Goal: Contribute content: Contribute content

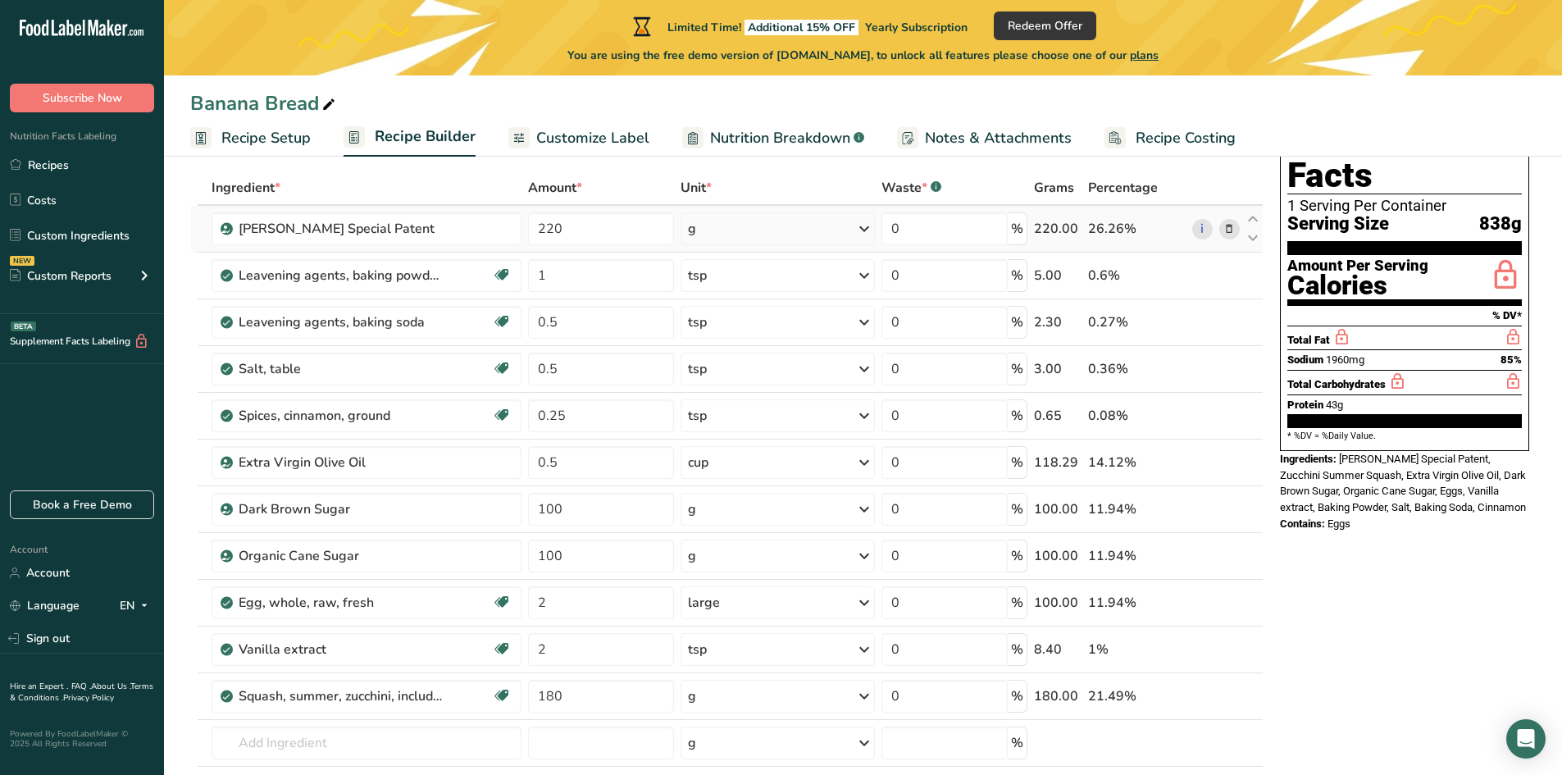
click at [1227, 227] on icon at bounding box center [1228, 229] width 11 height 17
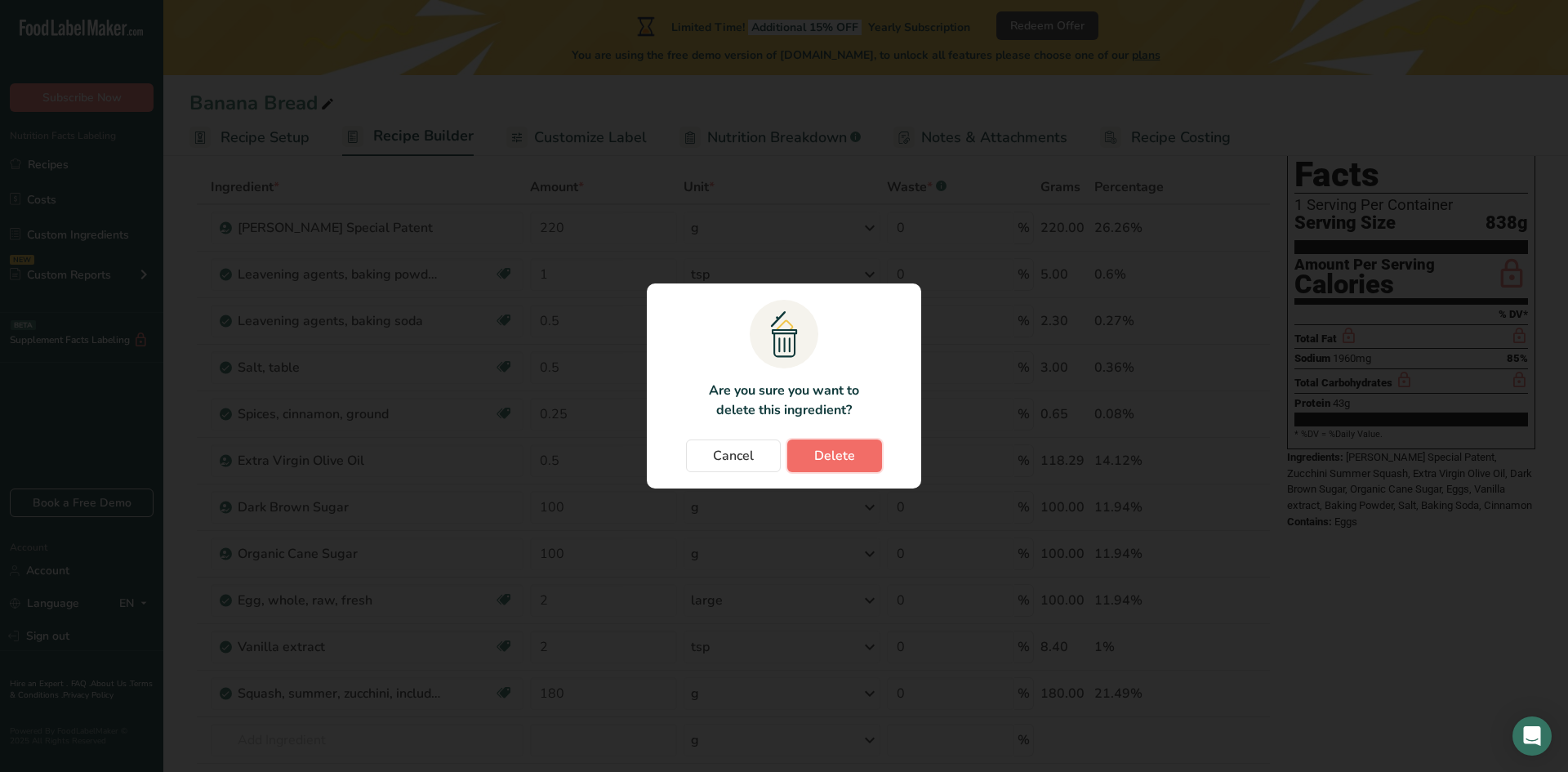
click at [838, 460] on span "Delete" at bounding box center [834, 456] width 41 height 20
type input "1"
type input "0.5"
type input "0.25"
type input "0.5"
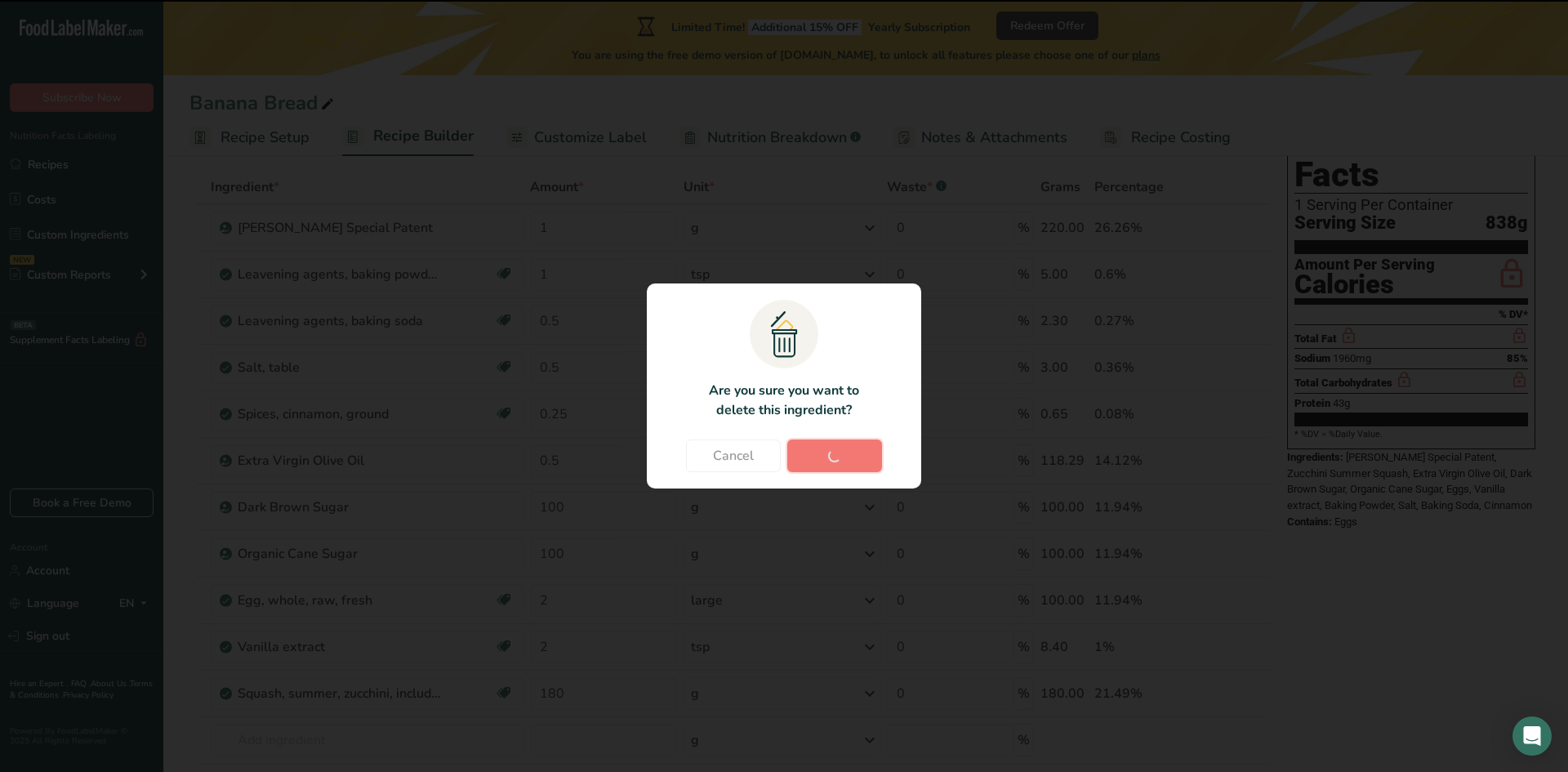
type input "100"
type input "2"
type input "180"
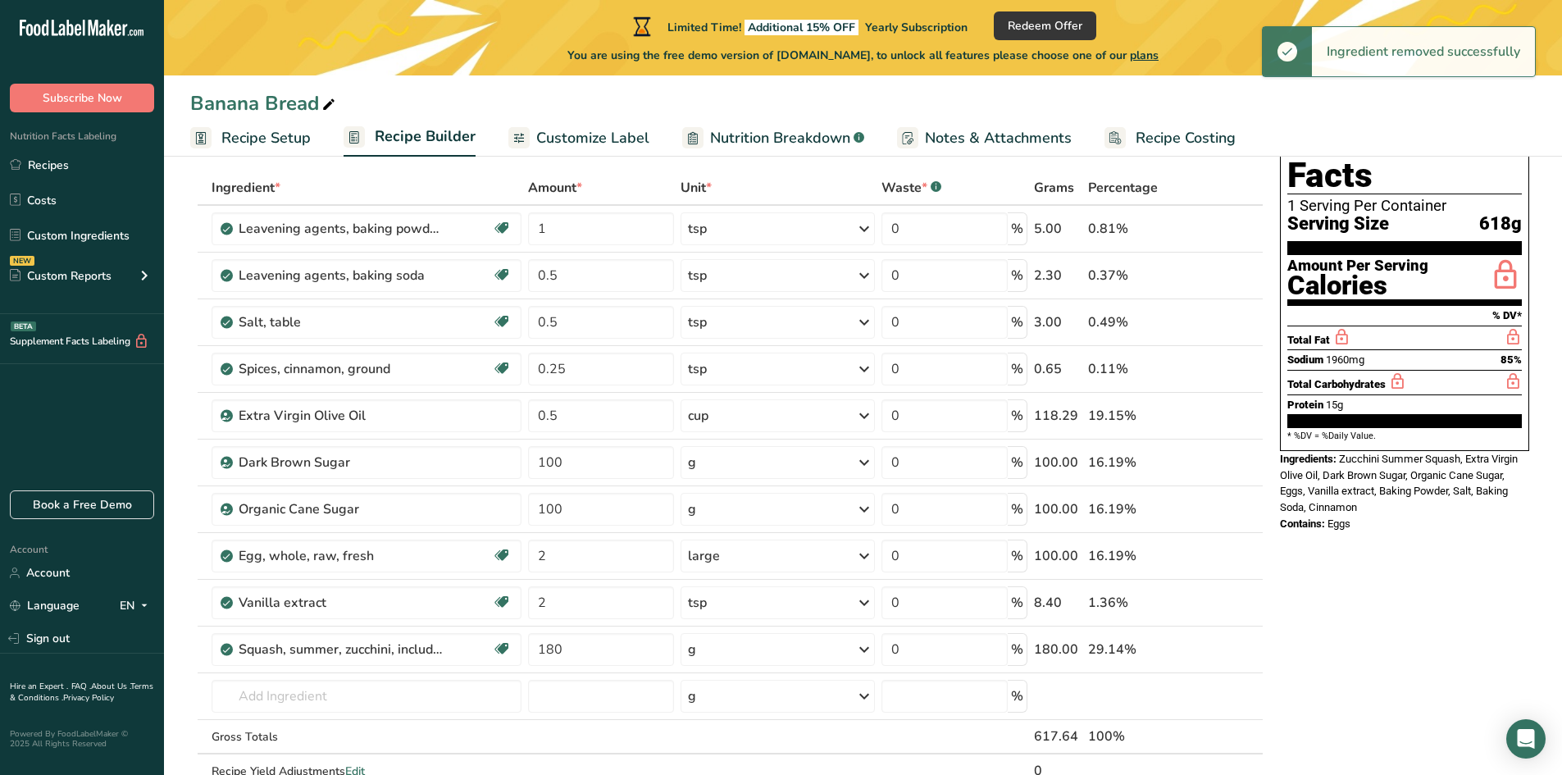
click at [1227, 226] on icon at bounding box center [1228, 229] width 11 height 17
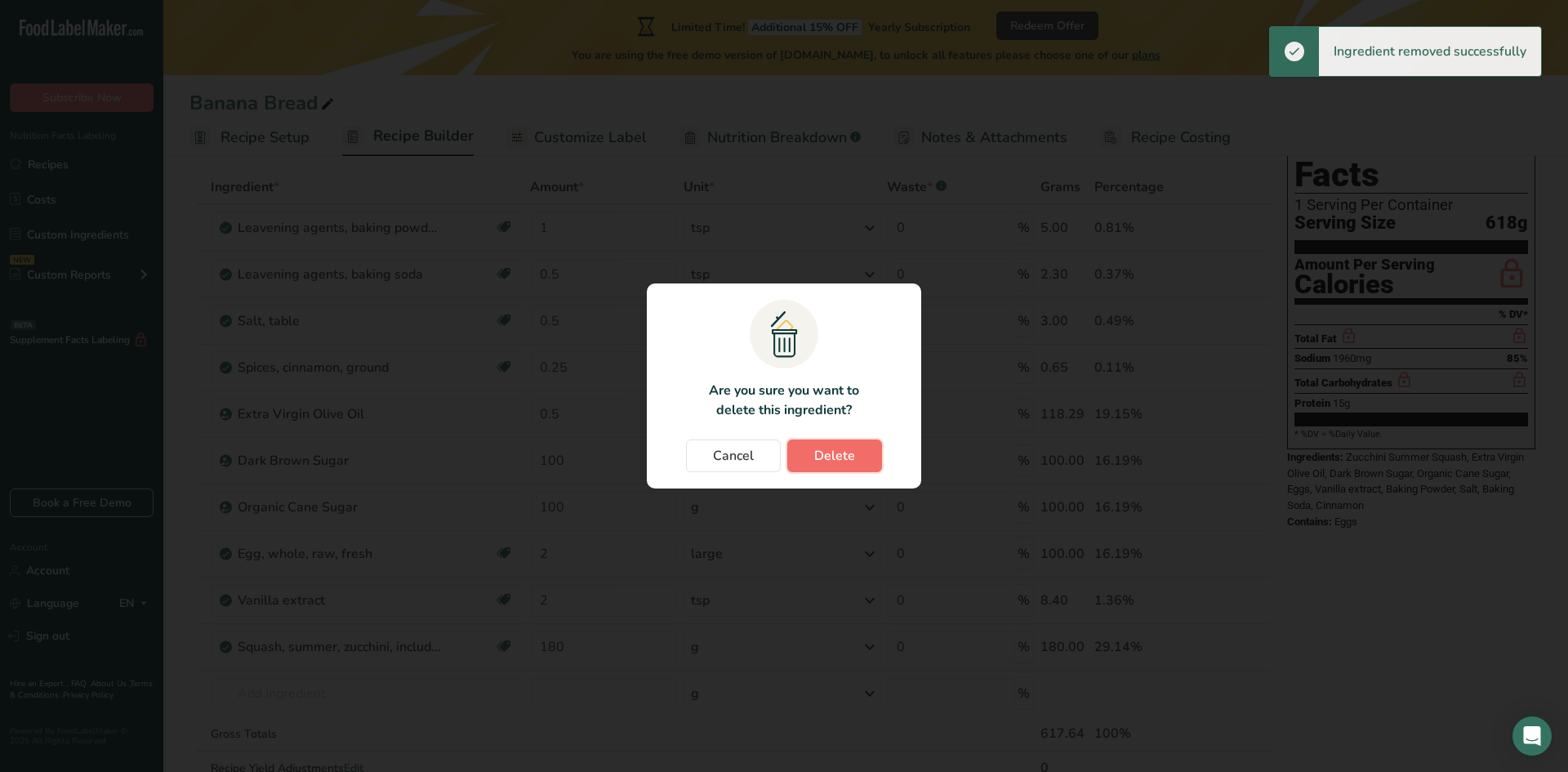
click at [829, 453] on span "Delete" at bounding box center [834, 456] width 41 height 20
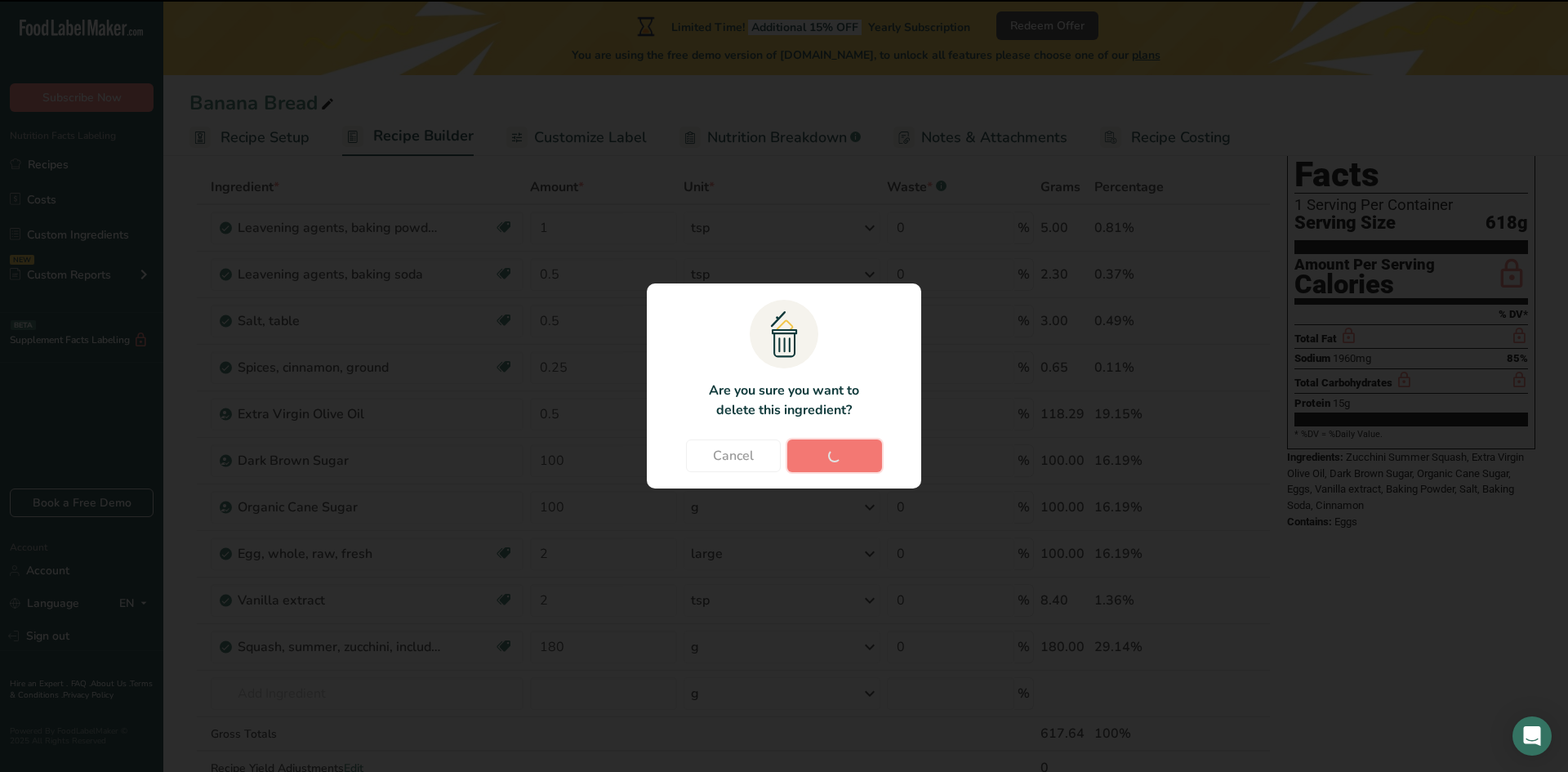
type input "0.5"
type input "0.25"
type input "0.5"
type input "100"
type input "2"
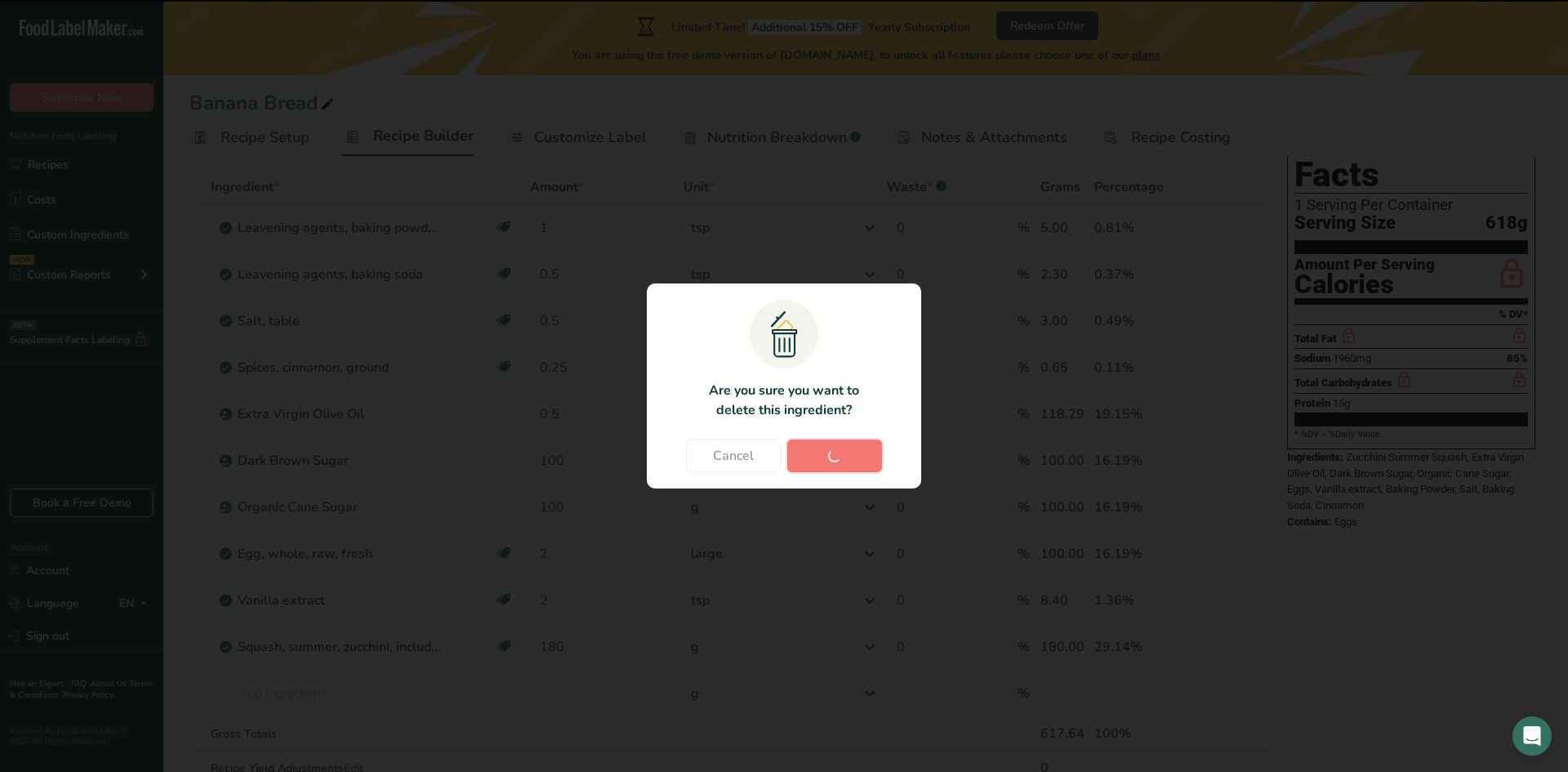
type input "180"
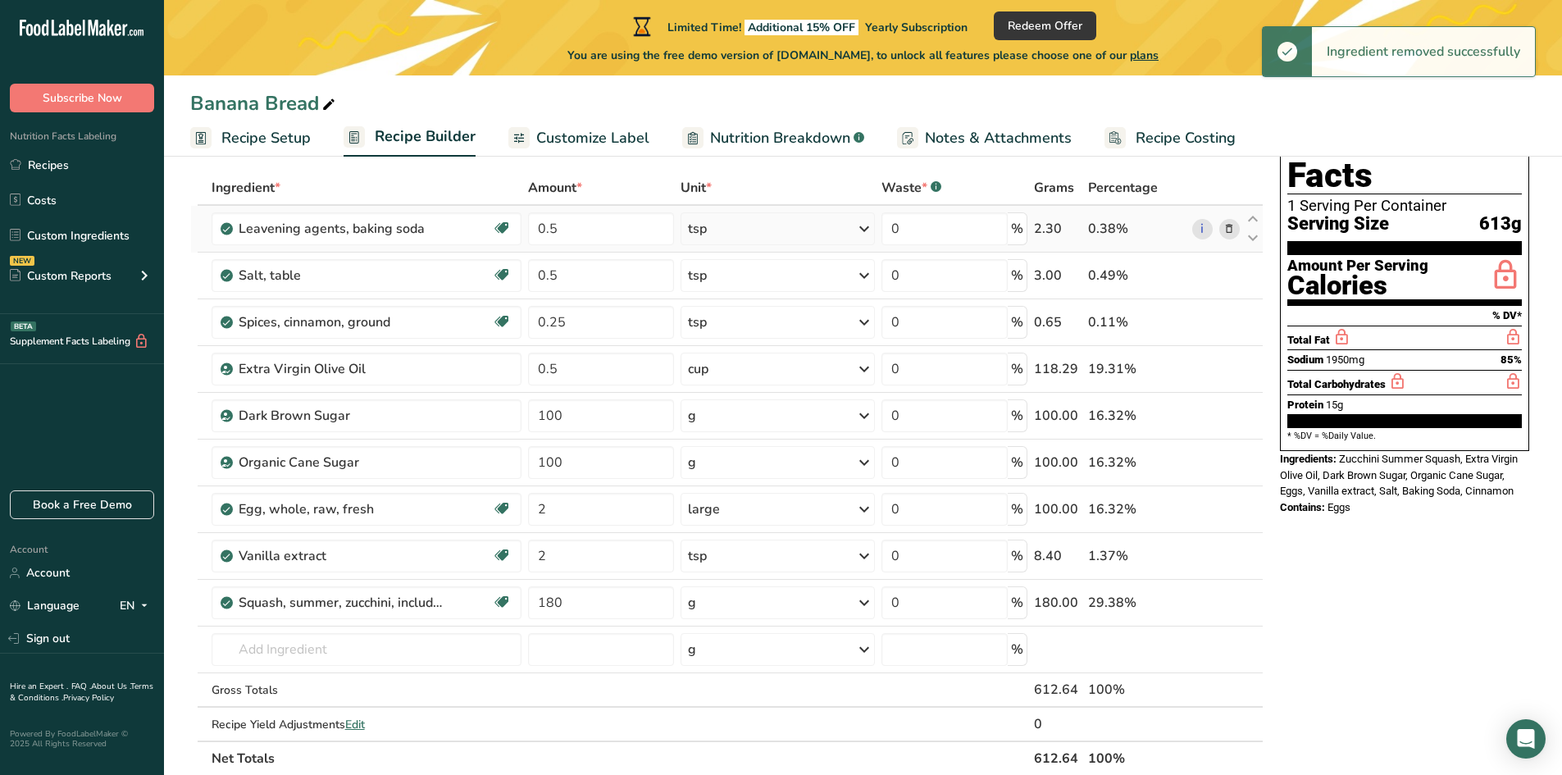
click at [1232, 225] on icon at bounding box center [1228, 229] width 11 height 17
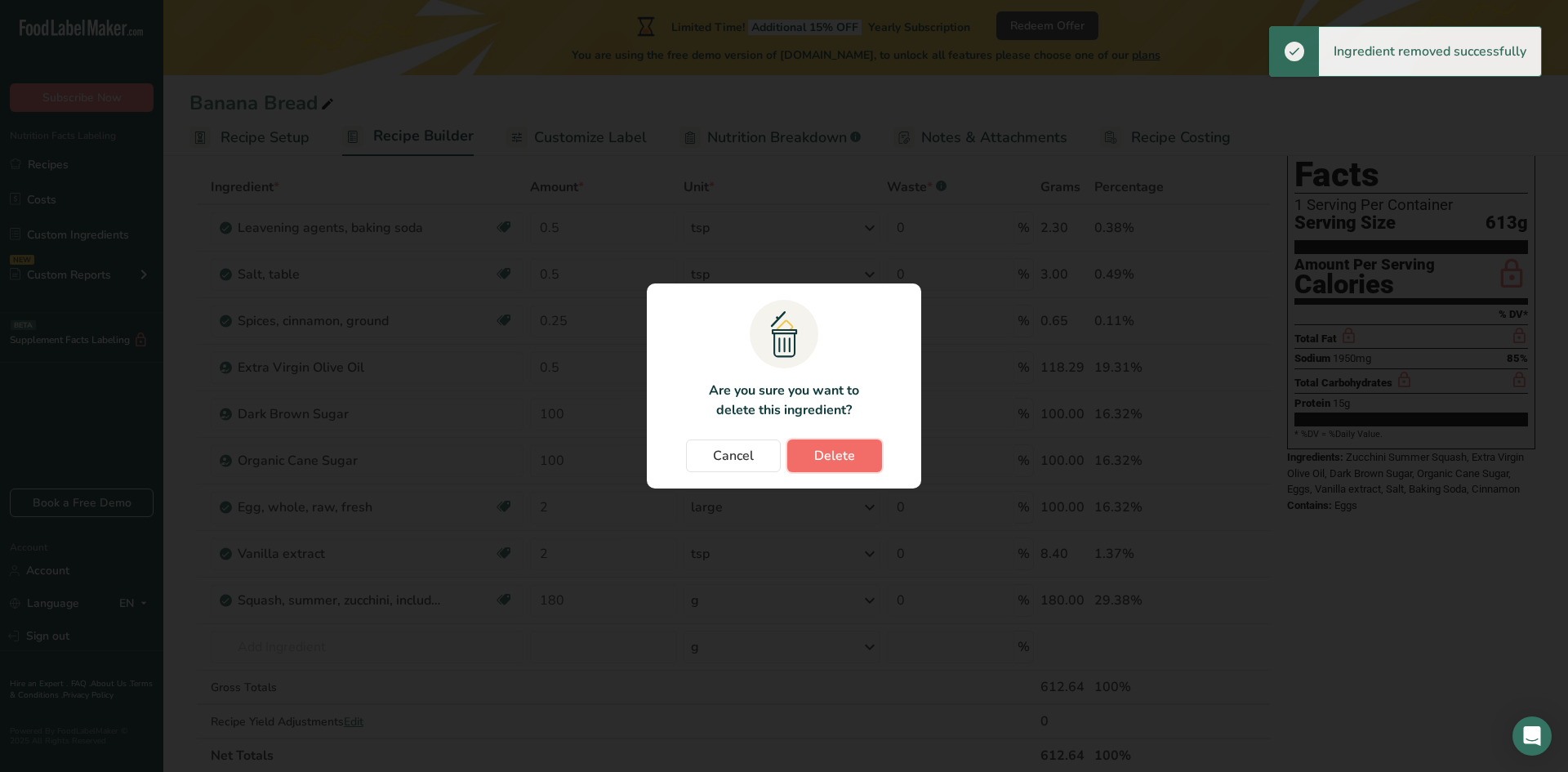
click at [849, 451] on span "Delete" at bounding box center [834, 456] width 41 height 20
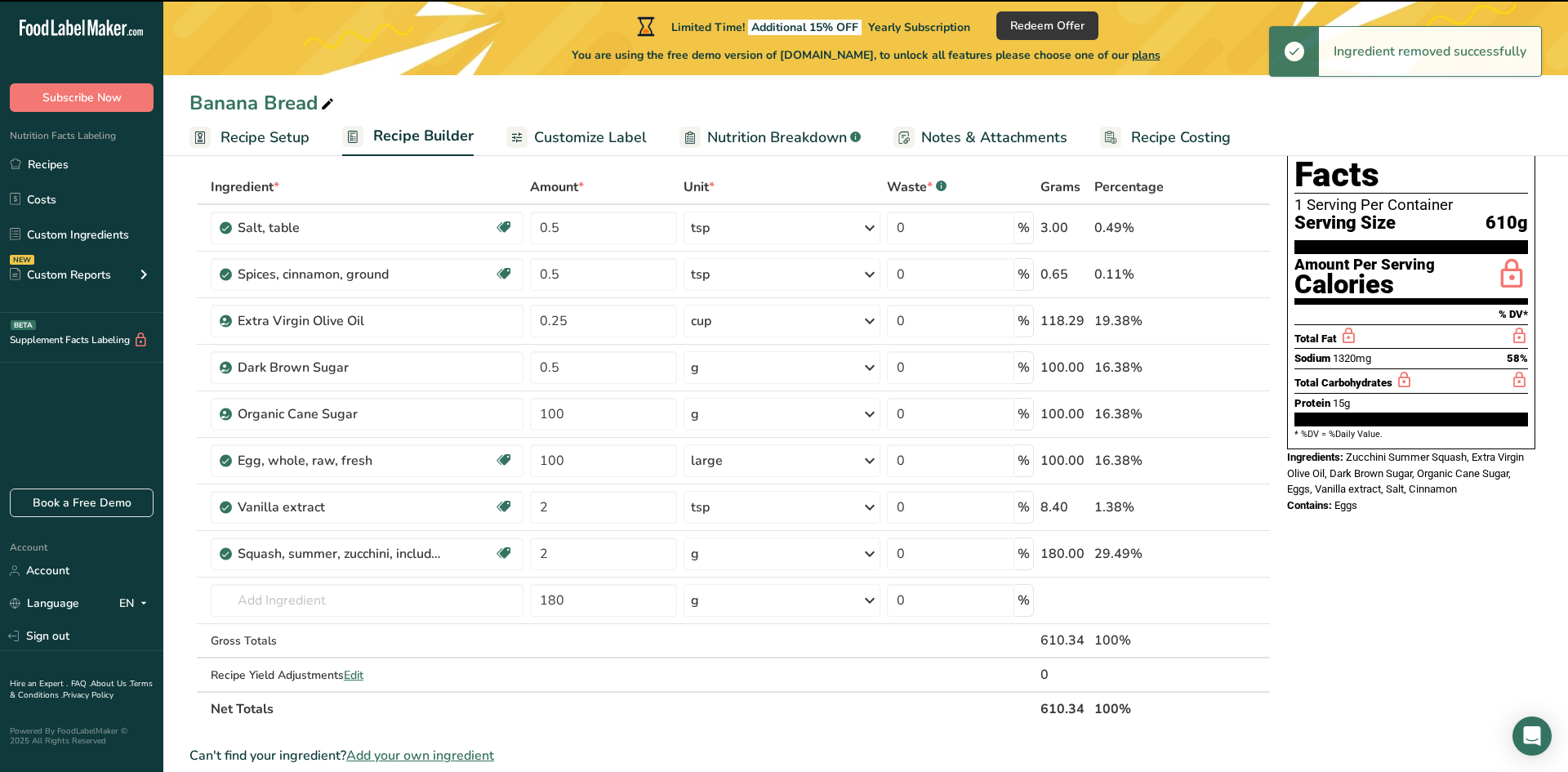
type input "0.25"
type input "0.5"
type input "100"
type input "2"
type input "180"
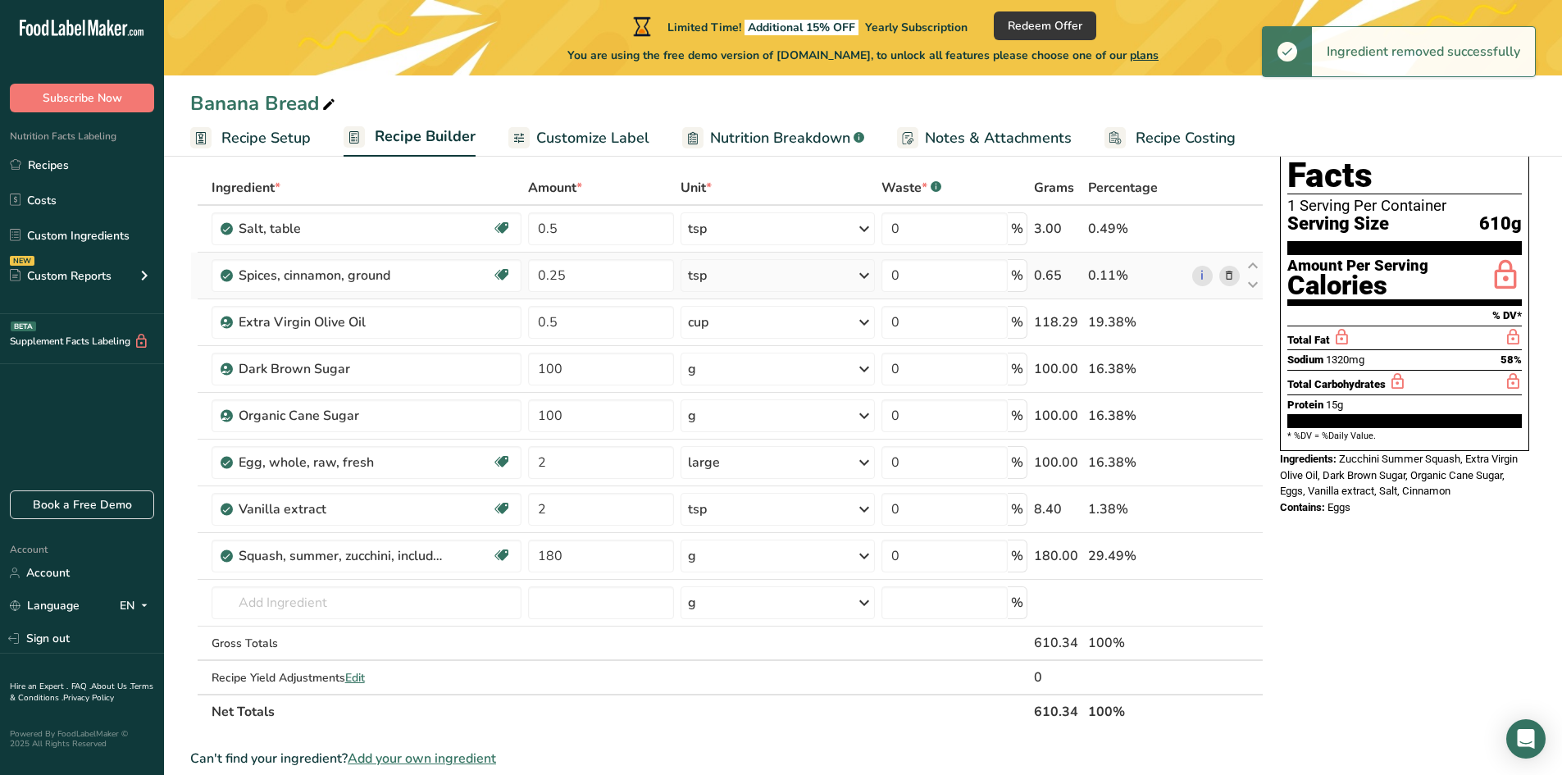
click at [1222, 279] on span at bounding box center [1229, 276] width 20 height 20
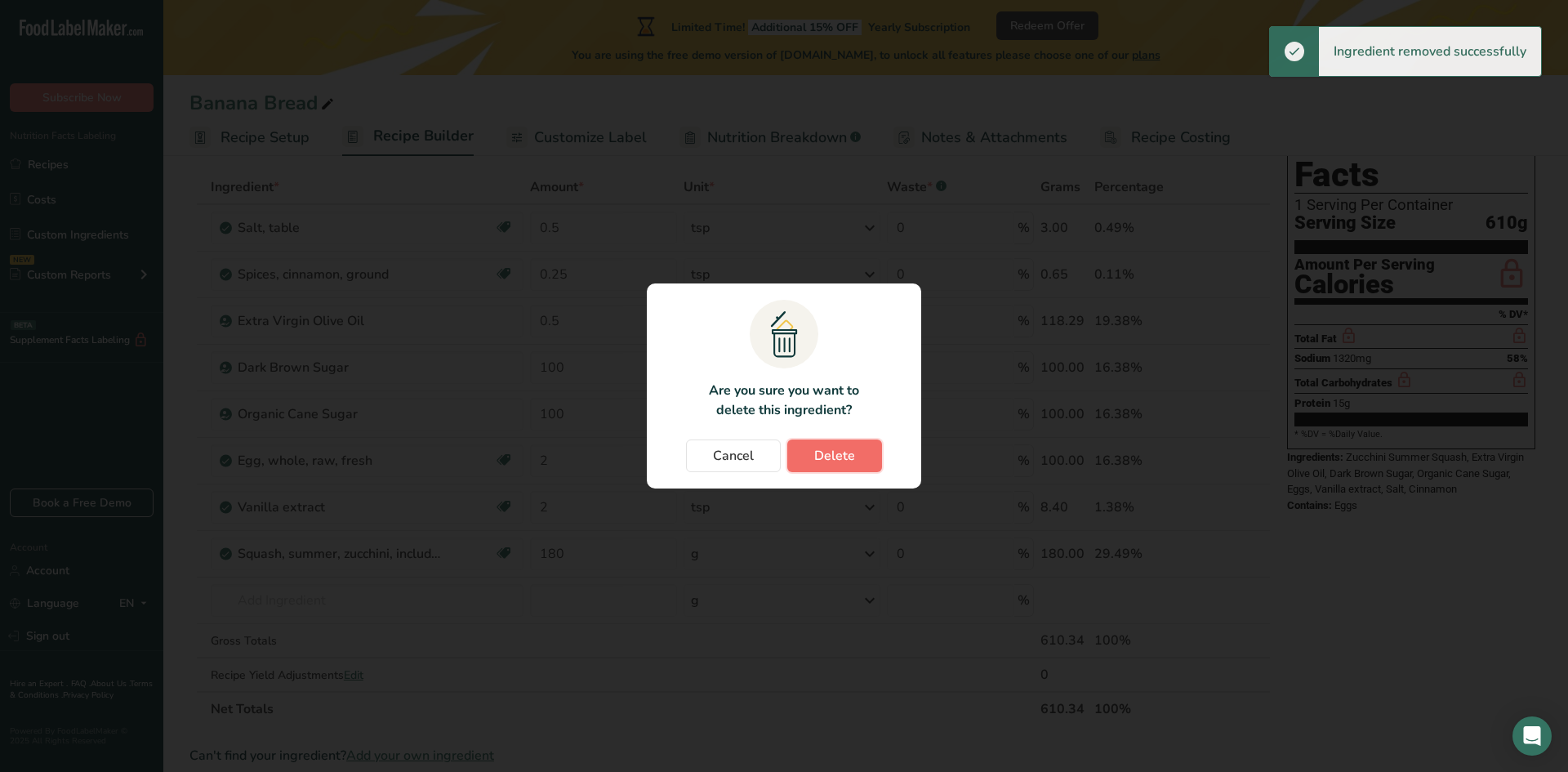
click at [826, 467] on button "Delete" at bounding box center [834, 455] width 95 height 33
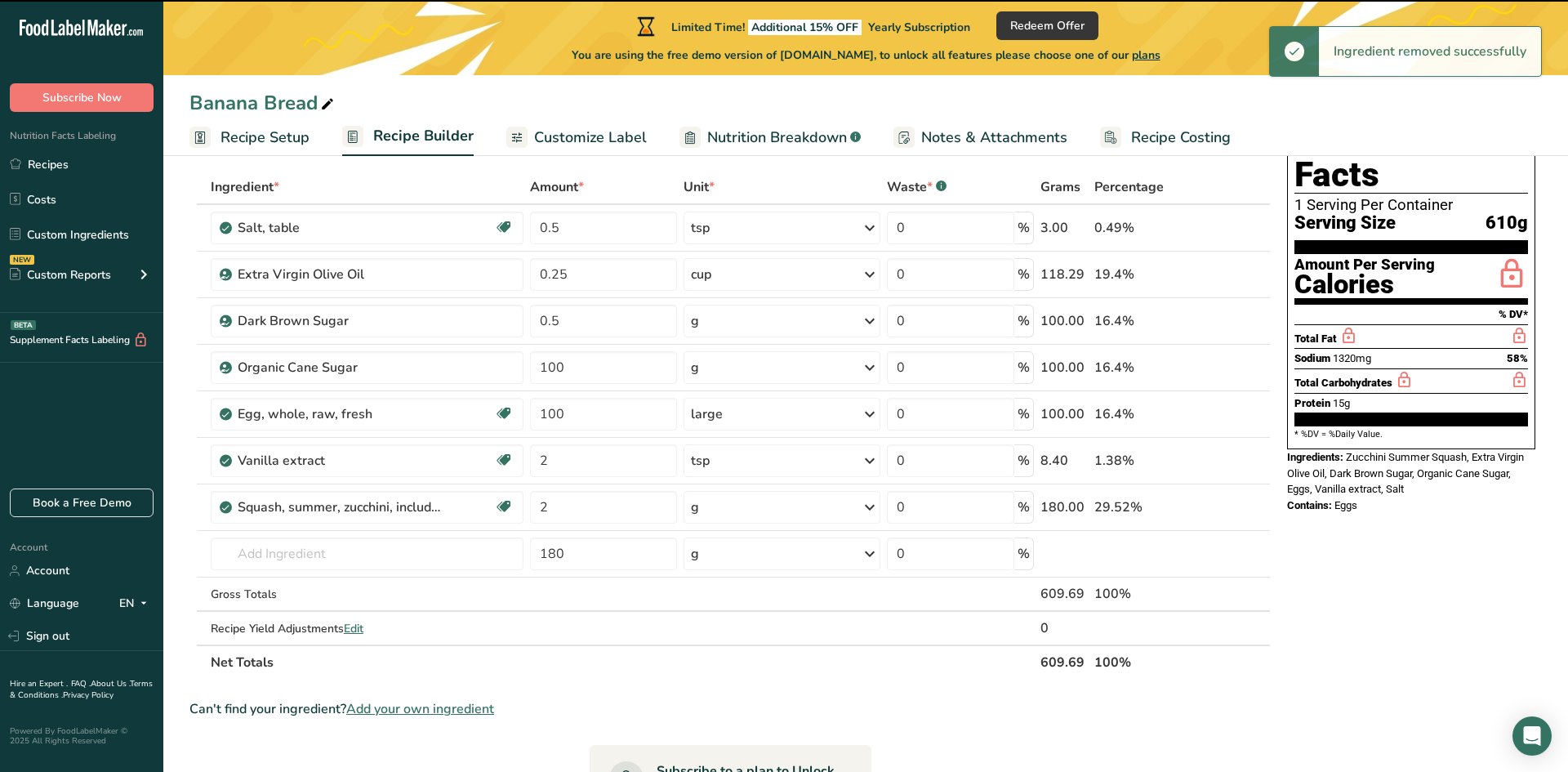
type input "0.5"
type input "100"
type input "2"
type input "180"
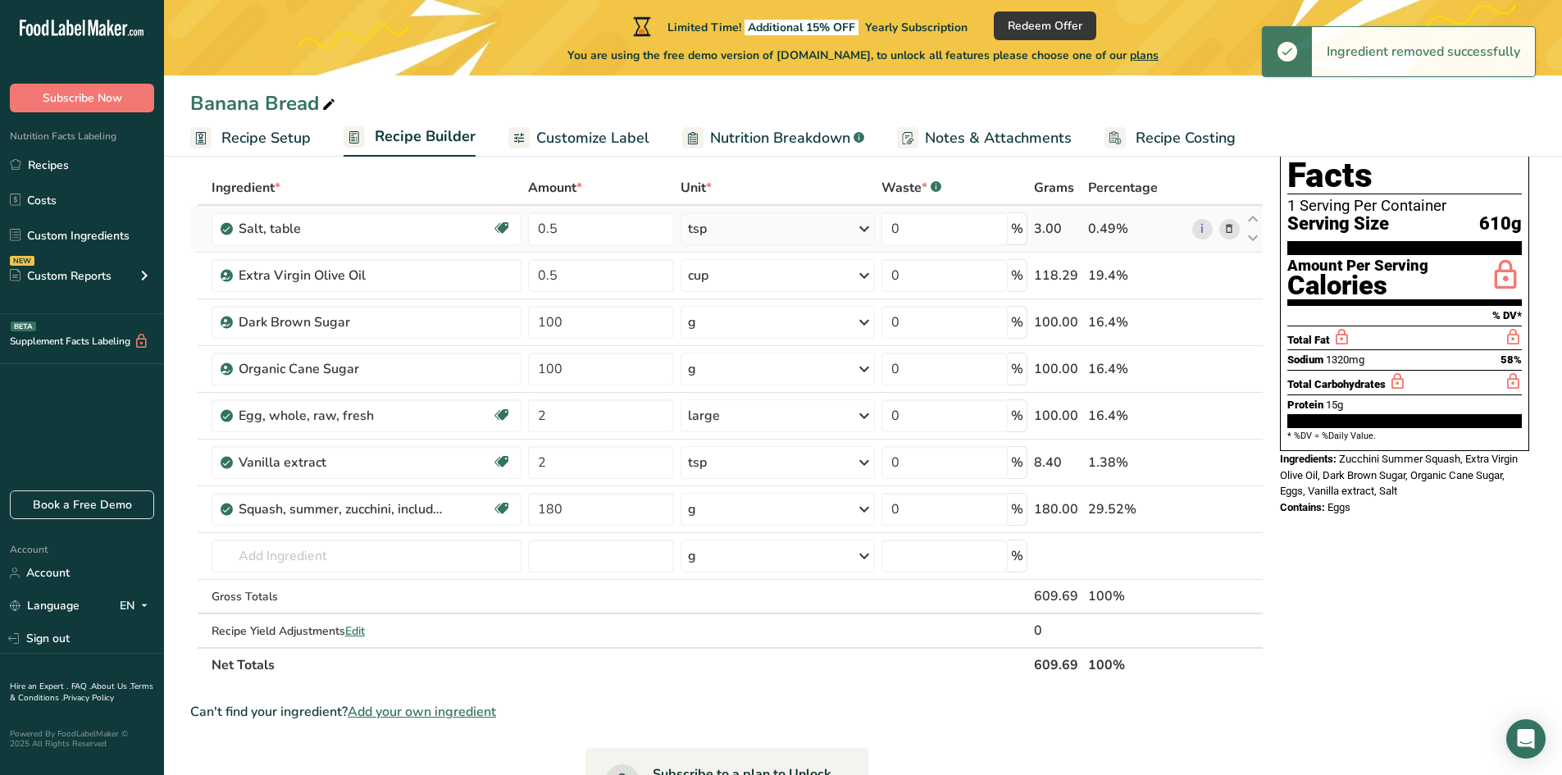
click at [1230, 230] on icon at bounding box center [1228, 229] width 11 height 17
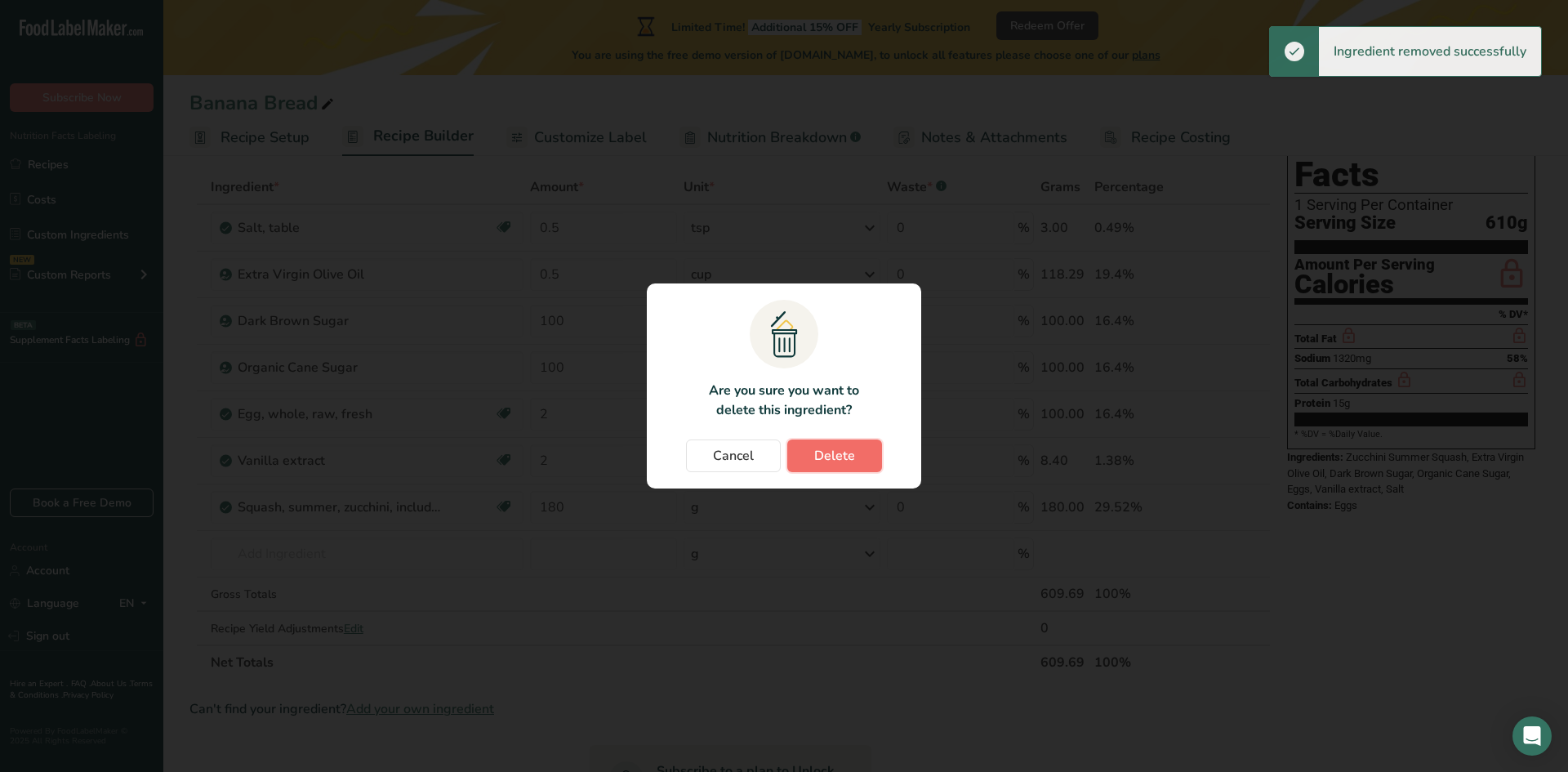
click at [860, 452] on button "Delete" at bounding box center [834, 455] width 95 height 33
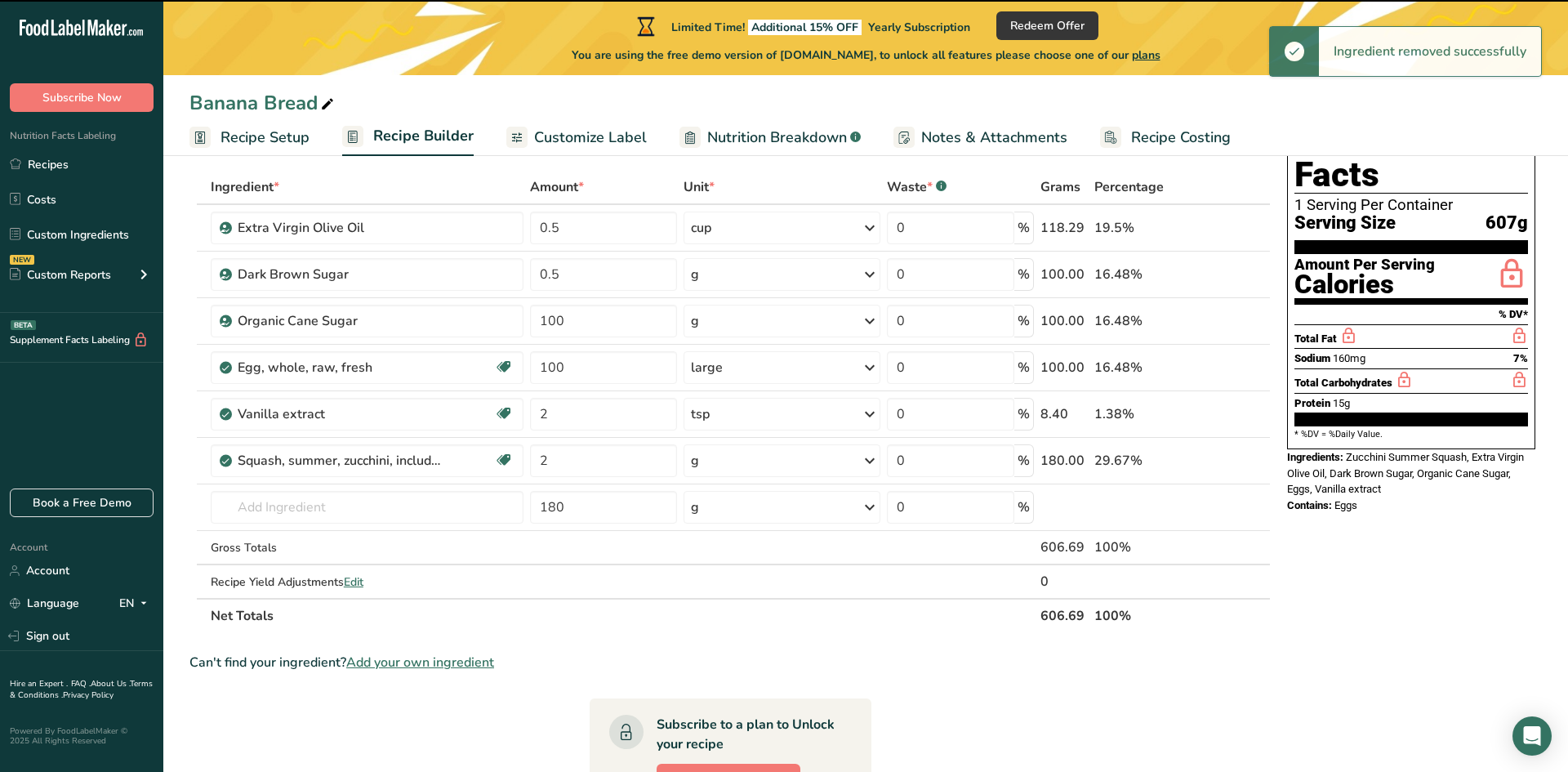
type input "100"
type input "2"
type input "180"
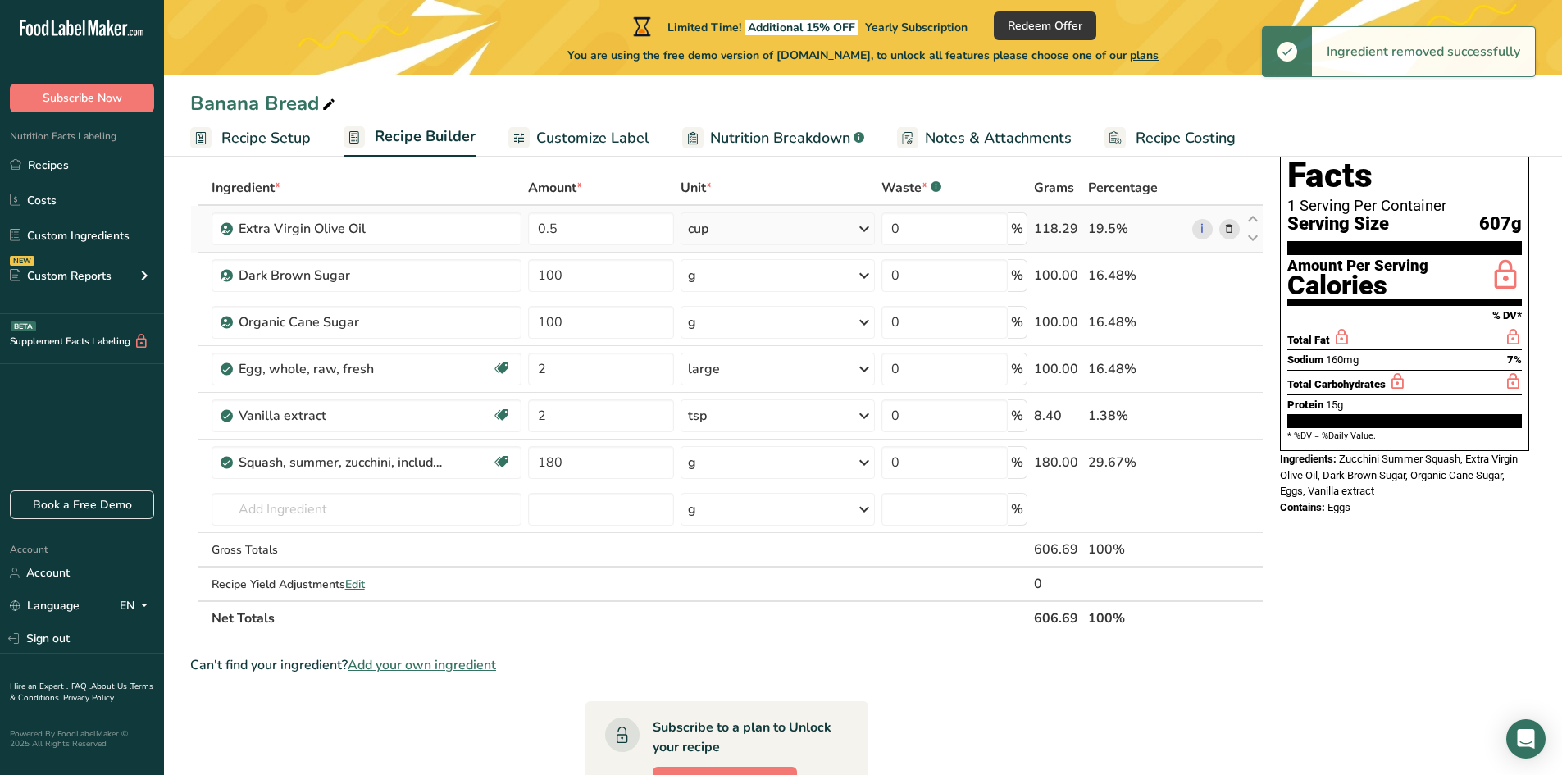
click at [1232, 232] on icon at bounding box center [1228, 229] width 11 height 17
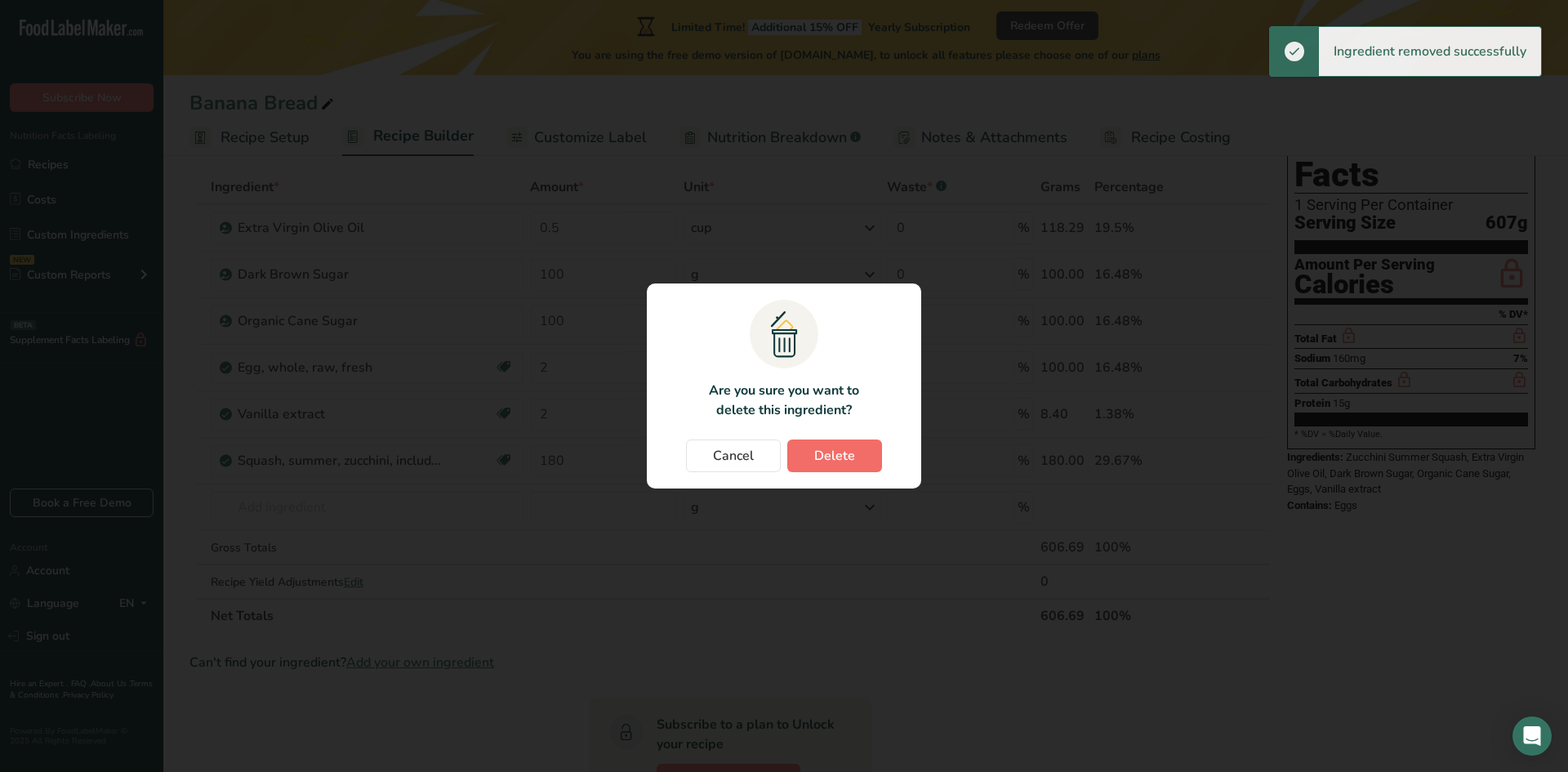
drag, startPoint x: 810, startPoint y: 431, endPoint x: 820, endPoint y: 441, distance: 14.1
click at [813, 435] on section ".a{fill:#f5f3ed;}.b,.e{fill:#0f393a;}.c{fill:none;}.d{fill:#f2c549;}.e{stroke:r…" at bounding box center [783, 386] width 274 height 205
click at [846, 462] on span "Delete" at bounding box center [834, 456] width 41 height 20
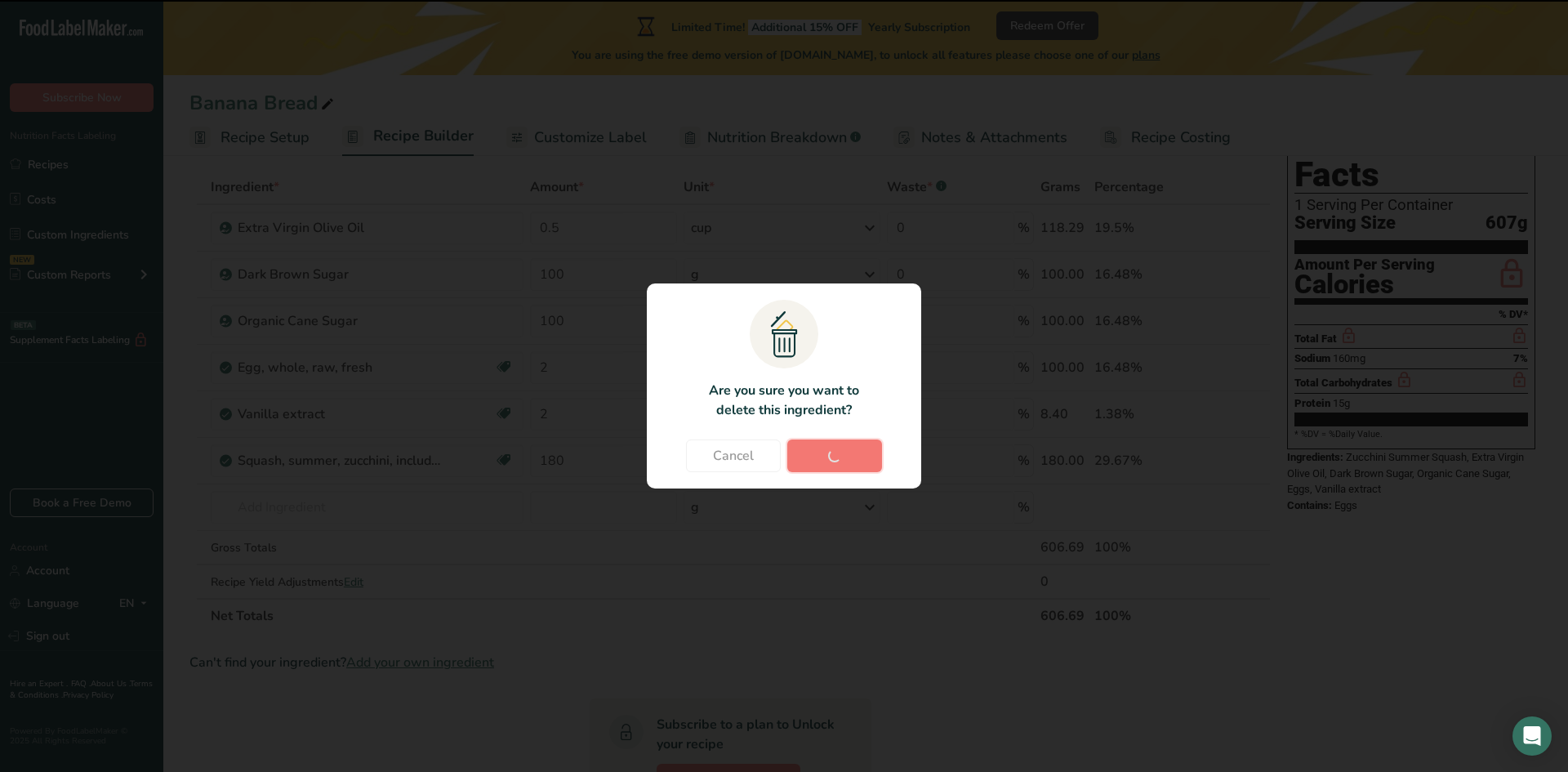
type input "100"
type input "2"
type input "180"
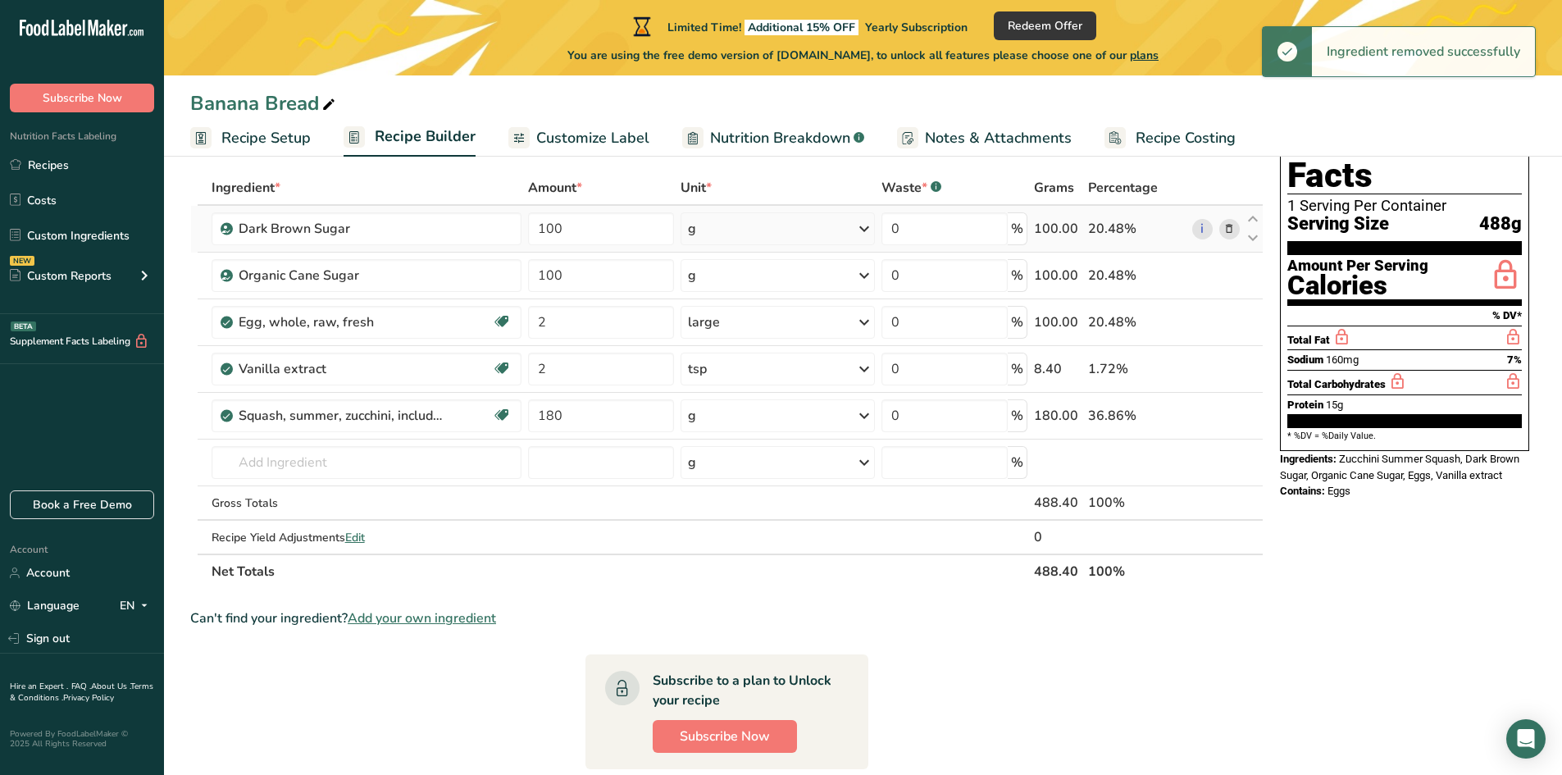
click at [1227, 233] on icon at bounding box center [1228, 229] width 11 height 17
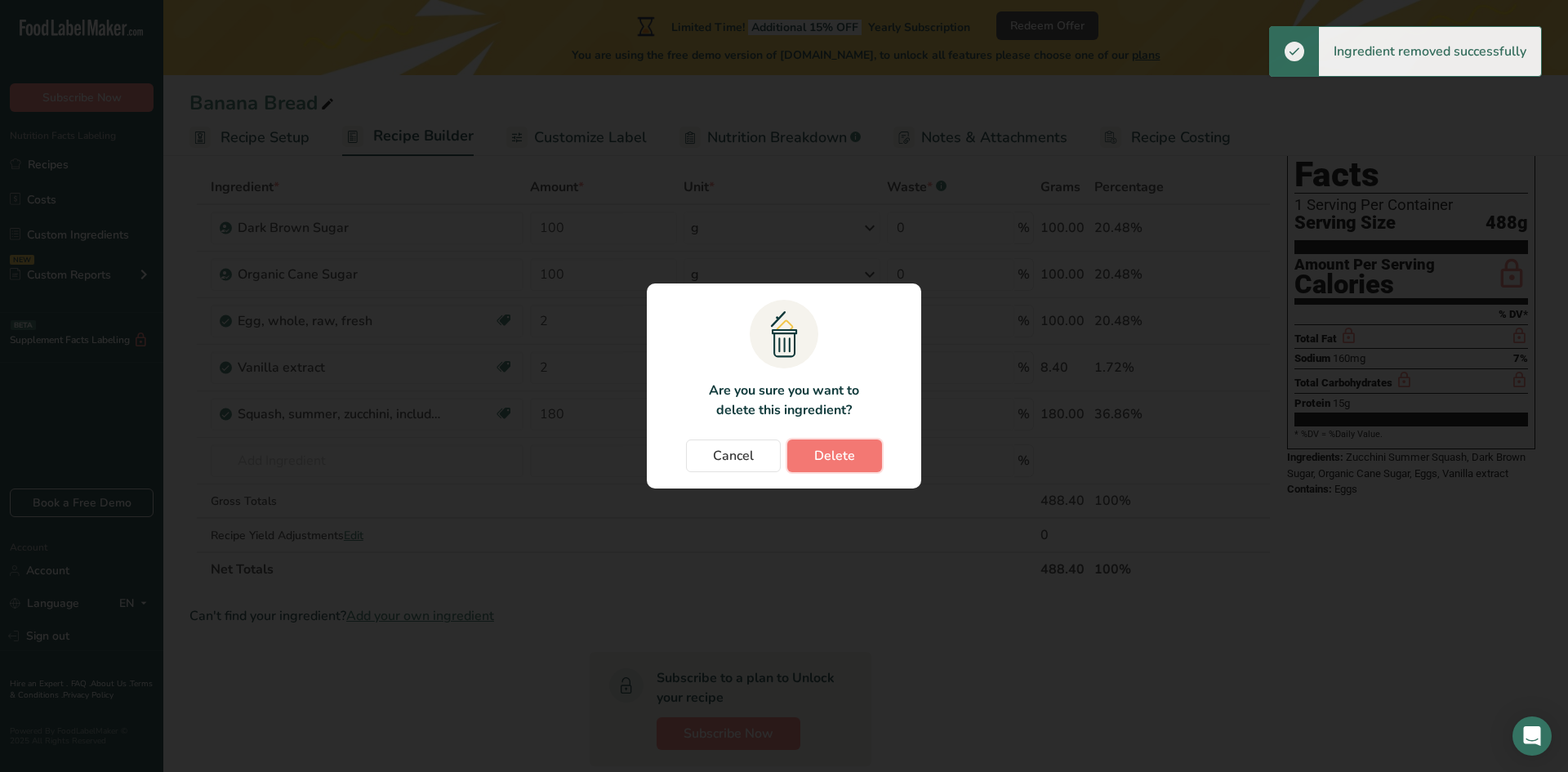
click at [815, 467] on button "Delete" at bounding box center [834, 455] width 95 height 33
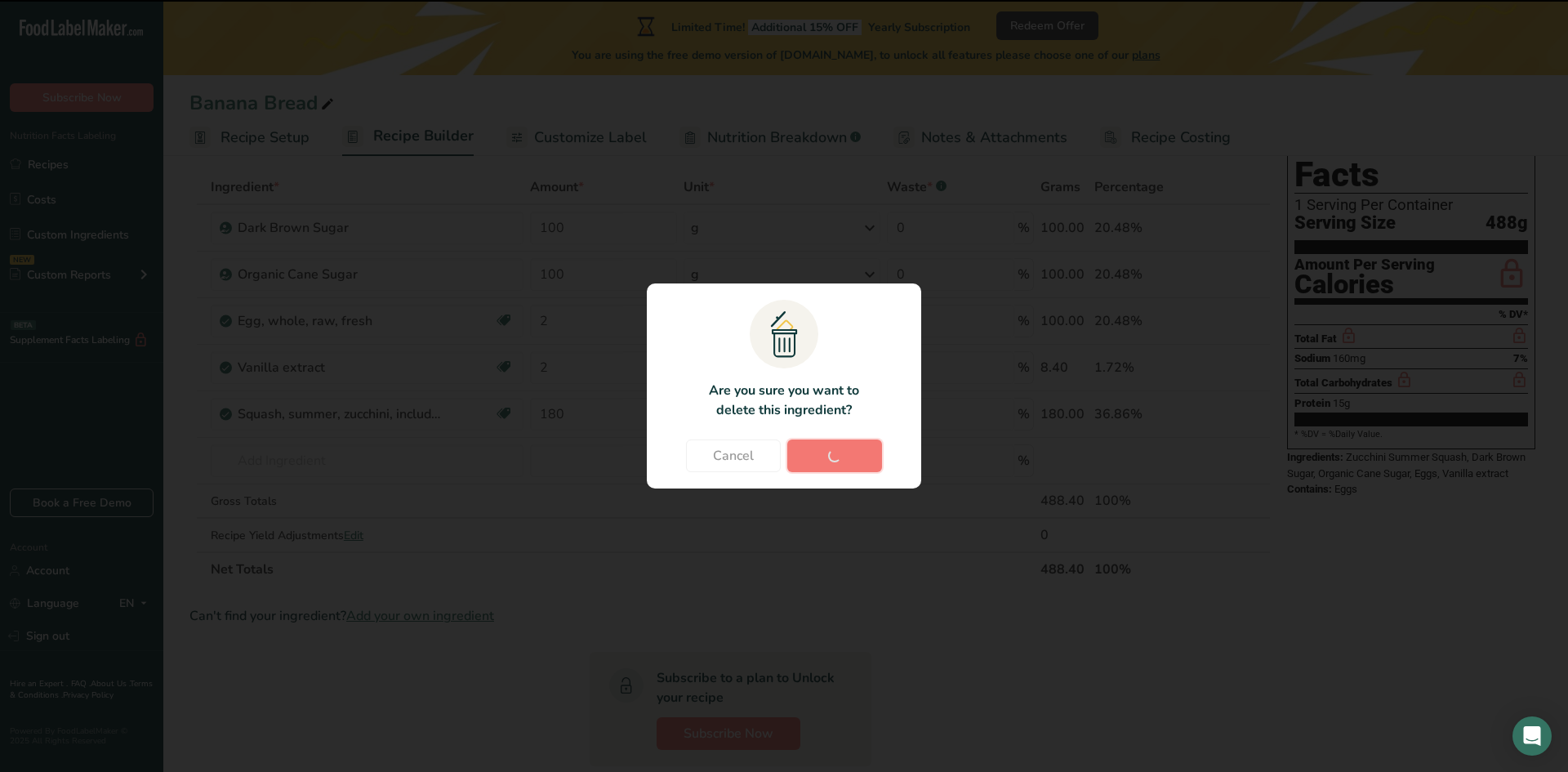
type input "2"
type input "180"
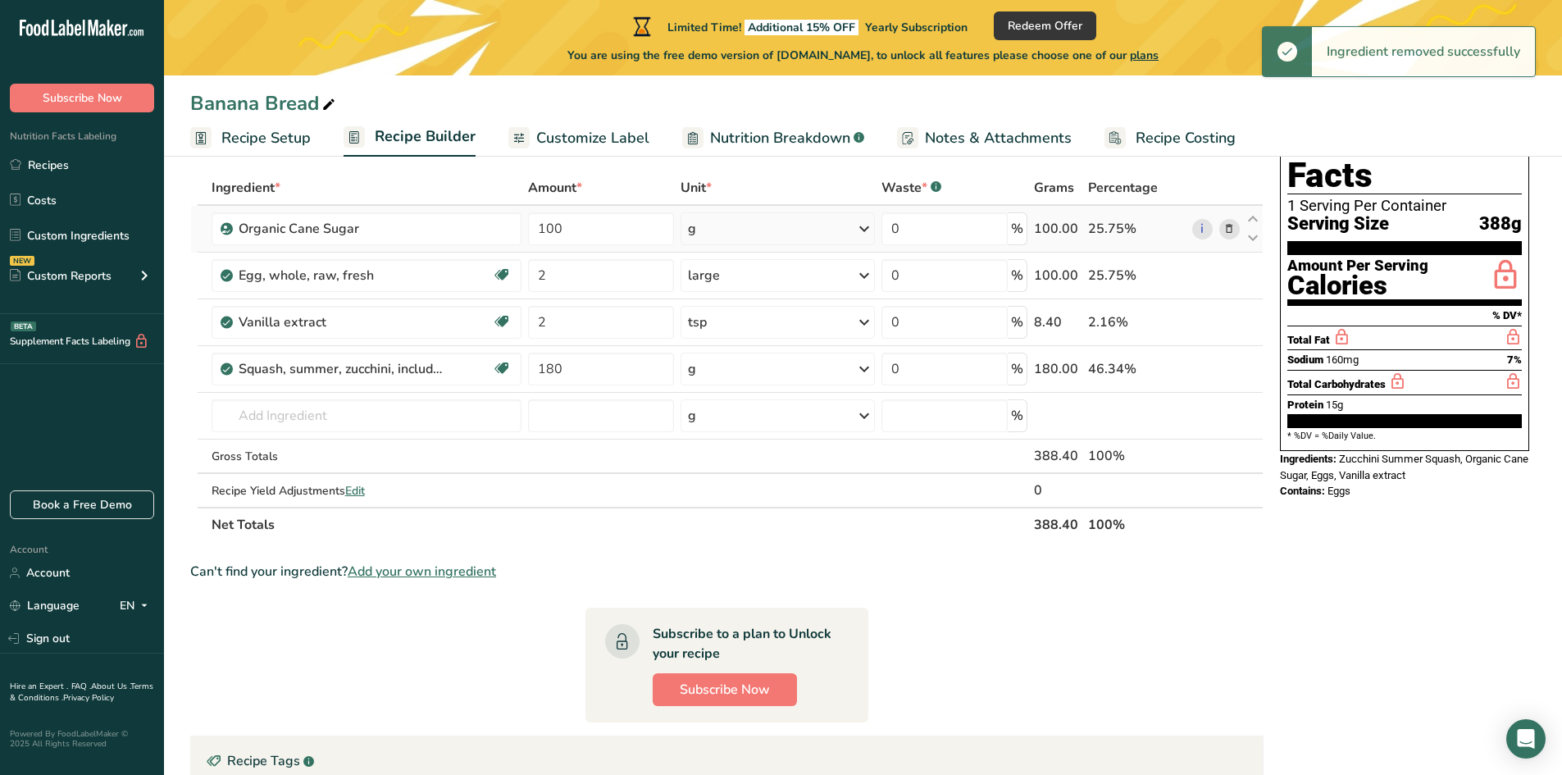
click at [1234, 230] on icon at bounding box center [1228, 229] width 11 height 17
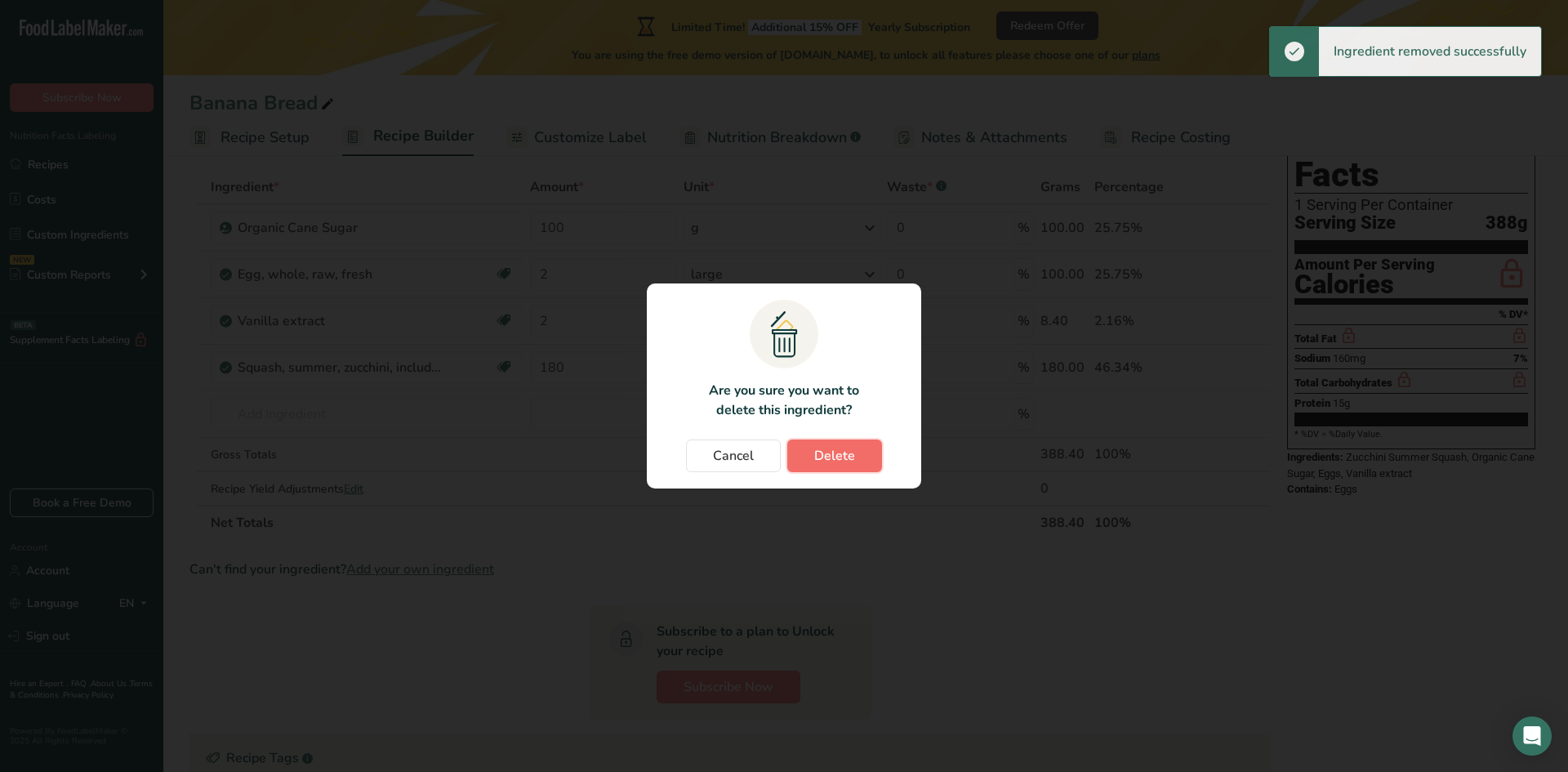
click at [859, 454] on button "Delete" at bounding box center [834, 455] width 95 height 33
type input "2"
type input "180"
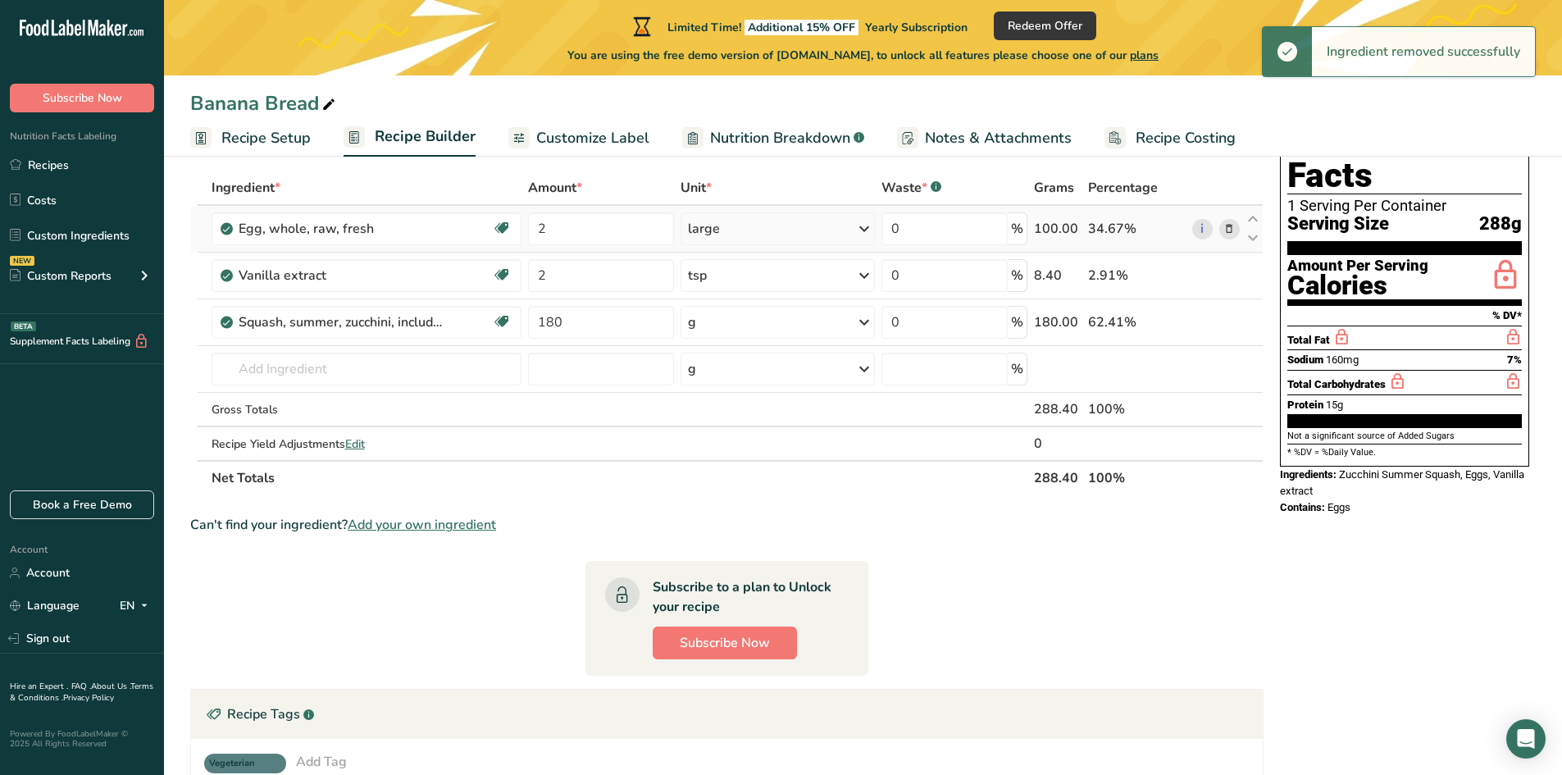
click at [1226, 233] on icon at bounding box center [1228, 229] width 11 height 17
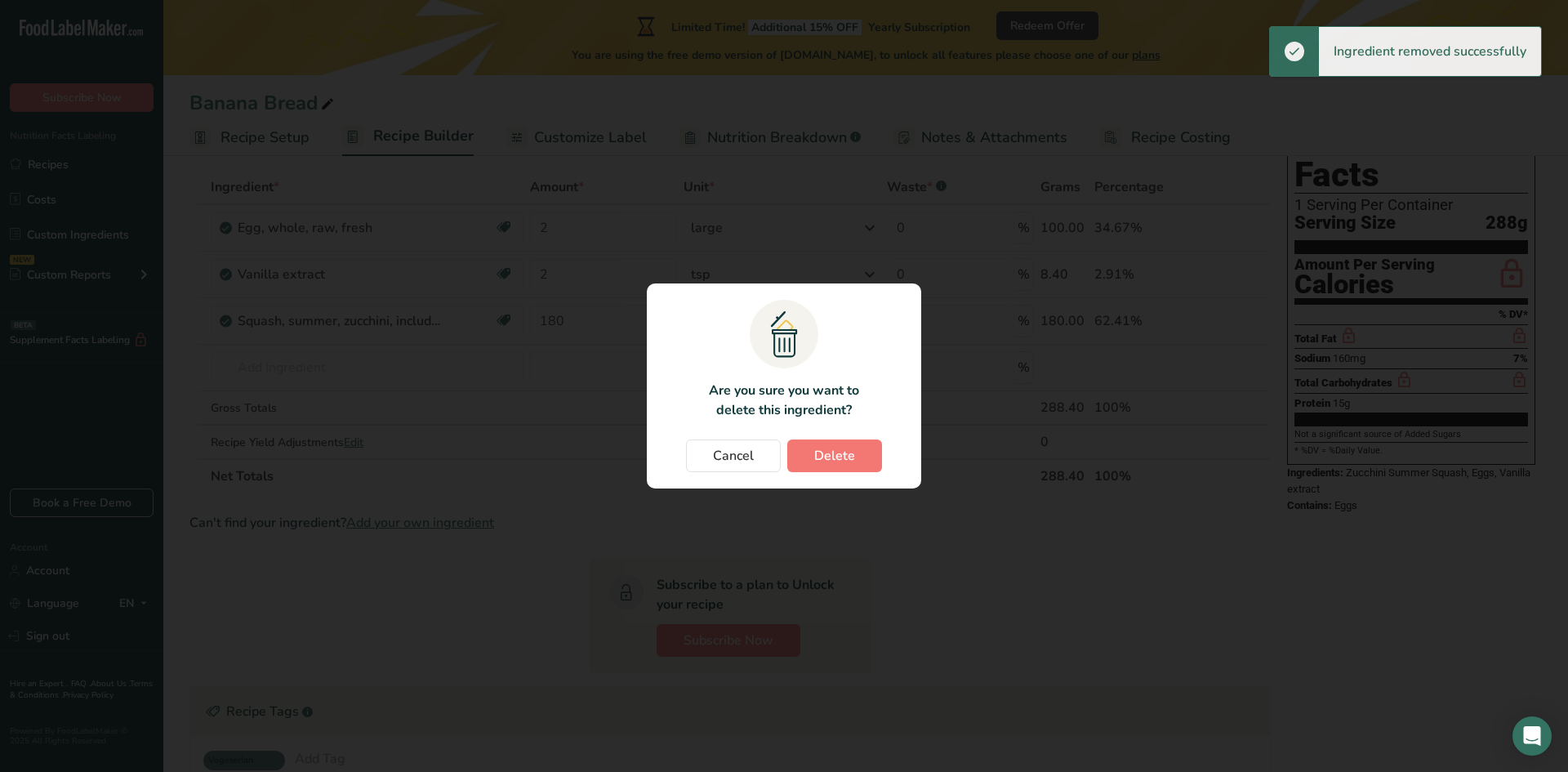
click at [841, 434] on section ".a{fill:#f5f3ed;}.b,.e{fill:#0f393a;}.c{fill:none;}.d{fill:#f2c549;}.e{stroke:r…" at bounding box center [783, 386] width 274 height 205
click at [838, 448] on span "Delete" at bounding box center [834, 456] width 41 height 20
type input "180"
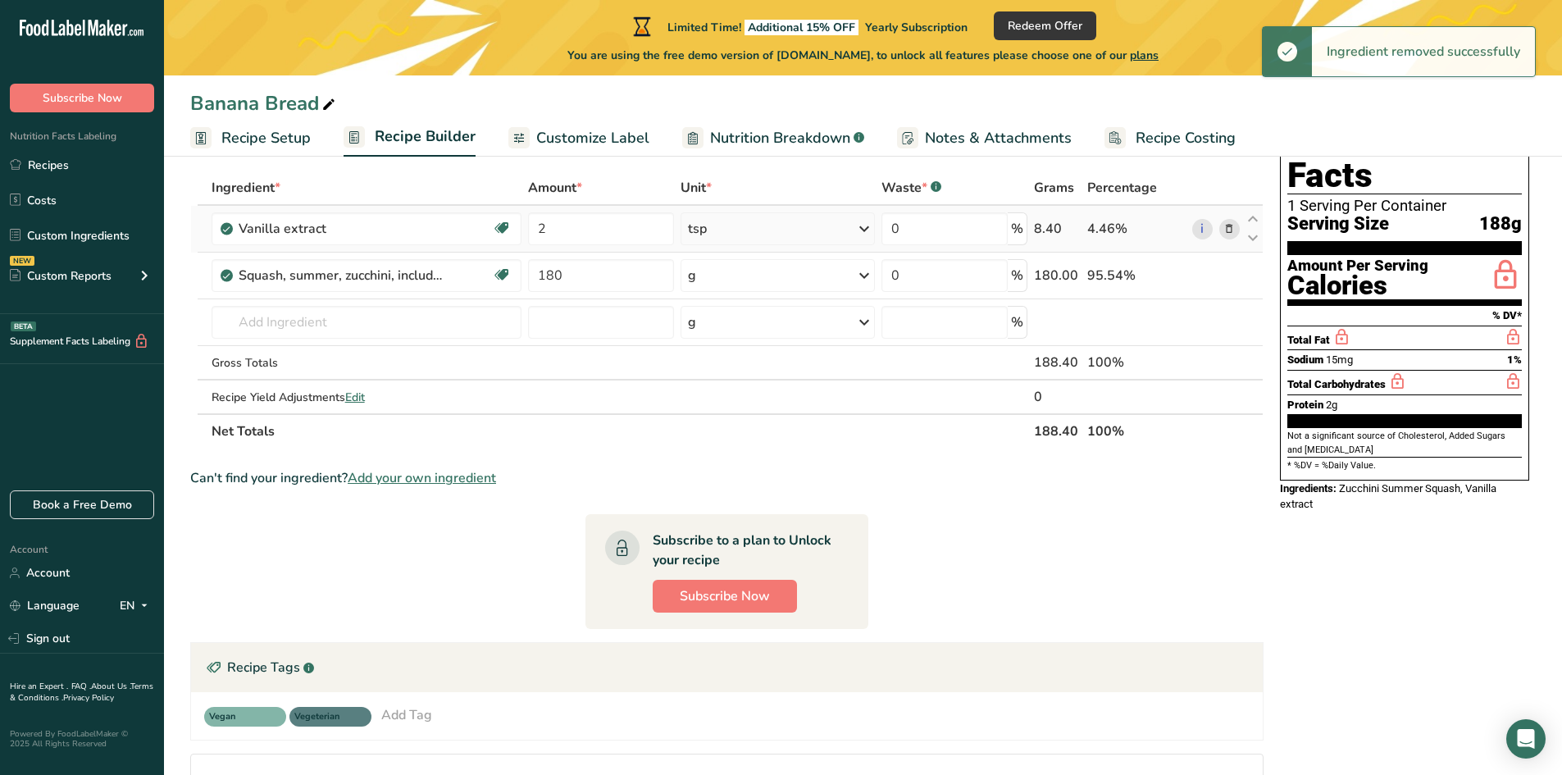
click at [1231, 225] on icon at bounding box center [1228, 229] width 11 height 17
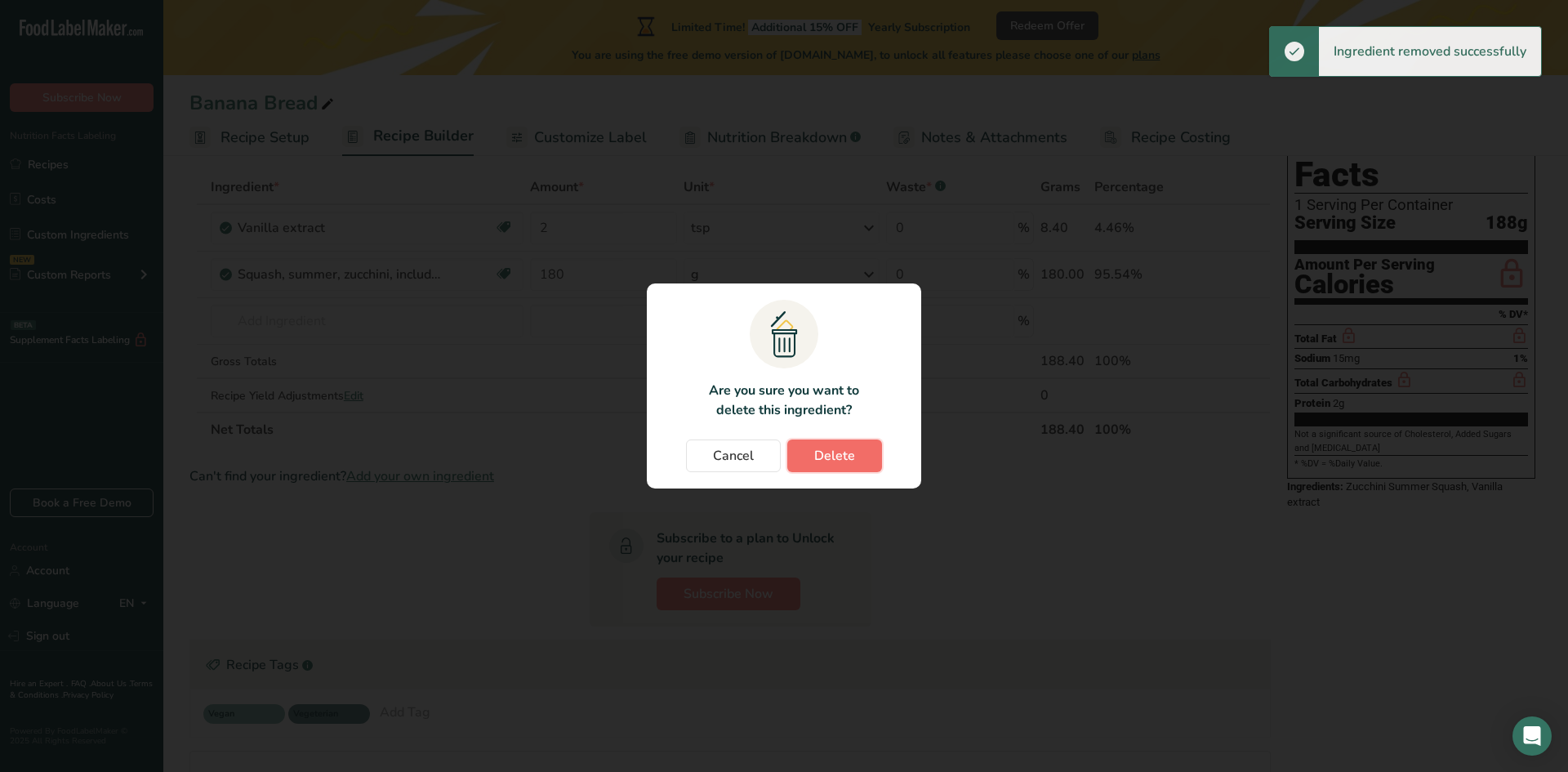
click at [825, 443] on button "Delete" at bounding box center [834, 455] width 95 height 33
type input "180"
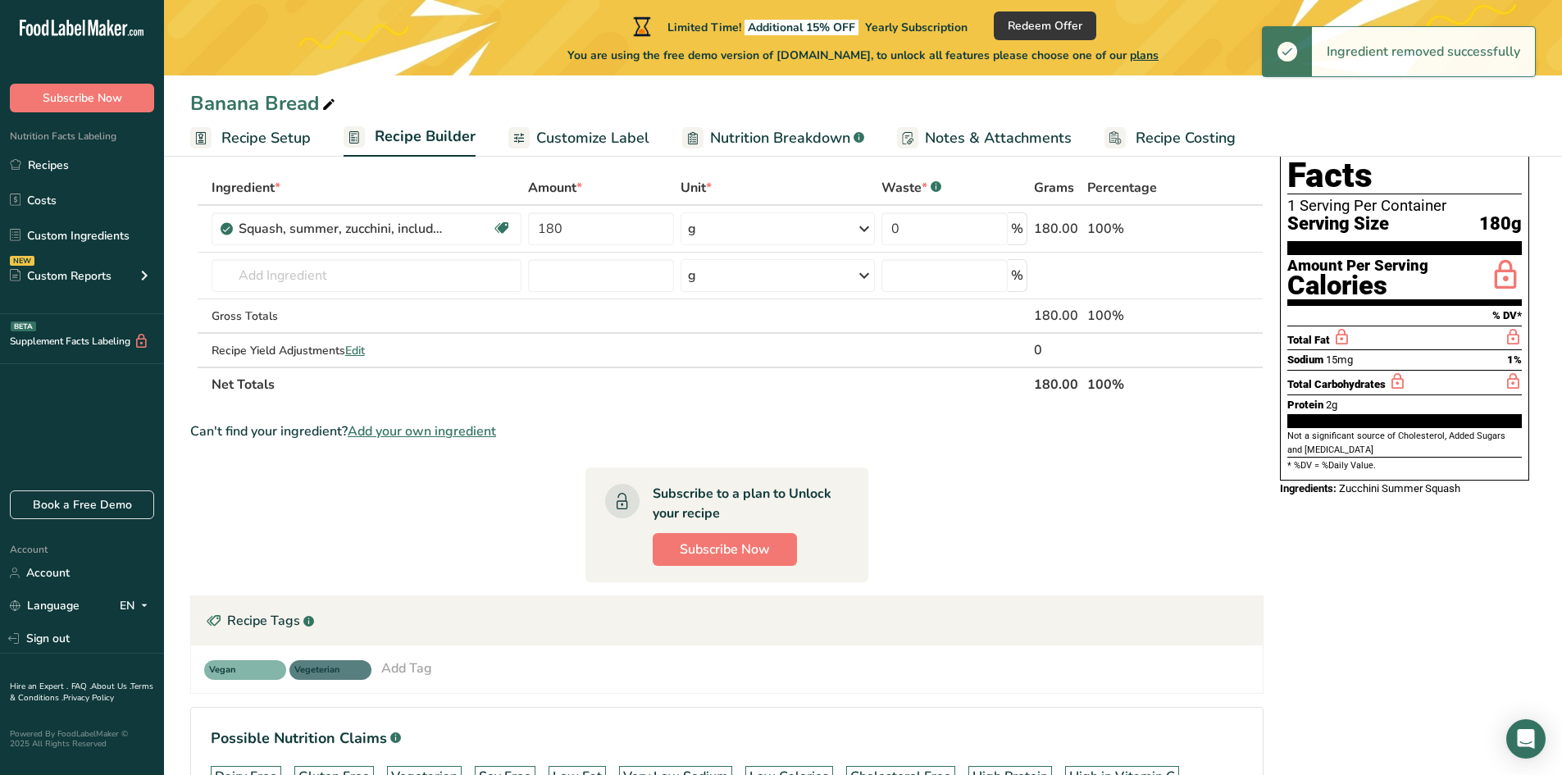
click at [1232, 227] on icon at bounding box center [1228, 229] width 11 height 17
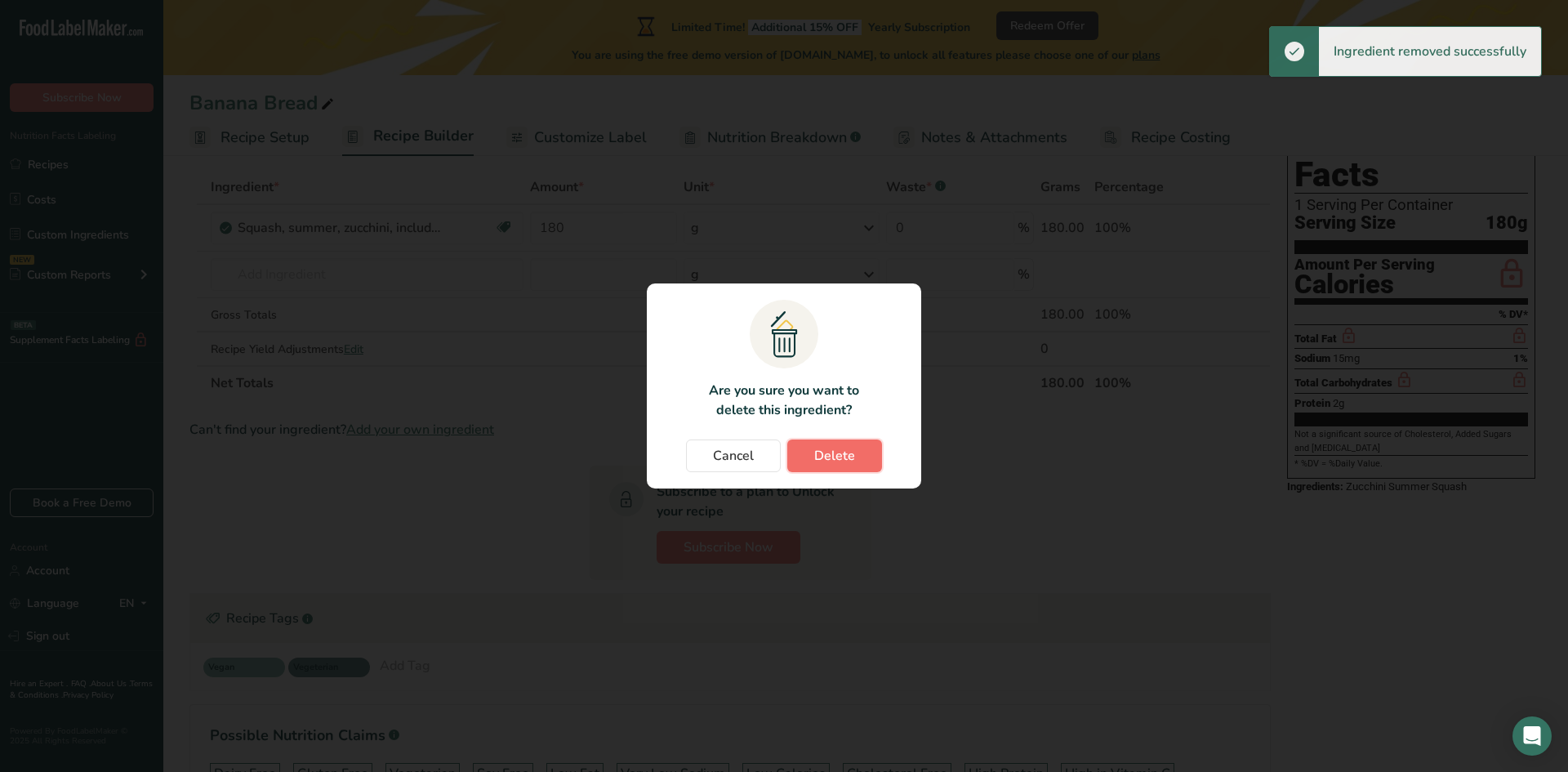
click at [835, 451] on span "Delete" at bounding box center [834, 456] width 41 height 20
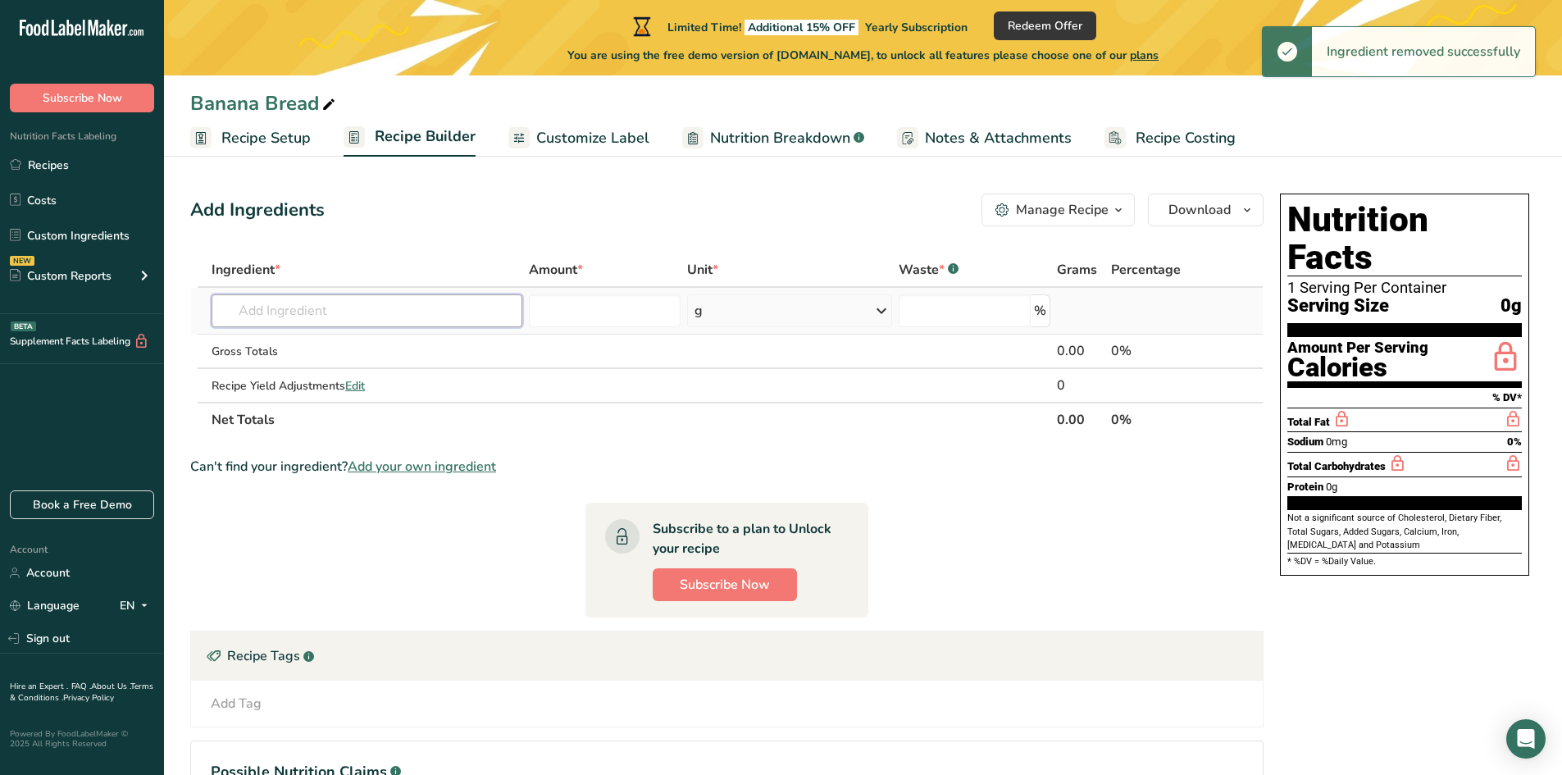
click at [359, 313] on input "text" at bounding box center [367, 310] width 311 height 33
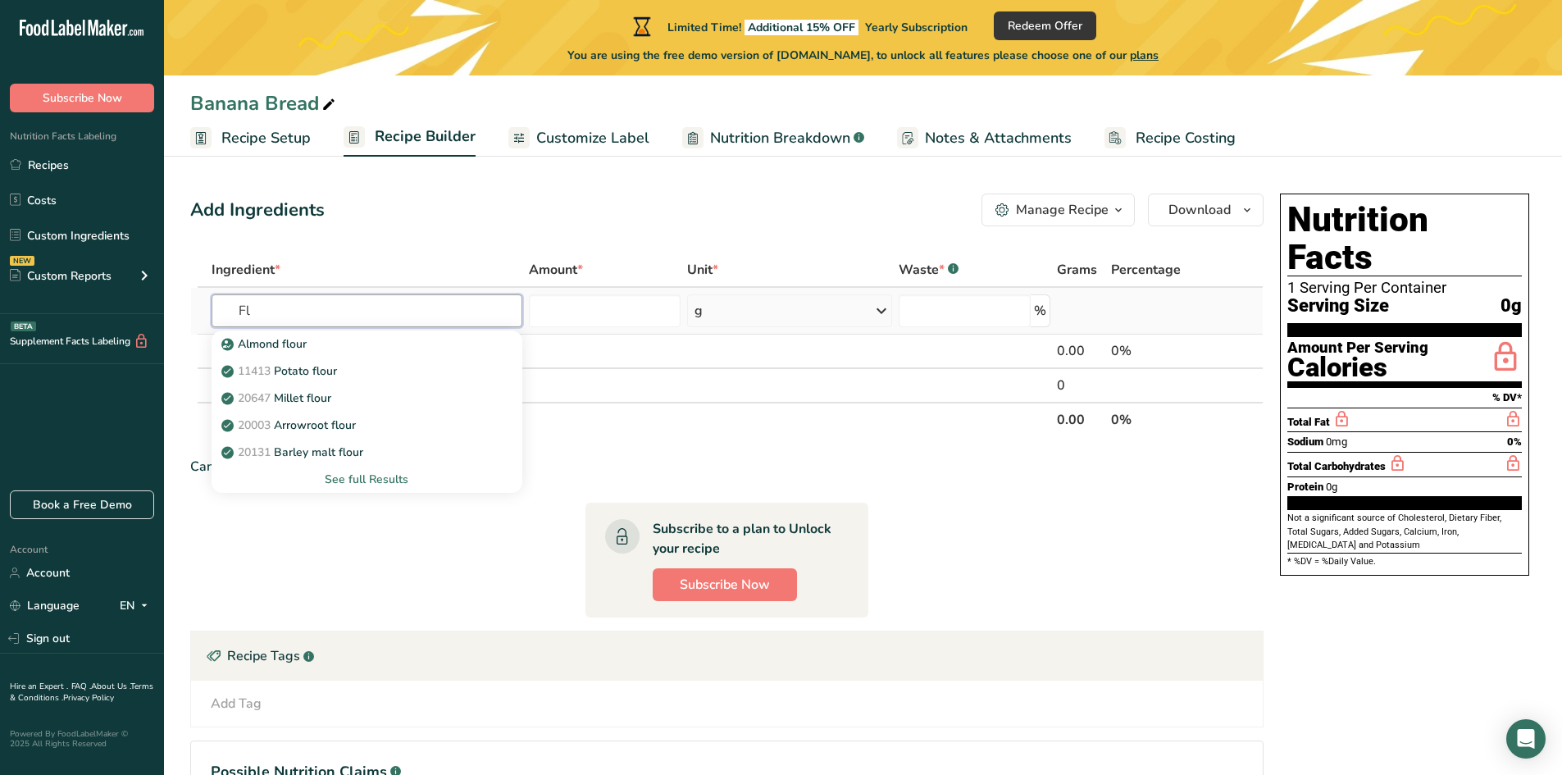
type input "F"
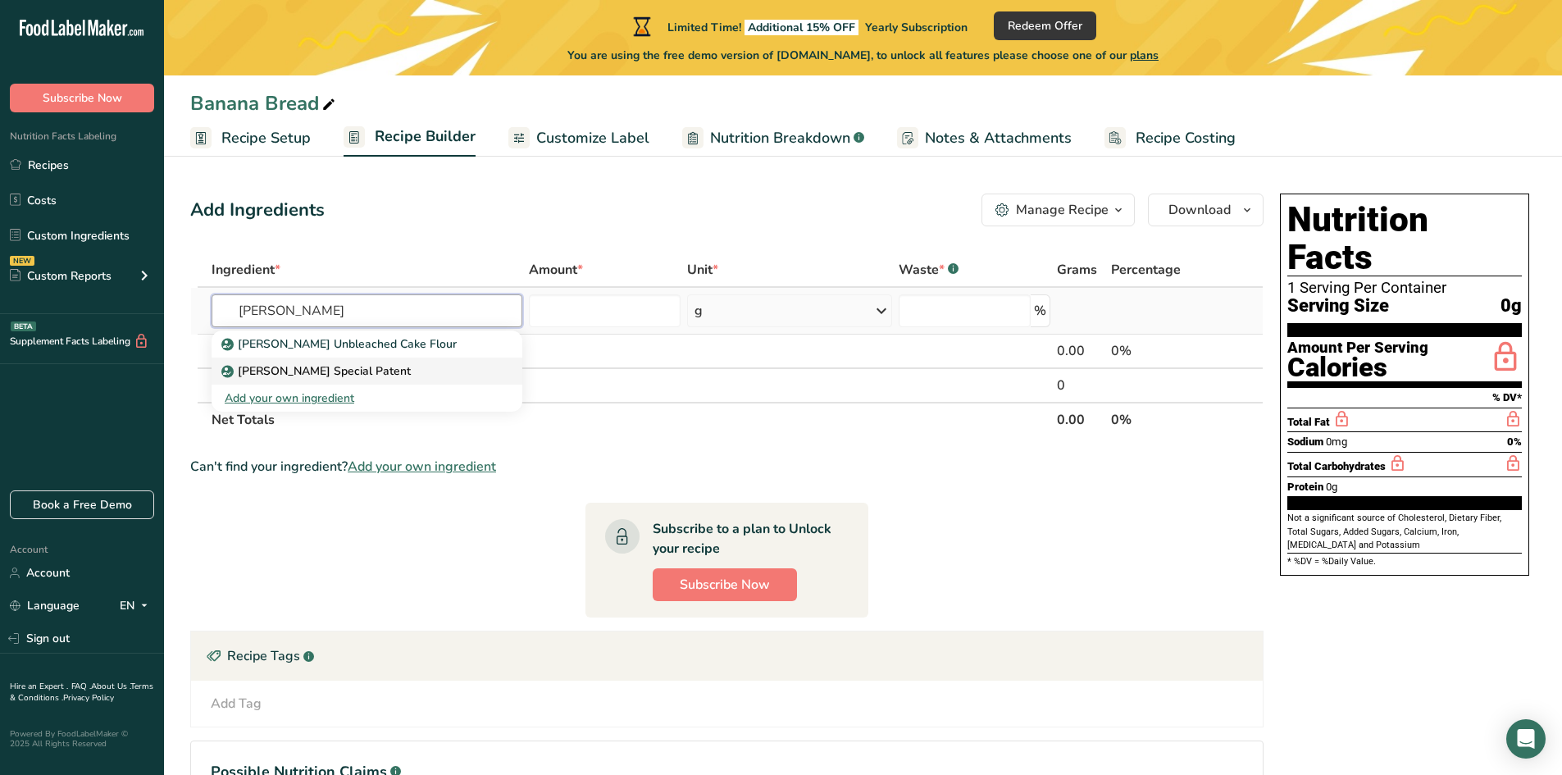
type input "[PERSON_NAME]"
click at [362, 376] on p "[PERSON_NAME] Special Patent" at bounding box center [318, 370] width 186 height 17
type input "[PERSON_NAME] Special Patent"
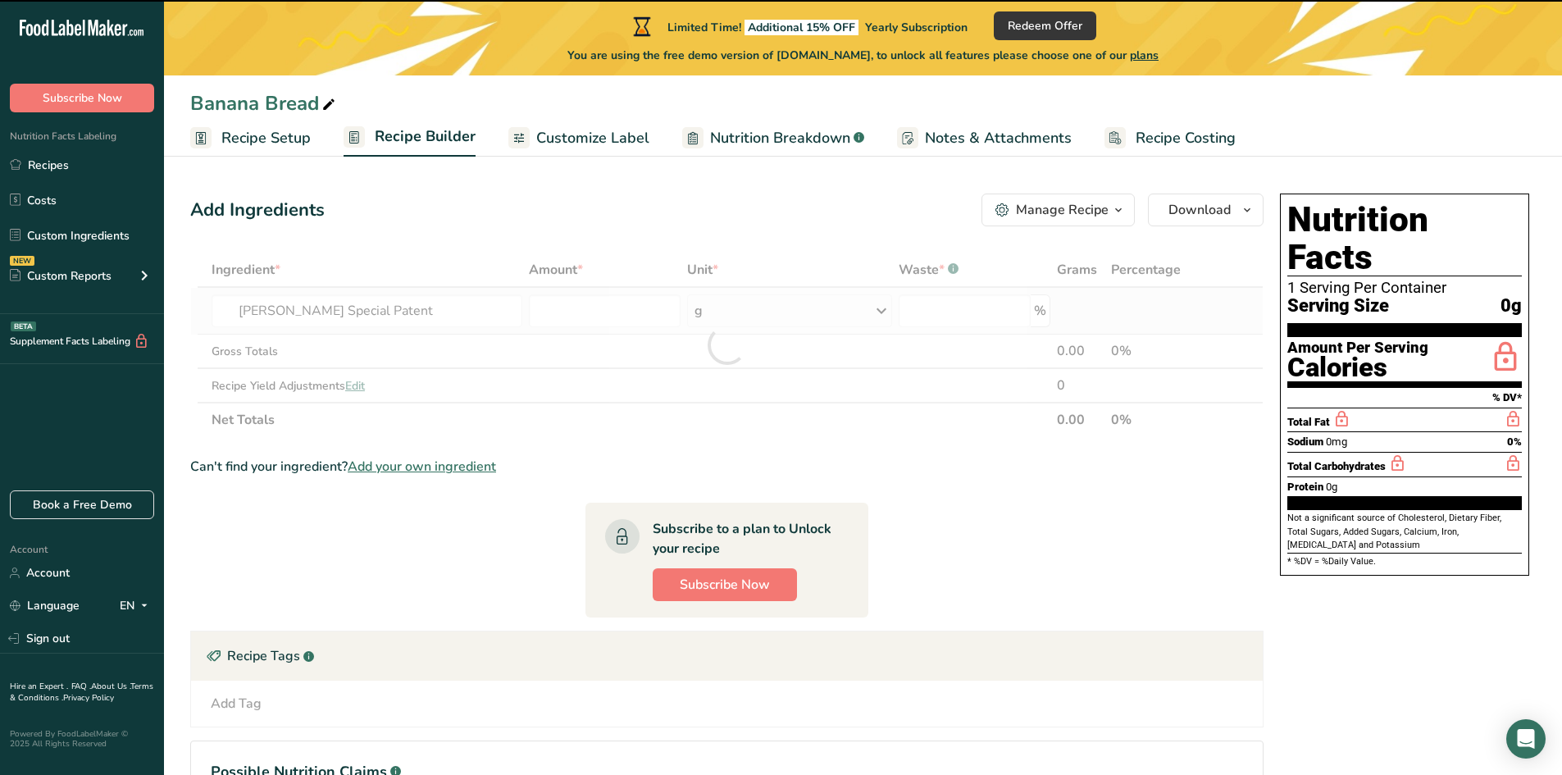
type input "0"
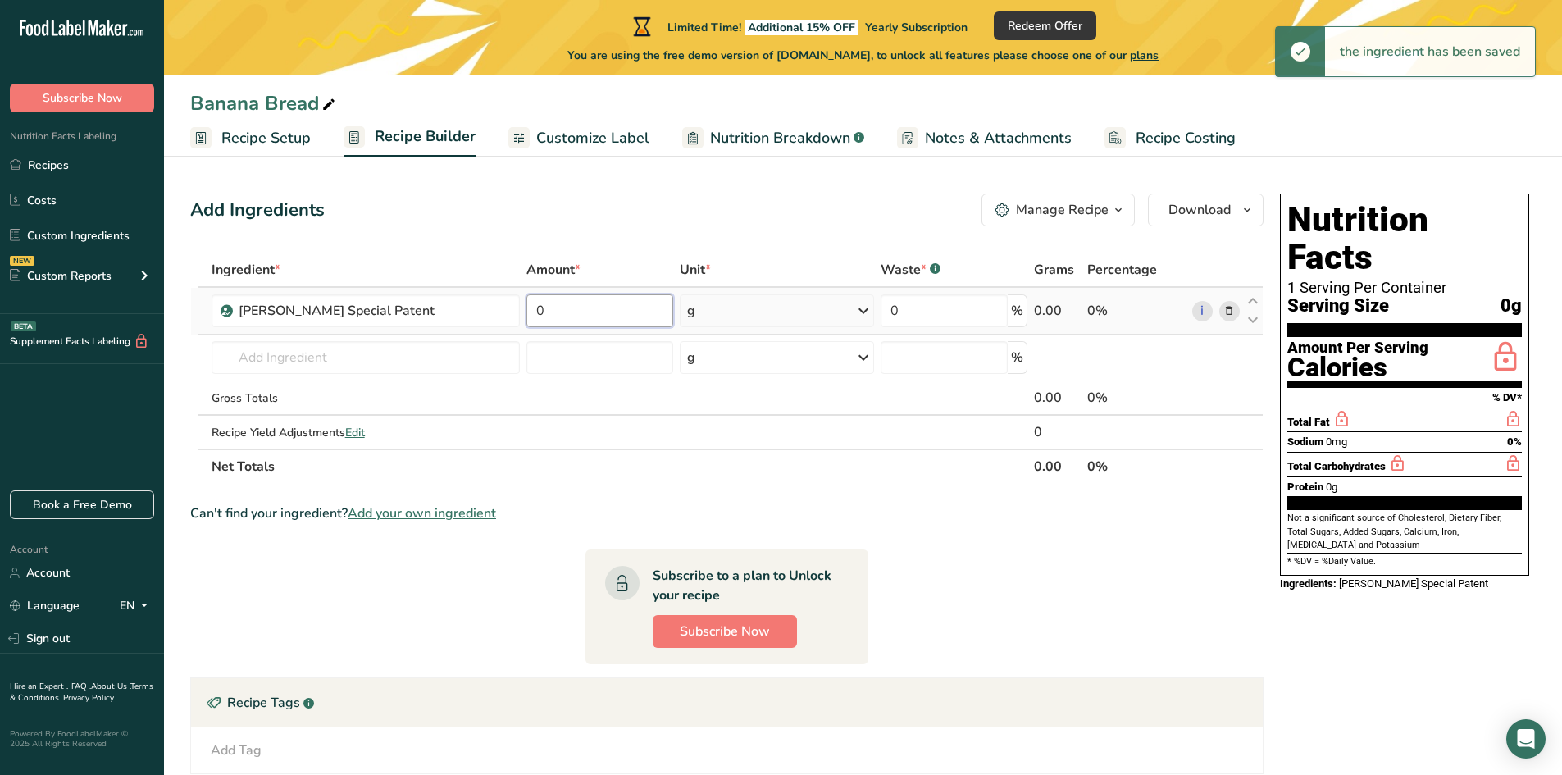
click at [621, 318] on input "0" at bounding box center [599, 310] width 147 height 33
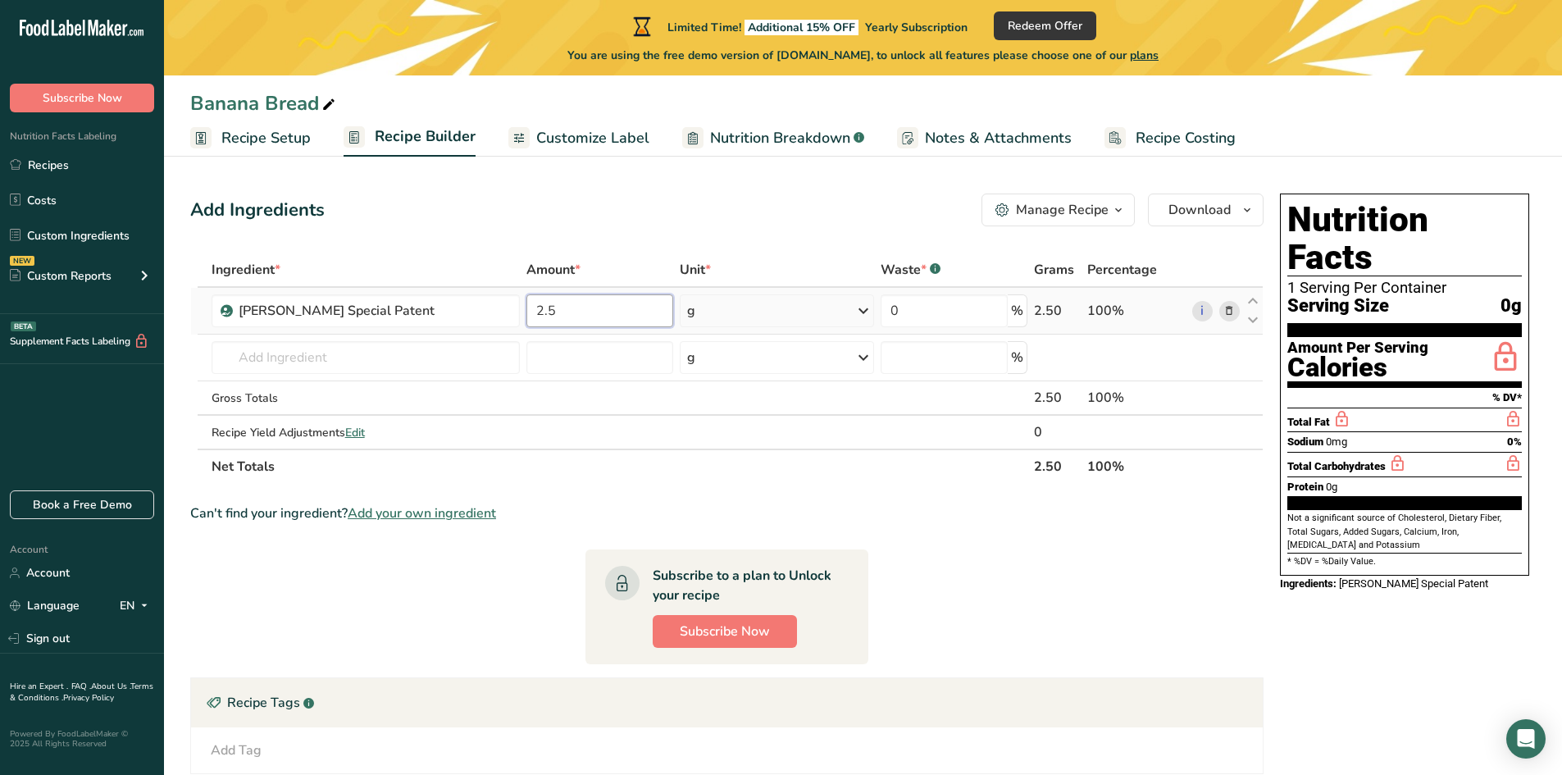
type input "2.5"
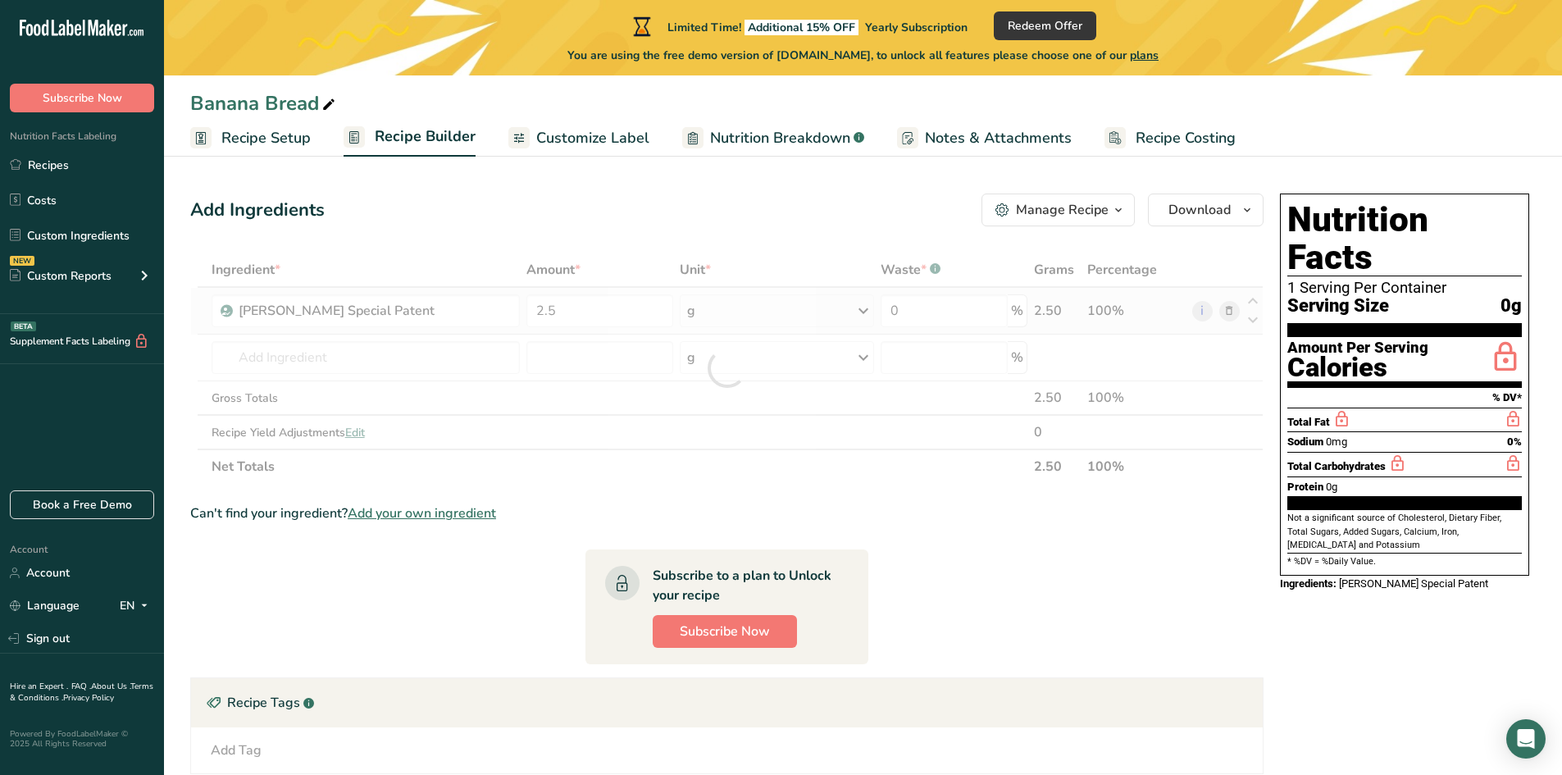
click at [717, 311] on div "Ingredient * Amount * Unit * Waste * .a-a{fill:#347362;}.b-a{fill:#fff;} Grams …" at bounding box center [726, 368] width 1073 height 231
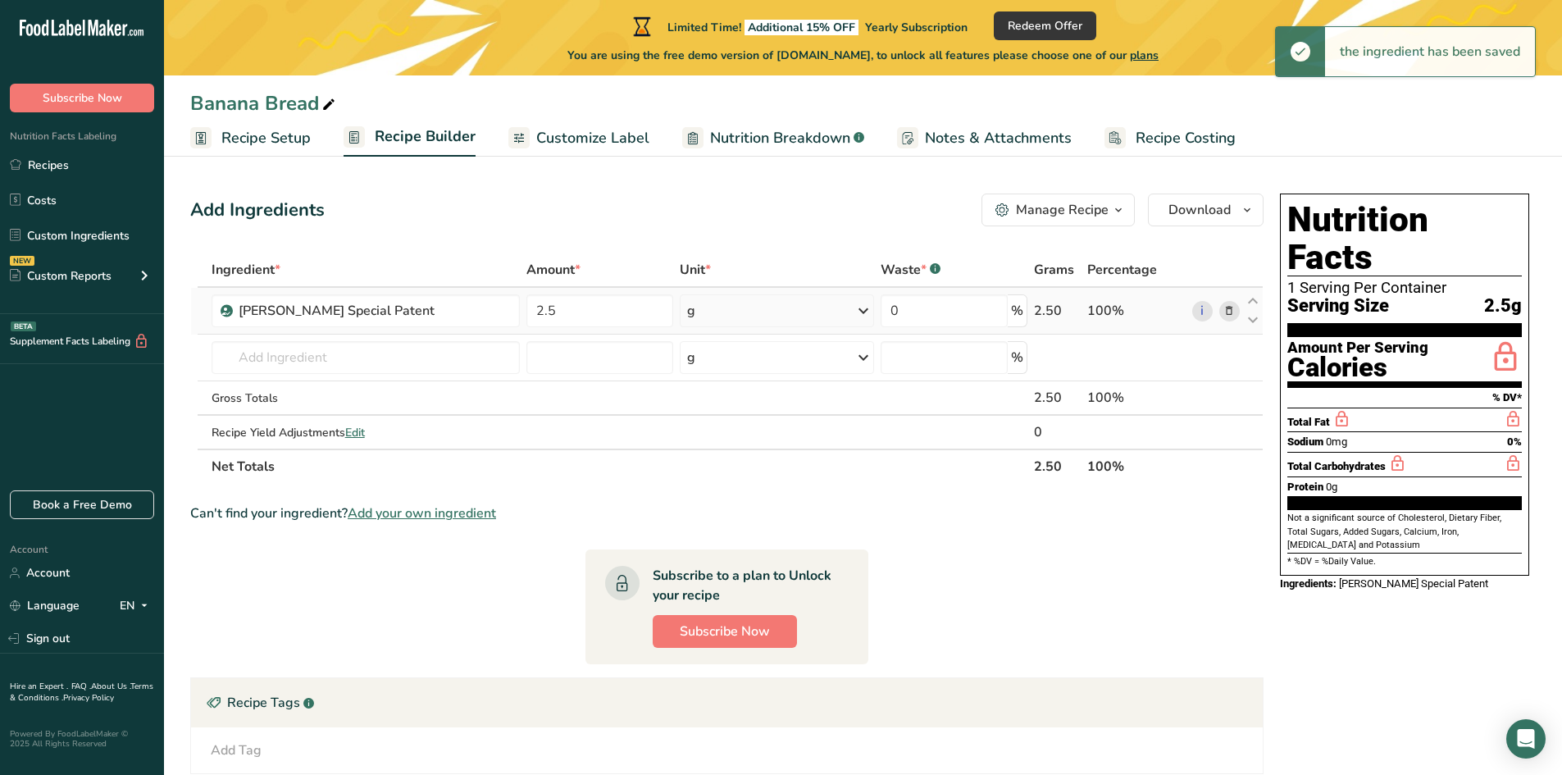
click at [842, 315] on div "g" at bounding box center [777, 310] width 194 height 33
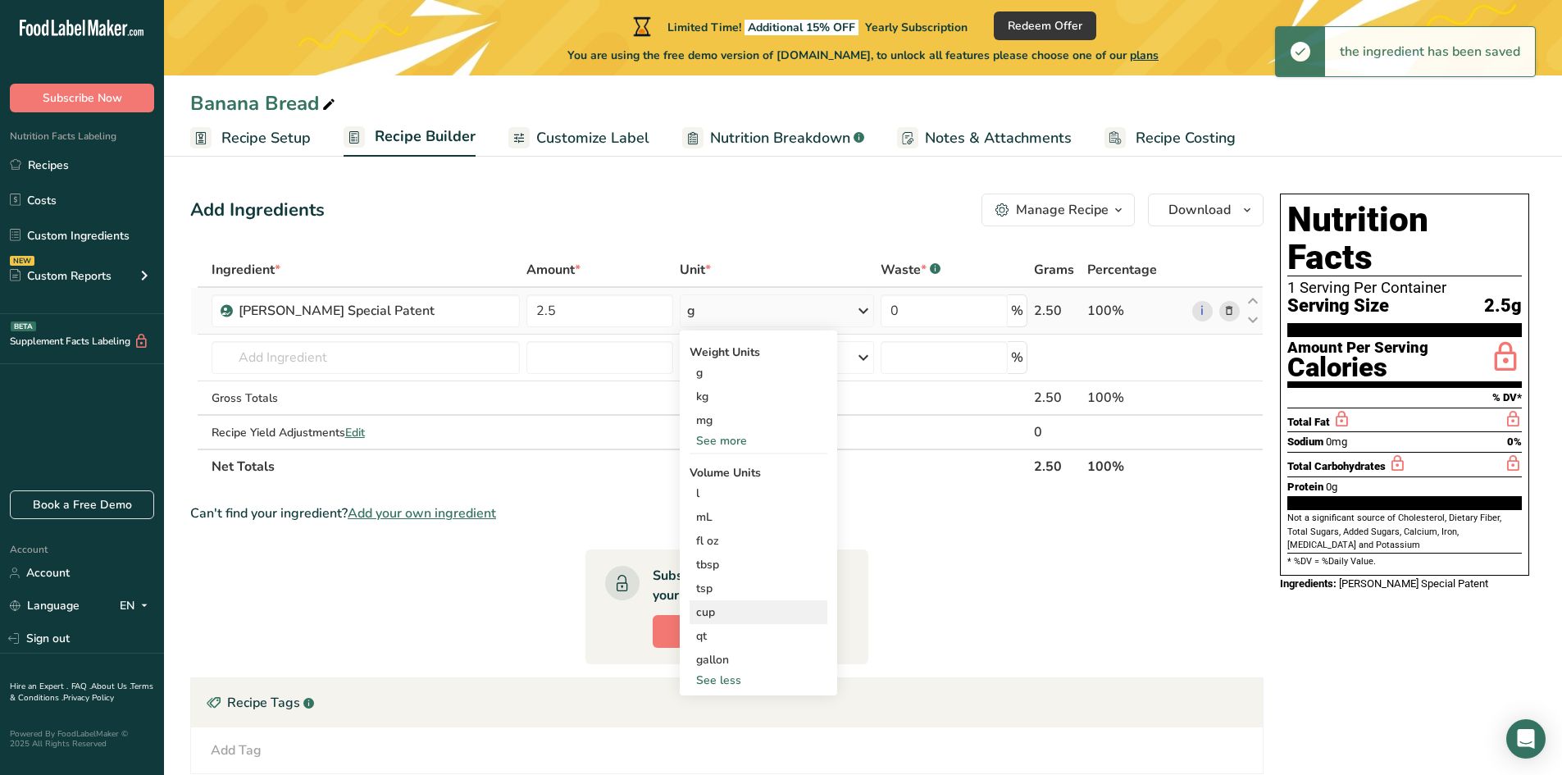
click at [720, 618] on div "cup" at bounding box center [758, 611] width 125 height 17
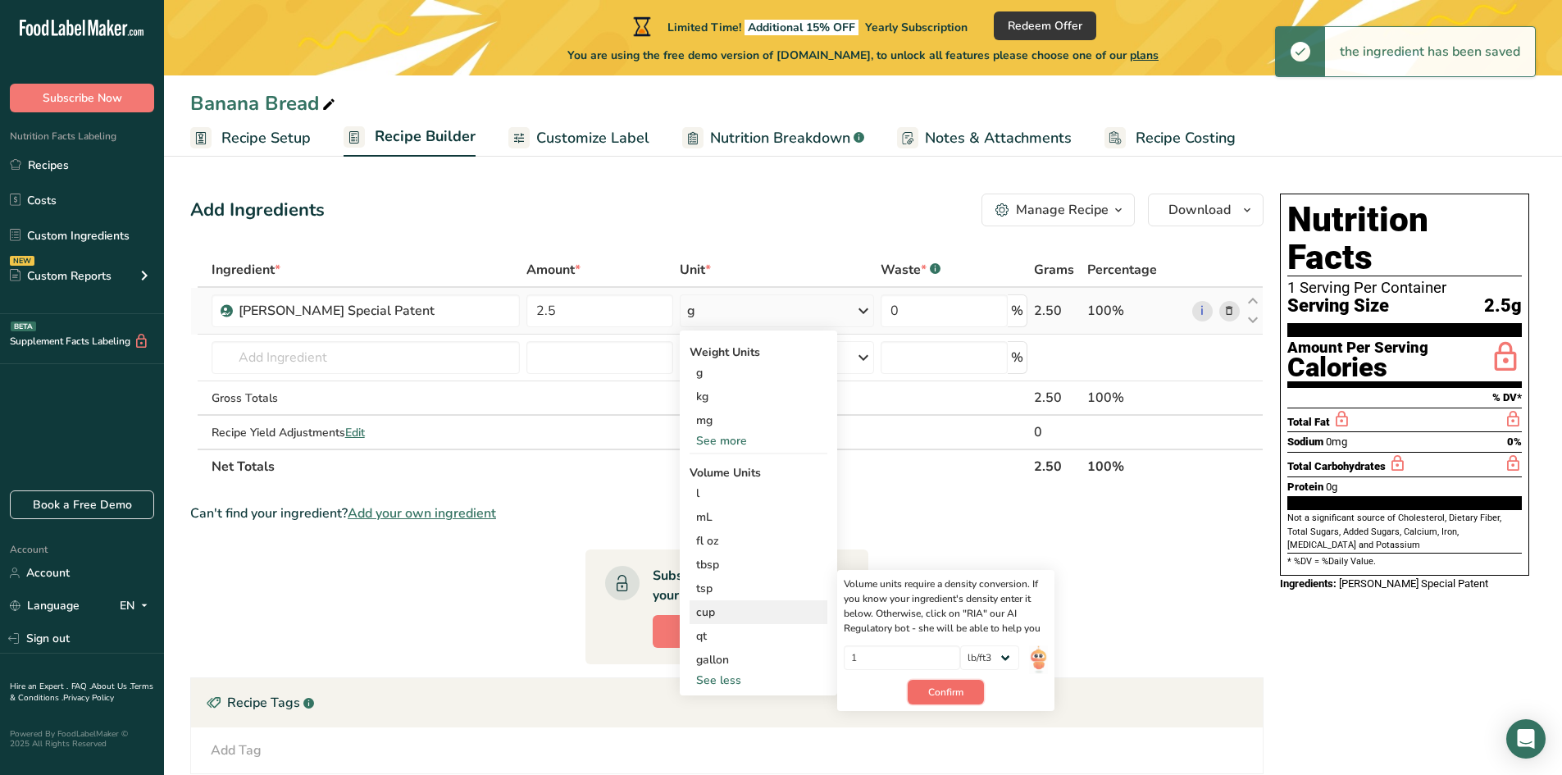
click at [942, 692] on span "Confirm" at bounding box center [945, 692] width 35 height 15
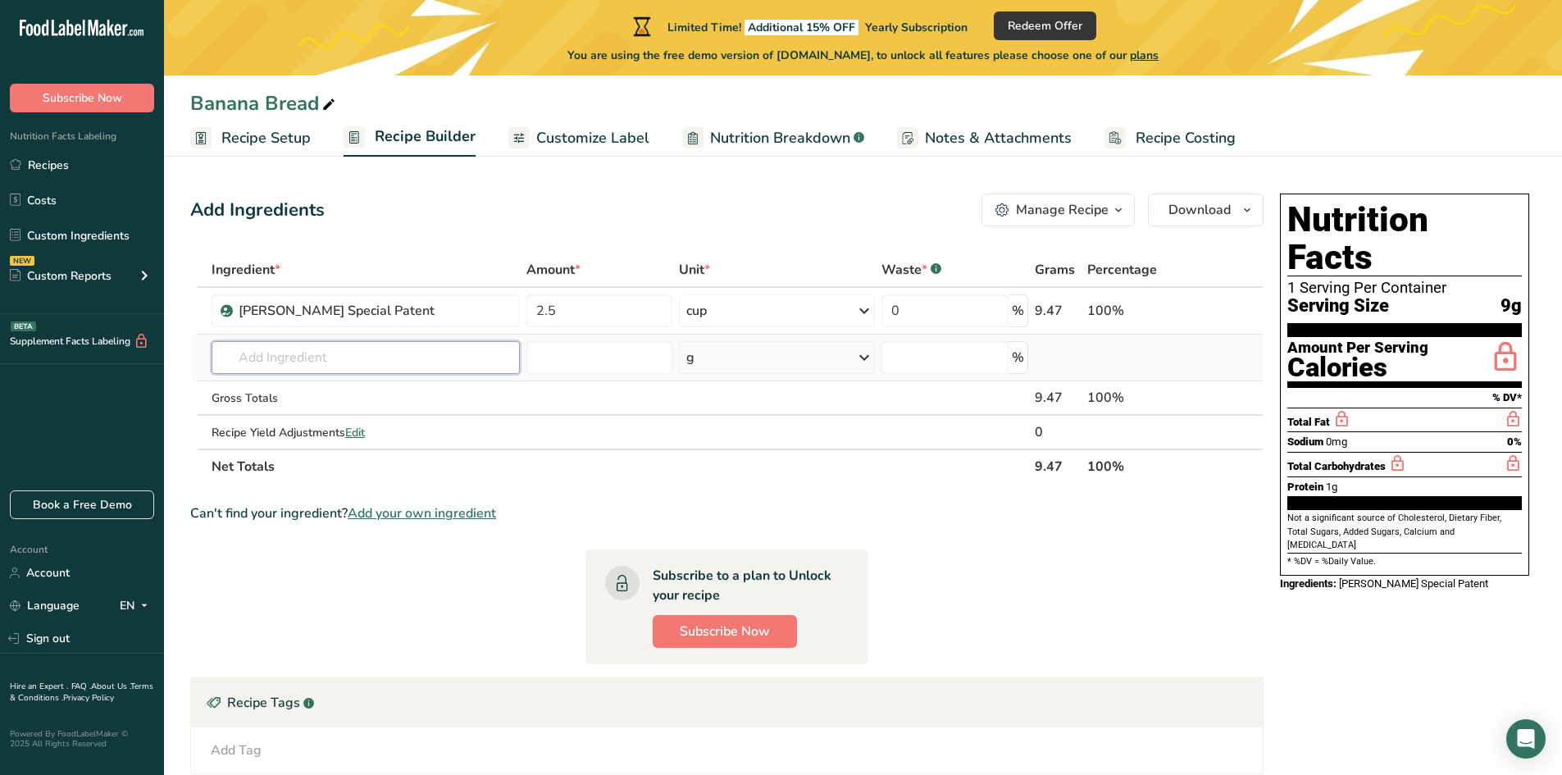
click at [386, 357] on input "text" at bounding box center [366, 357] width 308 height 33
type input "d"
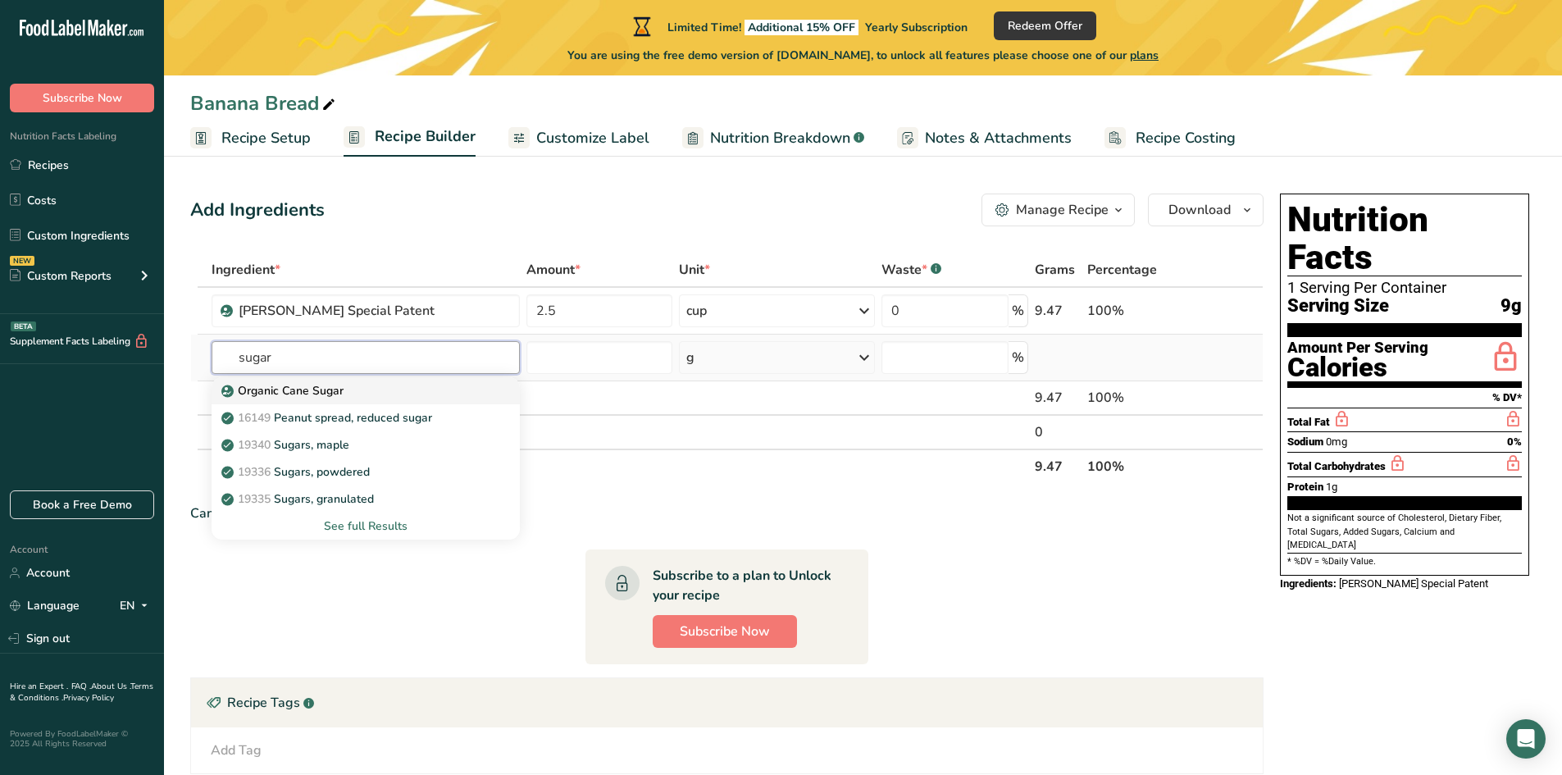
type input "sugar"
click at [326, 388] on p "Organic Cane Sugar" at bounding box center [284, 390] width 119 height 17
type input "Organic Cane Sugar"
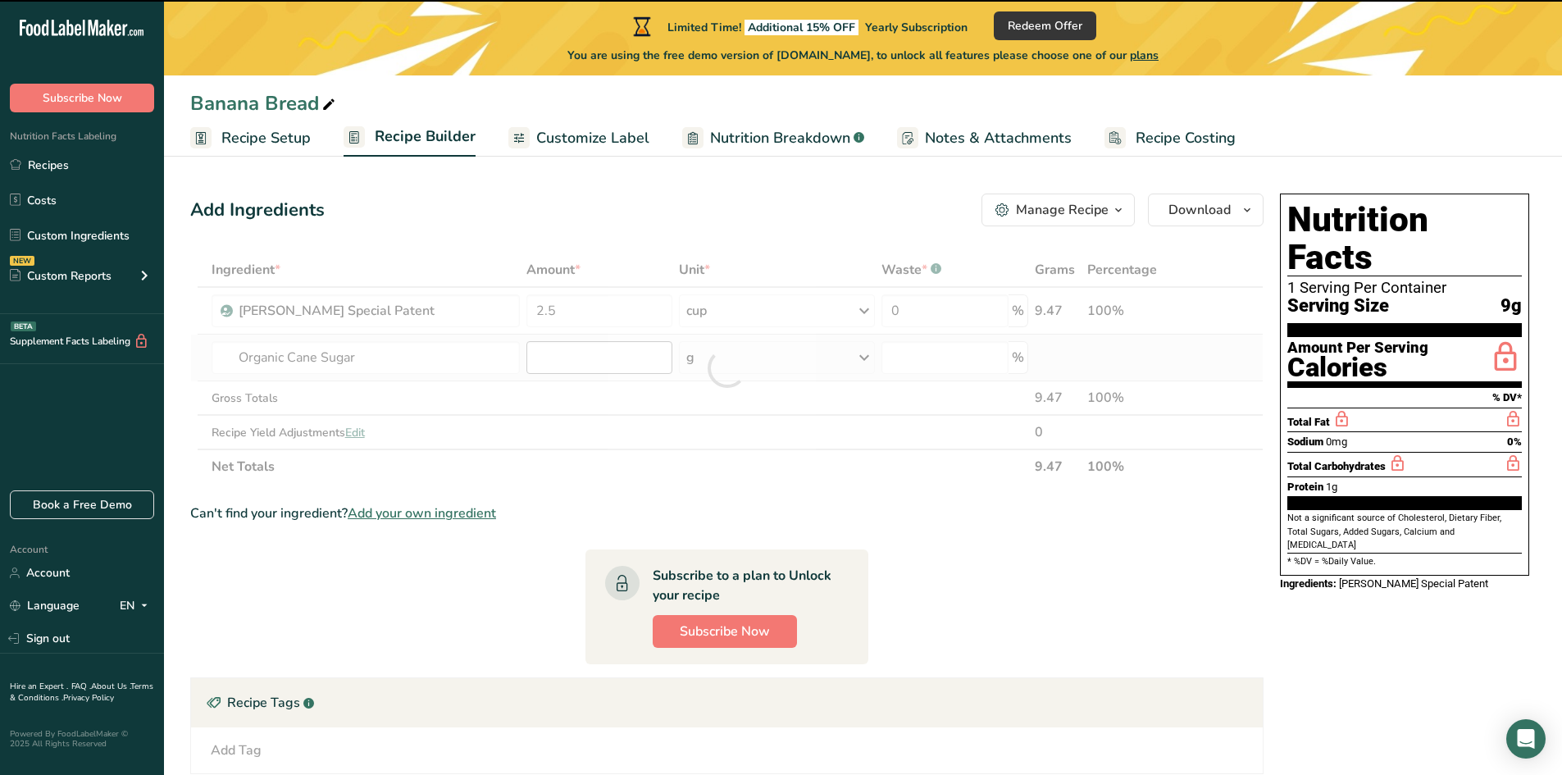
type input "0"
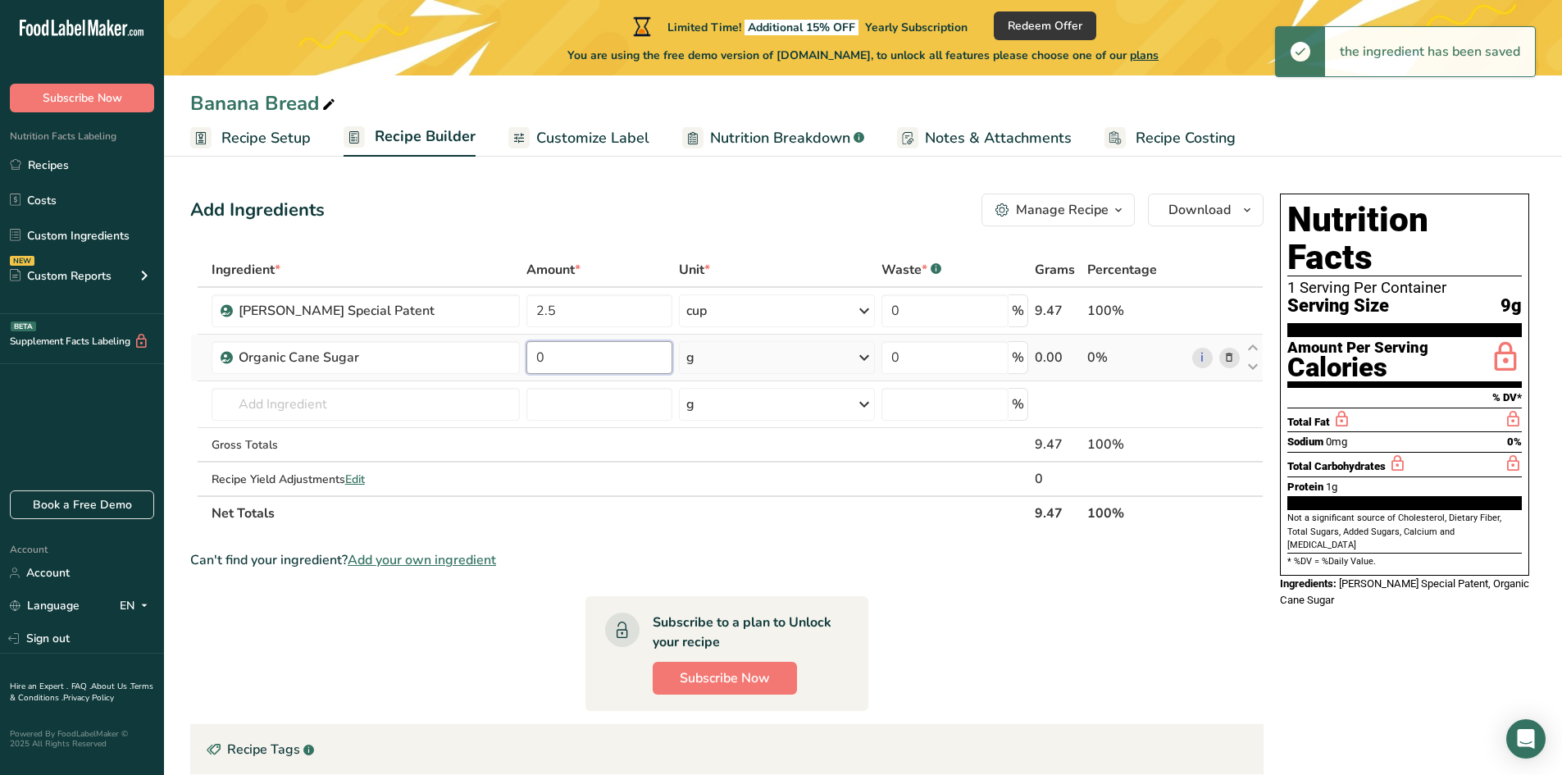
click at [570, 356] on input "0" at bounding box center [599, 357] width 146 height 33
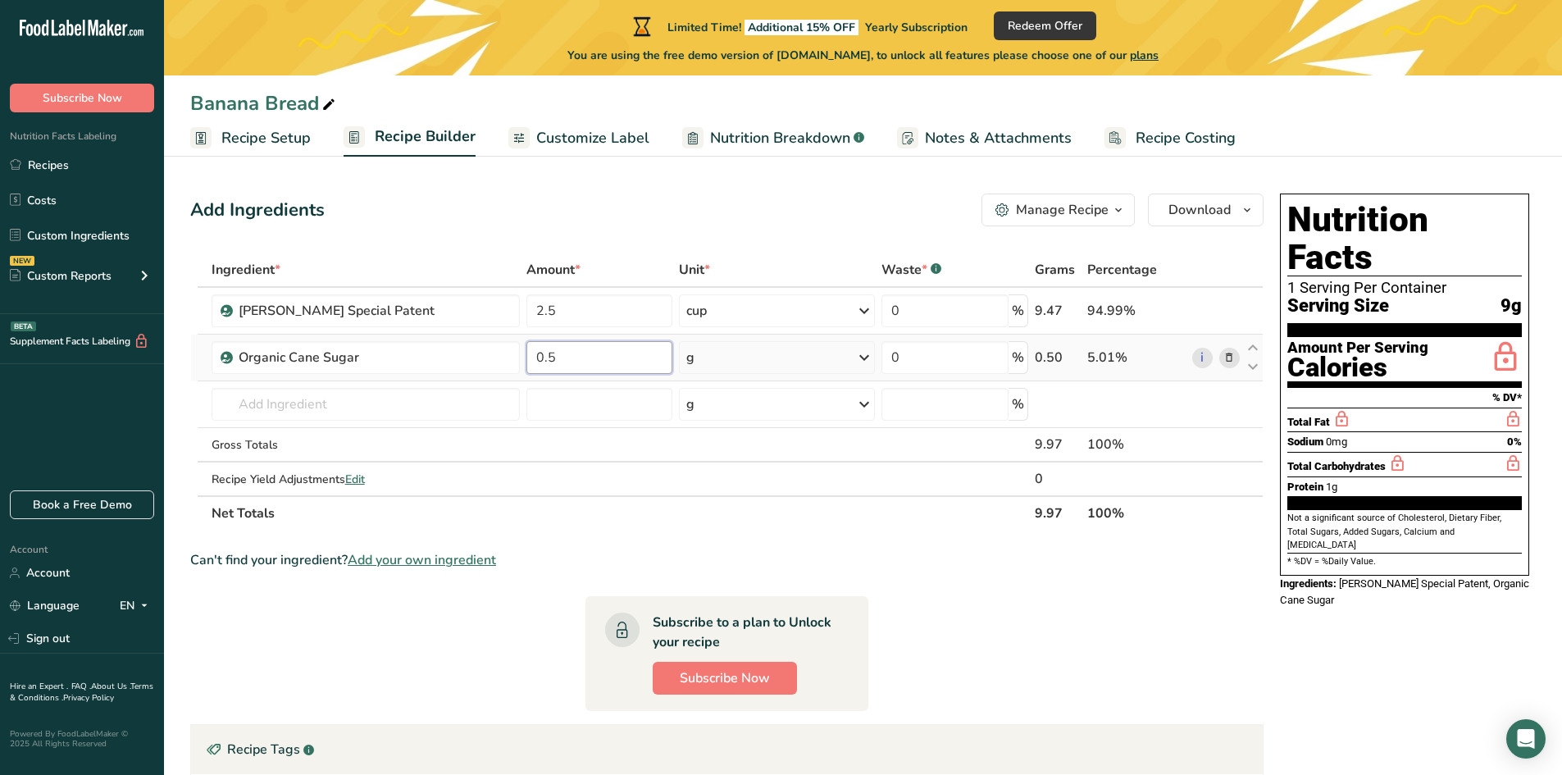
type input "0.5"
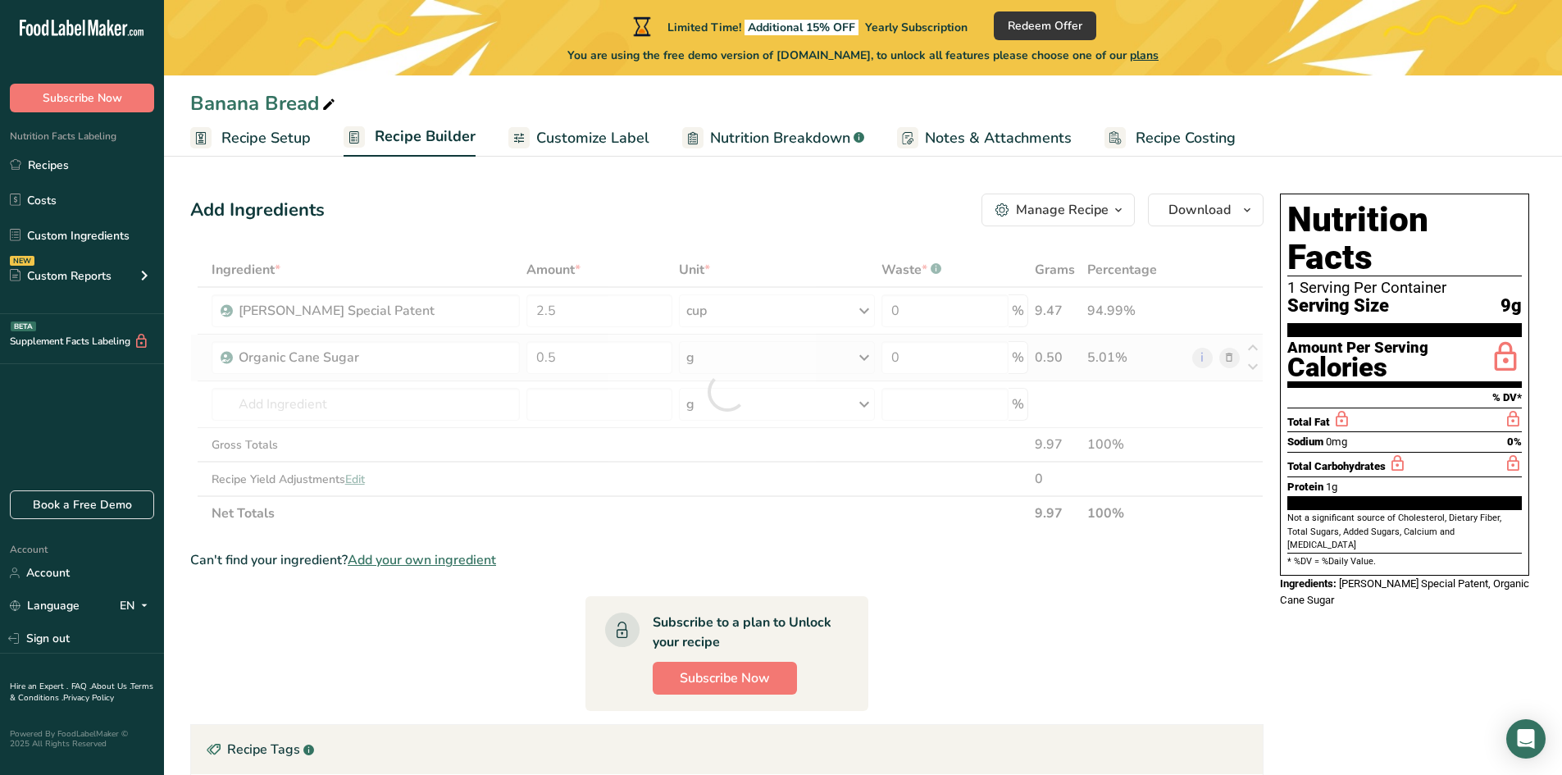
click at [708, 348] on div "Ingredient * Amount * Unit * Waste * .a-a{fill:#347362;}.b-a{fill:#fff;} Grams …" at bounding box center [726, 392] width 1073 height 278
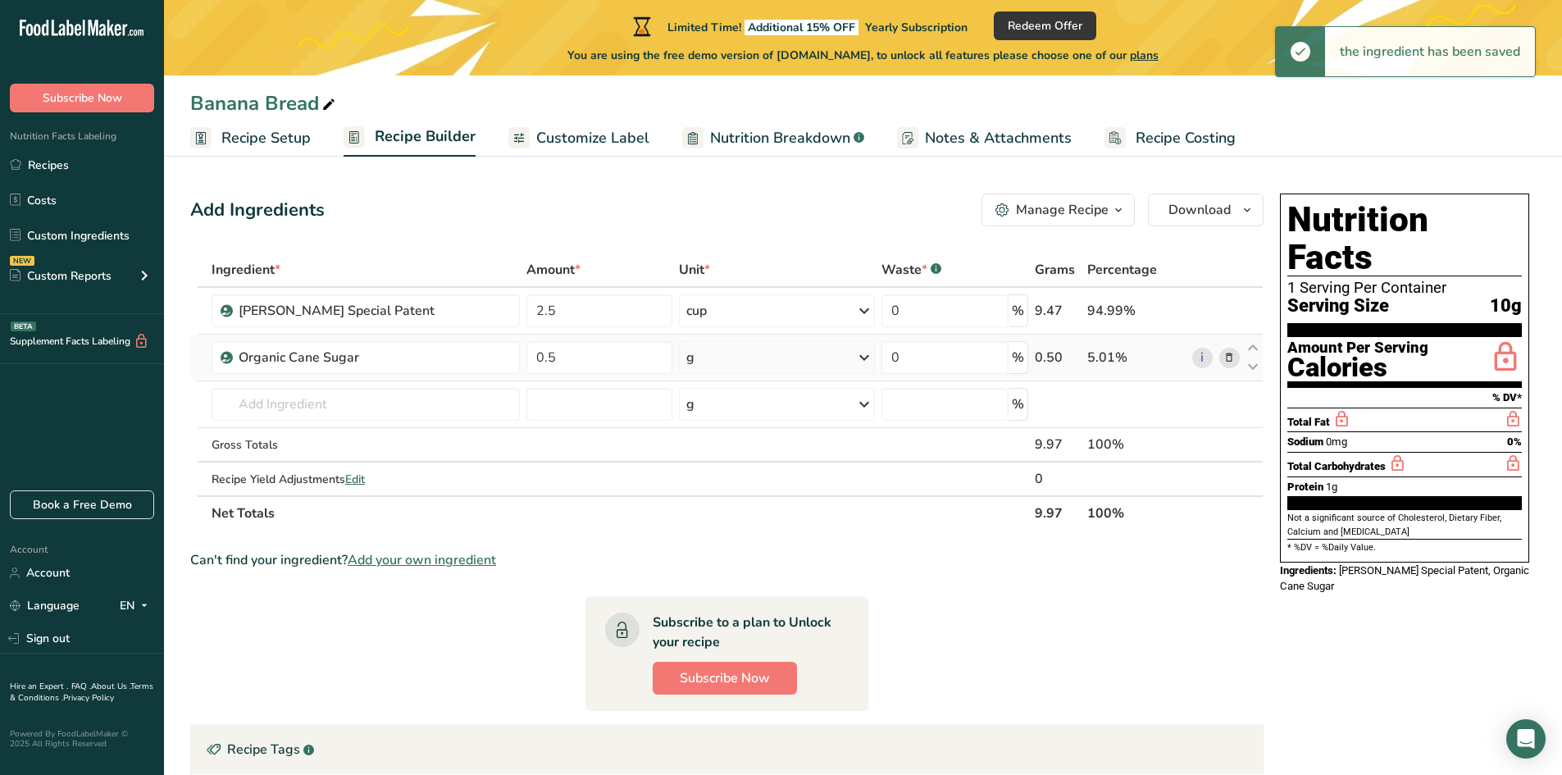
click at [713, 352] on div "g" at bounding box center [776, 357] width 195 height 33
click at [708, 612] on div "See more" at bounding box center [758, 607] width 138 height 17
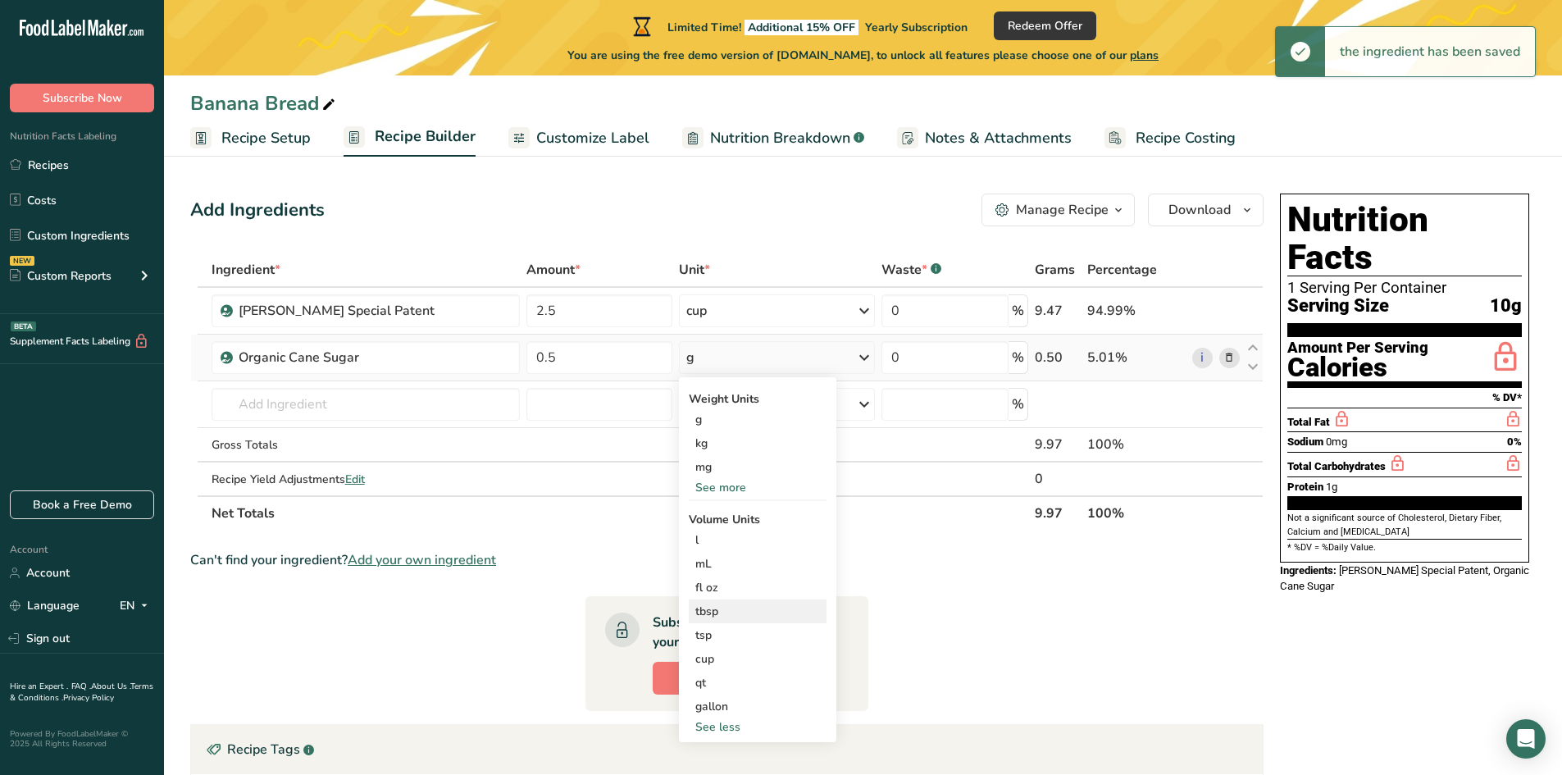
click at [703, 608] on div "tbsp" at bounding box center [757, 611] width 125 height 17
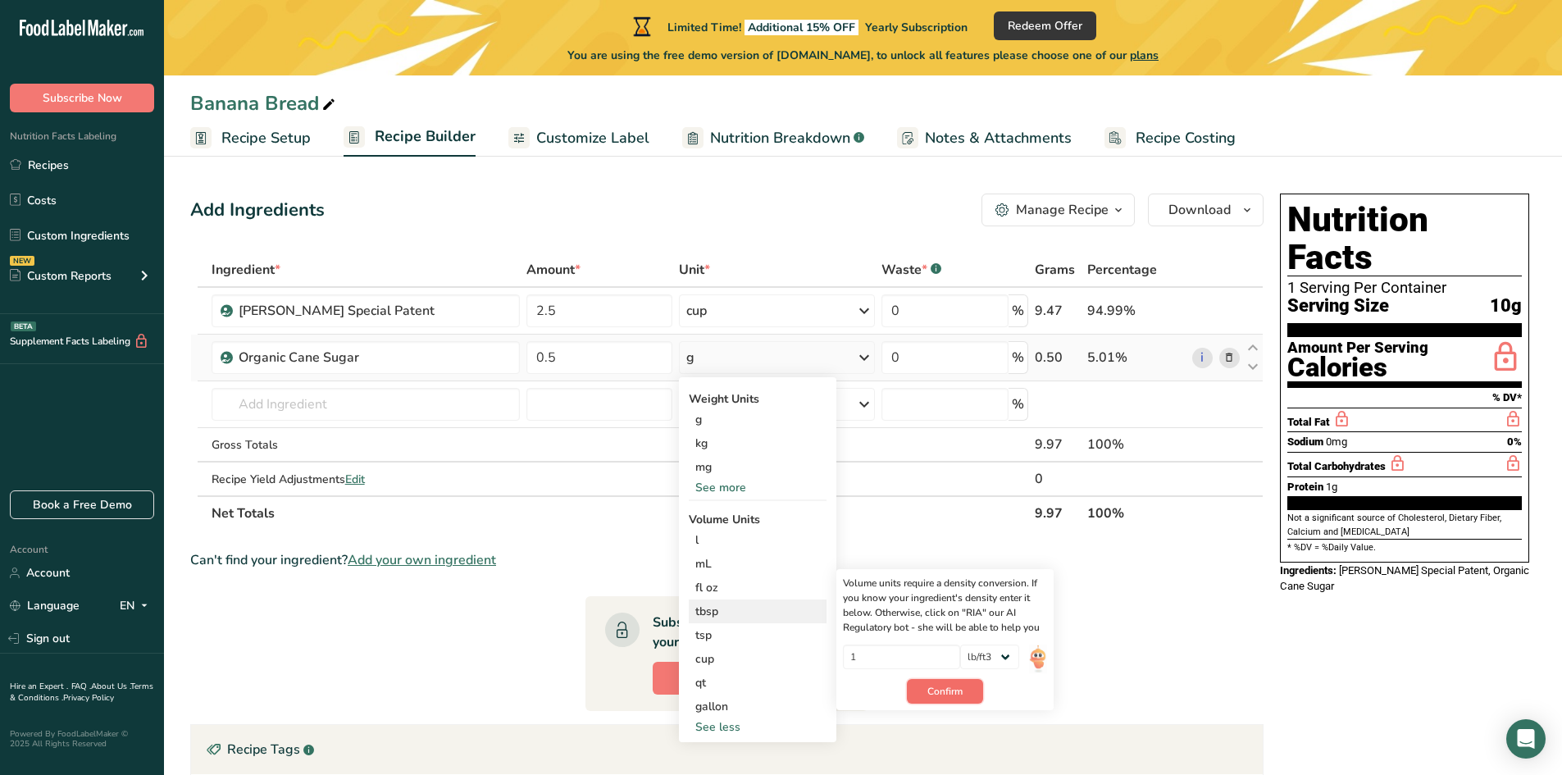
click at [923, 690] on button "Confirm" at bounding box center [945, 691] width 76 height 25
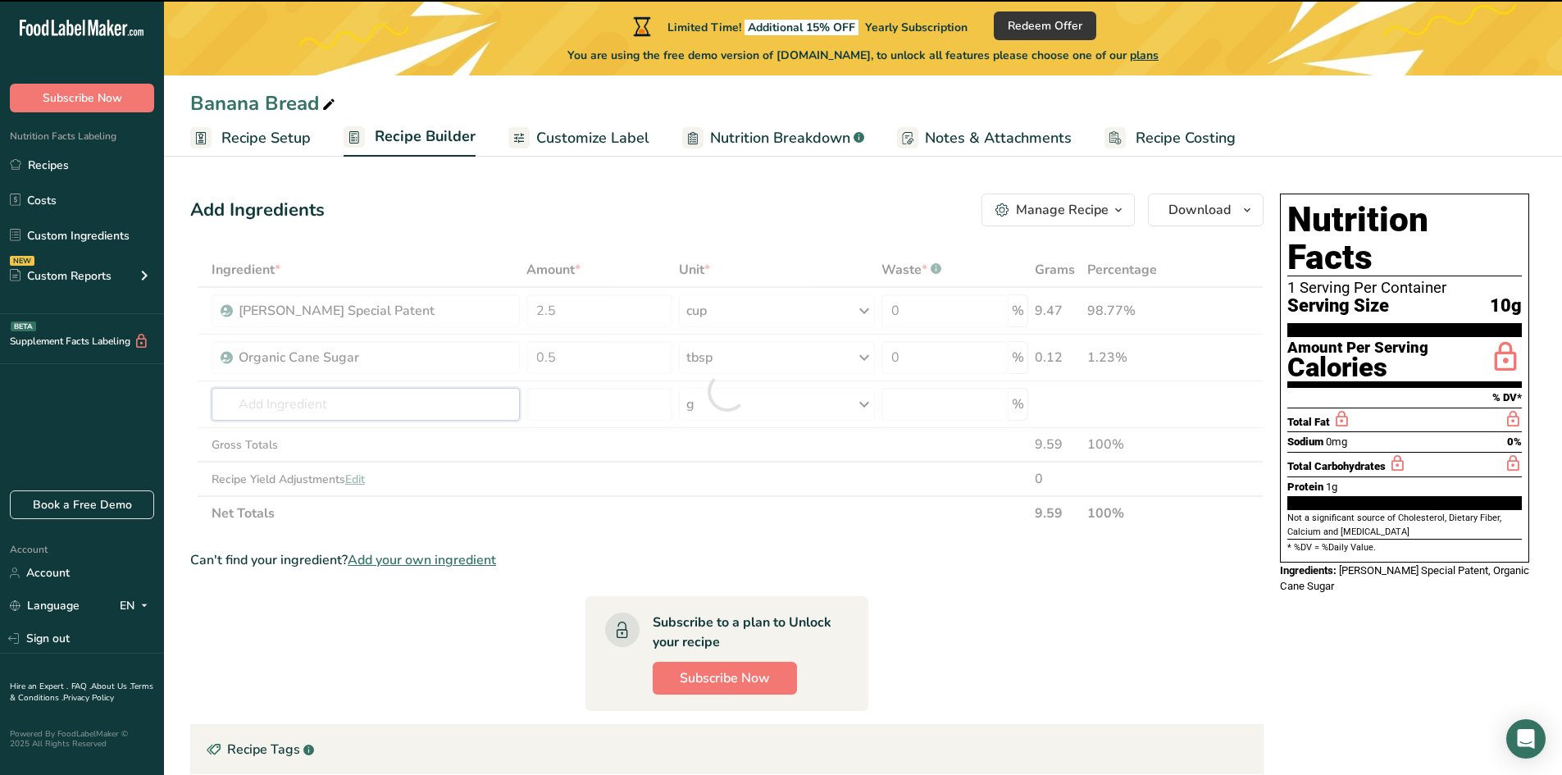
click at [314, 398] on input "text" at bounding box center [366, 404] width 308 height 33
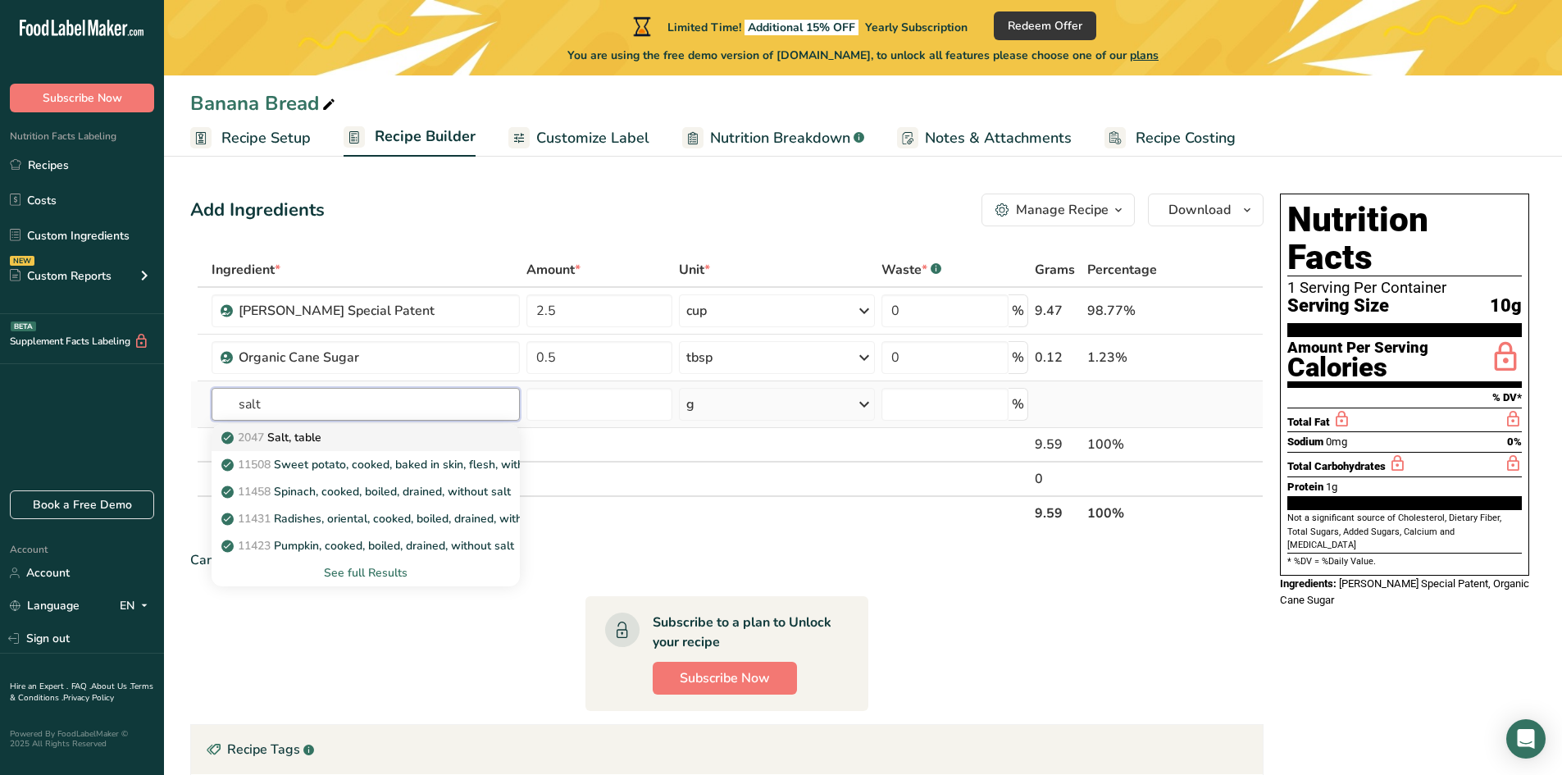
type input "salt"
click at [316, 438] on p "2047 Salt, table" at bounding box center [273, 437] width 97 height 17
type input "Salt, table"
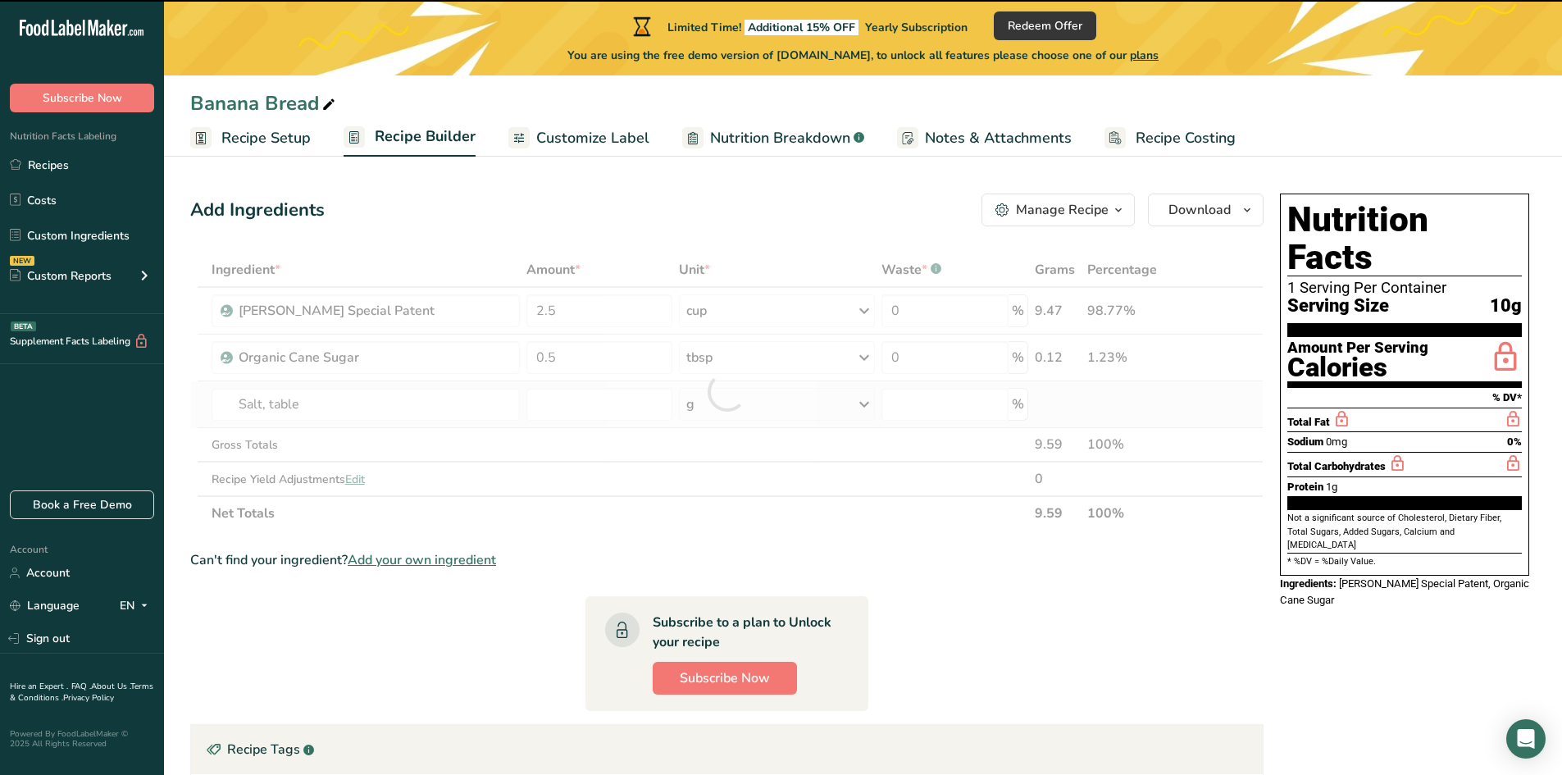
type input "0"
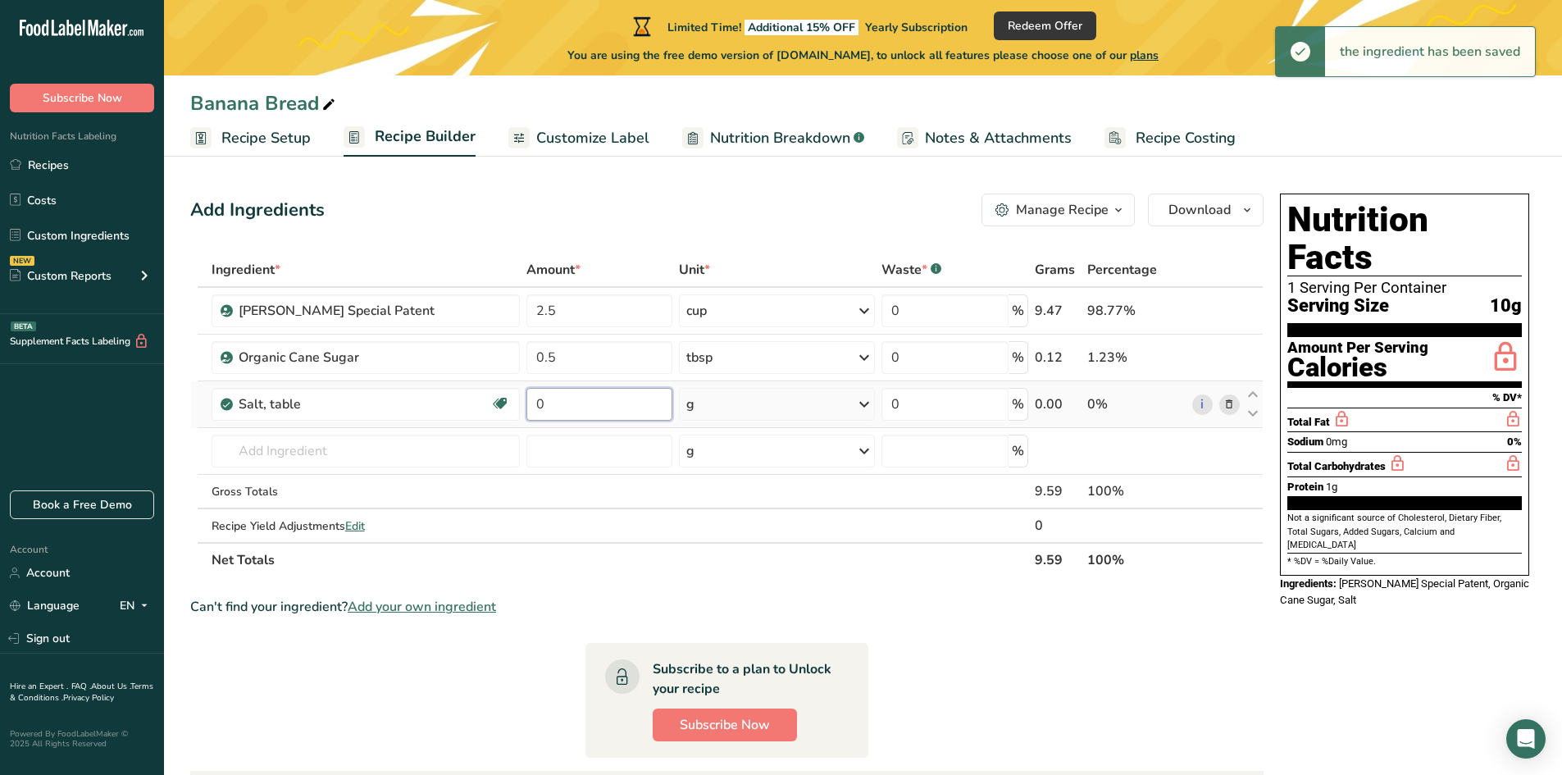
click at [600, 414] on input "0" at bounding box center [599, 404] width 146 height 33
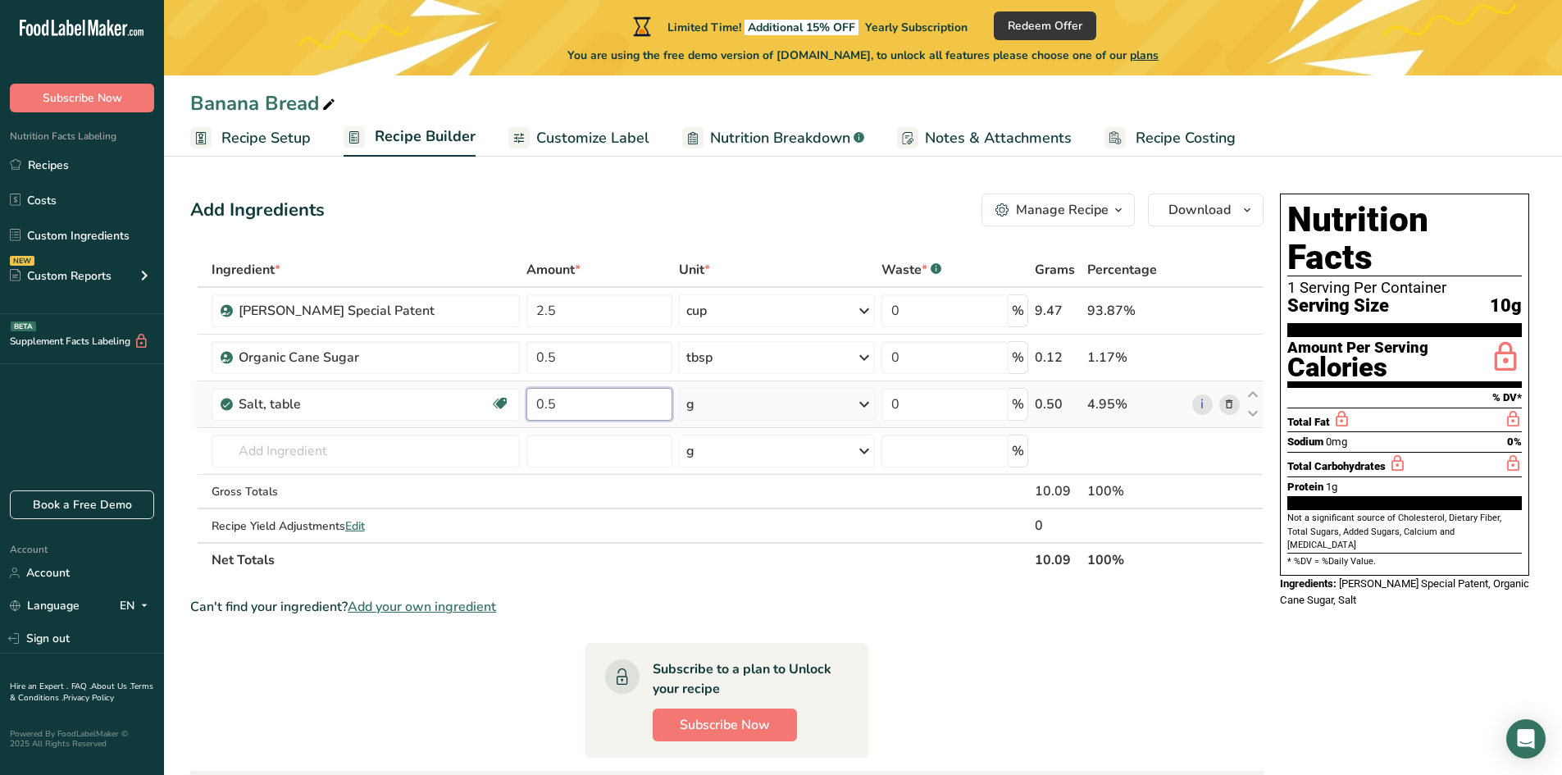
type input "0.5"
click at [755, 399] on div "Ingredient * Amount * Unit * Waste * .a-a{fill:#347362;}.b-a{fill:#fff;} Grams …" at bounding box center [726, 415] width 1073 height 325
click at [755, 399] on div "g" at bounding box center [777, 404] width 196 height 33
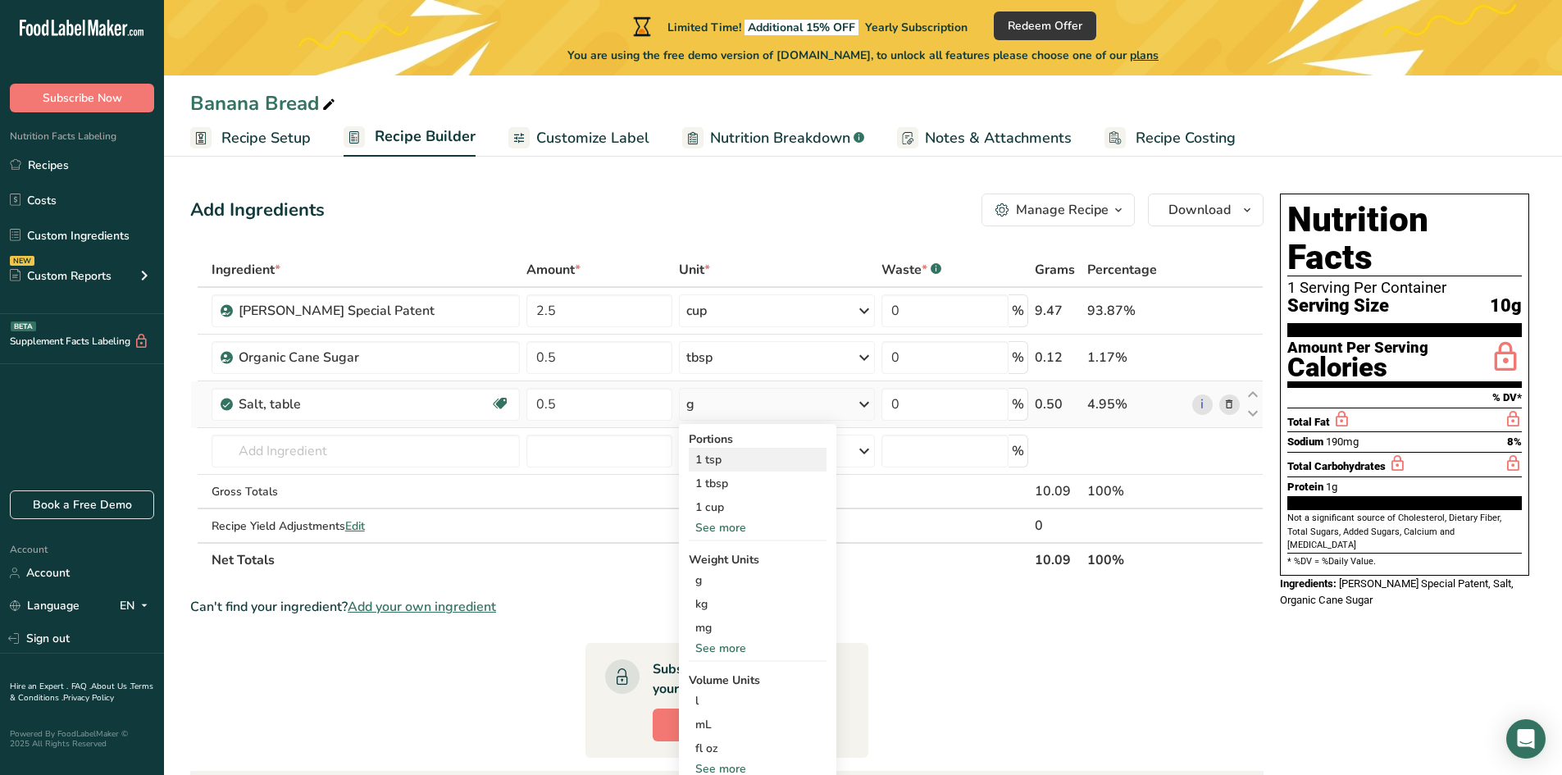
click at [726, 461] on div "1 tsp" at bounding box center [758, 460] width 138 height 24
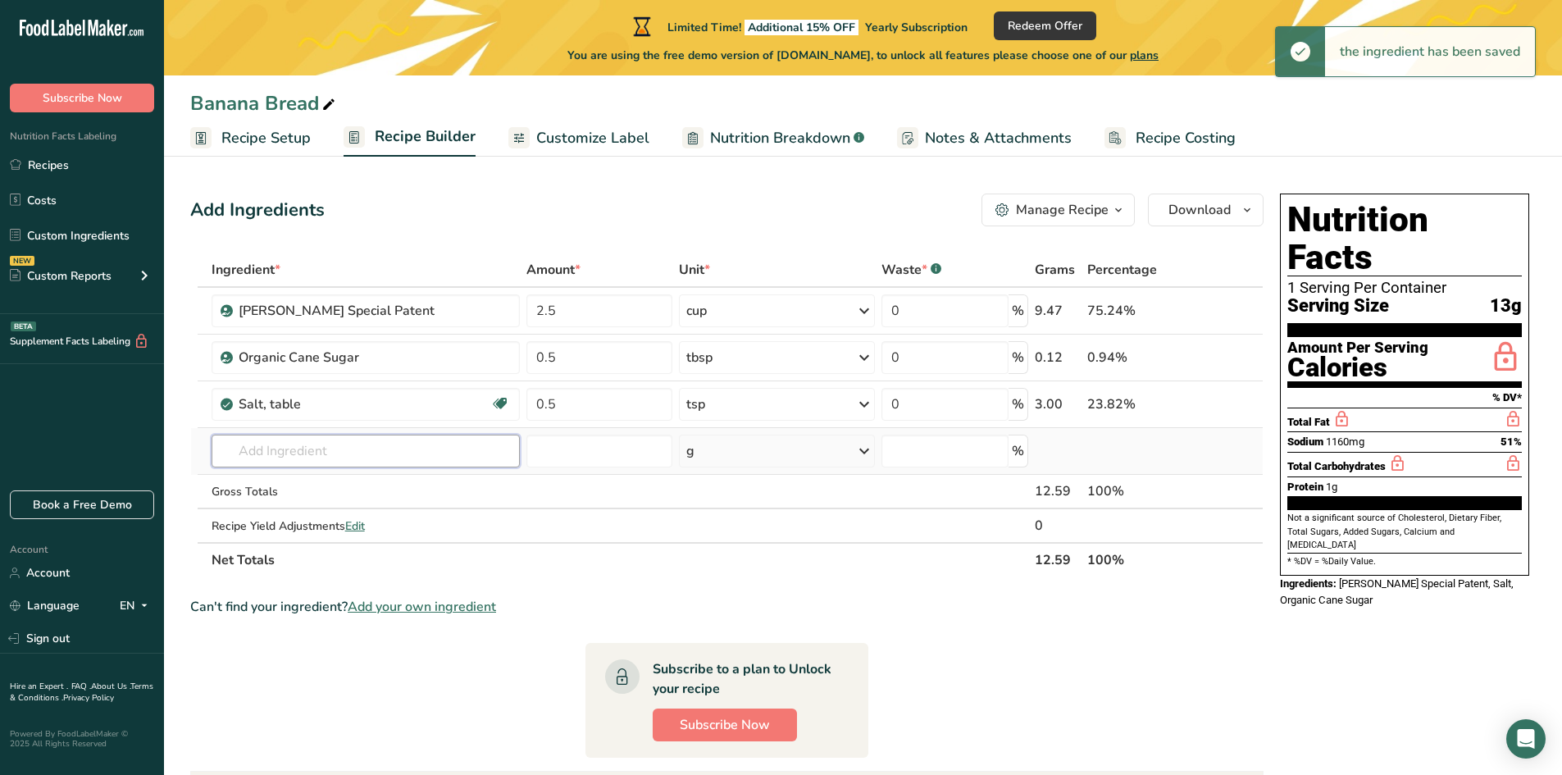
click at [272, 459] on input "text" at bounding box center [366, 451] width 308 height 33
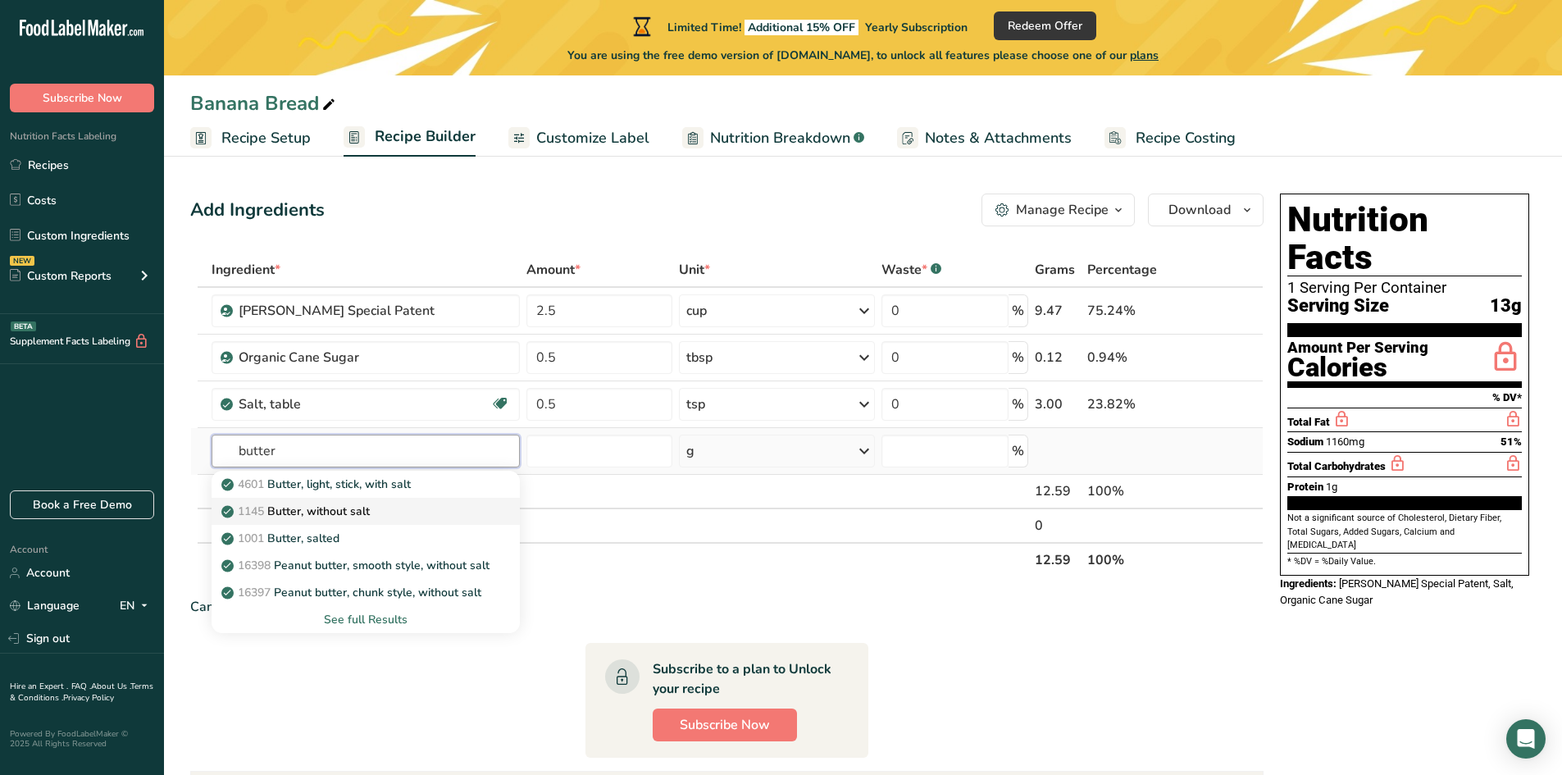
type input "butter"
click at [362, 517] on p "1145 Butter, without salt" at bounding box center [297, 511] width 145 height 17
type input "Butter, without salt"
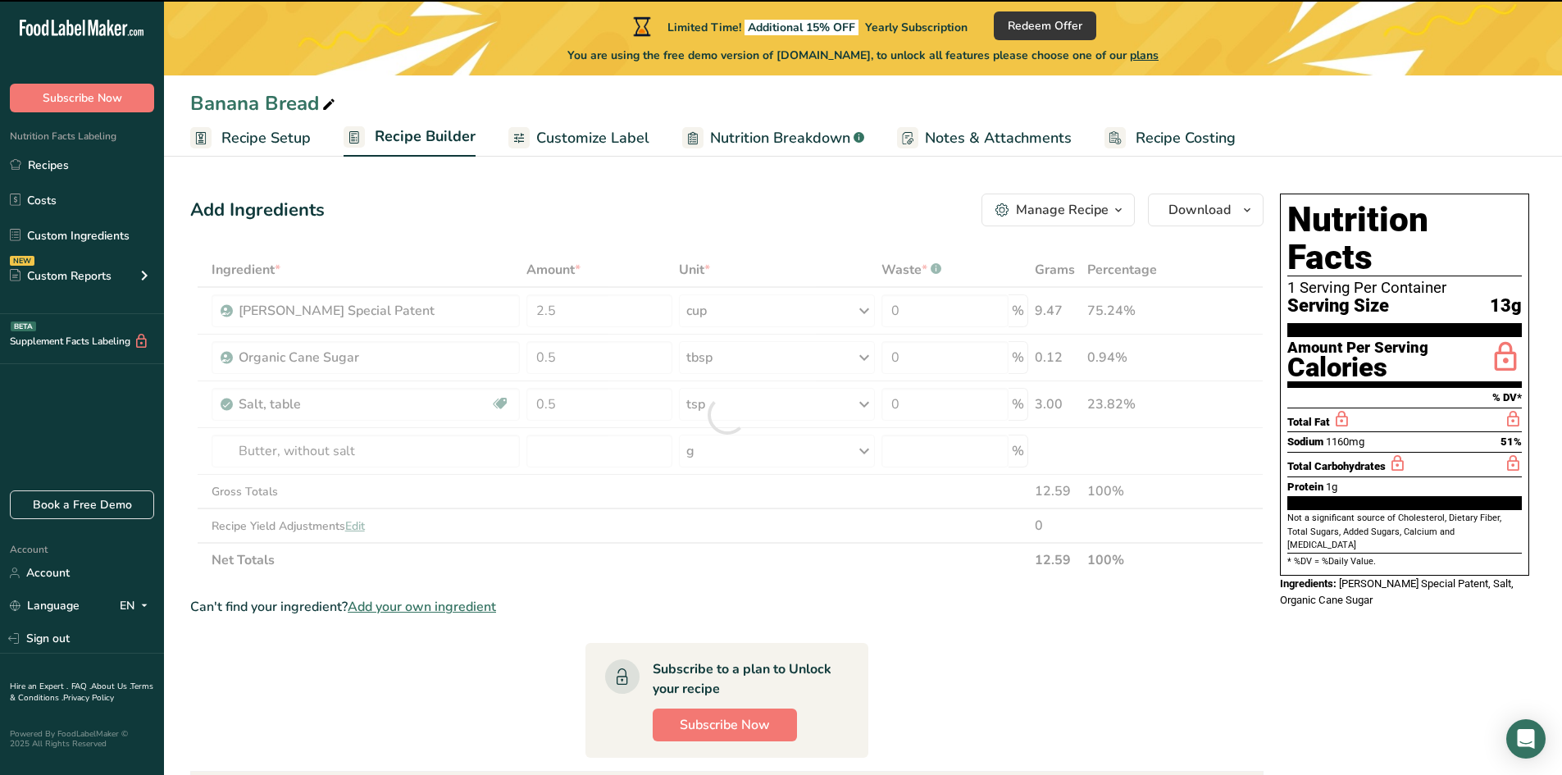
type input "0"
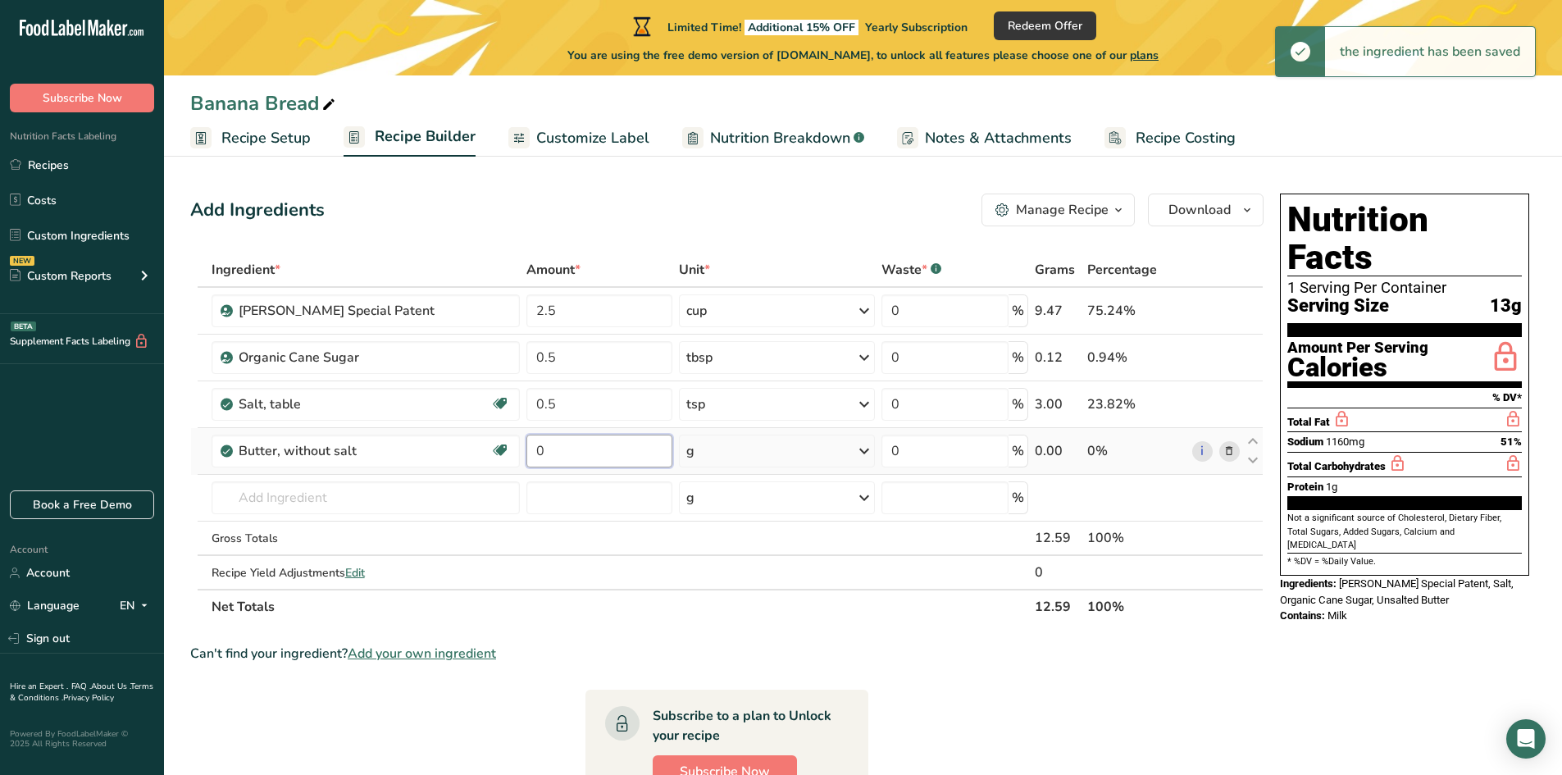
click at [590, 464] on input "0" at bounding box center [599, 451] width 146 height 33
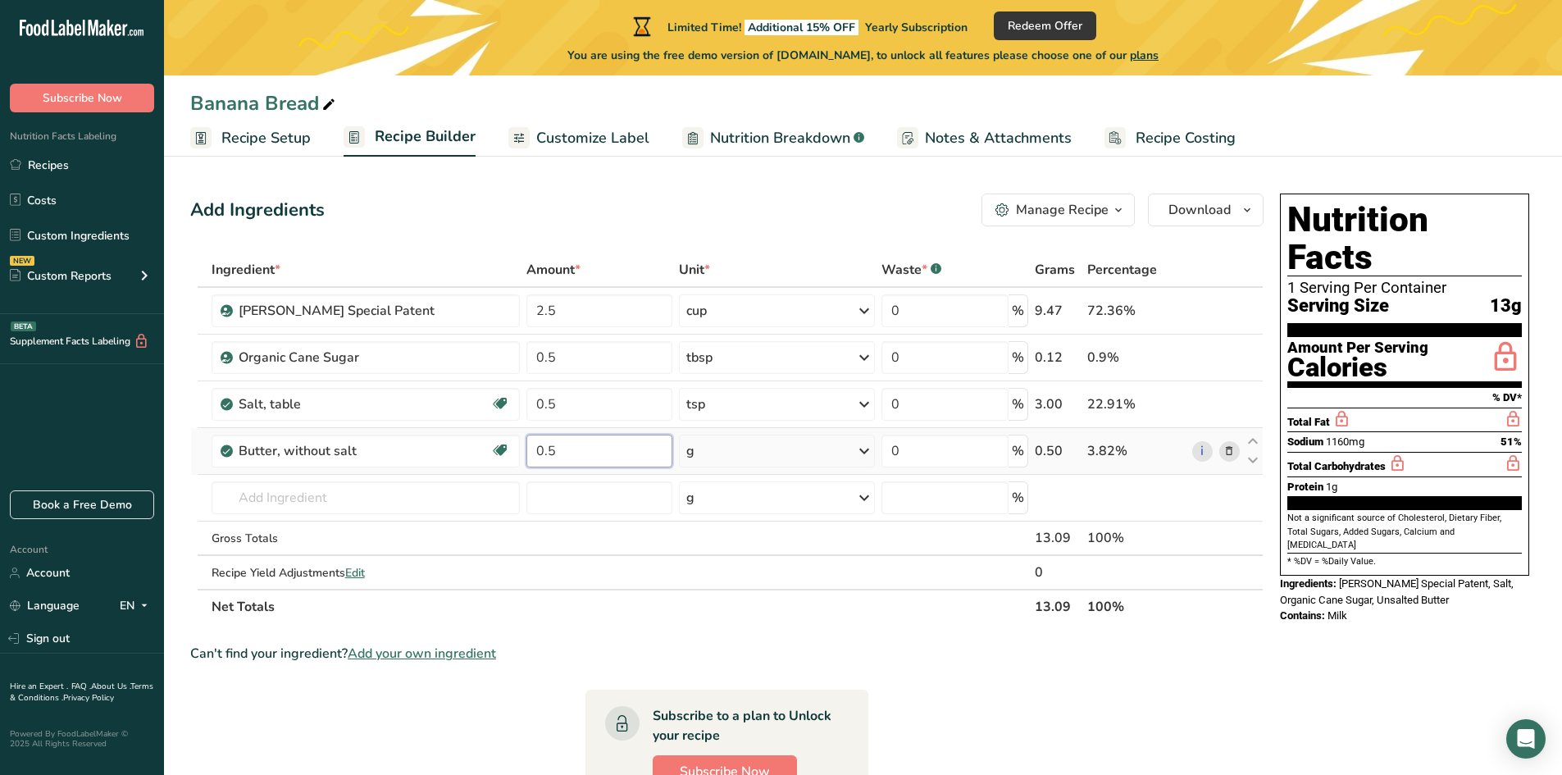
type input "0.5"
click at [735, 439] on div "Ingredient * Amount * Unit * Waste * .a-a{fill:#347362;}.b-a{fill:#fff;} Grams …" at bounding box center [726, 438] width 1073 height 371
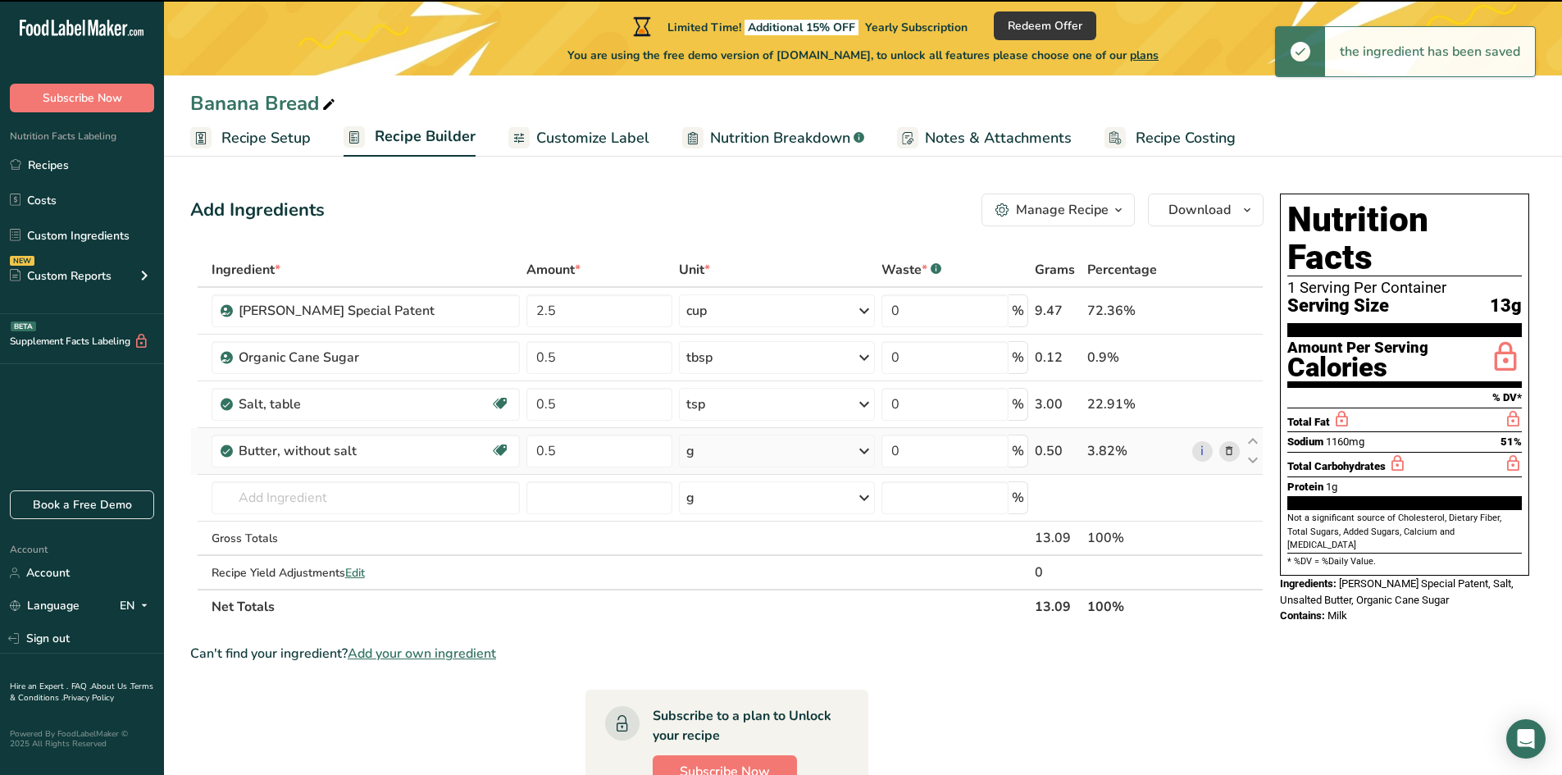
click at [728, 448] on div "g" at bounding box center [777, 451] width 196 height 33
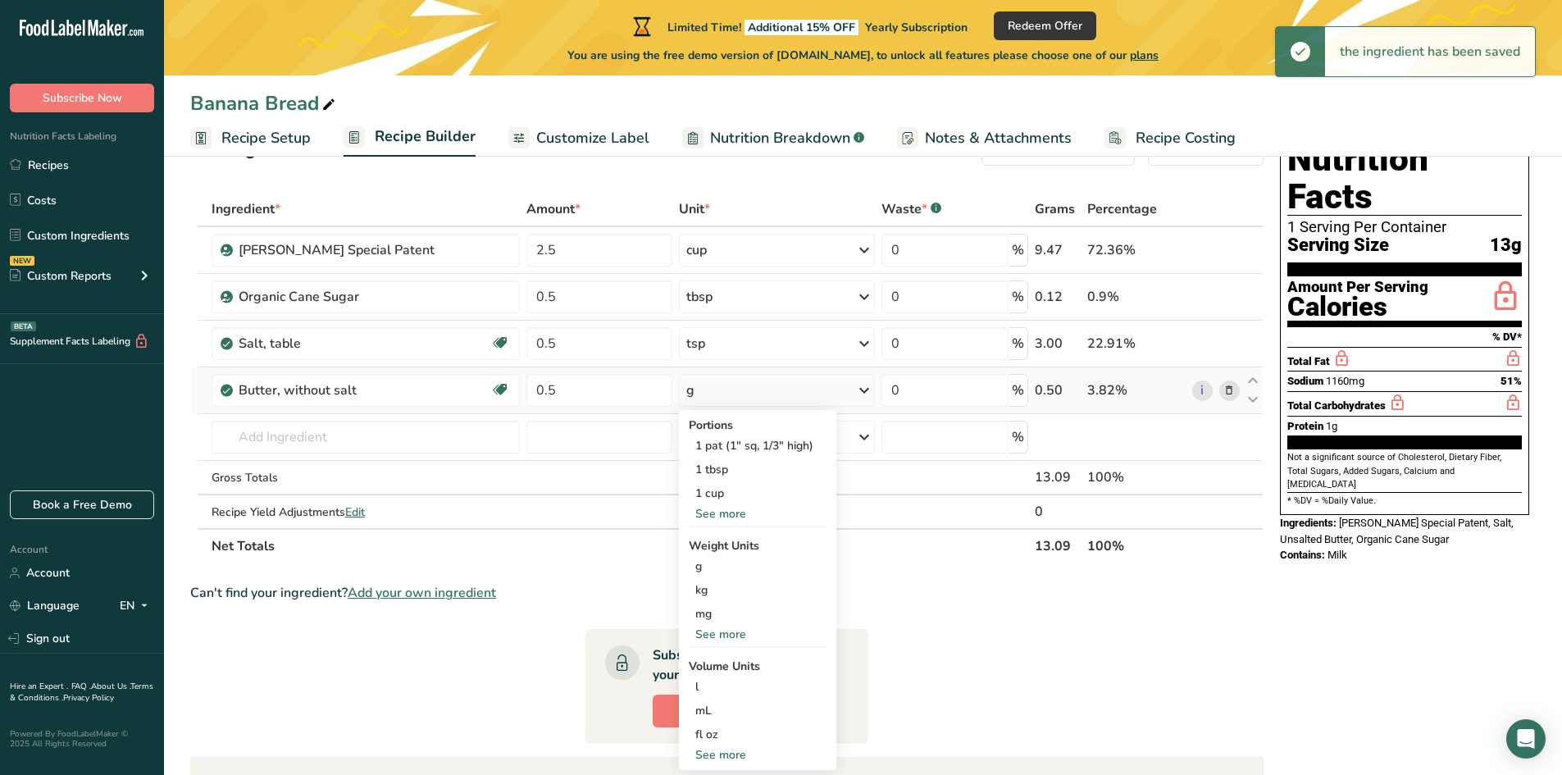
scroll to position [164, 0]
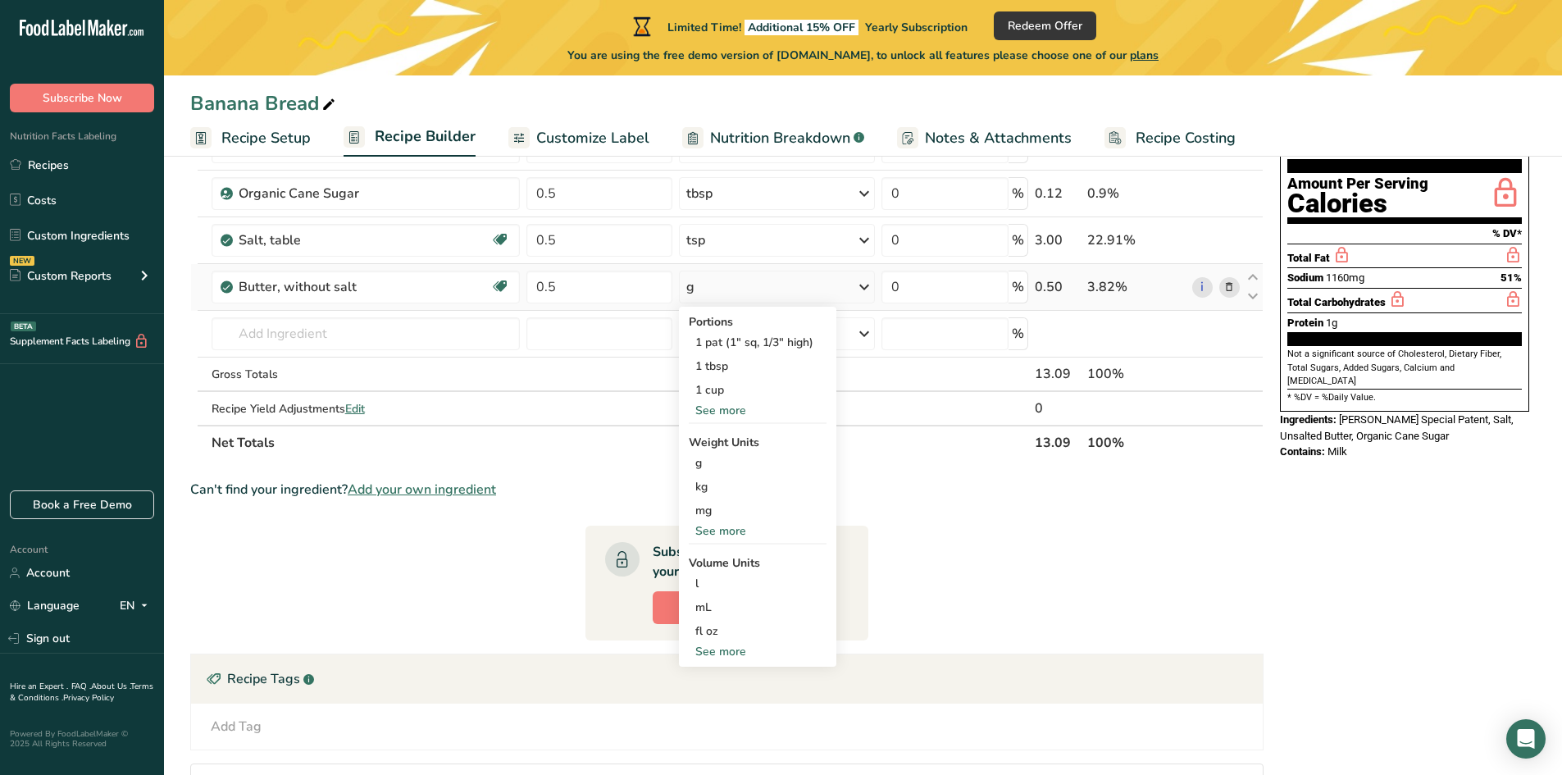
click at [722, 644] on div "Portions 1 pat (1" sq, 1/3" high) 1 tbsp 1 cup See more Weight Units g kg mg Se…" at bounding box center [757, 487] width 157 height 360
click at [722, 648] on div "See more" at bounding box center [758, 651] width 138 height 17
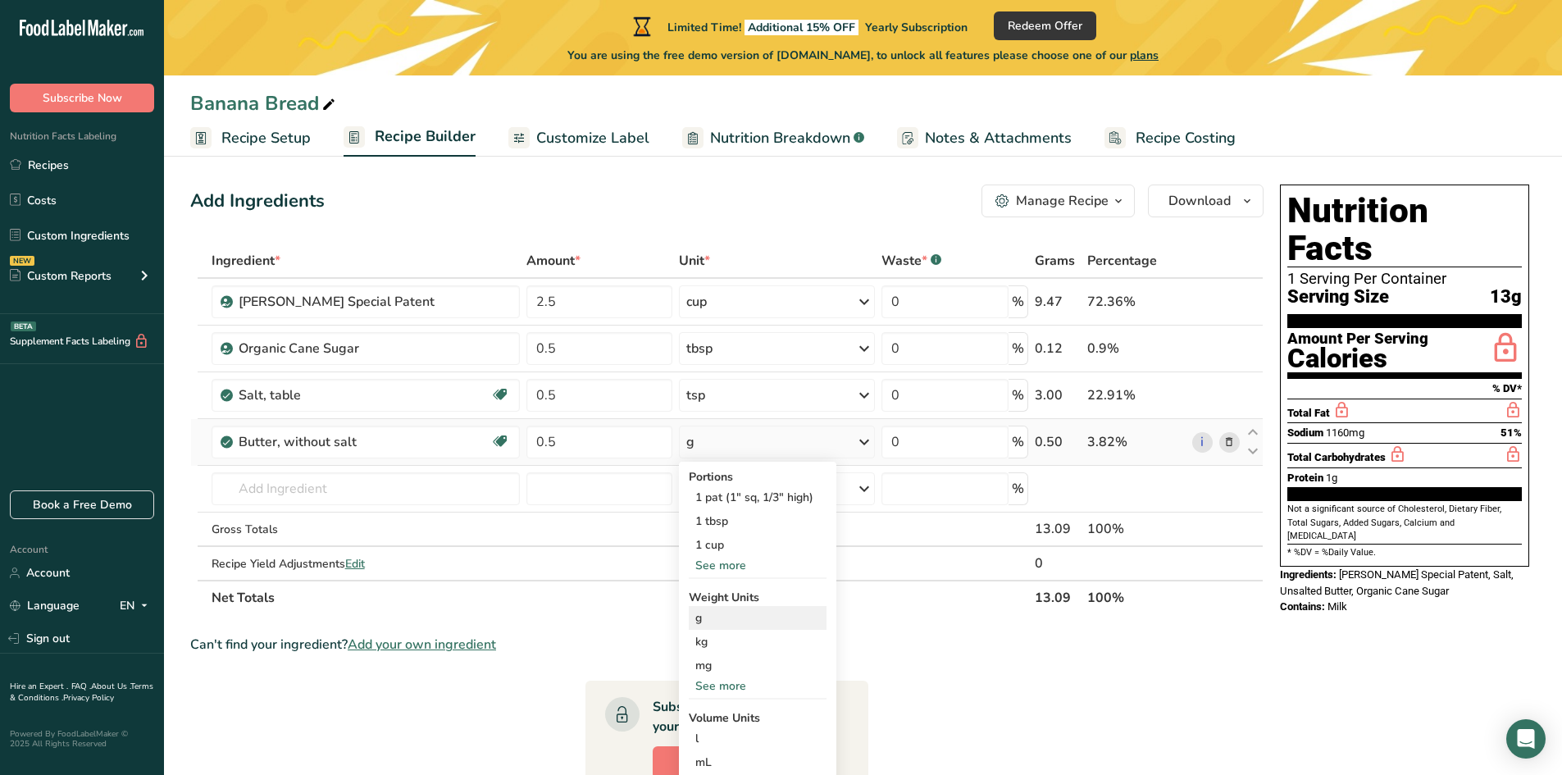
scroll to position [0, 0]
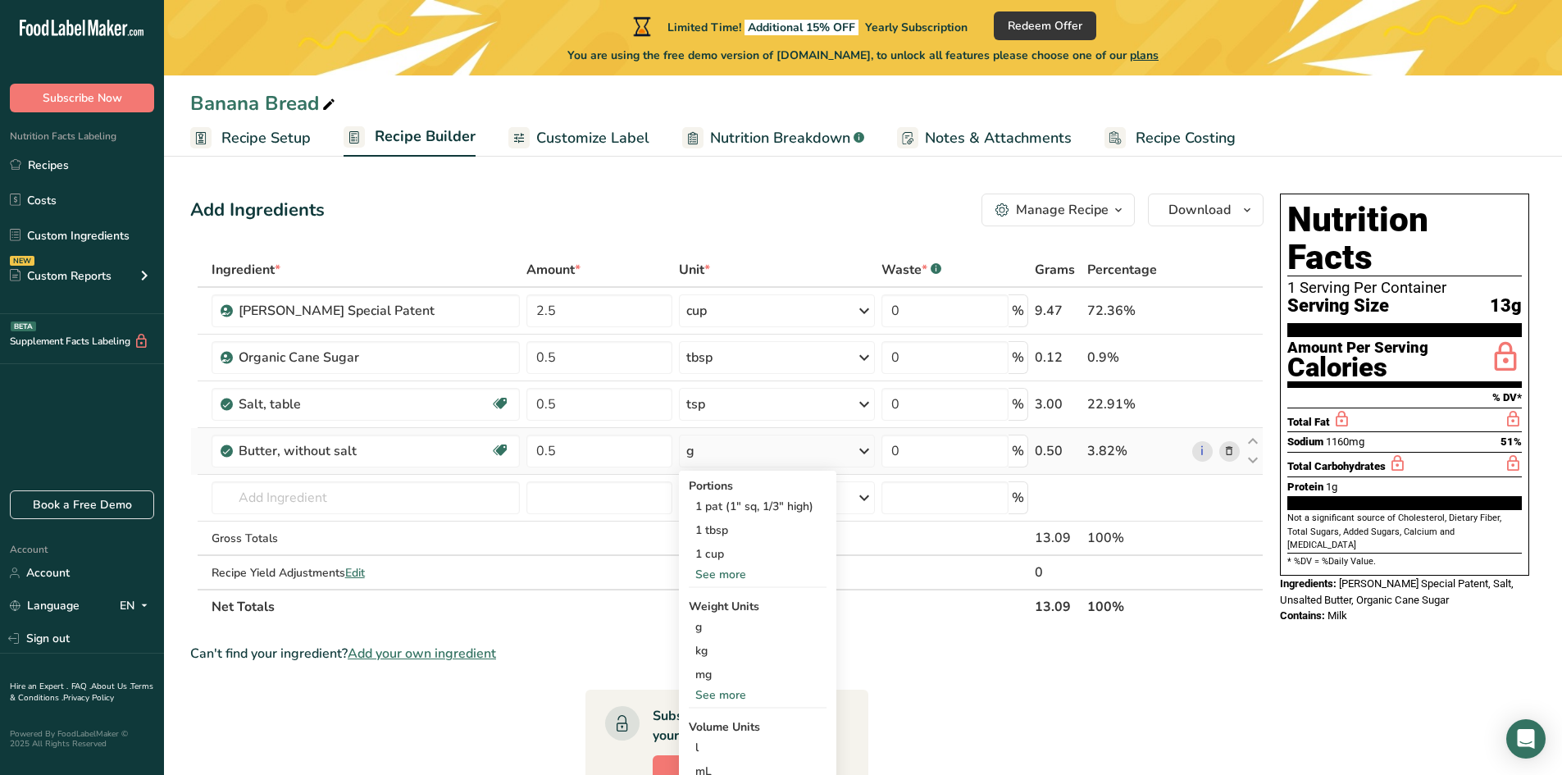
click at [727, 690] on div "See more" at bounding box center [758, 694] width 138 height 17
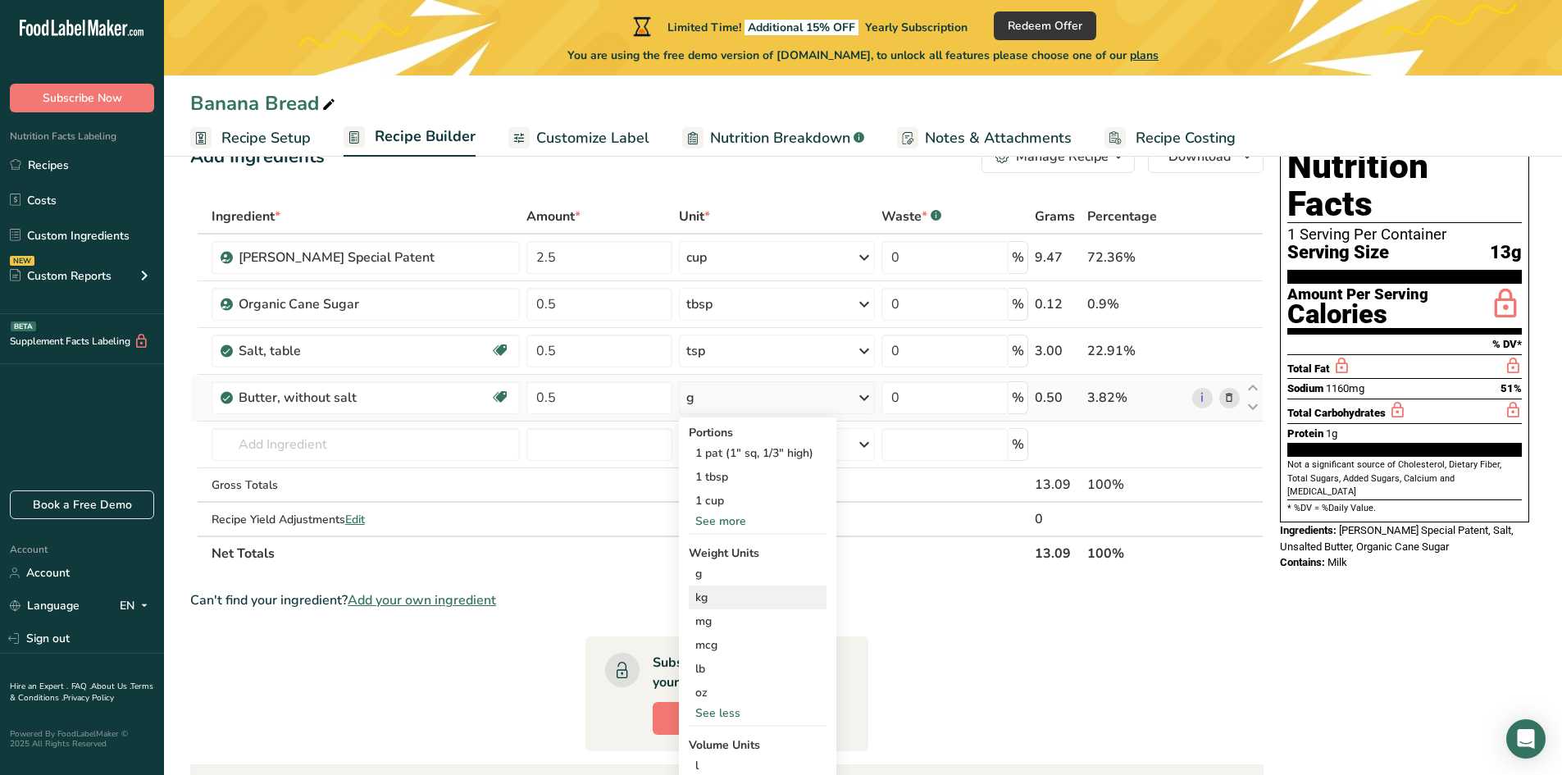
scroll to position [82, 0]
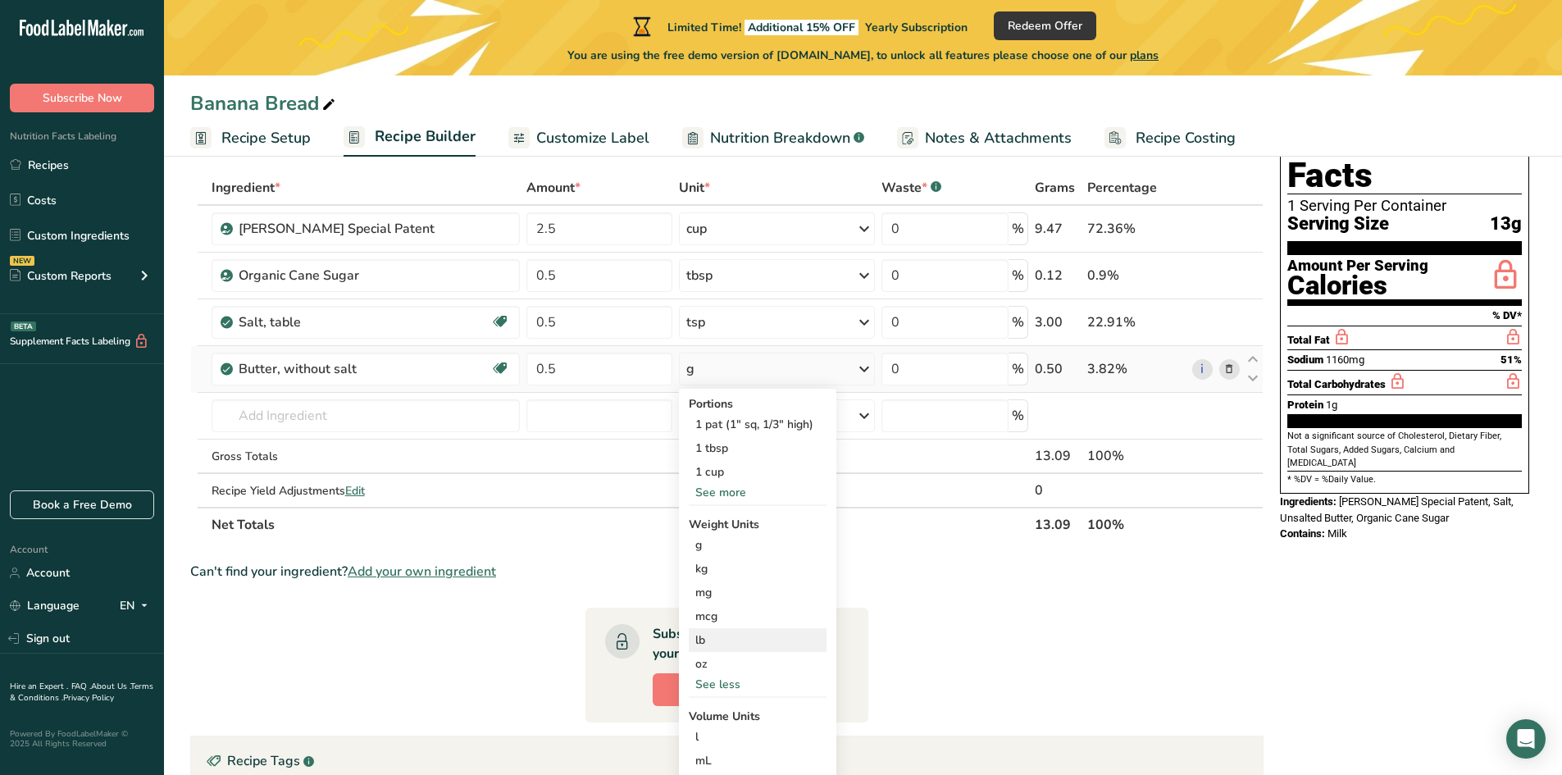
click at [713, 646] on div "lb" at bounding box center [758, 640] width 138 height 24
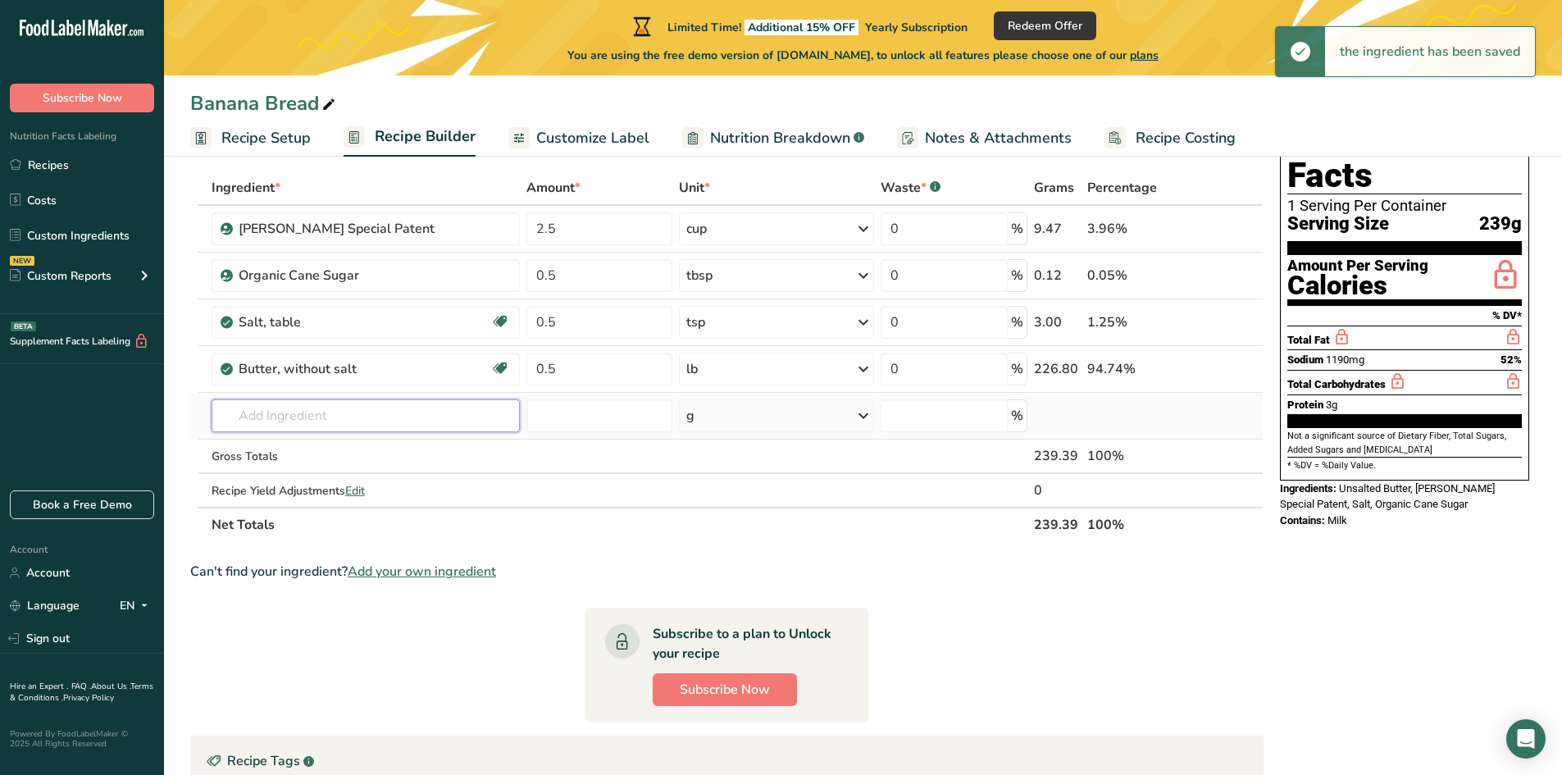
click at [369, 425] on input "text" at bounding box center [366, 415] width 308 height 33
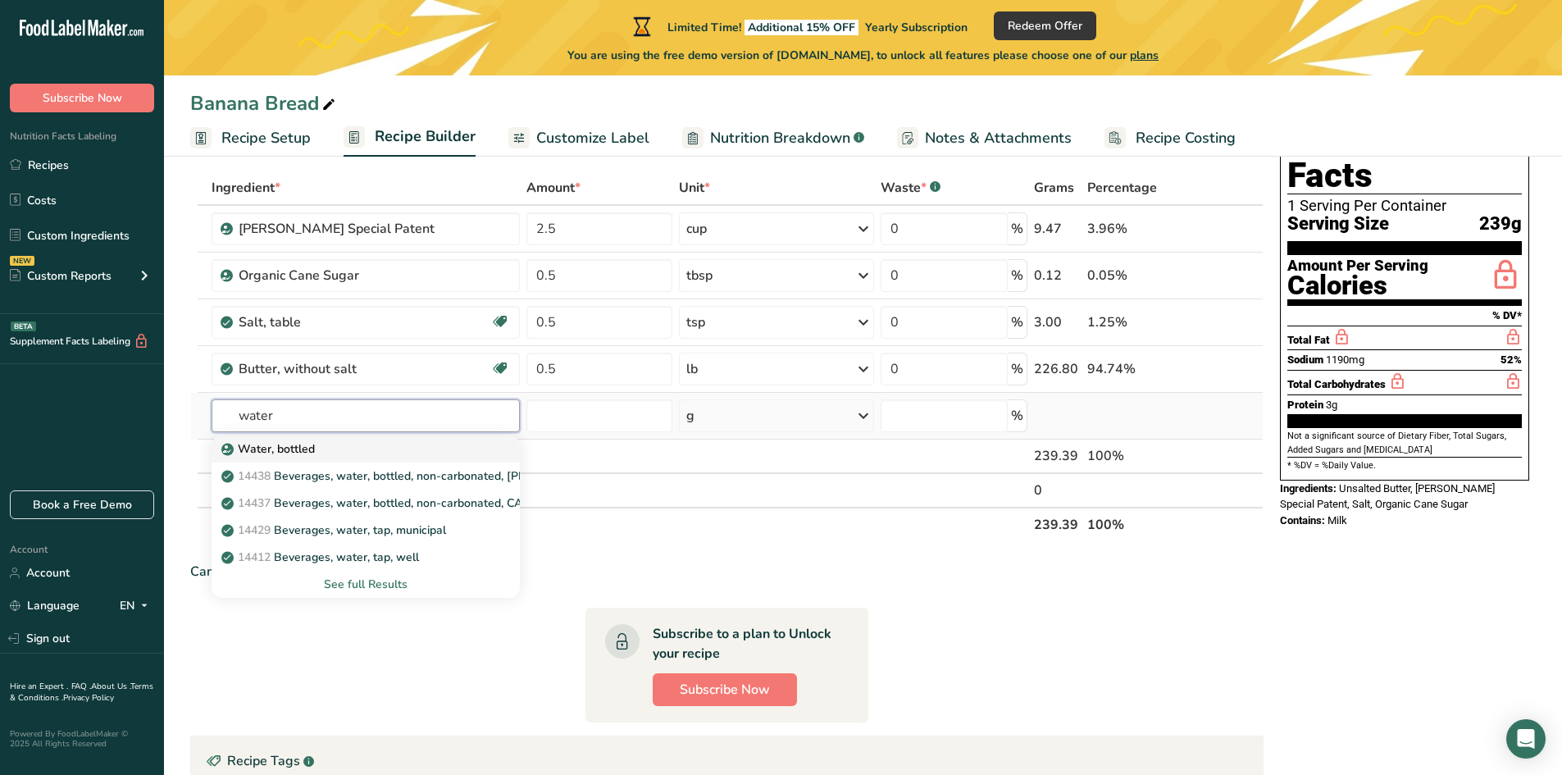
type input "water"
click at [302, 446] on p "Water, bottled" at bounding box center [270, 448] width 90 height 17
type input "Water, bottled"
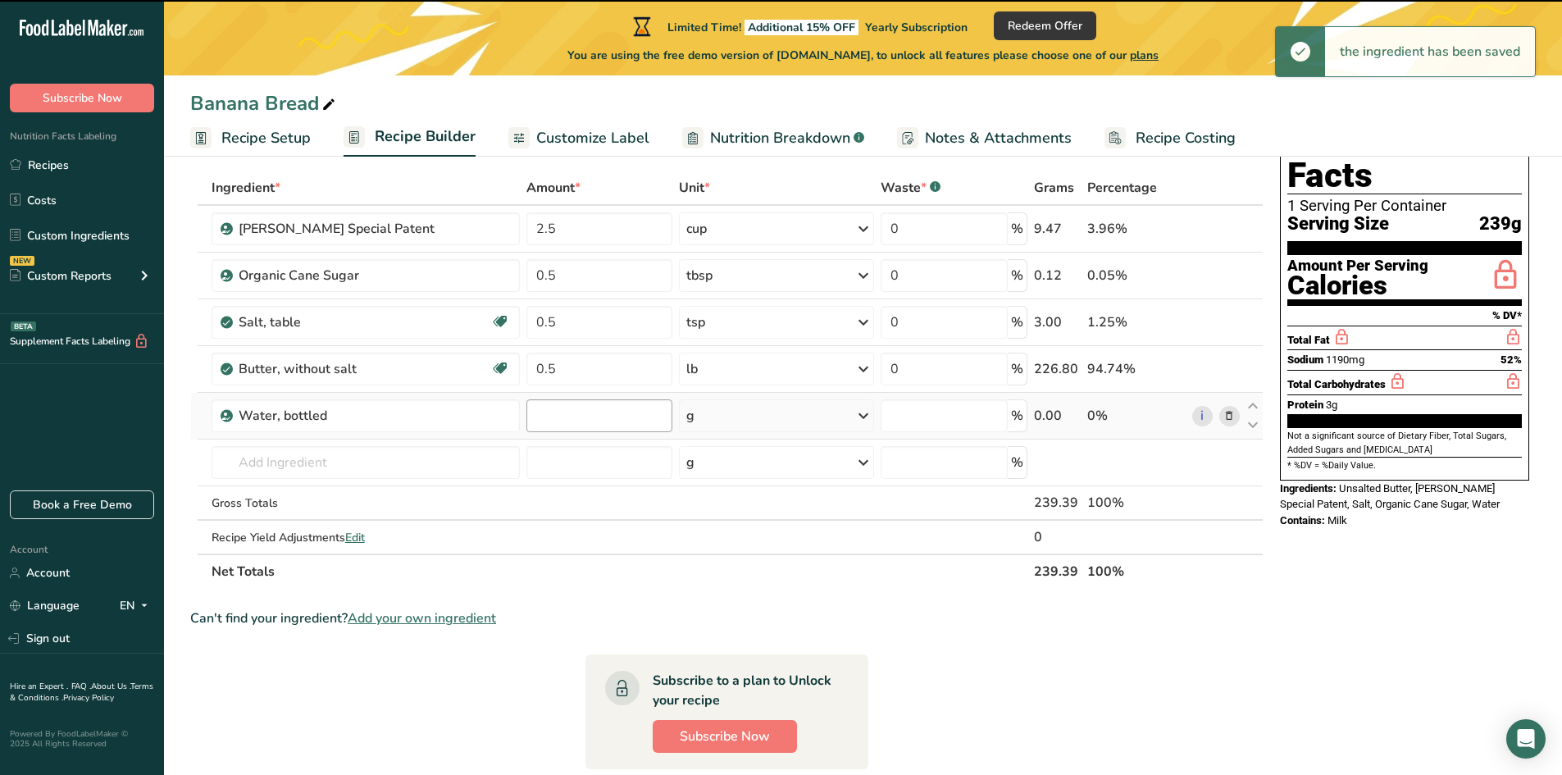
type input "0"
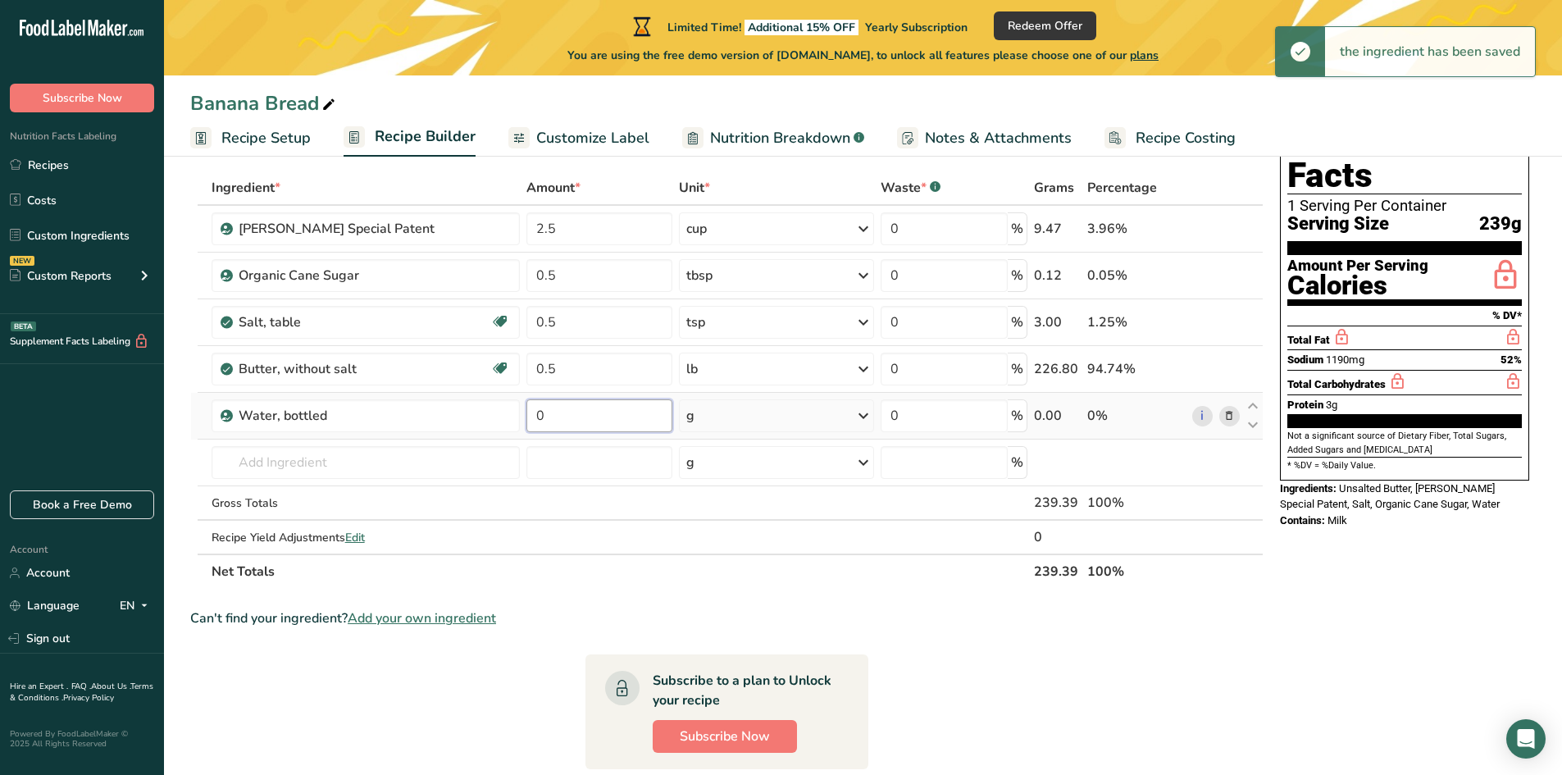
click at [558, 417] on input "0" at bounding box center [599, 415] width 146 height 33
click at [558, 418] on input "0" at bounding box center [599, 415] width 146 height 33
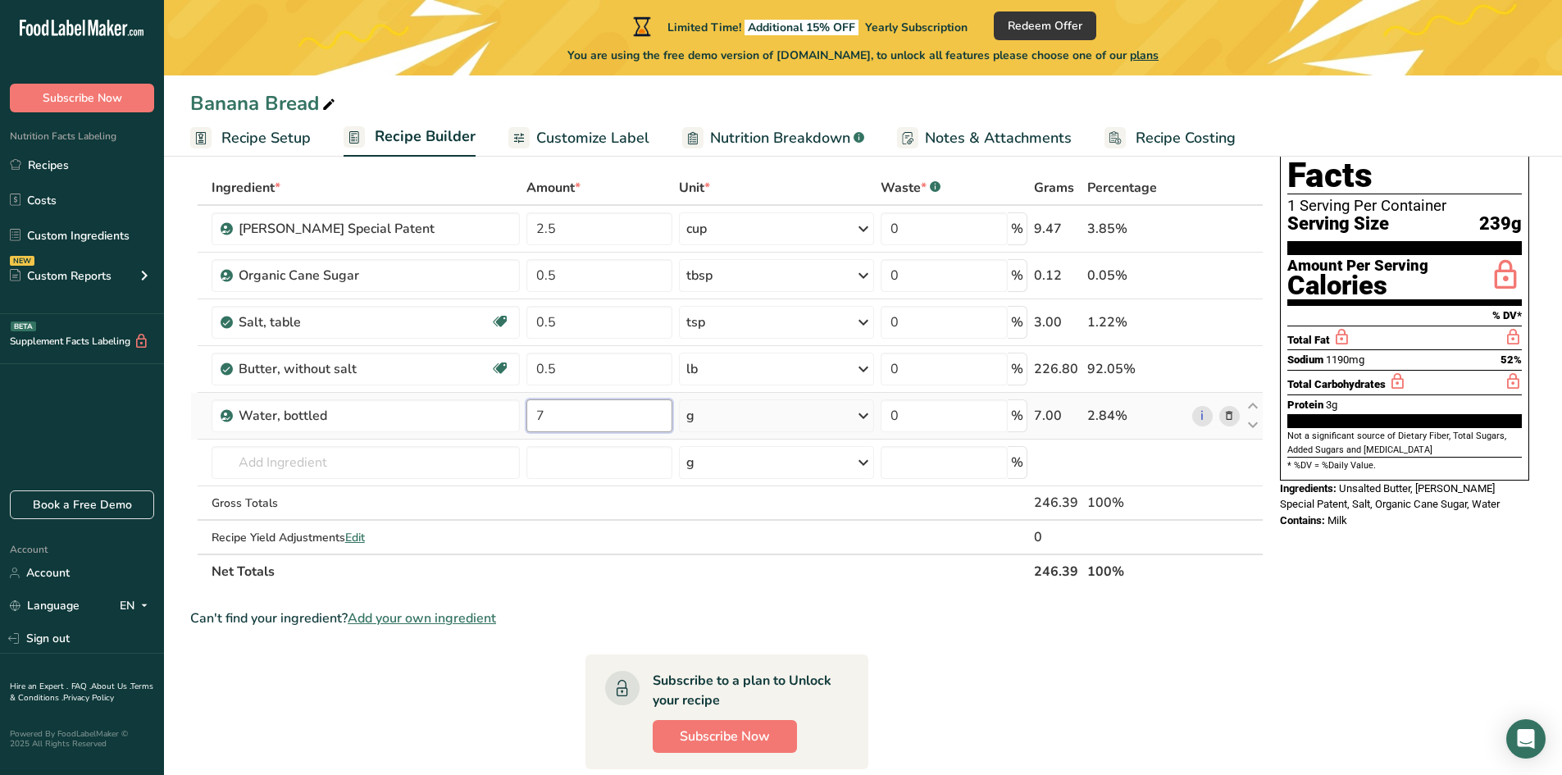
type input "7"
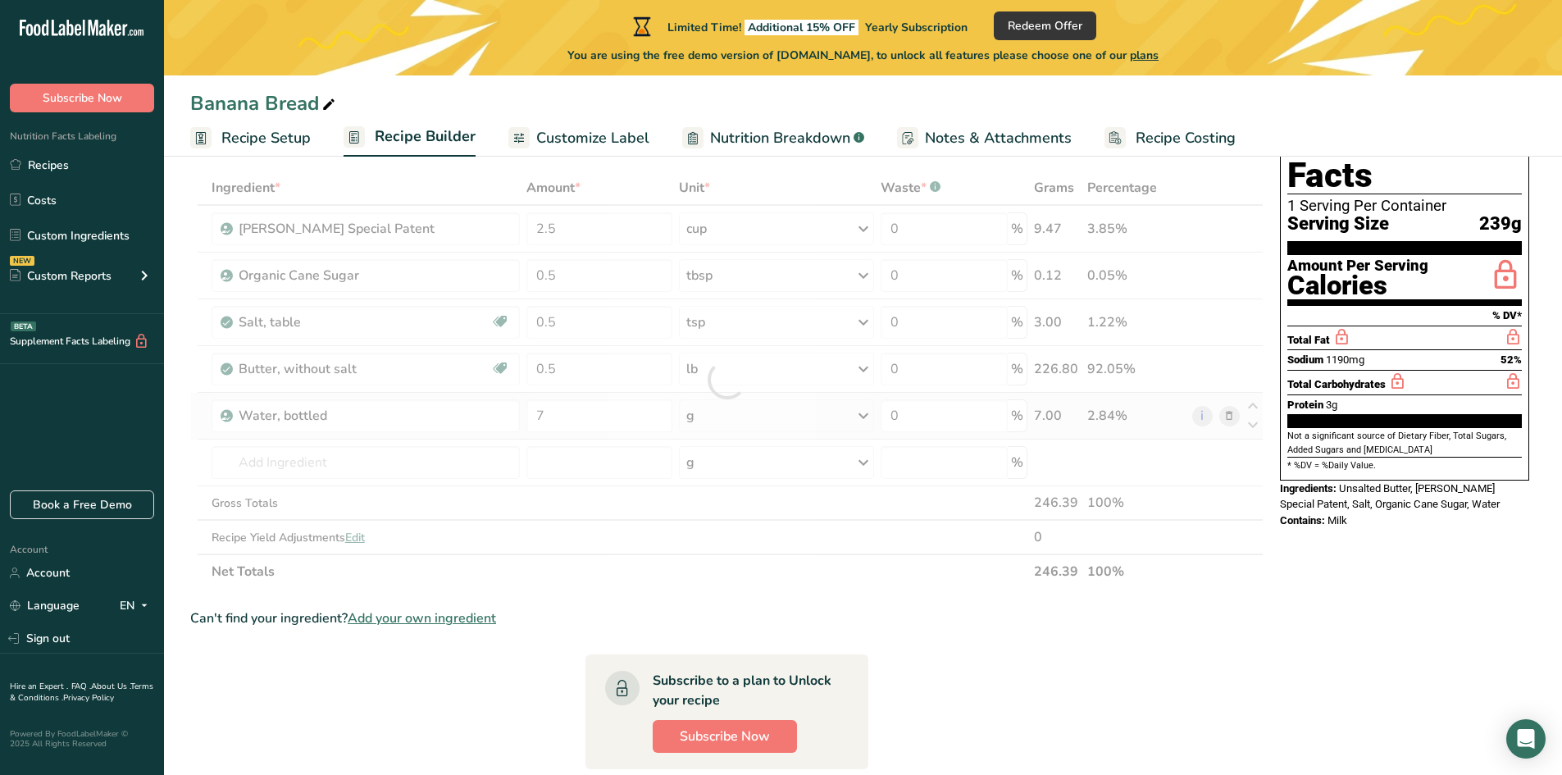
click at [743, 426] on div "Ingredient * Amount * Unit * Waste * .a-a{fill:#347362;}.b-a{fill:#fff;} Grams …" at bounding box center [726, 380] width 1073 height 418
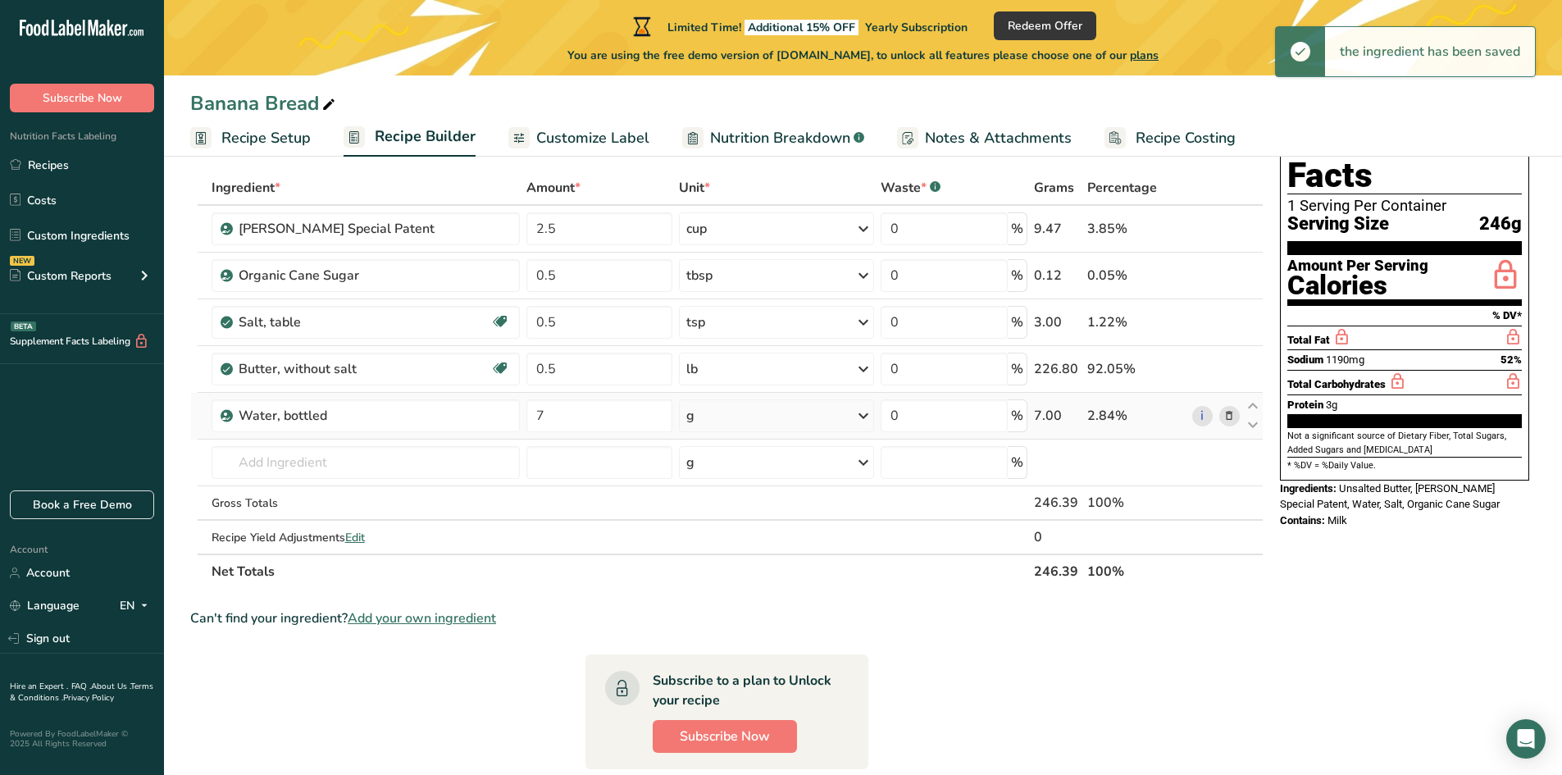
click at [743, 426] on div "g" at bounding box center [776, 415] width 195 height 33
click at [722, 667] on div "See more" at bounding box center [758, 666] width 138 height 17
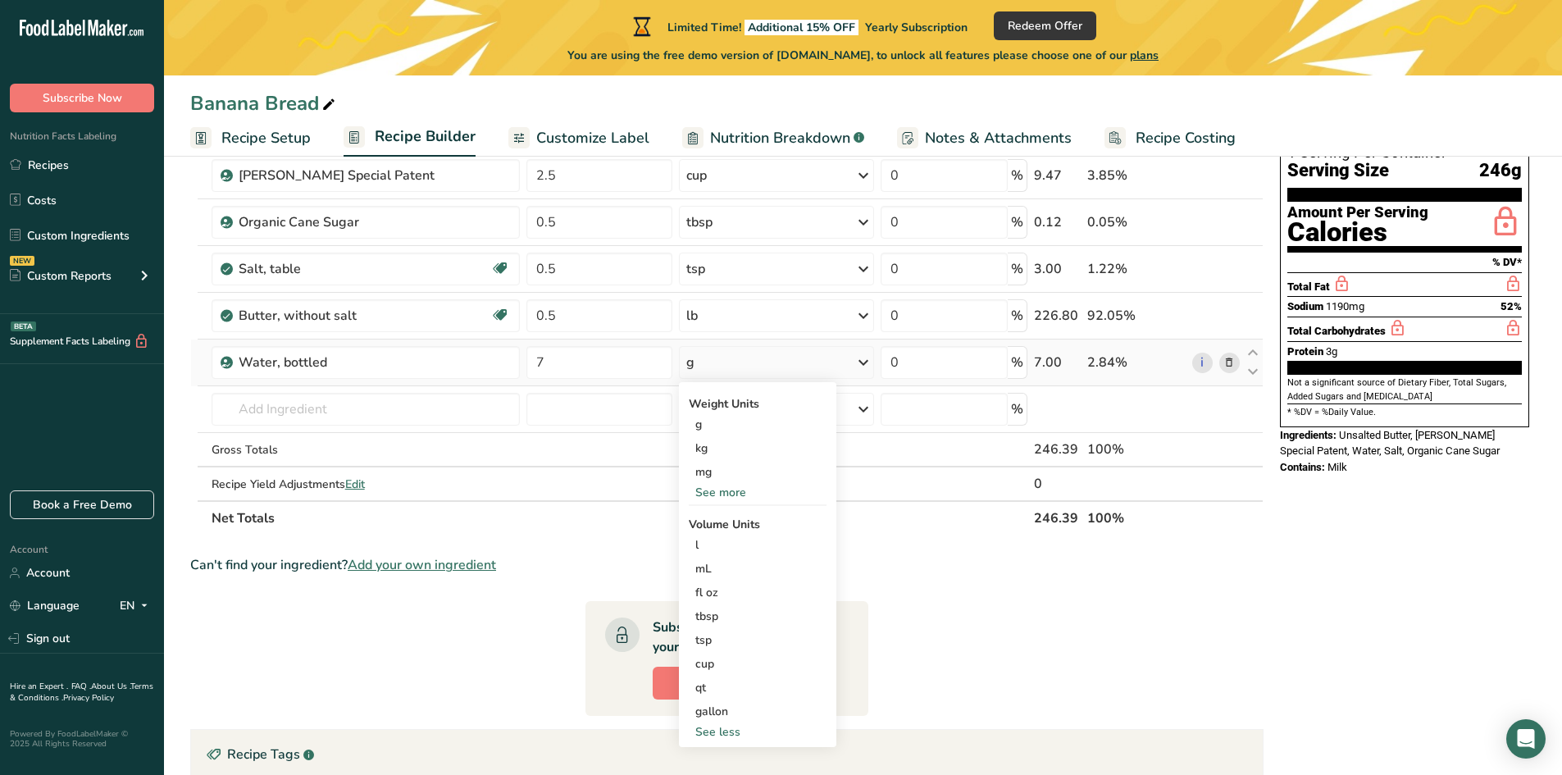
scroll to position [164, 0]
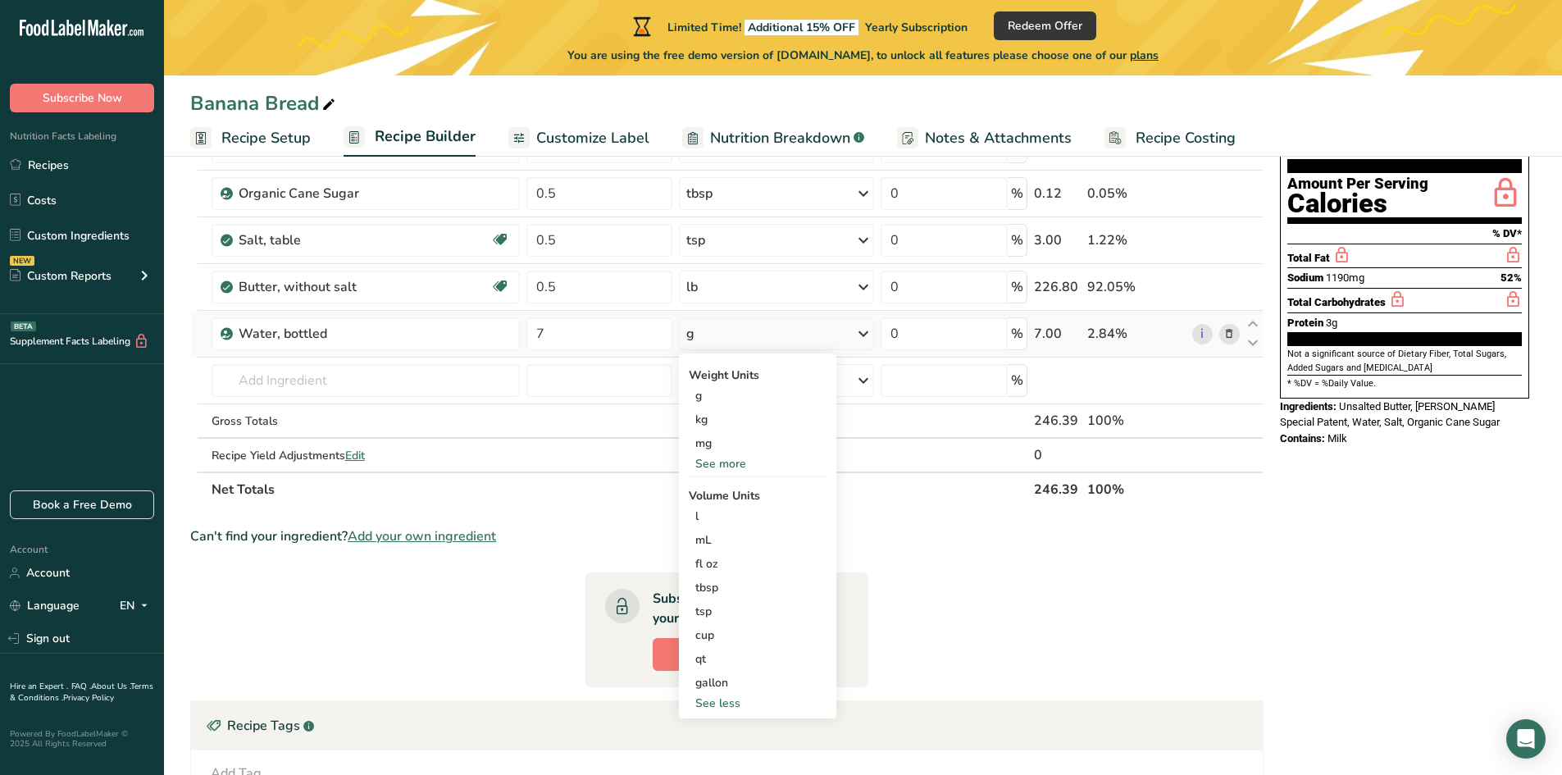
click at [731, 469] on div "See more" at bounding box center [758, 463] width 138 height 17
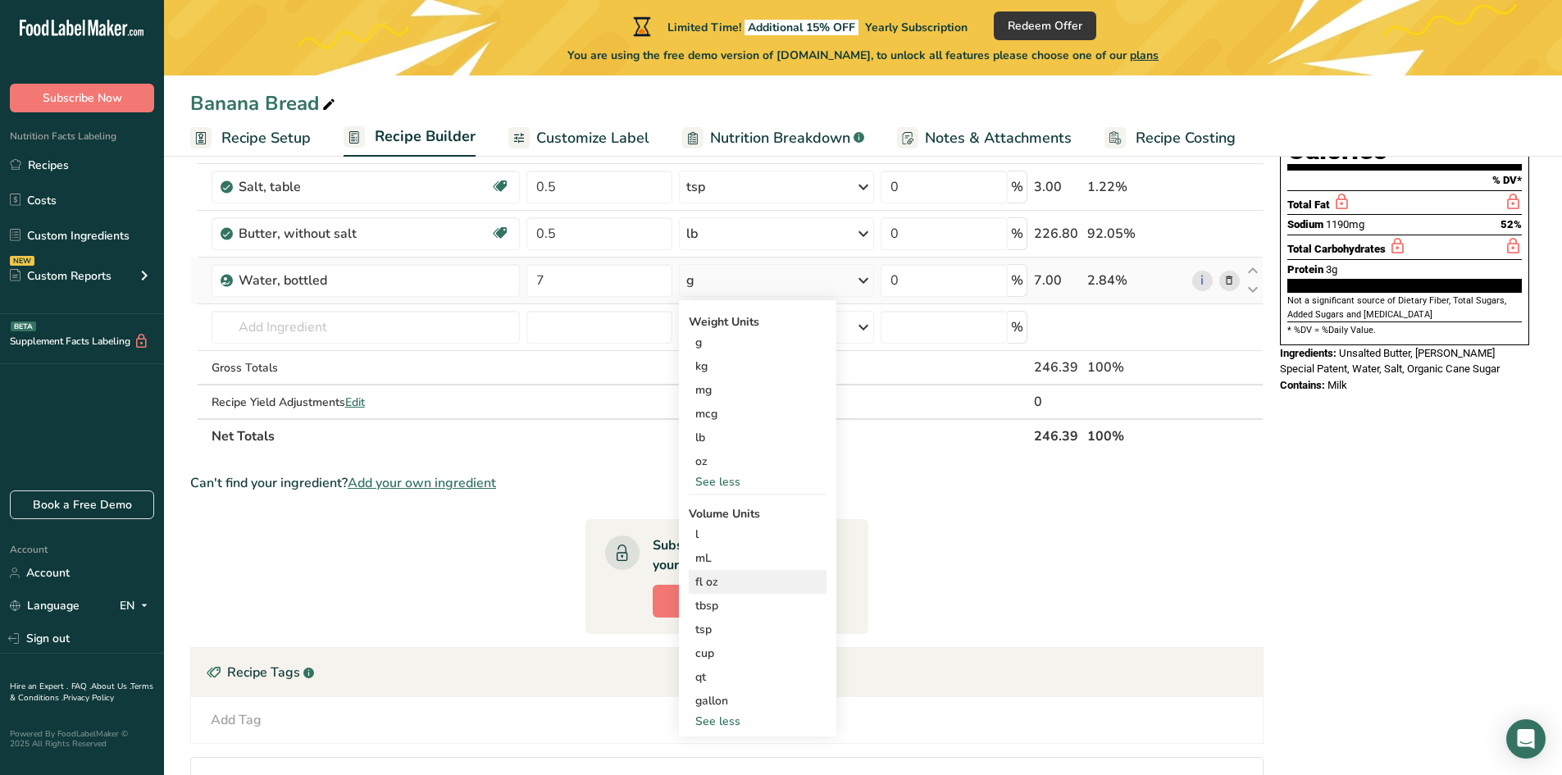
scroll to position [246, 0]
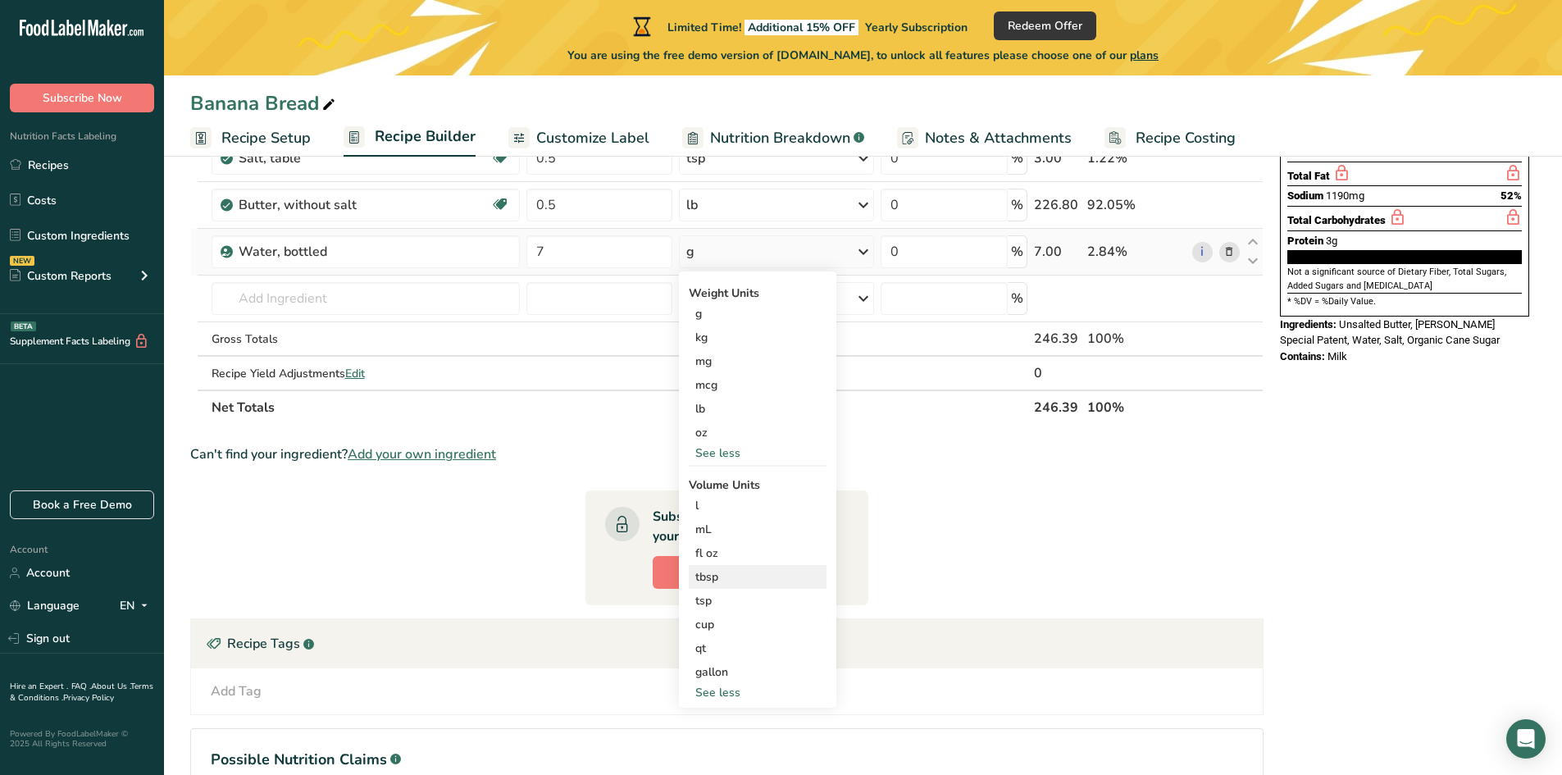
click at [709, 580] on div "tbsp" at bounding box center [757, 576] width 125 height 17
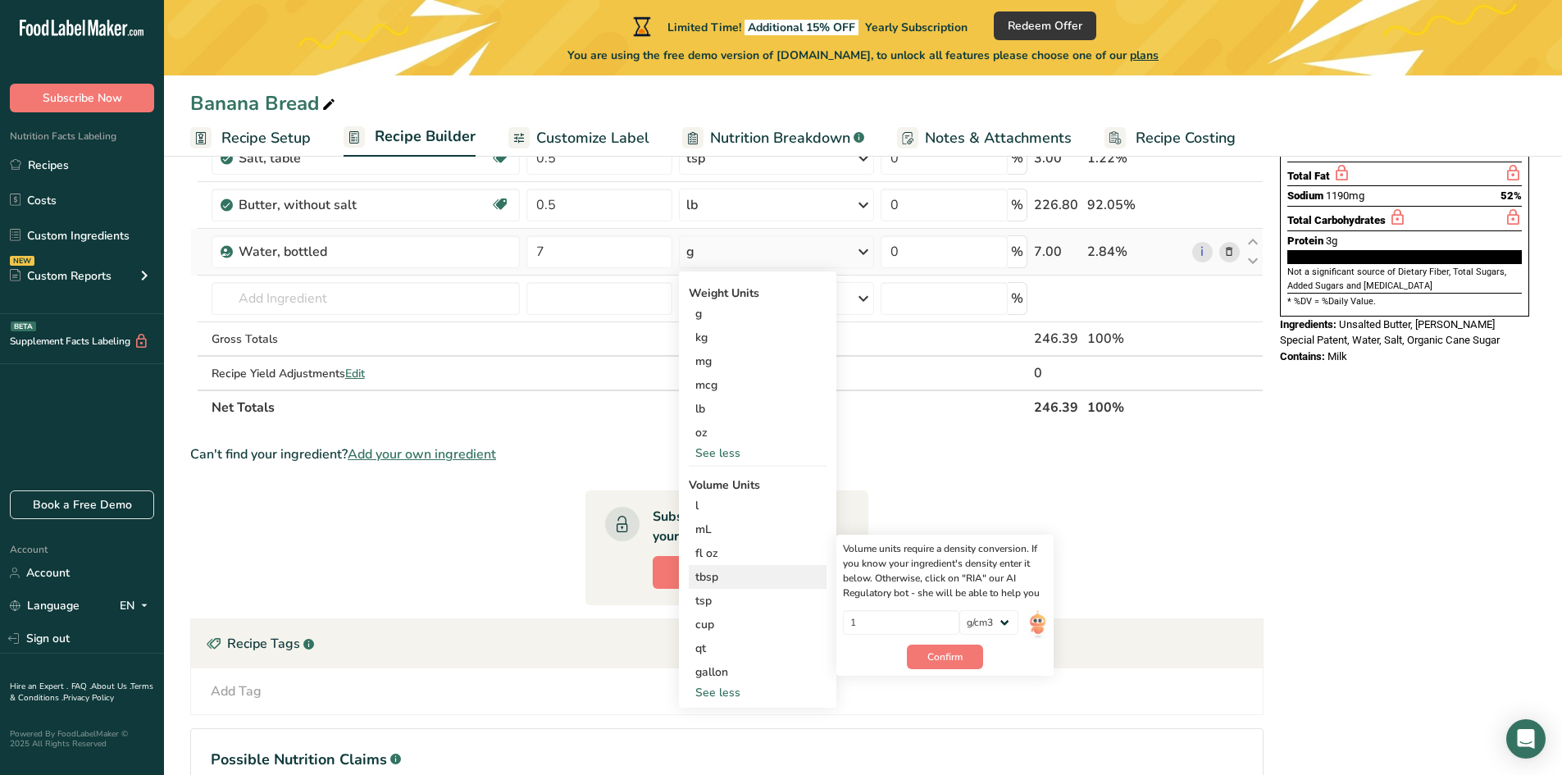
click at [947, 670] on div "Volume units require a density conversion. If you know your ingredient's densit…" at bounding box center [944, 605] width 217 height 141
click at [995, 618] on select "lb/ft3 g/cm3" at bounding box center [988, 622] width 59 height 25
click at [959, 610] on select "lb/ft3 g/cm3" at bounding box center [988, 622] width 59 height 25
click at [977, 626] on select "lb/ft3 g/cm3" at bounding box center [988, 622] width 59 height 25
select select "22"
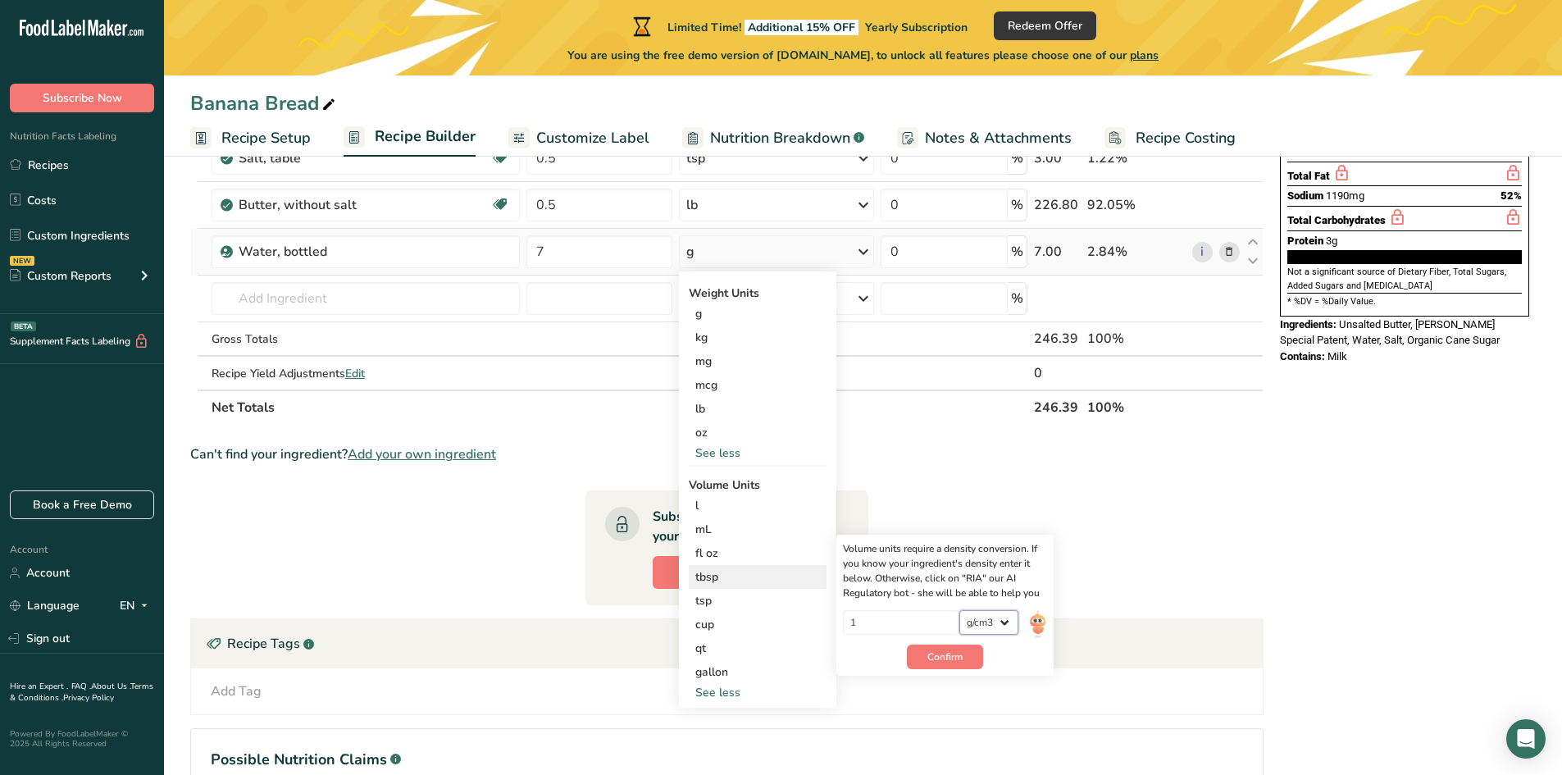
click at [959, 610] on select "lb/ft3 g/cm3" at bounding box center [988, 622] width 59 height 25
click at [931, 664] on button "Confirm" at bounding box center [945, 656] width 76 height 25
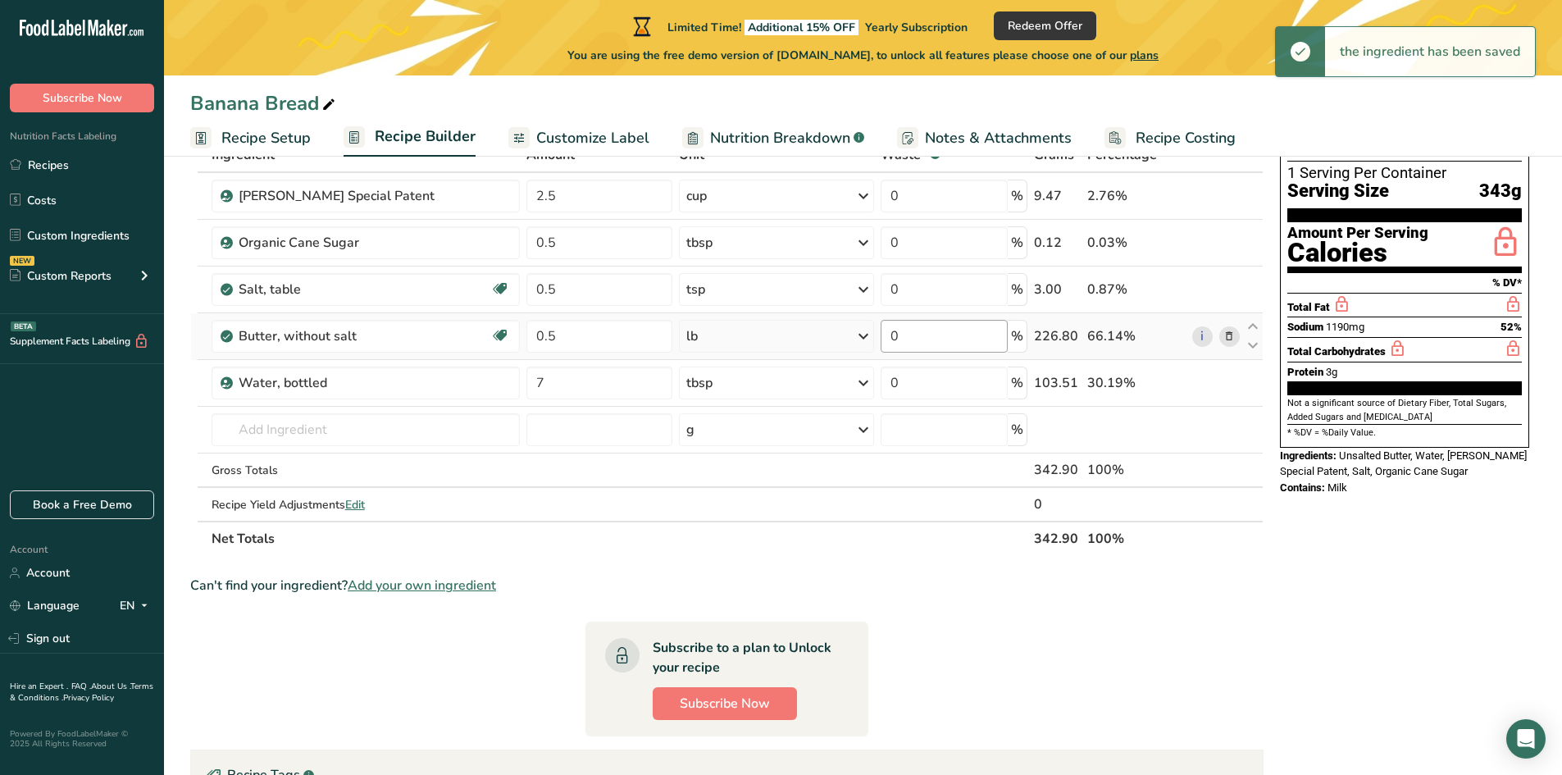
scroll to position [0, 0]
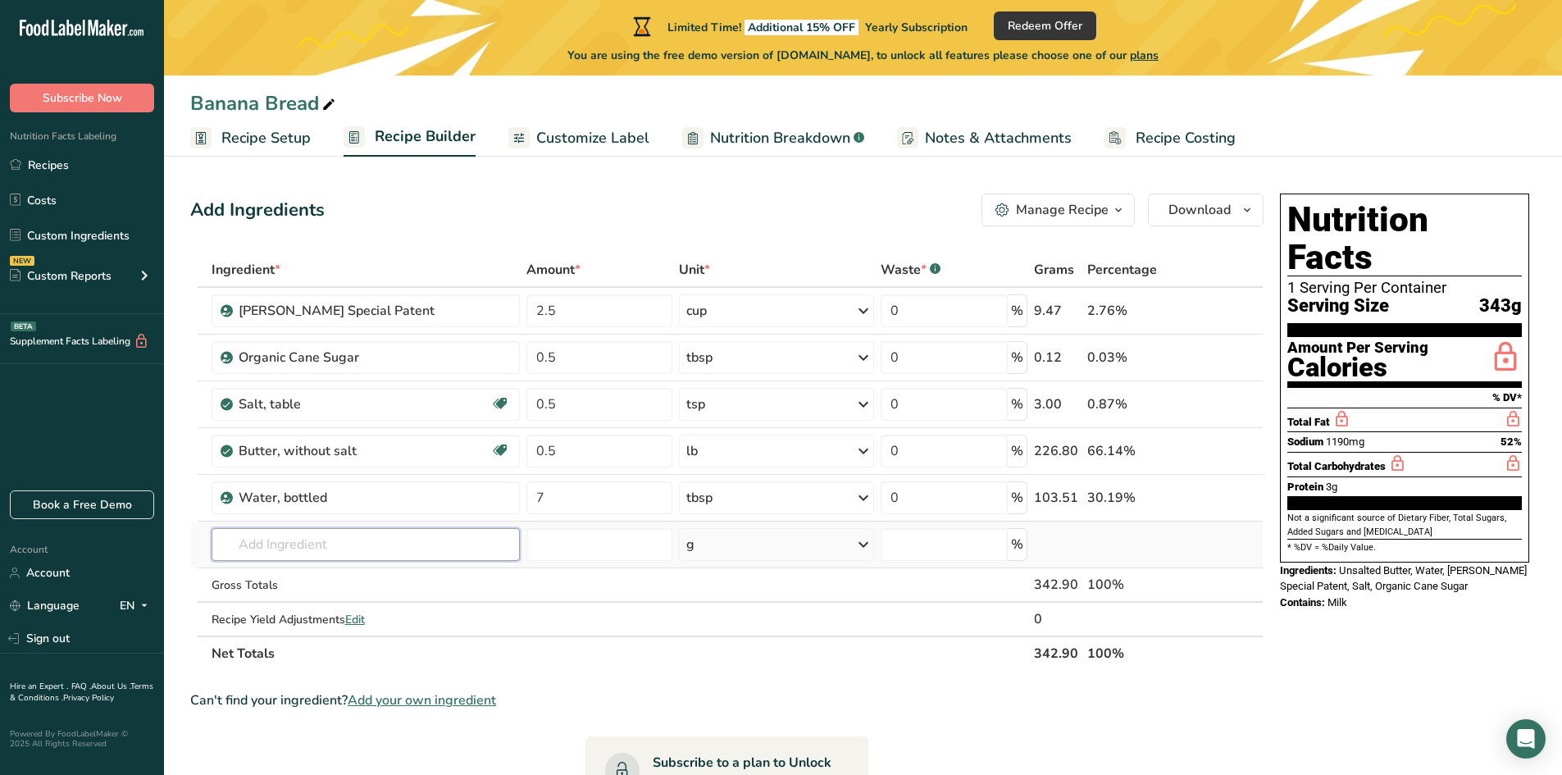
click at [369, 553] on input "text" at bounding box center [366, 544] width 308 height 33
type input "pumpkin puree"
click at [307, 578] on p "Pumpkin Puree" at bounding box center [271, 577] width 93 height 17
type input "Pumpkin Puree"
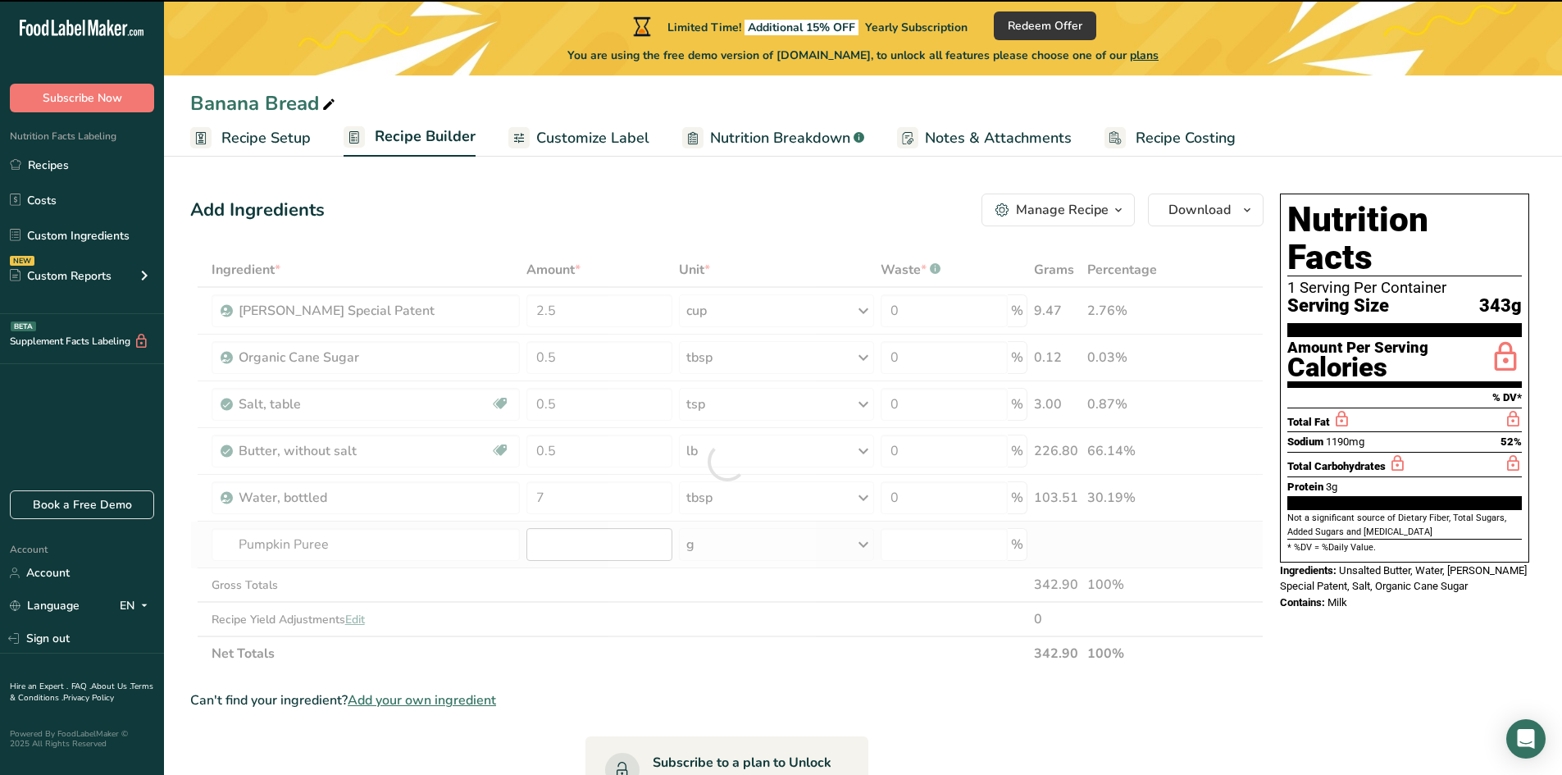
type input "0"
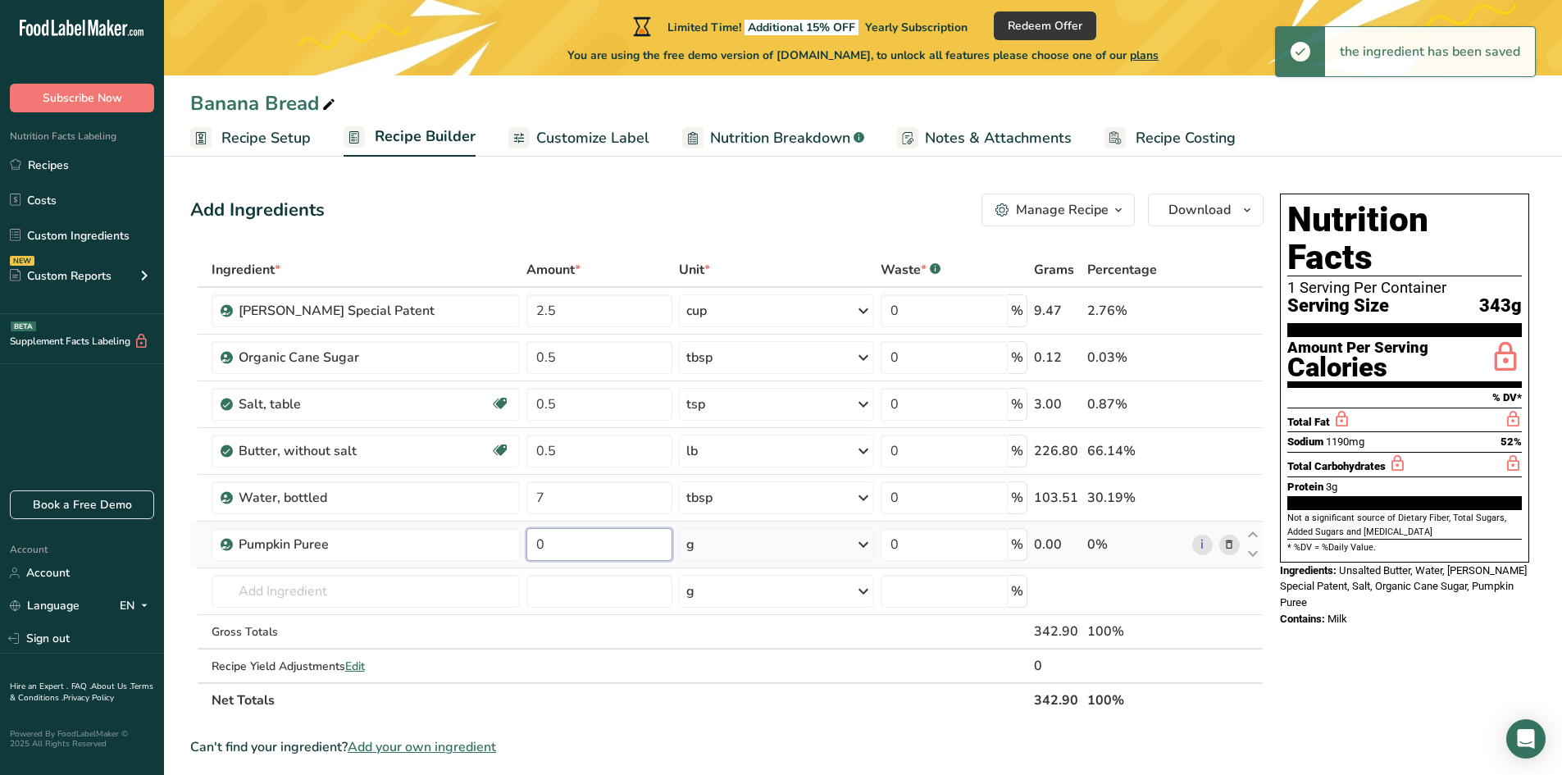
click at [574, 544] on input "0" at bounding box center [599, 544] width 146 height 33
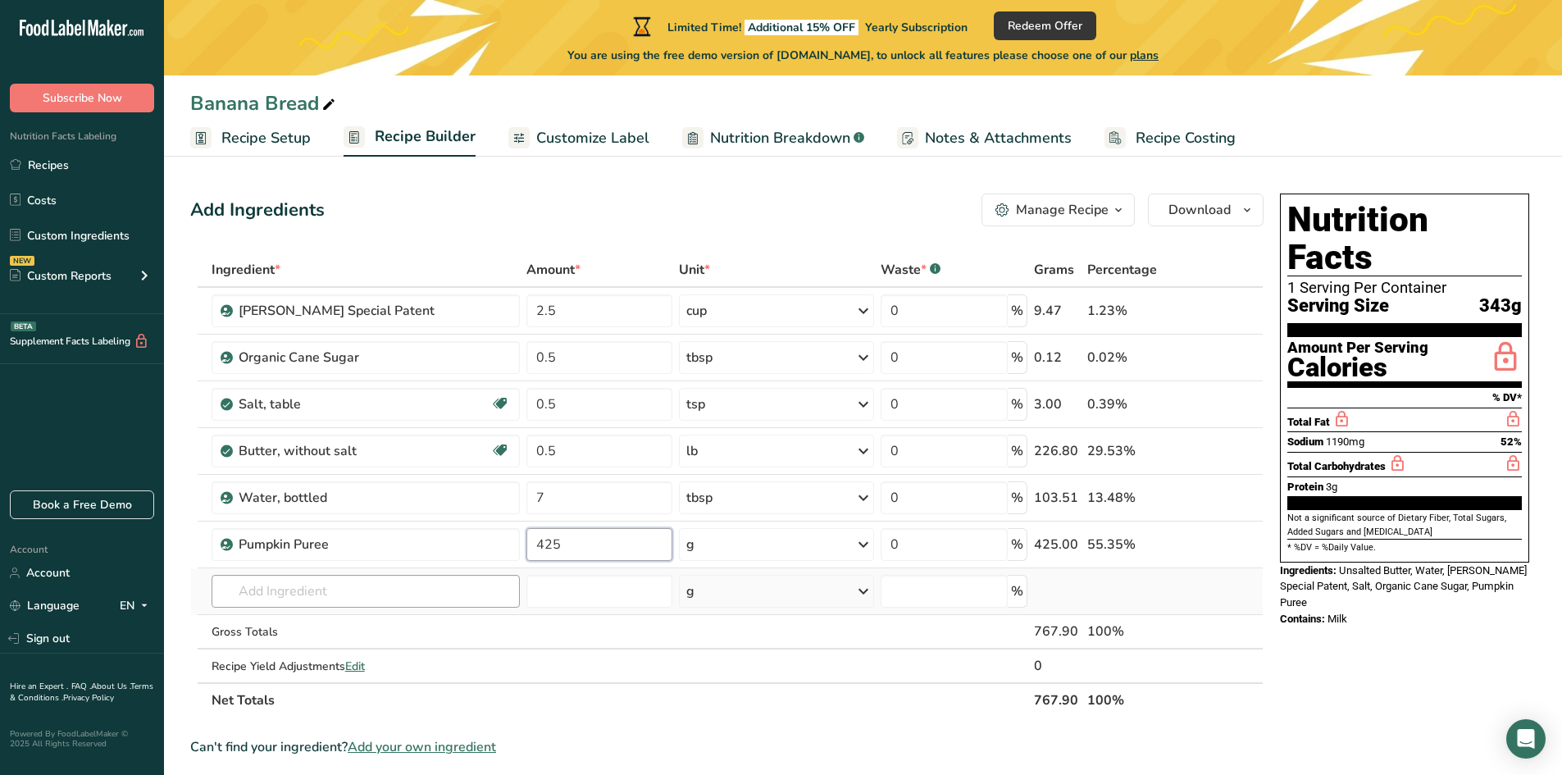
type input "425"
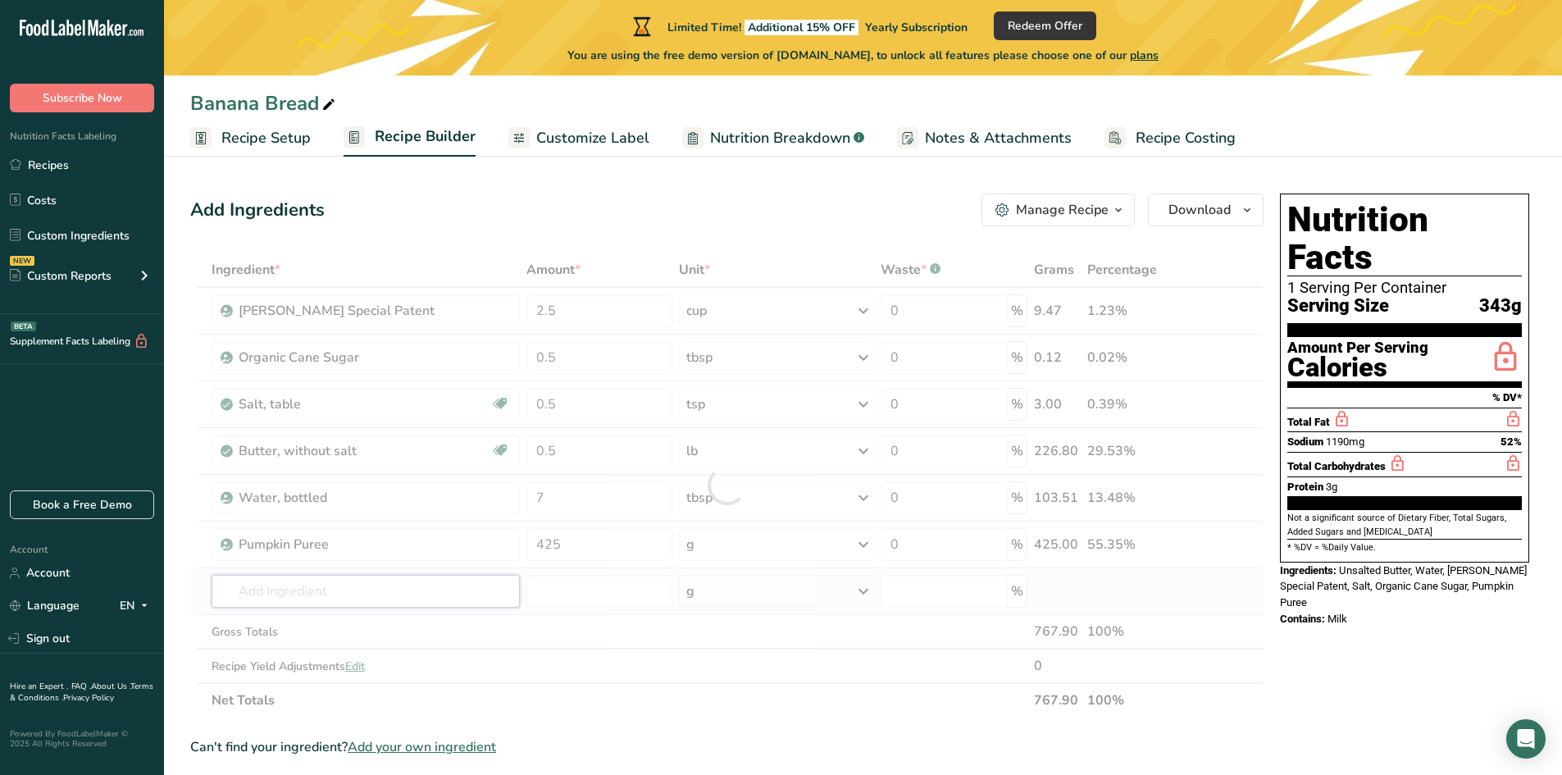
click at [490, 596] on div "Ingredient * Amount * Unit * Waste * .a-a{fill:#347362;}.b-a{fill:#fff;} Grams …" at bounding box center [726, 485] width 1073 height 465
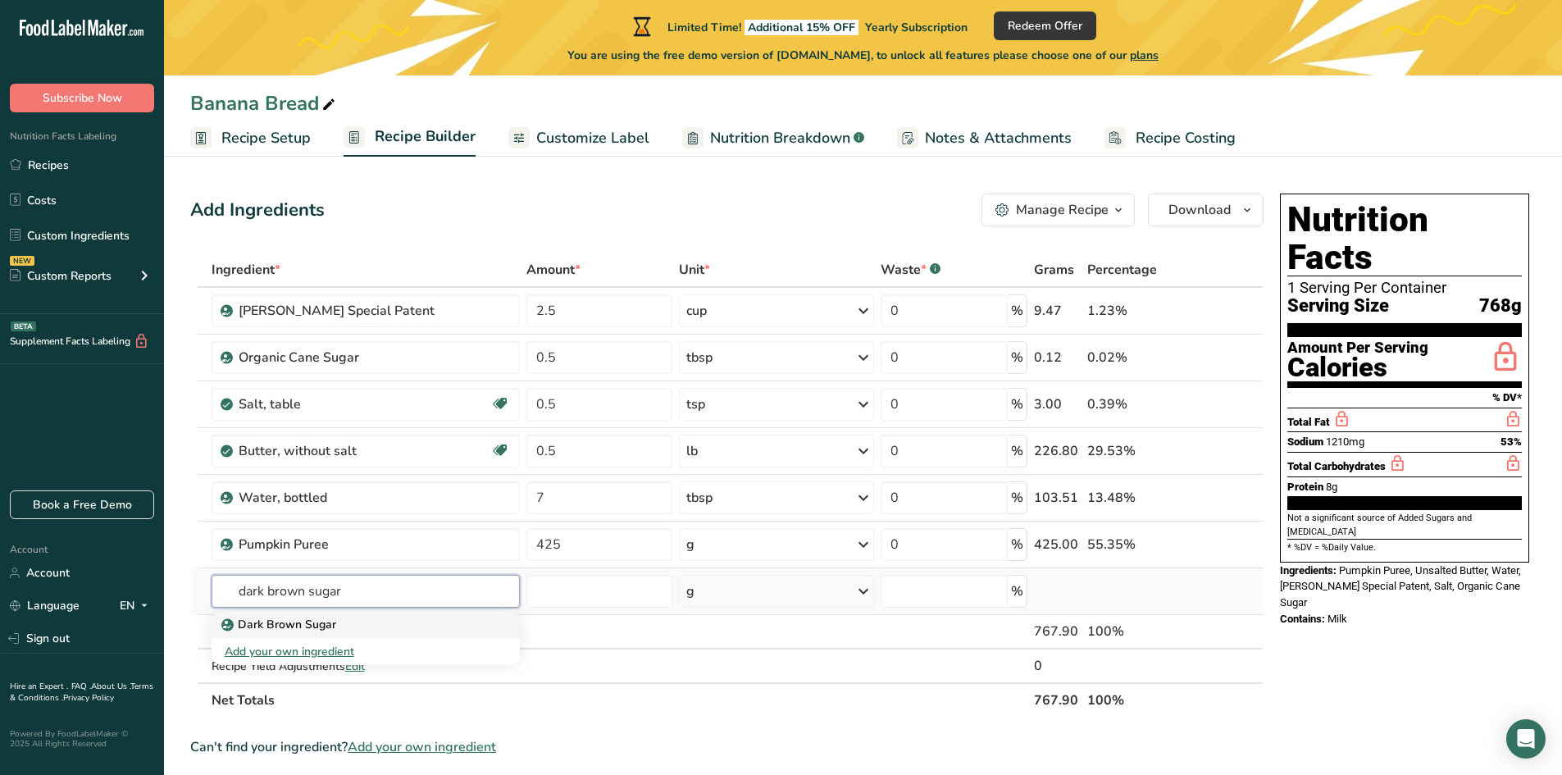
type input "dark brown sugar"
click at [342, 631] on div "Dark Brown Sugar" at bounding box center [353, 624] width 256 height 17
type input "Dark Brown Sugar"
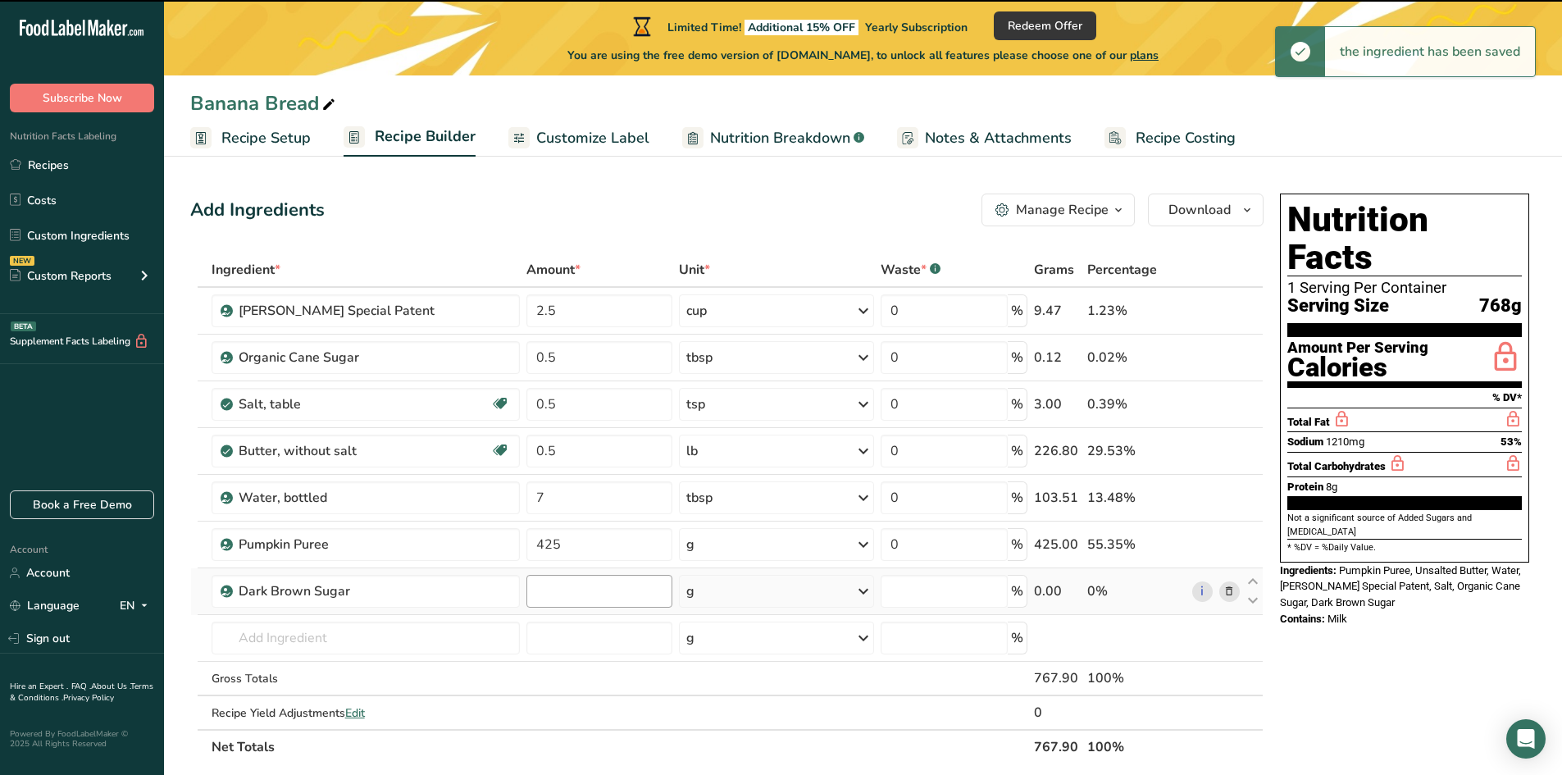
type input "0"
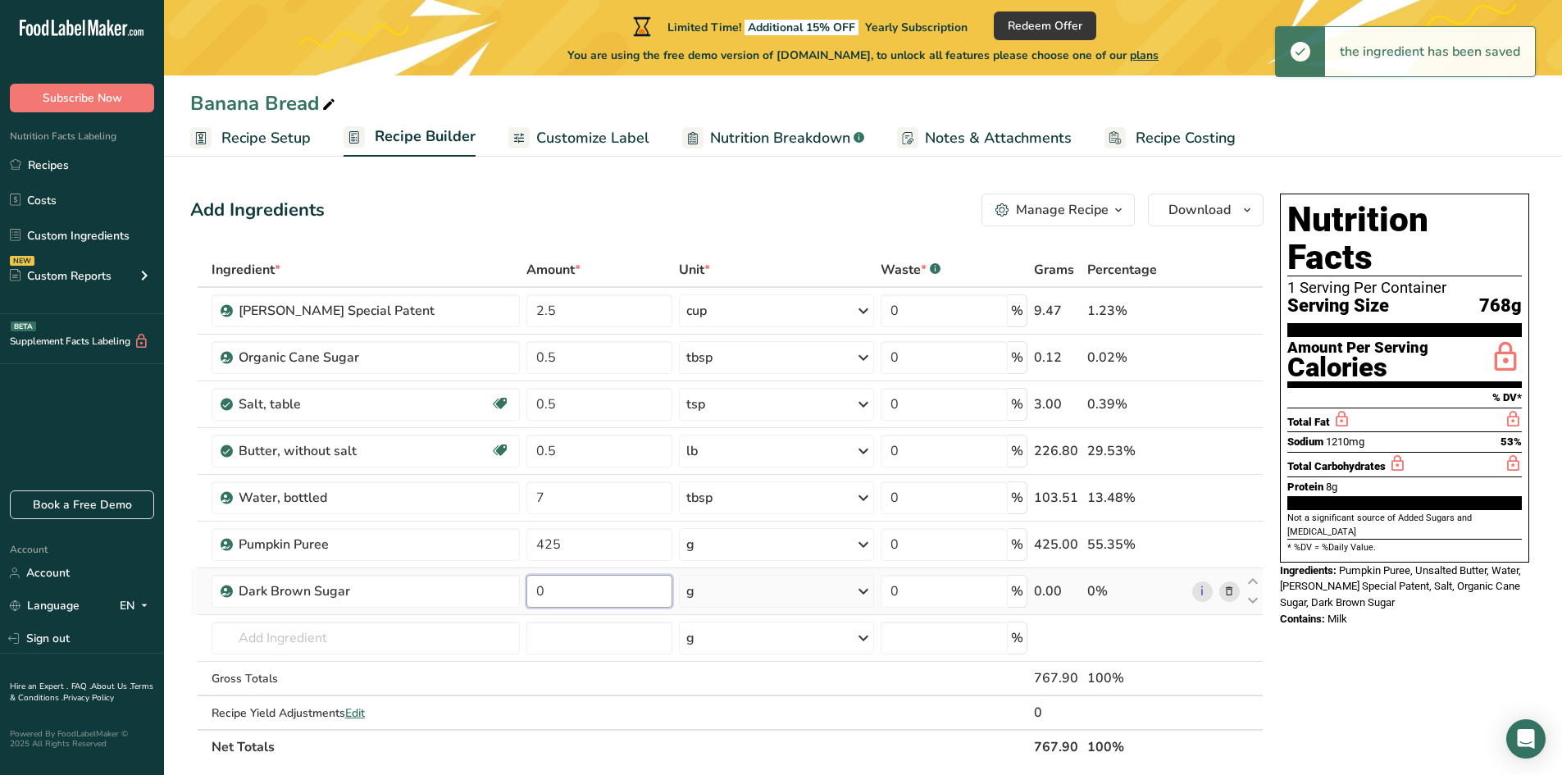
click at [567, 593] on input "0" at bounding box center [599, 591] width 146 height 33
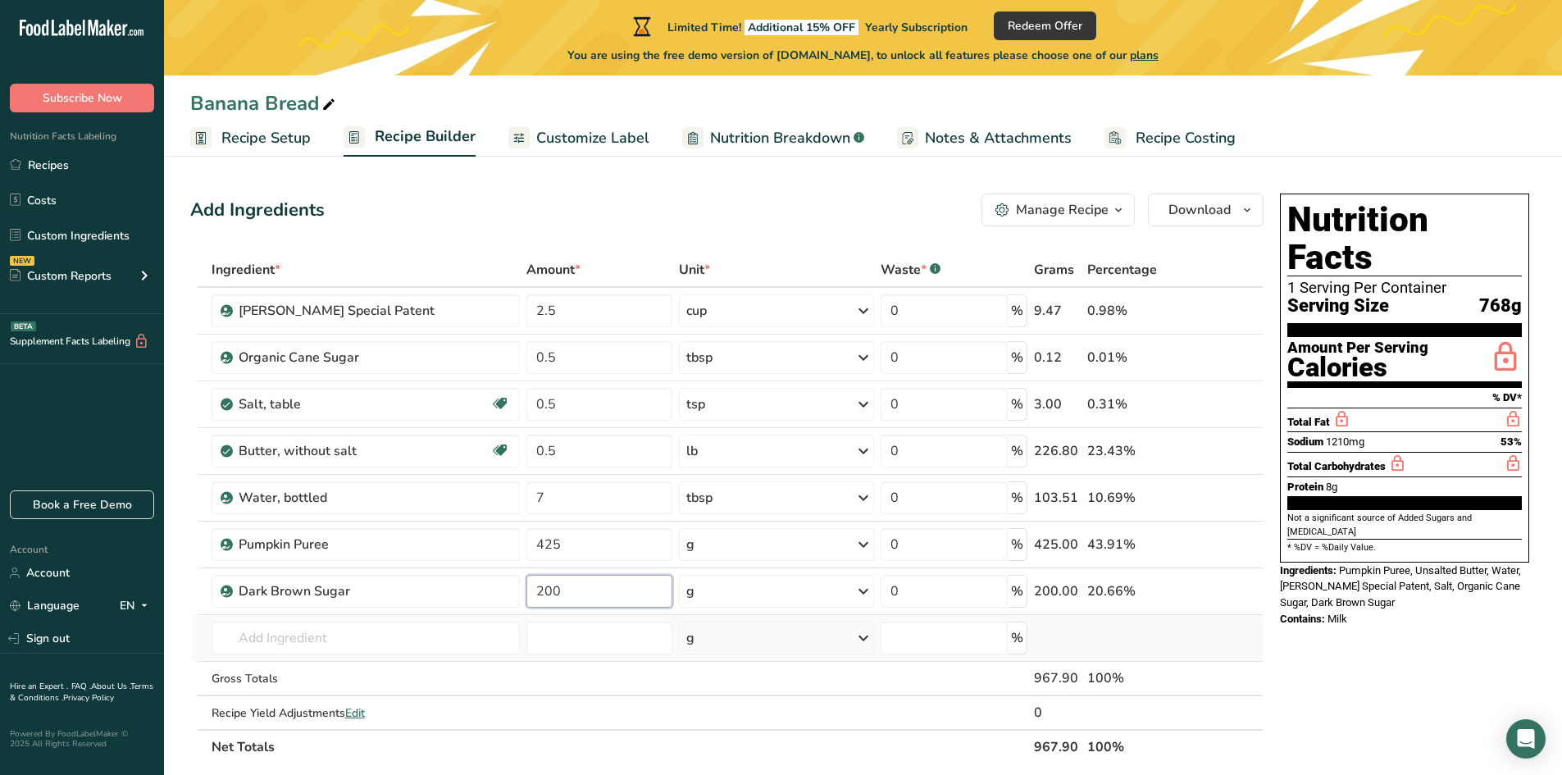
type input "200"
click at [297, 616] on div "Ingredient * Amount * Unit * Waste * .a-a{fill:#347362;}.b-a{fill:#fff;} Grams …" at bounding box center [726, 509] width 1073 height 512
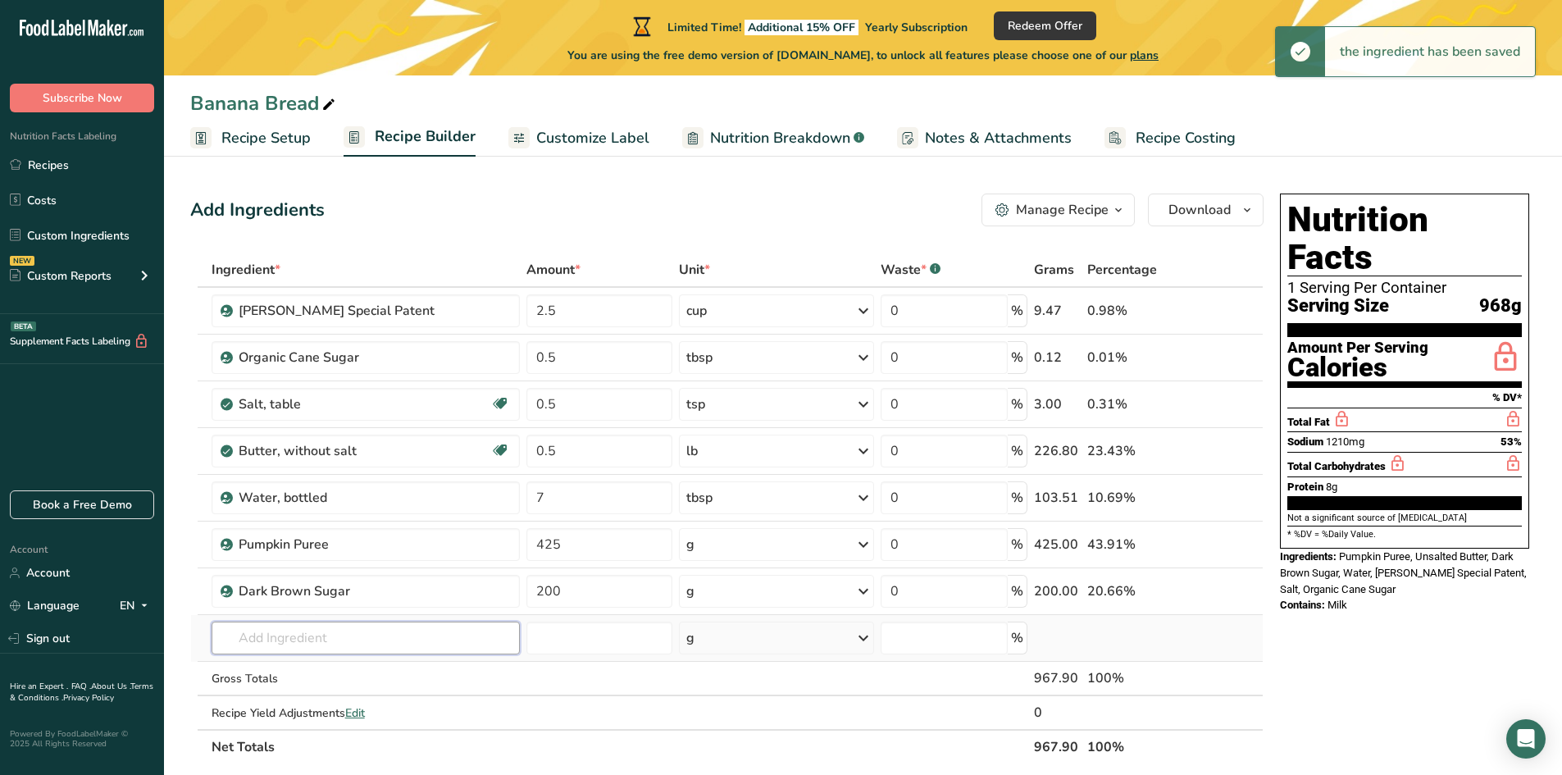
click at [286, 643] on input "text" at bounding box center [366, 637] width 308 height 33
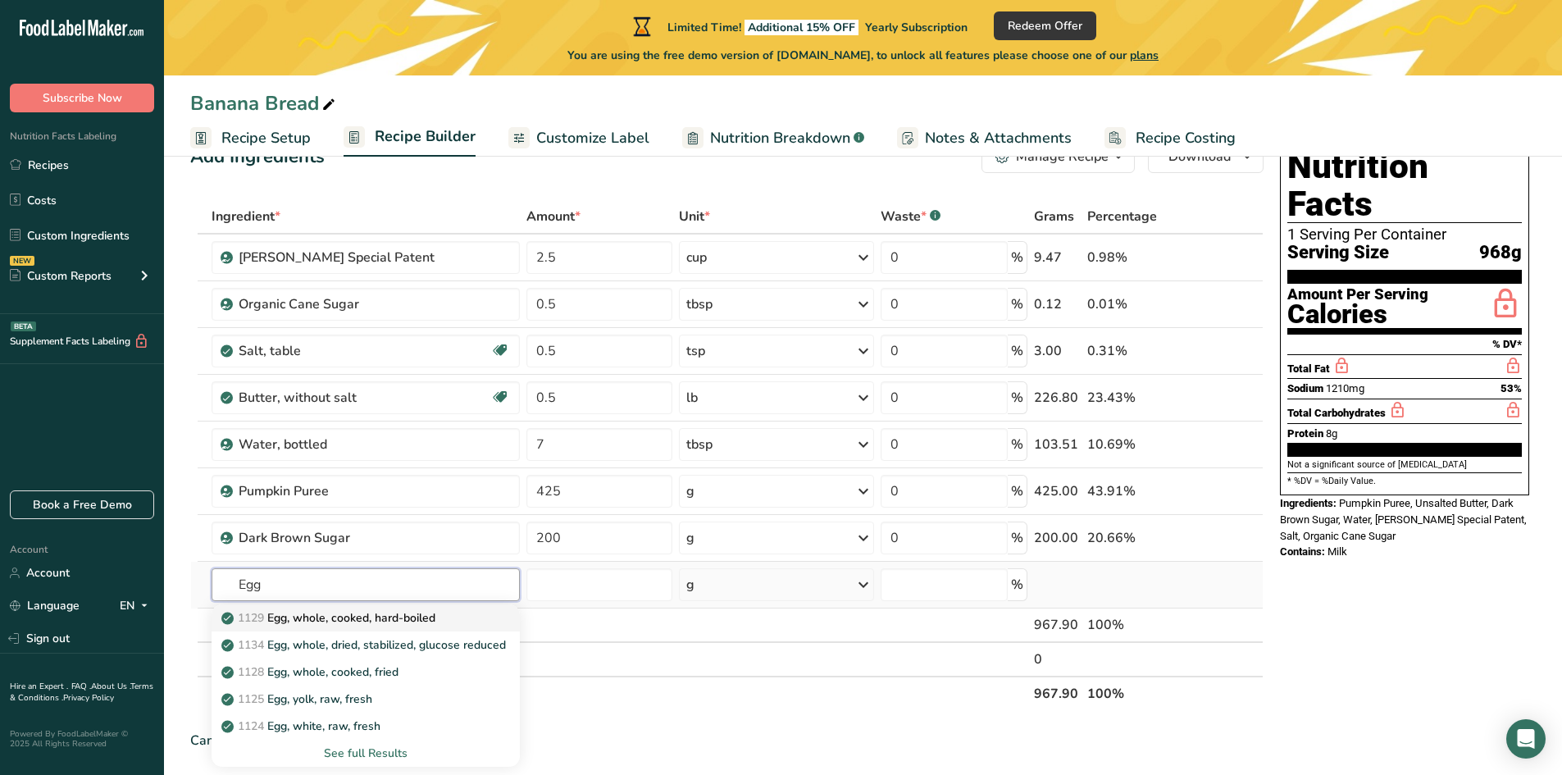
scroll to position [82, 0]
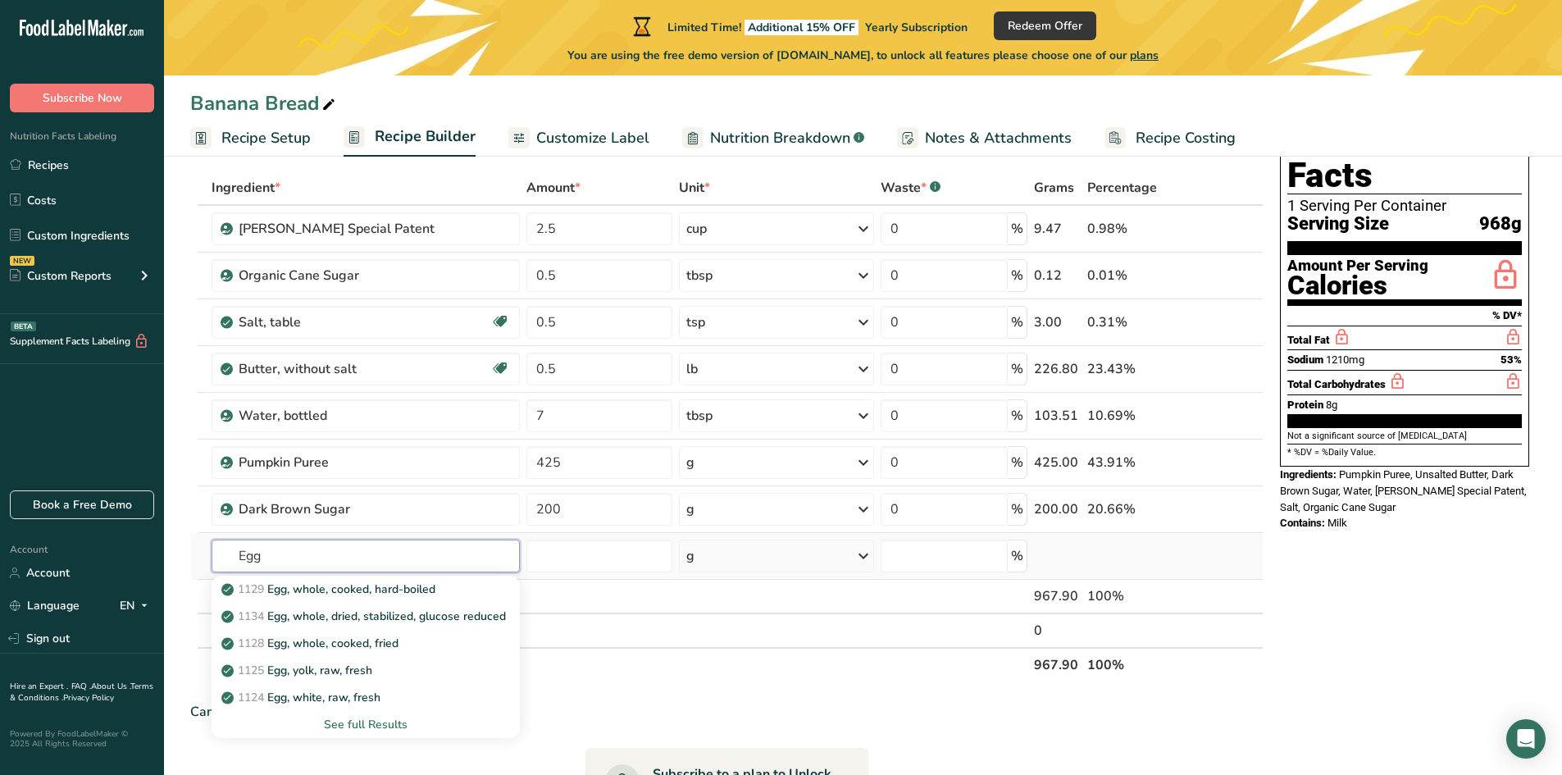
type input "Egg"
click at [352, 724] on div "See full Results" at bounding box center [366, 724] width 282 height 17
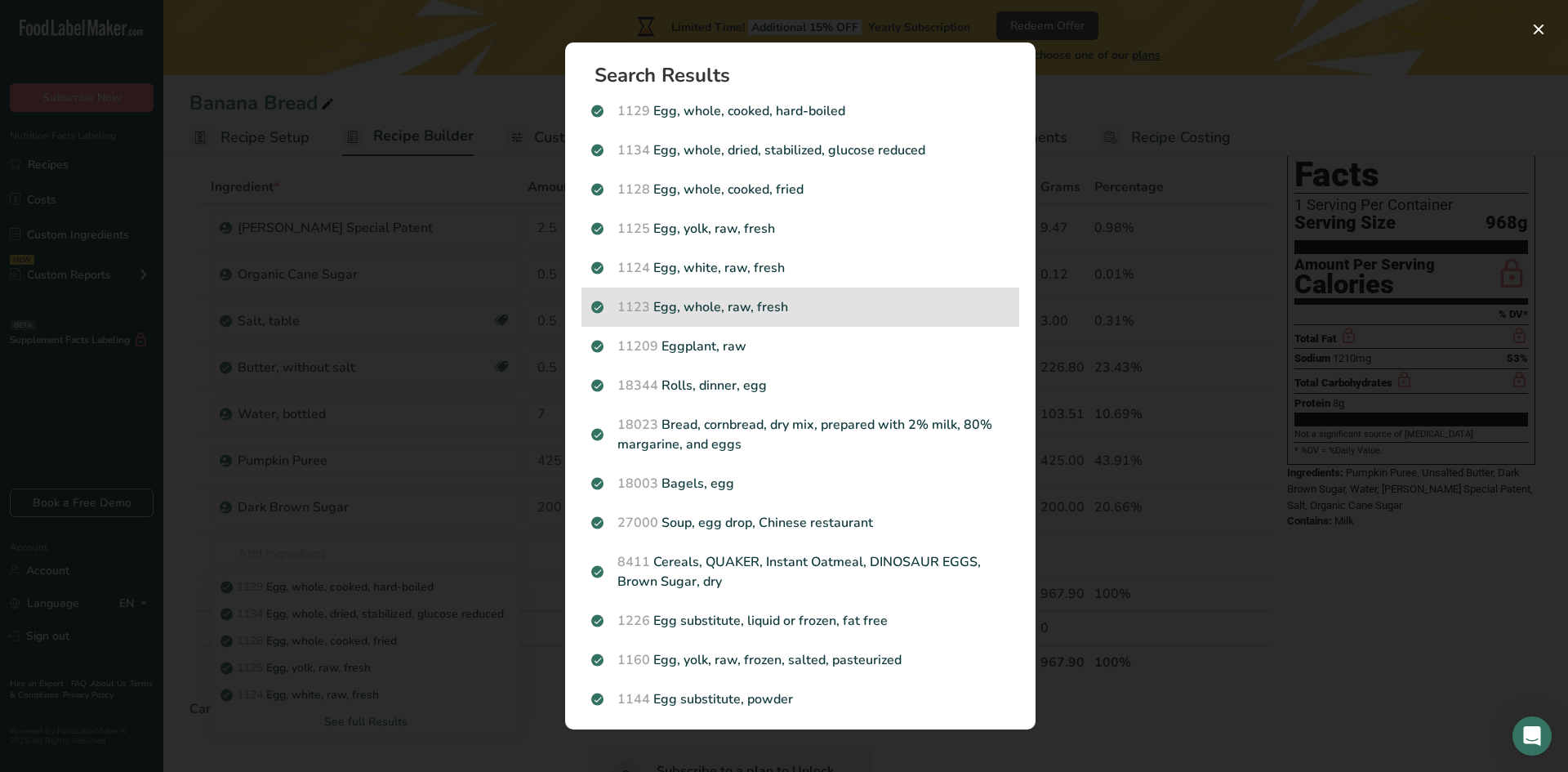
click at [729, 306] on p "1123 Egg, whole, raw, fresh" at bounding box center [801, 307] width 418 height 20
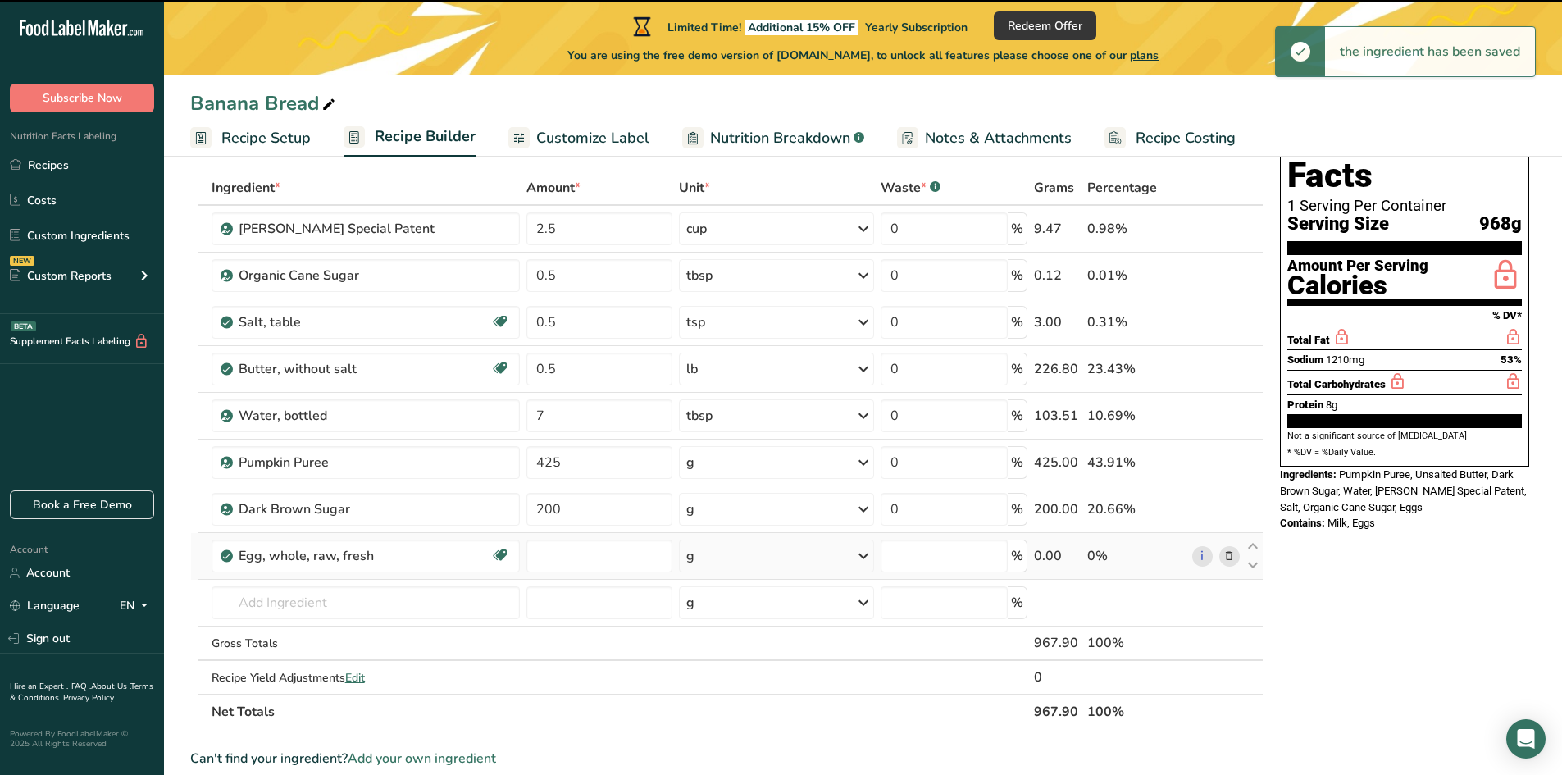
type input "0"
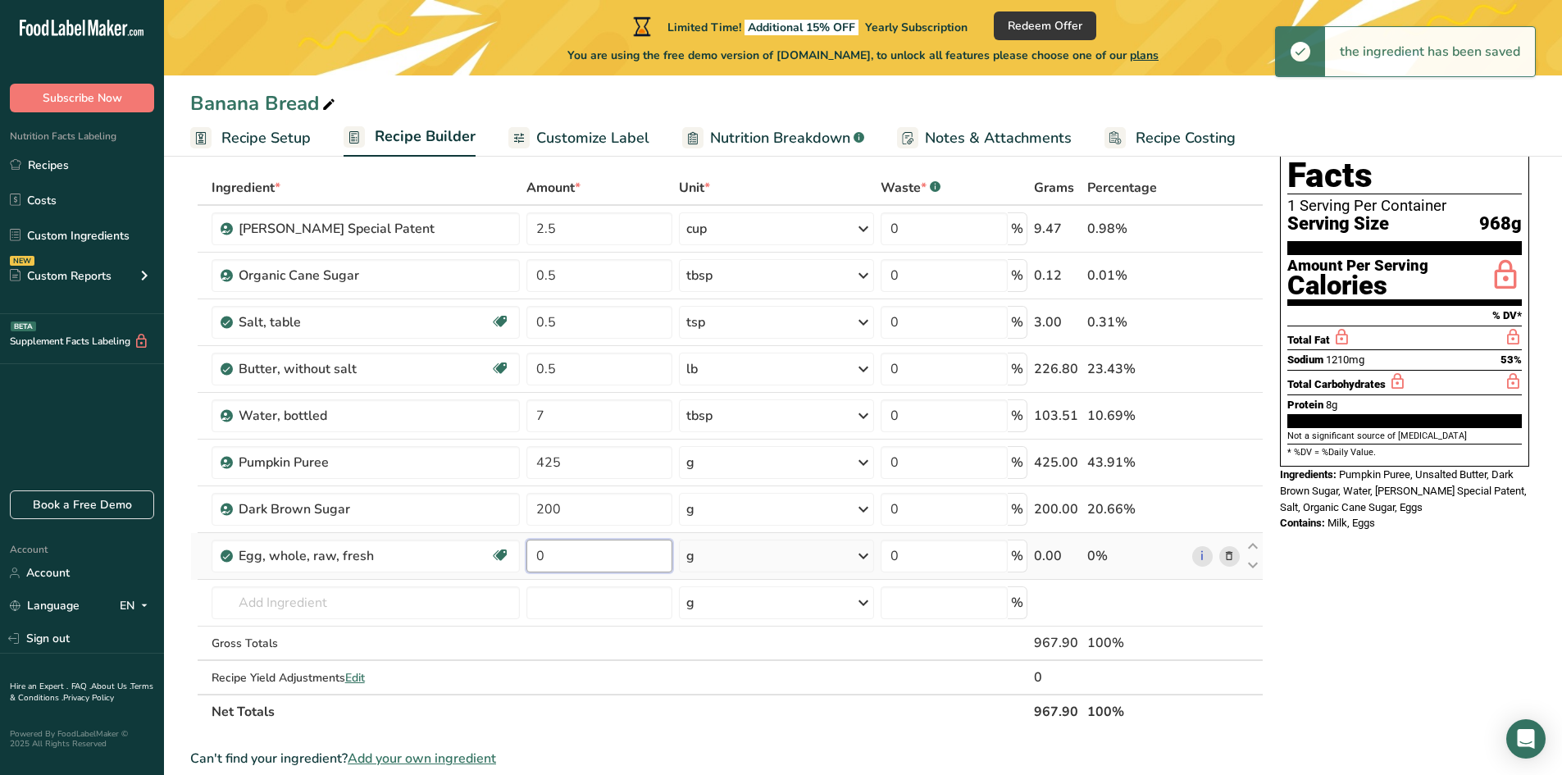
click at [567, 558] on input "0" at bounding box center [599, 556] width 146 height 33
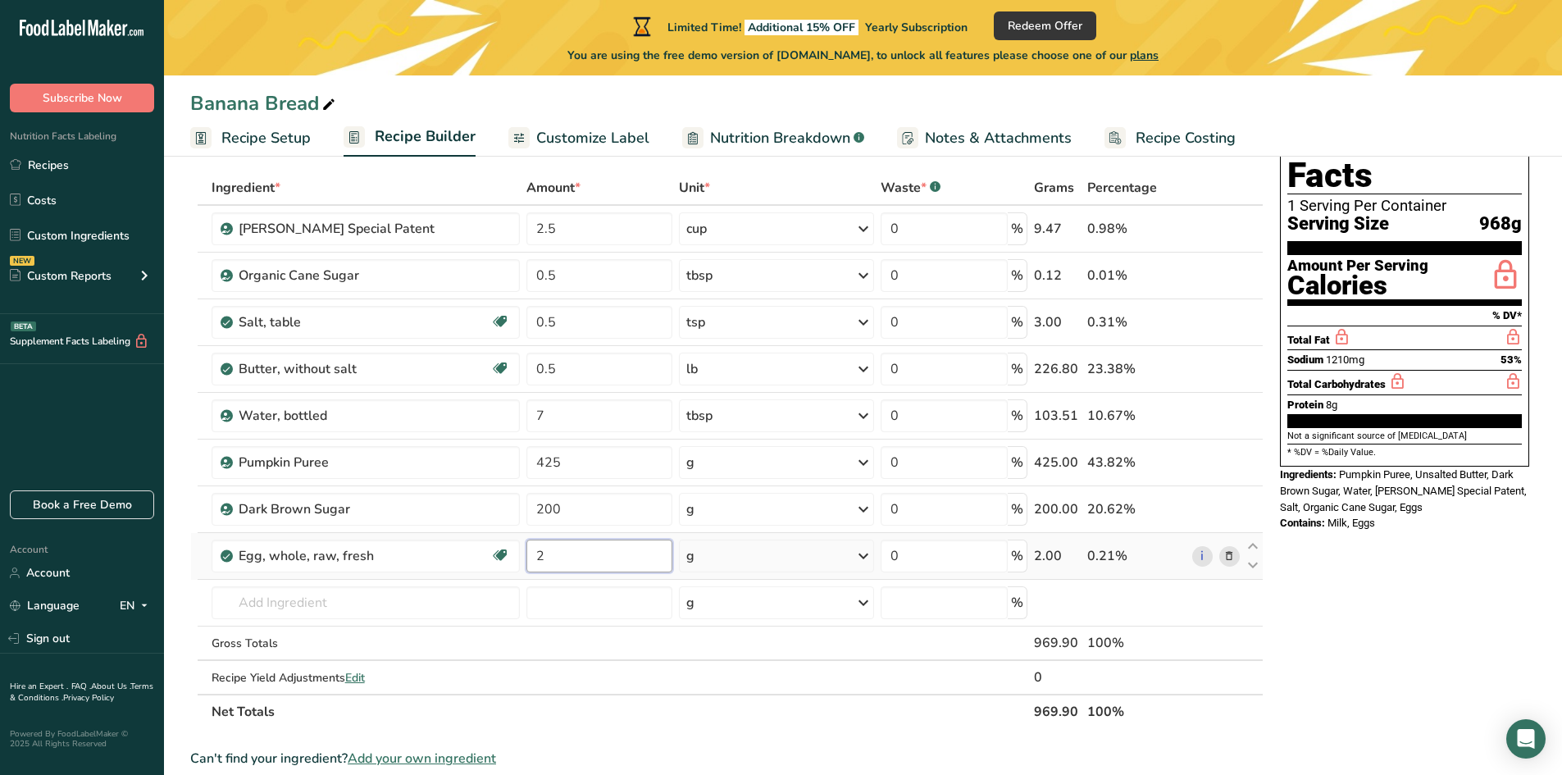
type input "2"
click at [702, 560] on div "Ingredient * Amount * Unit * Waste * .a-a{fill:#347362;}.b-a{fill:#fff;} Grams …" at bounding box center [726, 450] width 1073 height 558
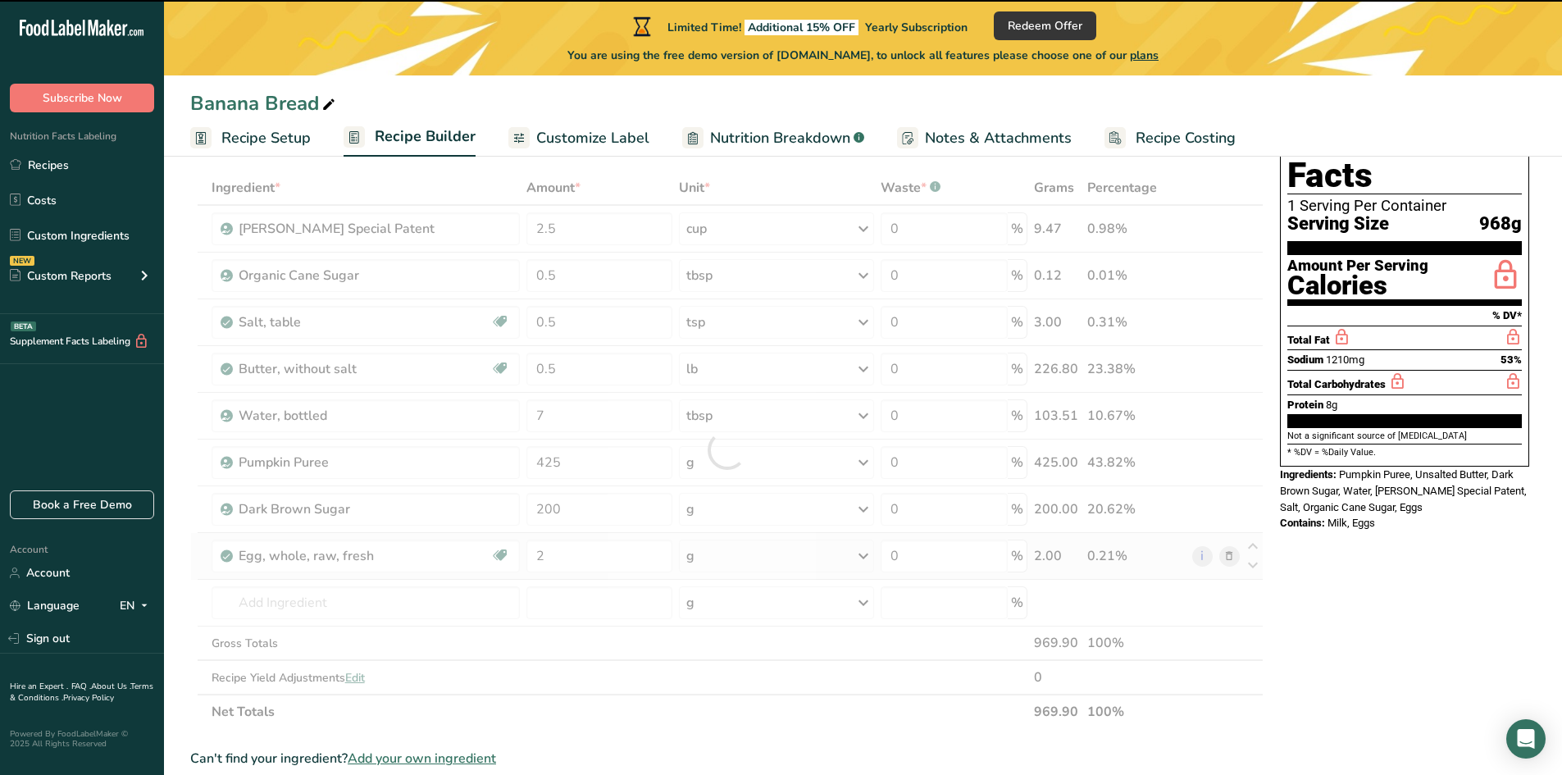
click at [718, 561] on div "g" at bounding box center [776, 556] width 195 height 33
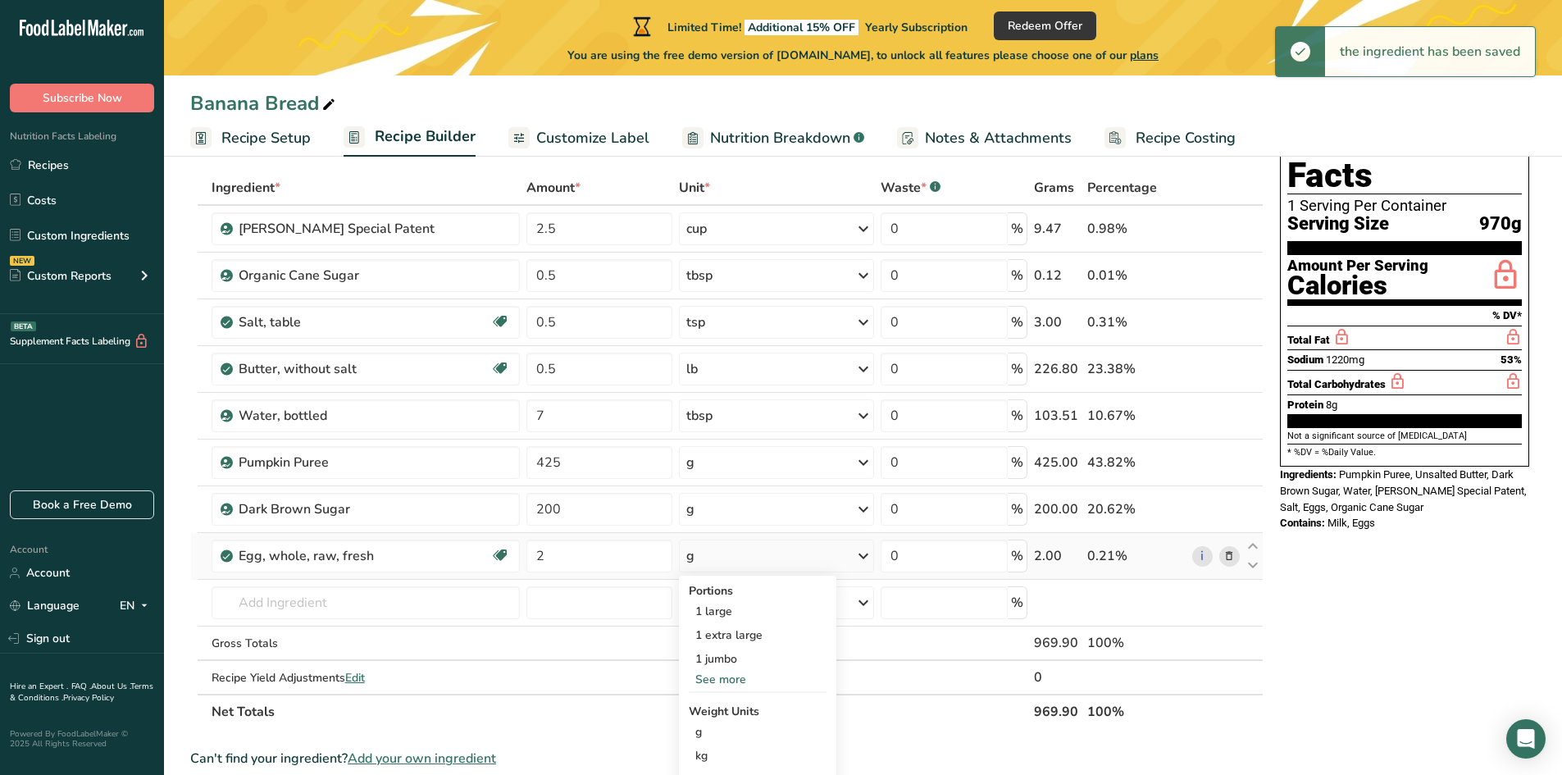
click at [718, 561] on div "g" at bounding box center [776, 556] width 195 height 33
click at [720, 561] on div "g" at bounding box center [776, 556] width 195 height 33
click at [731, 621] on div "1 large" at bounding box center [758, 611] width 138 height 24
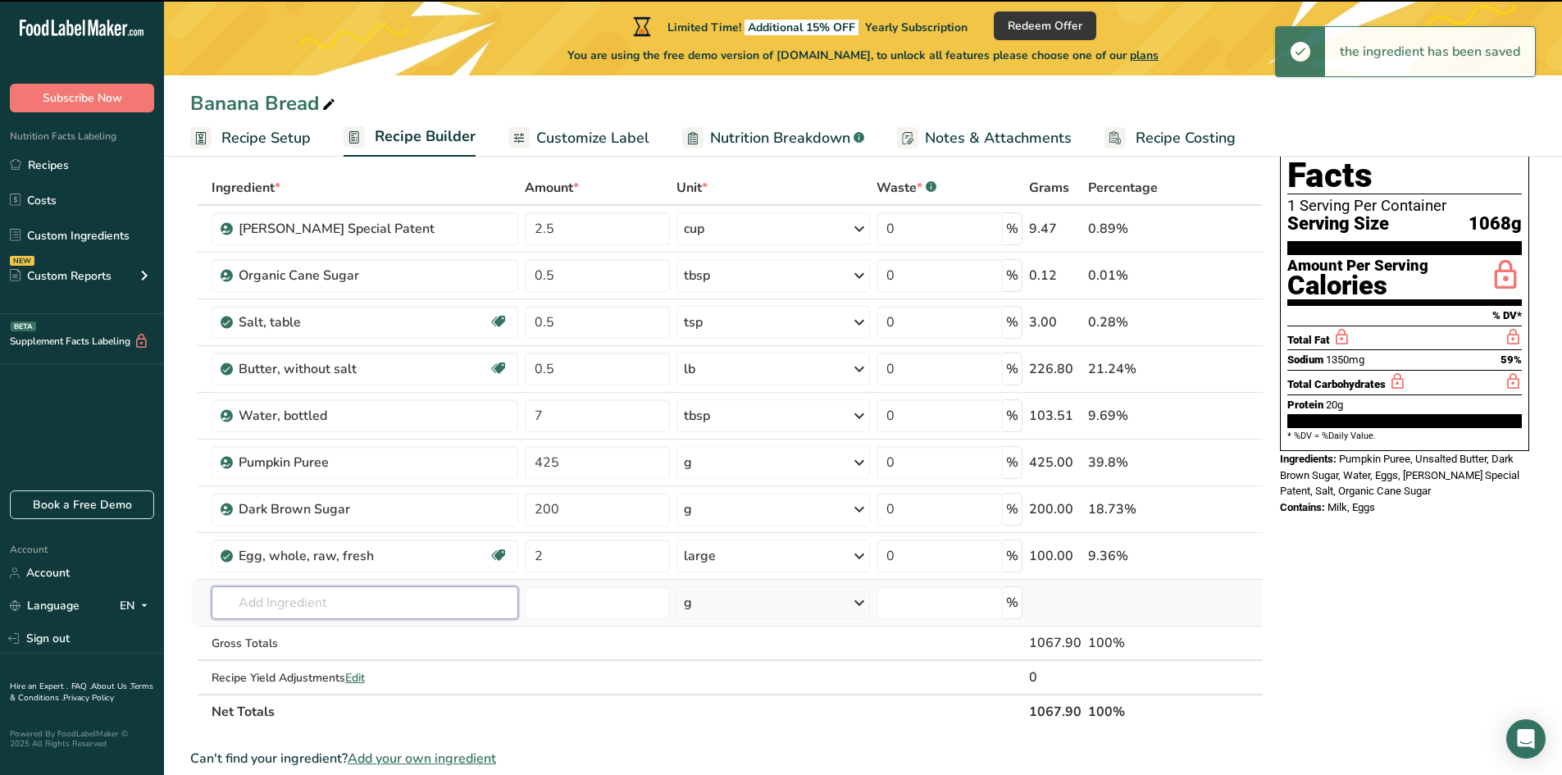
click at [281, 596] on input "text" at bounding box center [365, 602] width 307 height 33
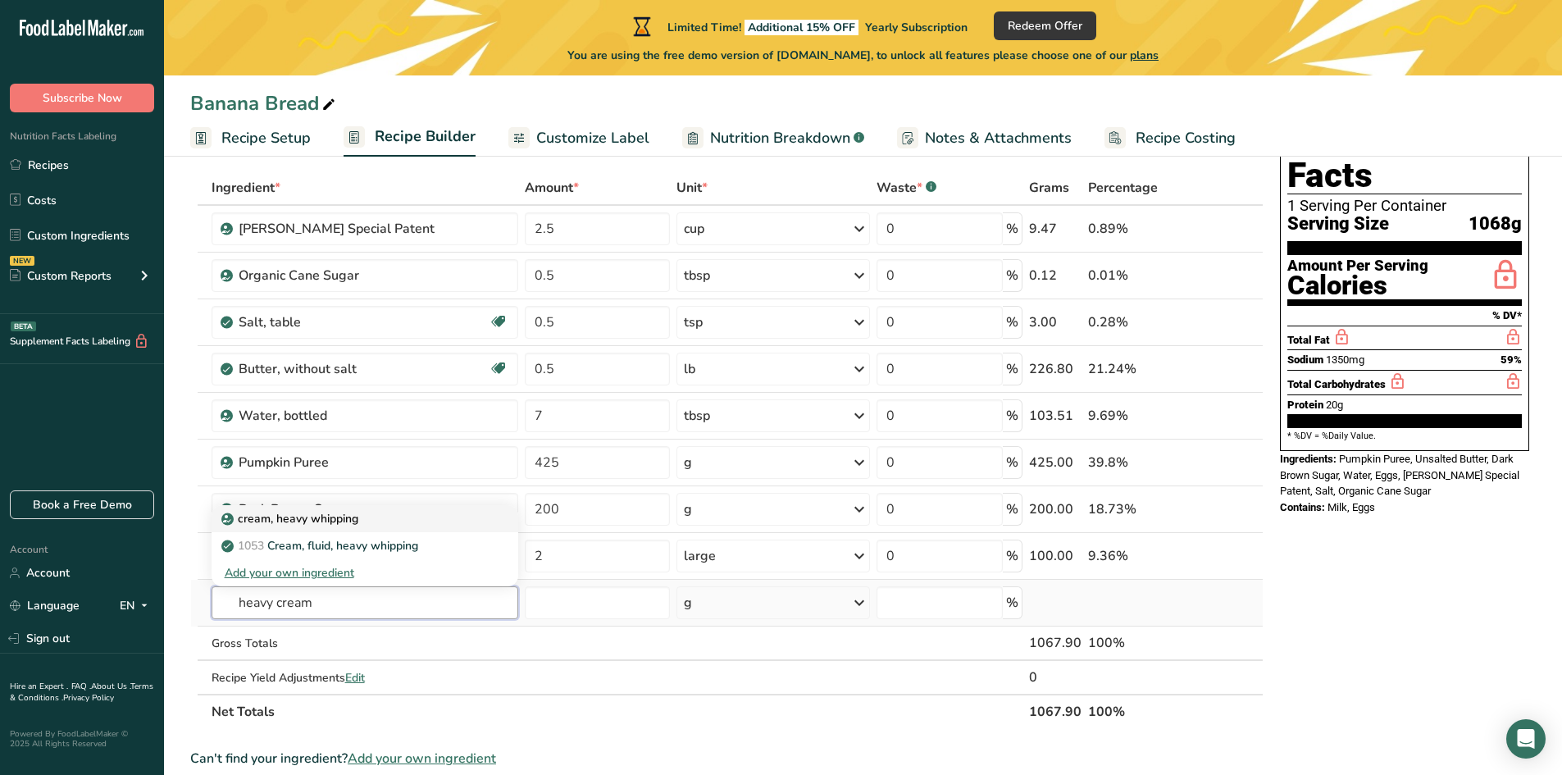
type input "heavy cream"
click at [318, 525] on p "cream, heavy whipping" at bounding box center [292, 518] width 134 height 17
type input "cream, heavy whipping"
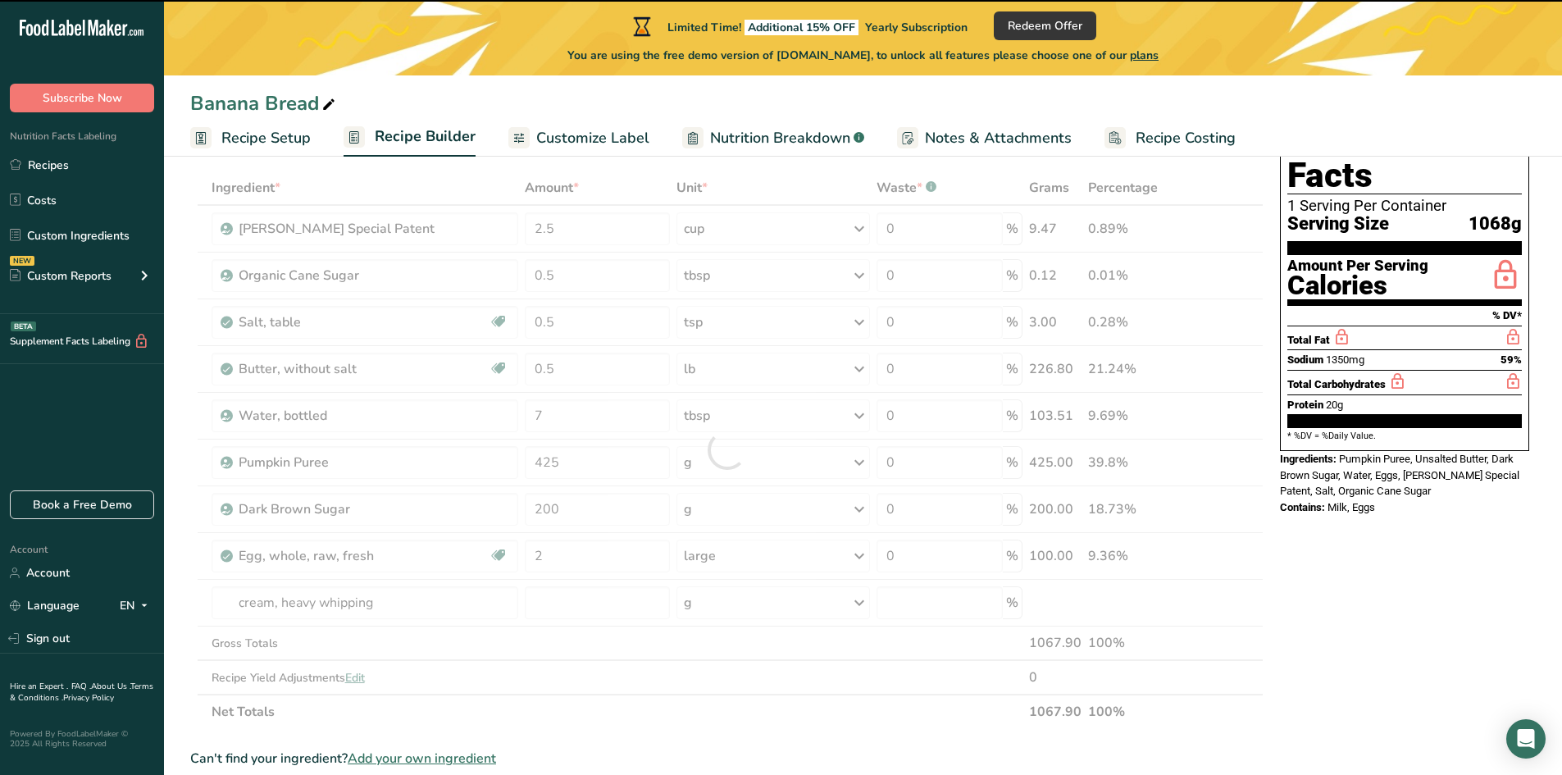
type input "0"
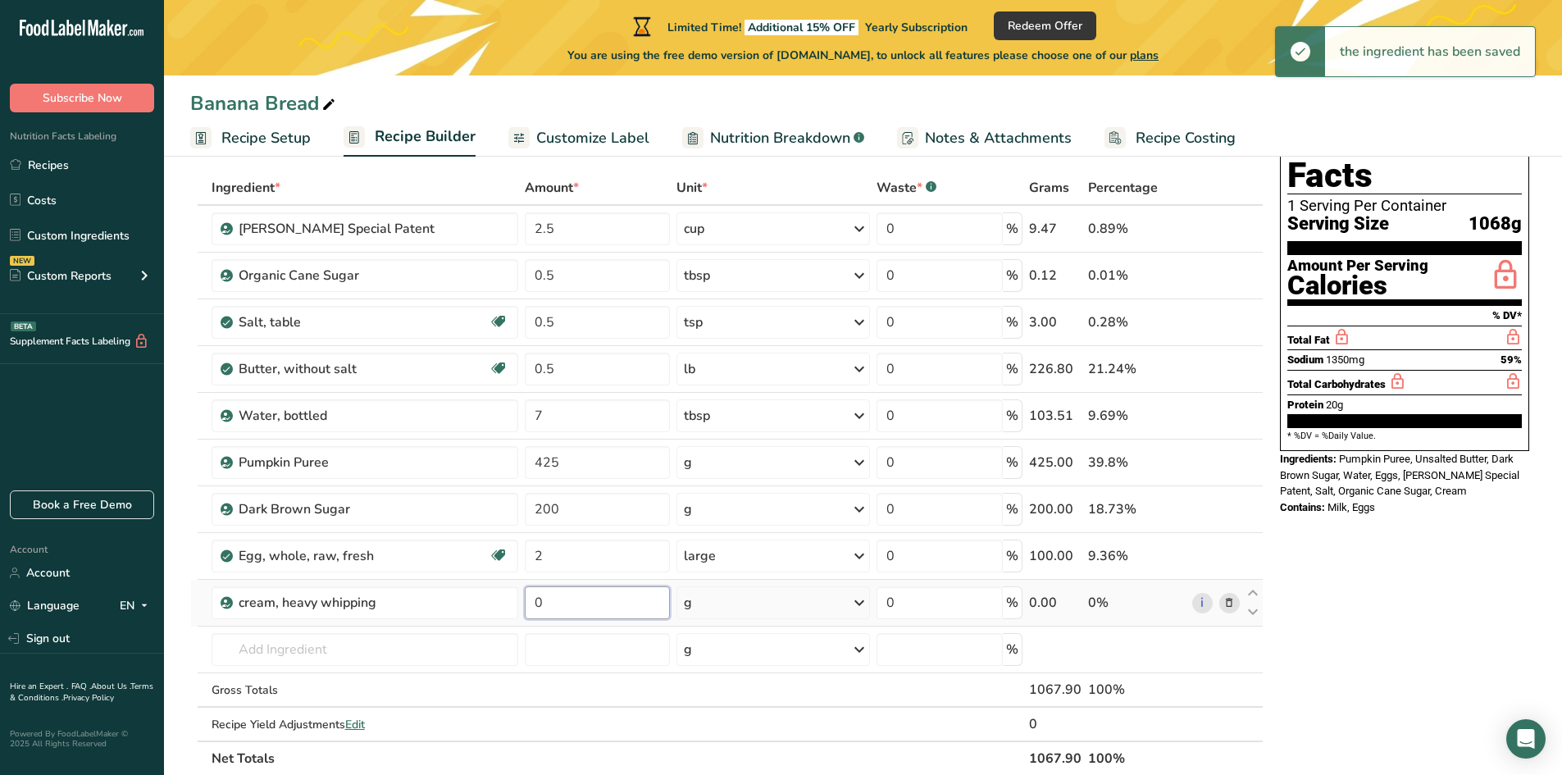
click at [594, 600] on input "0" at bounding box center [597, 602] width 145 height 33
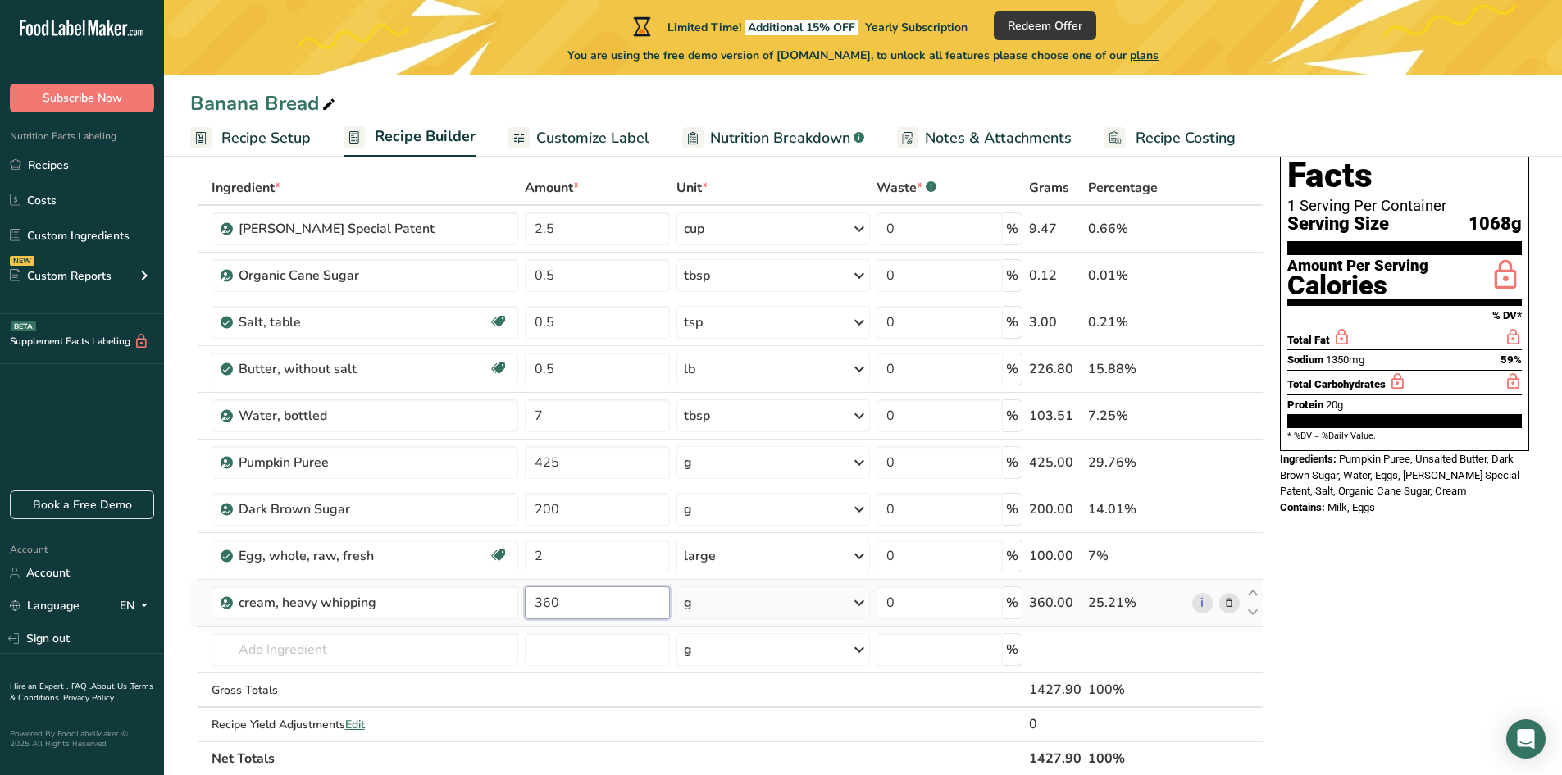
type input "360"
click at [754, 598] on div "Ingredient * Amount * Unit * Waste * .a-a{fill:#347362;}.b-a{fill:#fff;} Grams …" at bounding box center [726, 473] width 1073 height 605
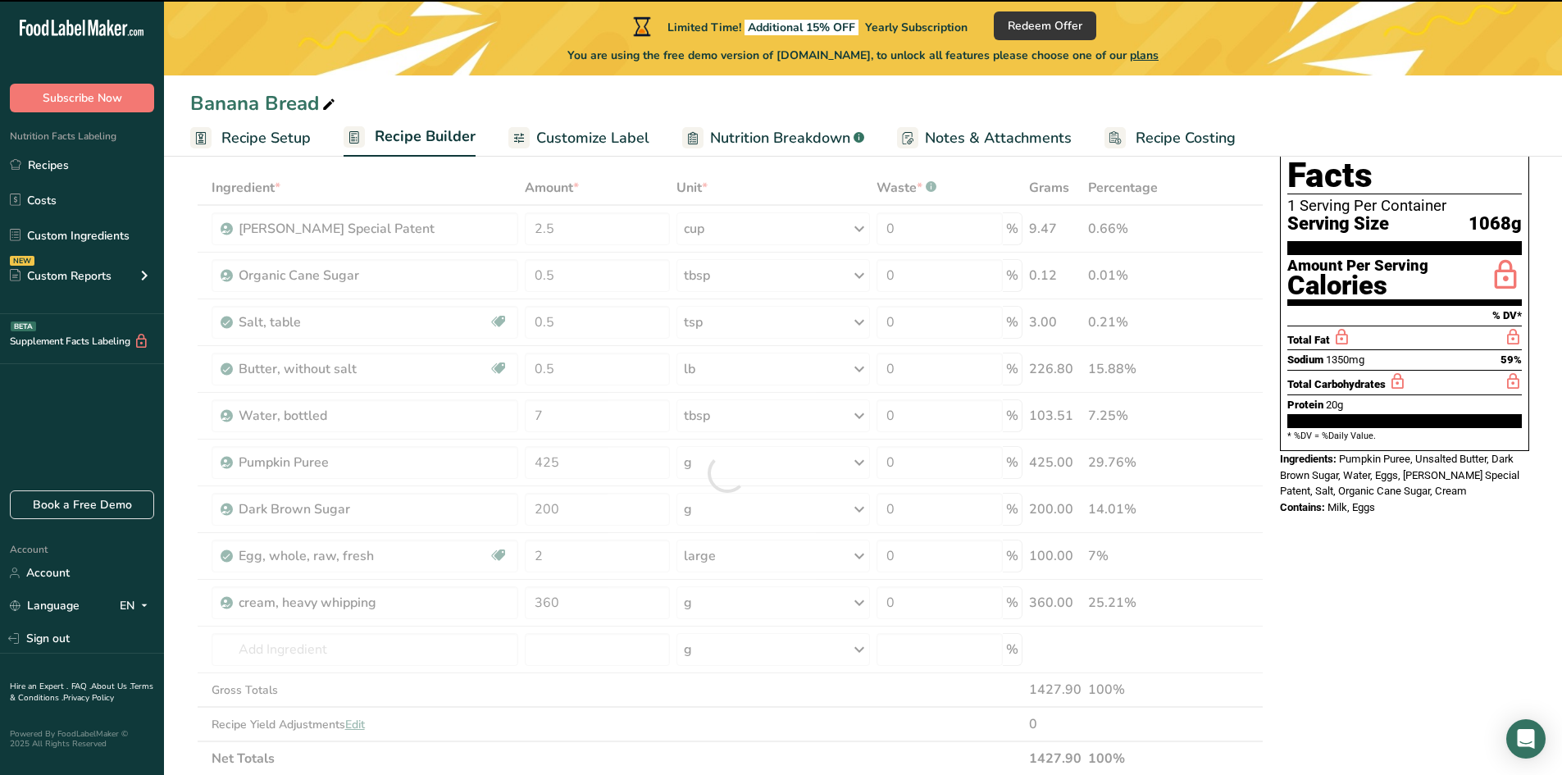
click at [757, 603] on div "g" at bounding box center [773, 602] width 194 height 33
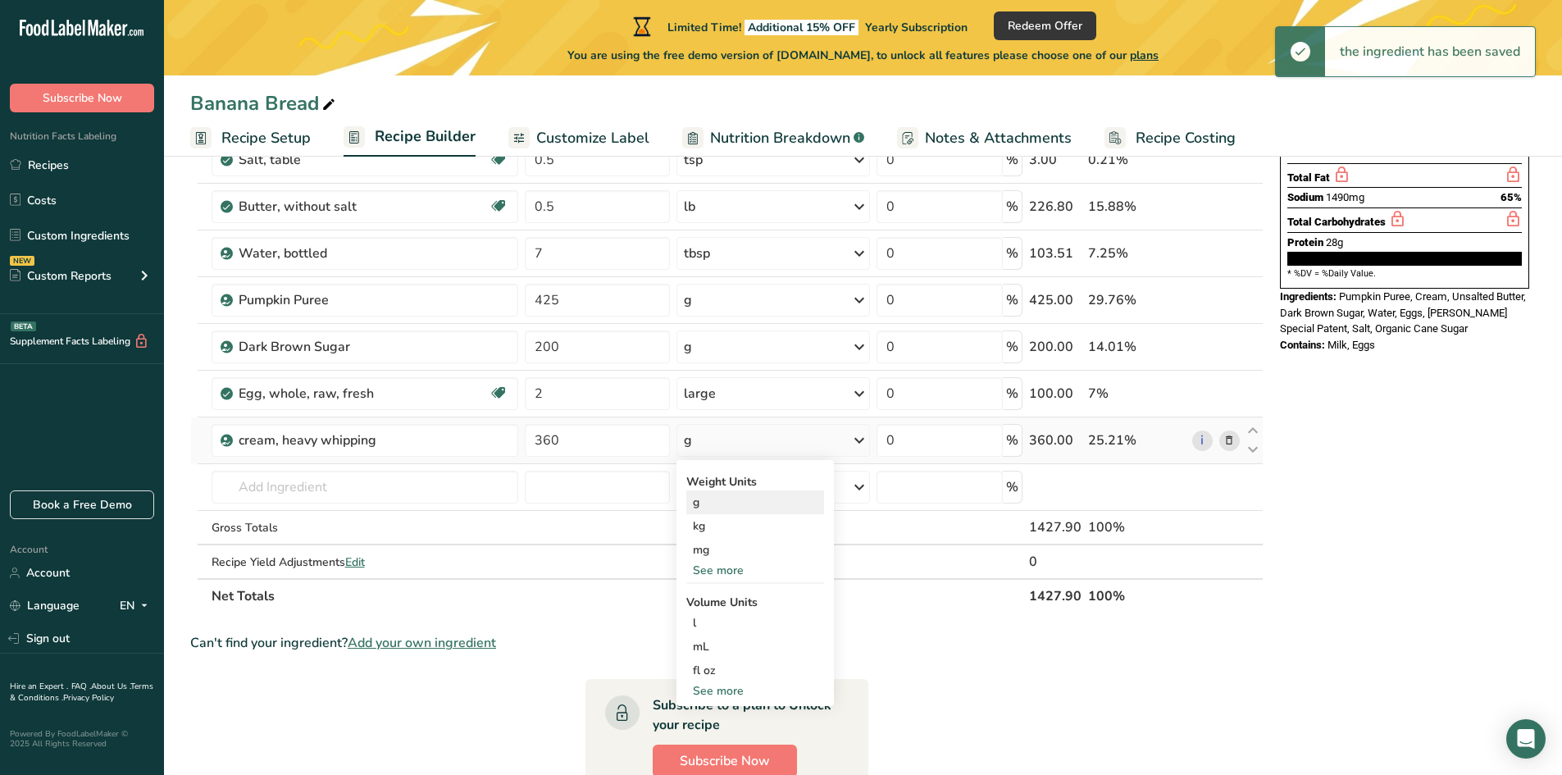
scroll to position [246, 0]
click at [719, 651] on div "mL" at bounding box center [755, 644] width 125 height 17
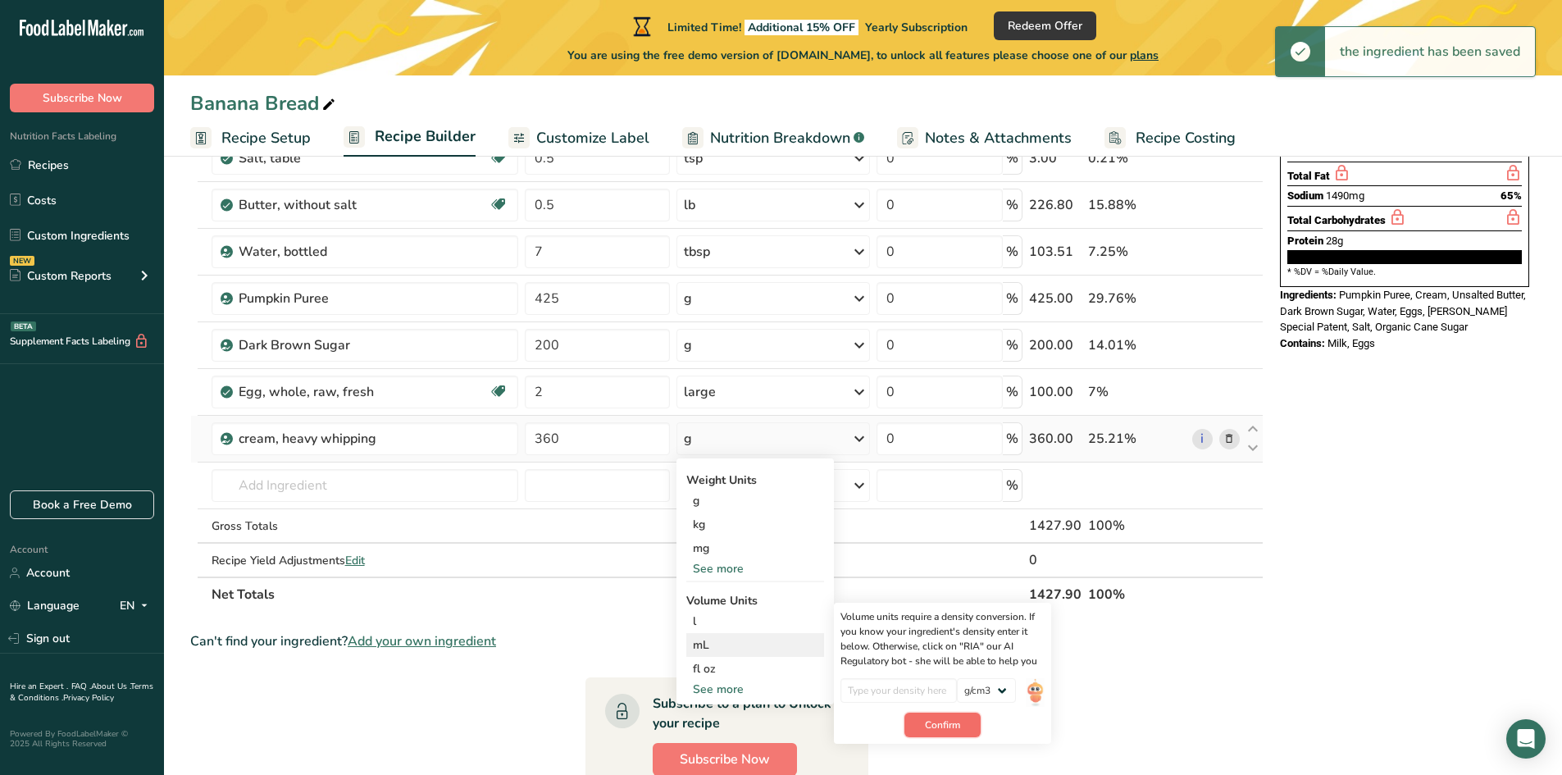
click at [958, 716] on button "Confirm" at bounding box center [942, 725] width 76 height 25
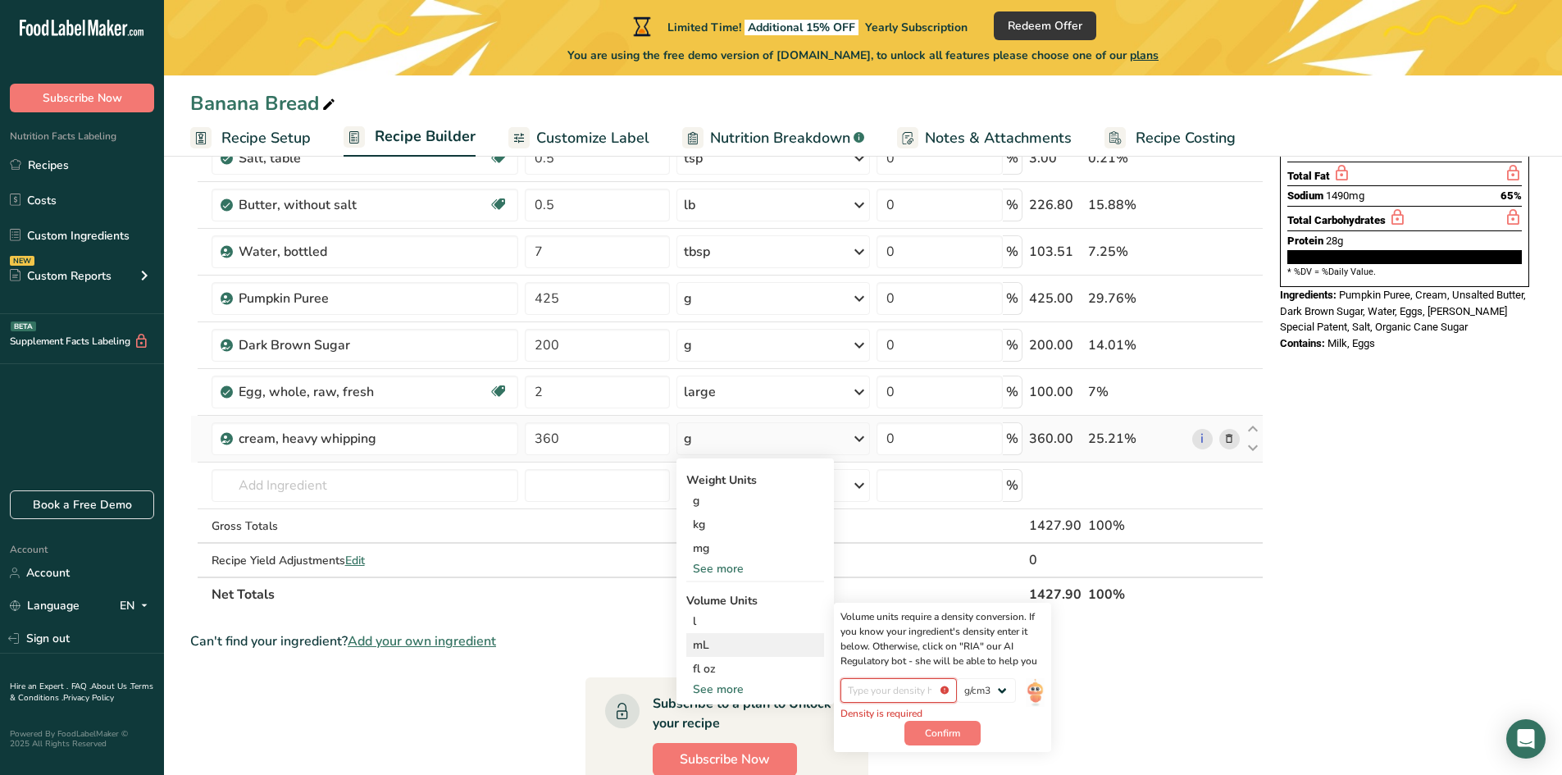
click at [917, 683] on input "number" at bounding box center [898, 690] width 117 height 25
type input "1"
click at [958, 730] on span "Confirm" at bounding box center [942, 724] width 35 height 15
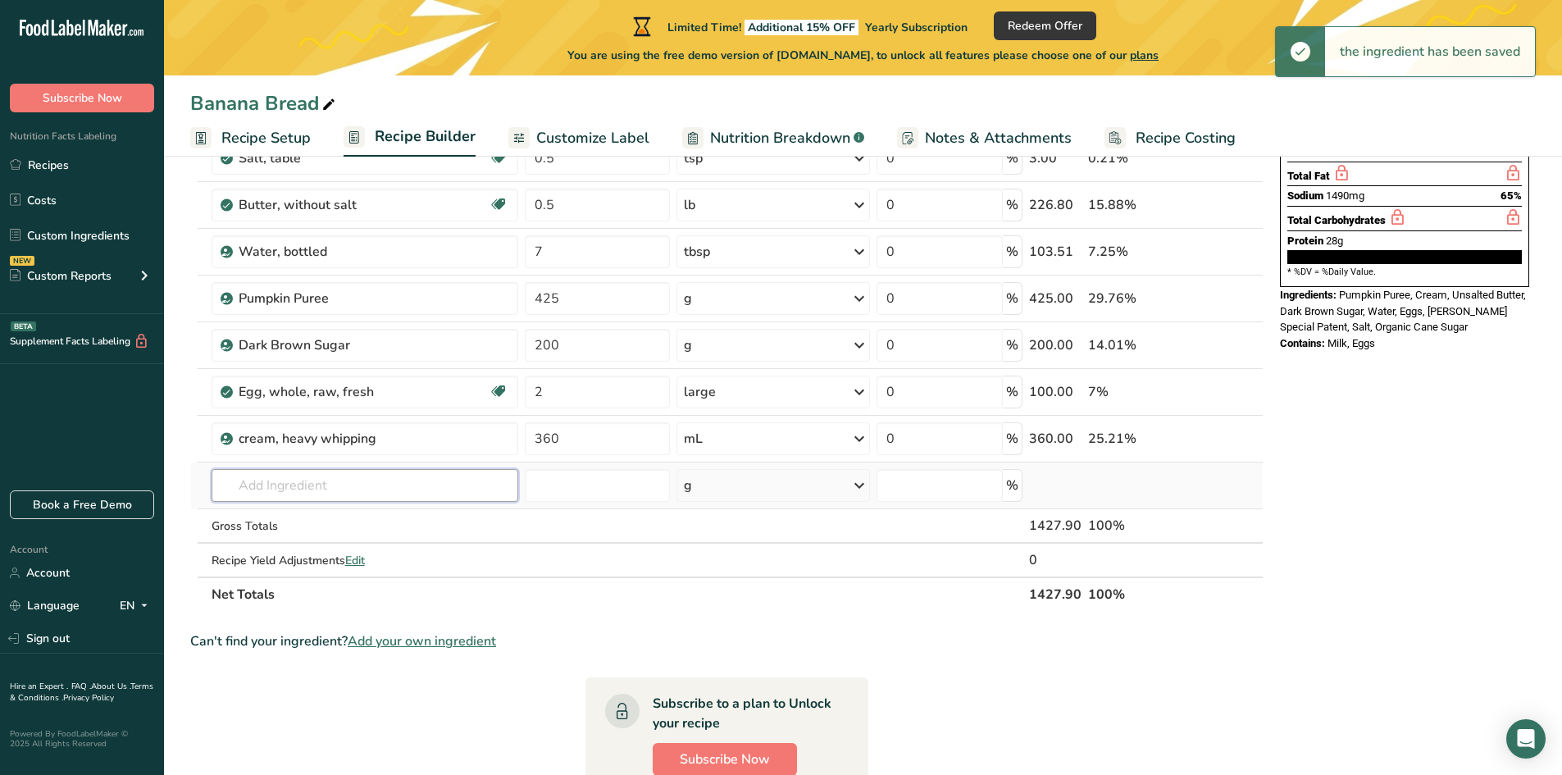
click at [361, 498] on input "text" at bounding box center [365, 485] width 307 height 33
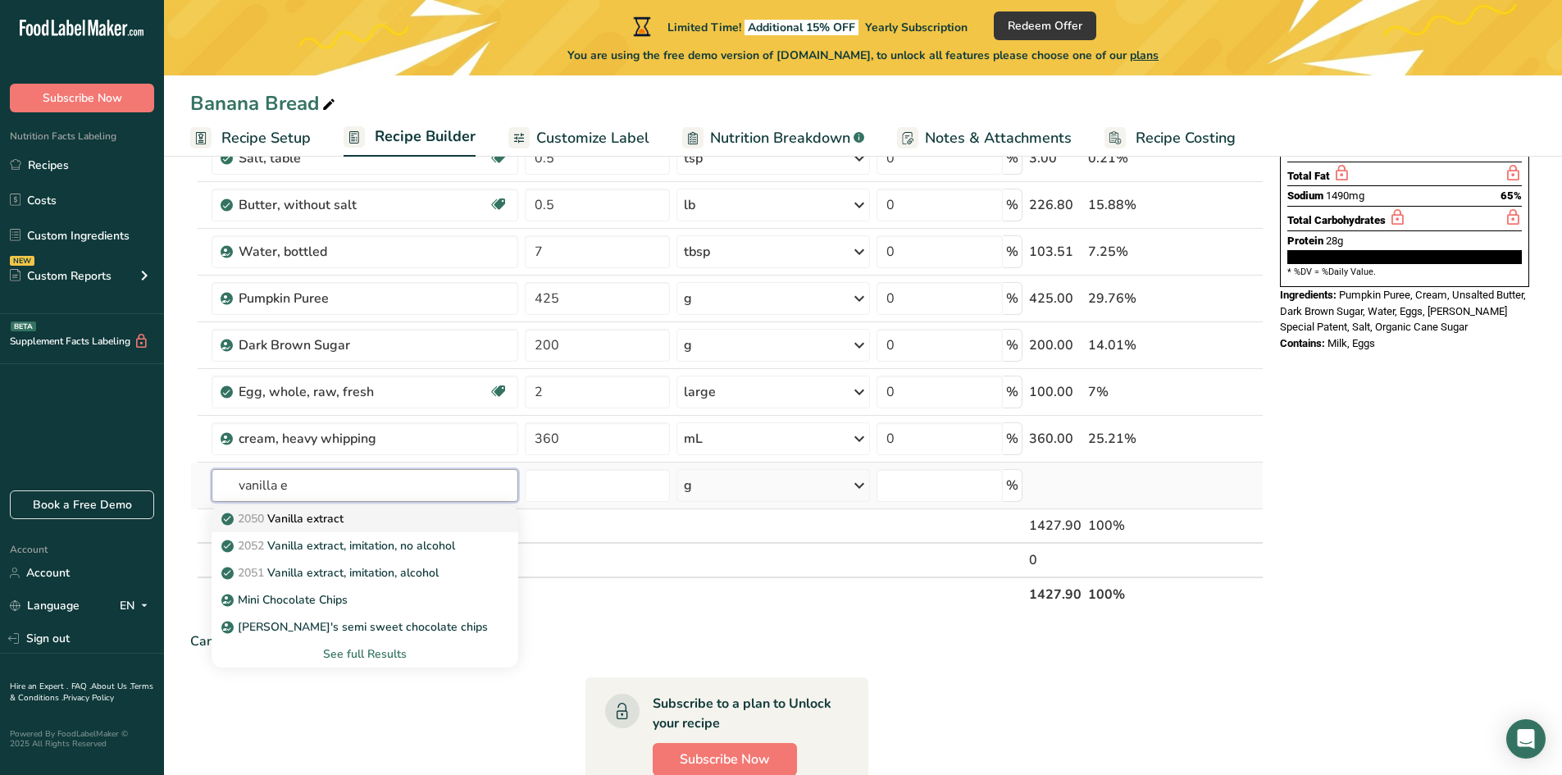
type input "vanilla e"
click at [328, 513] on p "2050 Vanilla extract" at bounding box center [284, 518] width 119 height 17
type input "Vanilla extract"
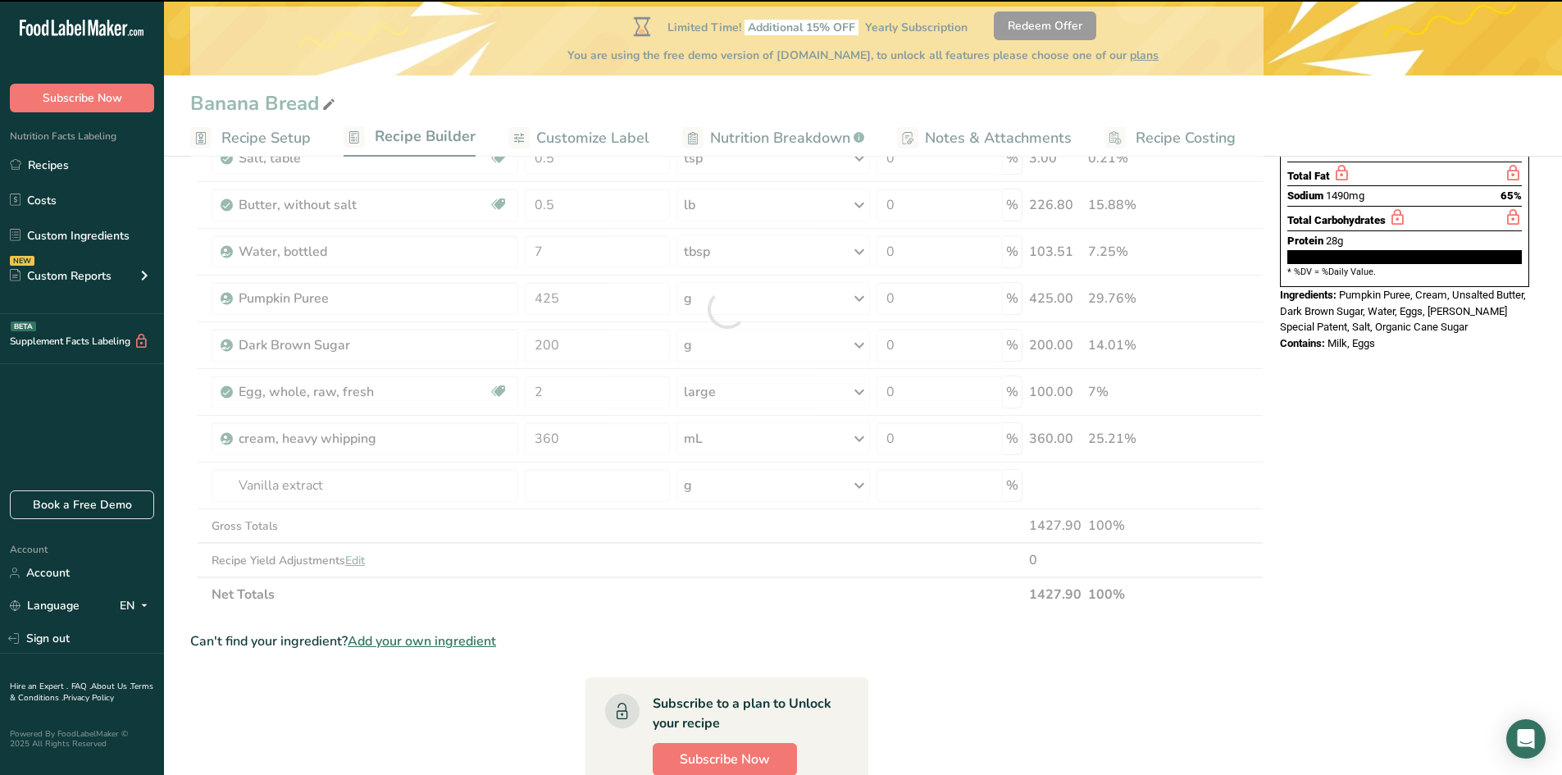
type input "0"
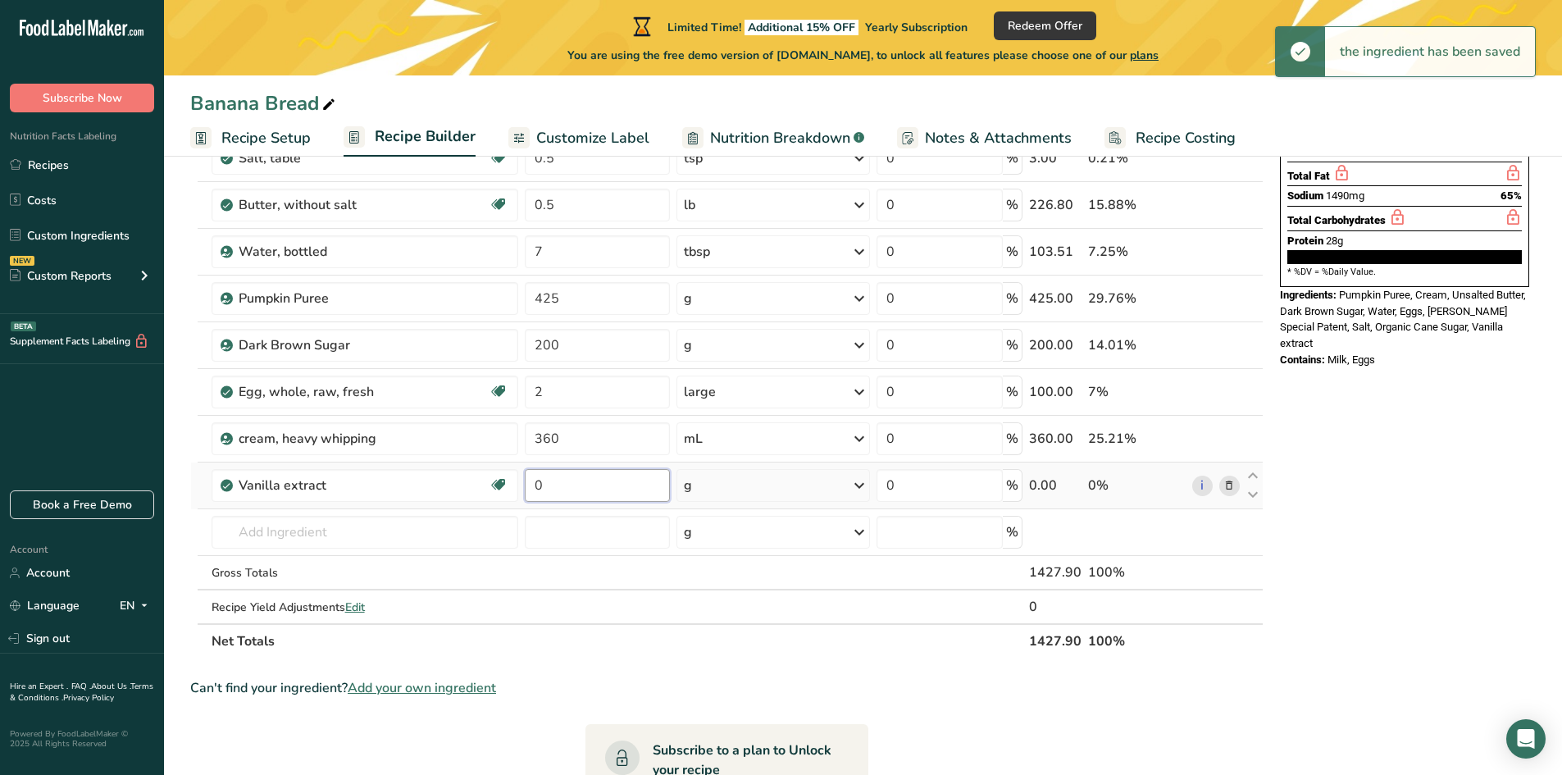
click at [571, 491] on input "0" at bounding box center [597, 485] width 145 height 33
type input "1"
click at [720, 489] on div "g" at bounding box center [773, 485] width 194 height 33
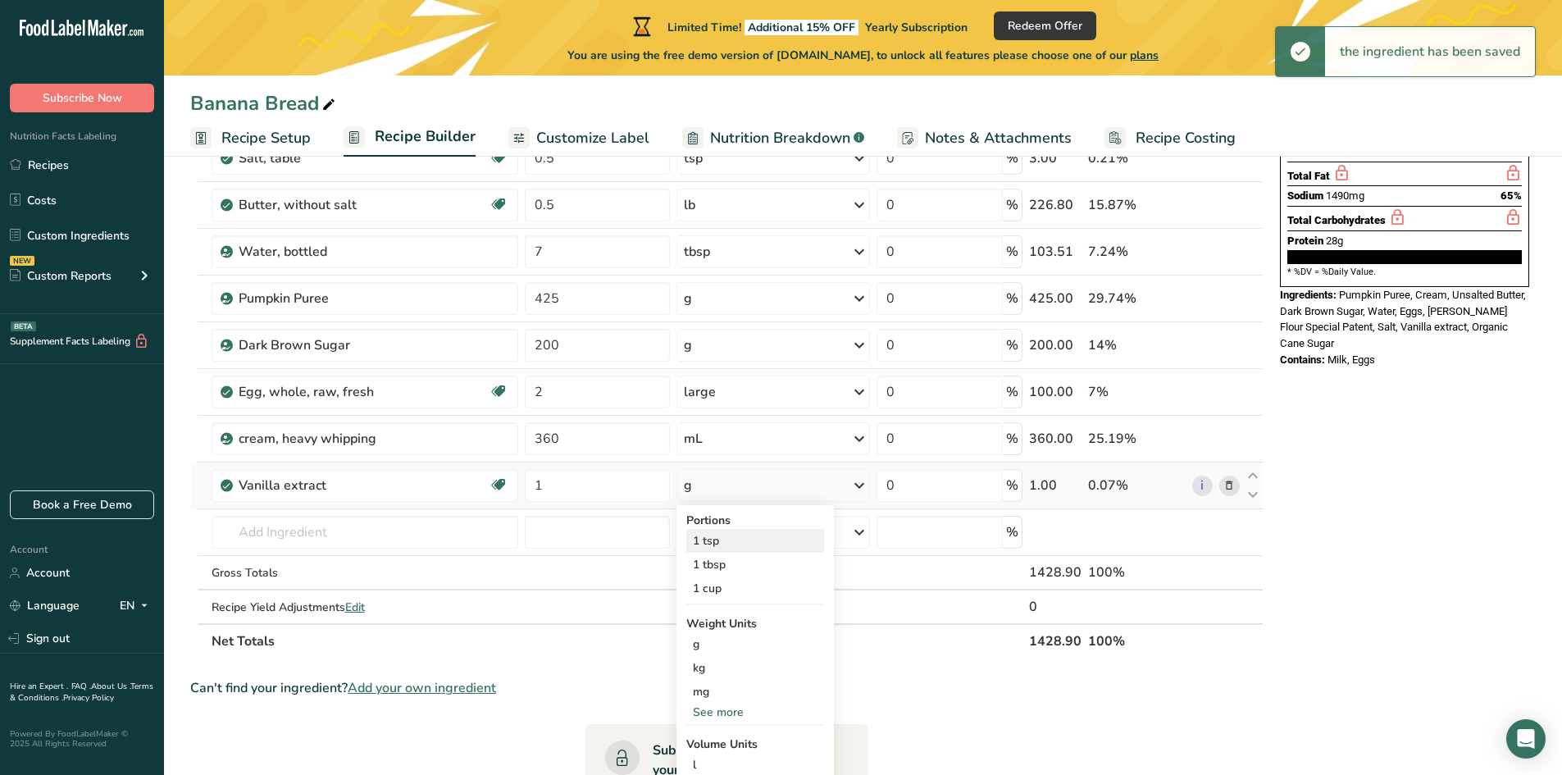
click at [714, 550] on div "1 tsp" at bounding box center [755, 541] width 138 height 24
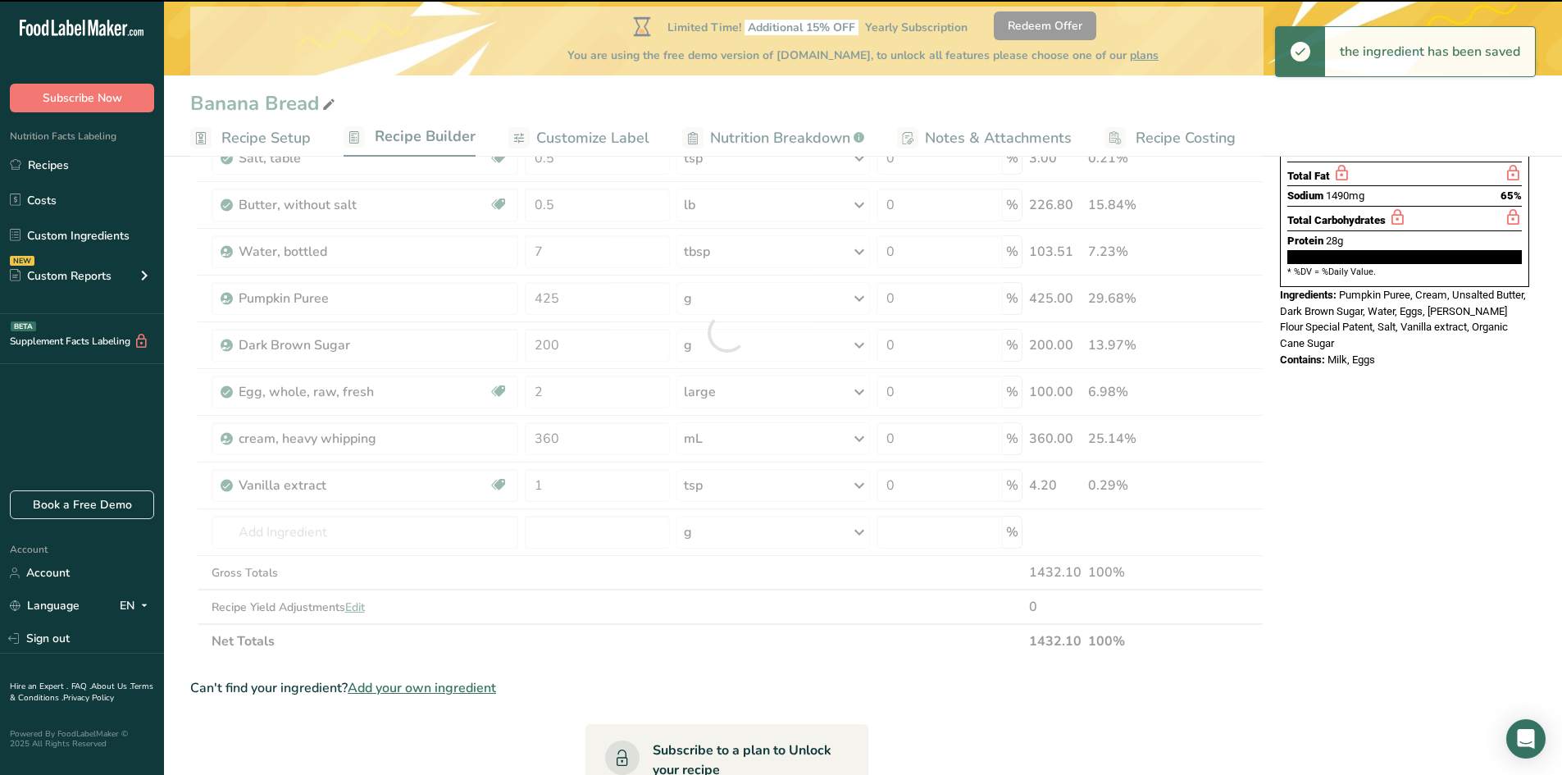
click at [286, 543] on div at bounding box center [726, 333] width 1073 height 652
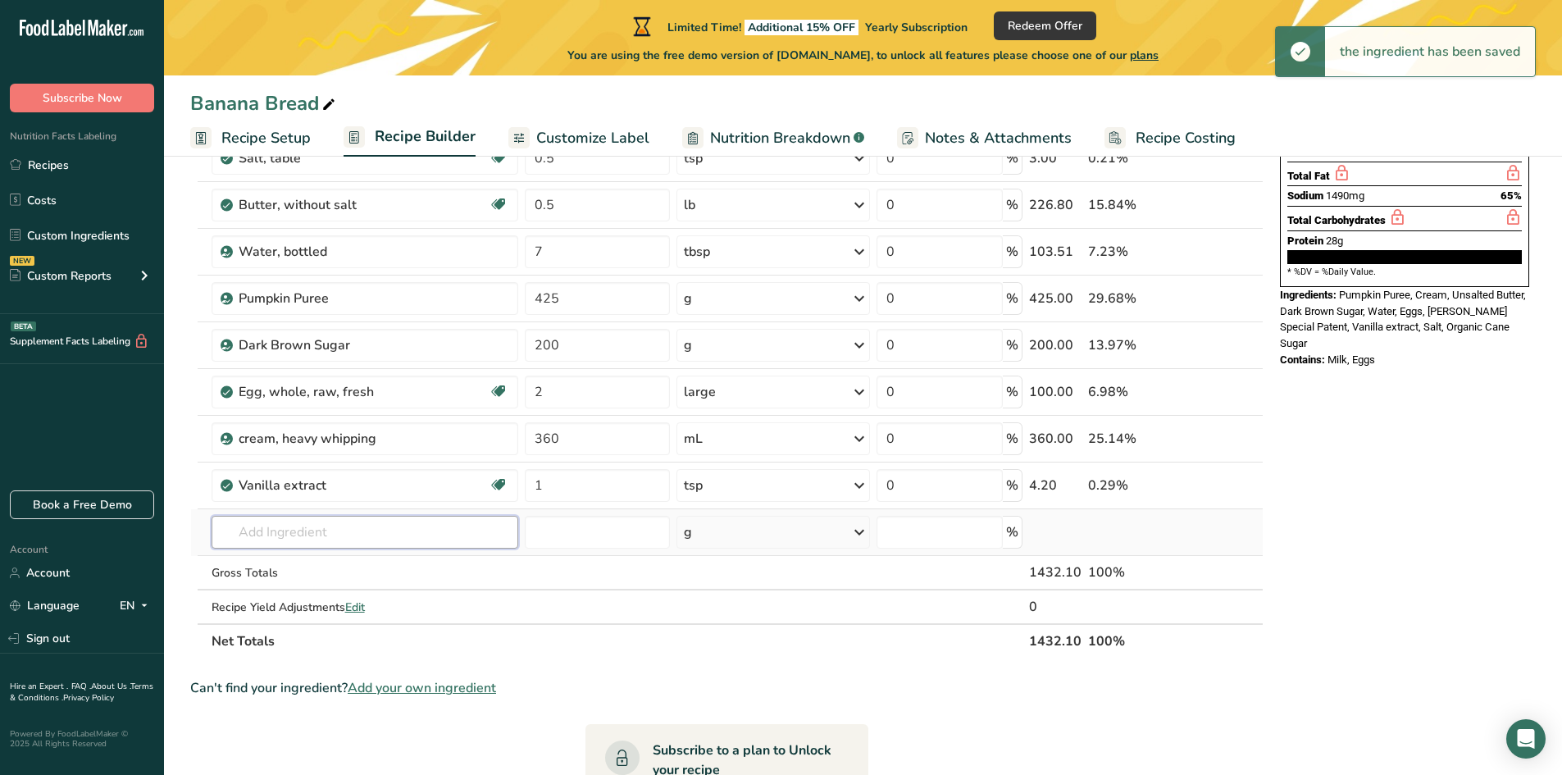
click at [285, 535] on input "text" at bounding box center [365, 532] width 307 height 33
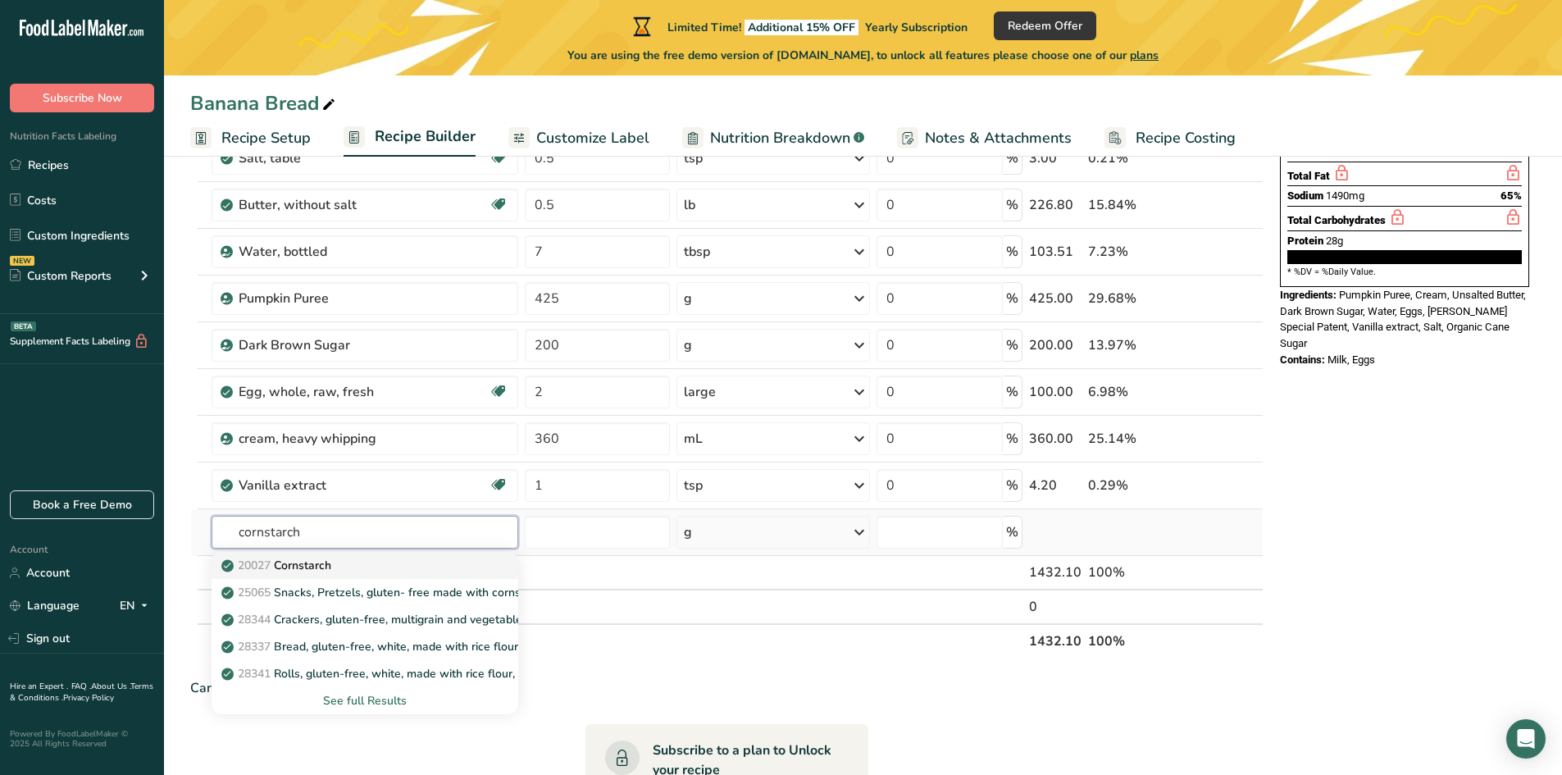
type input "cornstarch"
click at [314, 575] on link "20027 [GEOGRAPHIC_DATA]" at bounding box center [365, 565] width 307 height 27
type input "Cornstarch"
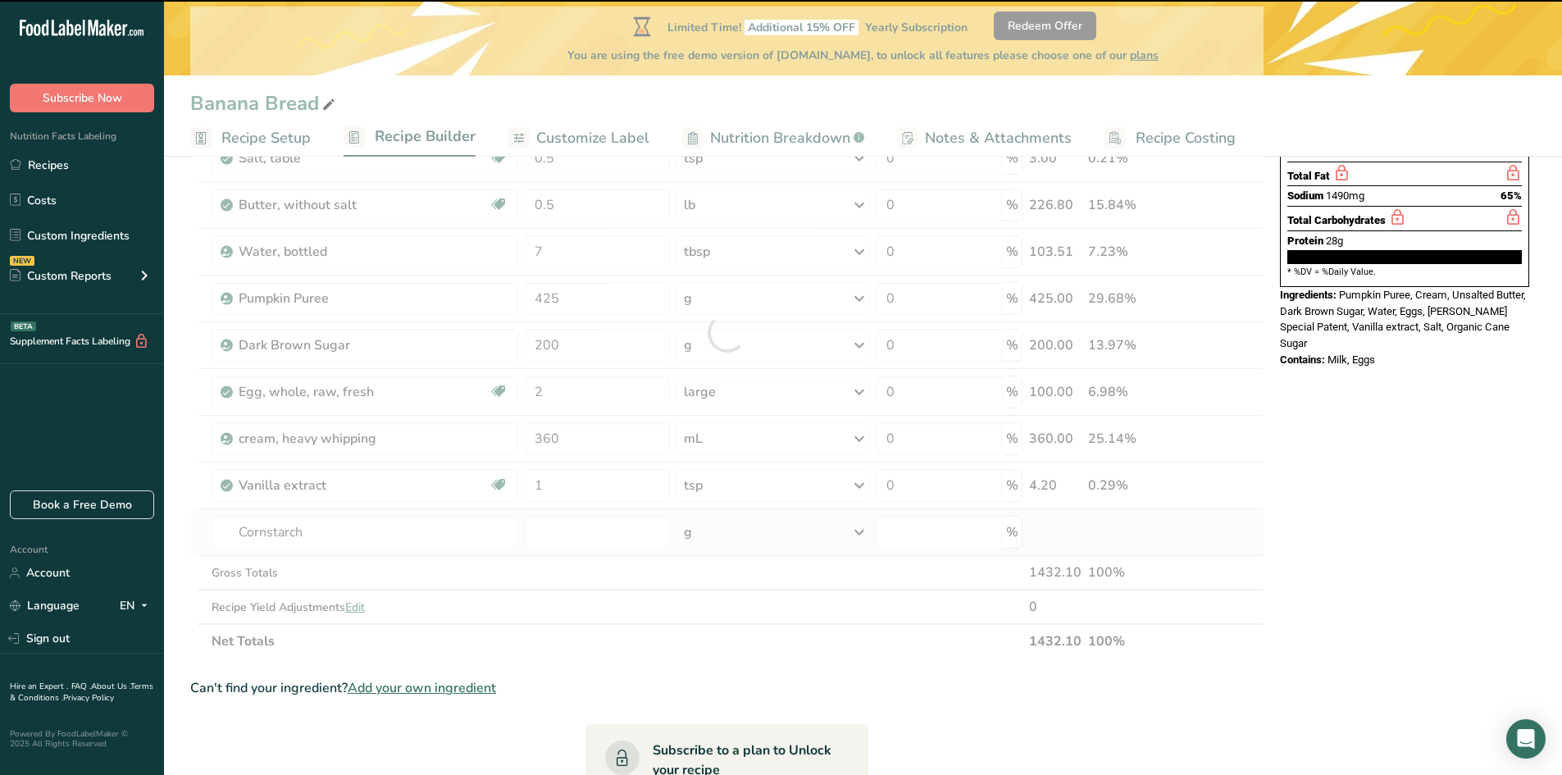
type input "0"
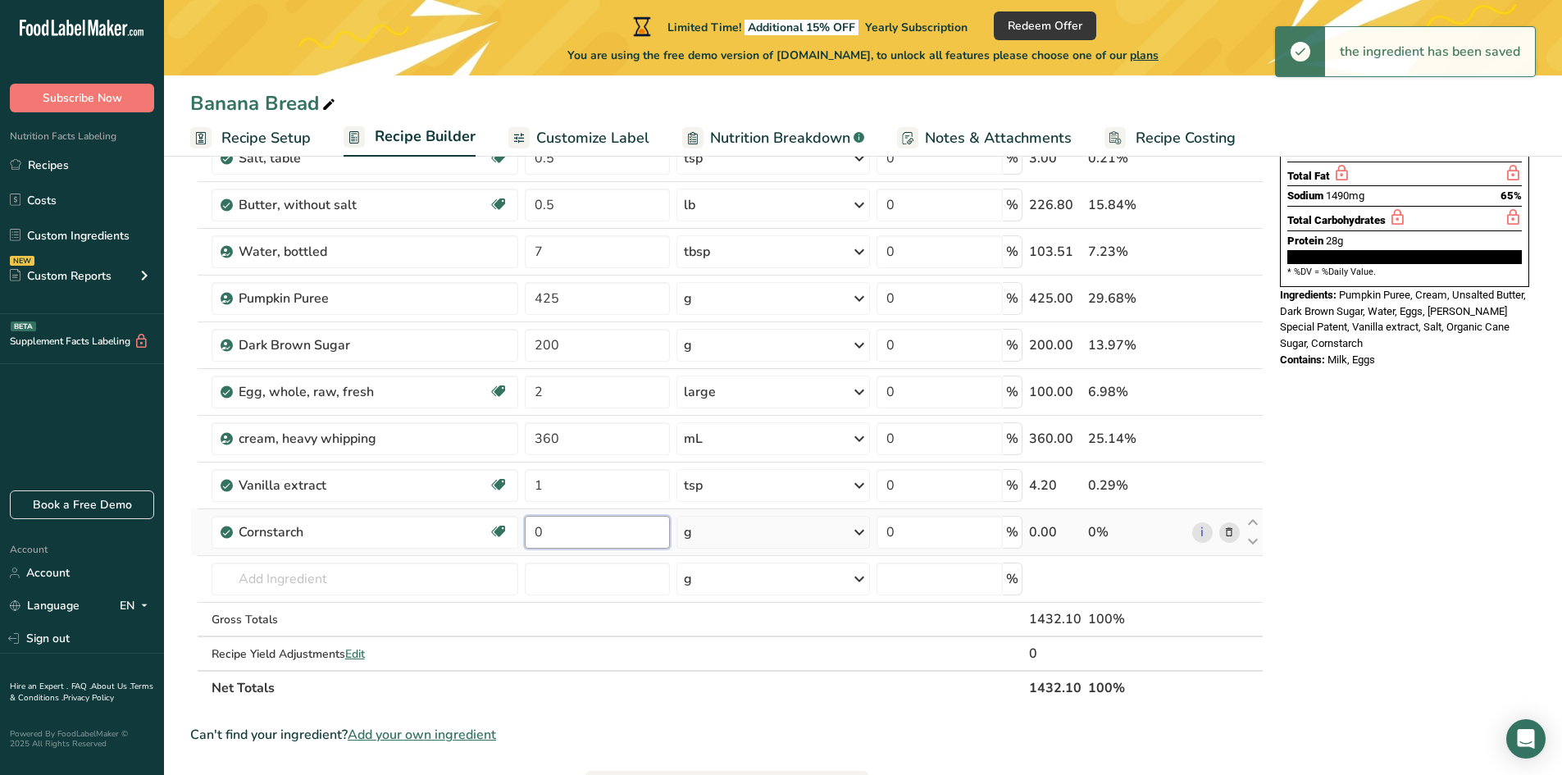
click at [585, 526] on input "0" at bounding box center [597, 532] width 145 height 33
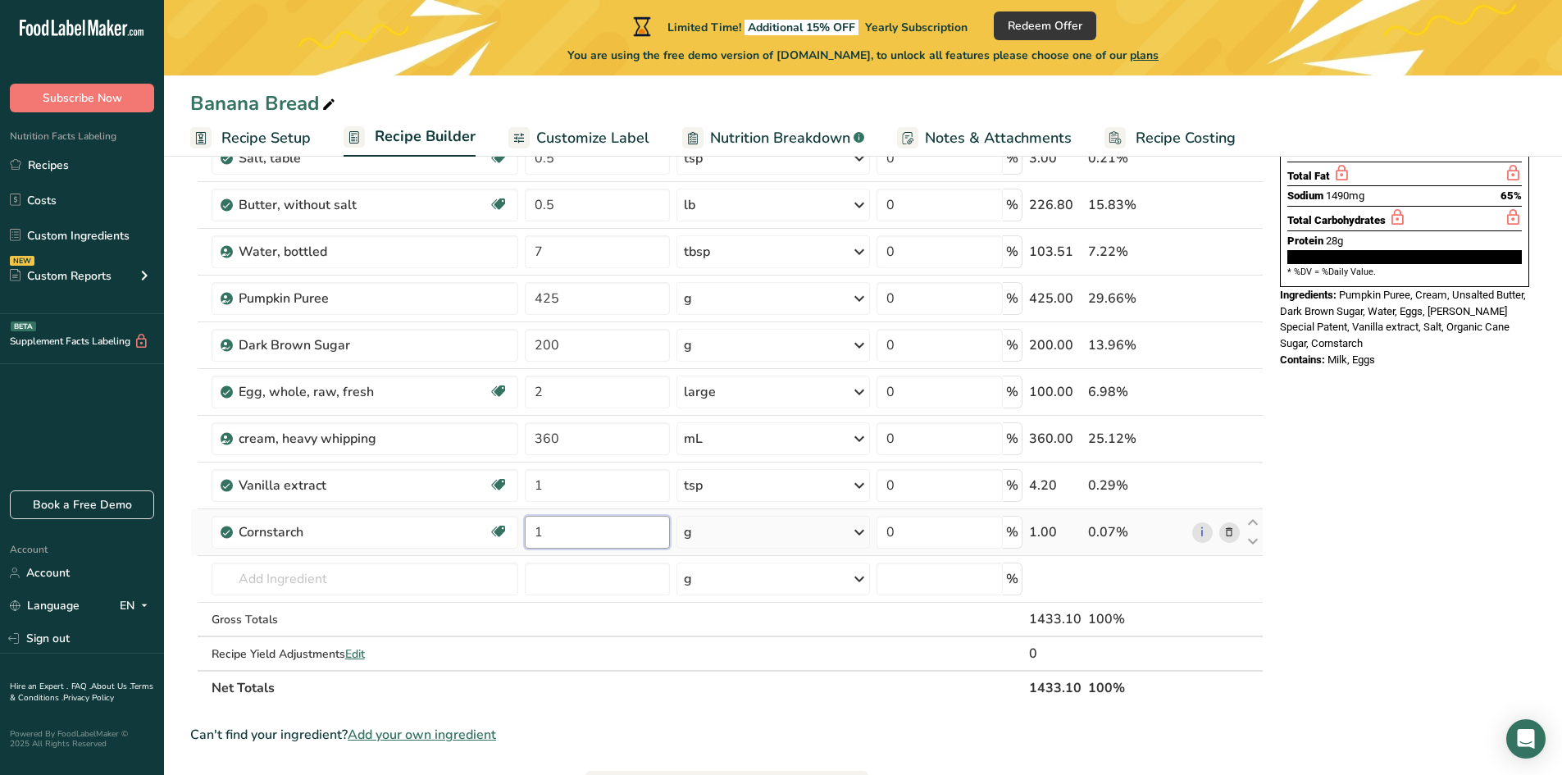
type input "1"
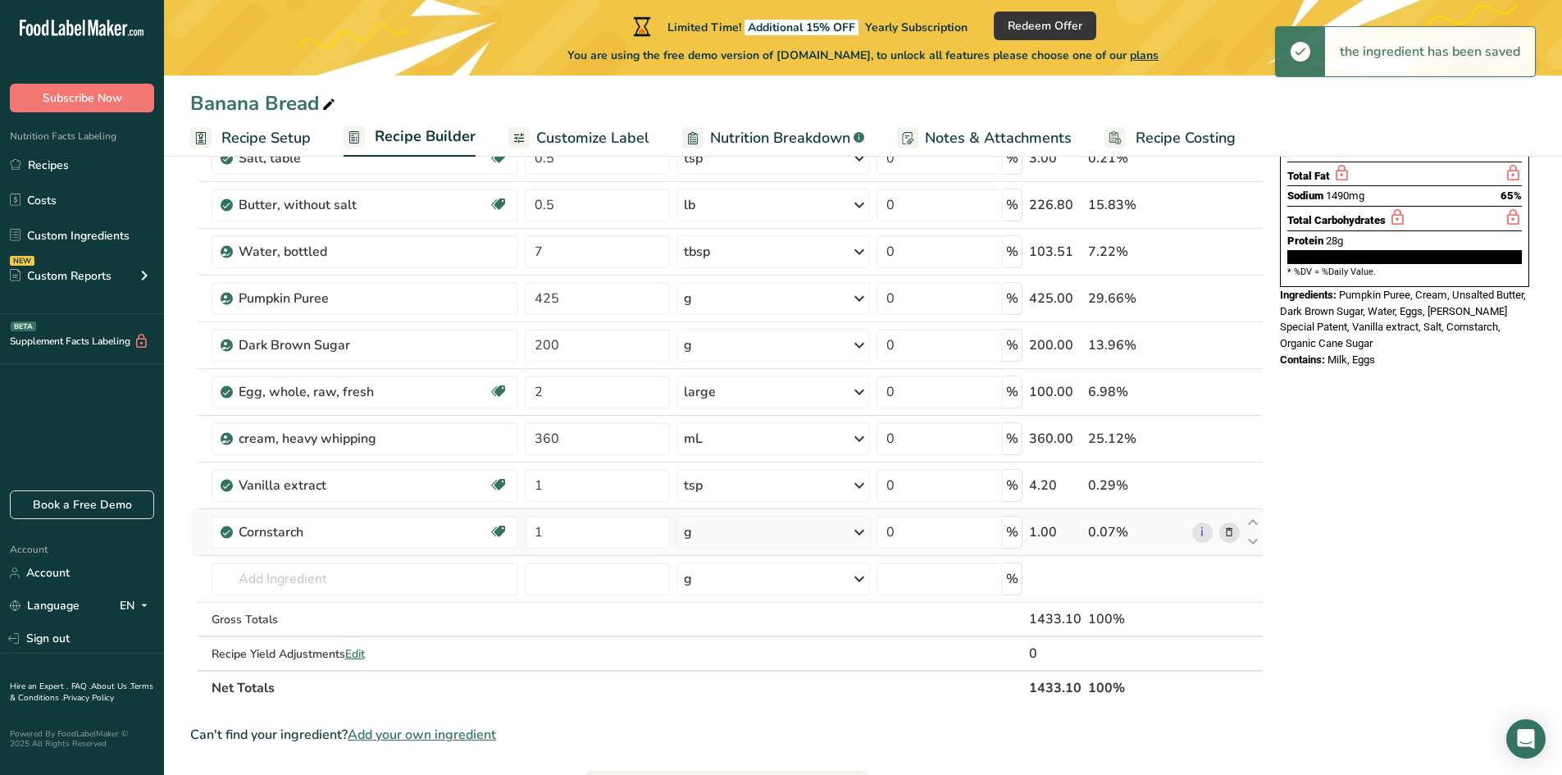
click at [746, 535] on div "g" at bounding box center [773, 532] width 194 height 33
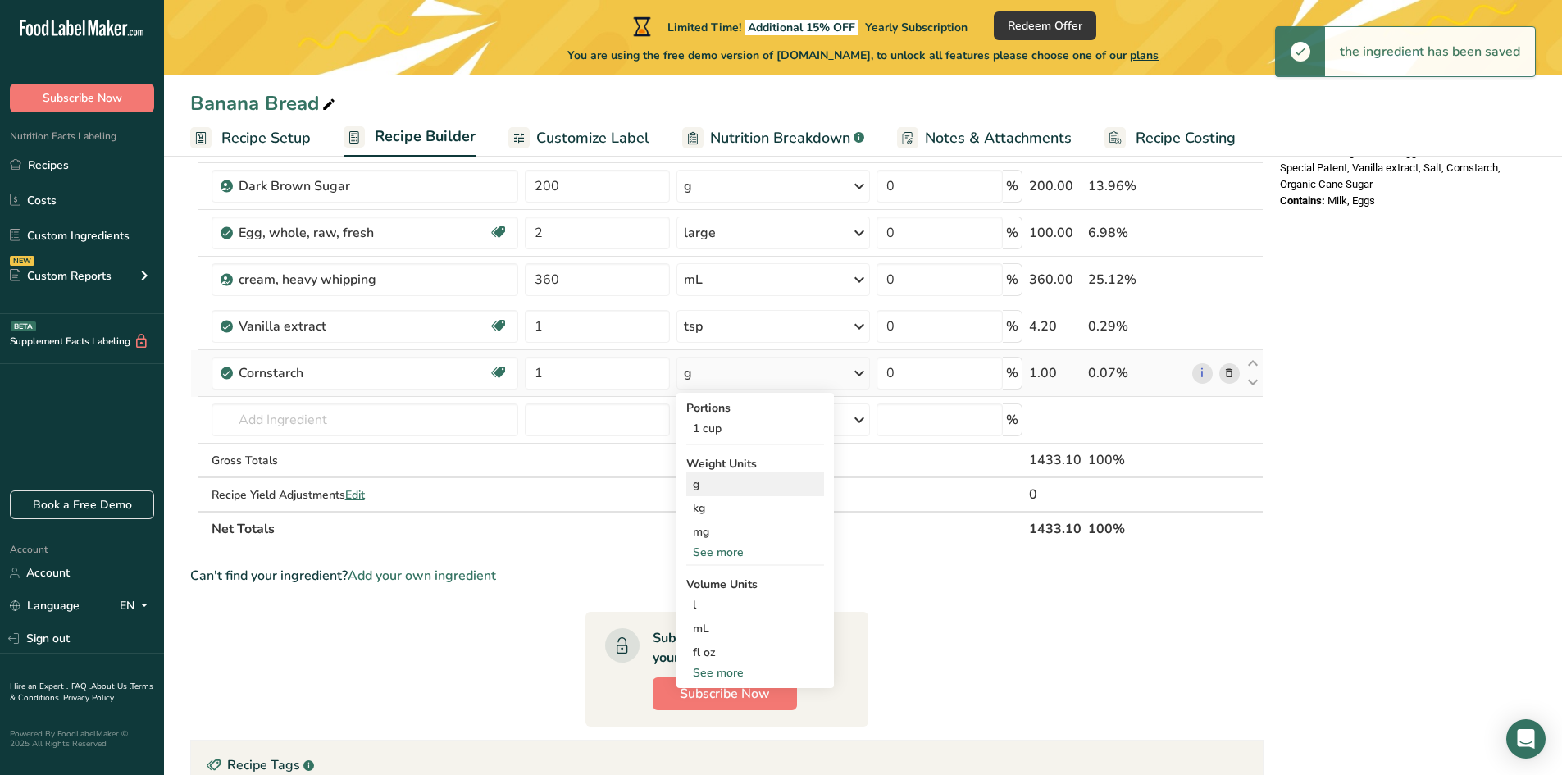
scroll to position [410, 0]
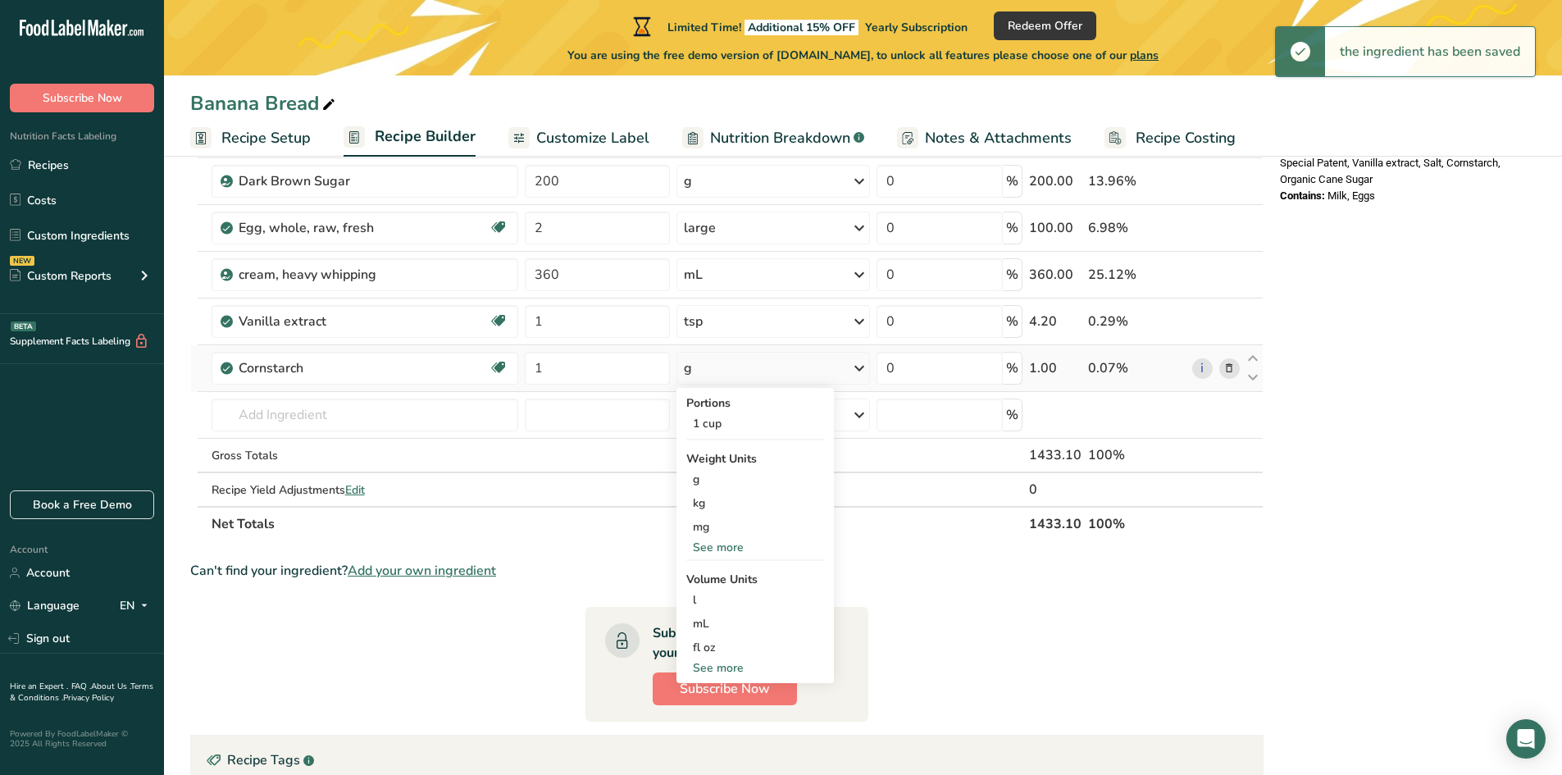
click at [726, 549] on div "See more" at bounding box center [755, 547] width 138 height 17
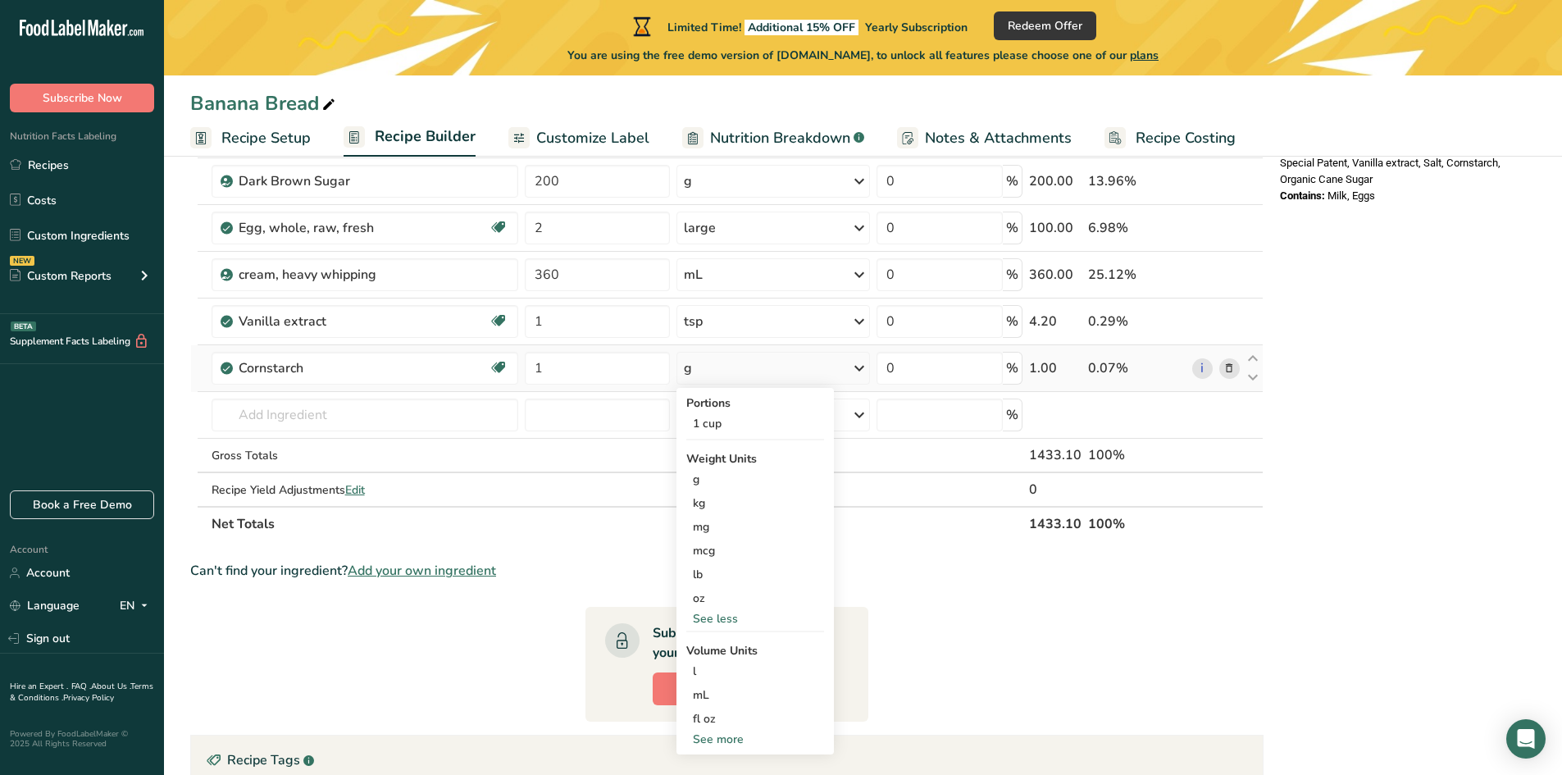
click at [725, 736] on div "See more" at bounding box center [755, 739] width 138 height 17
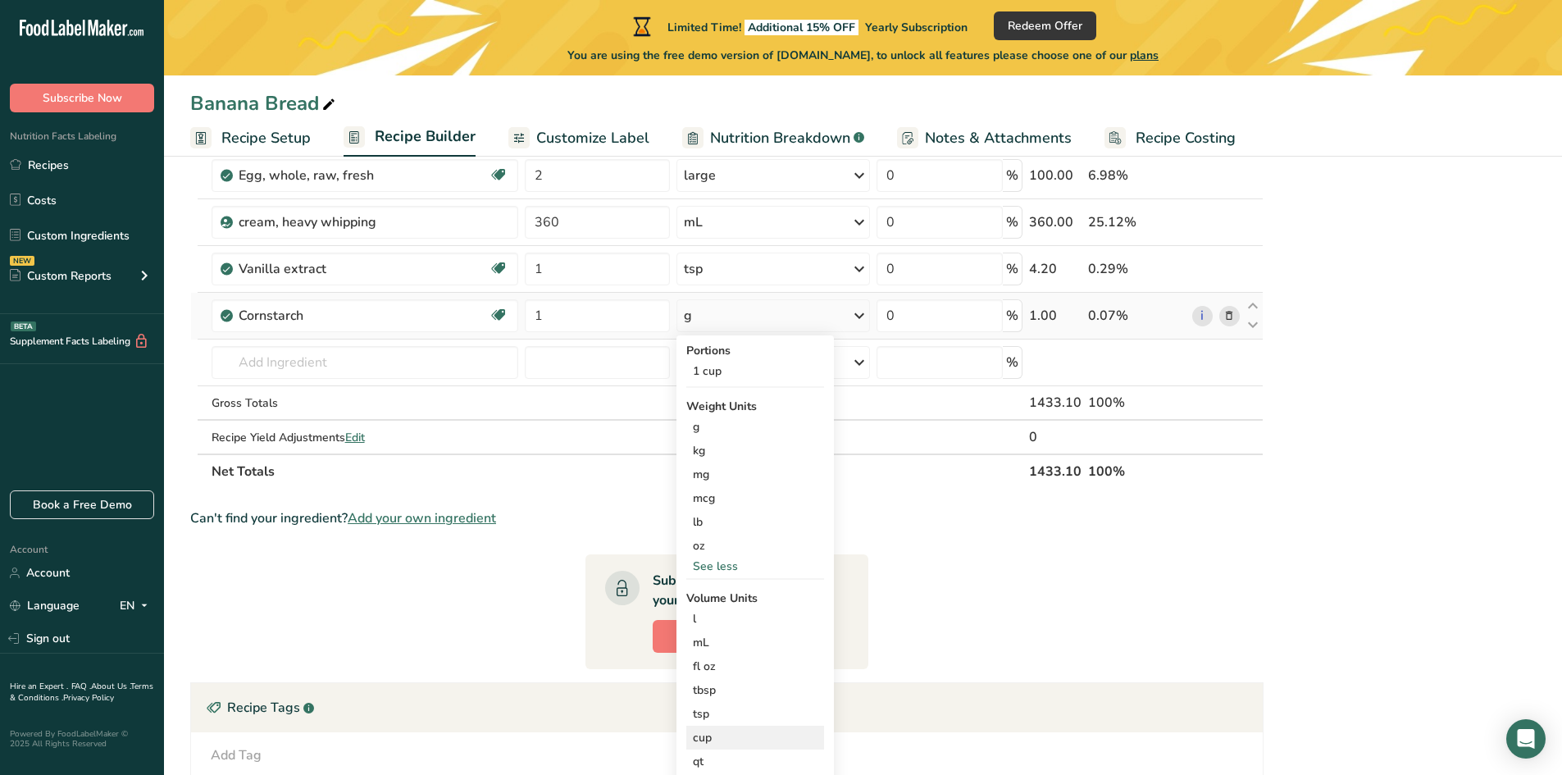
scroll to position [492, 0]
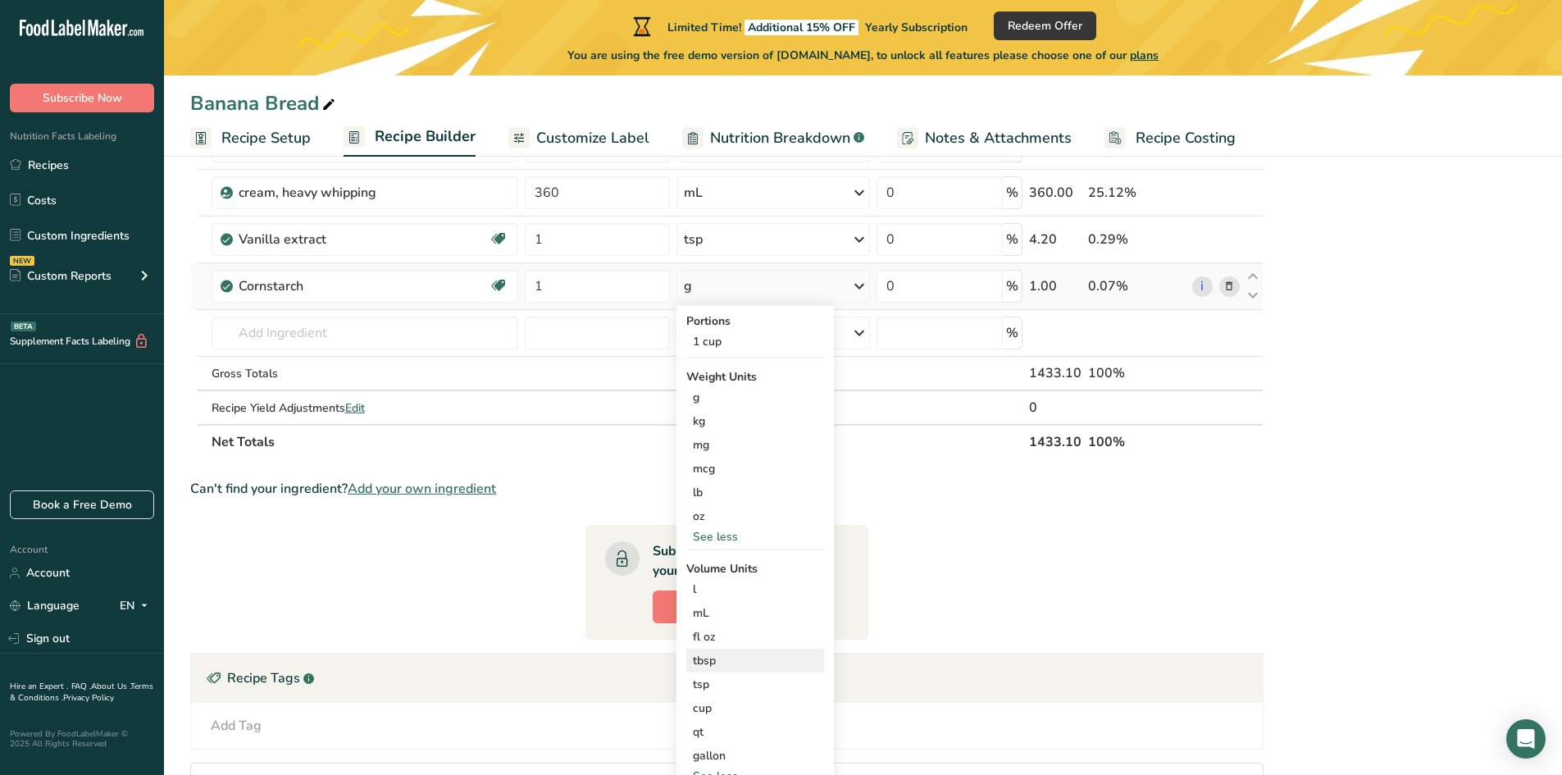
click at [712, 668] on div "tbsp Volume units require a density conversion. If you know your ingredient's d…" at bounding box center [755, 661] width 138 height 24
click at [708, 660] on div "tbsp" at bounding box center [755, 660] width 125 height 17
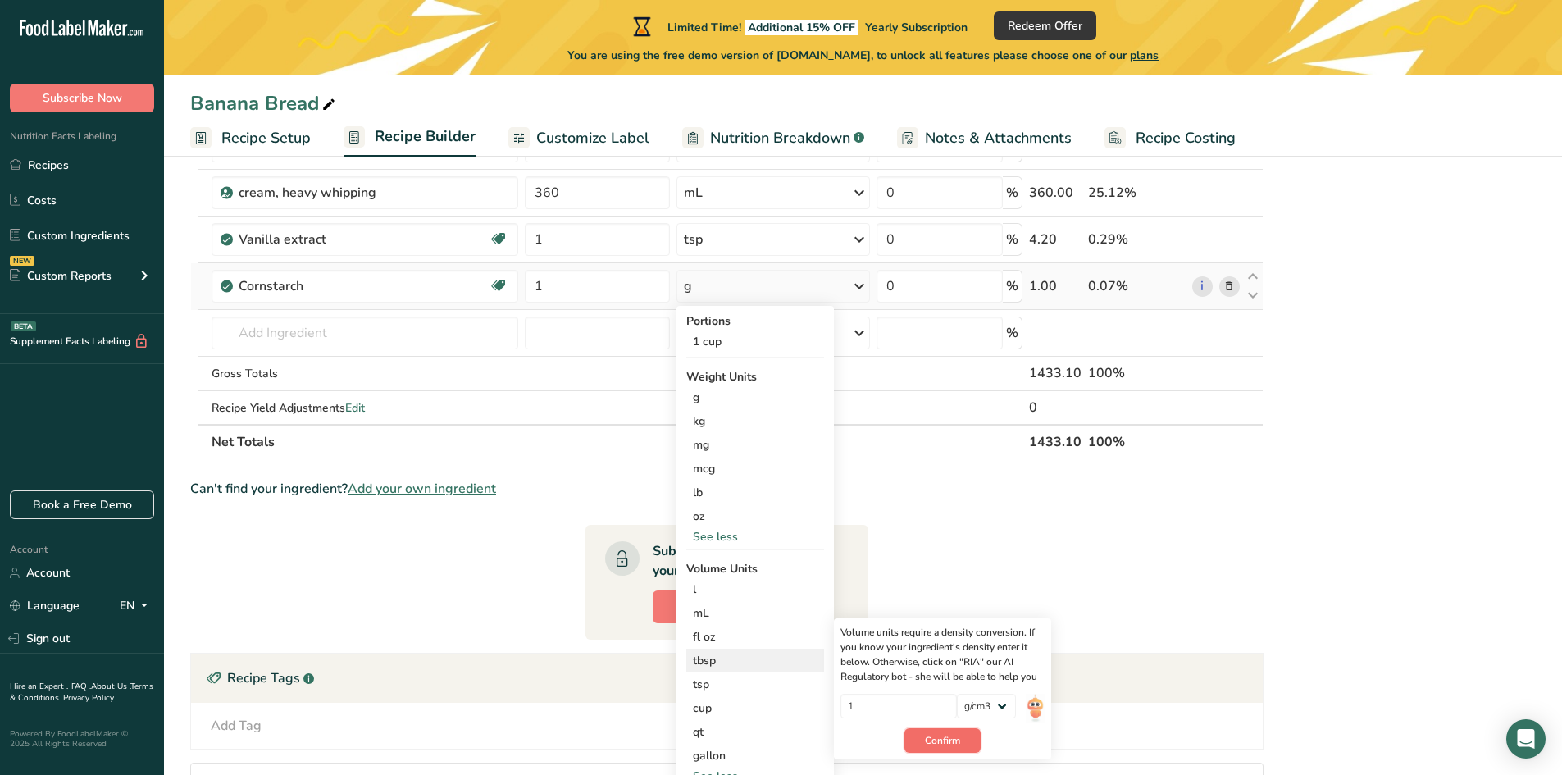
click at [940, 738] on span "Confirm" at bounding box center [942, 740] width 35 height 15
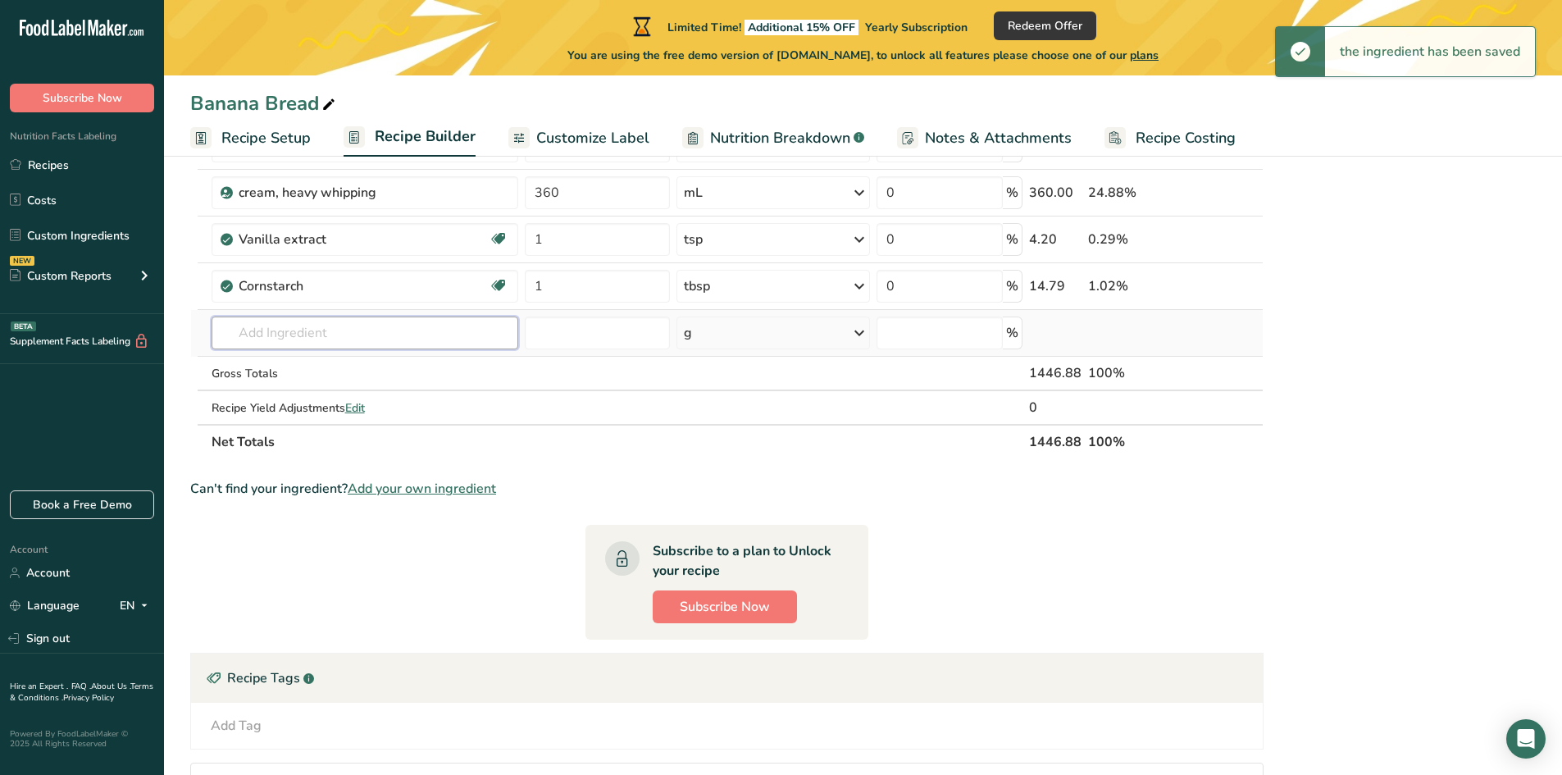
click at [279, 330] on input "text" at bounding box center [365, 332] width 307 height 33
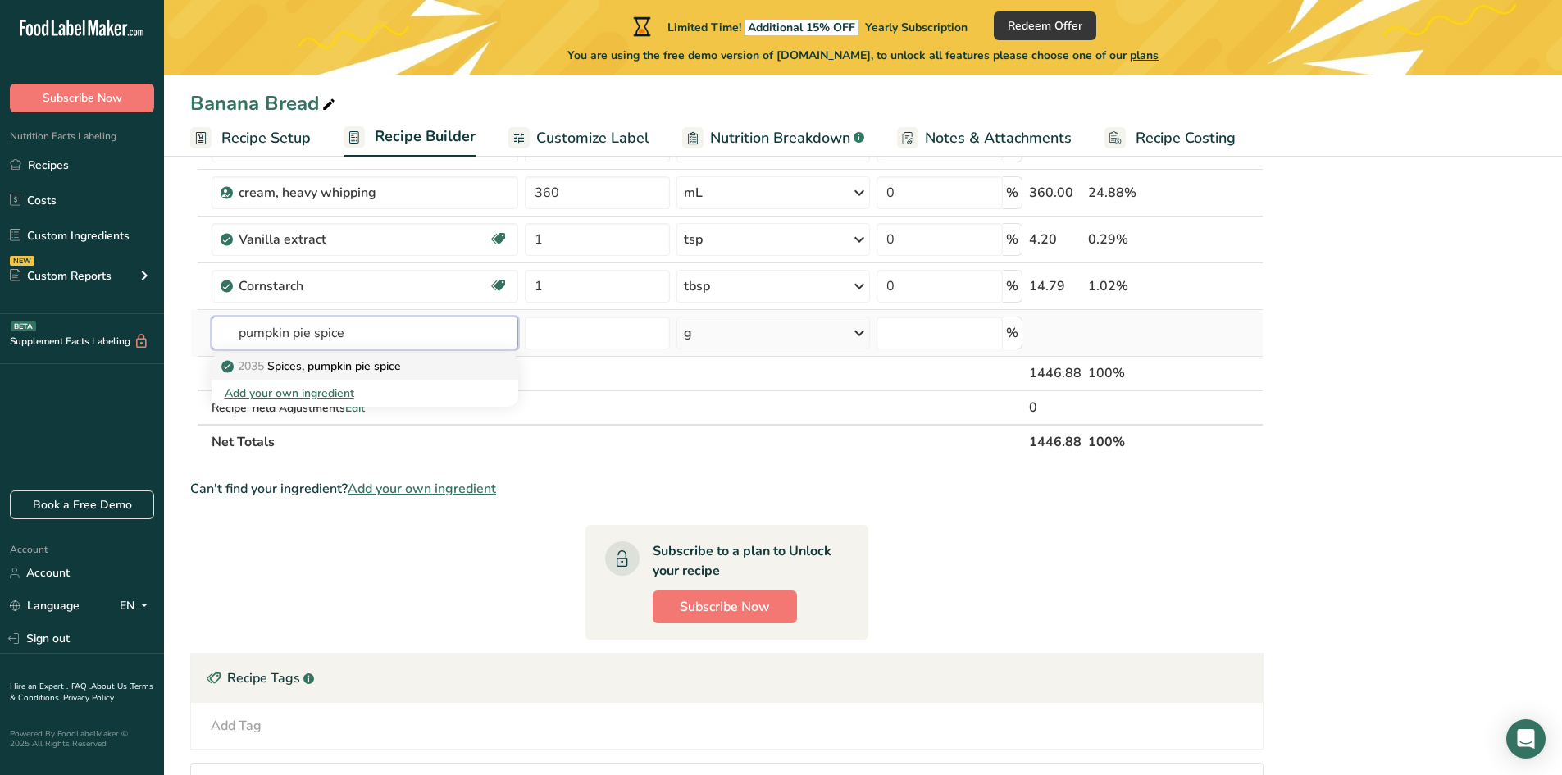
type input "pumpkin pie spice"
click at [341, 360] on p "2035 Spices, pumpkin pie spice" at bounding box center [313, 365] width 176 height 17
type input "Spices, pumpkin pie spice"
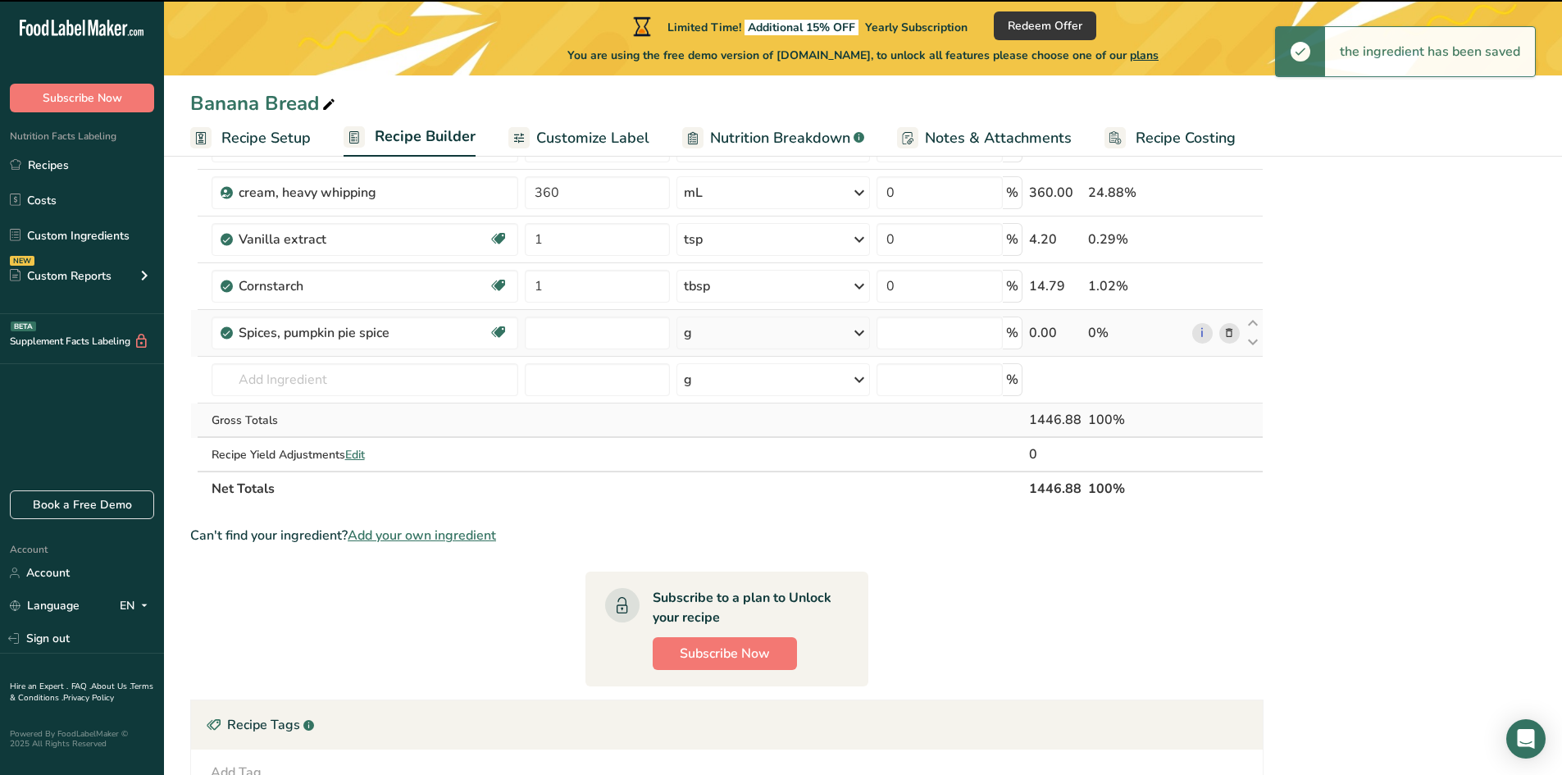
type input "0"
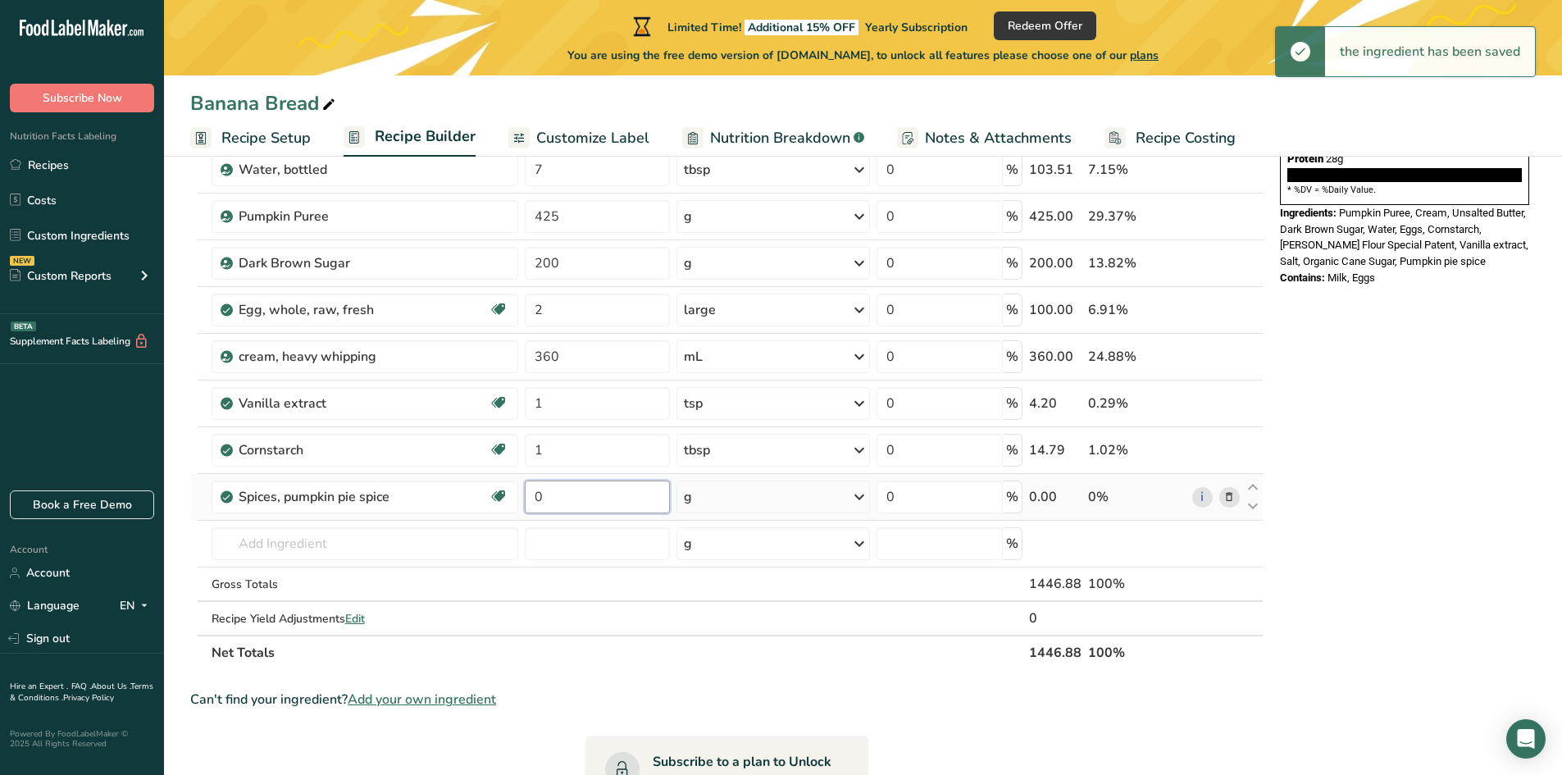
click at [567, 509] on input "0" at bounding box center [597, 496] width 145 height 33
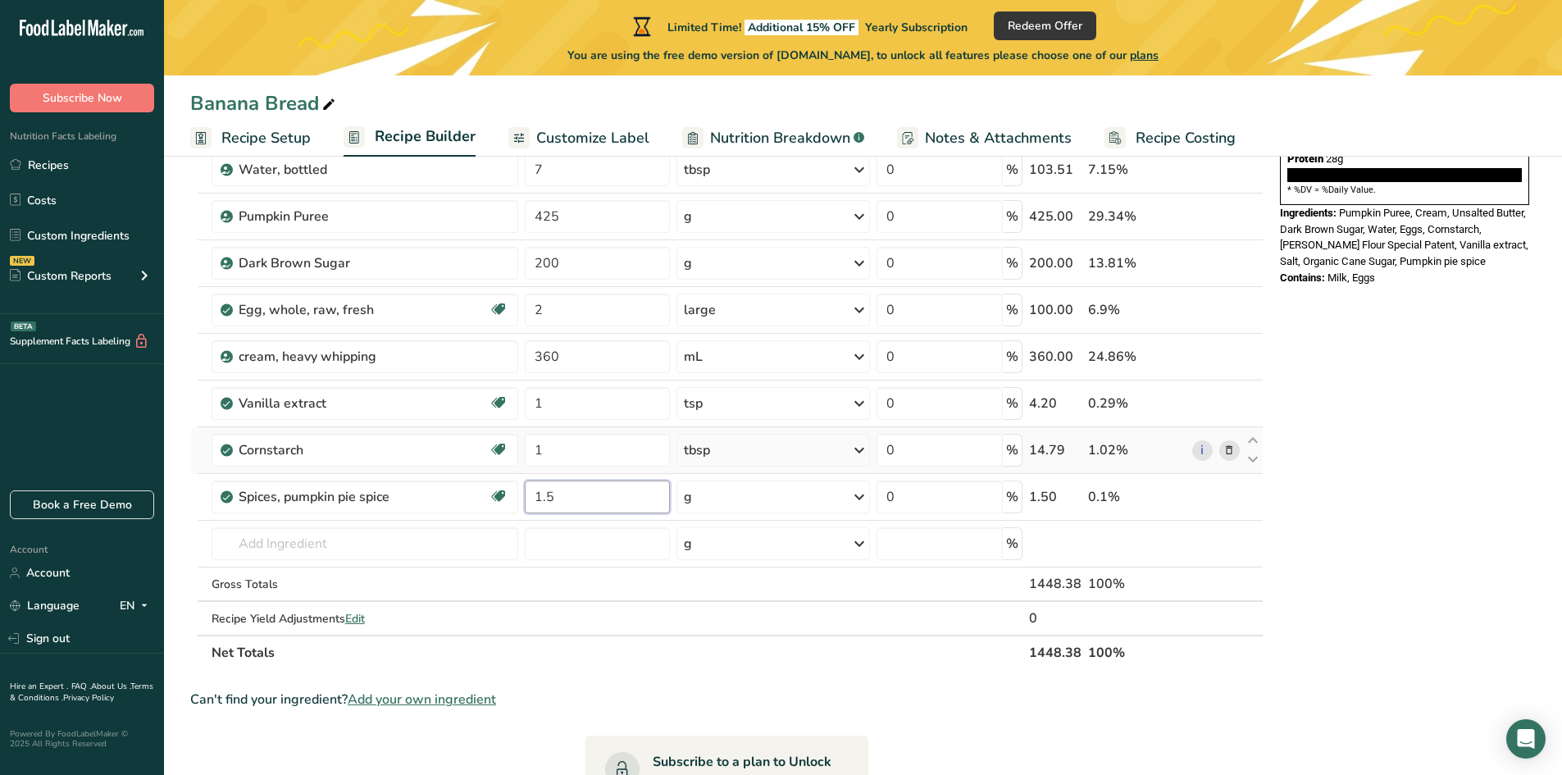
type input "1.5"
click at [787, 474] on div "Ingredient * Amount * Unit * Waste * .a-a{fill:#347362;}.b-a{fill:#fff;} Grams …" at bounding box center [726, 297] width 1073 height 745
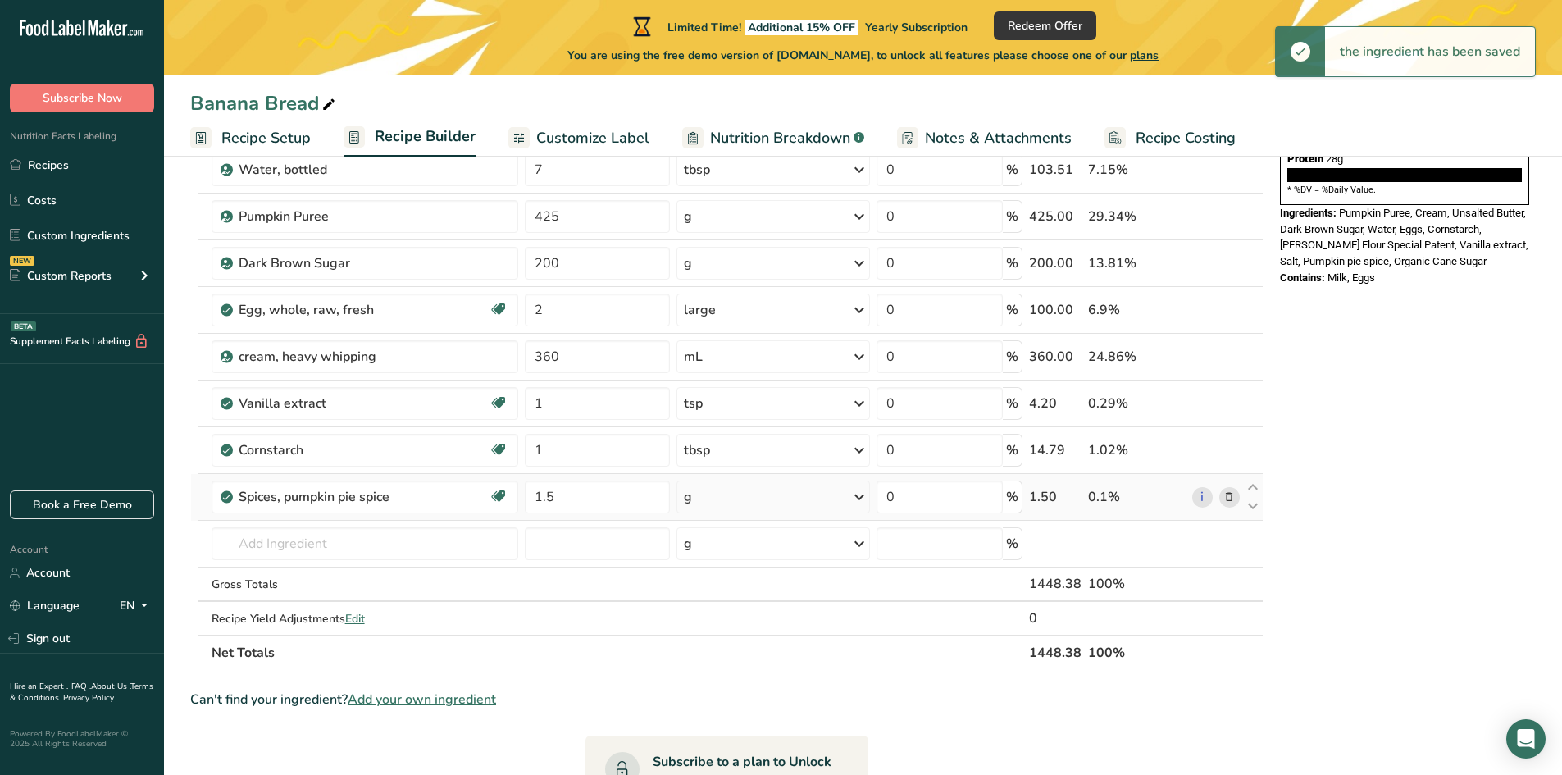
click at [731, 500] on div "g" at bounding box center [773, 496] width 194 height 33
click at [717, 549] on div "1 tsp" at bounding box center [755, 552] width 138 height 24
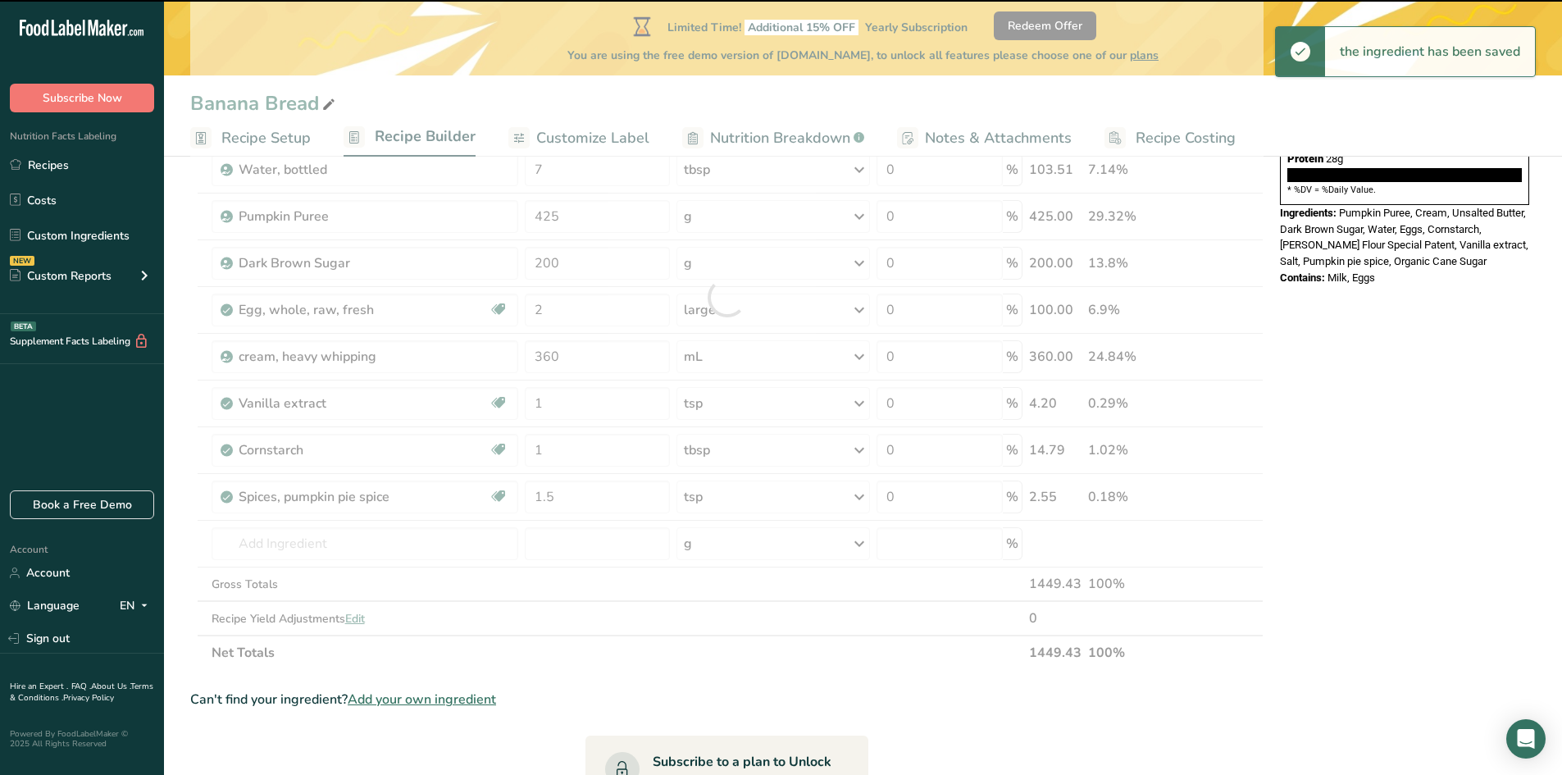
click at [307, 565] on div at bounding box center [726, 297] width 1073 height 745
click at [313, 549] on input "text" at bounding box center [365, 543] width 307 height 33
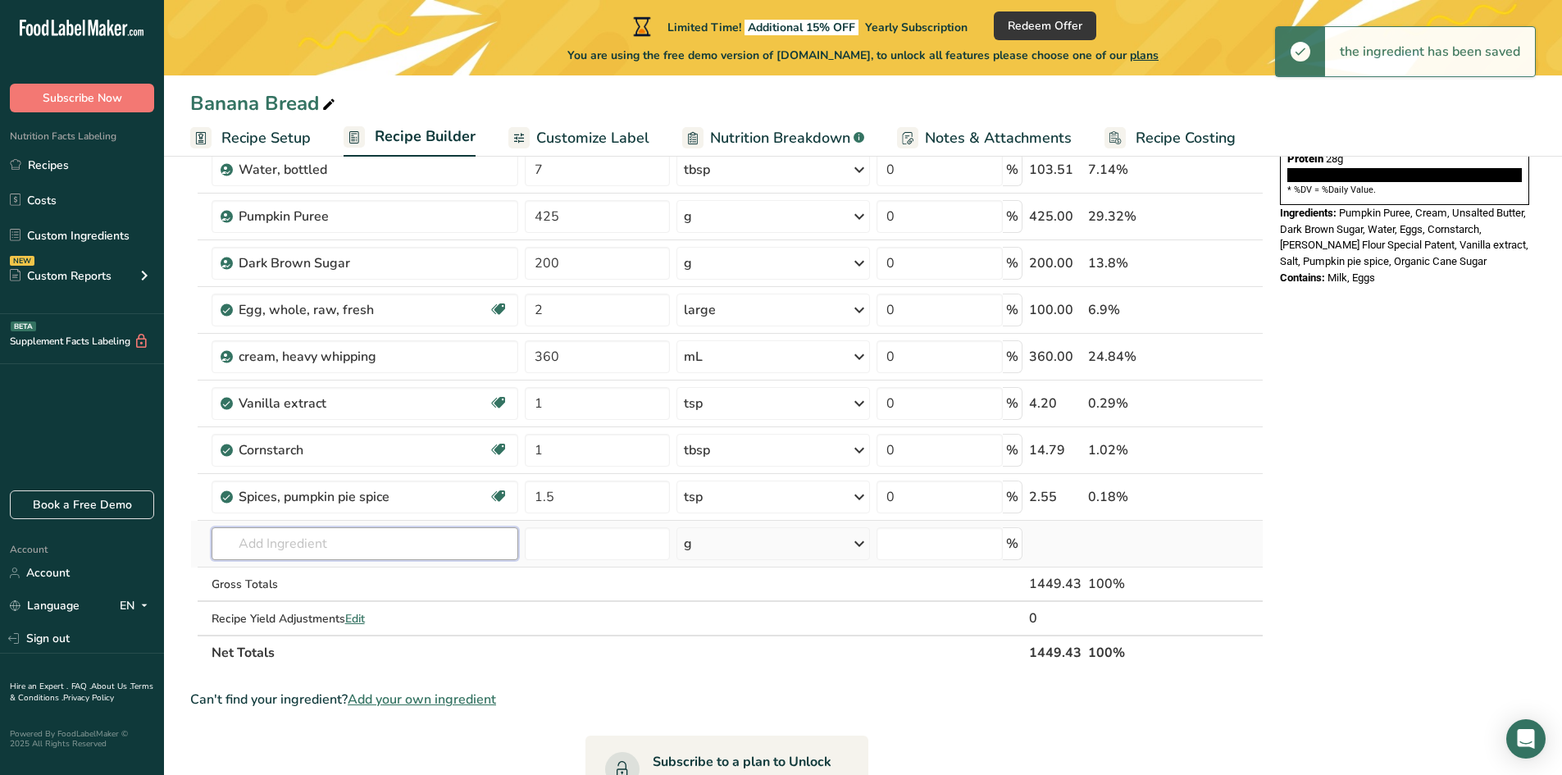
click at [313, 549] on input "text" at bounding box center [365, 543] width 307 height 33
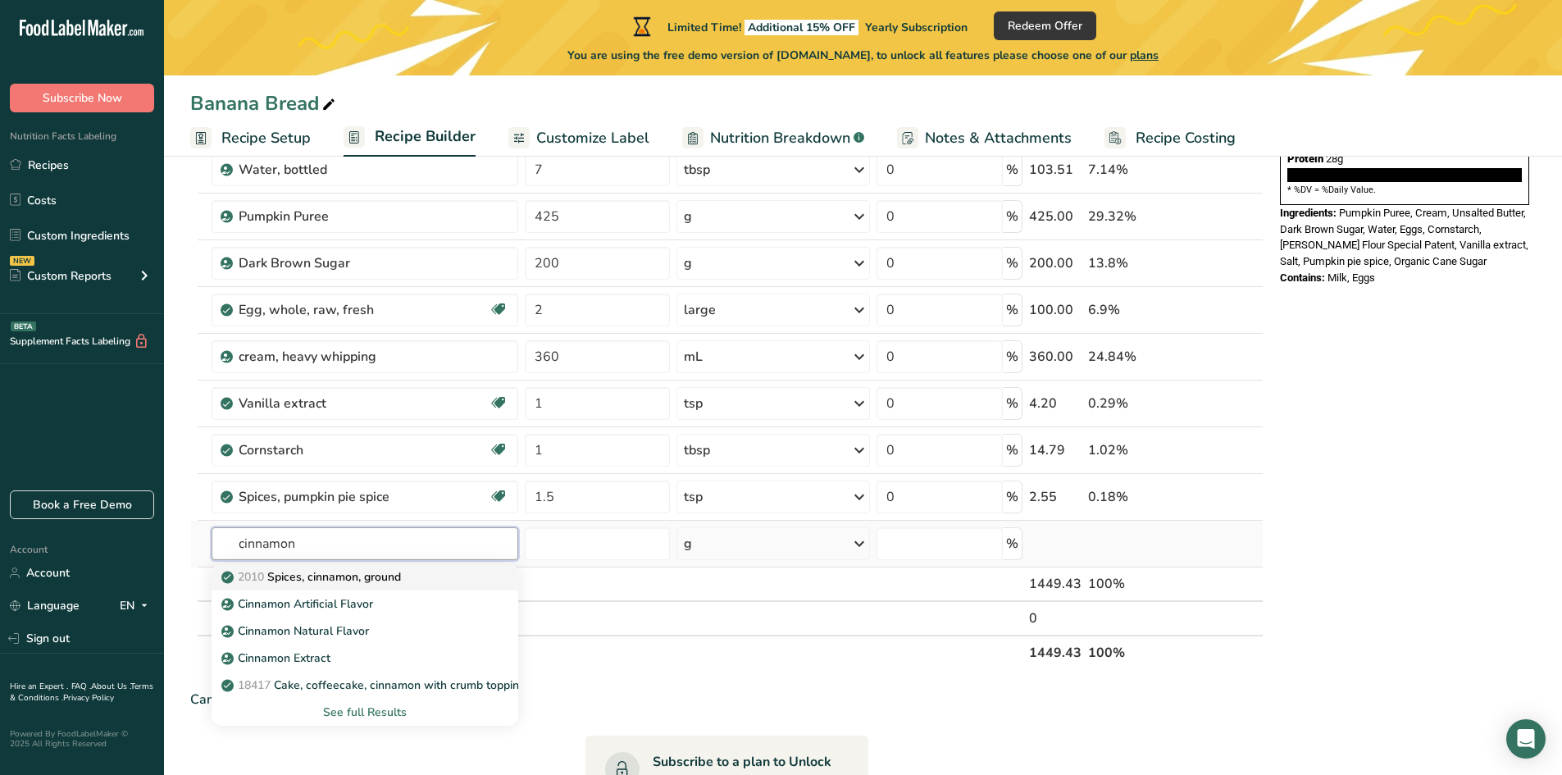
type input "cinnamon"
click at [313, 574] on p "2010 Spices, cinnamon, ground" at bounding box center [313, 576] width 176 height 17
type input "Spices, cinnamon, ground"
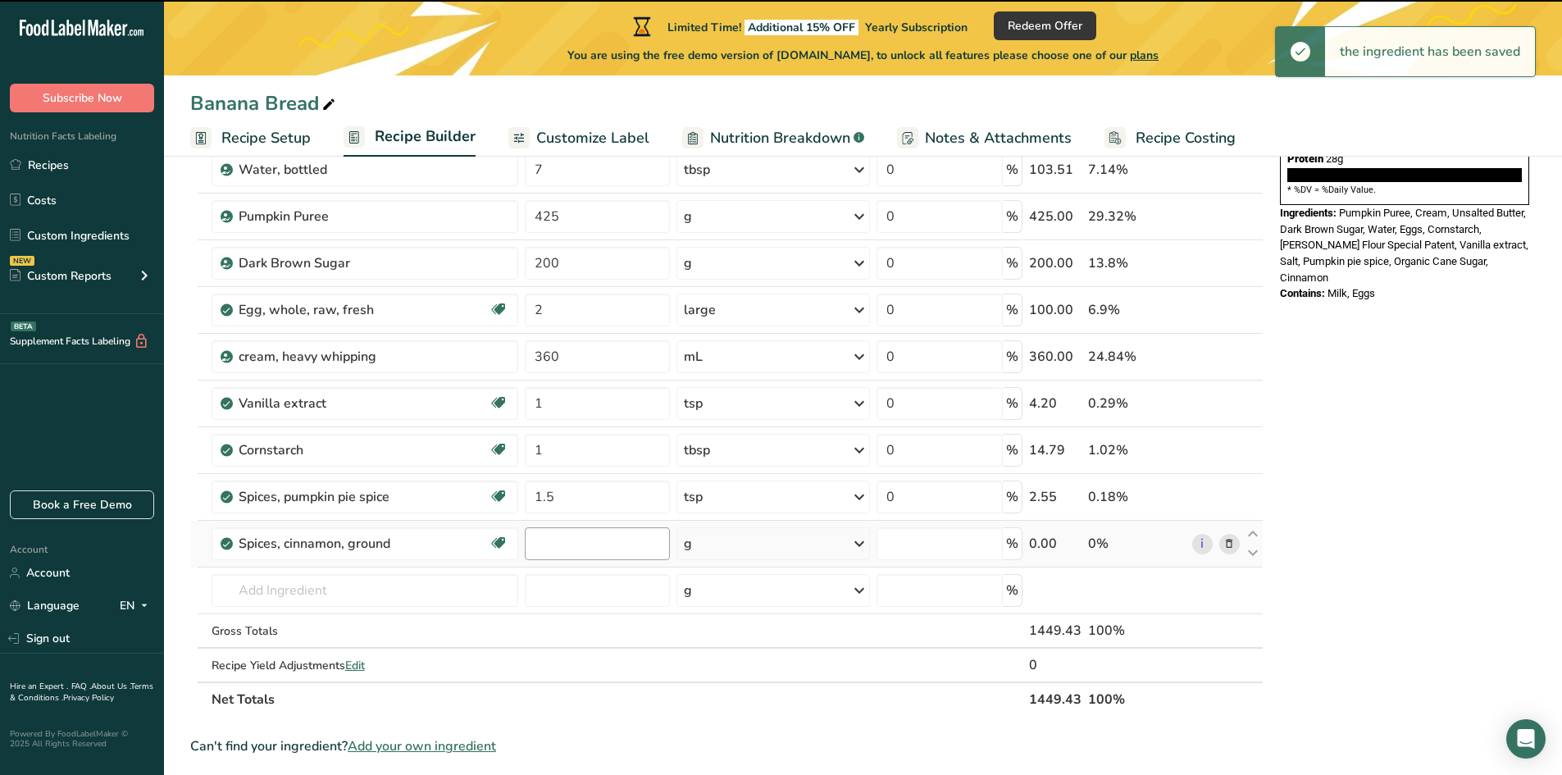
type input "0"
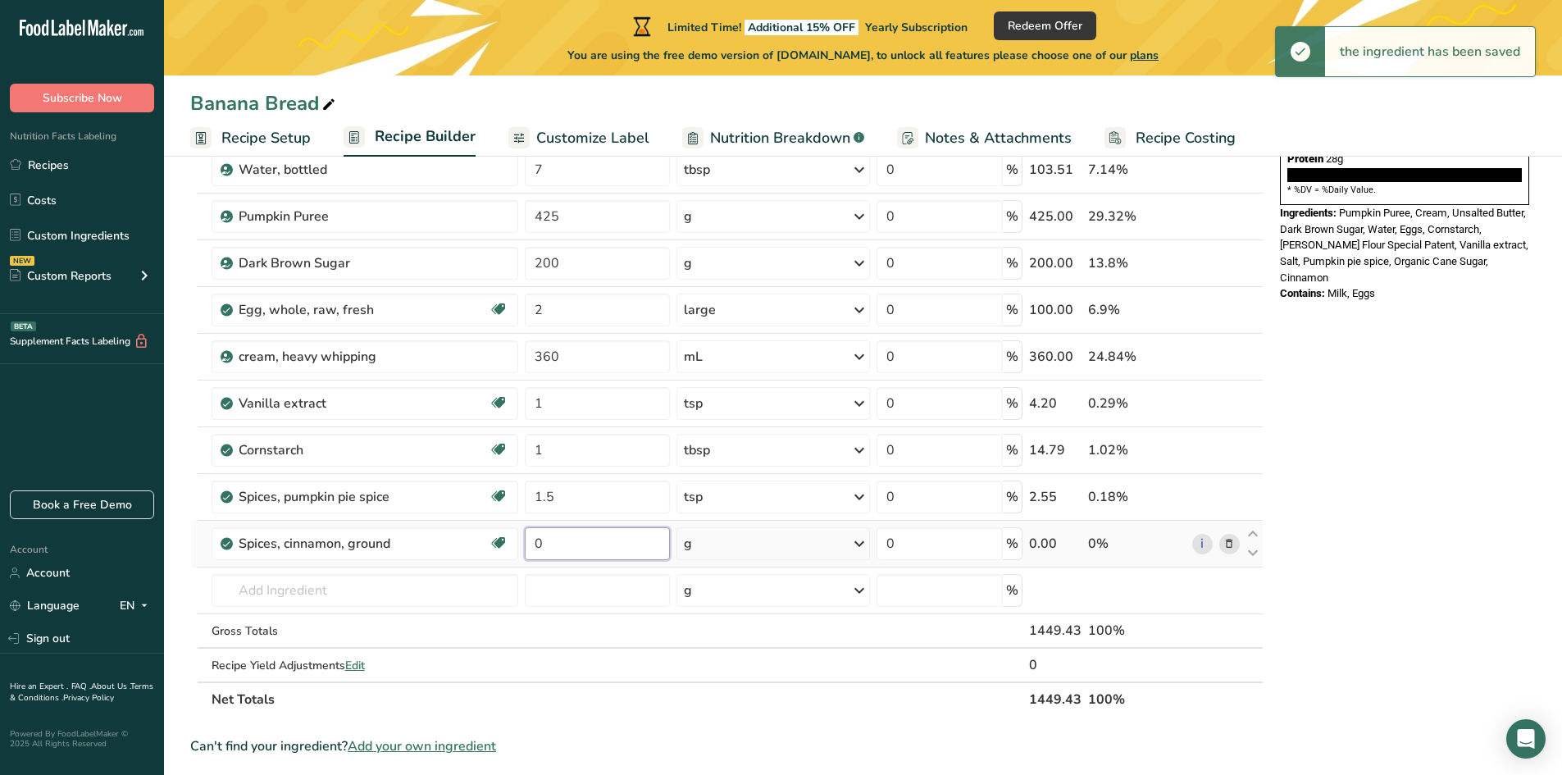
click at [555, 541] on input "0" at bounding box center [597, 543] width 145 height 33
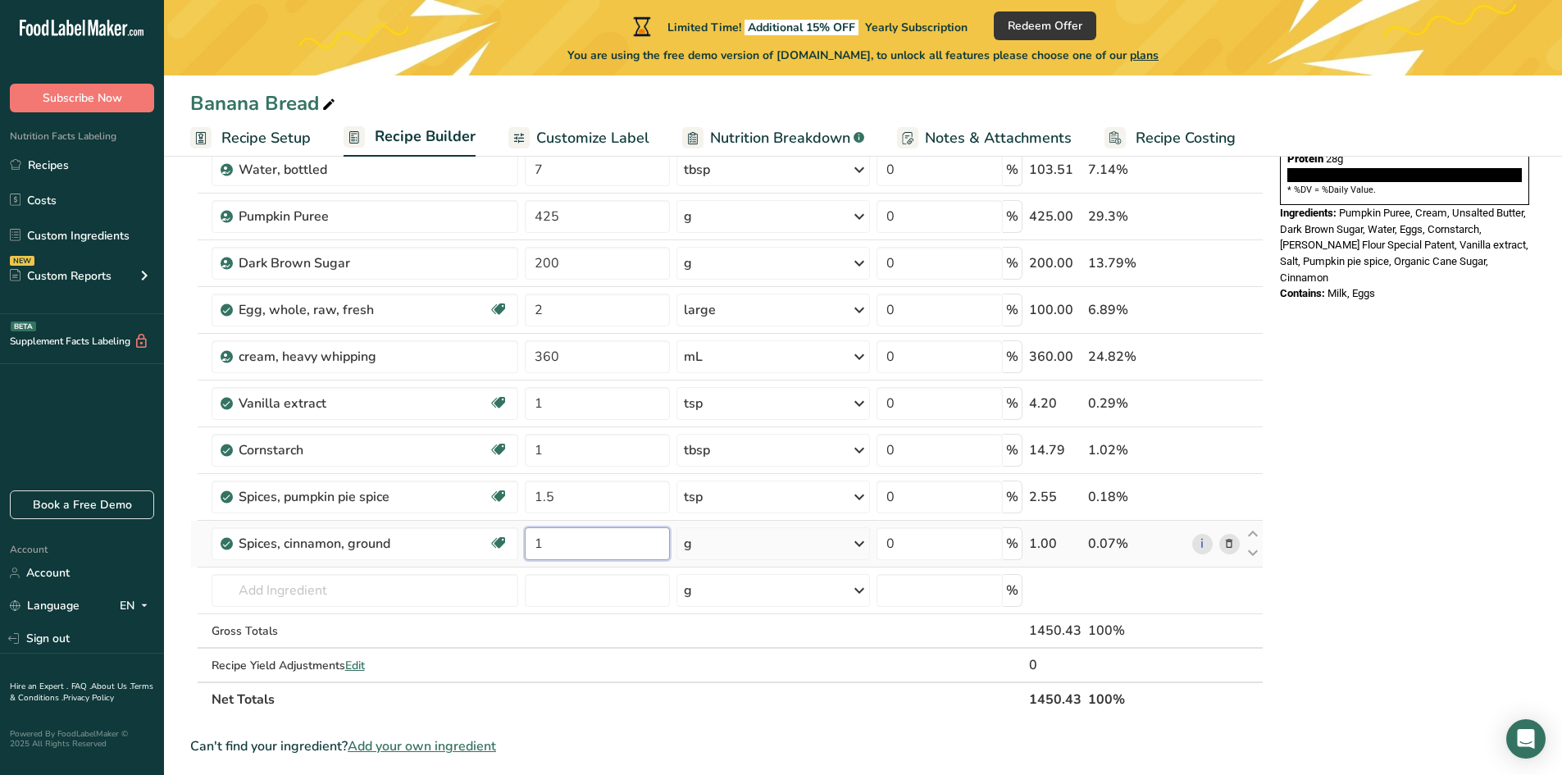
type input "1"
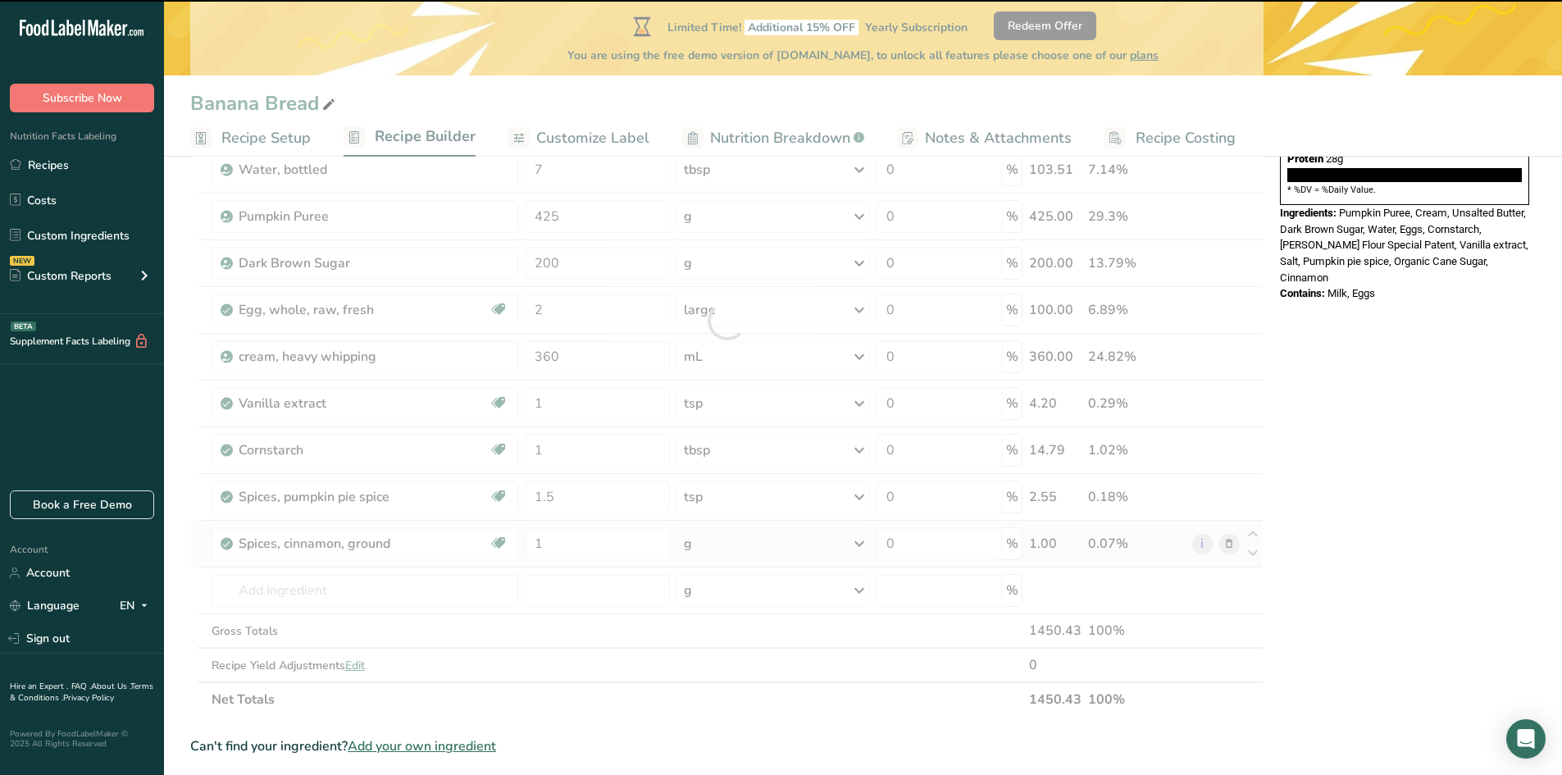
click at [737, 538] on div "g" at bounding box center [773, 543] width 194 height 33
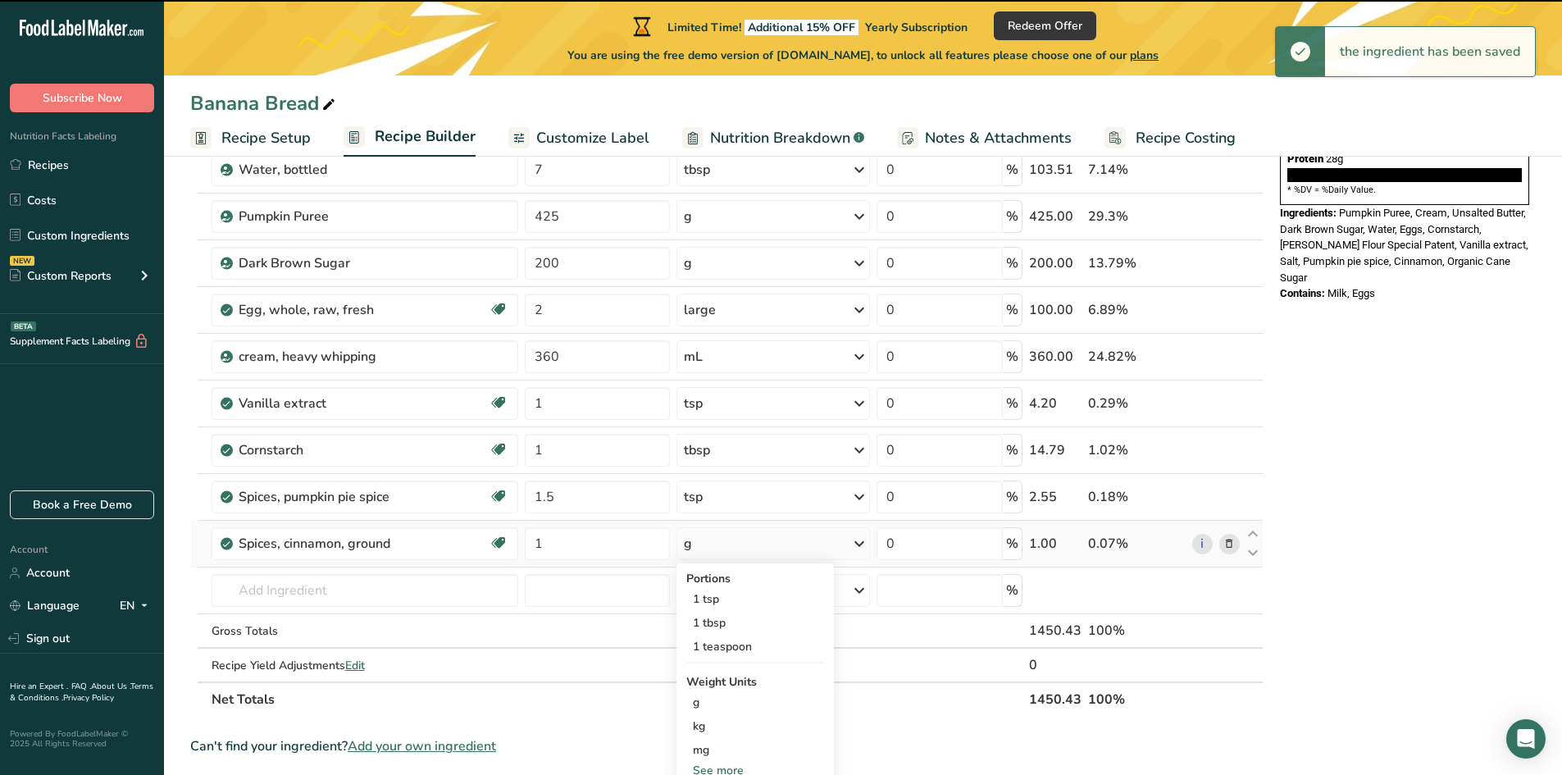
click at [737, 544] on div "g" at bounding box center [773, 543] width 194 height 33
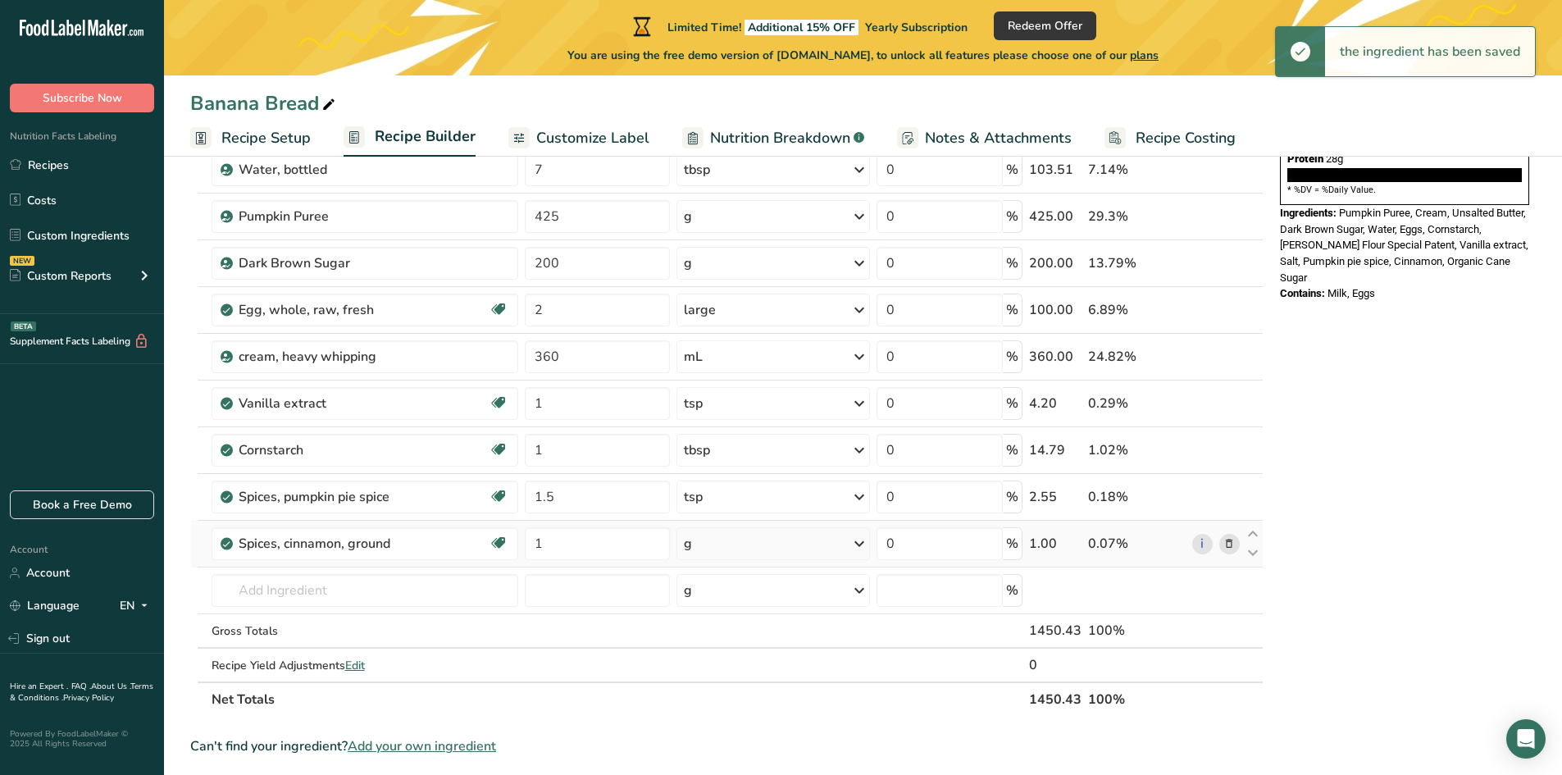
click at [737, 544] on div "g" at bounding box center [773, 543] width 194 height 33
click at [725, 632] on div "1 tbsp" at bounding box center [755, 623] width 138 height 24
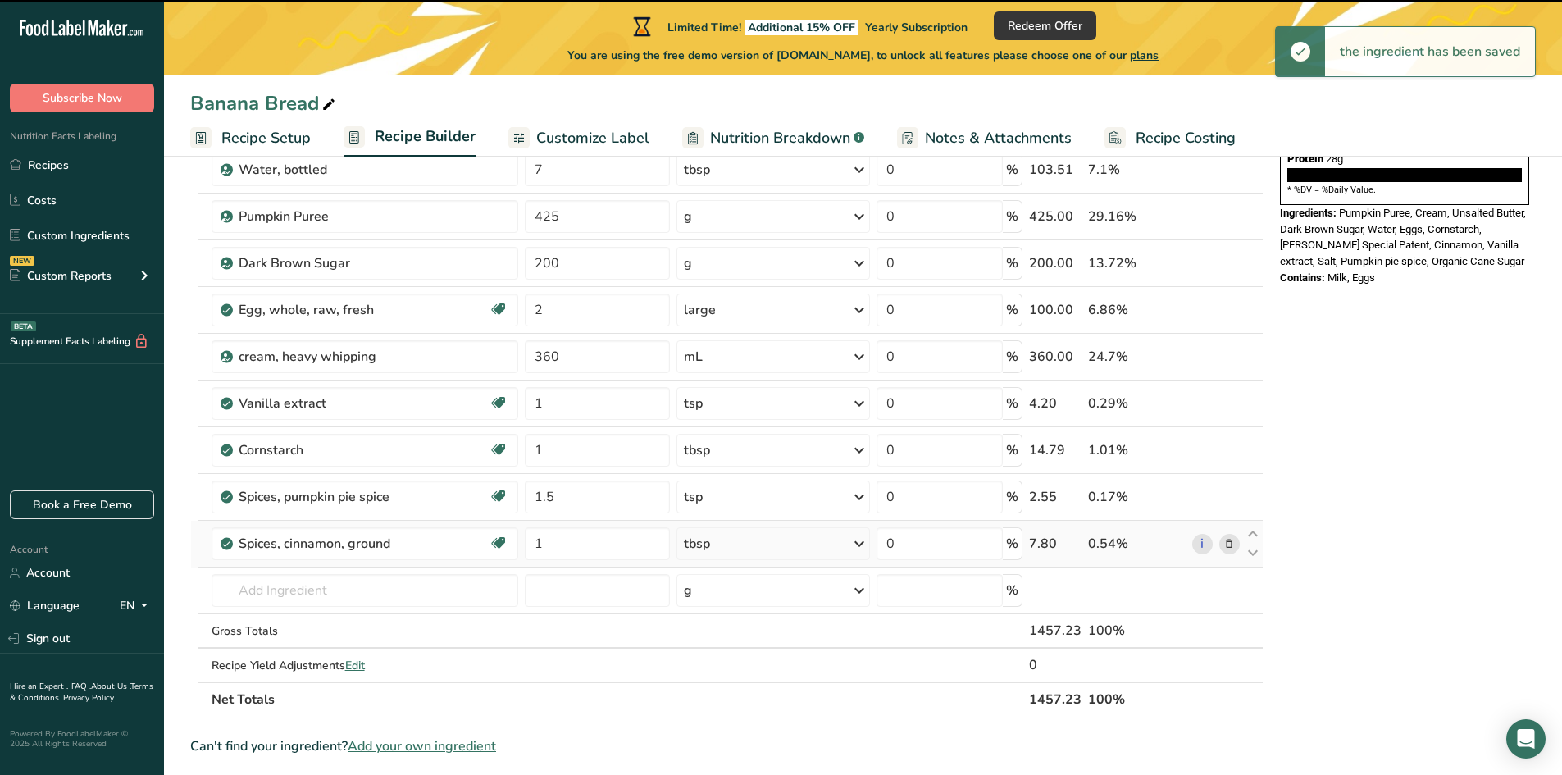
click at [743, 549] on div "tbsp" at bounding box center [773, 543] width 194 height 33
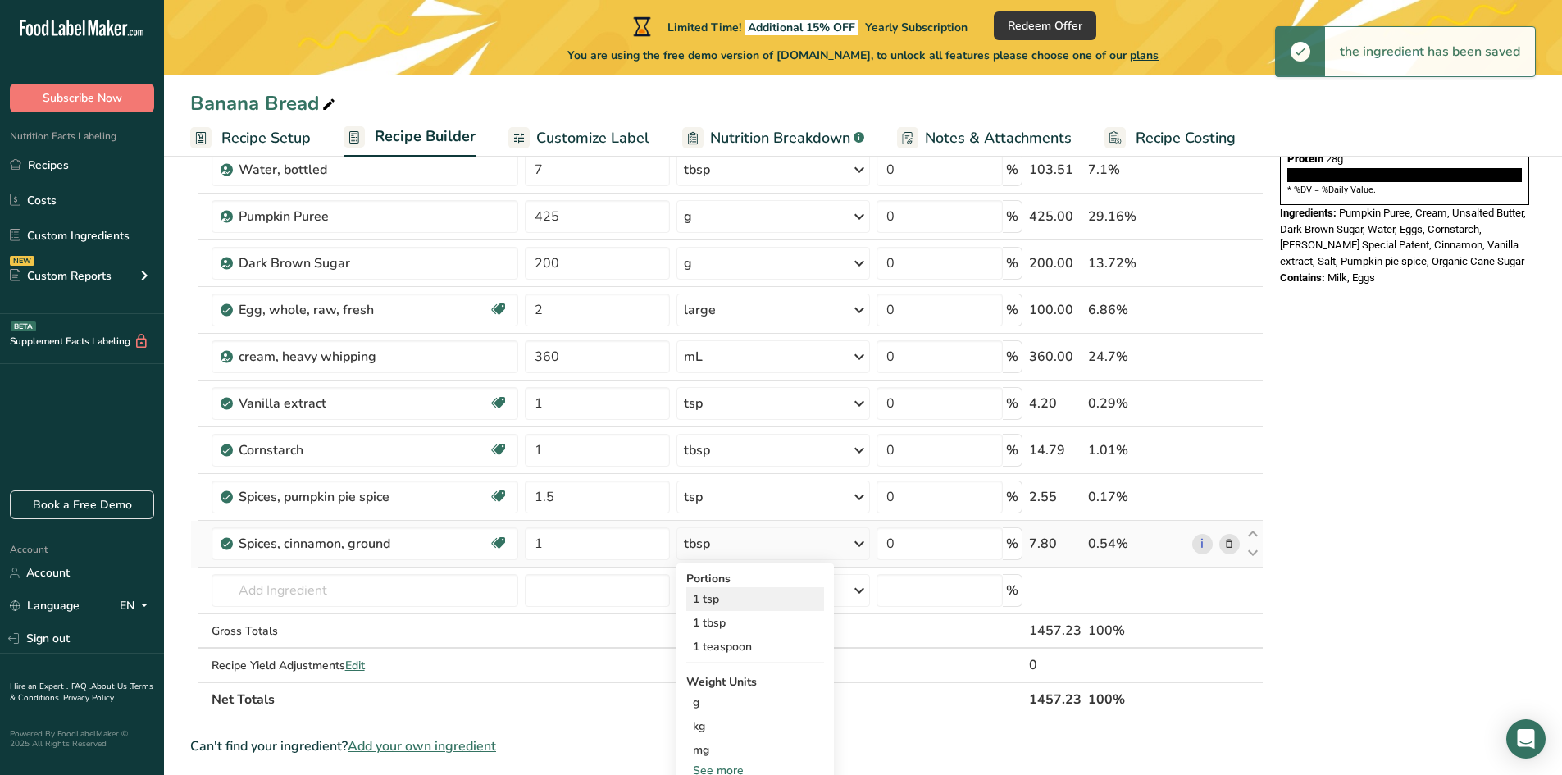
click at [722, 596] on div "1 tsp" at bounding box center [755, 599] width 138 height 24
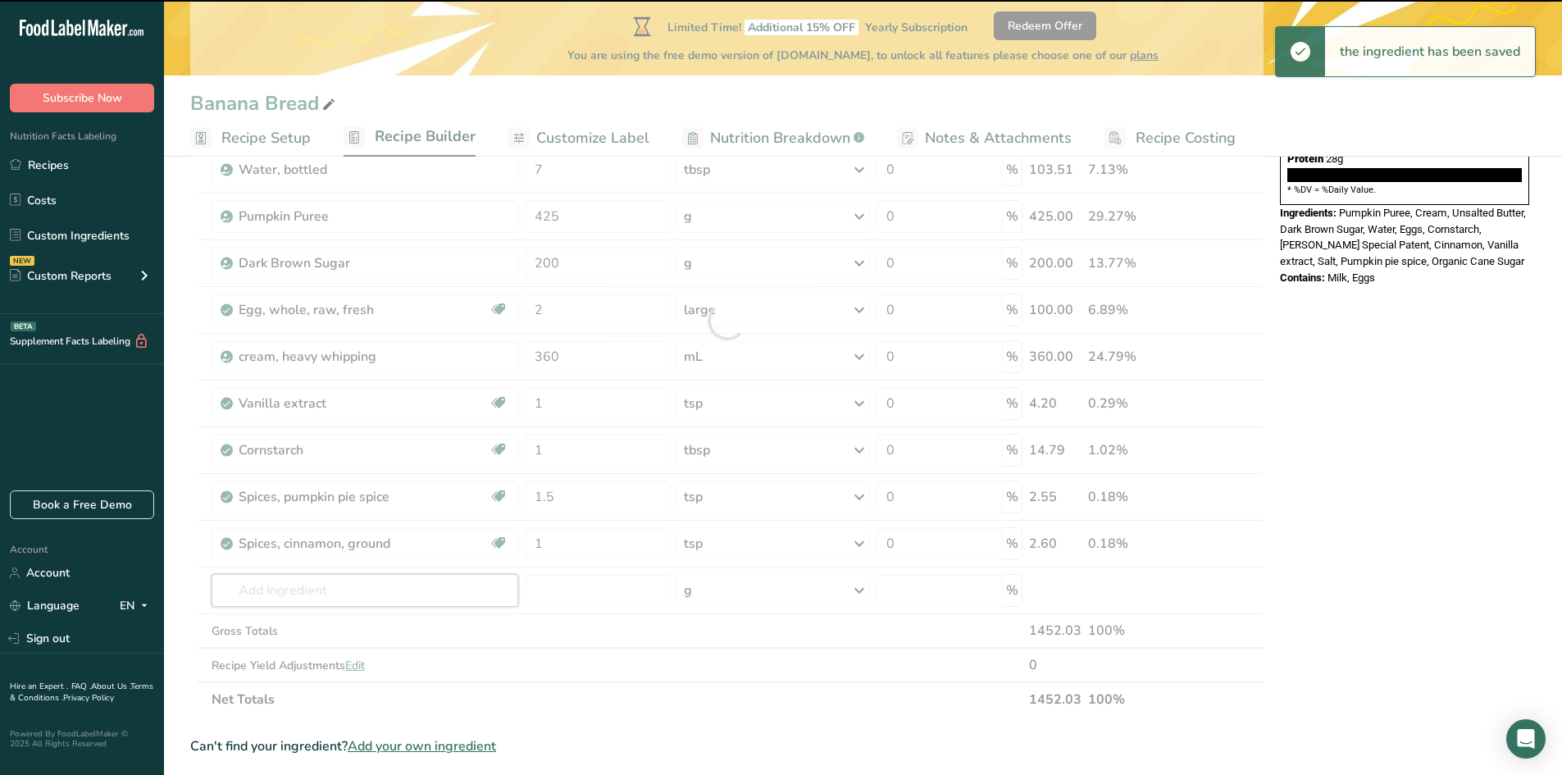
click at [322, 588] on input "text" at bounding box center [365, 590] width 307 height 33
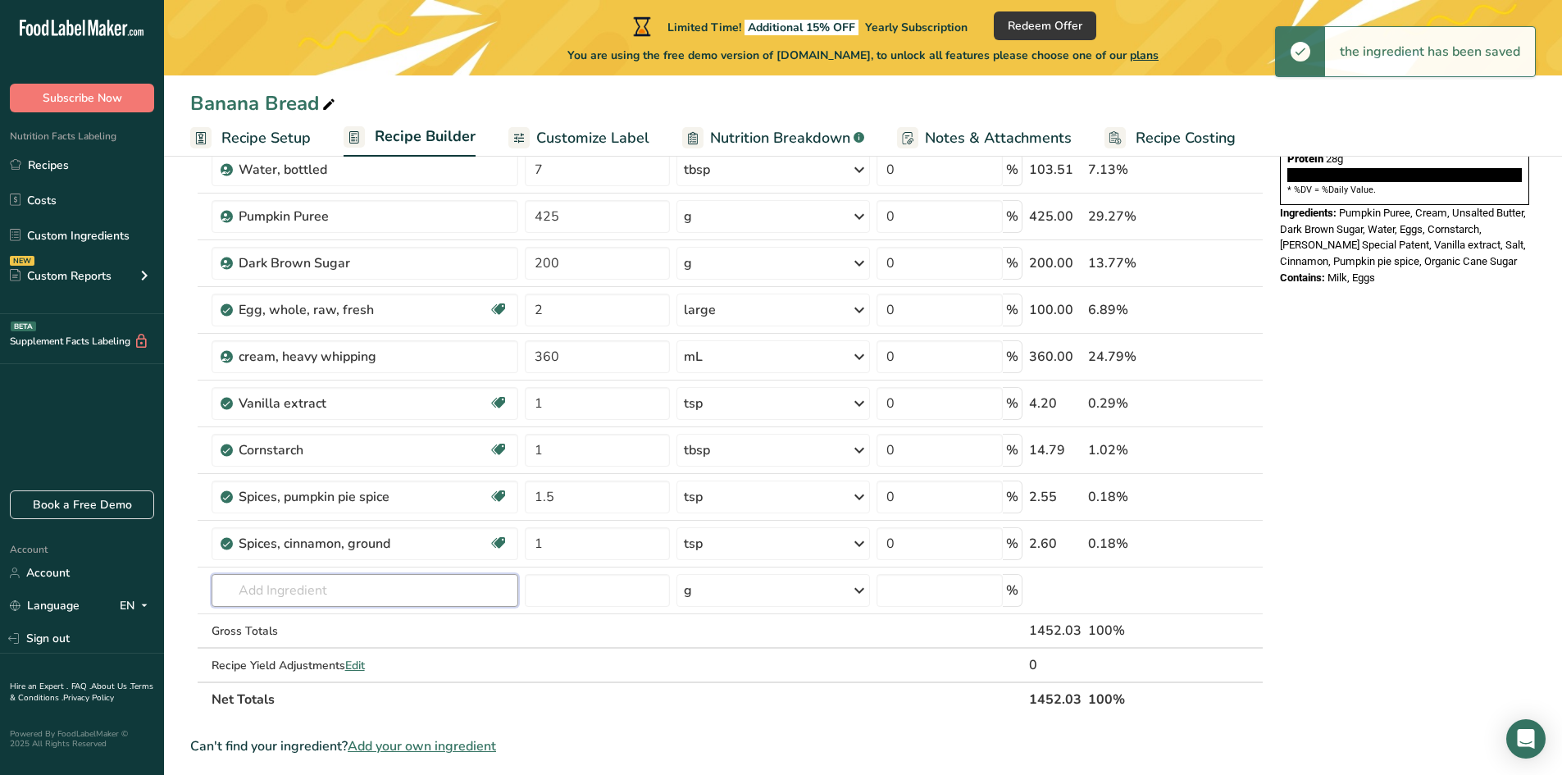
click at [322, 588] on input "text" at bounding box center [365, 590] width 307 height 33
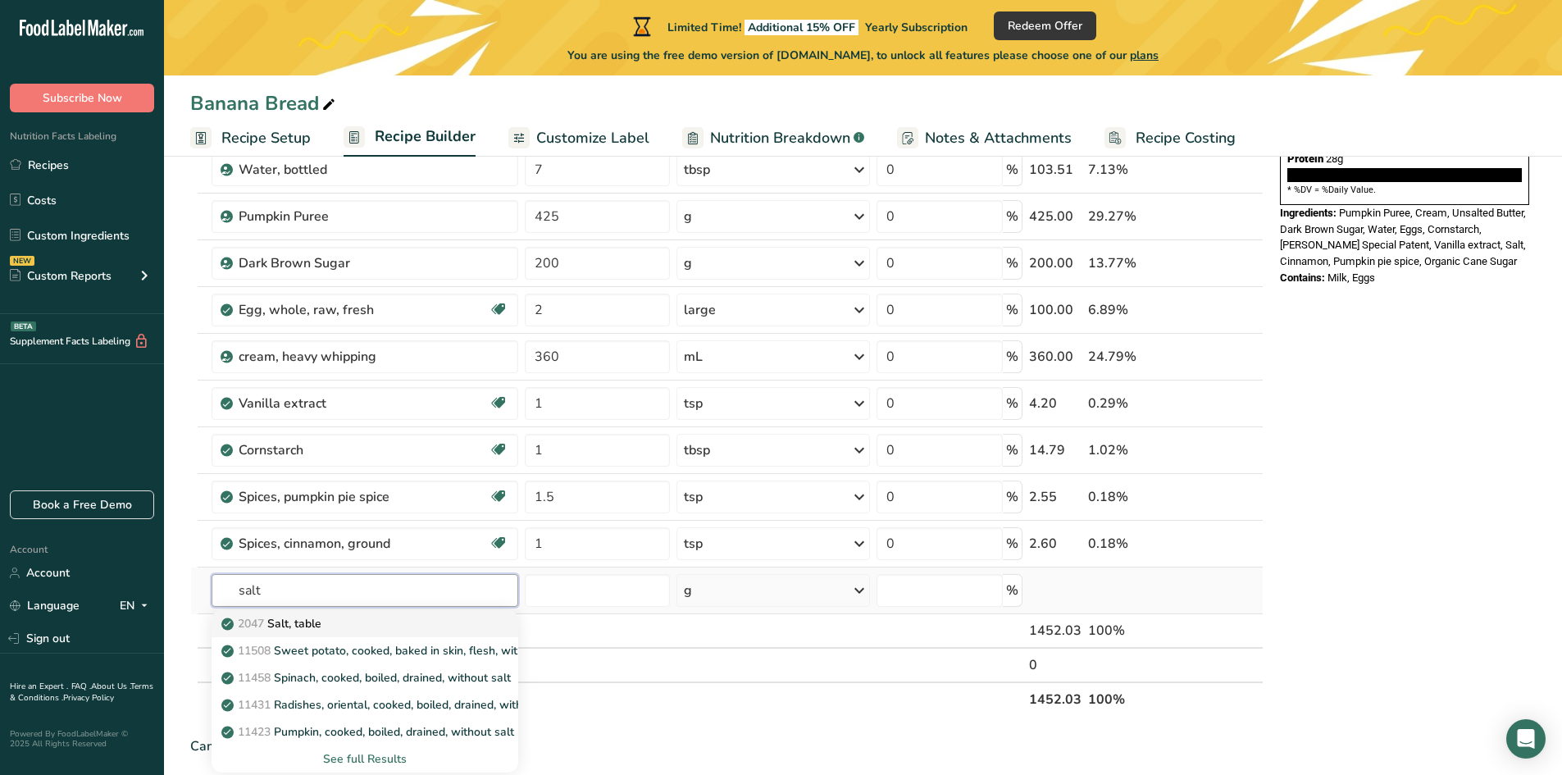
type input "salt"
click at [308, 627] on p "2047 Salt, table" at bounding box center [273, 623] width 97 height 17
type input "Salt, table"
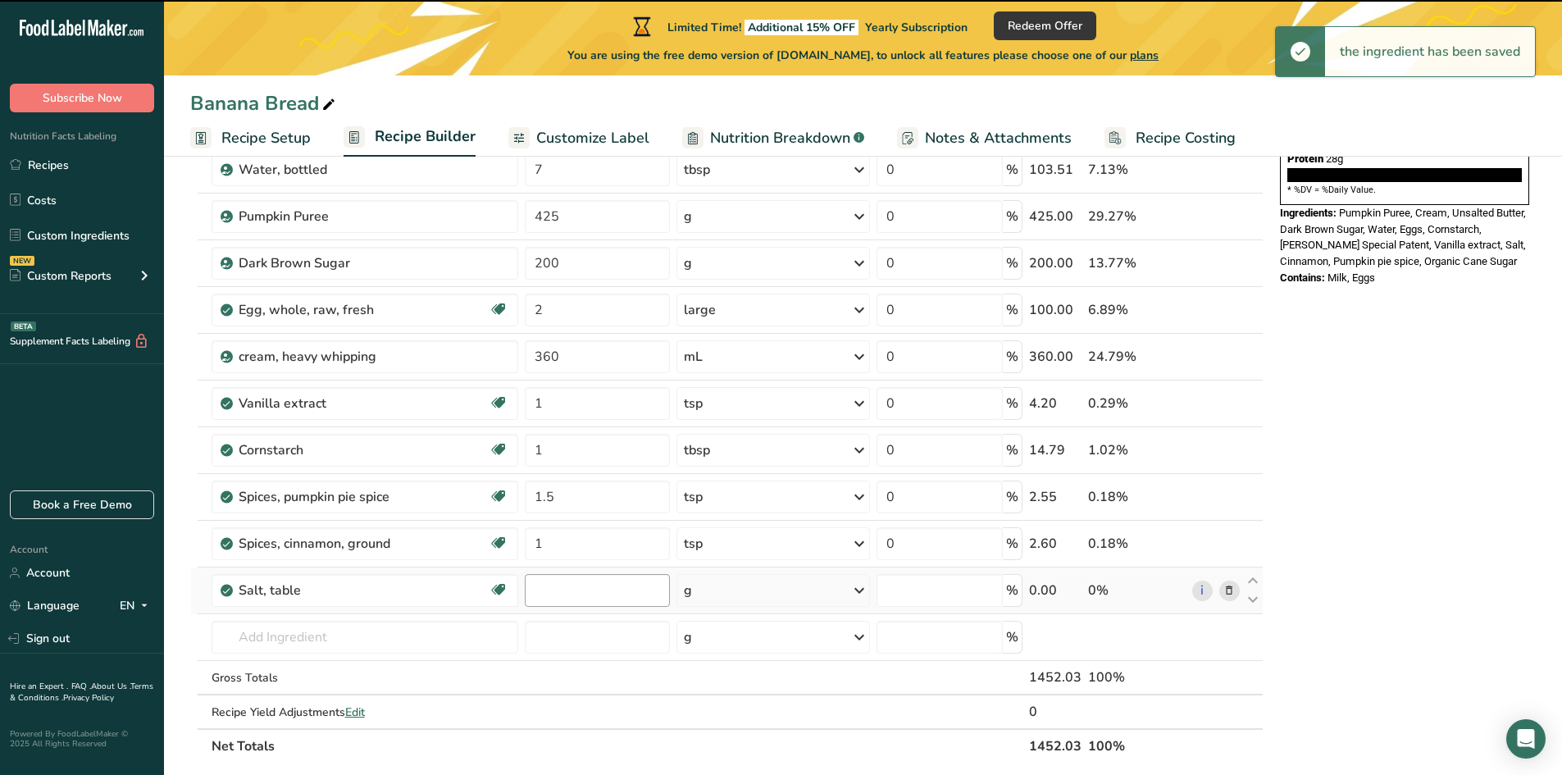
type input "0"
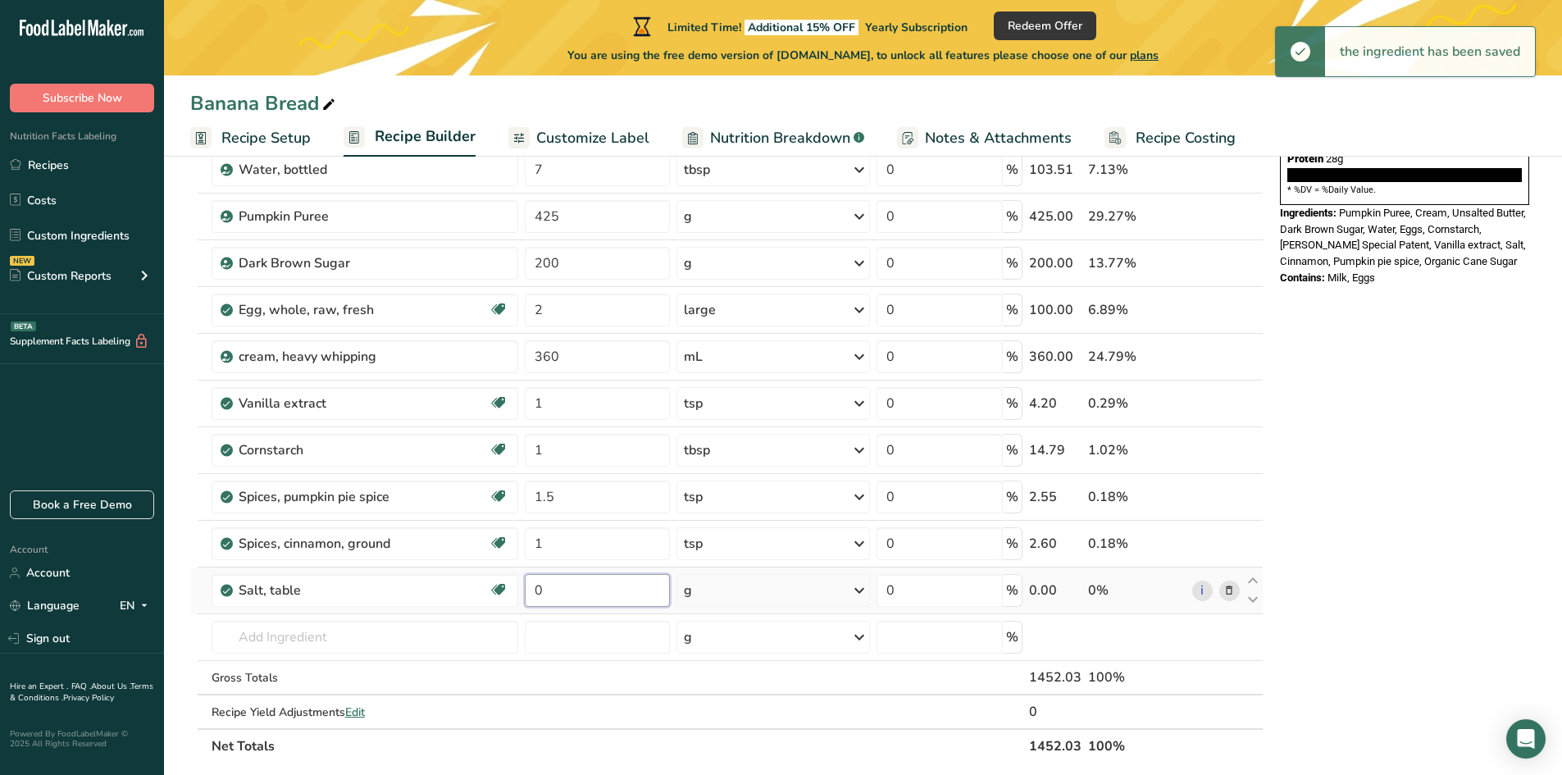
click at [556, 590] on input "0" at bounding box center [597, 590] width 145 height 33
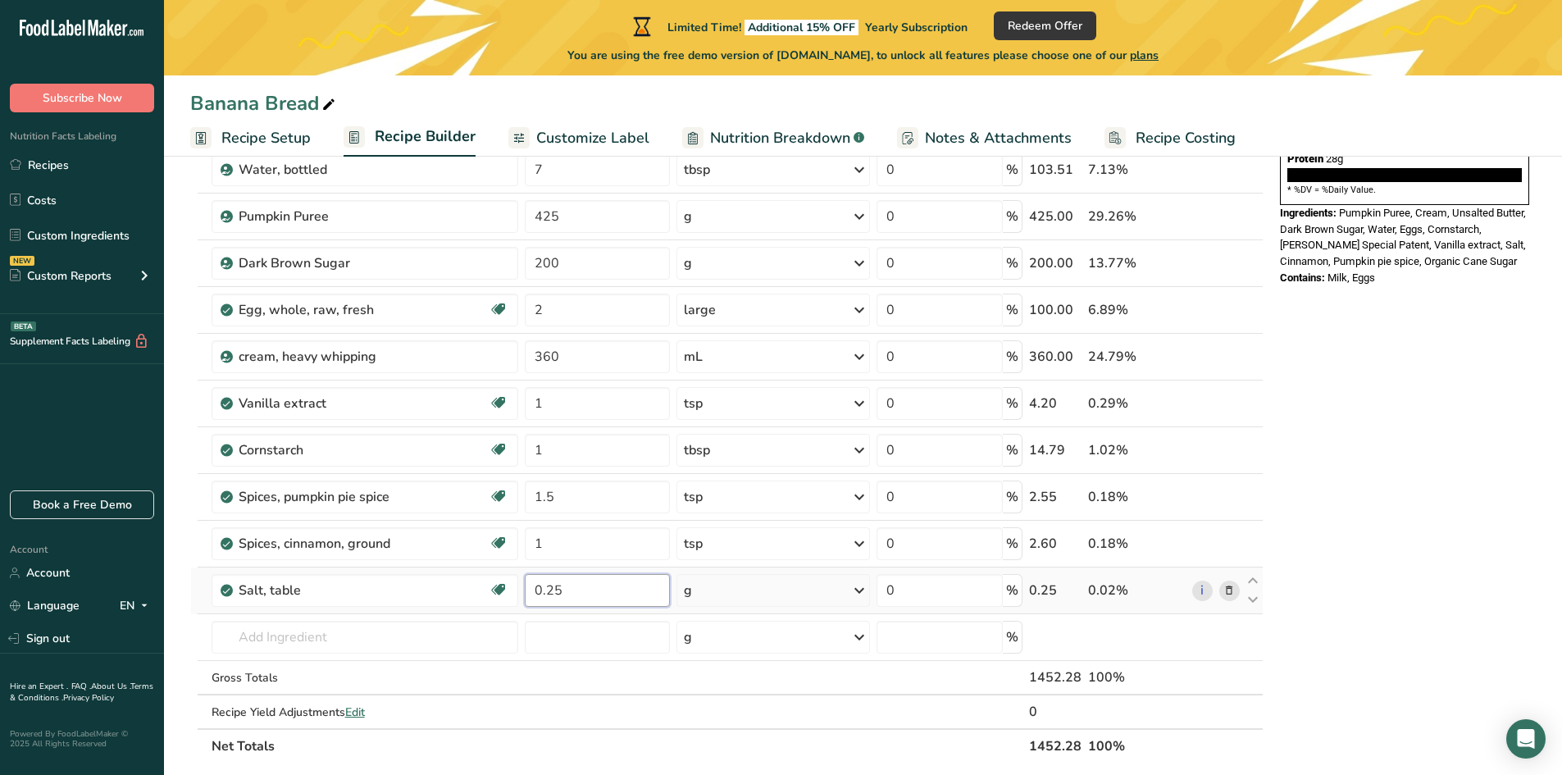
type input "0.25"
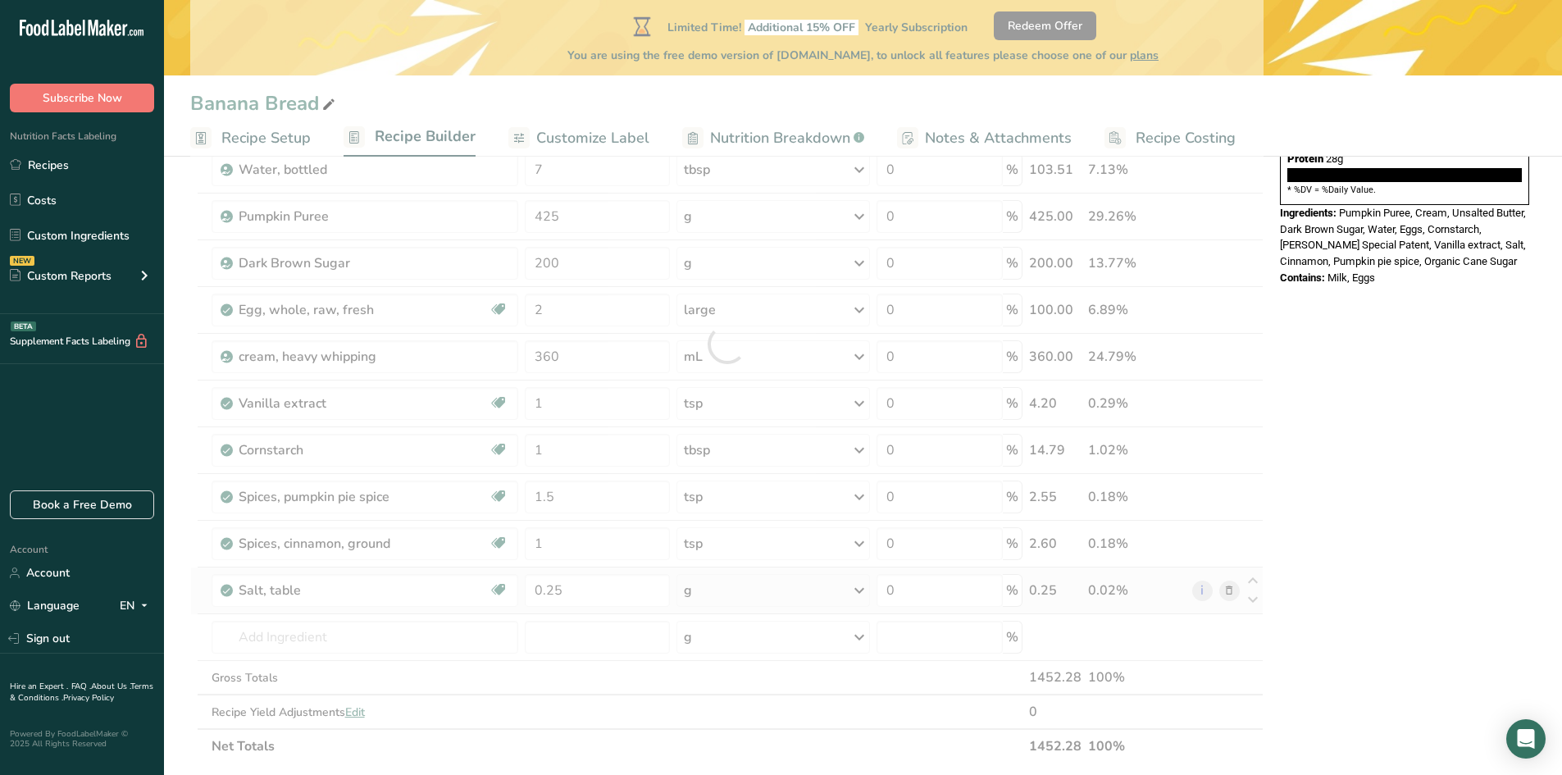
click at [726, 586] on div "Ingredient * Amount * Unit * Waste * .a-a{fill:#347362;}.b-a{fill:#fff;} Grams …" at bounding box center [726, 344] width 1073 height 839
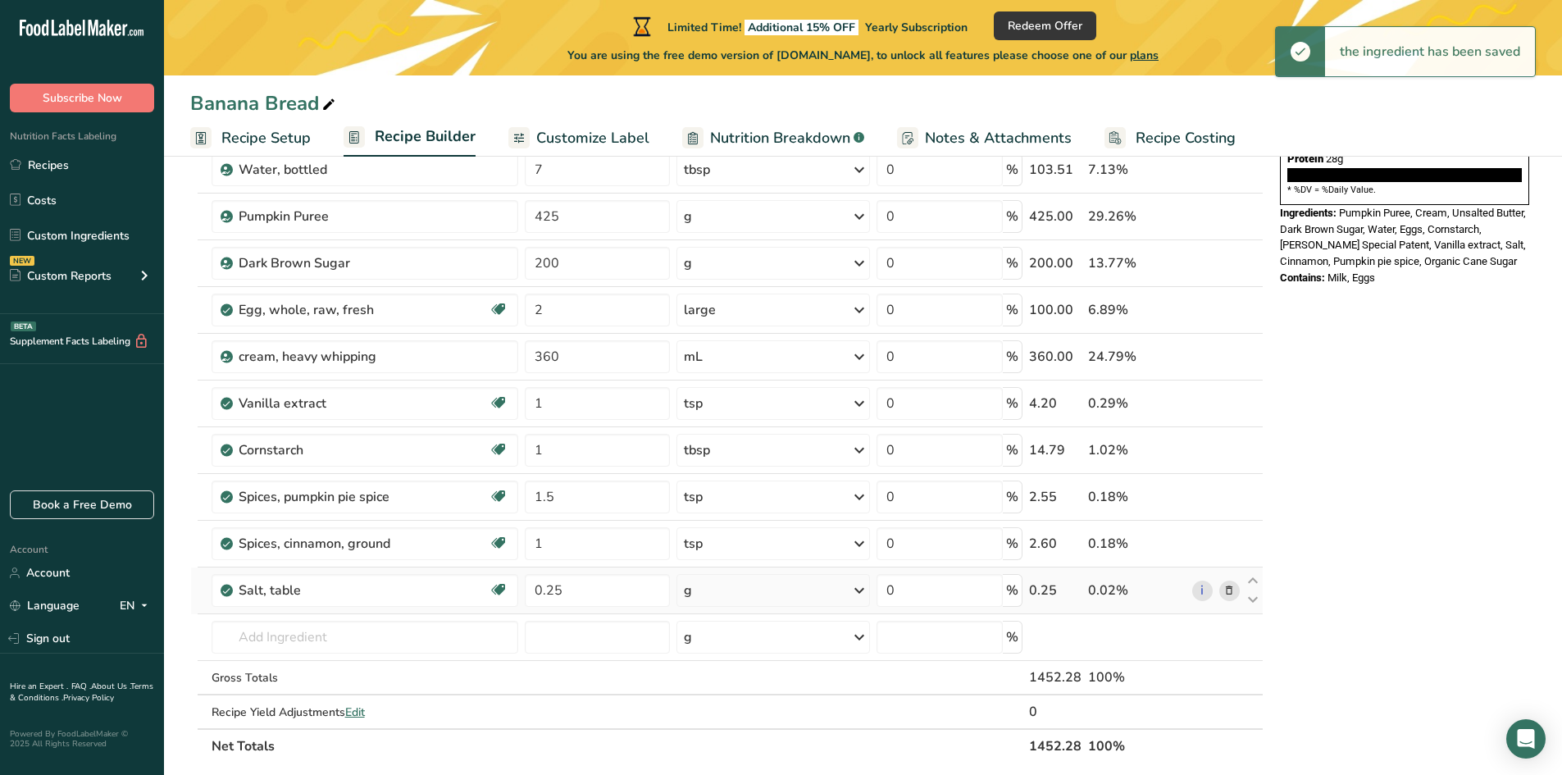
click at [723, 597] on div "g" at bounding box center [773, 590] width 194 height 33
click at [715, 648] on div "1 tsp" at bounding box center [755, 646] width 138 height 24
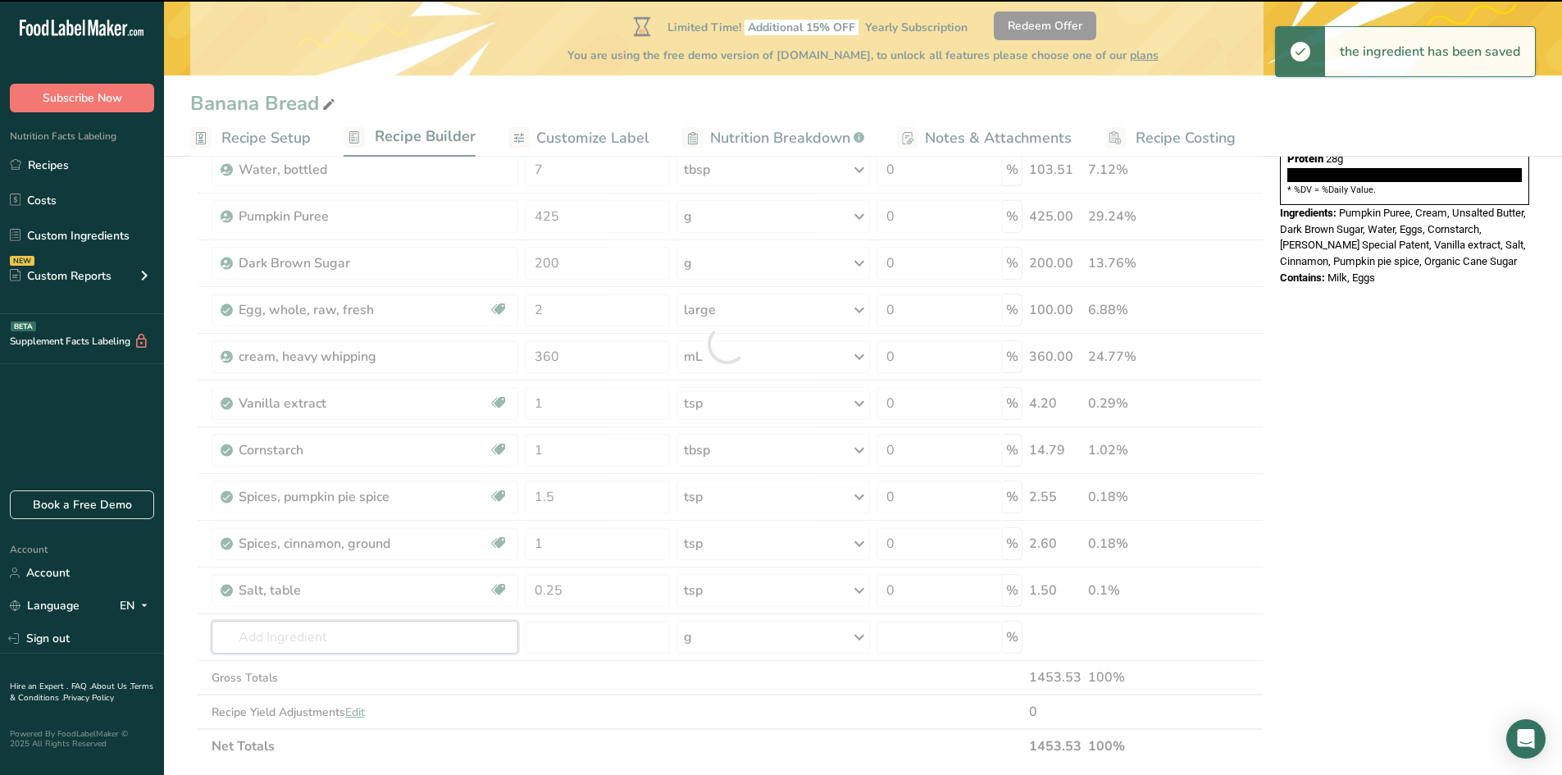
click at [266, 637] on input "text" at bounding box center [365, 637] width 307 height 33
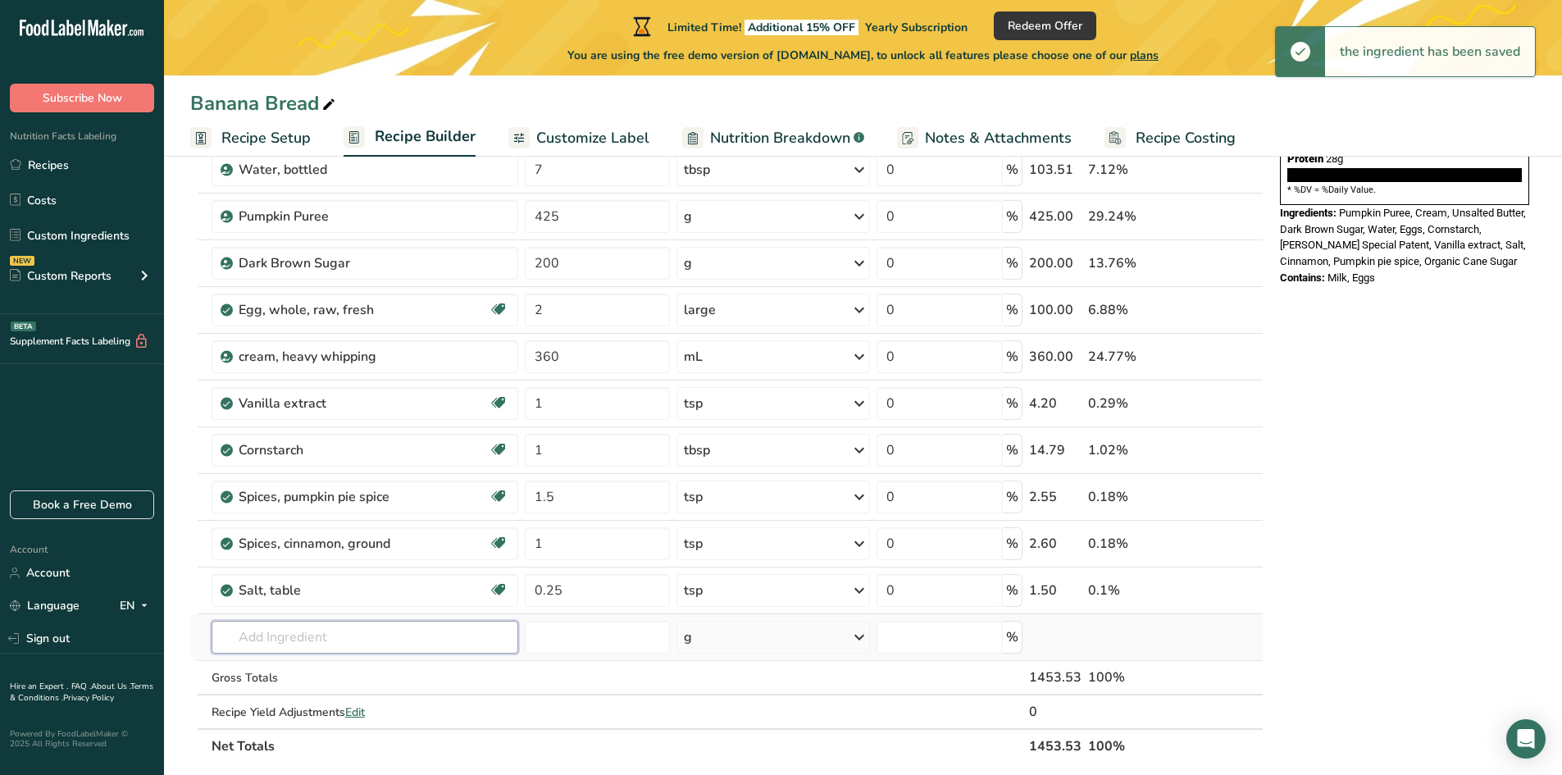
click at [256, 635] on input "text" at bounding box center [365, 637] width 307 height 33
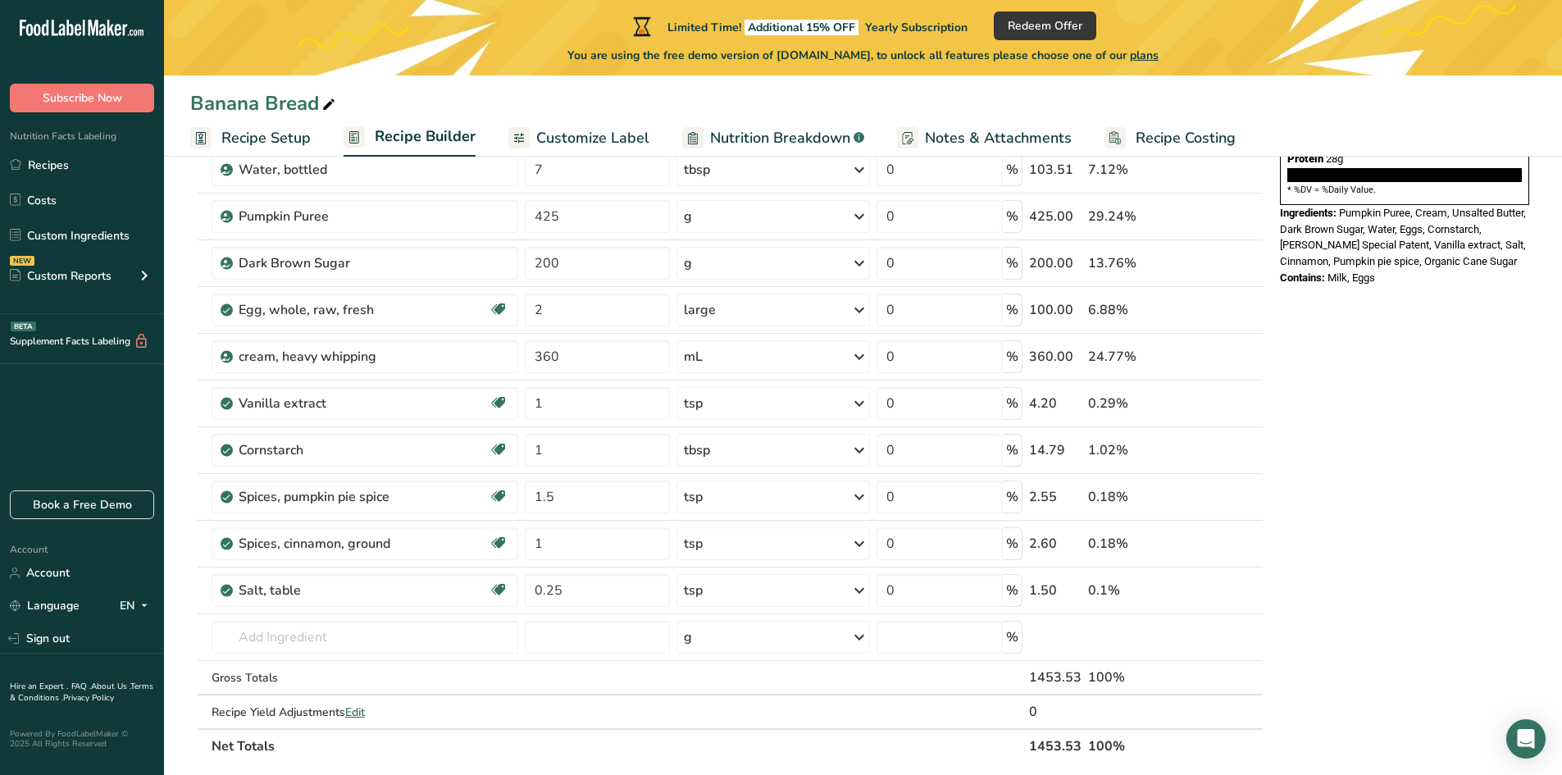
drag, startPoint x: 1316, startPoint y: 241, endPoint x: 1342, endPoint y: 177, distance: 69.1
click at [1342, 205] on div "Ingredients: Pumpkin Puree, Cream, Unsalted Butter, Dark Brown Sugar, Water, Eg…" at bounding box center [1404, 237] width 249 height 65
copy span "Pumpkin Puree, Cream, Unsalted Butter, Dark Brown Sugar, Water, Eggs, Cornstarc…"
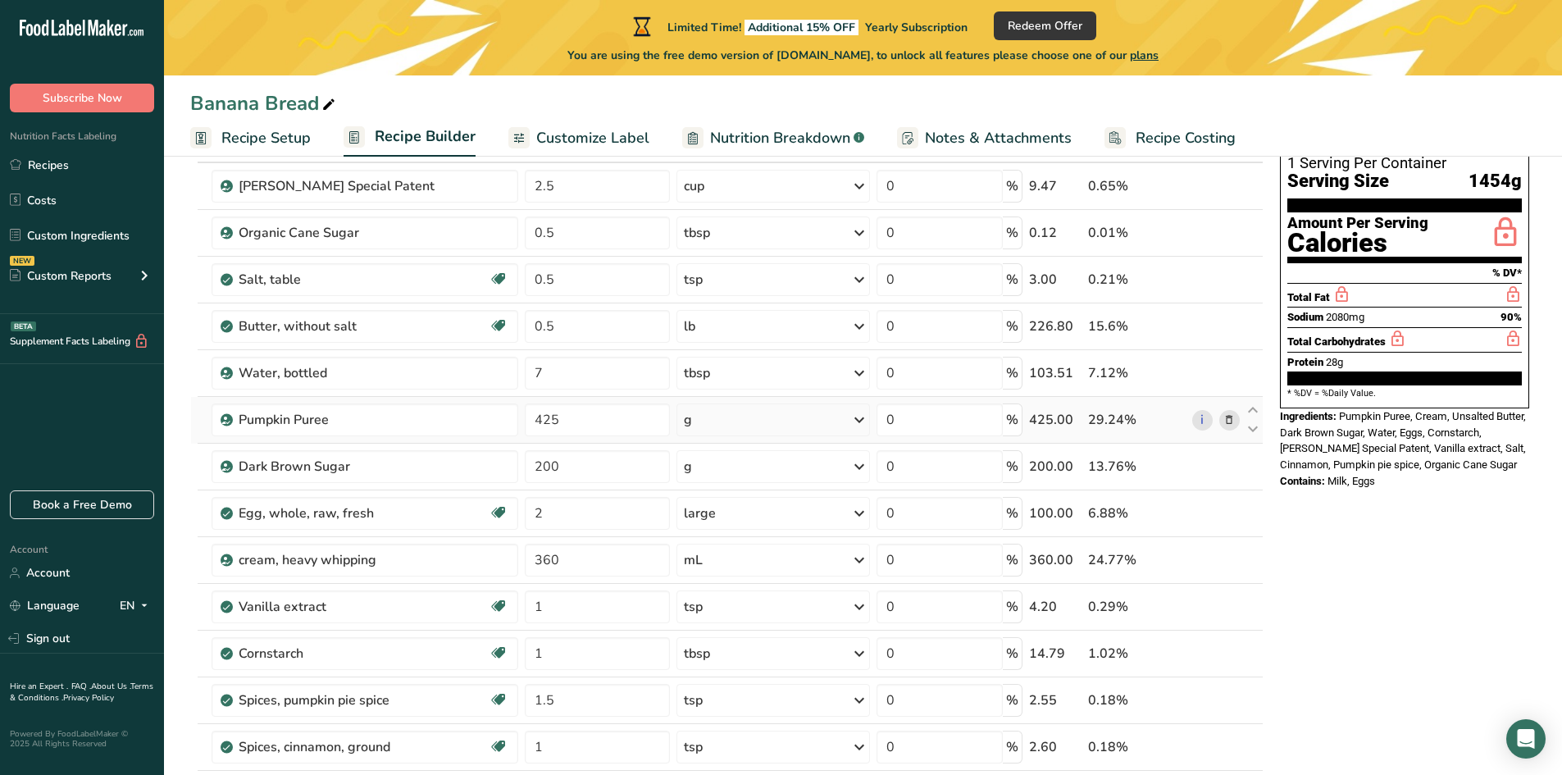
scroll to position [0, 0]
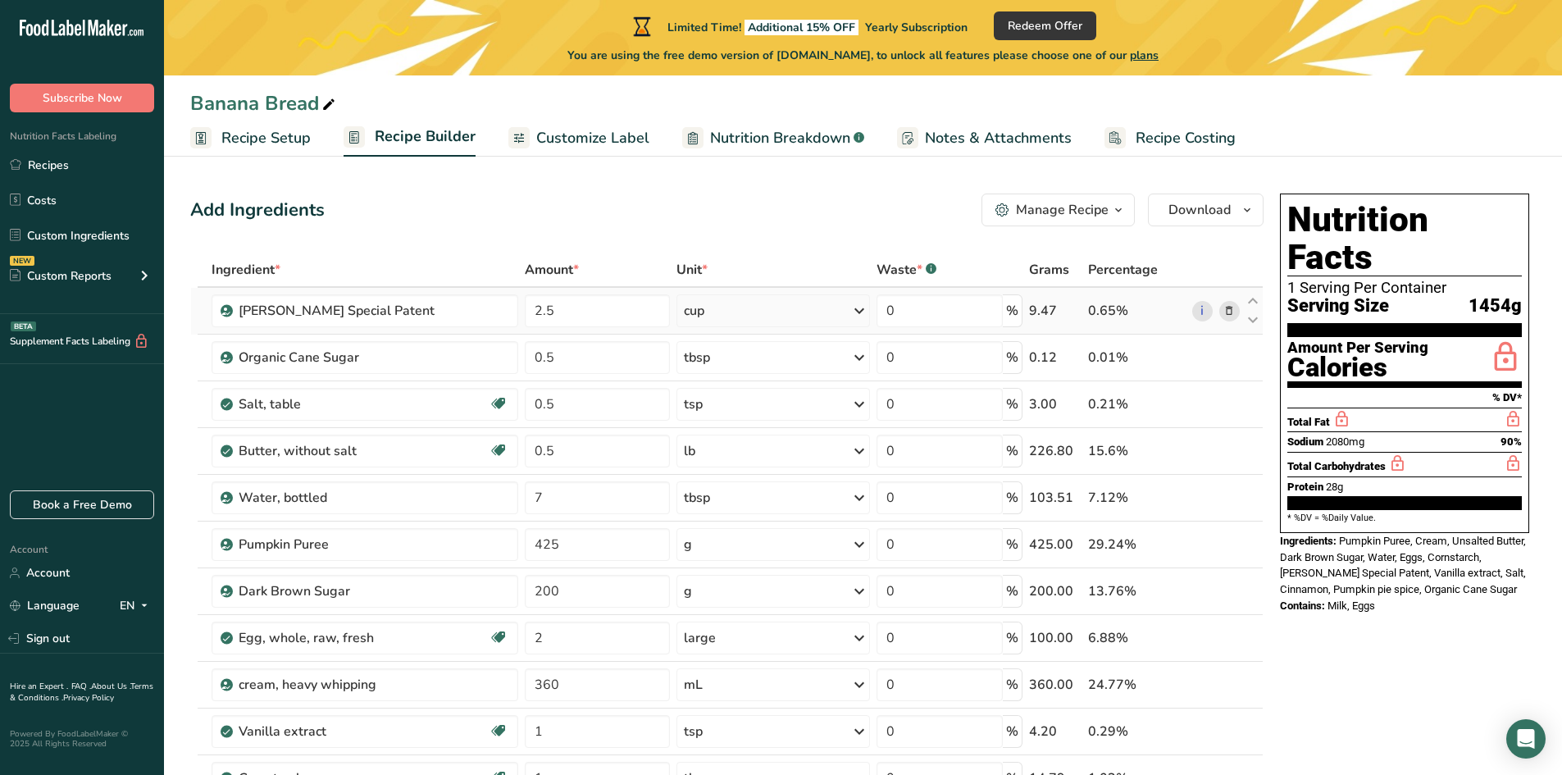
click at [1227, 316] on icon at bounding box center [1228, 311] width 11 height 17
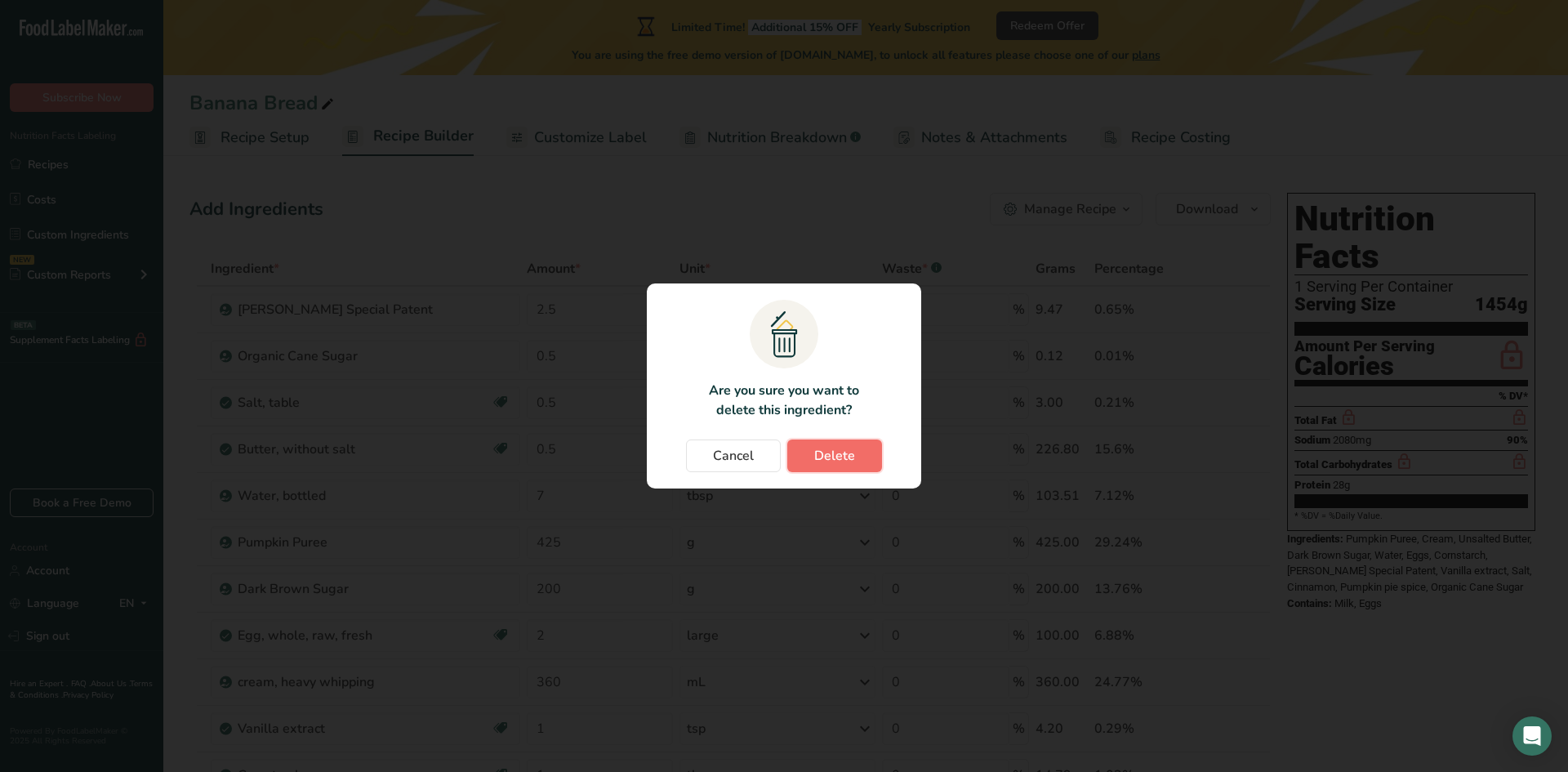
click at [847, 461] on span "Delete" at bounding box center [834, 456] width 41 height 20
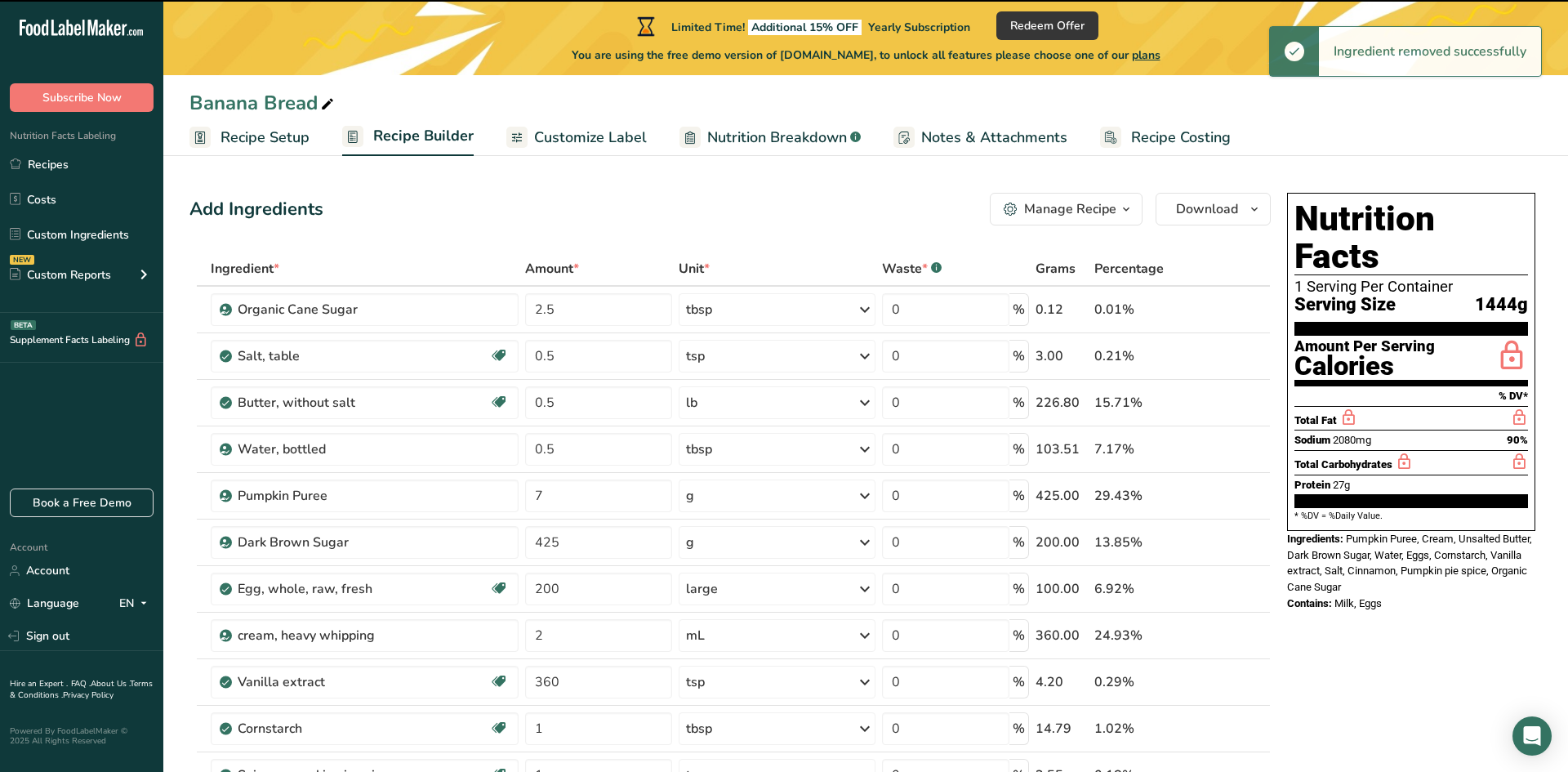
type input "0.5"
type input "7"
type input "425"
type input "200"
type input "2"
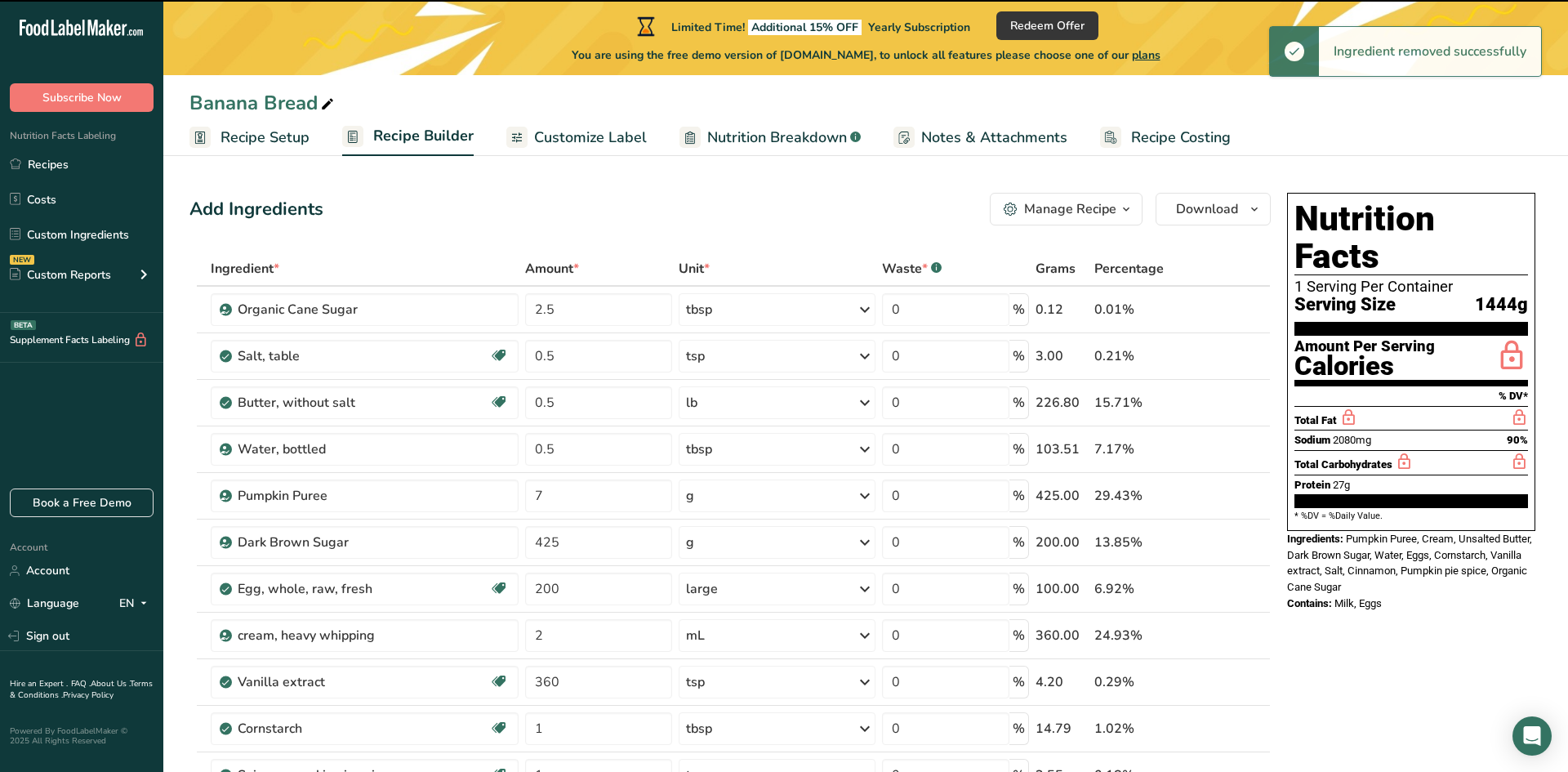
type input "360"
type input "1"
type input "1.5"
type input "1"
type input "0.25"
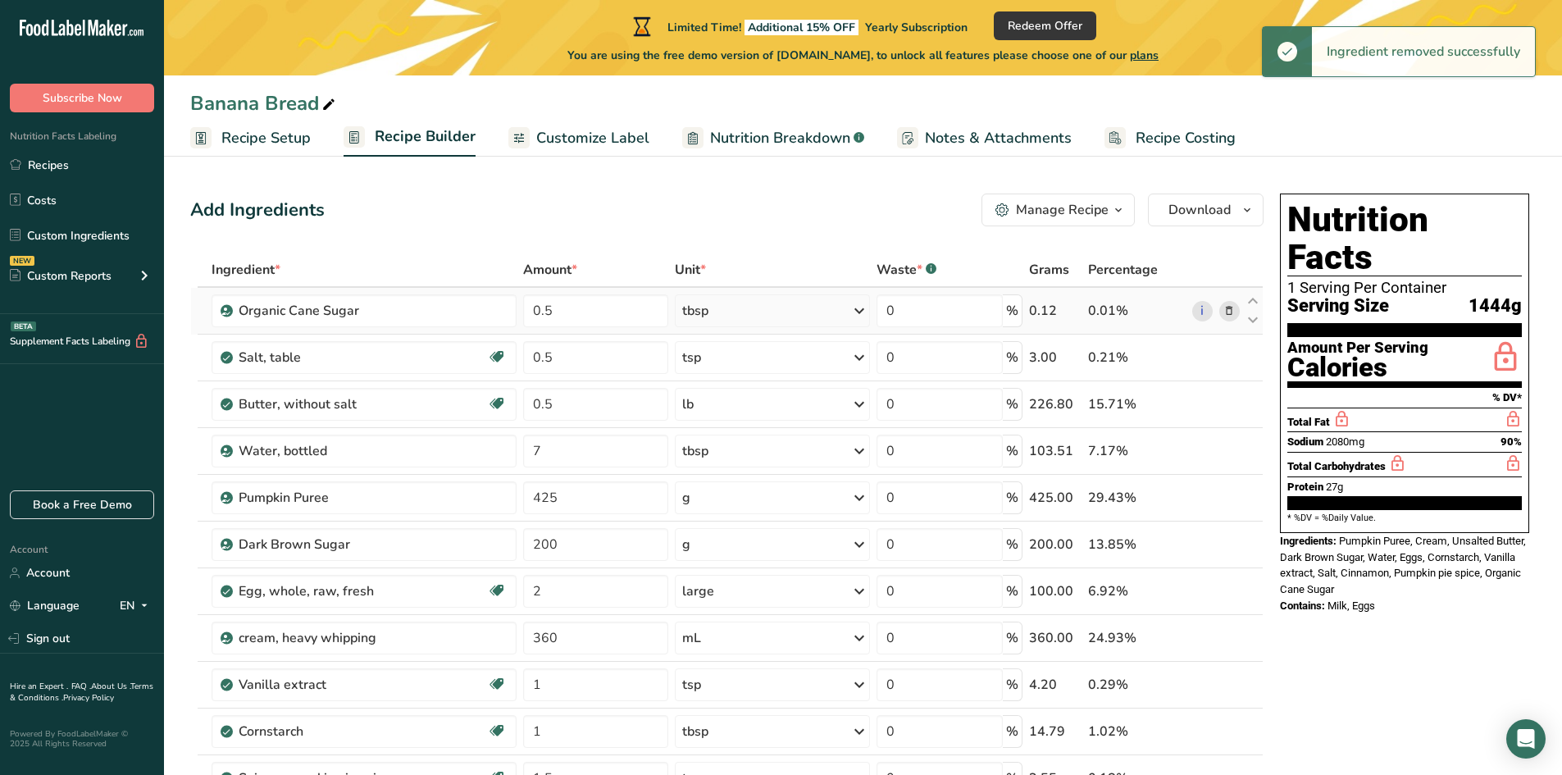
click at [1227, 313] on icon at bounding box center [1228, 311] width 11 height 17
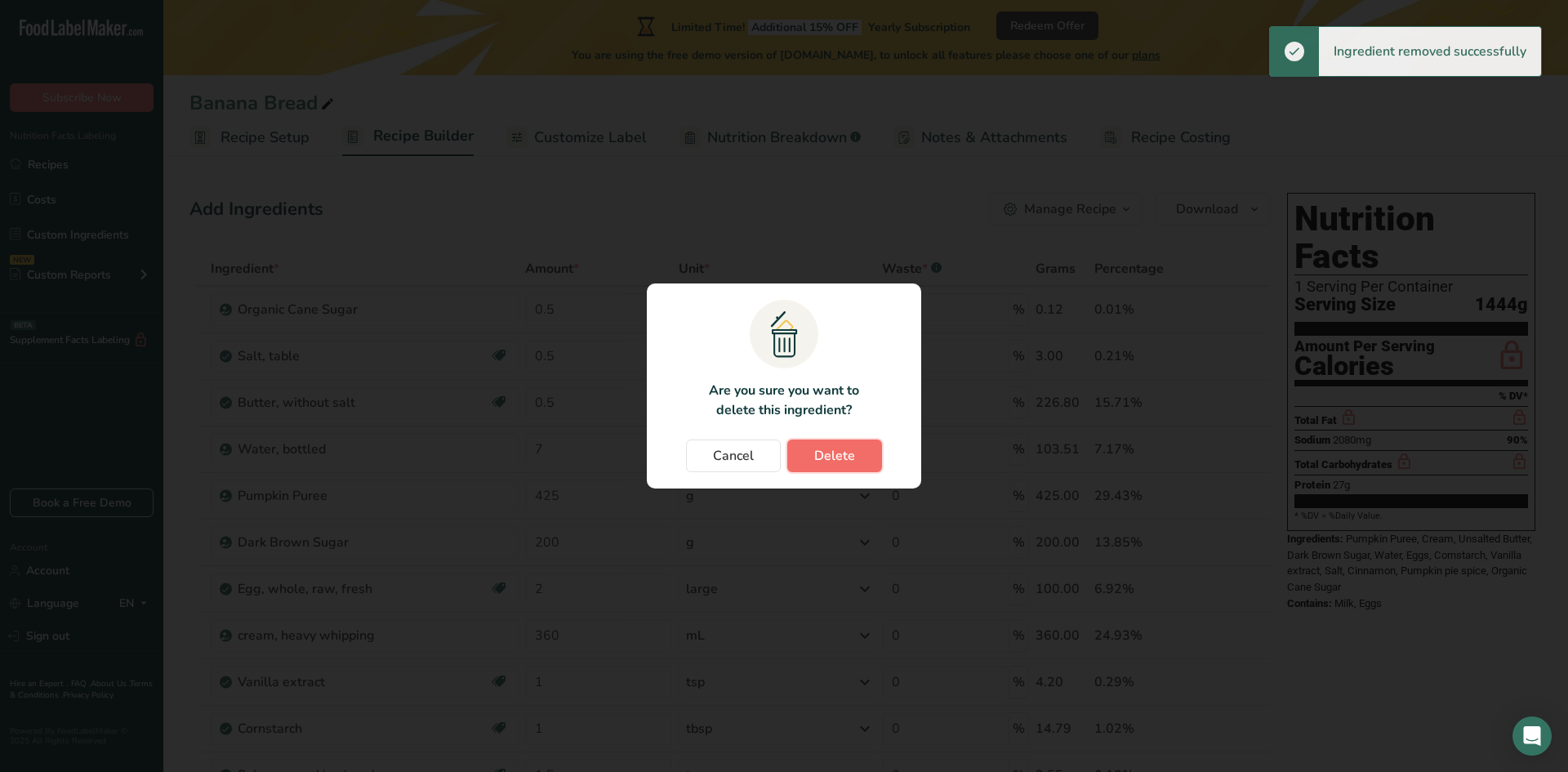
click at [851, 460] on span "Delete" at bounding box center [834, 456] width 41 height 20
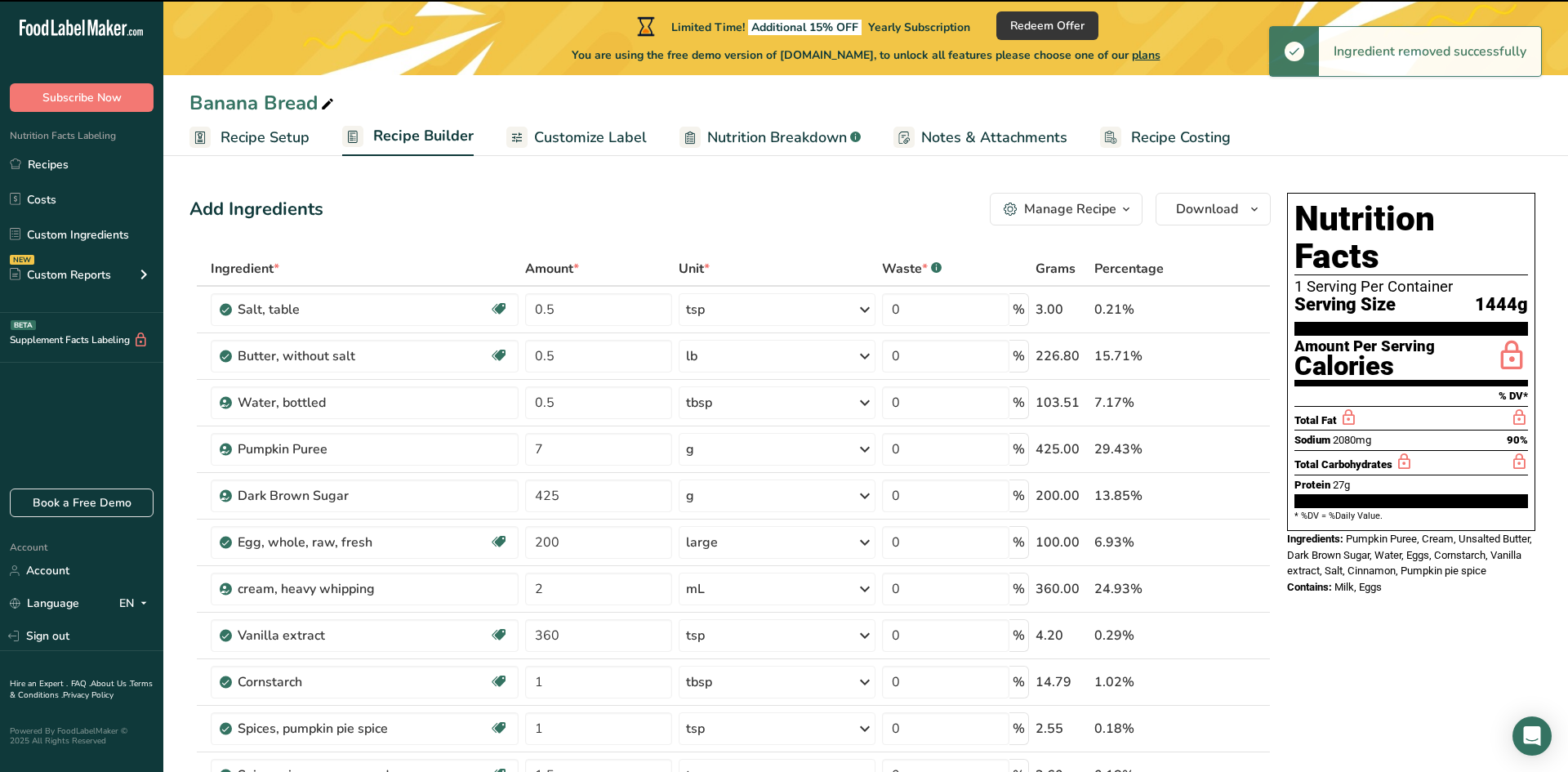
type input "7"
type input "425"
type input "200"
type input "2"
type input "360"
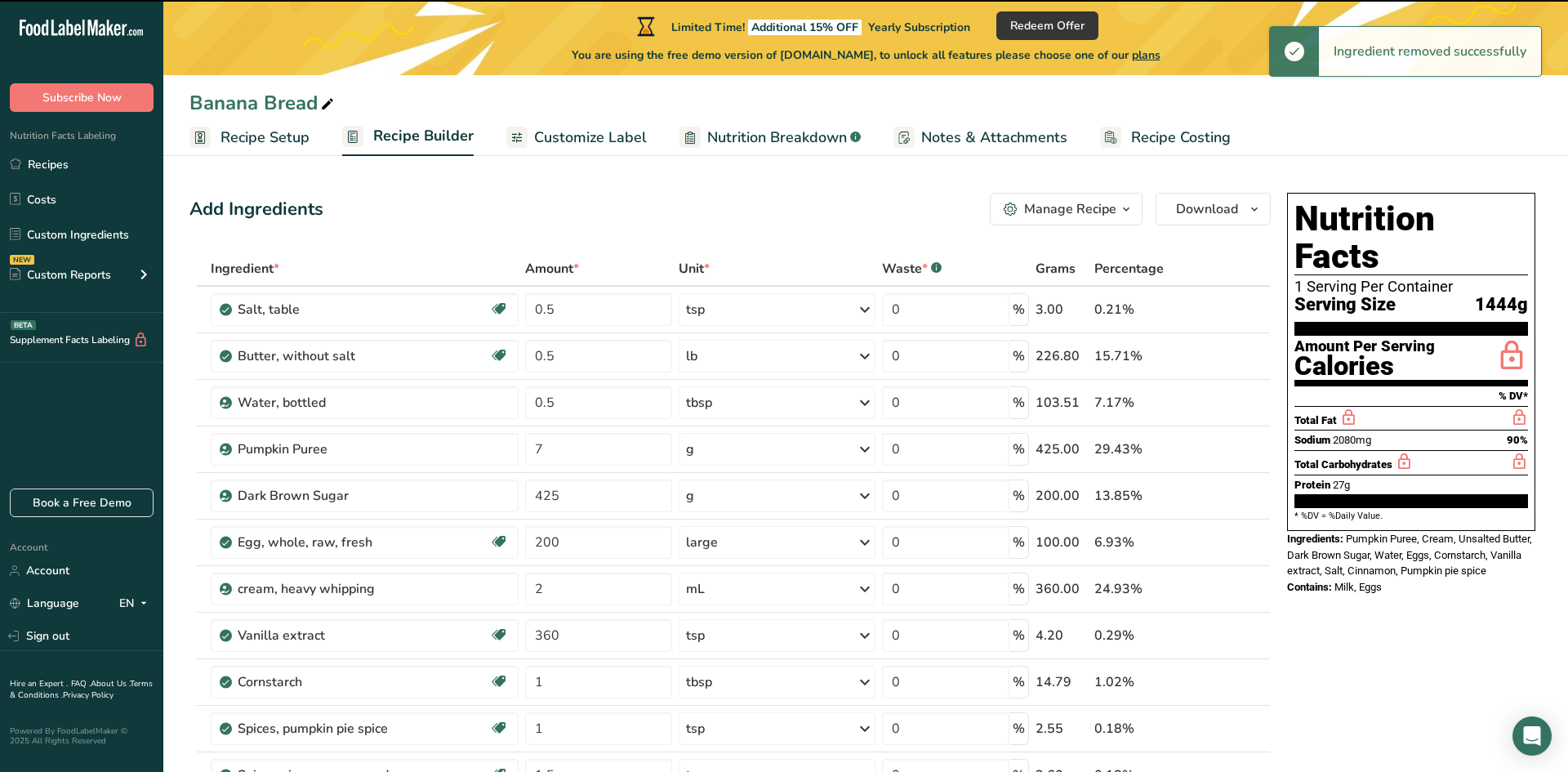
type input "1"
type input "1.5"
type input "1"
type input "0.25"
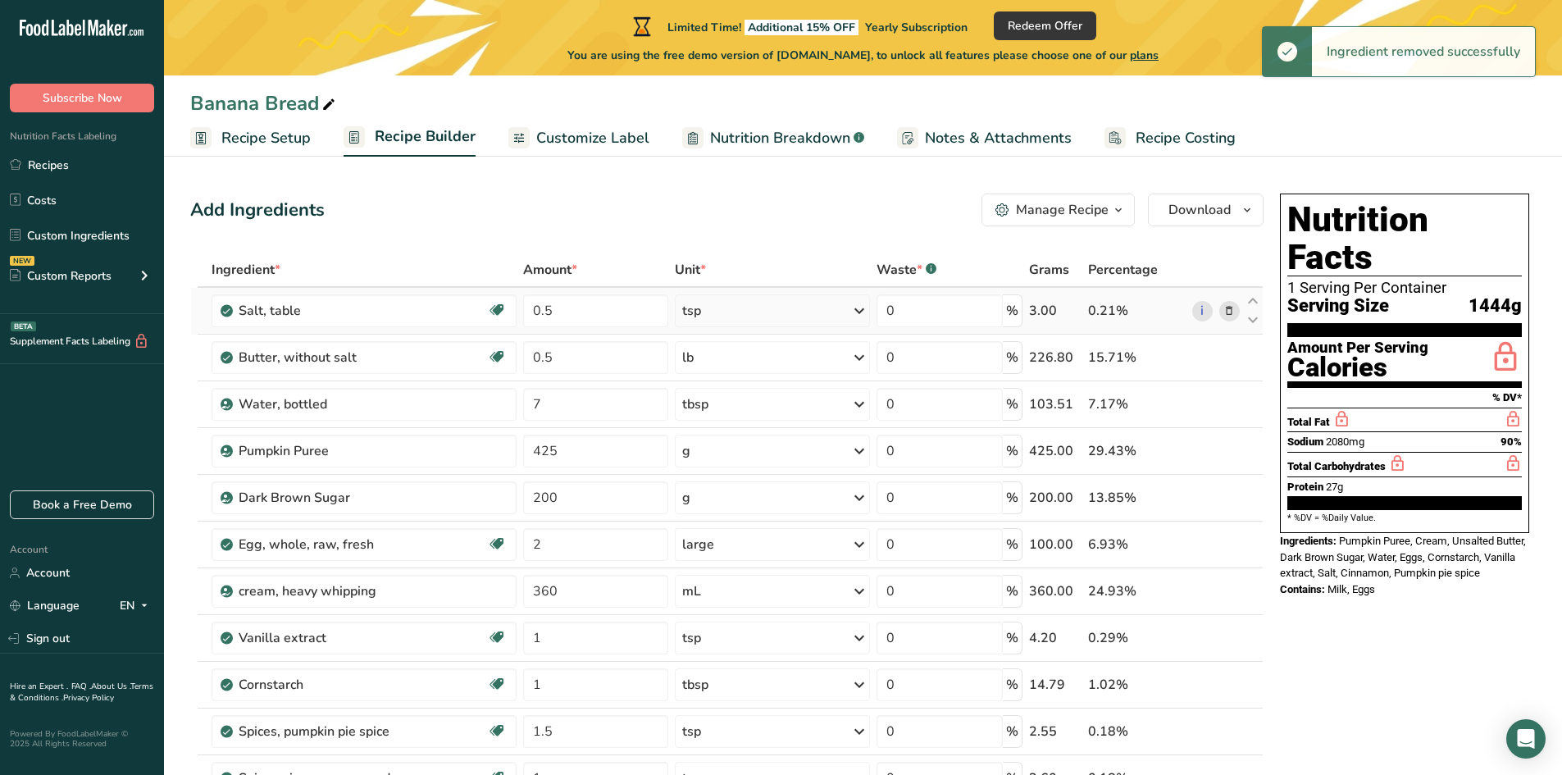
click at [1231, 312] on icon at bounding box center [1228, 311] width 11 height 17
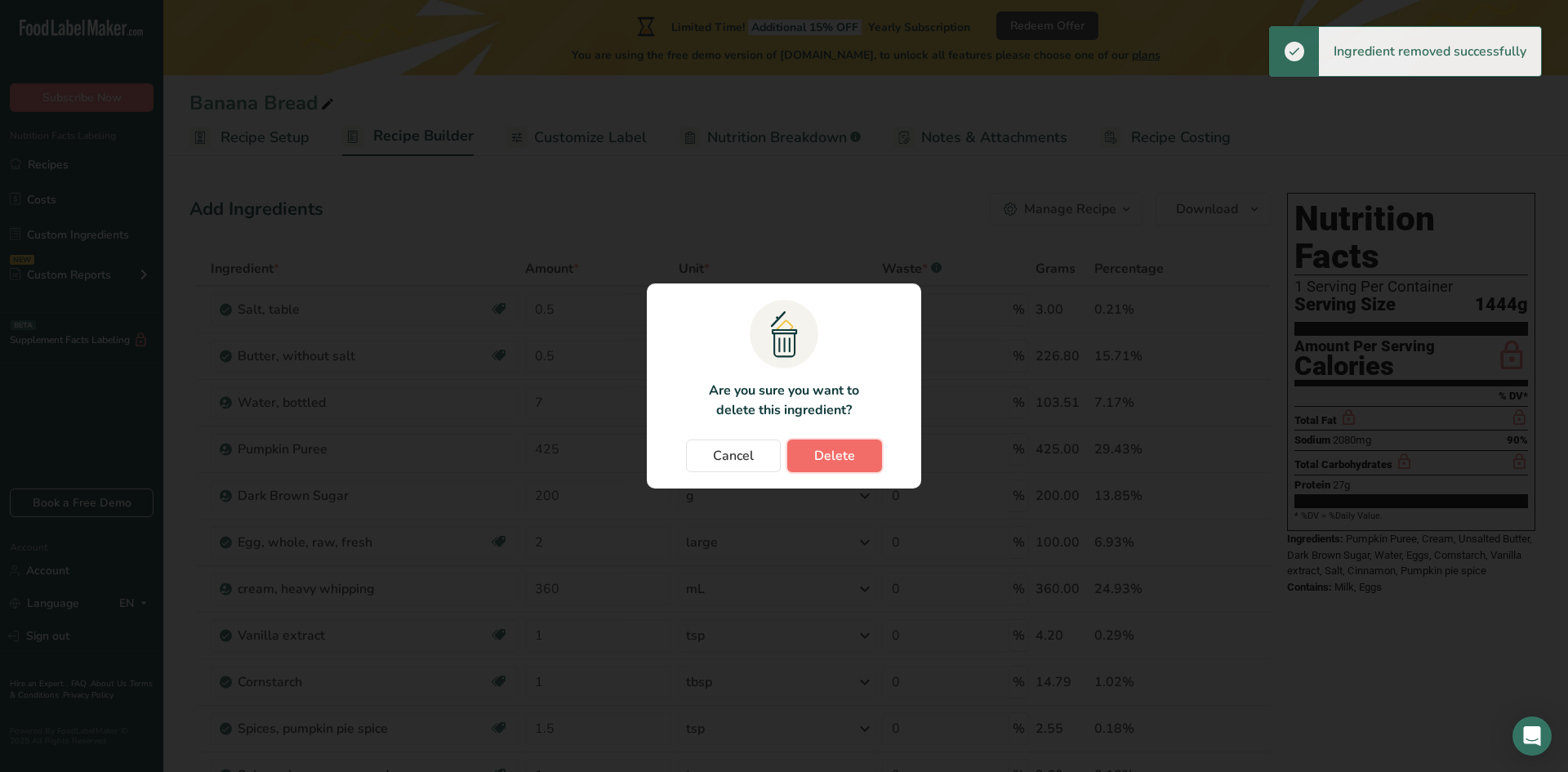
click at [836, 466] on button "Delete" at bounding box center [834, 455] width 95 height 33
type input "7"
type input "425"
type input "200"
type input "2"
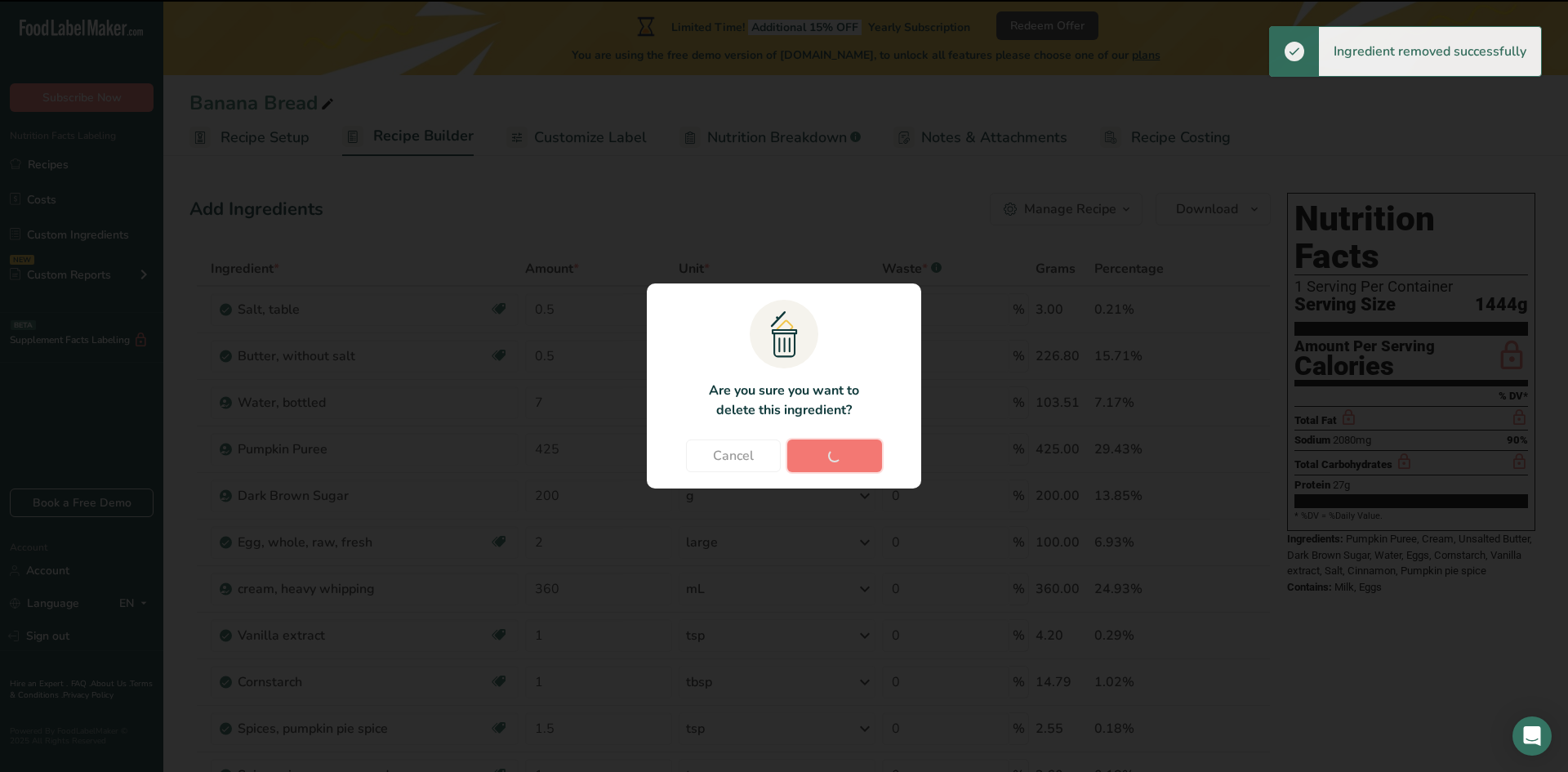
type input "360"
type input "1"
type input "1.5"
type input "1"
type input "0.25"
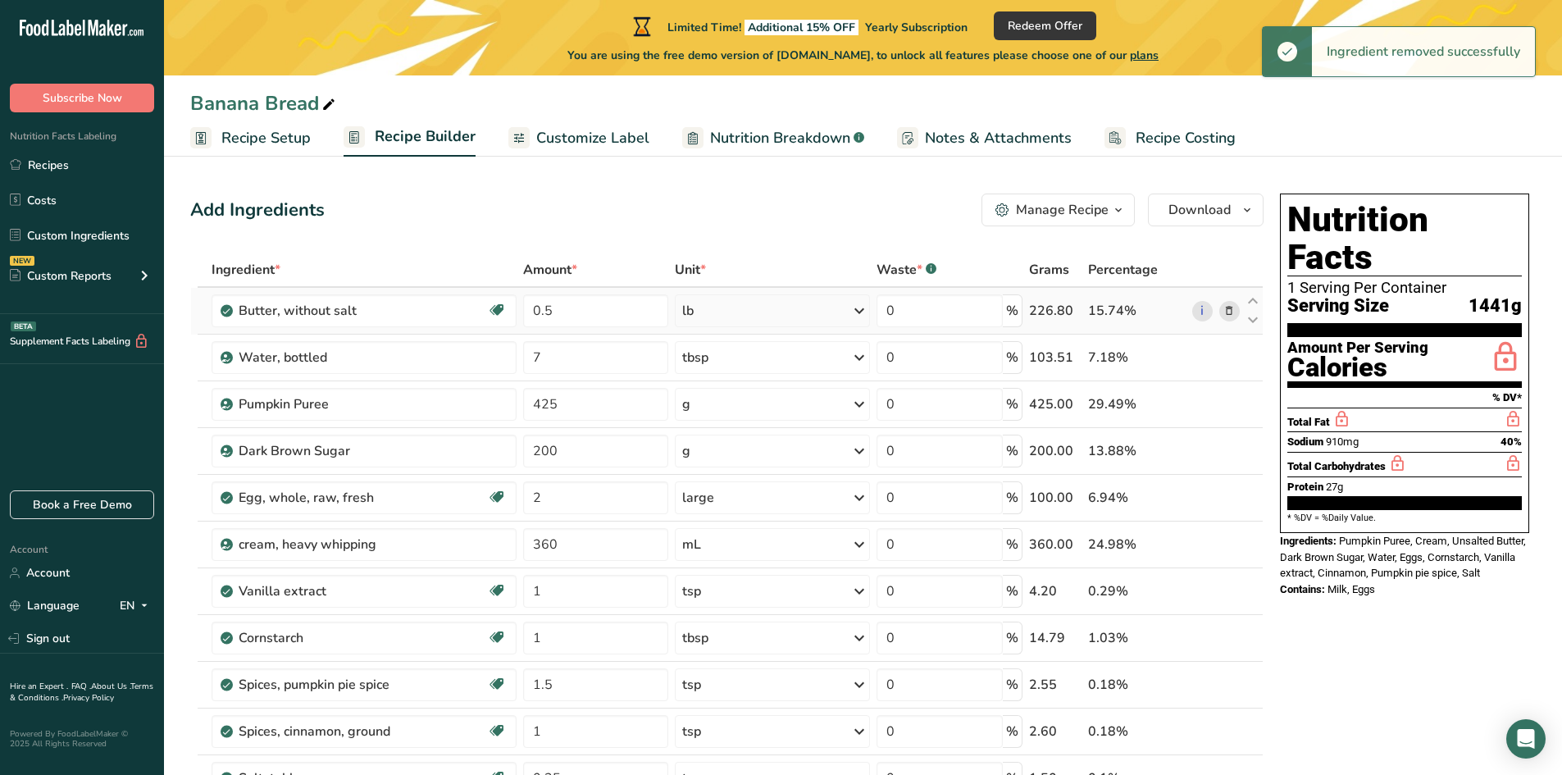
click at [1232, 308] on icon at bounding box center [1228, 311] width 11 height 17
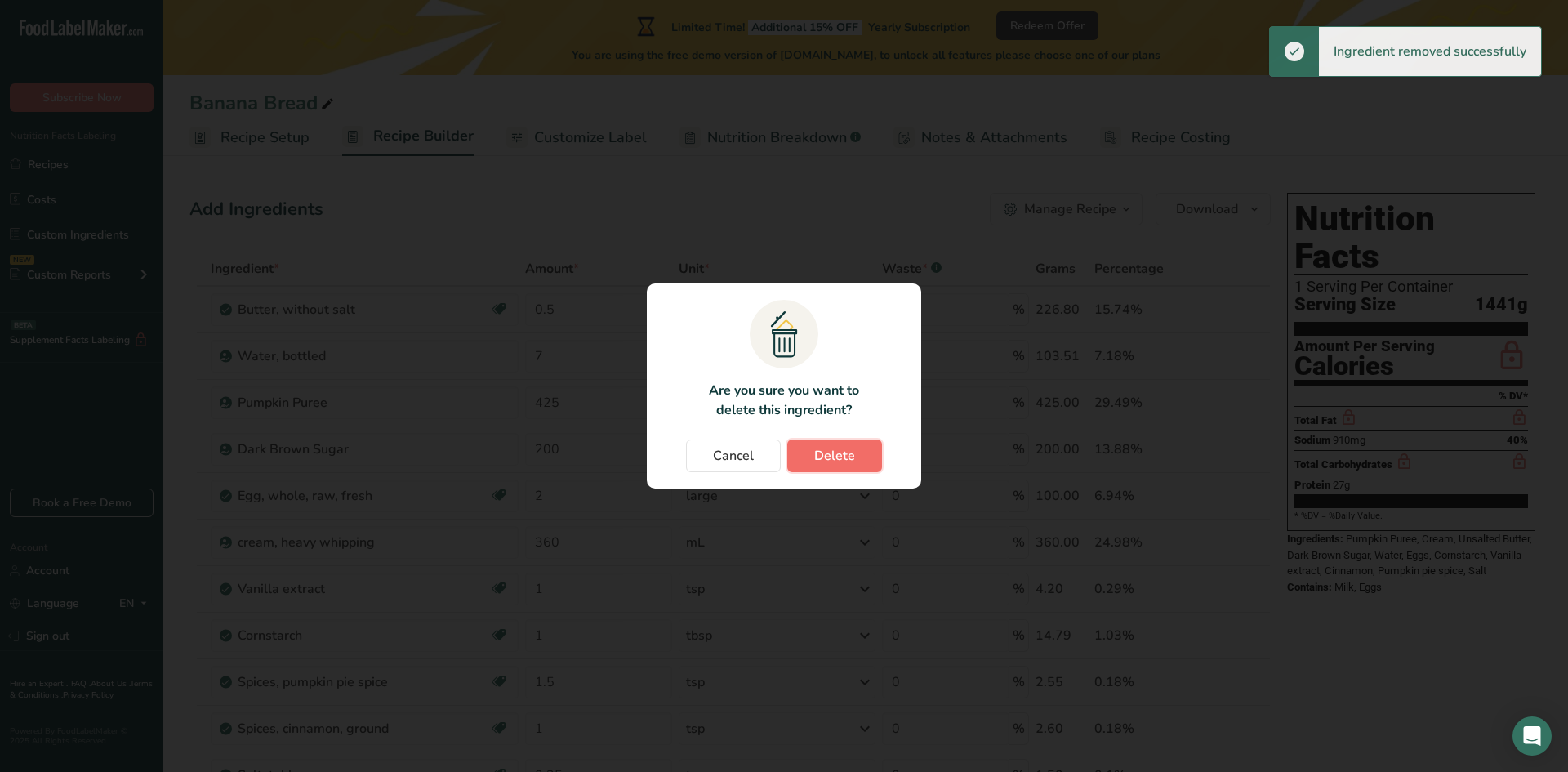
click at [860, 446] on button "Delete" at bounding box center [834, 455] width 95 height 33
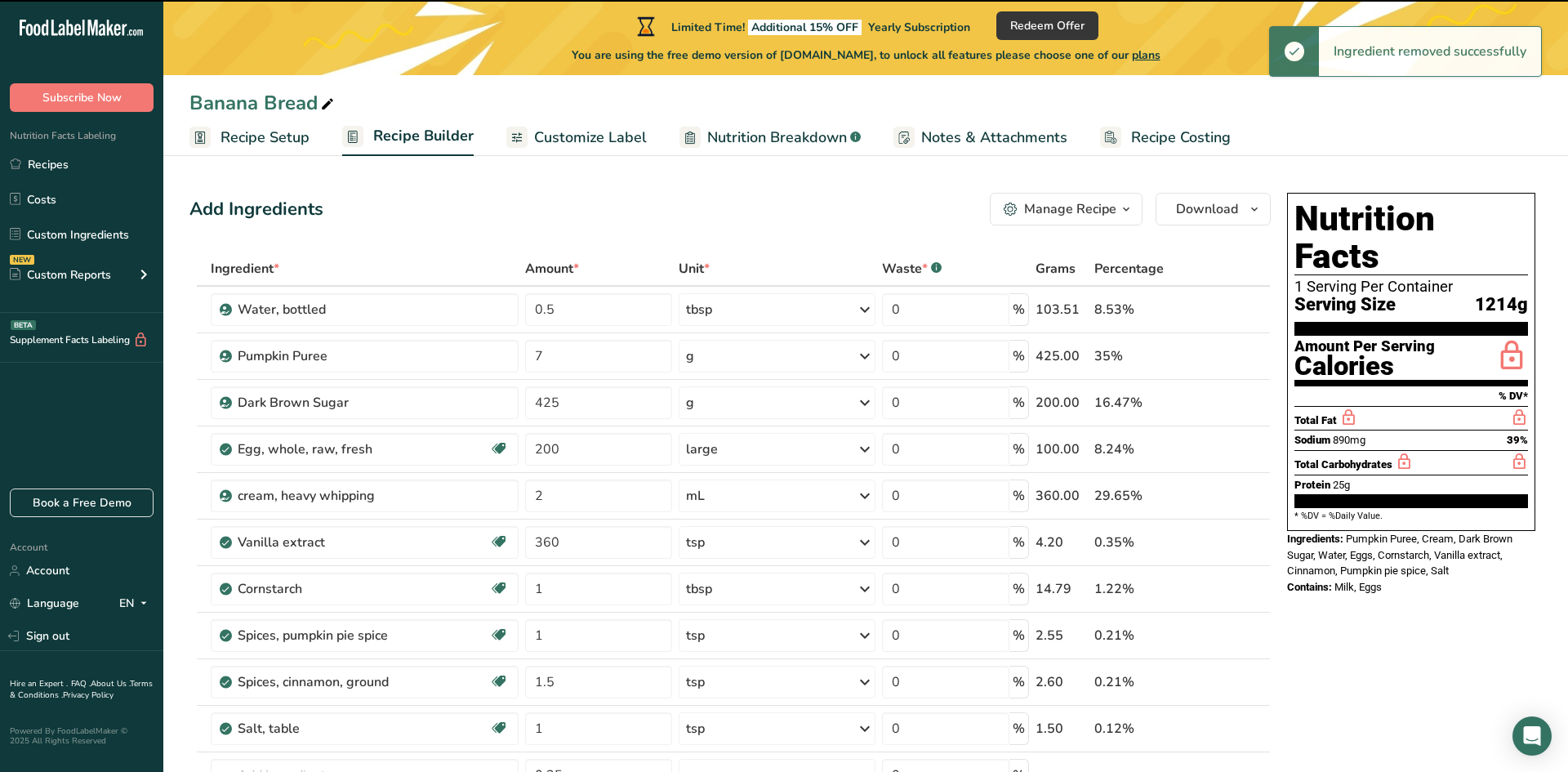
type input "7"
type input "425"
type input "200"
type input "2"
type input "360"
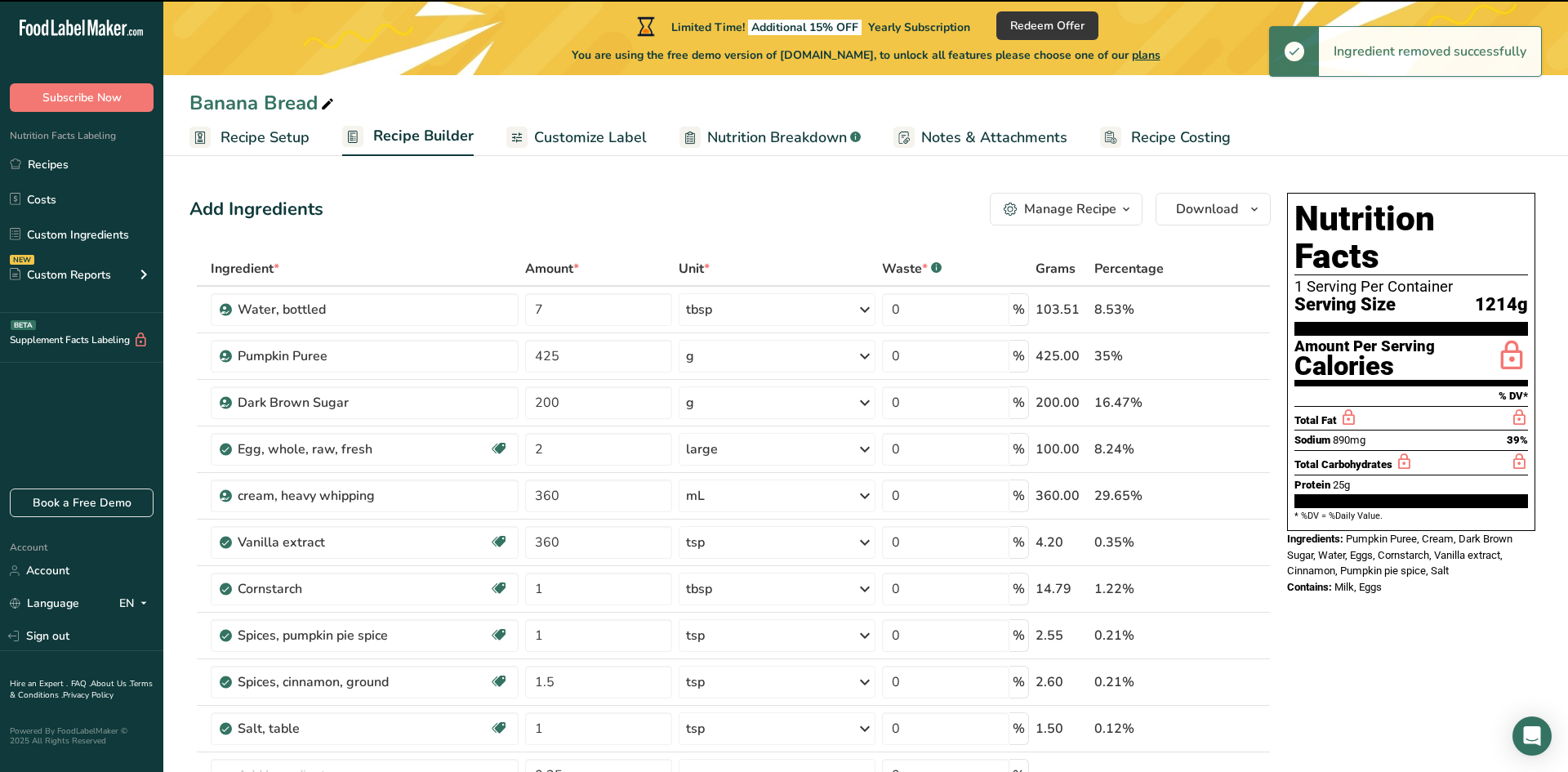
type input "1"
type input "1.5"
type input "1"
type input "0.25"
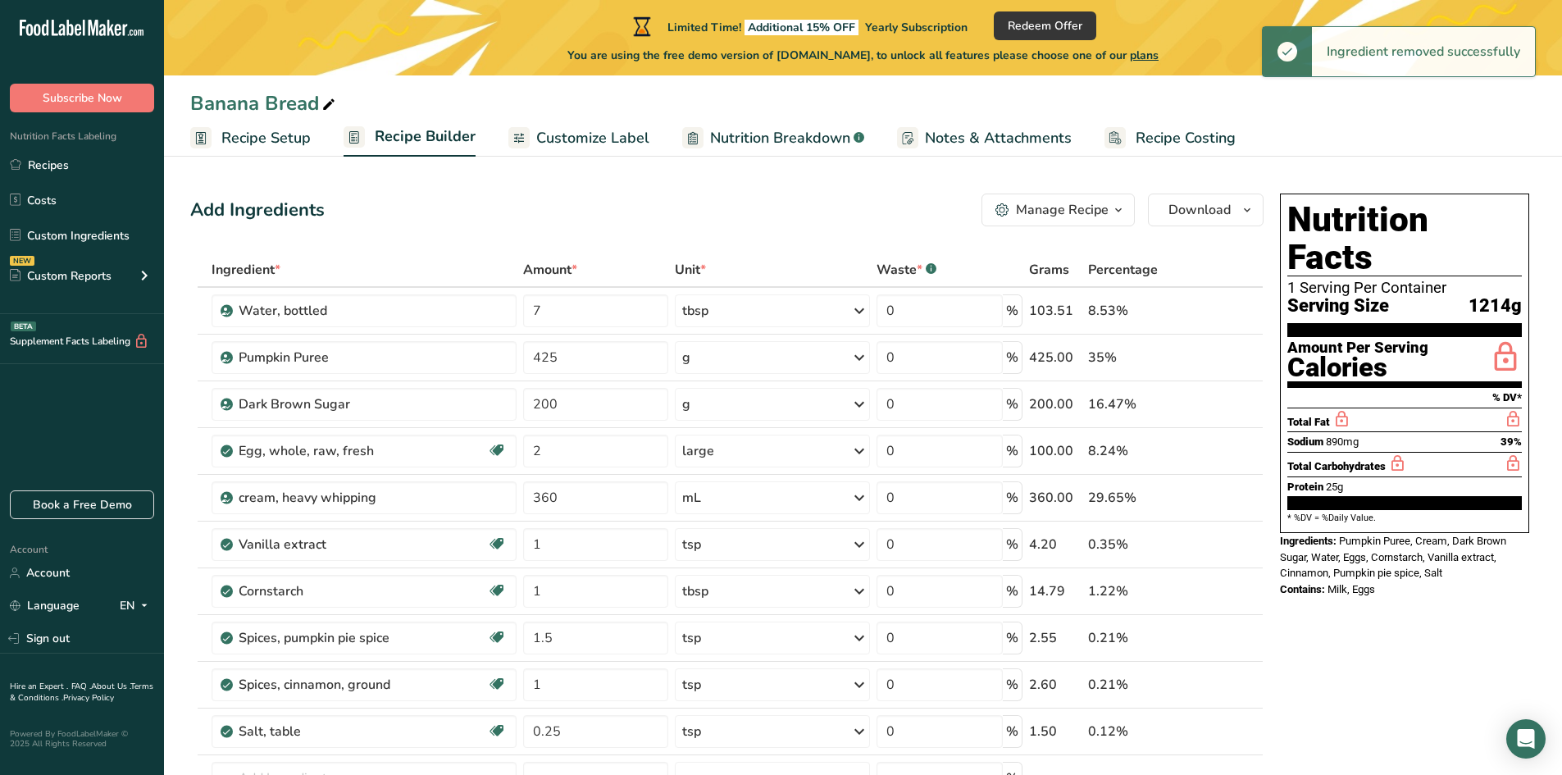
click at [1235, 315] on icon at bounding box center [1228, 311] width 11 height 17
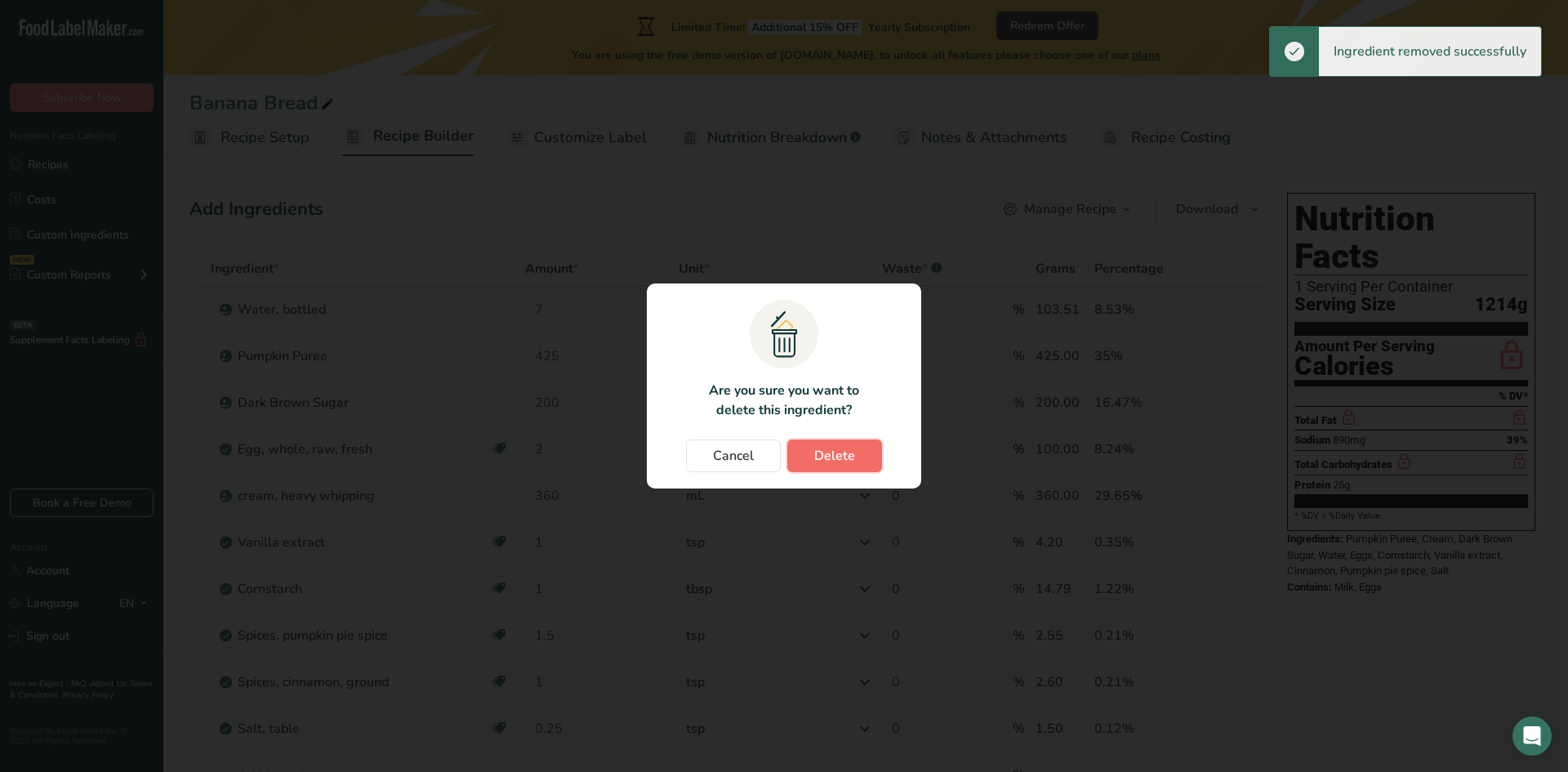
click at [846, 452] on span "Delete" at bounding box center [834, 456] width 41 height 20
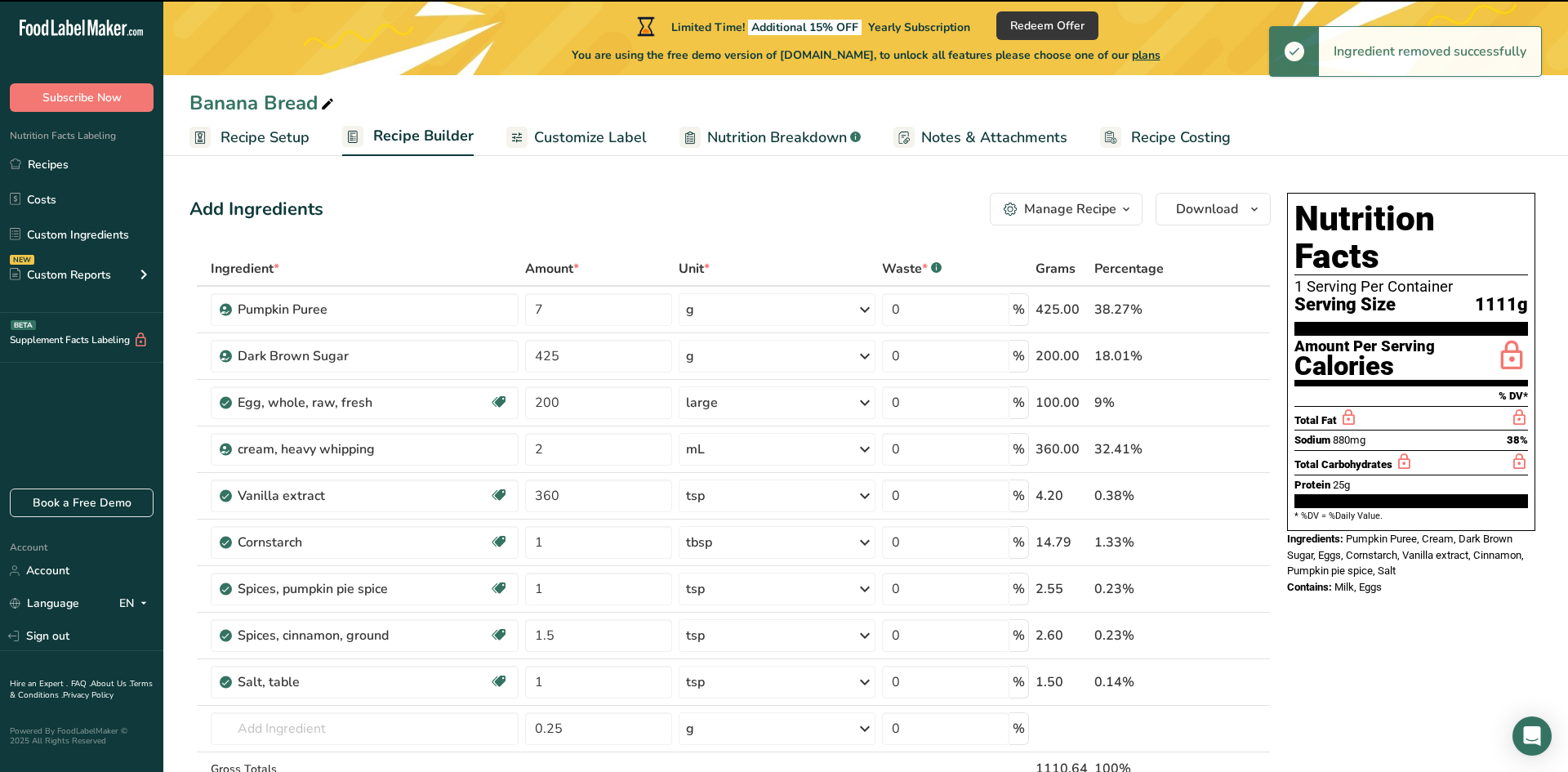
type input "425"
type input "200"
type input "2"
type input "360"
type input "1"
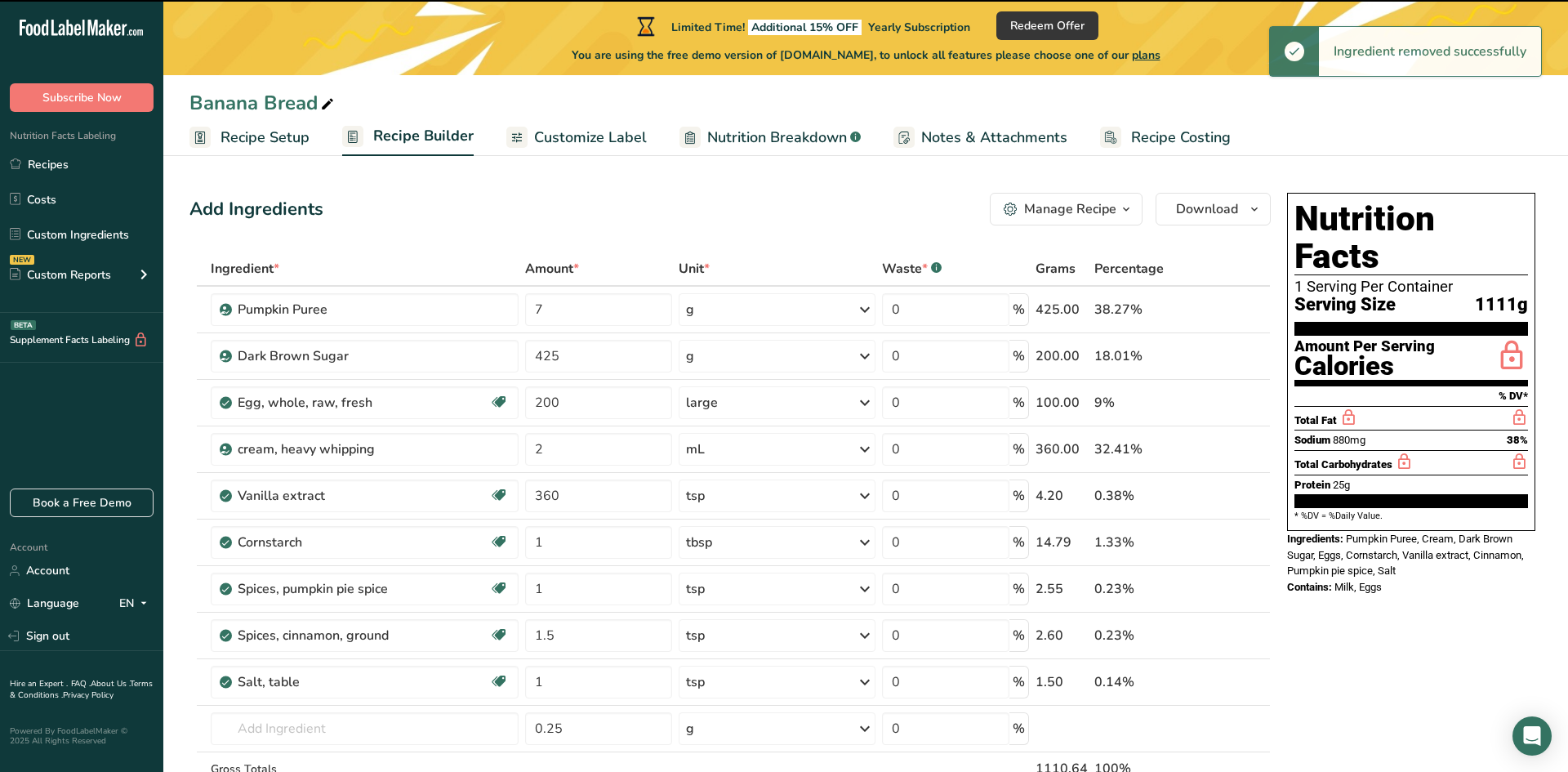
type input "1.5"
type input "1"
type input "0.25"
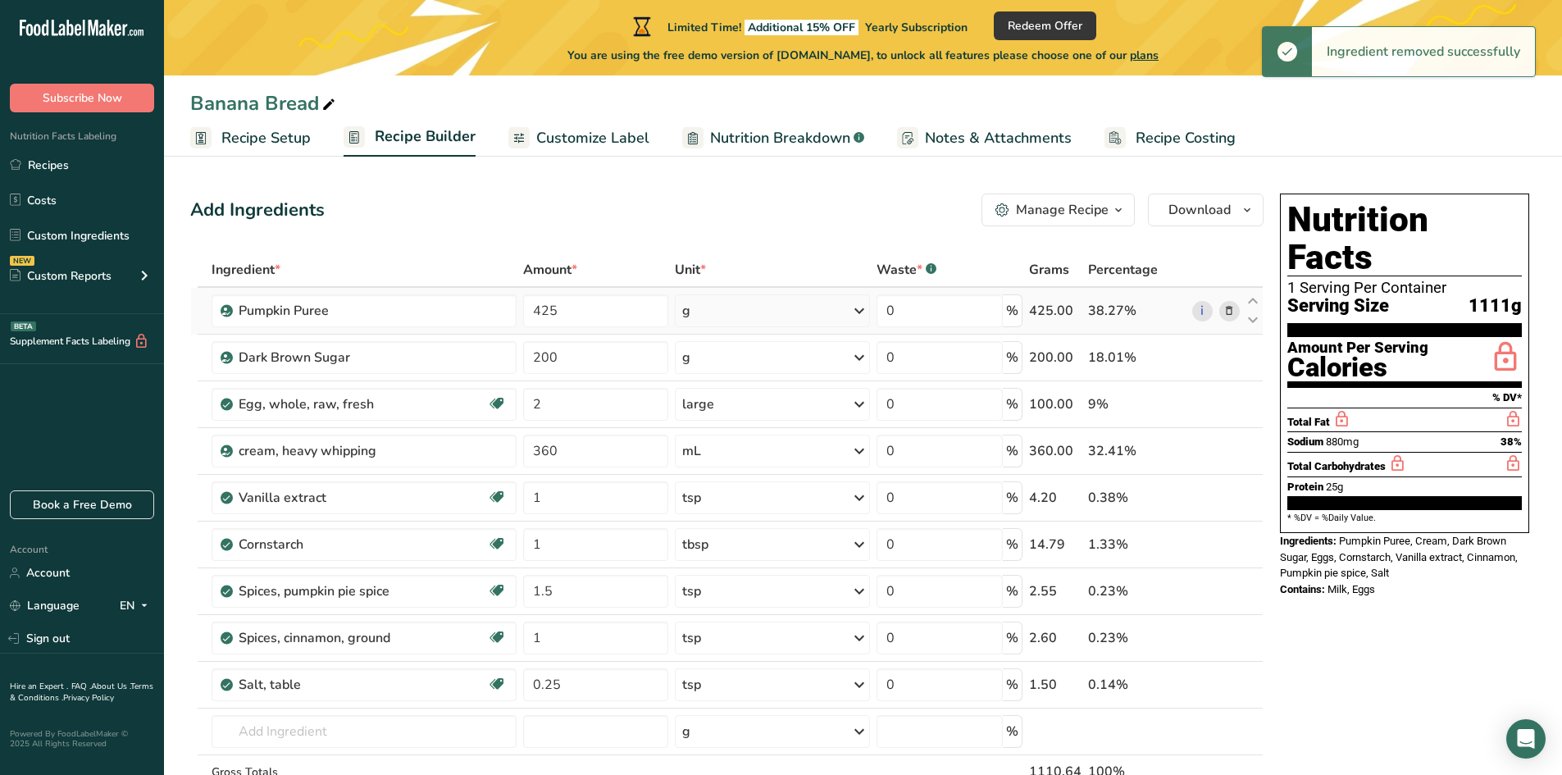
click at [1234, 312] on icon at bounding box center [1228, 311] width 11 height 17
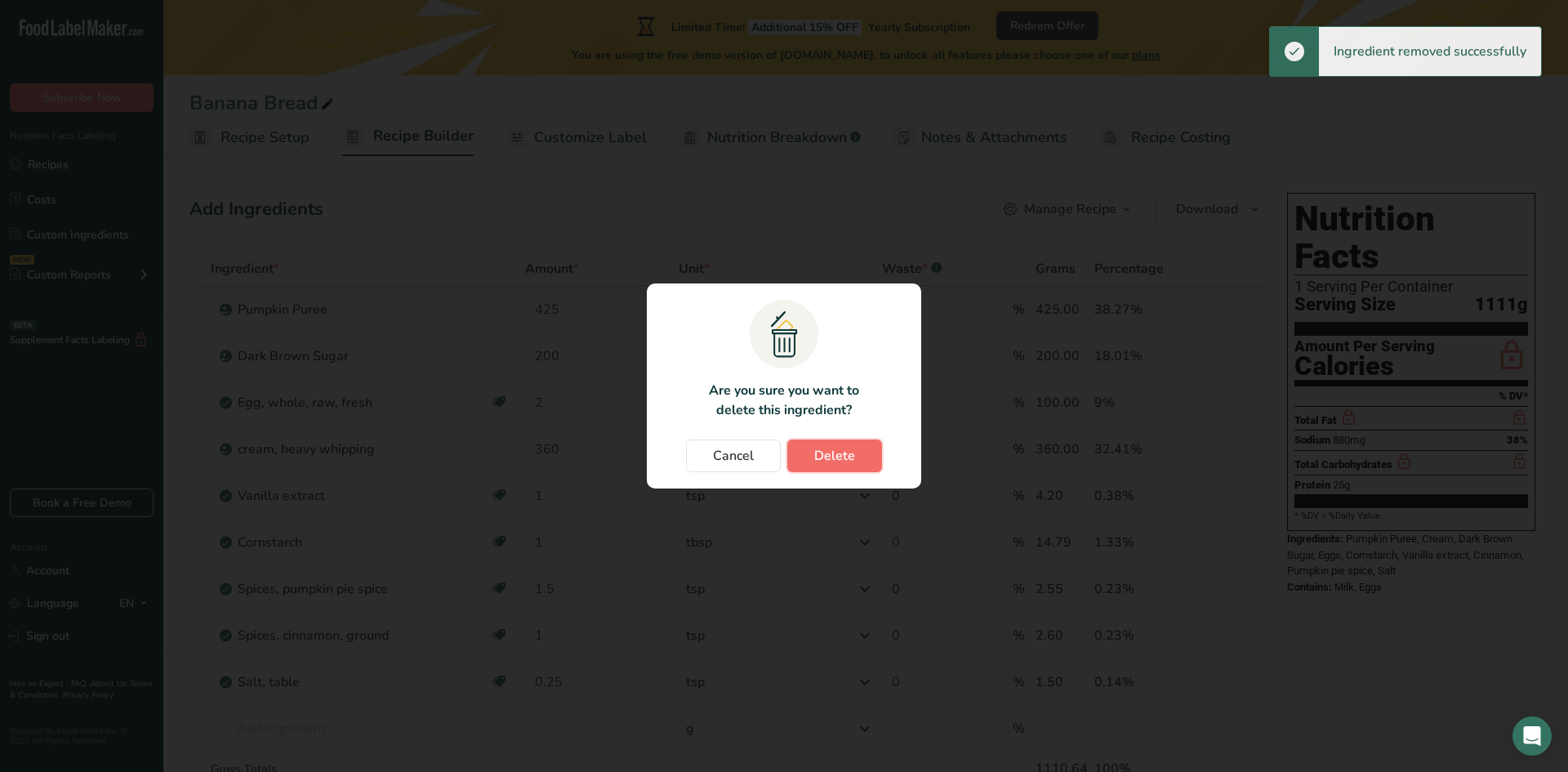
click at [860, 452] on button "Delete" at bounding box center [834, 455] width 95 height 33
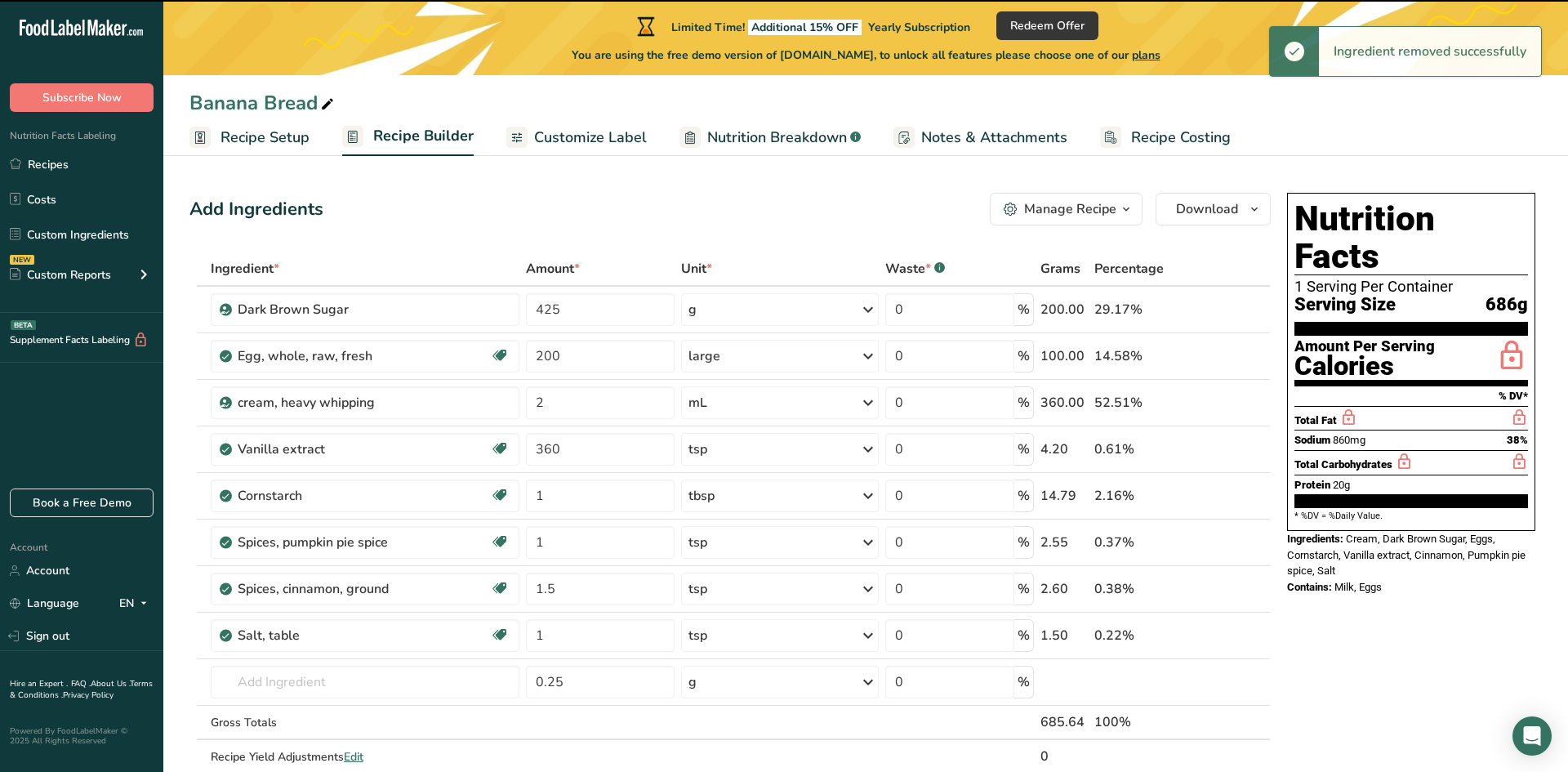
type input "200"
type input "2"
type input "360"
type input "1"
type input "1.5"
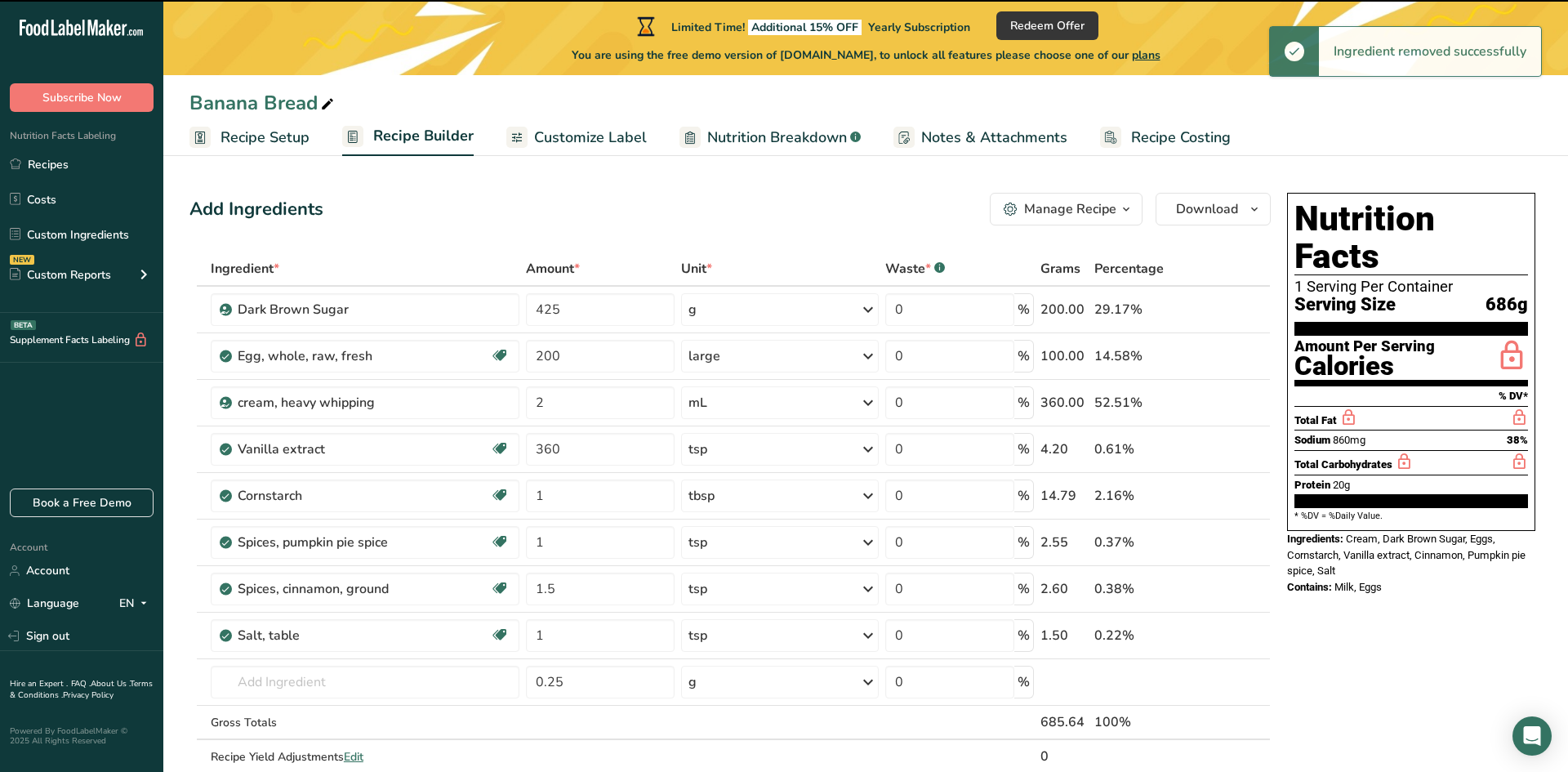
type input "1"
type input "0.25"
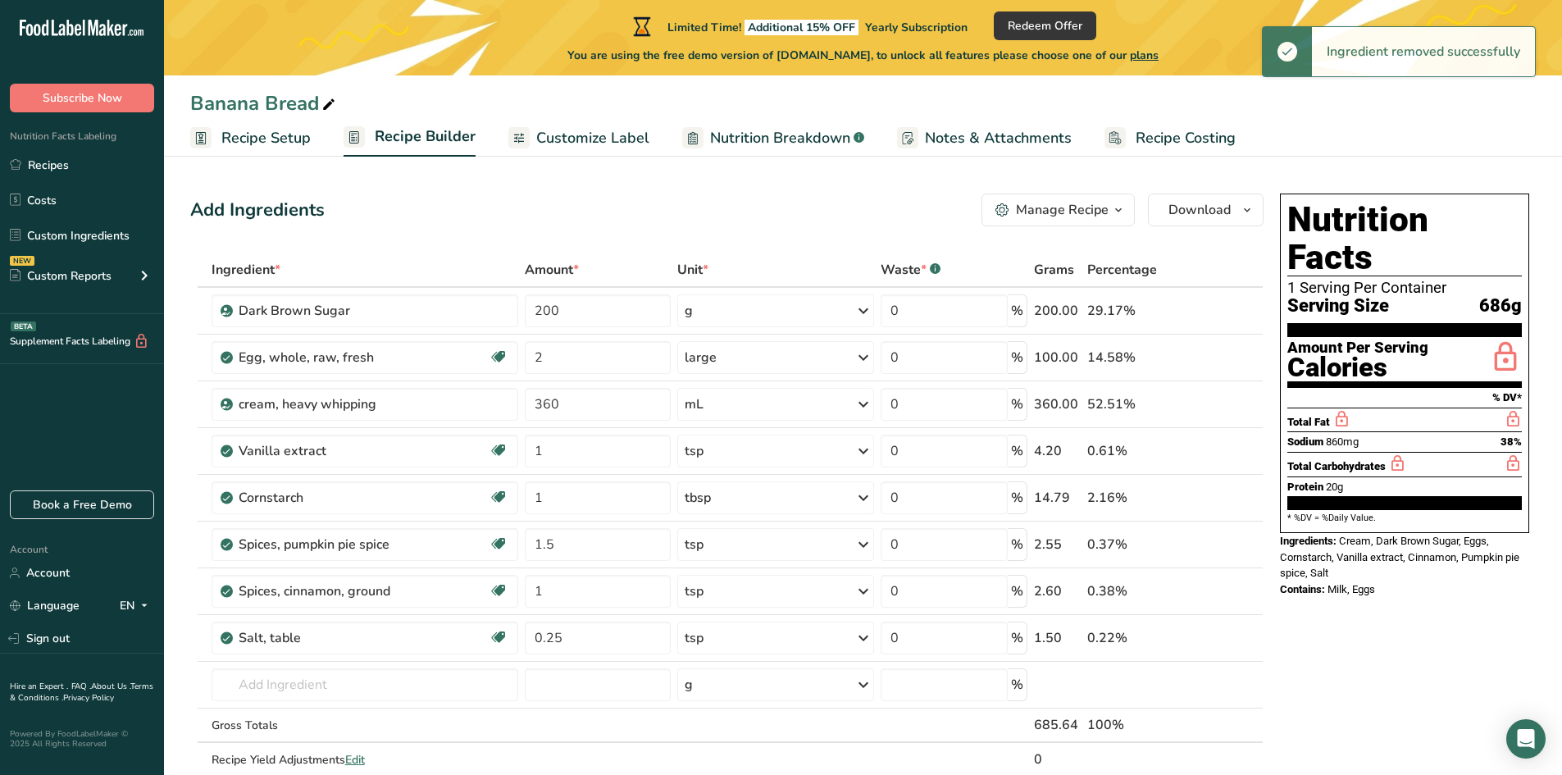
click at [1226, 316] on icon at bounding box center [1228, 311] width 11 height 17
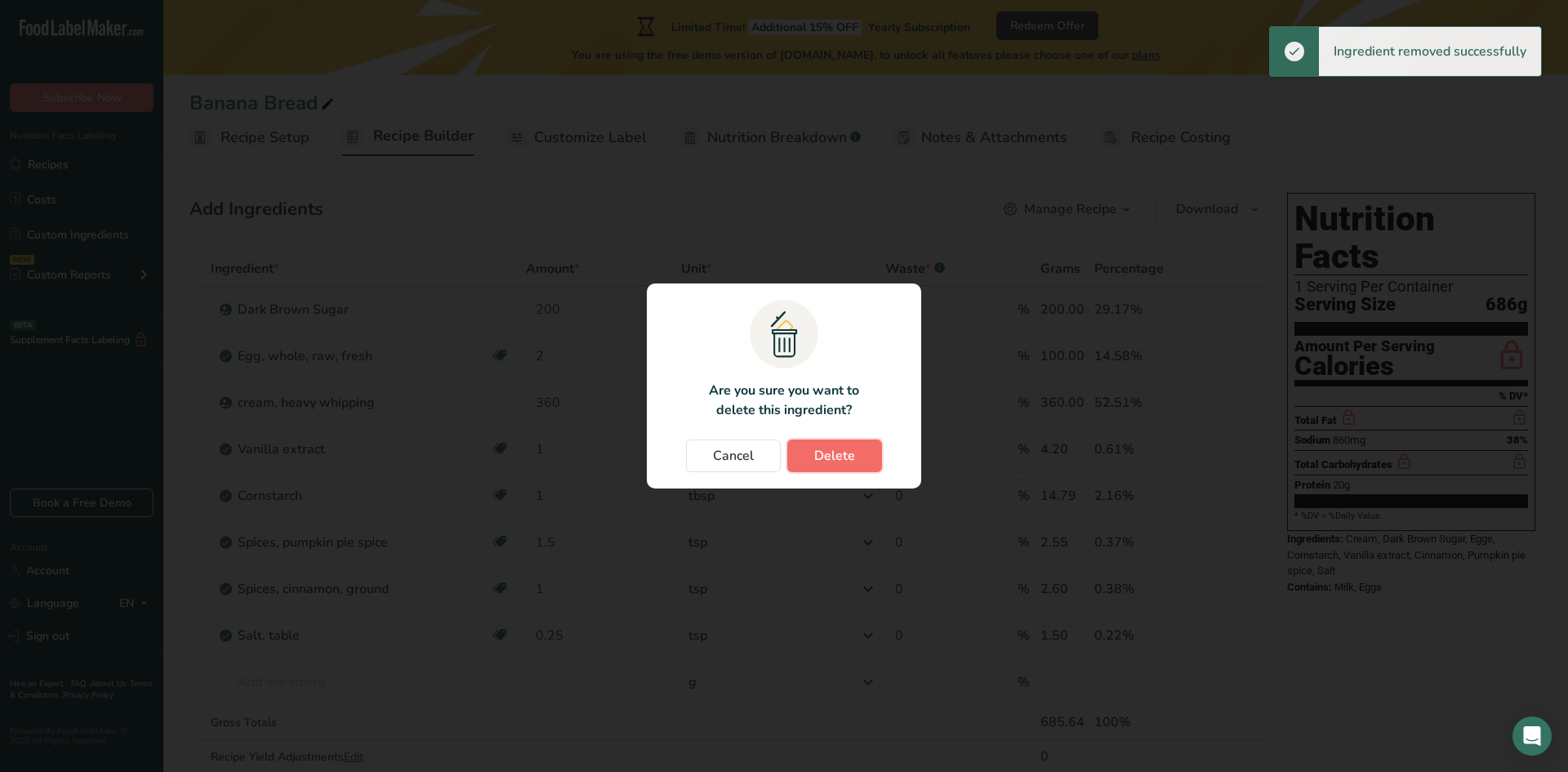
click at [851, 456] on span "Delete" at bounding box center [834, 456] width 41 height 20
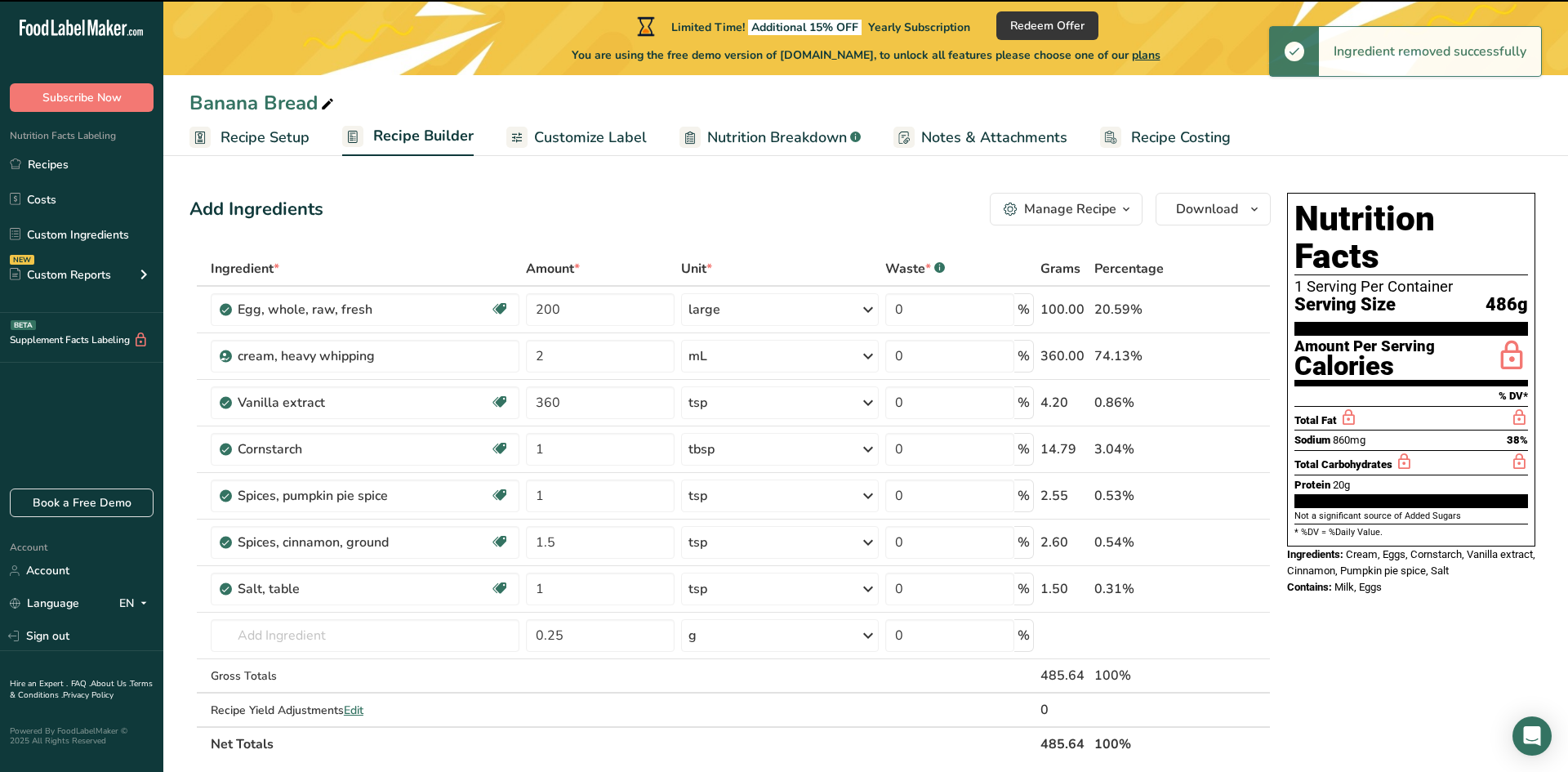
type input "2"
type input "360"
type input "1"
type input "1.5"
type input "1"
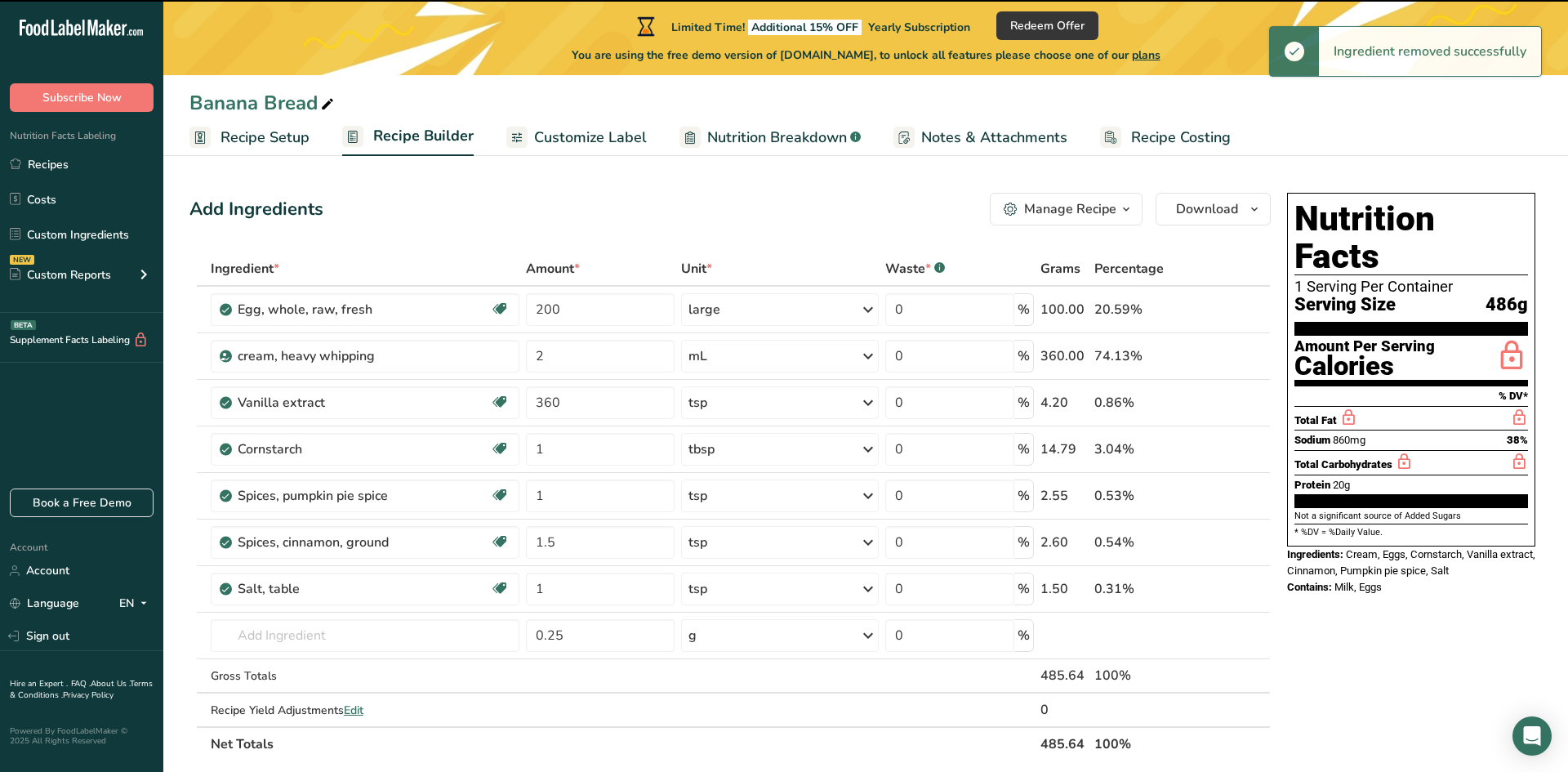
type input "0.25"
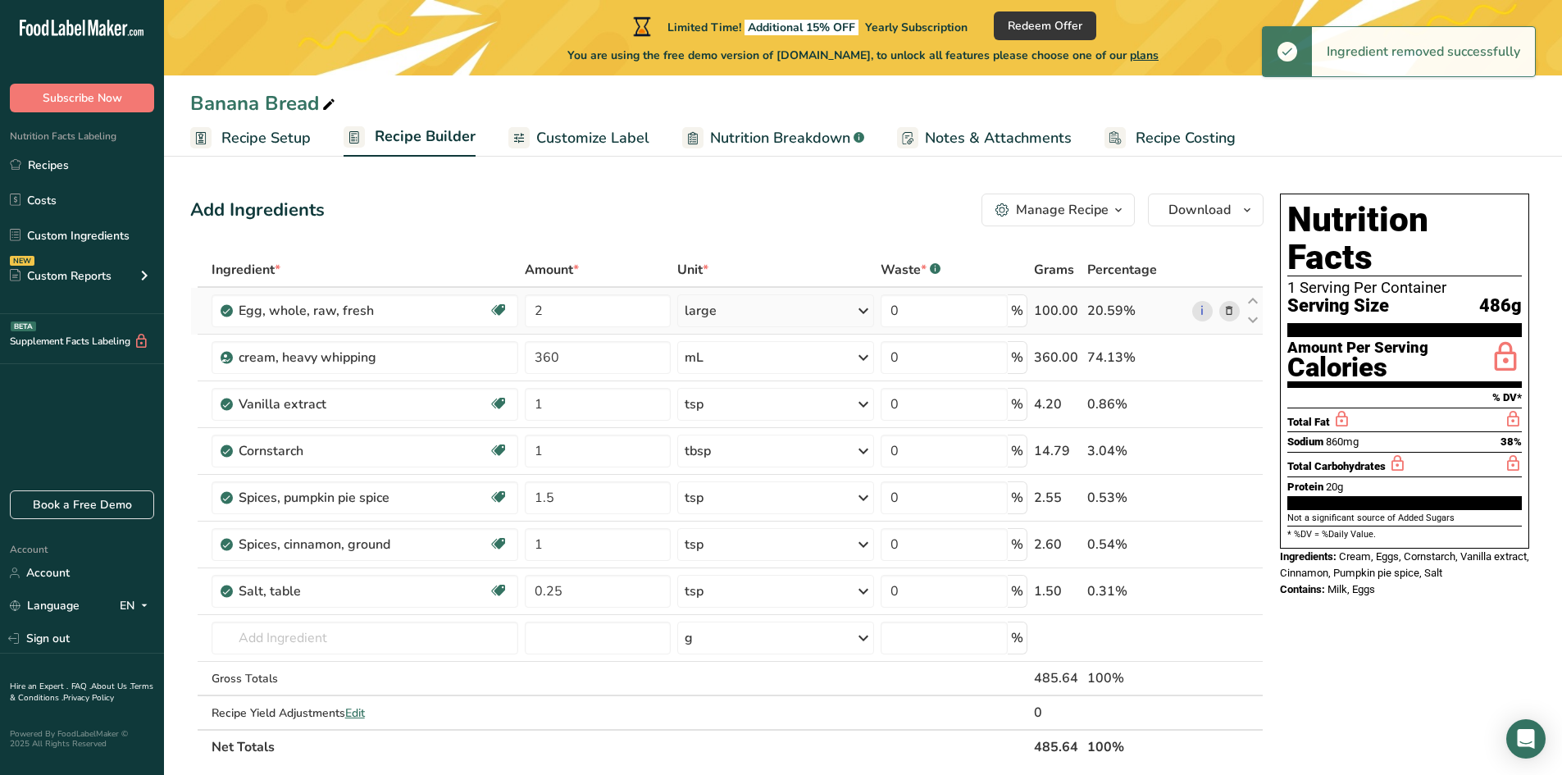
click at [1233, 316] on icon at bounding box center [1228, 311] width 11 height 17
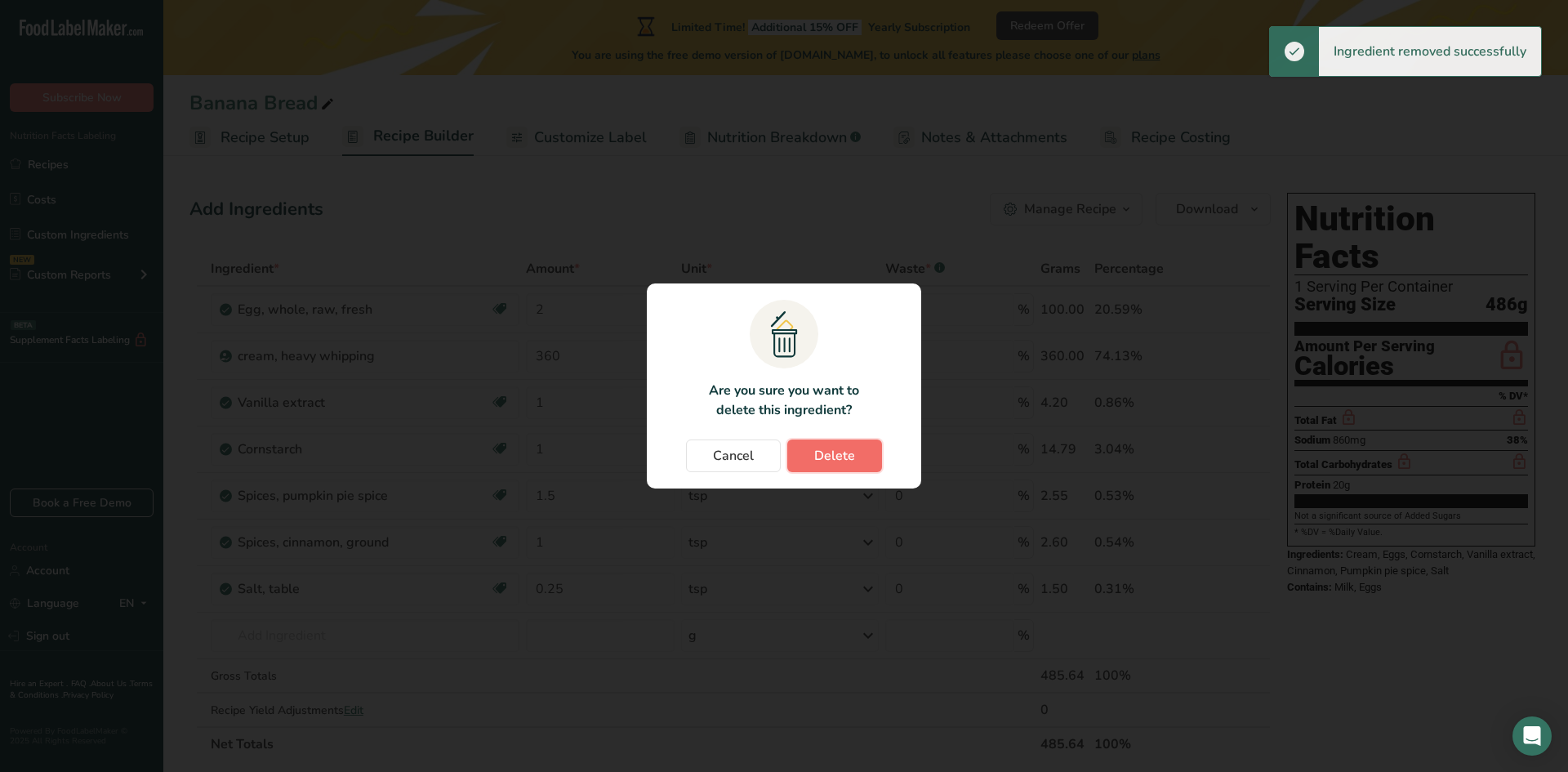
click at [842, 457] on span "Delete" at bounding box center [834, 456] width 41 height 20
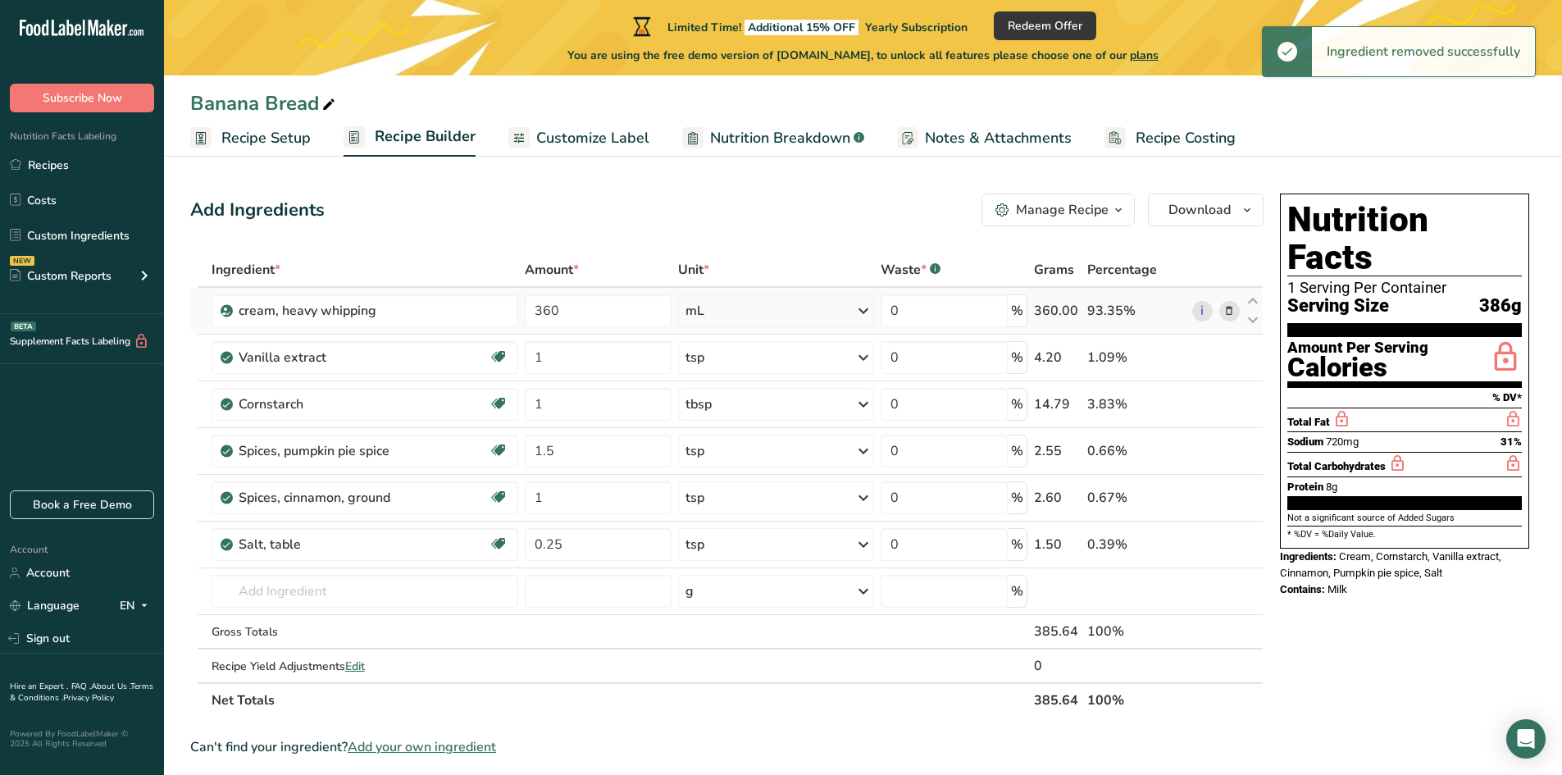
click at [1232, 311] on icon at bounding box center [1228, 311] width 11 height 17
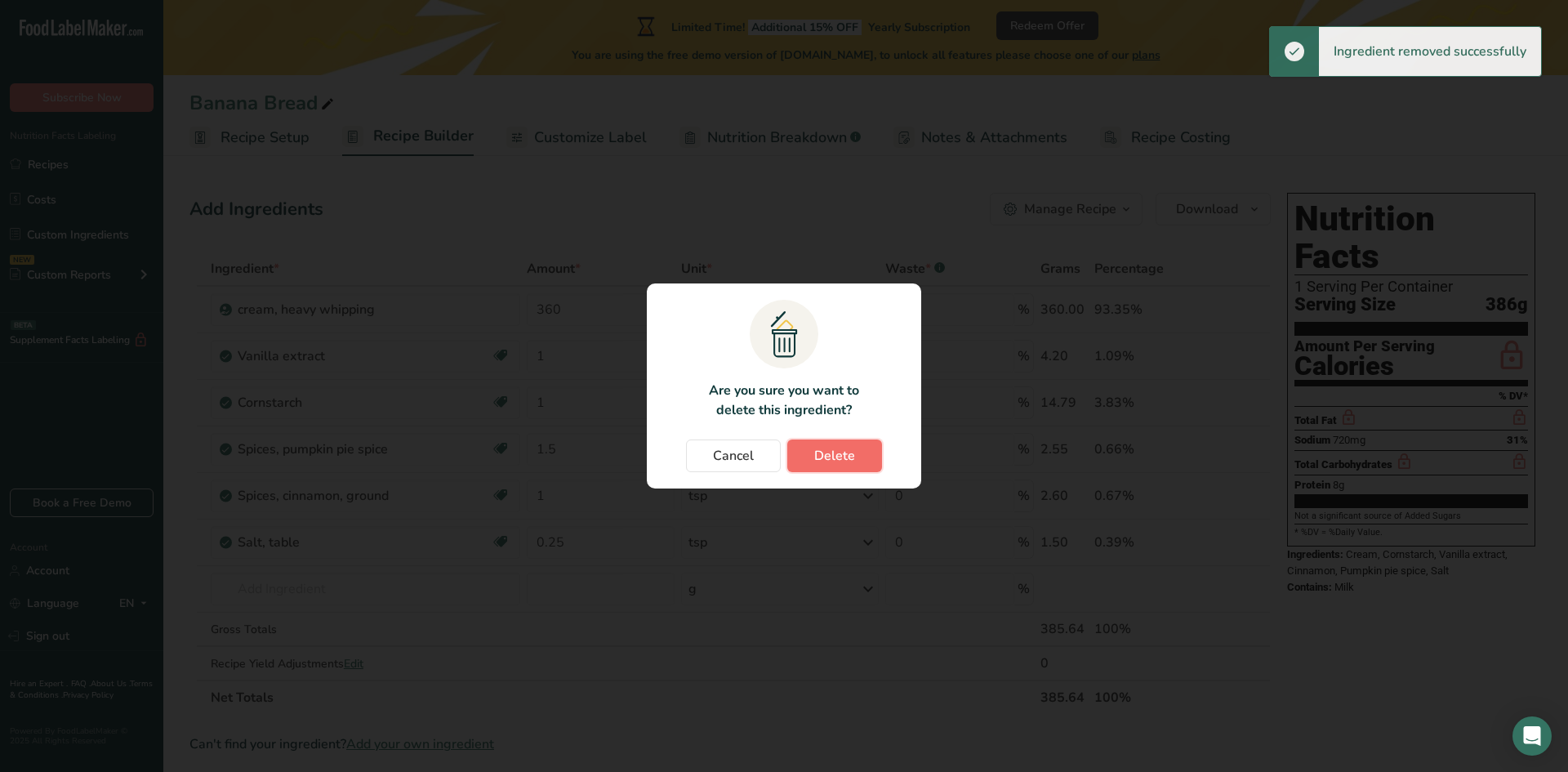
click at [841, 462] on span "Delete" at bounding box center [834, 456] width 41 height 20
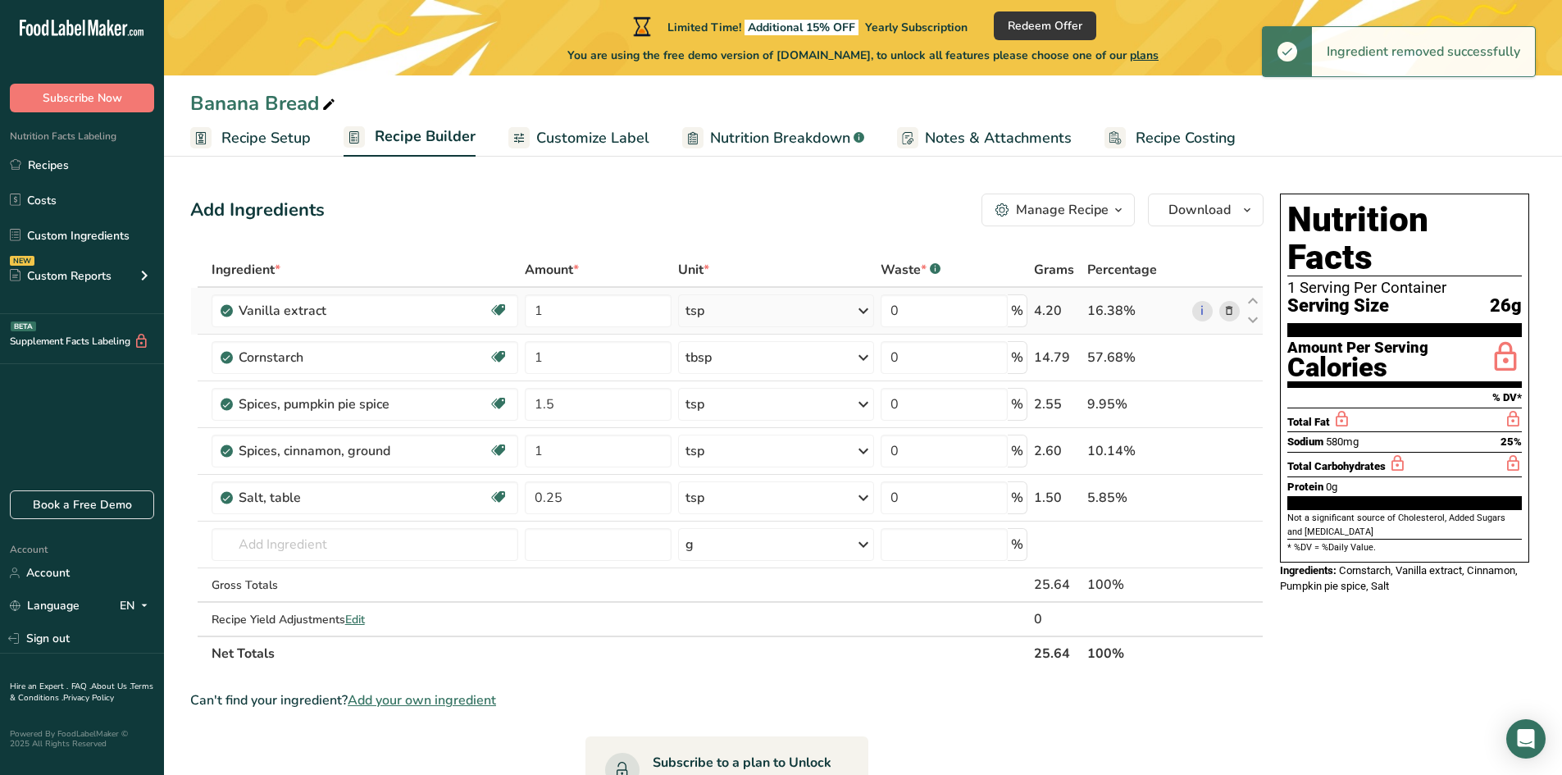
click at [1226, 312] on icon at bounding box center [1228, 311] width 11 height 17
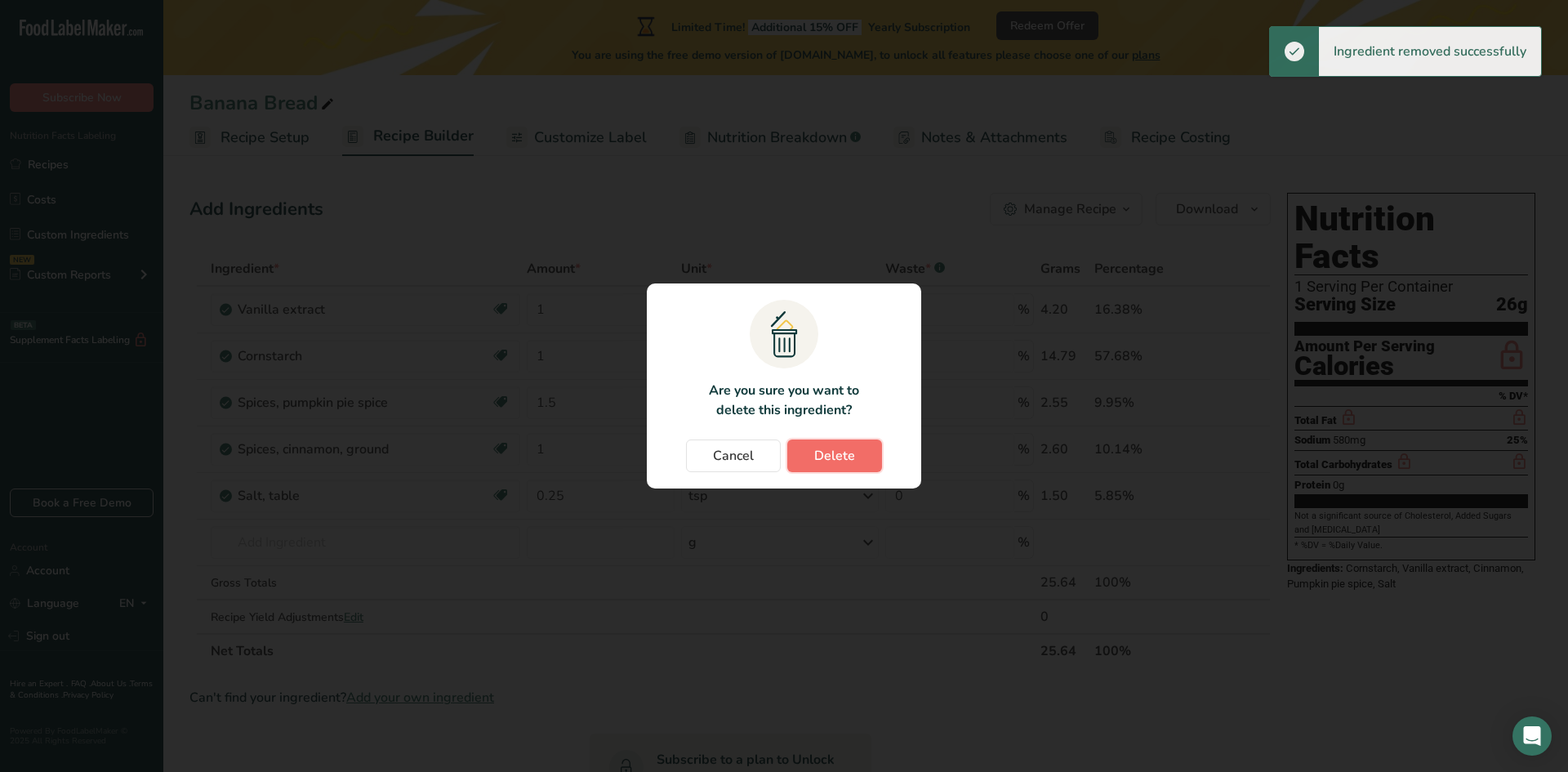
click at [843, 453] on span "Delete" at bounding box center [834, 456] width 41 height 20
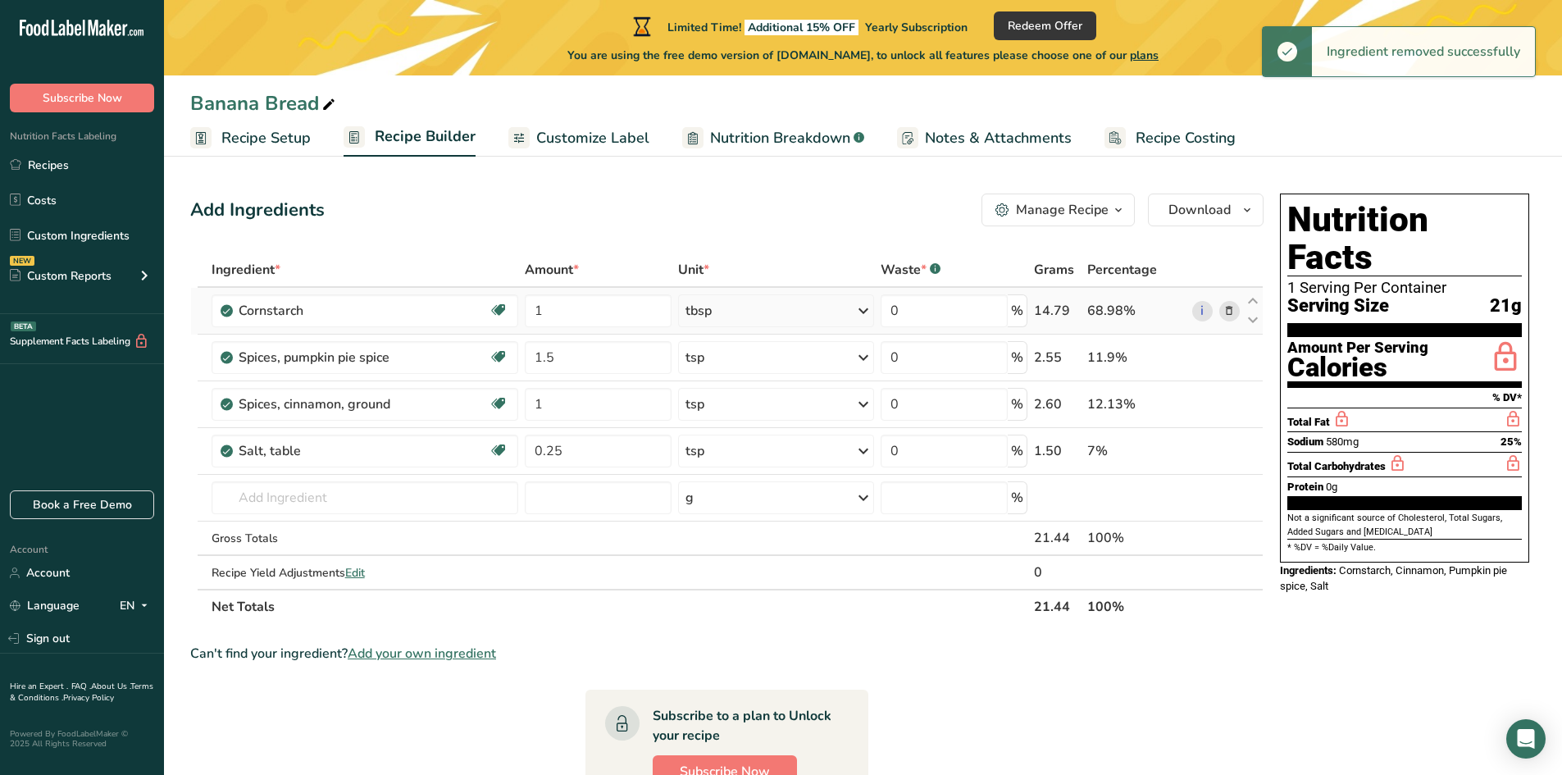
click at [1228, 314] on icon at bounding box center [1228, 311] width 11 height 17
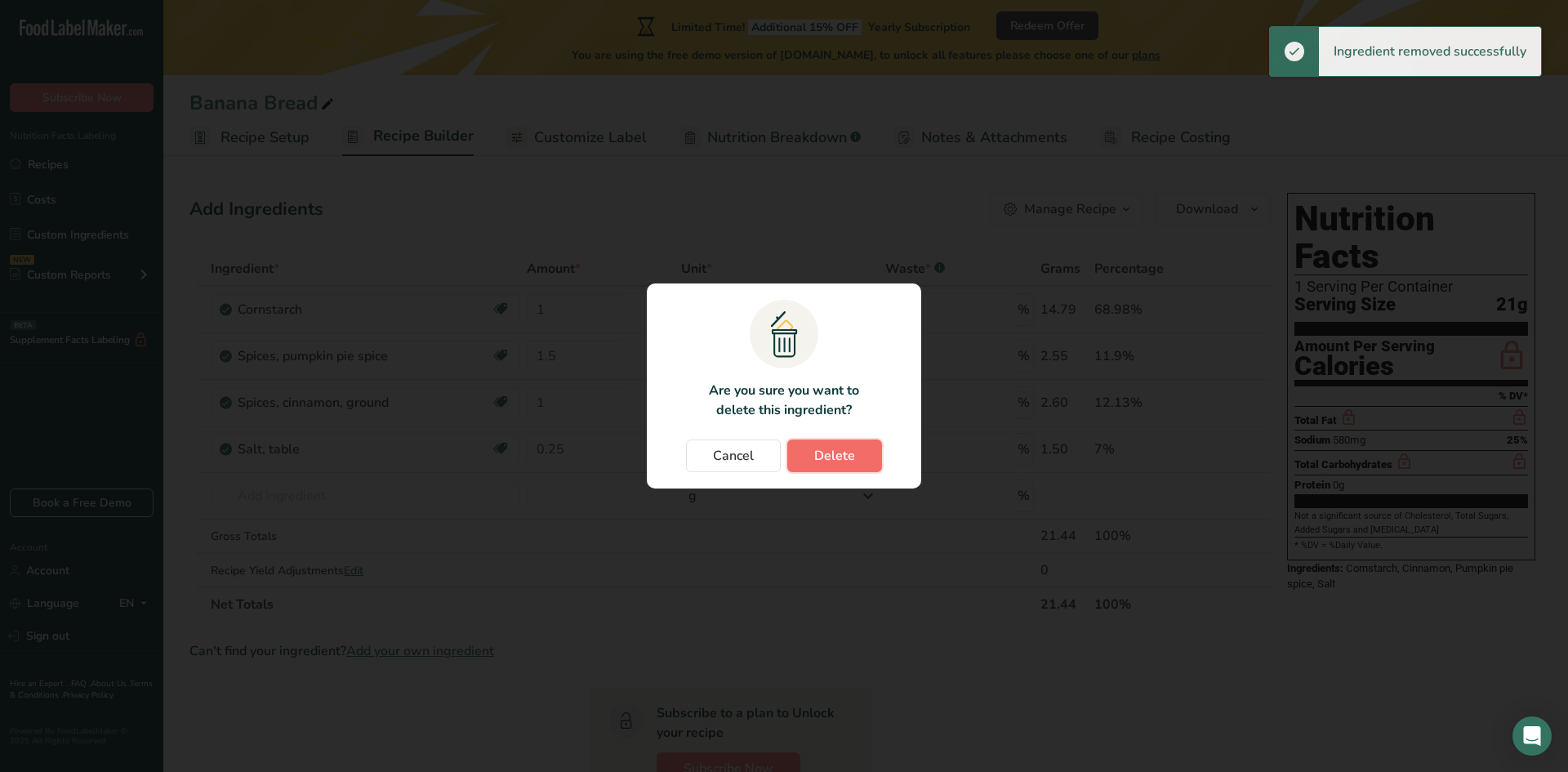
click at [848, 458] on span "Delete" at bounding box center [834, 456] width 41 height 20
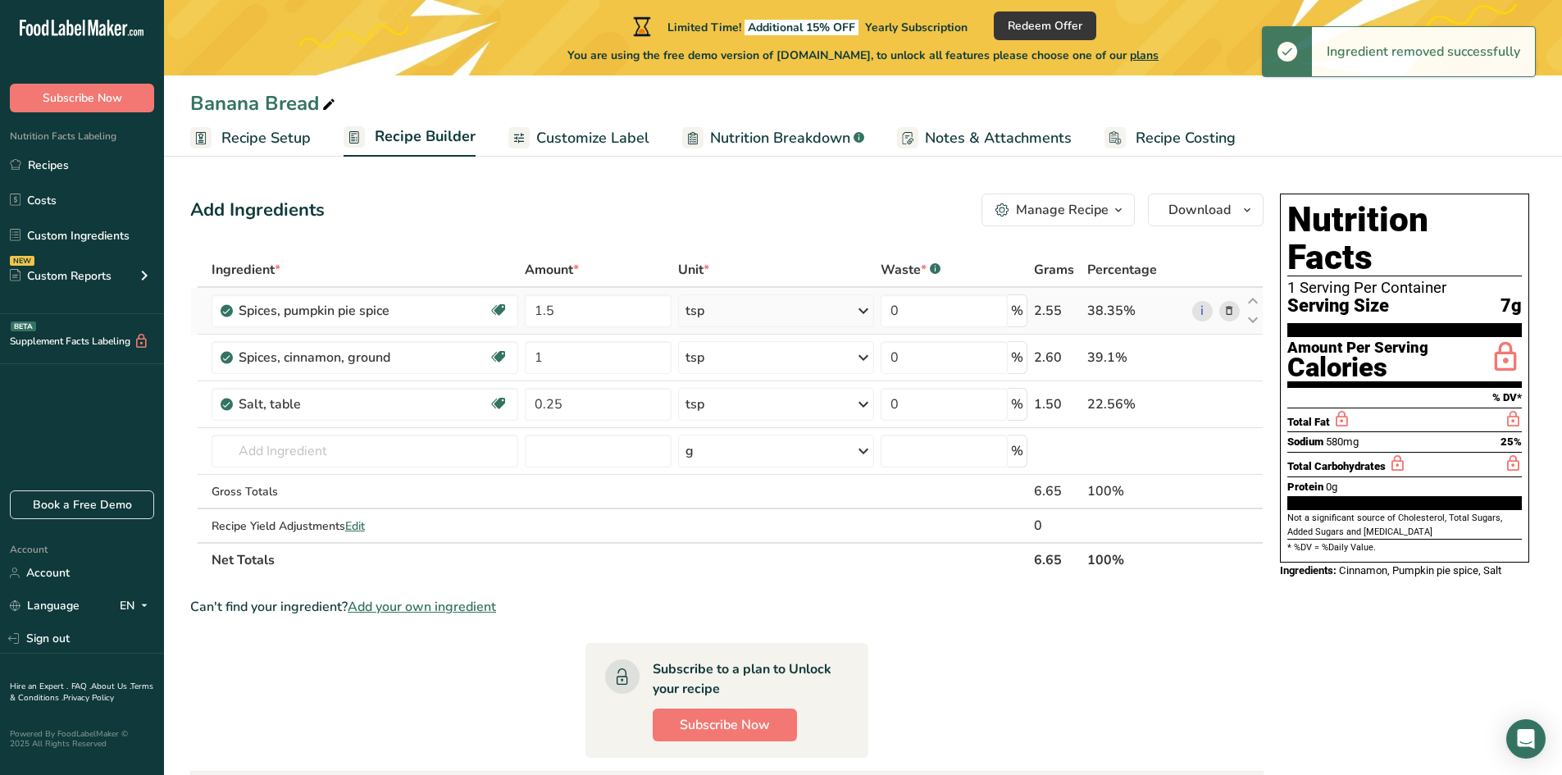
click at [1235, 313] on icon at bounding box center [1228, 311] width 11 height 17
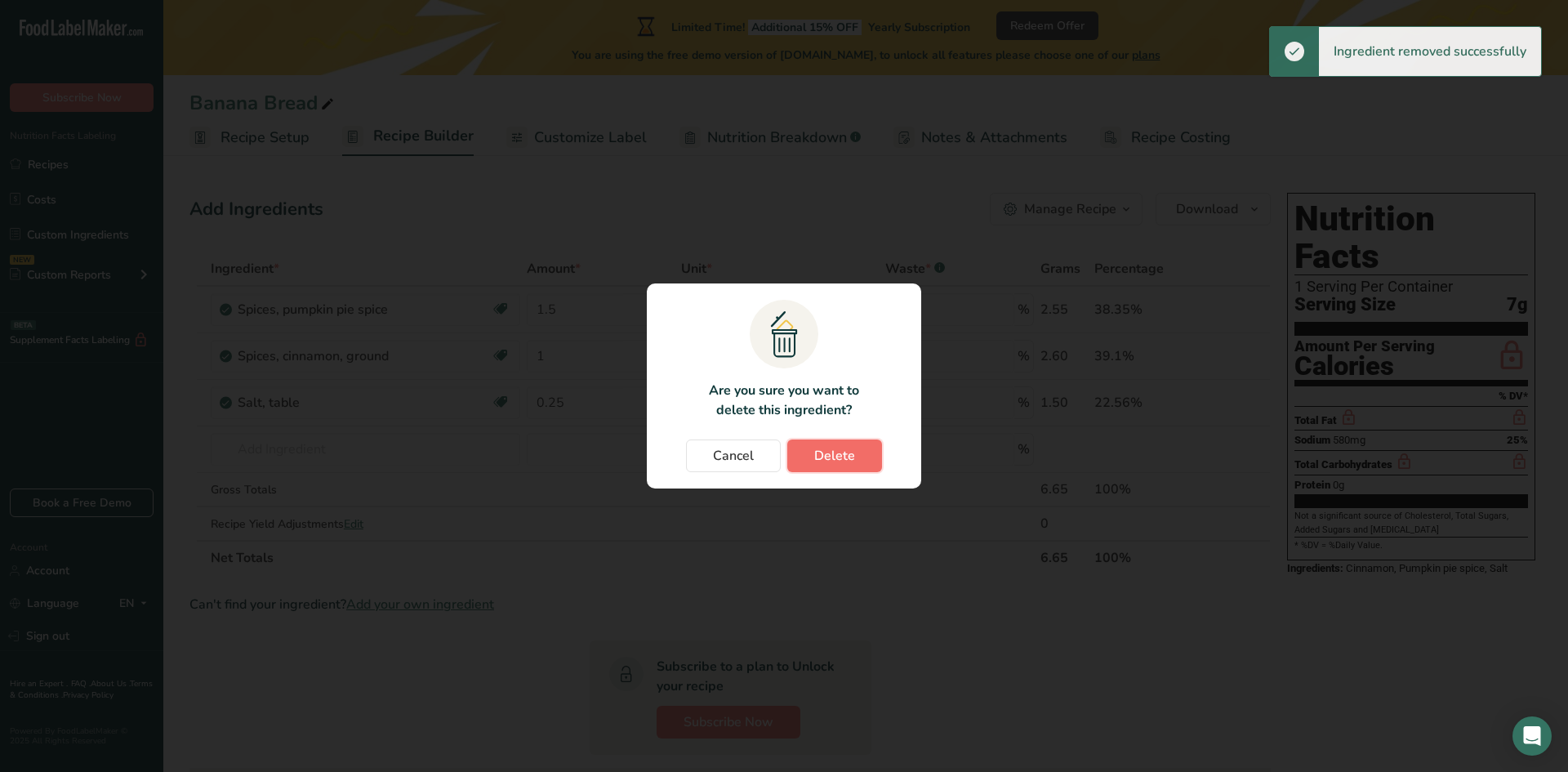
click at [837, 457] on span "Delete" at bounding box center [834, 456] width 41 height 20
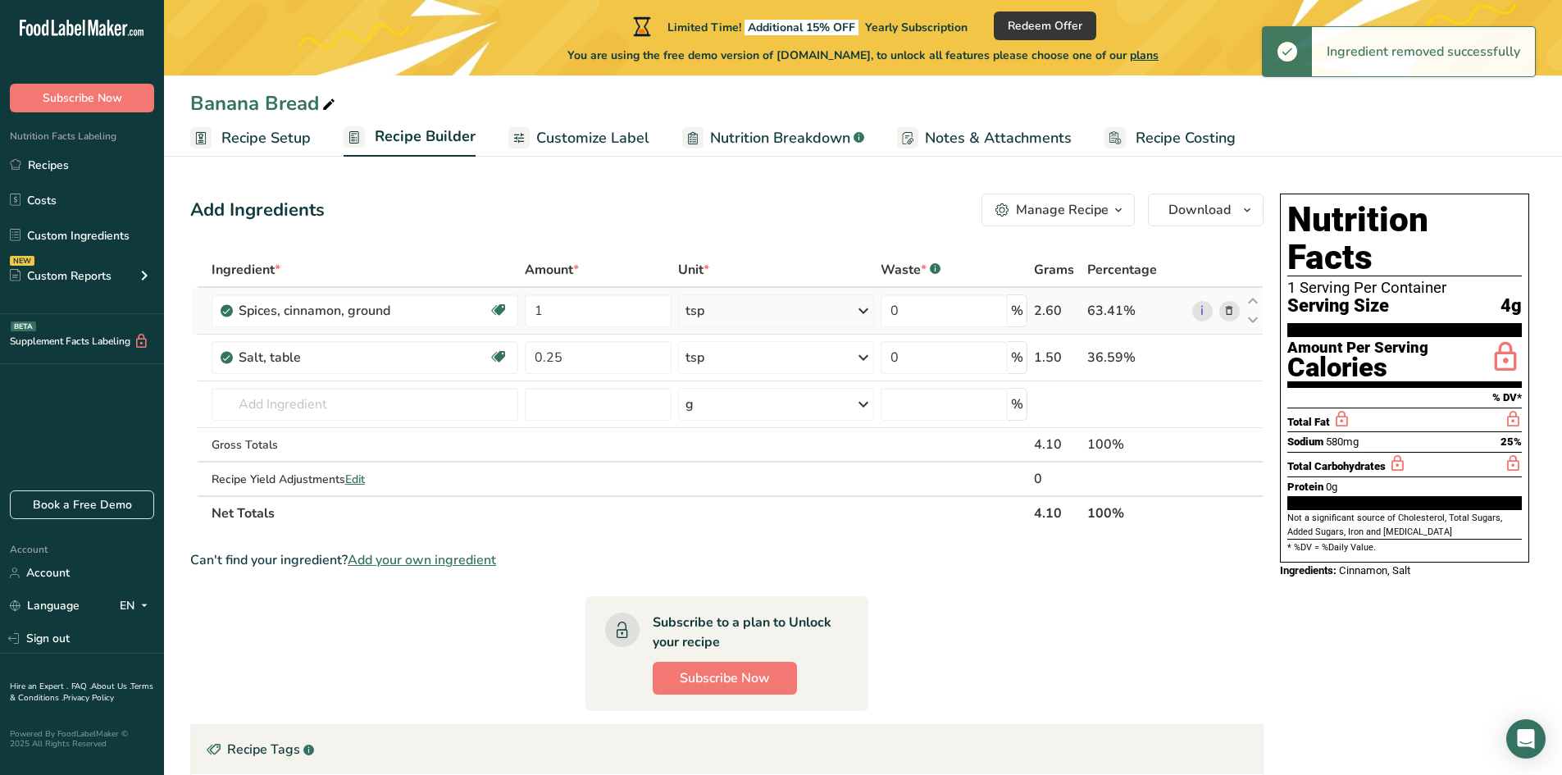
click at [1227, 311] on icon at bounding box center [1228, 311] width 11 height 17
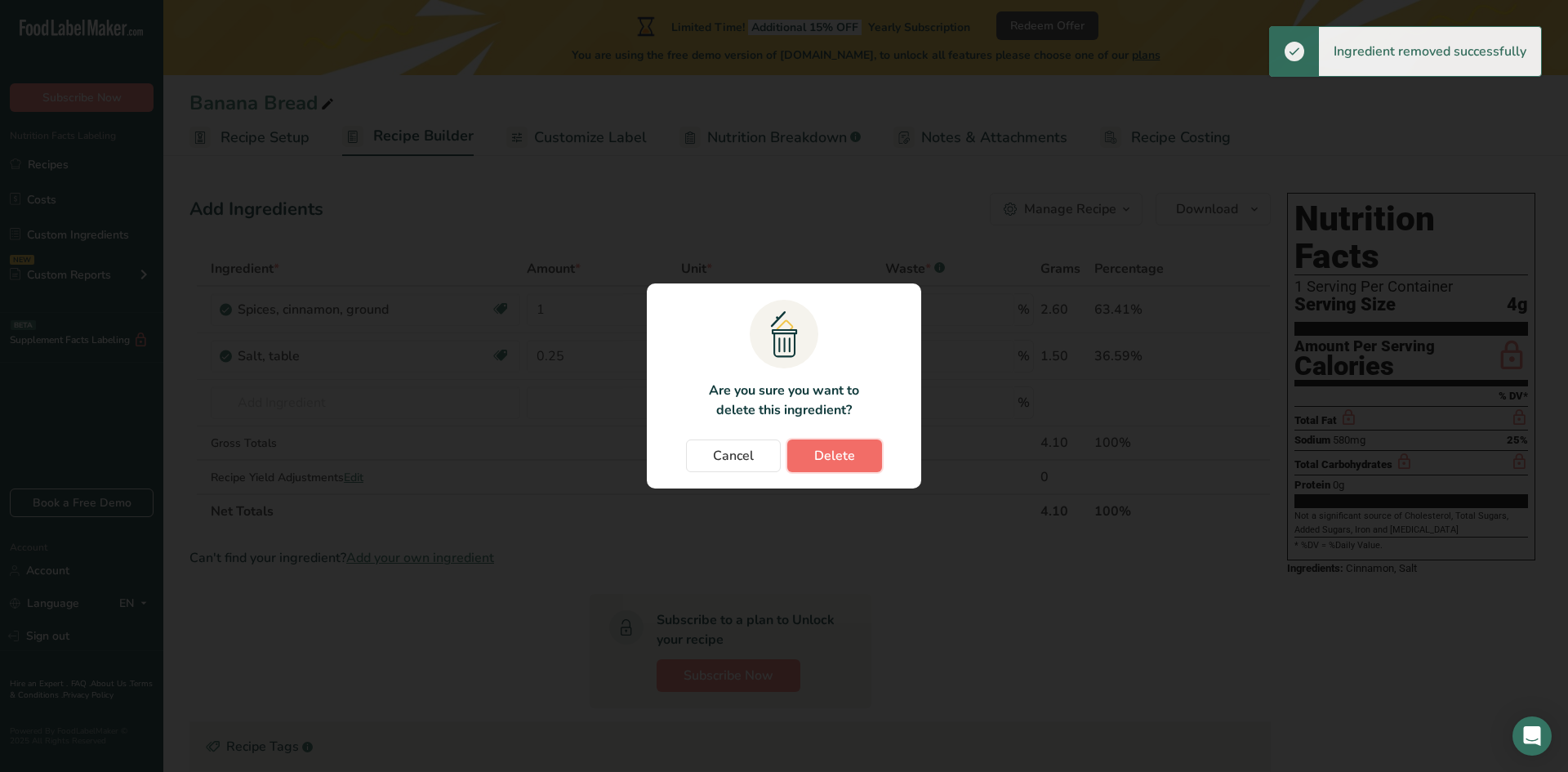
click at [807, 464] on button "Delete" at bounding box center [834, 455] width 95 height 33
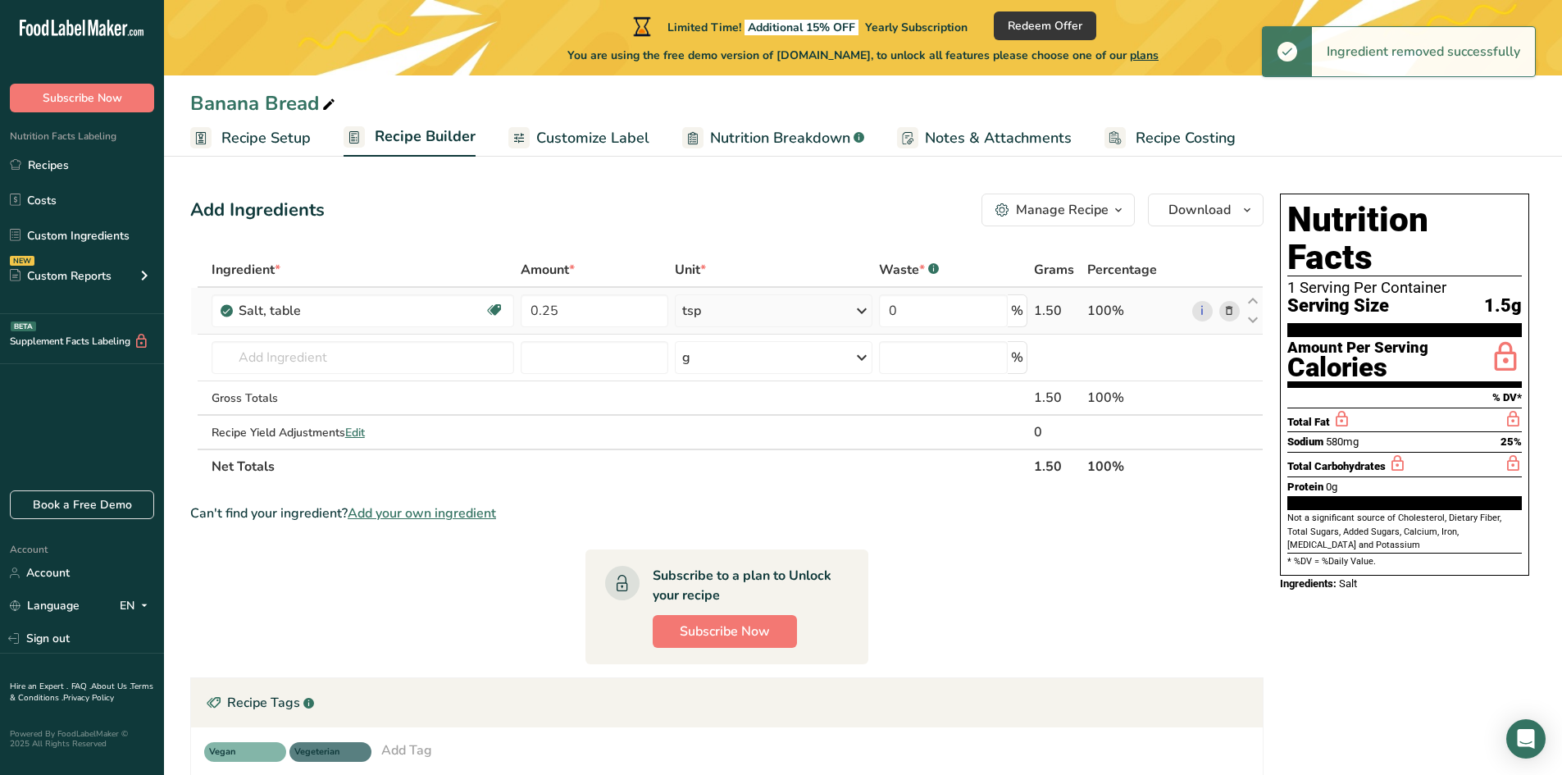
click at [1229, 316] on icon at bounding box center [1228, 311] width 11 height 17
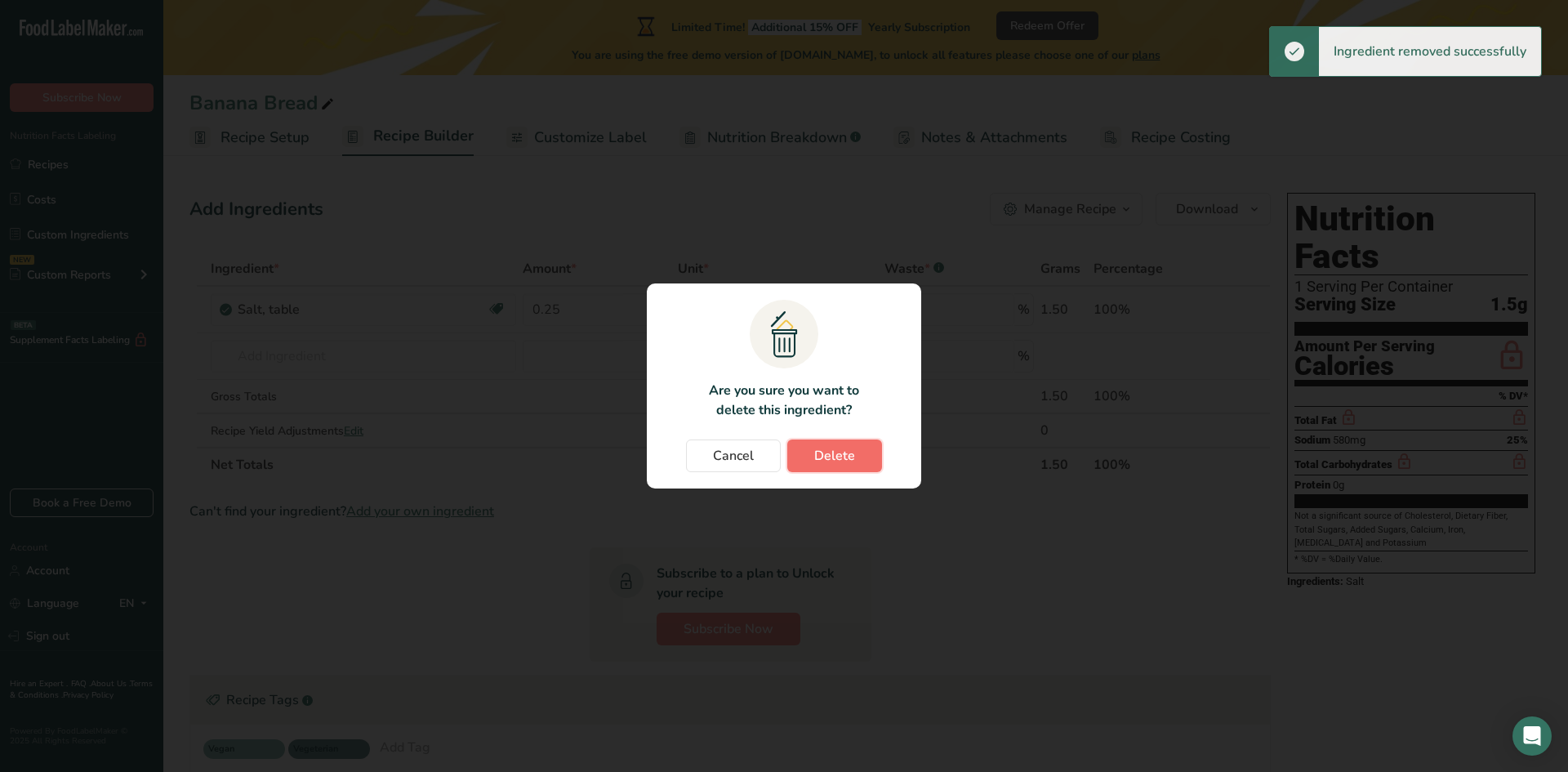
click at [851, 460] on span "Delete" at bounding box center [834, 456] width 41 height 20
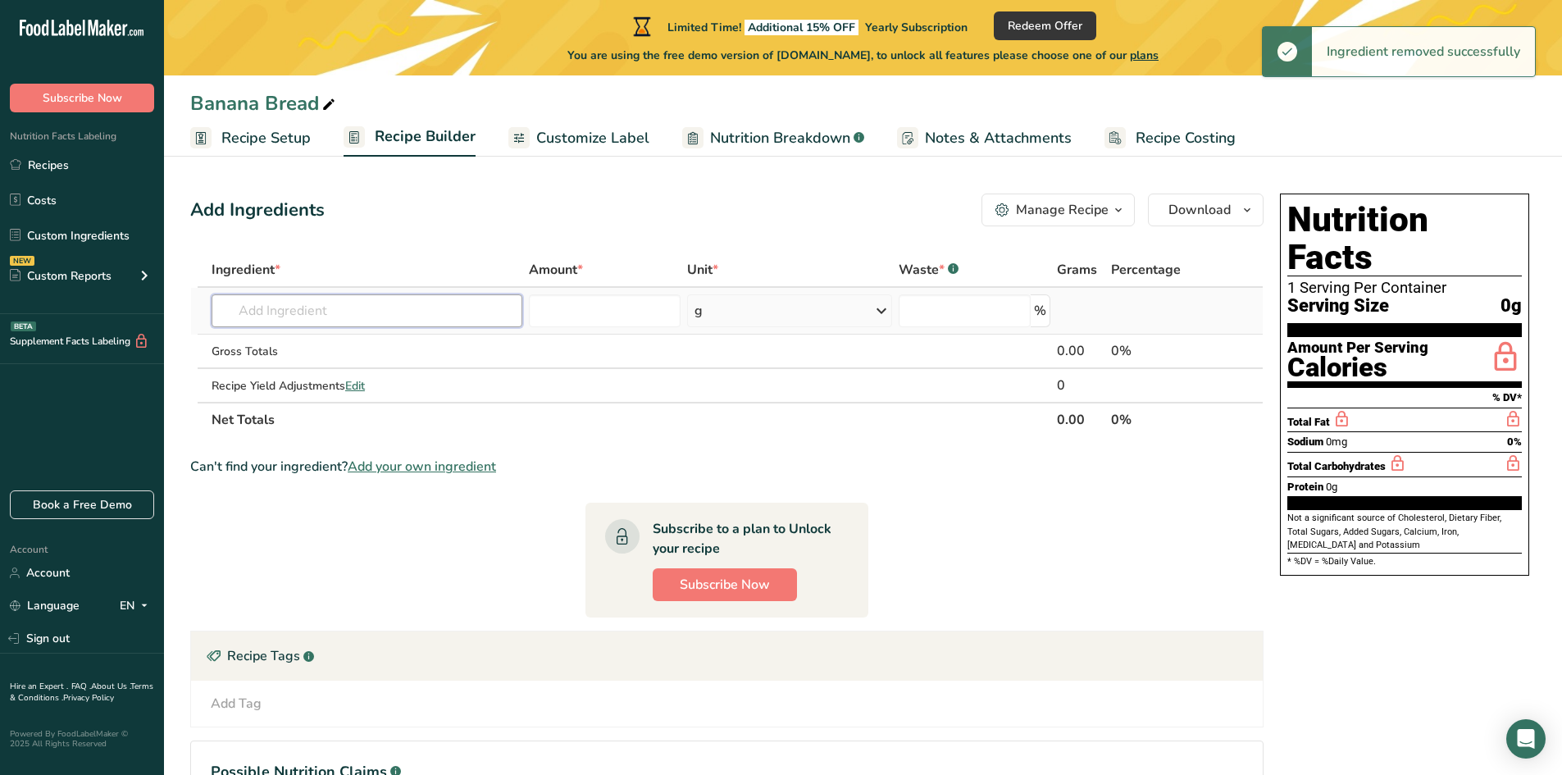
click at [371, 326] on input "text" at bounding box center [367, 310] width 311 height 33
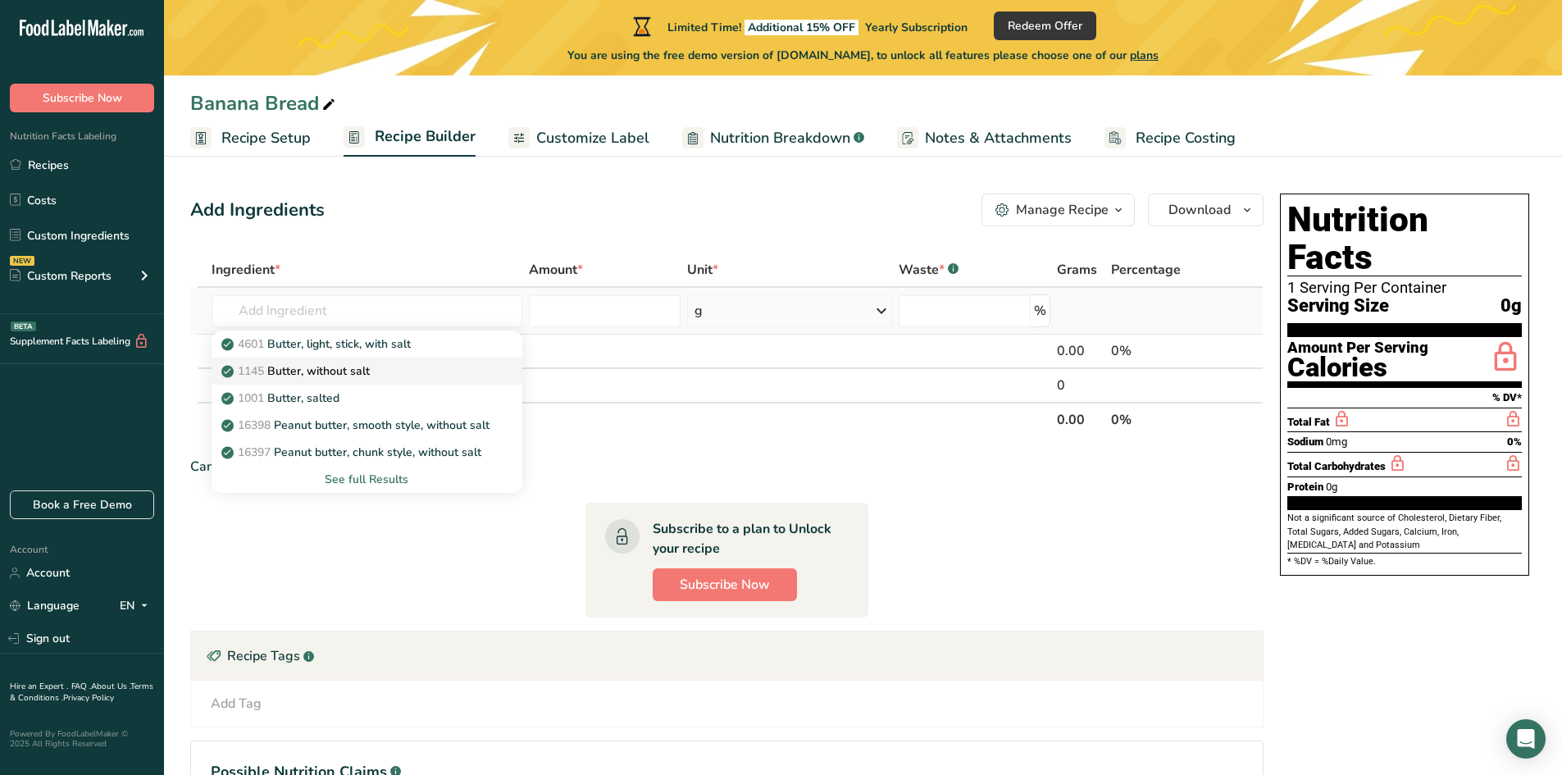
click at [354, 376] on p "1145 Butter, without salt" at bounding box center [297, 370] width 145 height 17
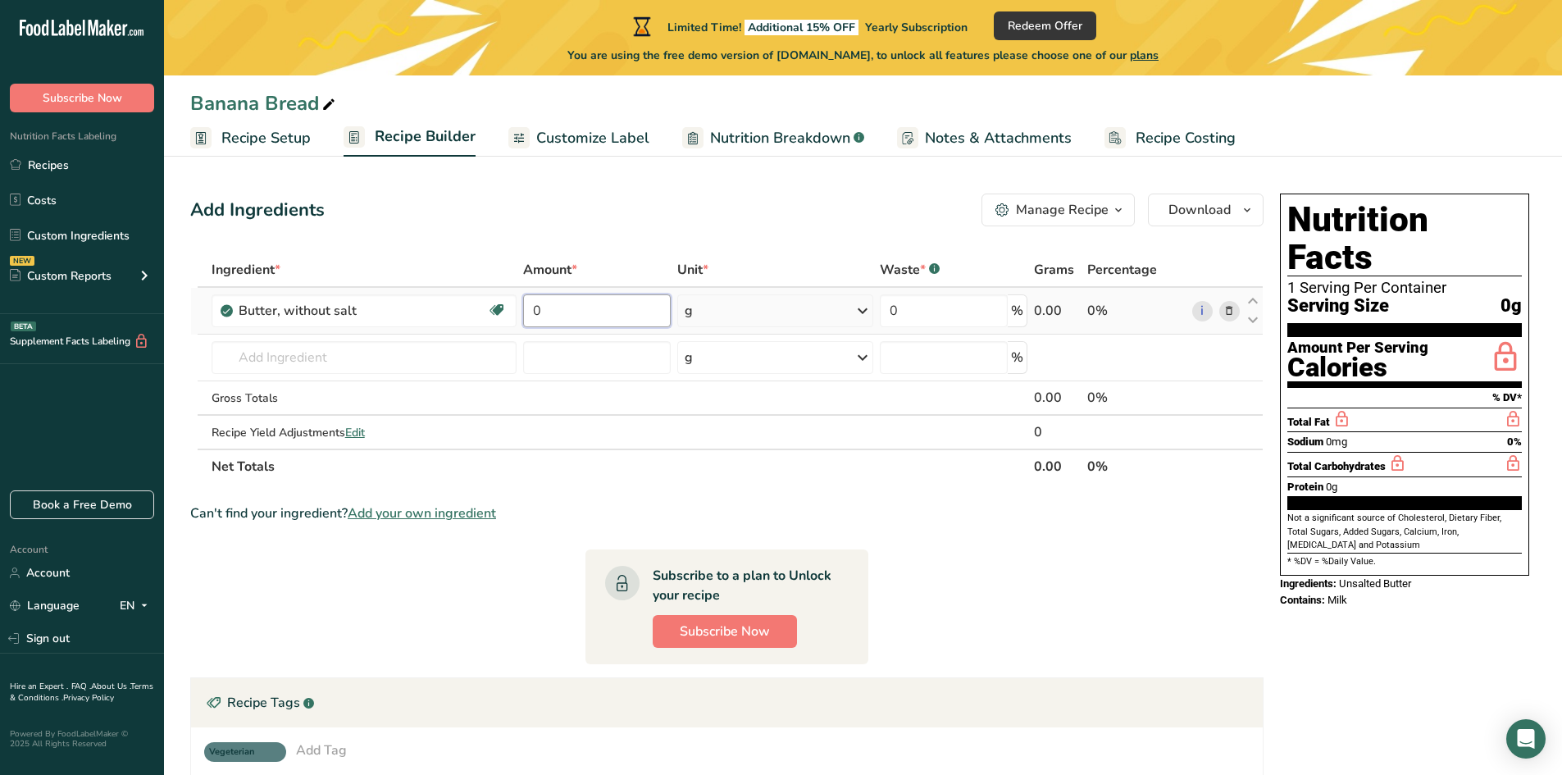
click at [559, 323] on input "0" at bounding box center [597, 310] width 148 height 33
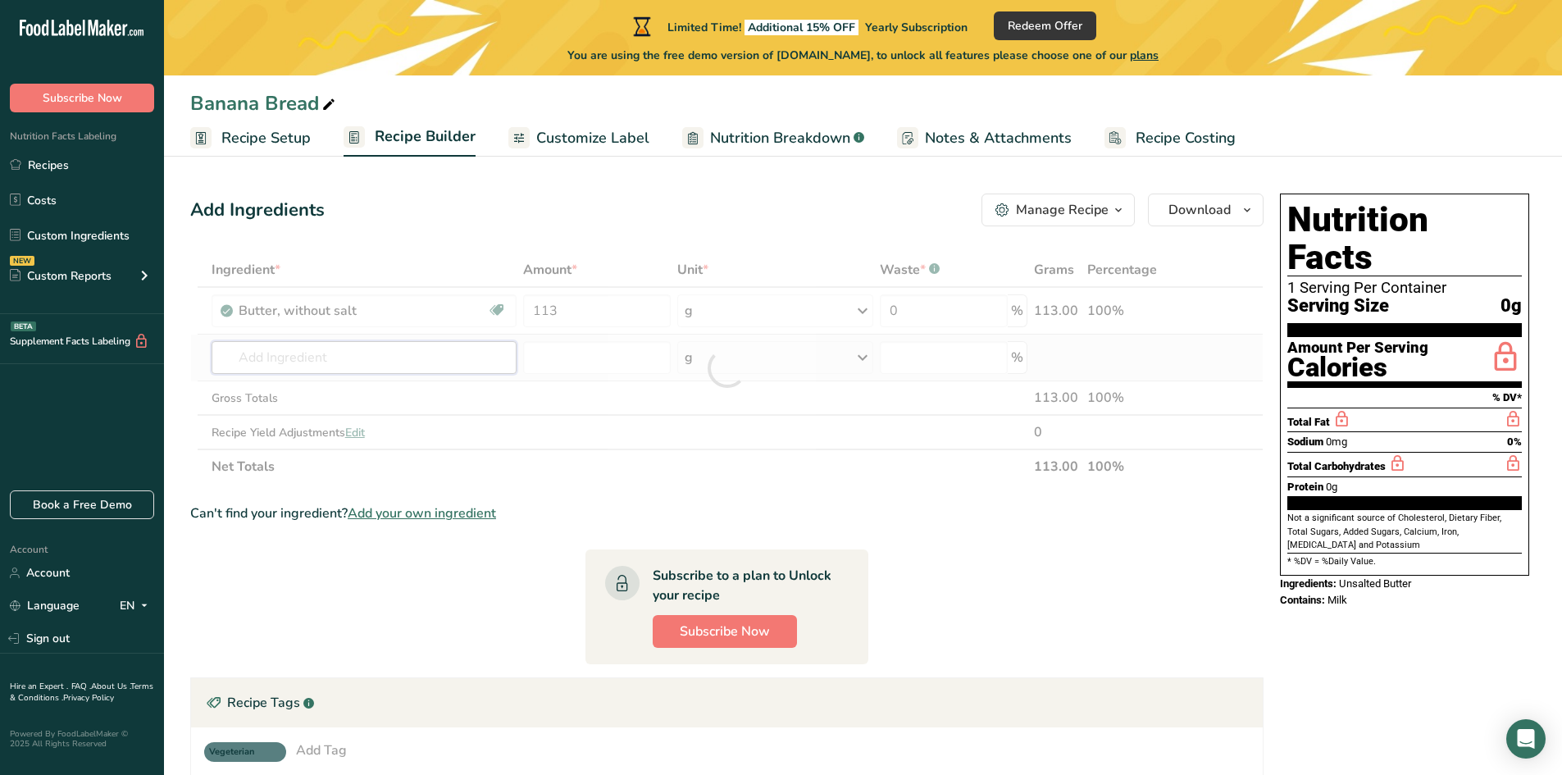
click at [422, 362] on div "Ingredient * Amount * Unit * Waste * .a-a{fill:#347362;}.b-a{fill:#fff;} Grams …" at bounding box center [726, 368] width 1073 height 231
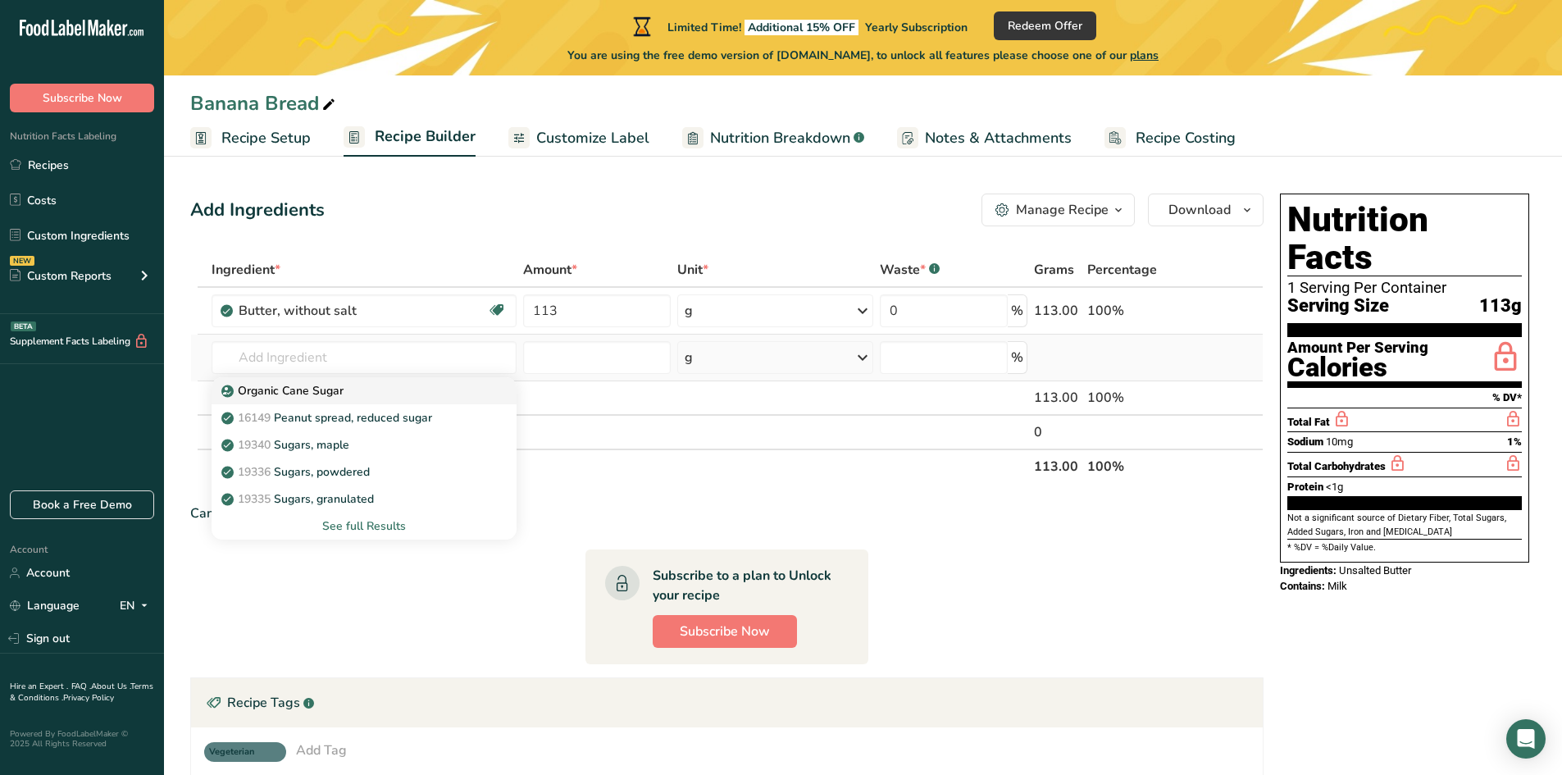
click at [343, 403] on link "Organic Cane Sugar" at bounding box center [364, 390] width 305 height 27
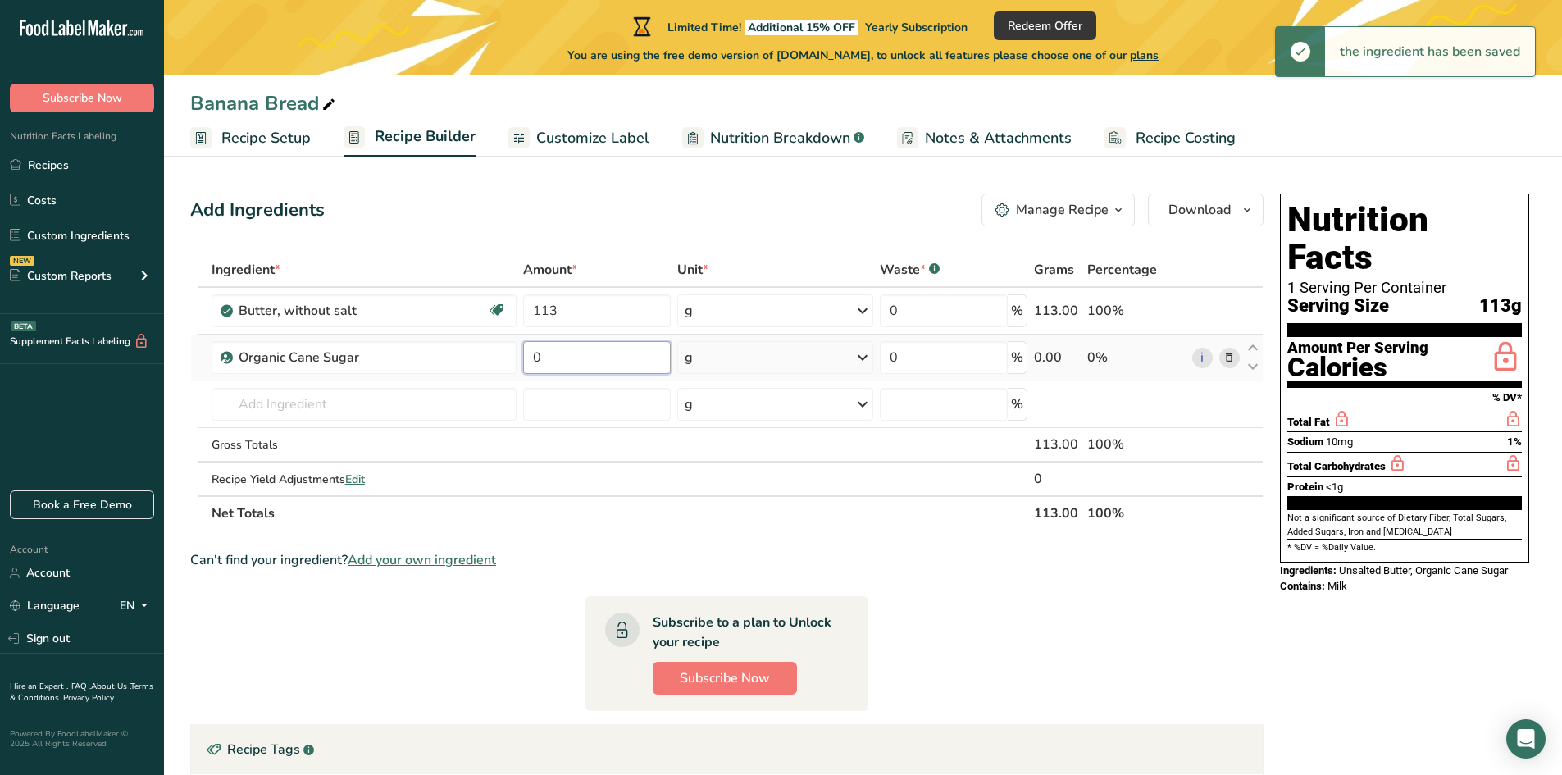
click at [553, 357] on input "0" at bounding box center [597, 357] width 148 height 33
click at [367, 400] on input "text" at bounding box center [364, 404] width 305 height 33
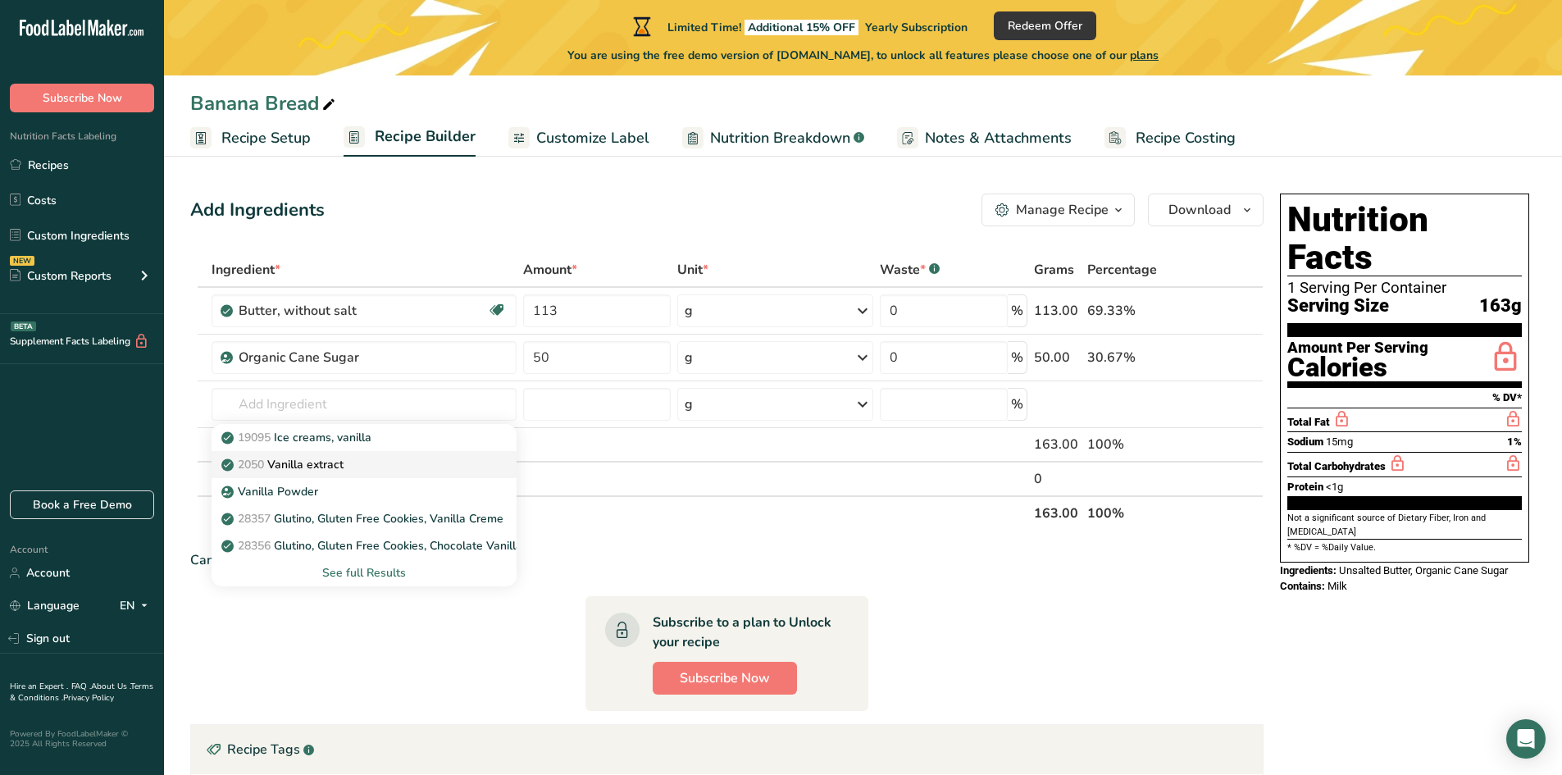
click at [331, 464] on p "2050 Vanilla extract" at bounding box center [284, 464] width 119 height 17
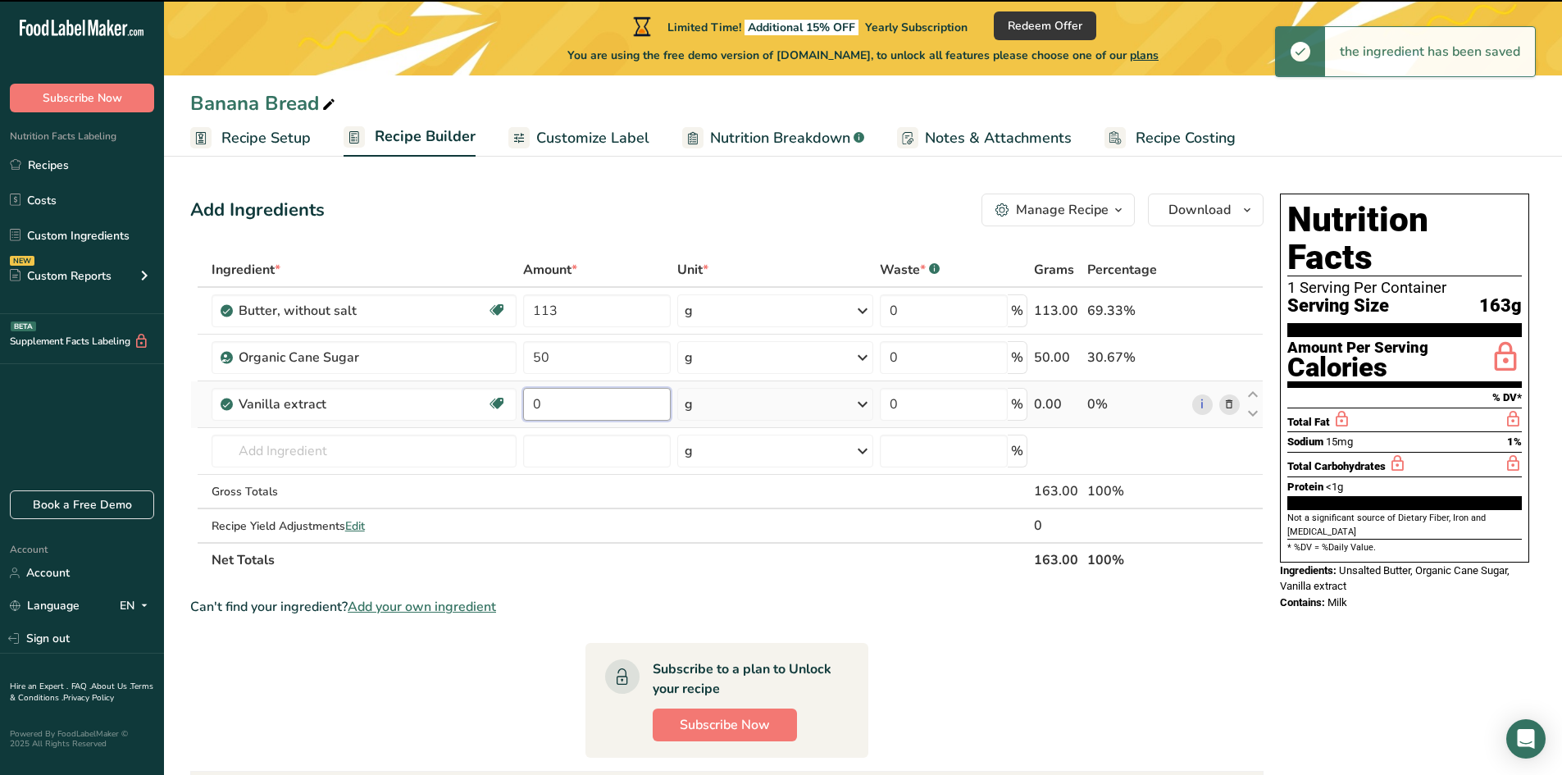
click at [576, 402] on input "0" at bounding box center [597, 404] width 148 height 33
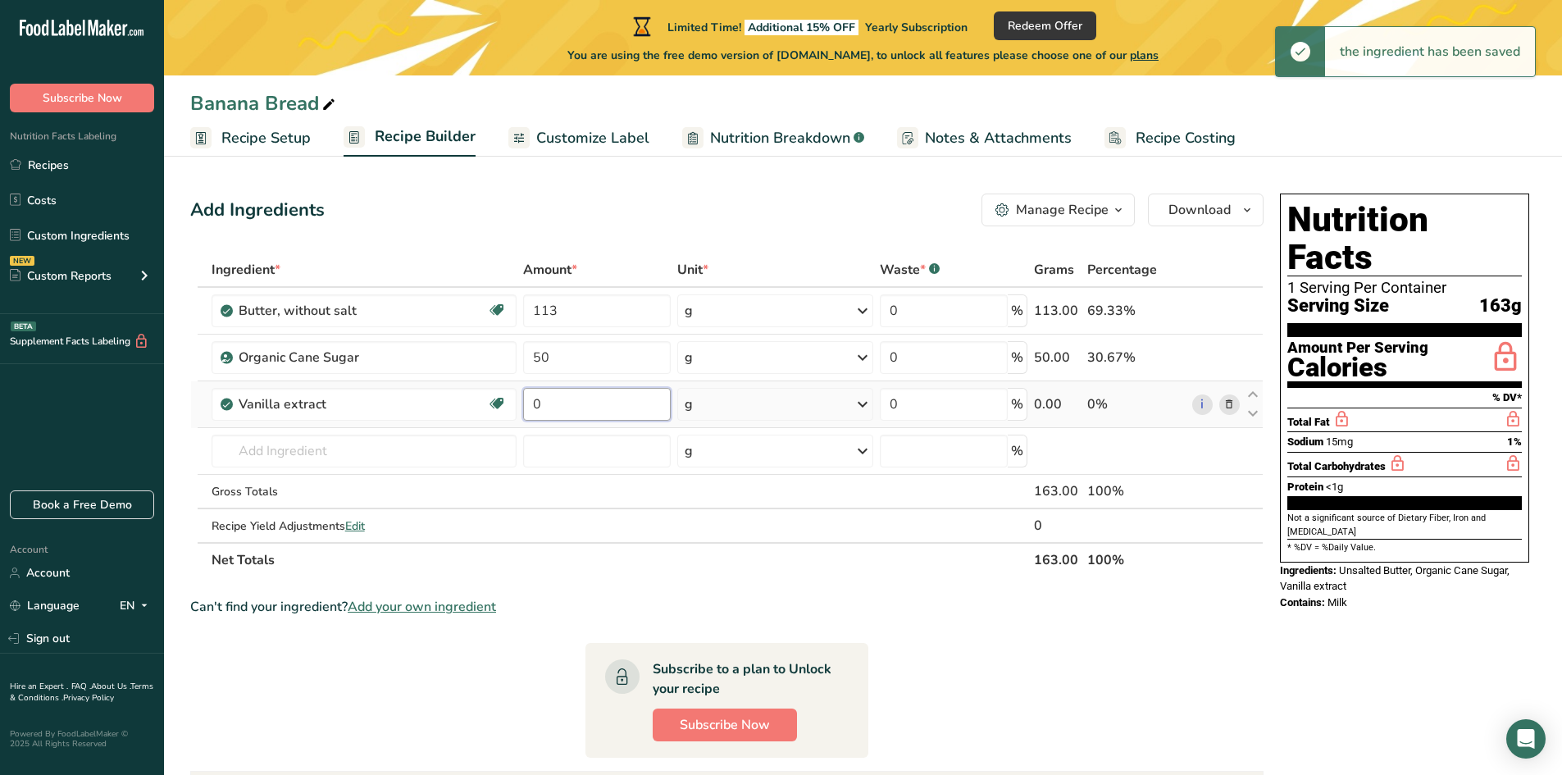
click at [576, 402] on input "0" at bounding box center [597, 404] width 148 height 33
click at [719, 405] on div "g" at bounding box center [775, 404] width 196 height 33
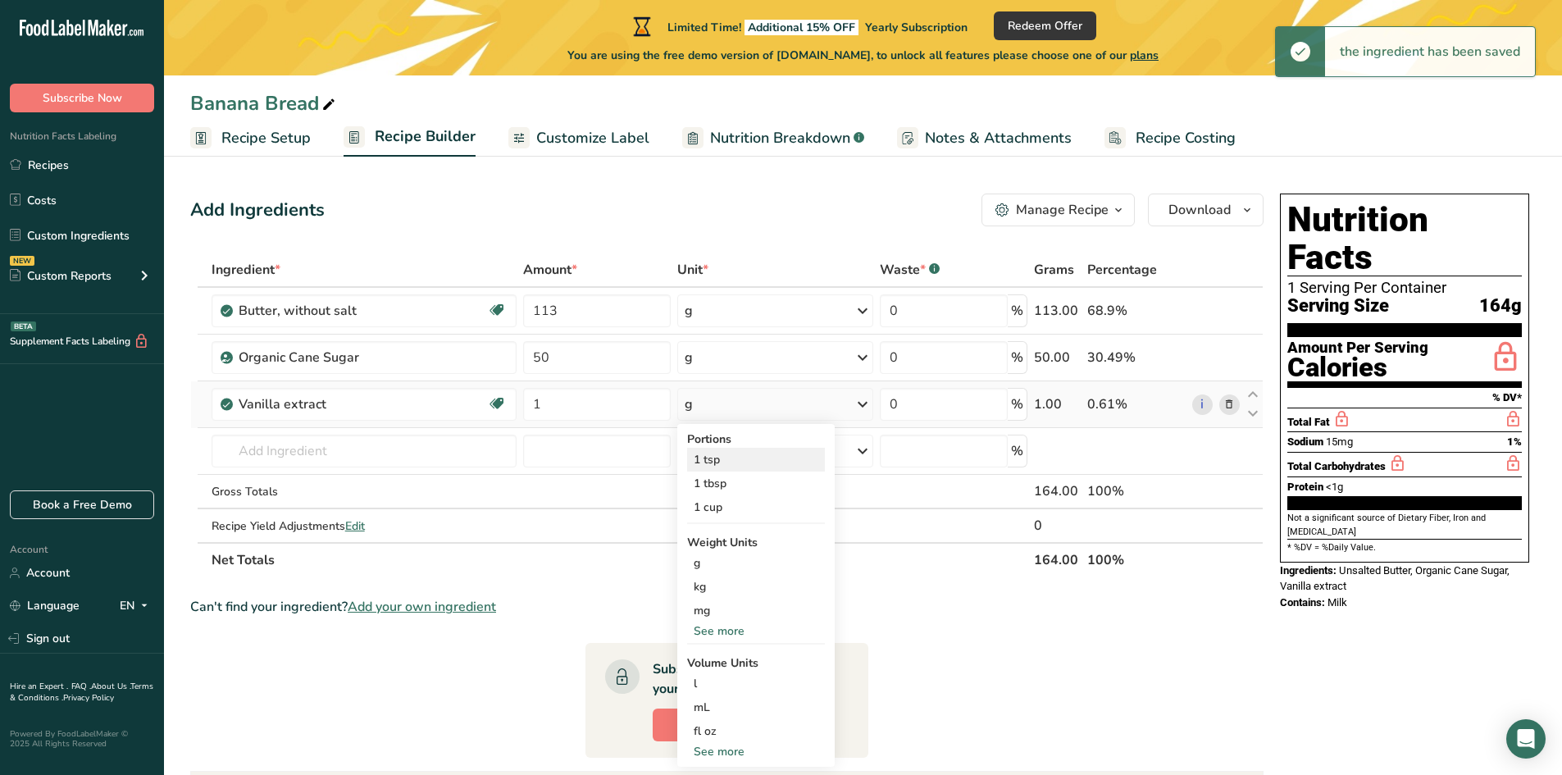
click at [723, 467] on div "1 tsp" at bounding box center [756, 460] width 138 height 24
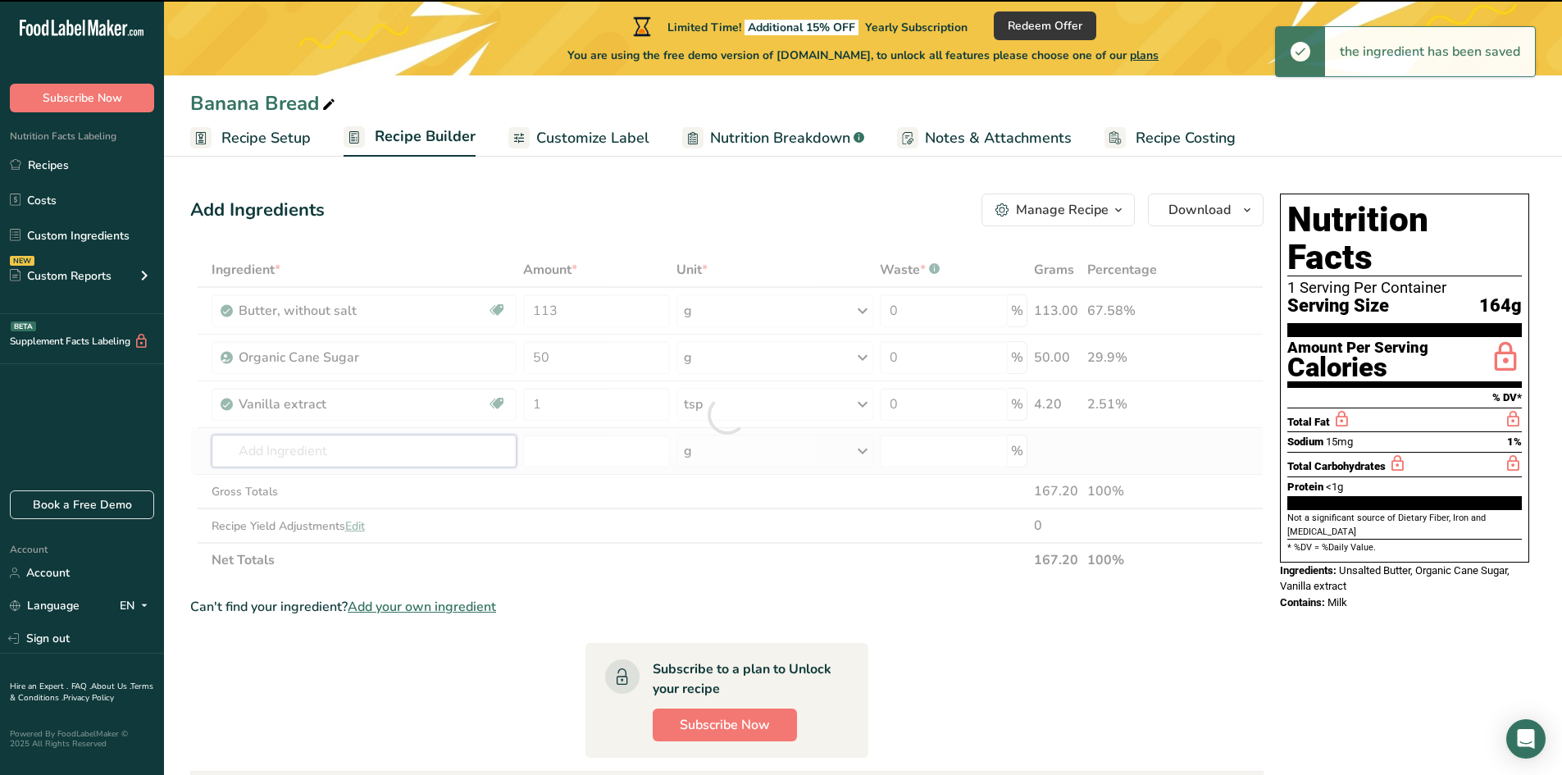
click at [271, 449] on input "text" at bounding box center [364, 451] width 305 height 33
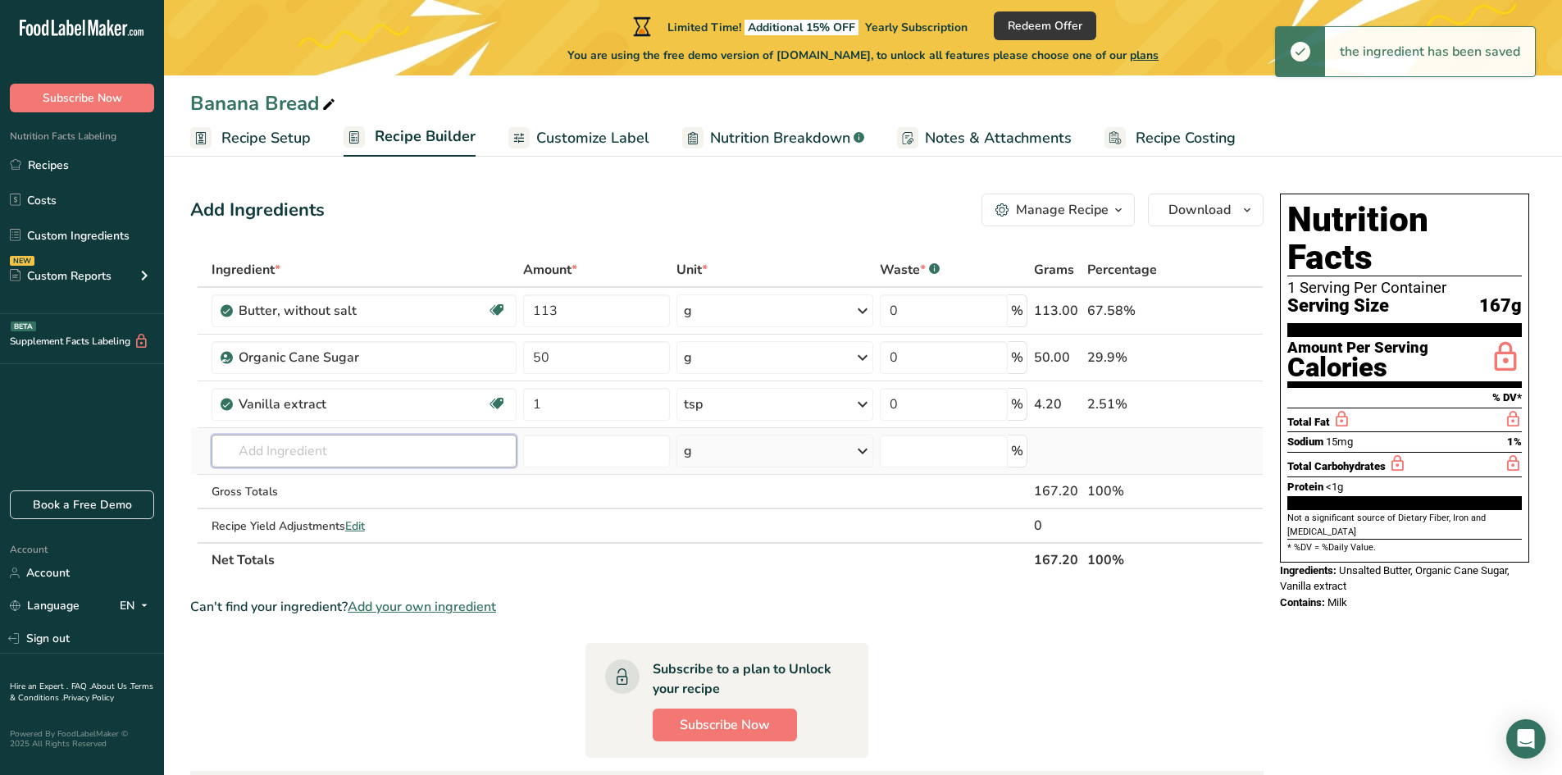
click at [280, 451] on input "text" at bounding box center [364, 451] width 305 height 33
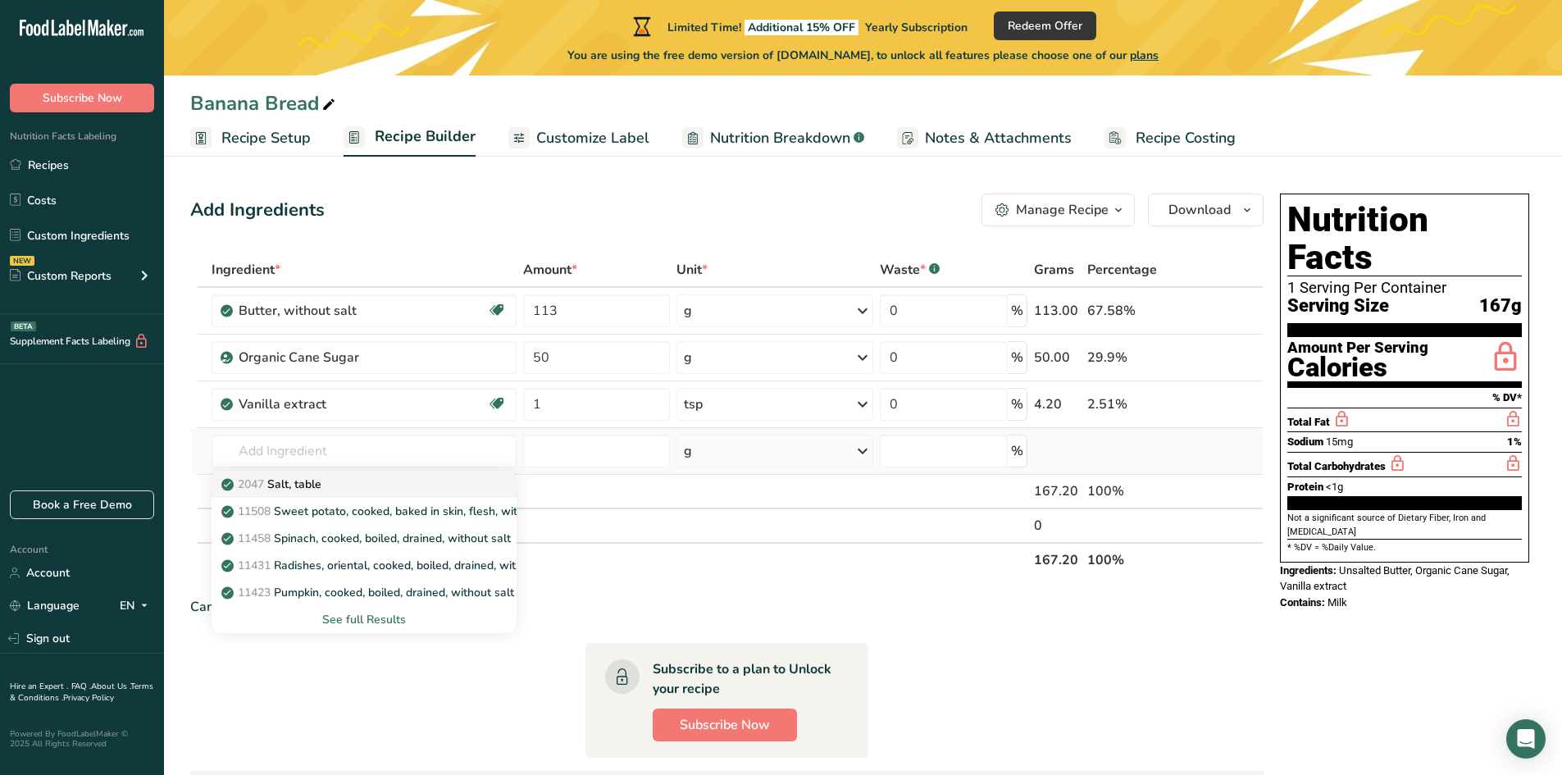
click at [305, 484] on p "2047 Salt, table" at bounding box center [273, 484] width 97 height 17
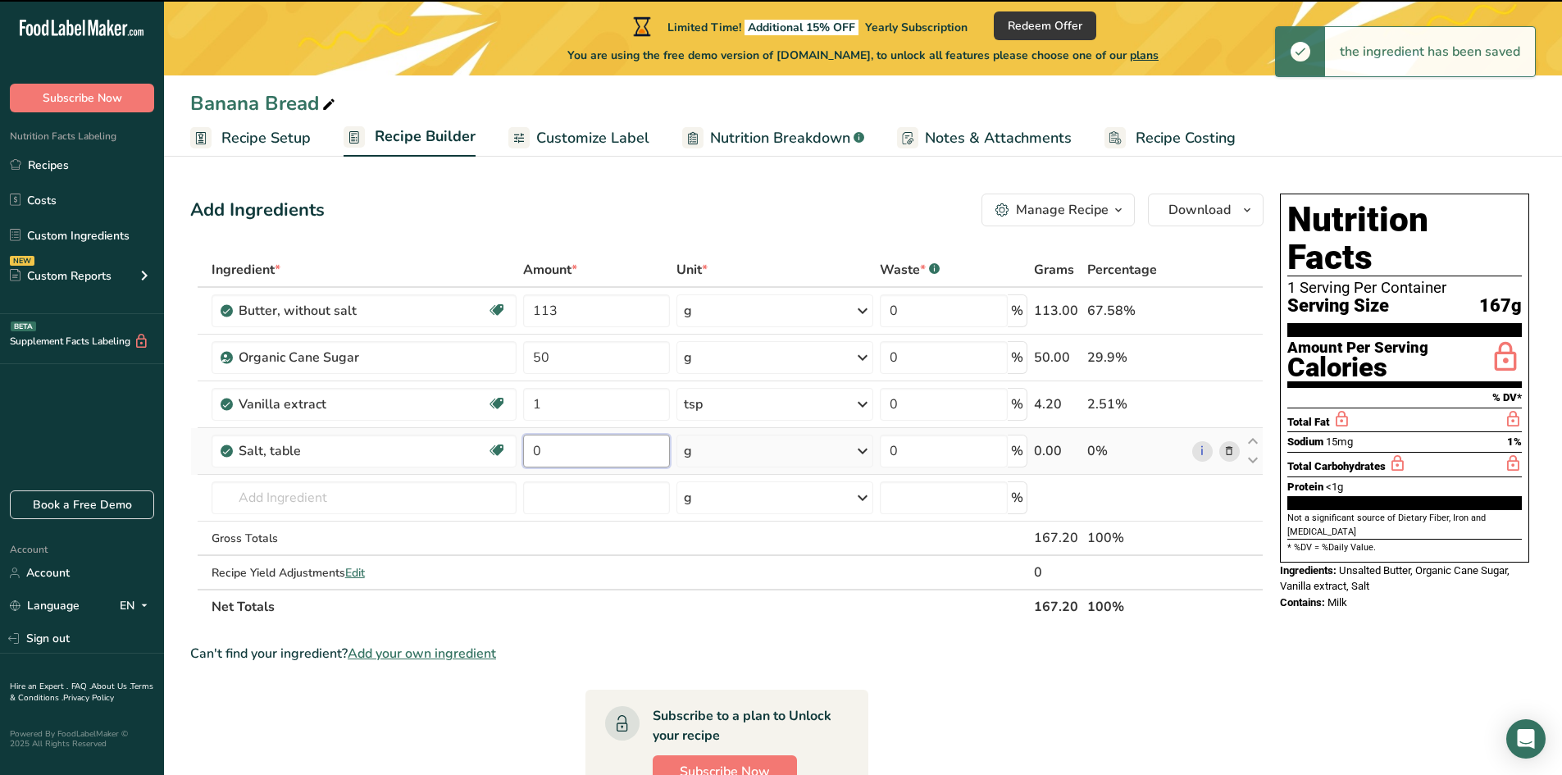
click at [548, 448] on input "0" at bounding box center [596, 451] width 147 height 33
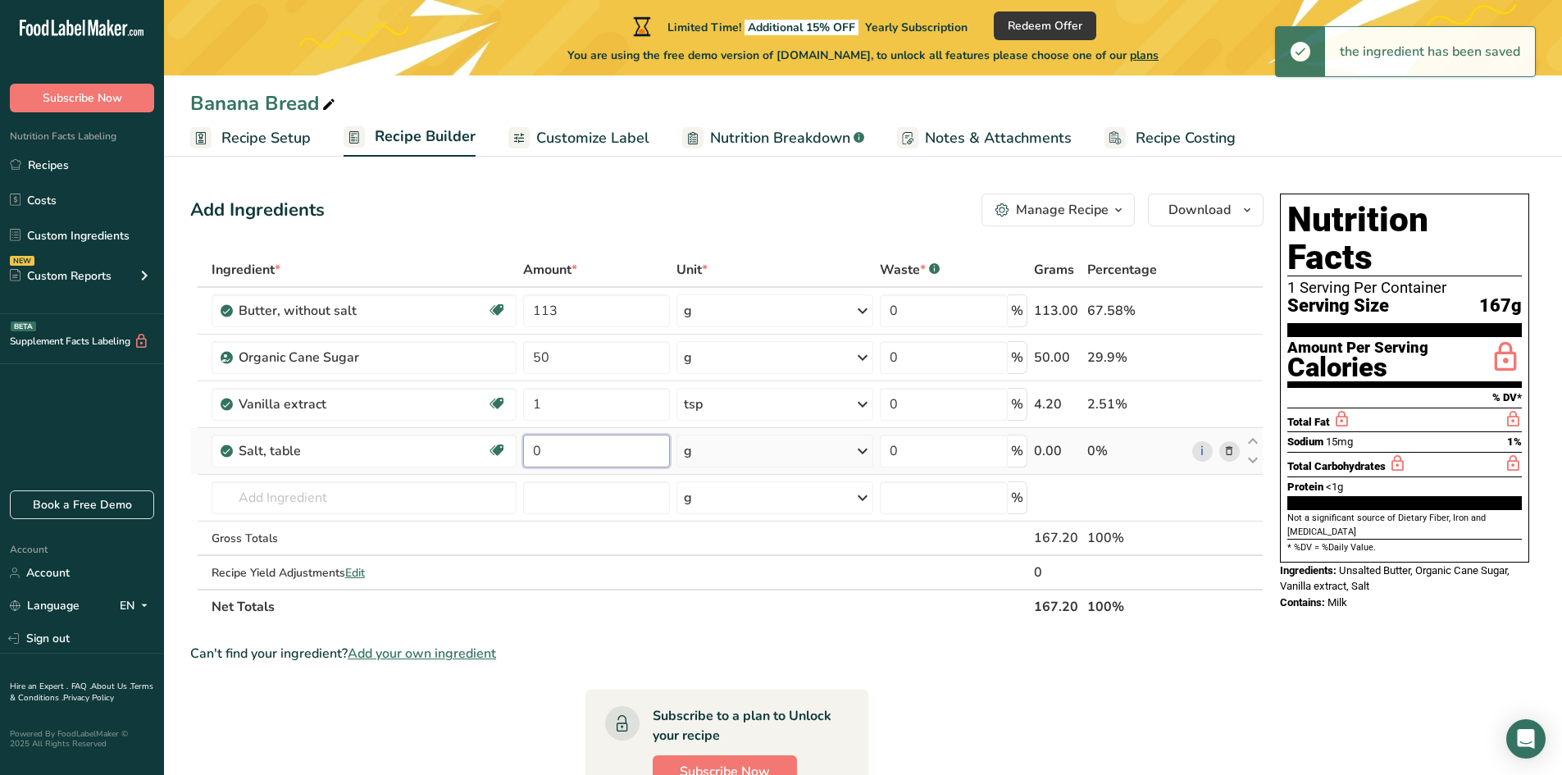
click at [548, 448] on input "0" at bounding box center [596, 451] width 147 height 33
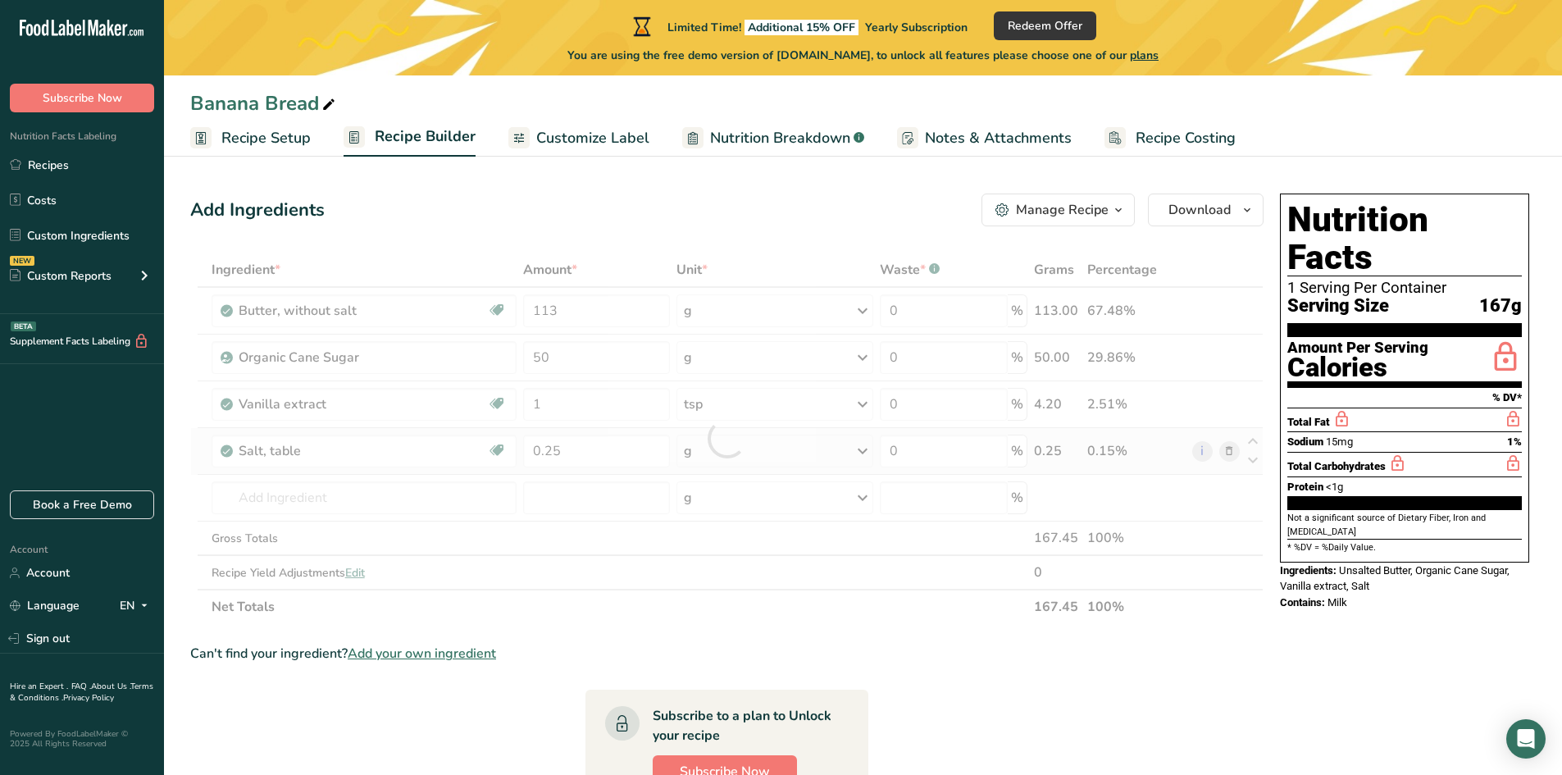
click at [706, 448] on div "Ingredient * Amount * Unit * Waste * .a-a{fill:#347362;}.b-a{fill:#fff;} Grams …" at bounding box center [726, 438] width 1073 height 371
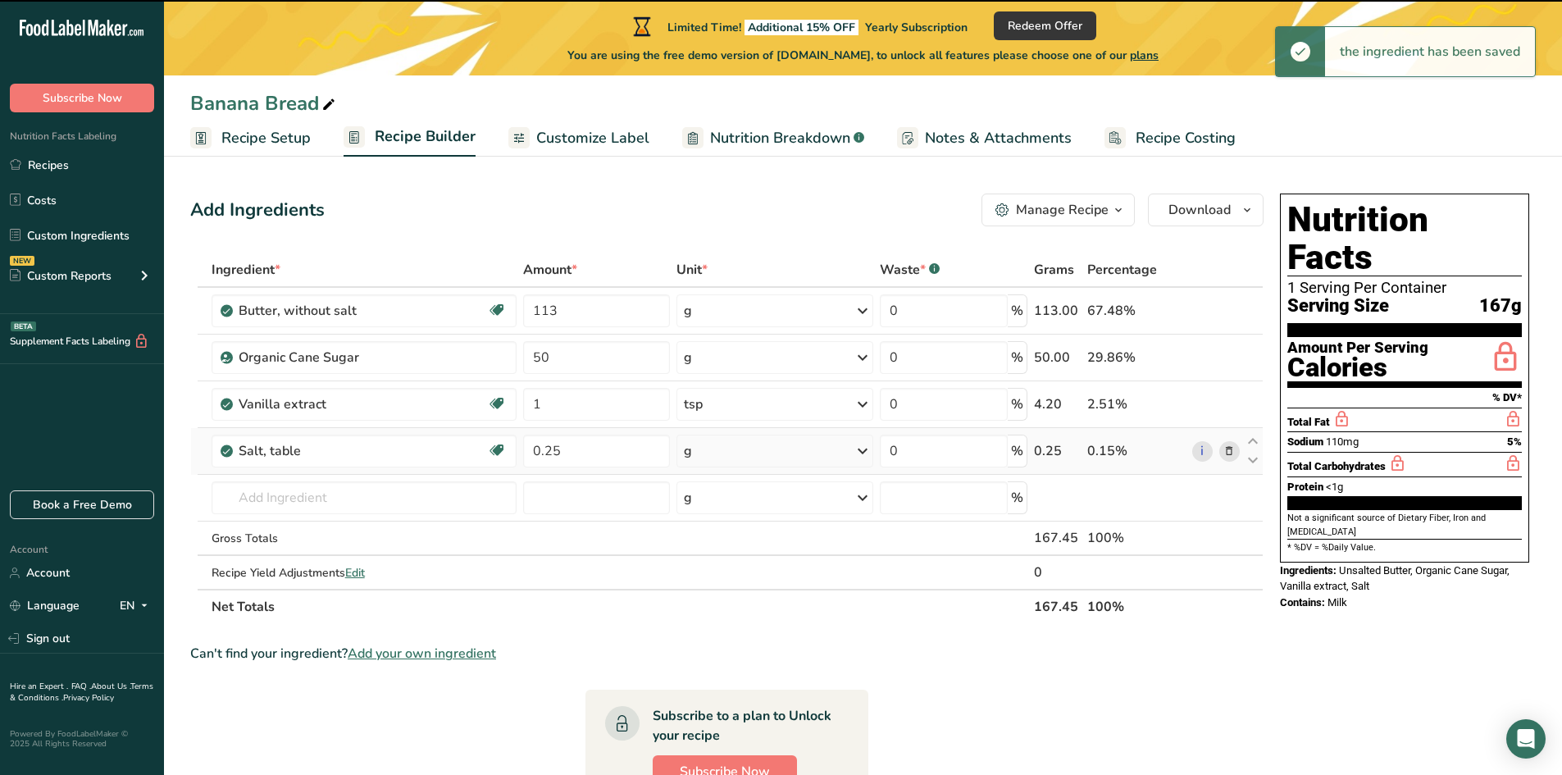
click at [718, 439] on div "g" at bounding box center [774, 451] width 197 height 33
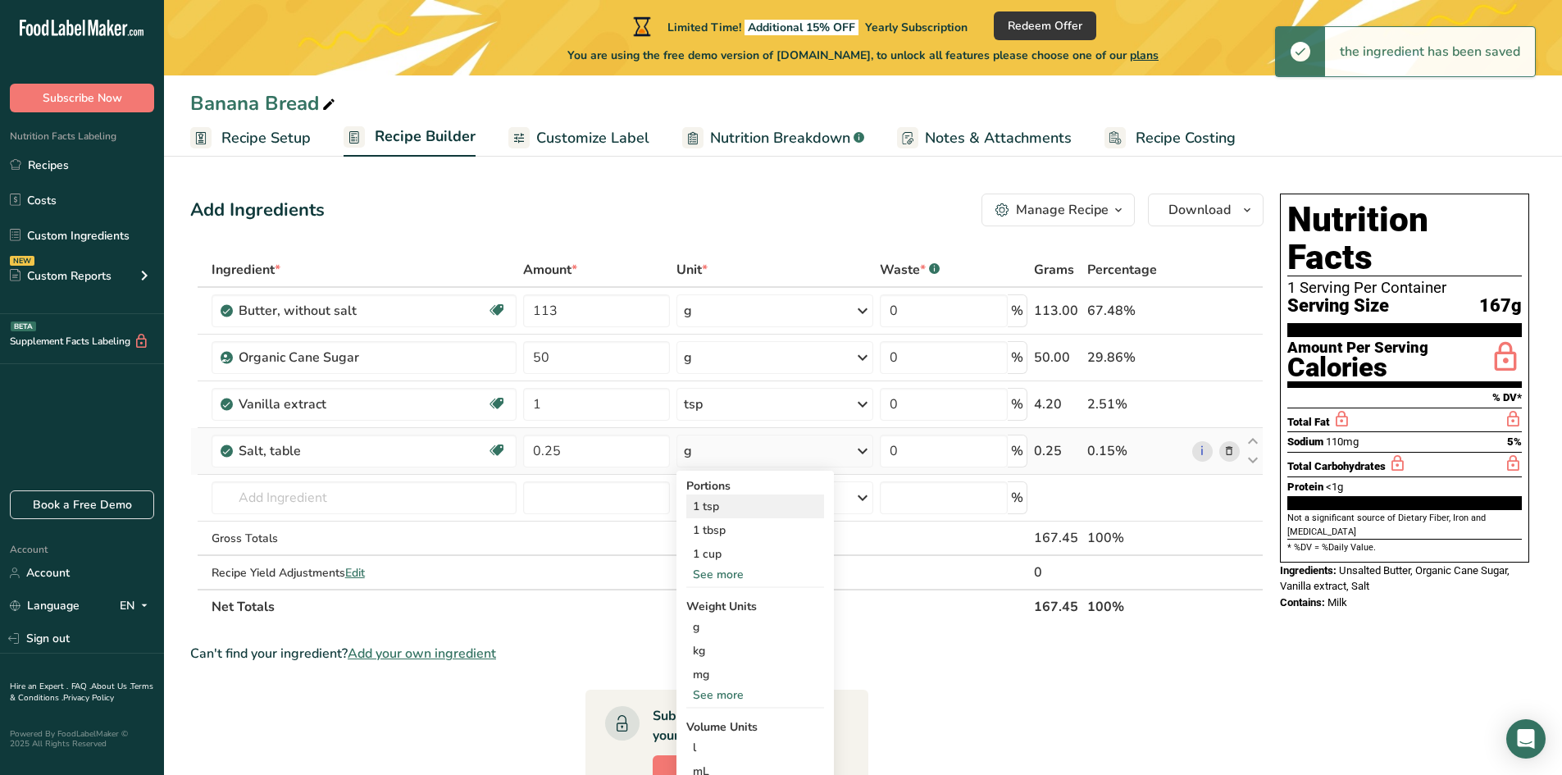
click at [718, 511] on div "1 tsp" at bounding box center [755, 506] width 138 height 24
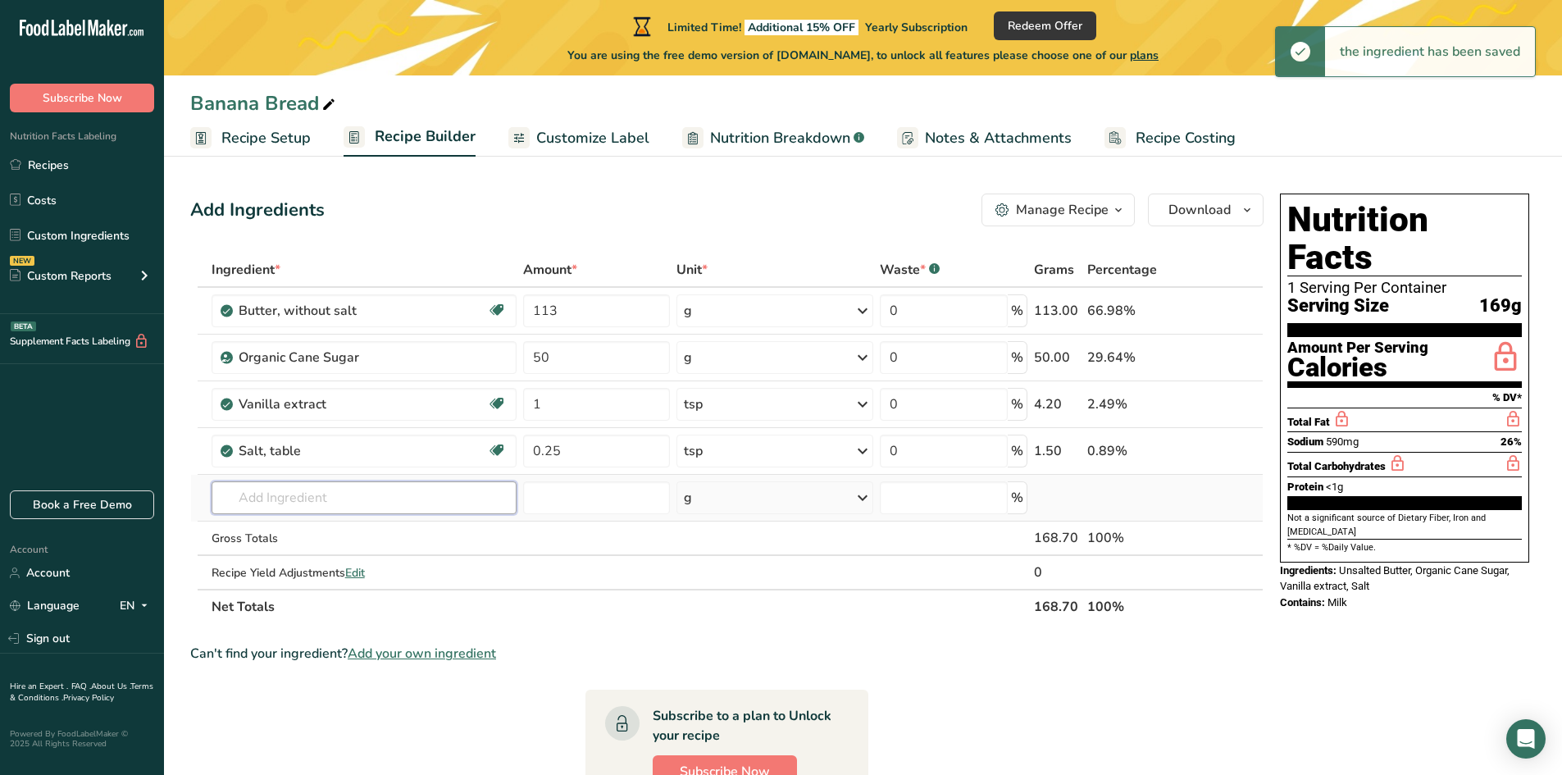
click at [285, 499] on input "text" at bounding box center [364, 497] width 305 height 33
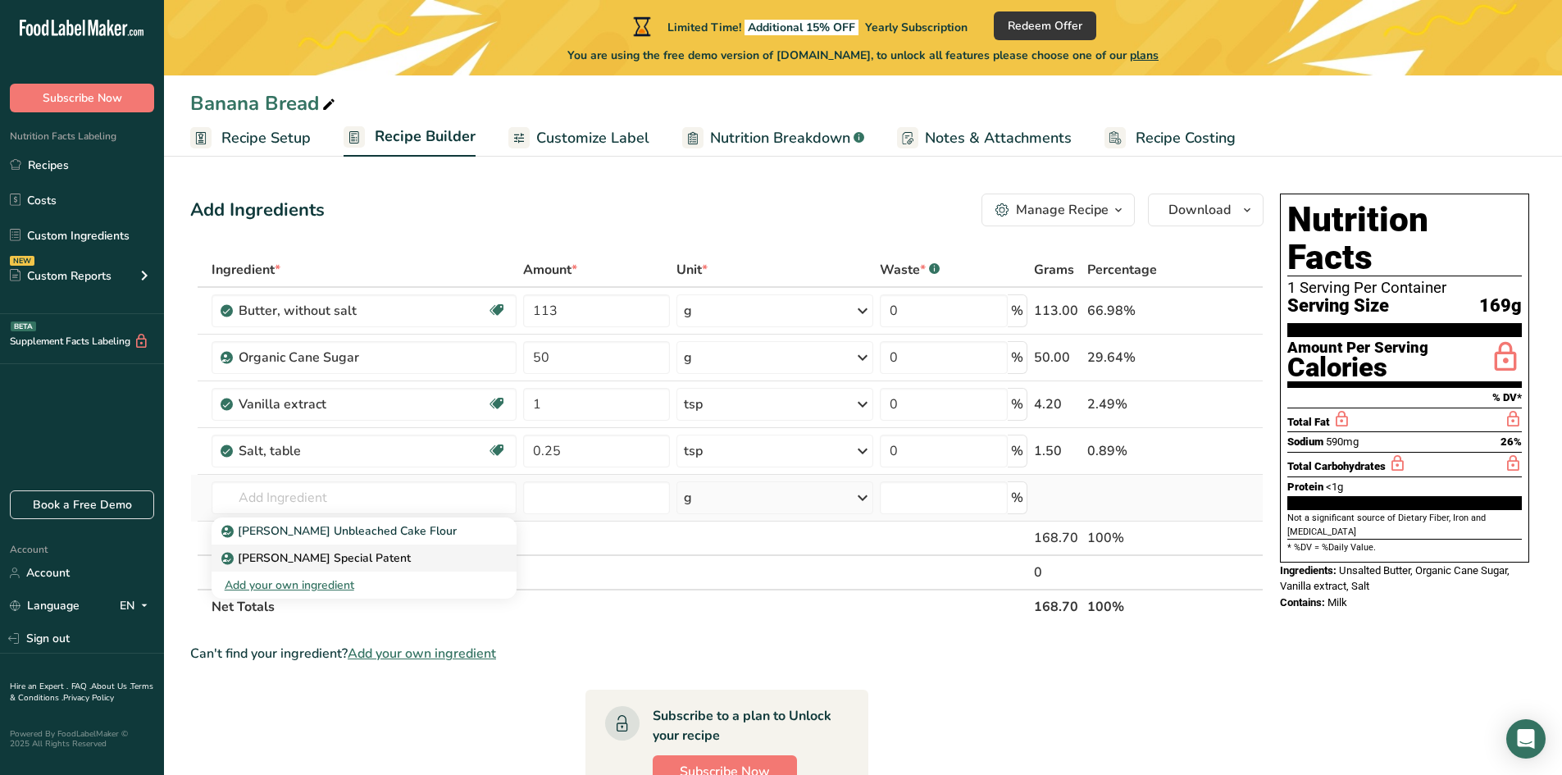
click at [312, 557] on p "[PERSON_NAME] Special Patent" at bounding box center [318, 557] width 186 height 17
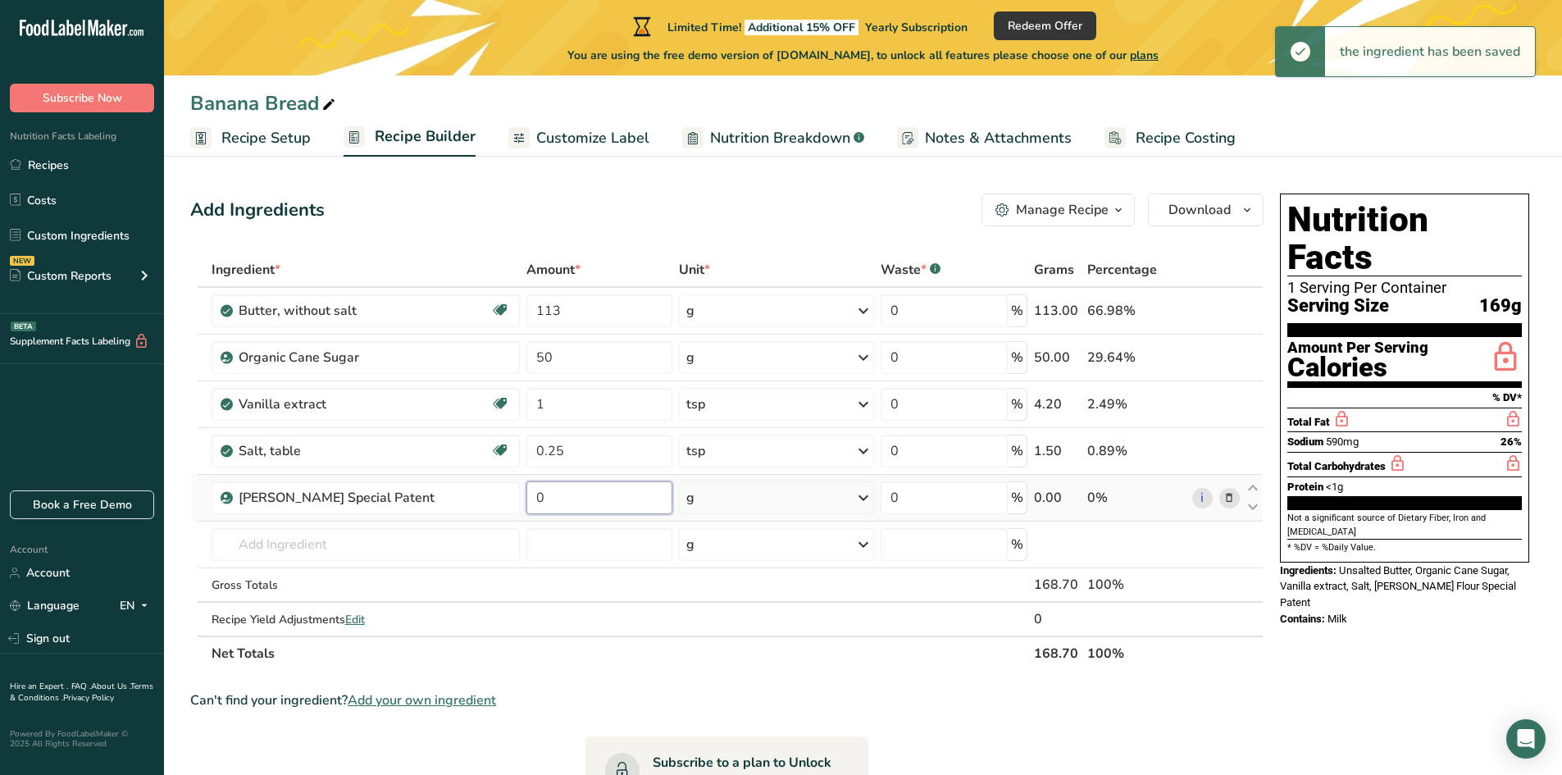
click at [554, 503] on input "0" at bounding box center [599, 497] width 146 height 33
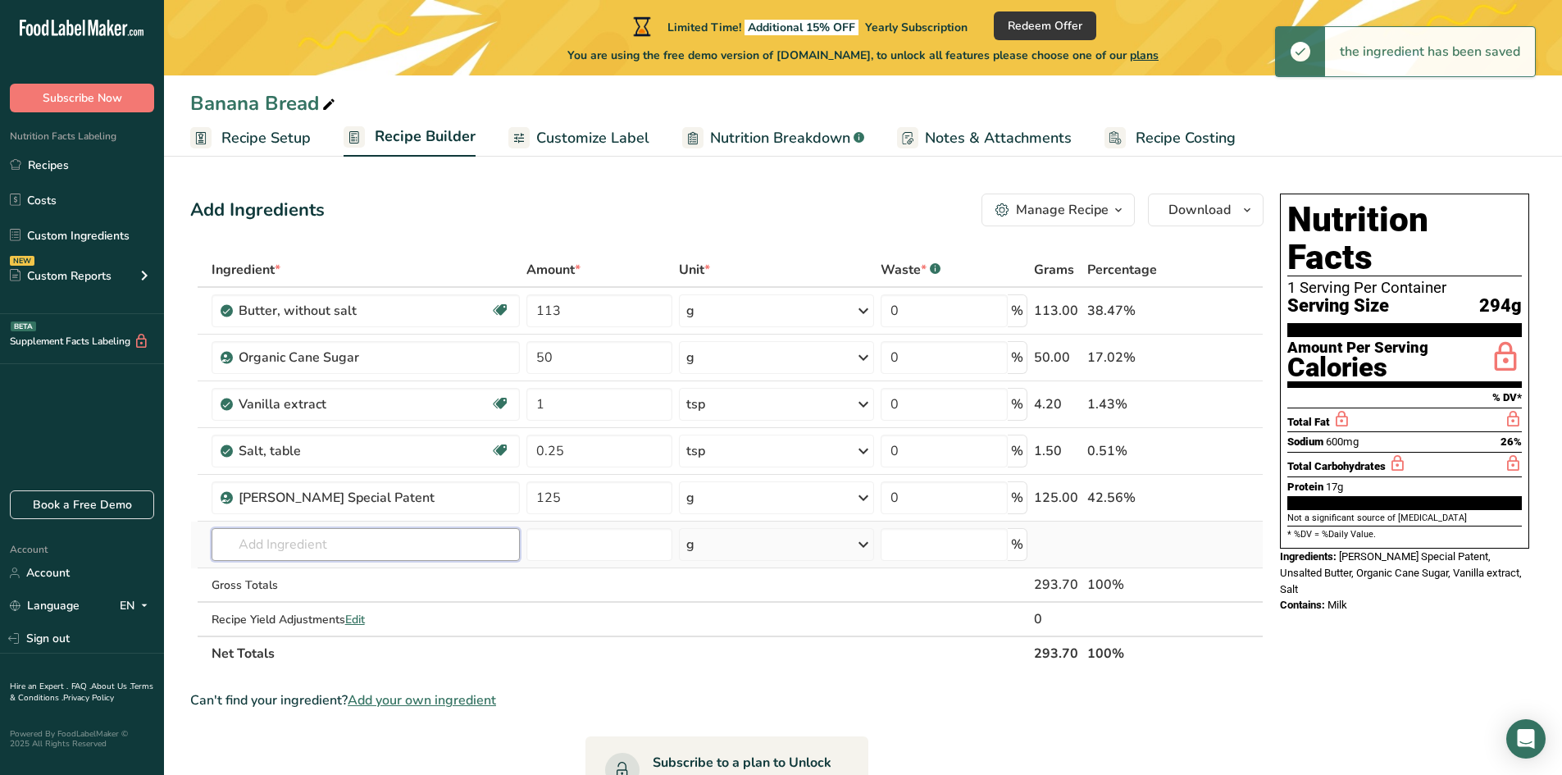
click at [292, 549] on input "text" at bounding box center [366, 544] width 308 height 33
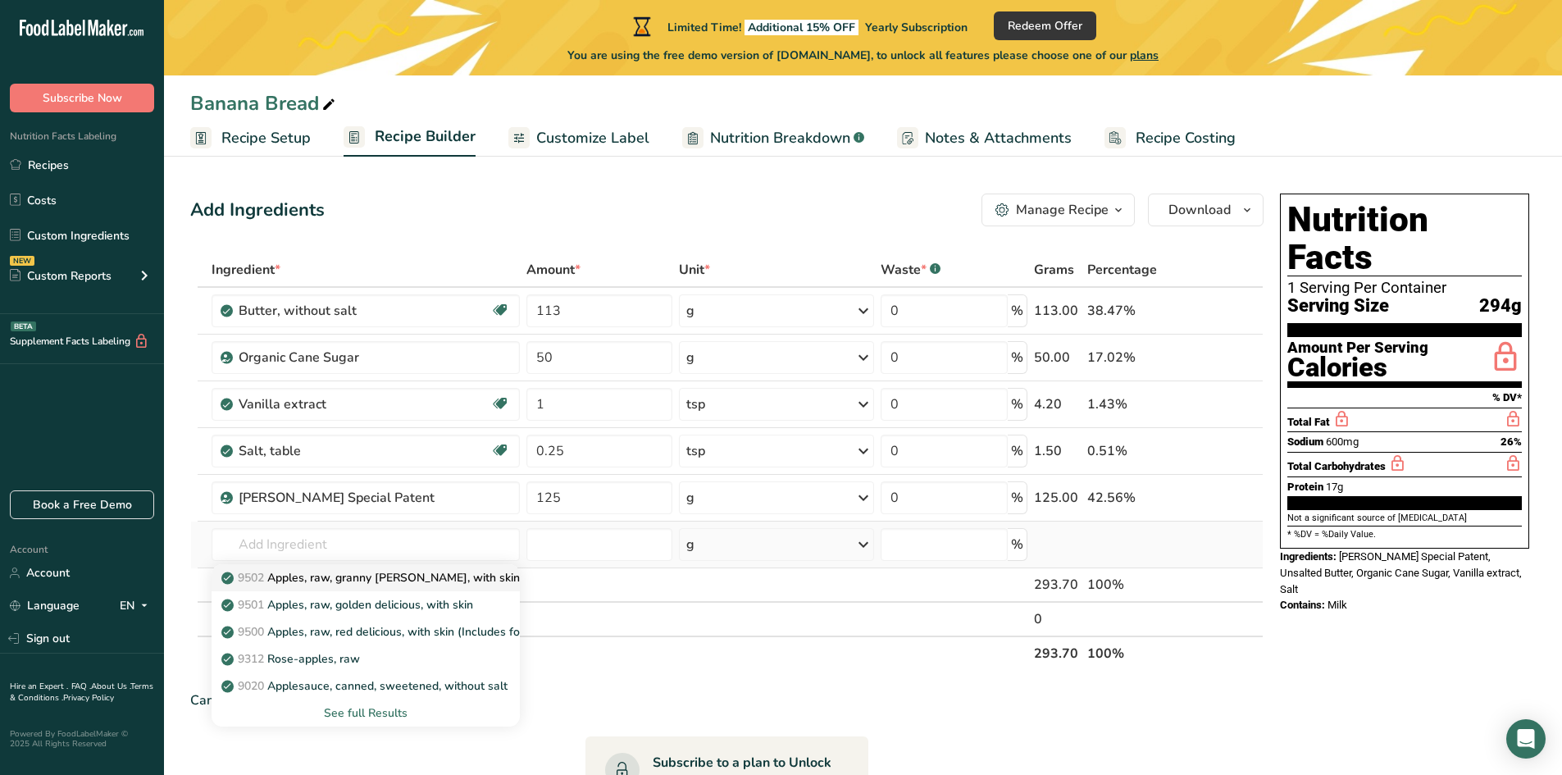
click at [366, 580] on p "9502 Apples, raw, granny [PERSON_NAME], with skin (Includes foods for USDA's Fo…" at bounding box center [519, 577] width 588 height 17
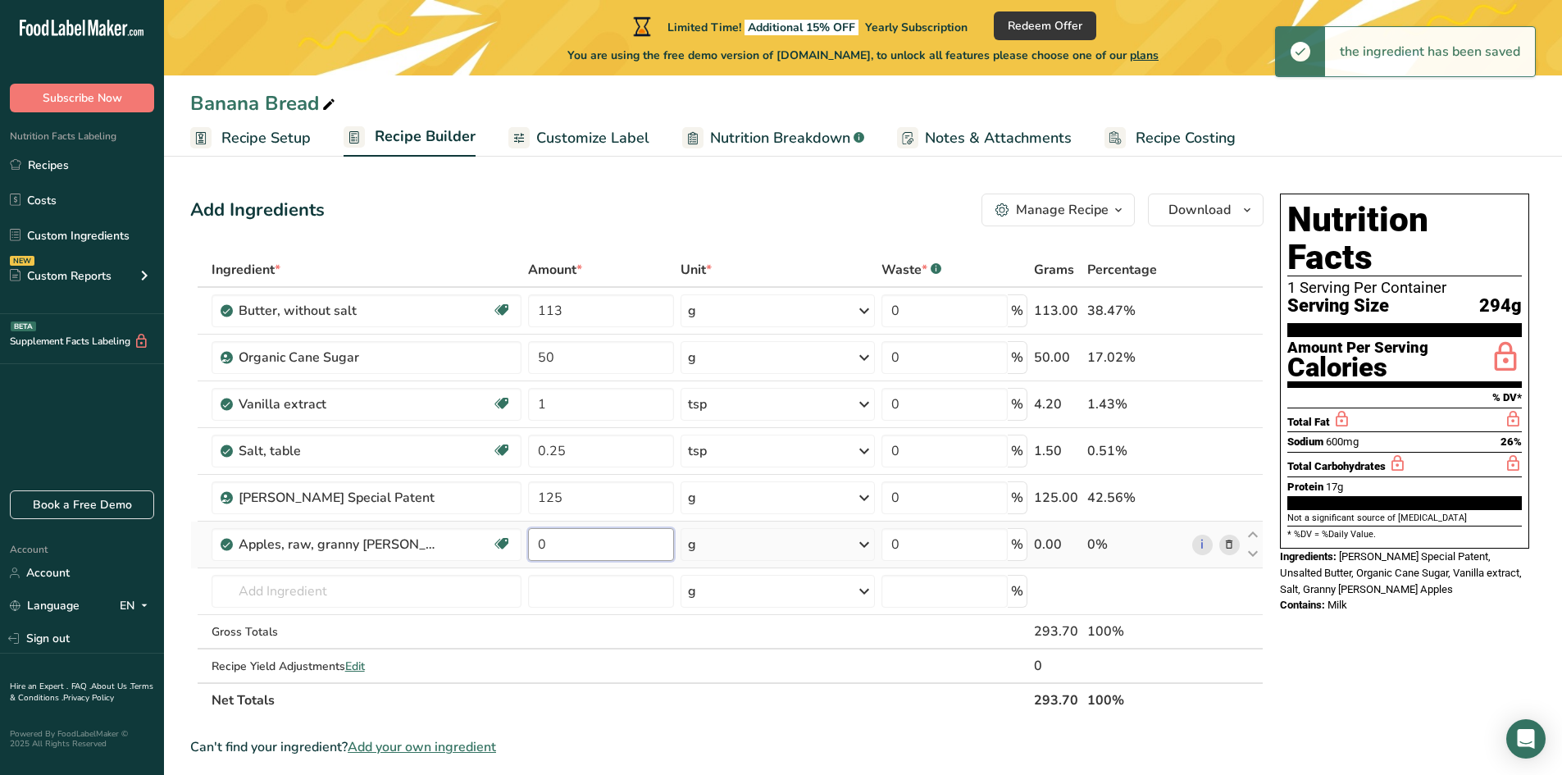
click at [550, 549] on input "0" at bounding box center [601, 544] width 146 height 33
click at [771, 540] on div "g" at bounding box center [778, 544] width 194 height 33
click at [737, 601] on div "1 cup, sliced" at bounding box center [759, 600] width 138 height 24
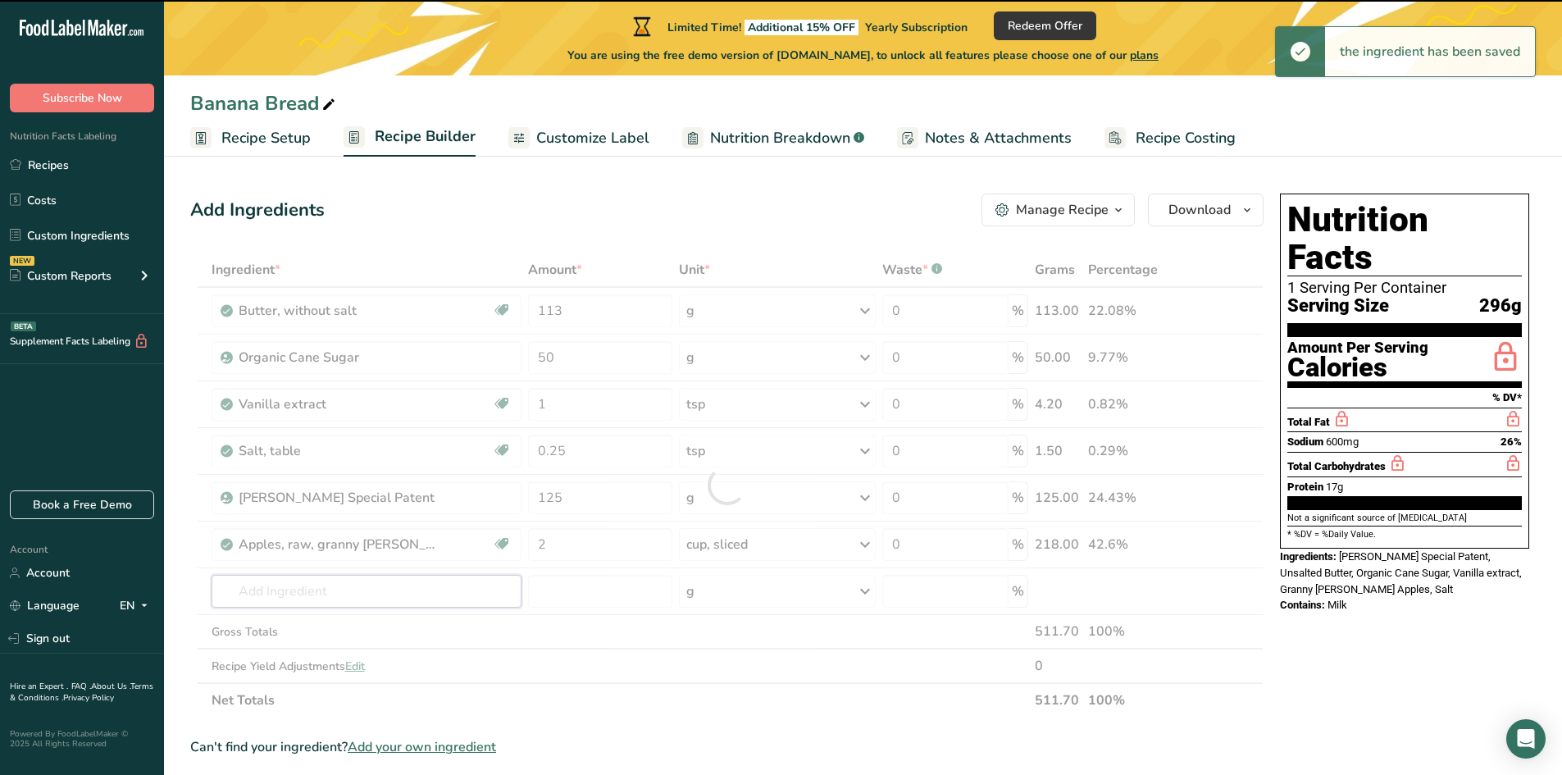
click at [302, 590] on input "text" at bounding box center [367, 591] width 310 height 33
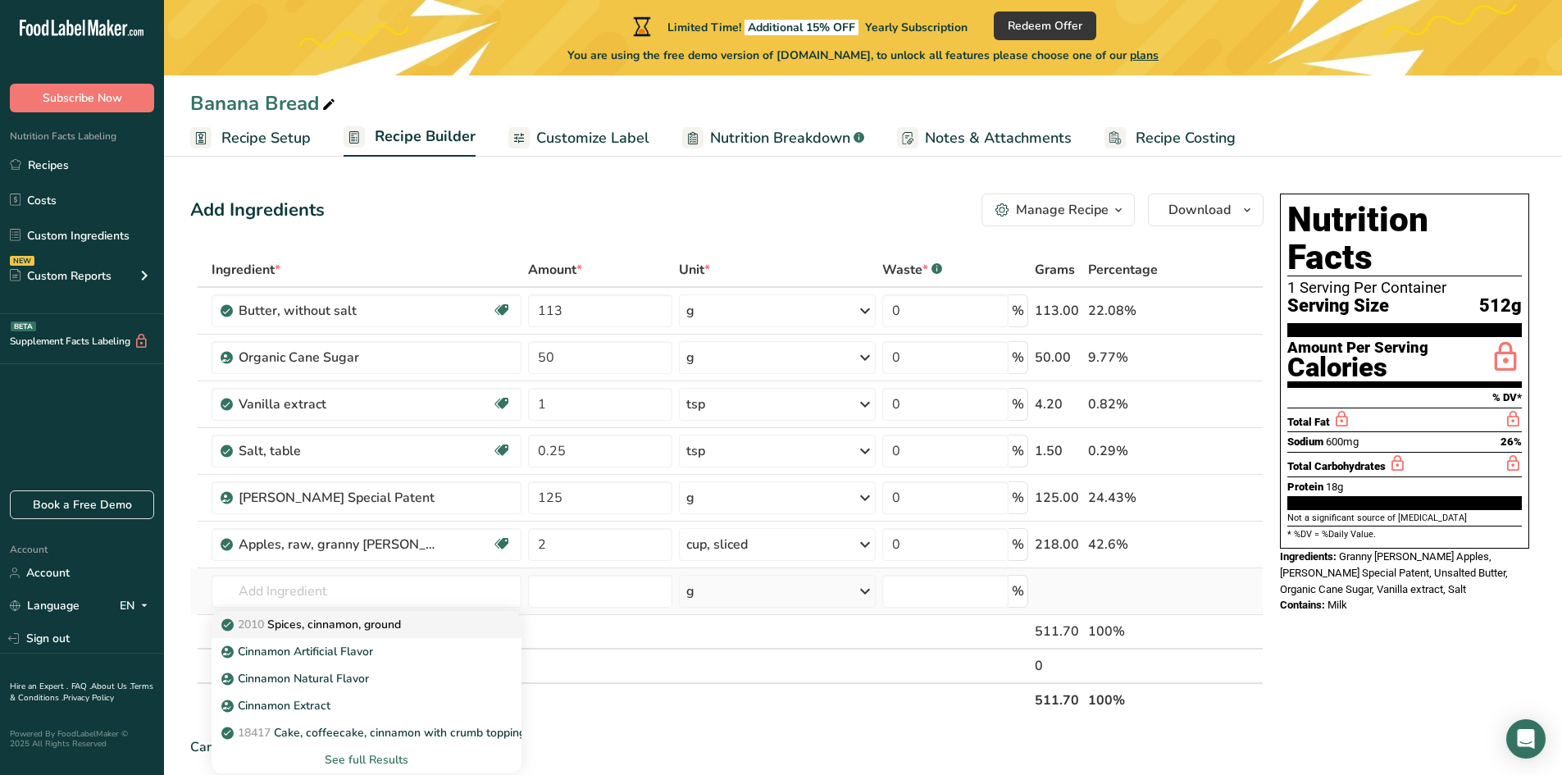
click at [294, 620] on p "2010 Spices, cinnamon, ground" at bounding box center [313, 624] width 176 height 17
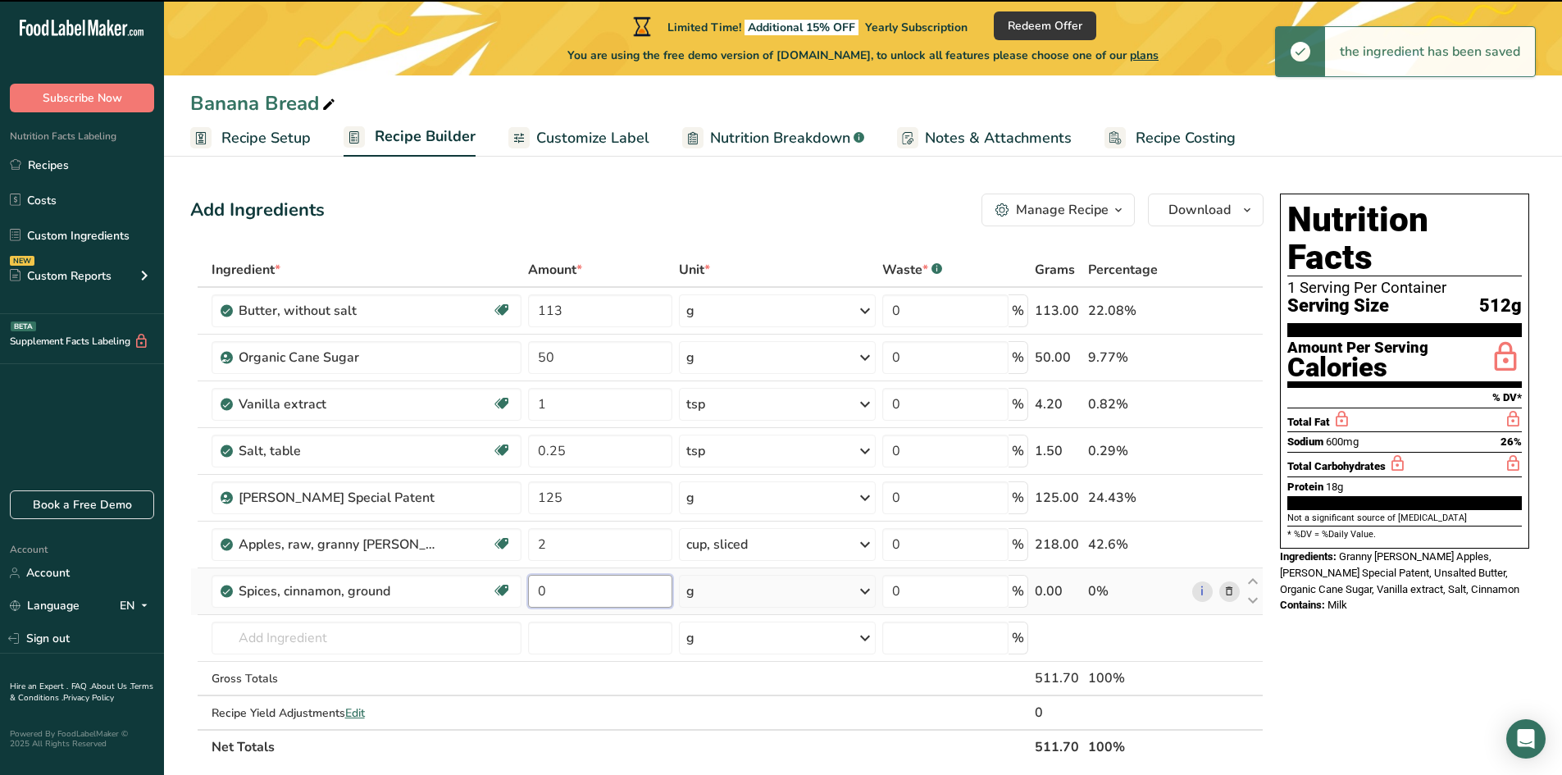
click at [558, 594] on input "0" at bounding box center [600, 591] width 145 height 33
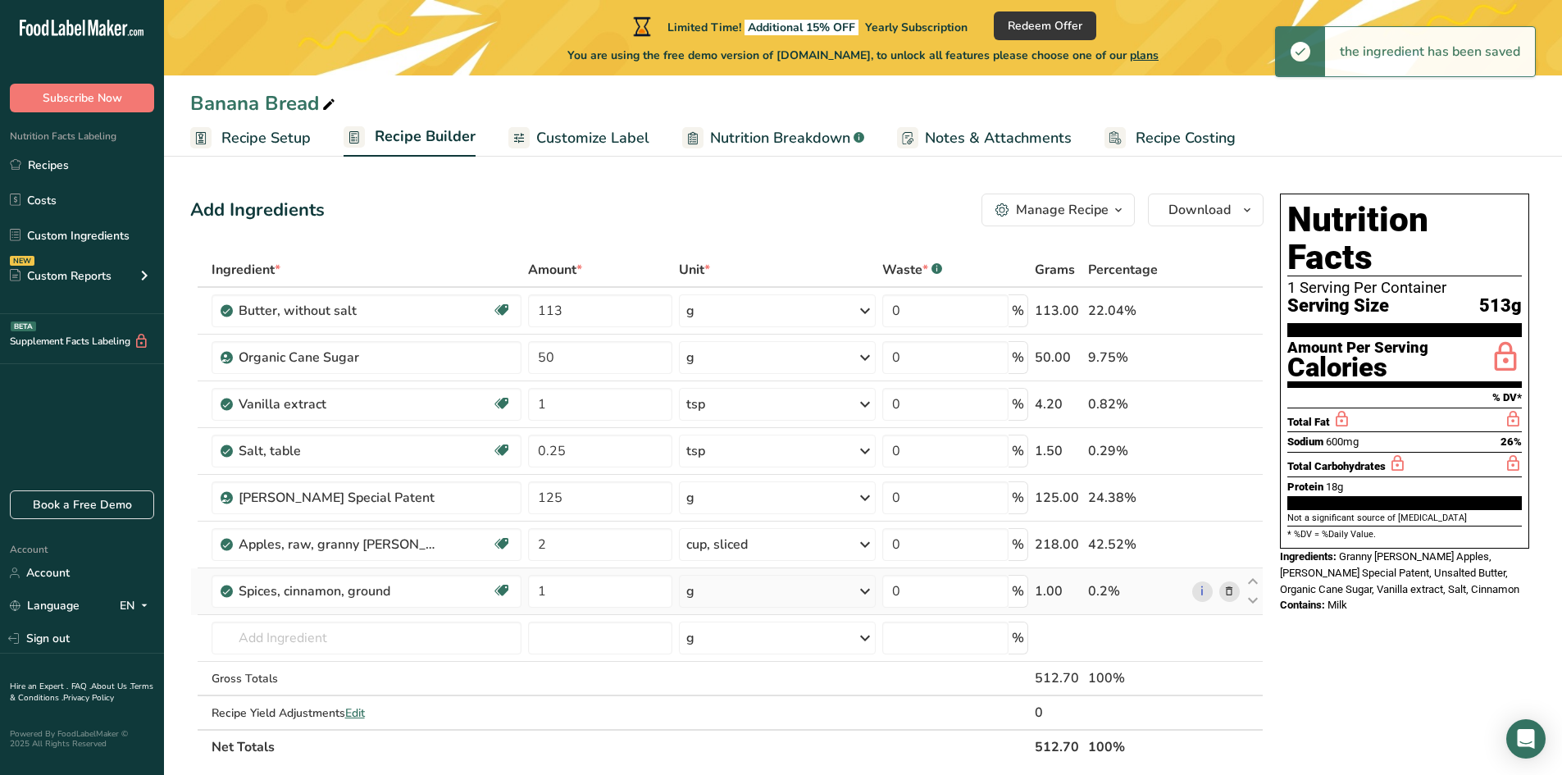
click at [719, 588] on div "g" at bounding box center [777, 591] width 197 height 33
click at [711, 646] on div "1 tsp" at bounding box center [758, 647] width 138 height 24
click at [285, 640] on input "text" at bounding box center [367, 637] width 310 height 33
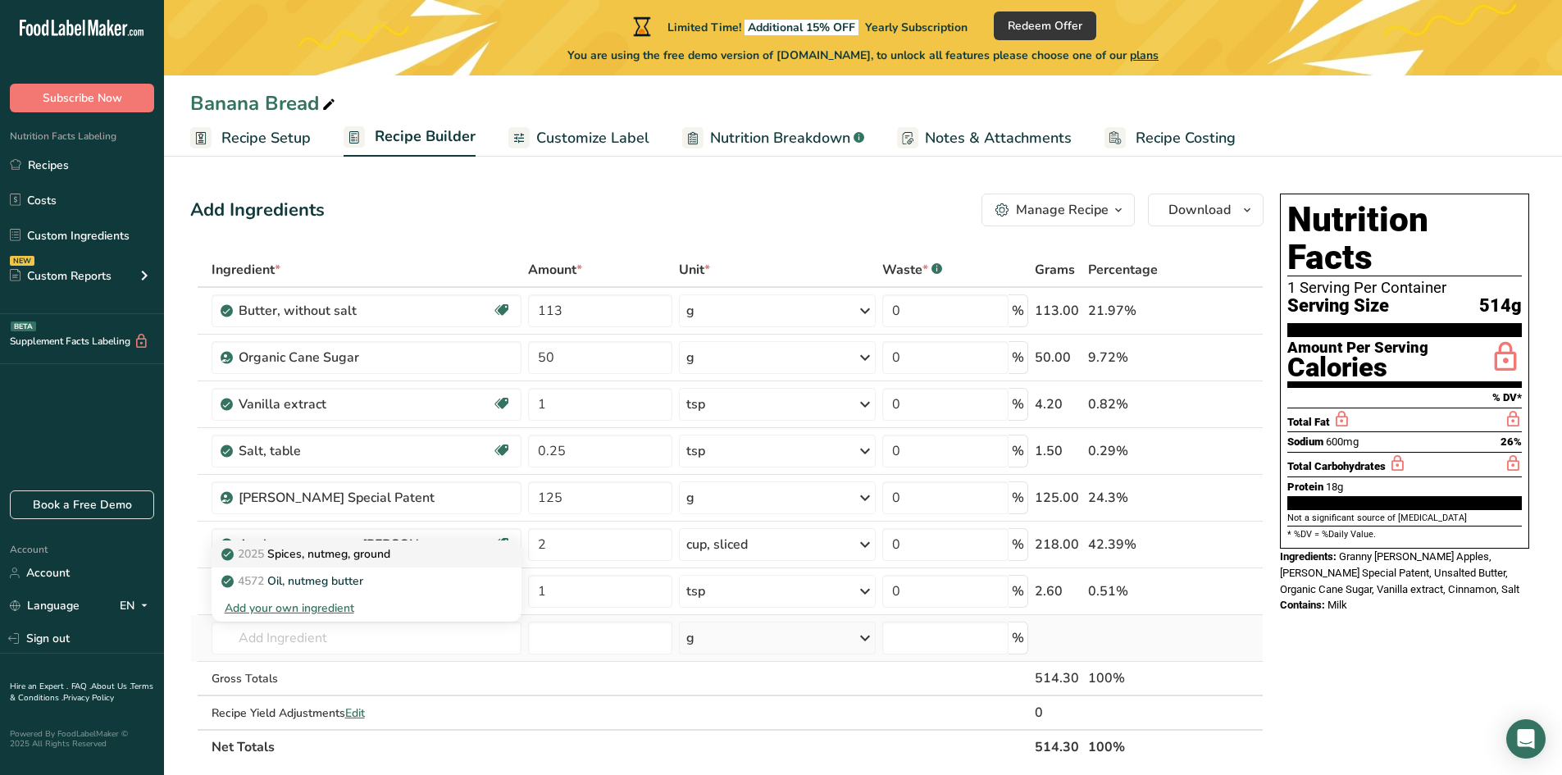
click at [312, 550] on p "2025 Spices, nutmeg, ground" at bounding box center [308, 553] width 166 height 17
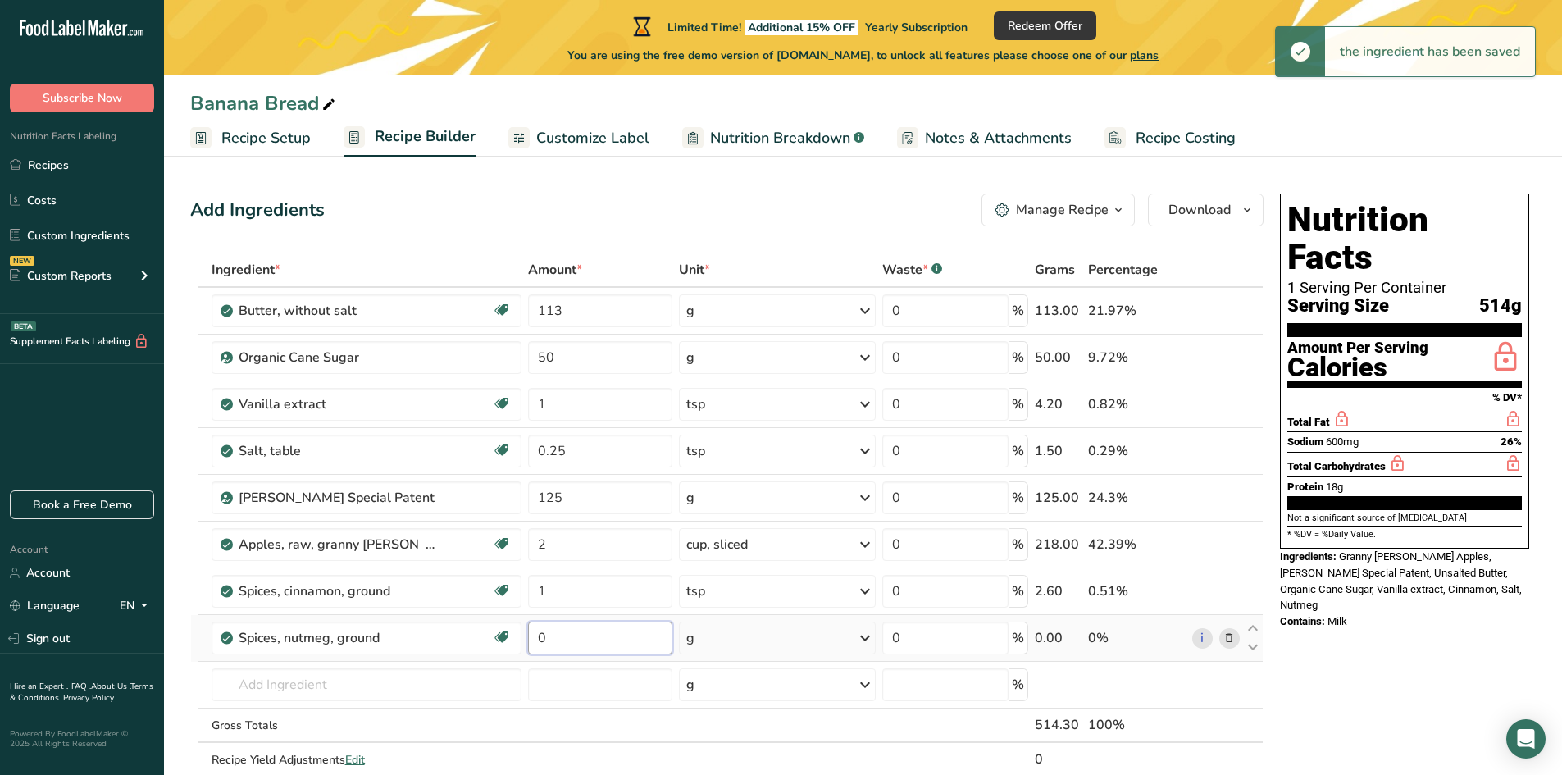
click at [556, 640] on input "0" at bounding box center [600, 637] width 145 height 33
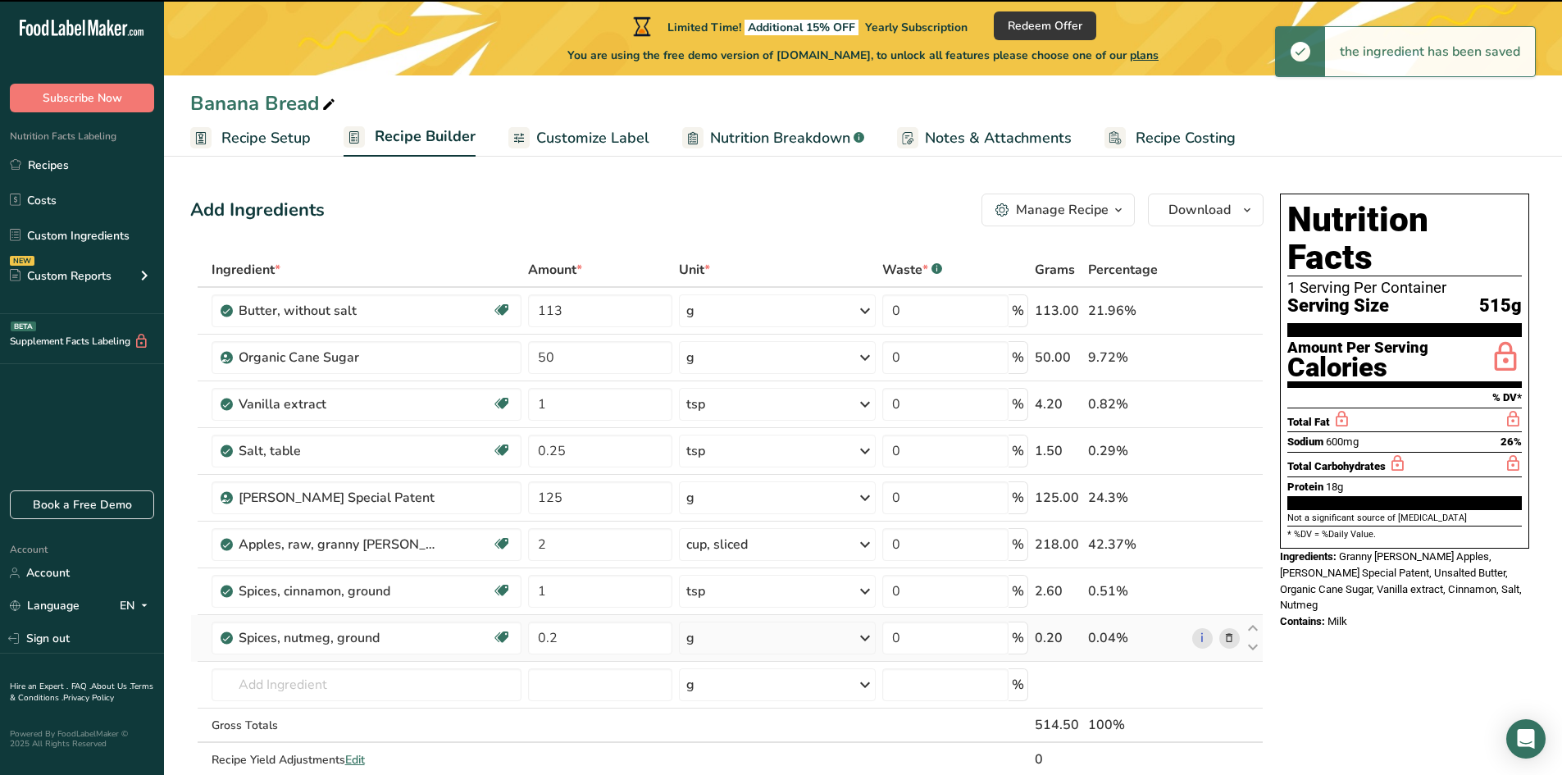
click at [726, 638] on div "g" at bounding box center [777, 637] width 197 height 33
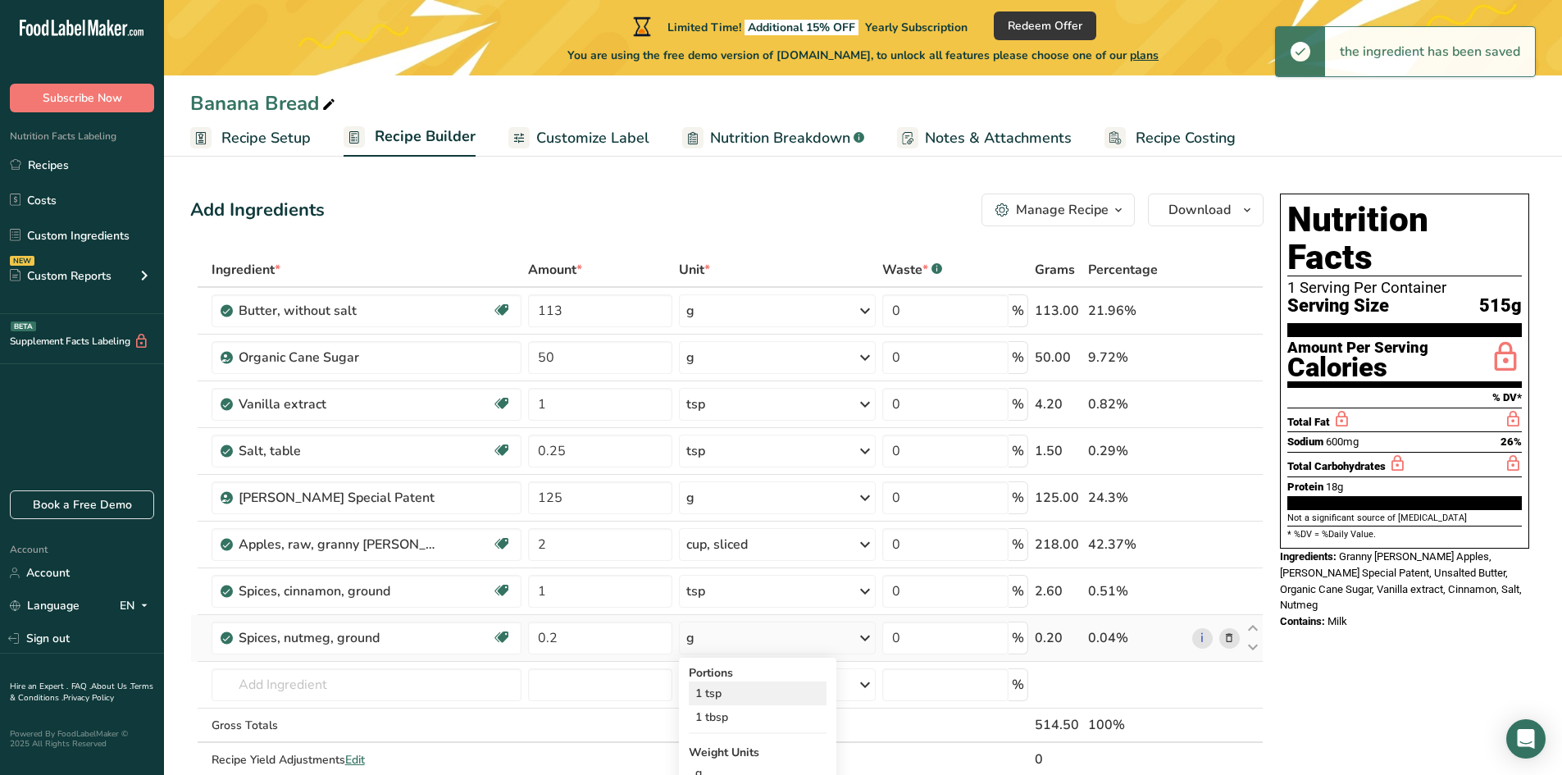
click at [717, 703] on div "1 tsp" at bounding box center [758, 693] width 138 height 24
click at [293, 690] on input "text" at bounding box center [367, 684] width 310 height 33
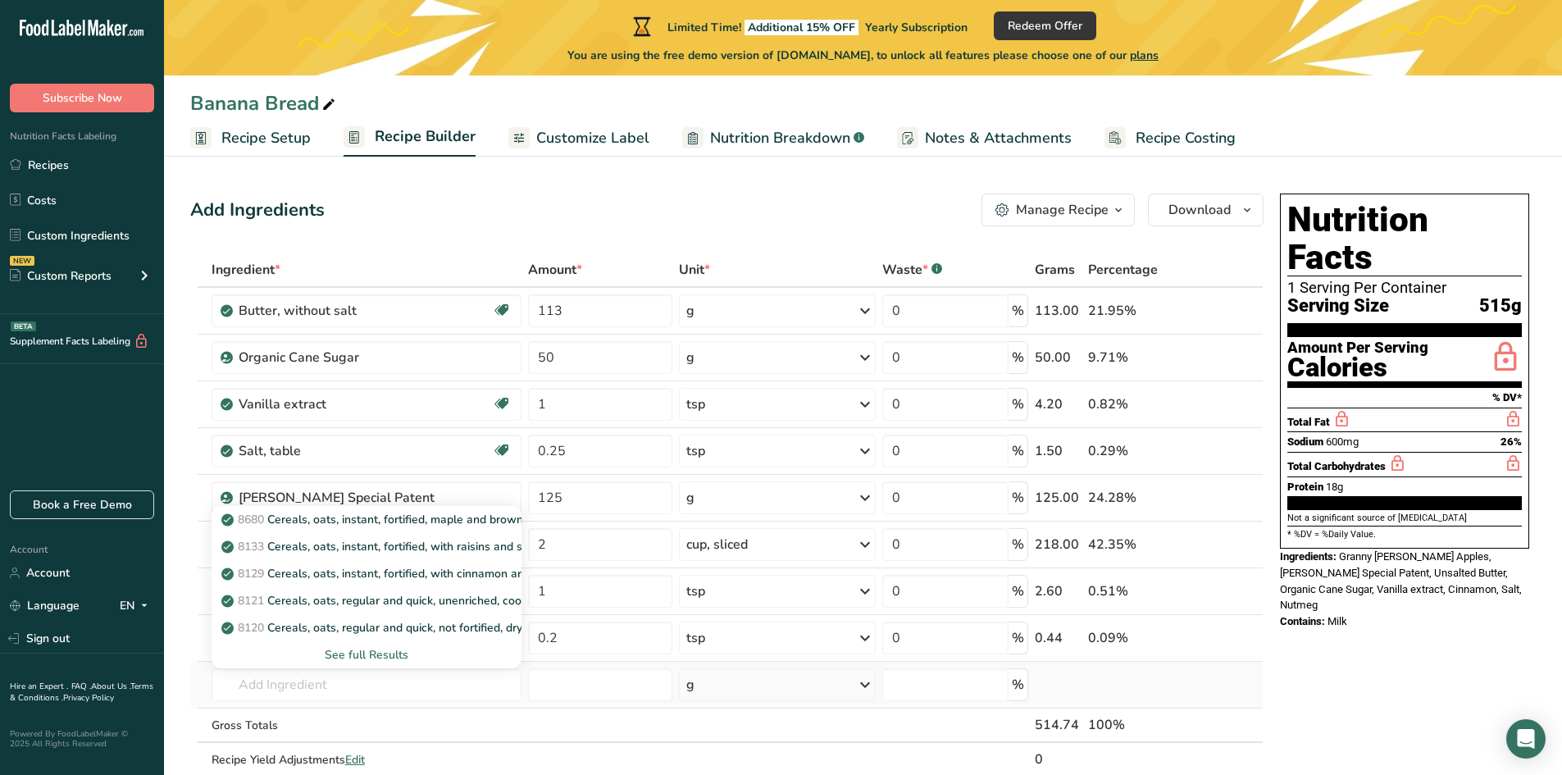
click at [387, 649] on div "See full Results" at bounding box center [367, 654] width 284 height 17
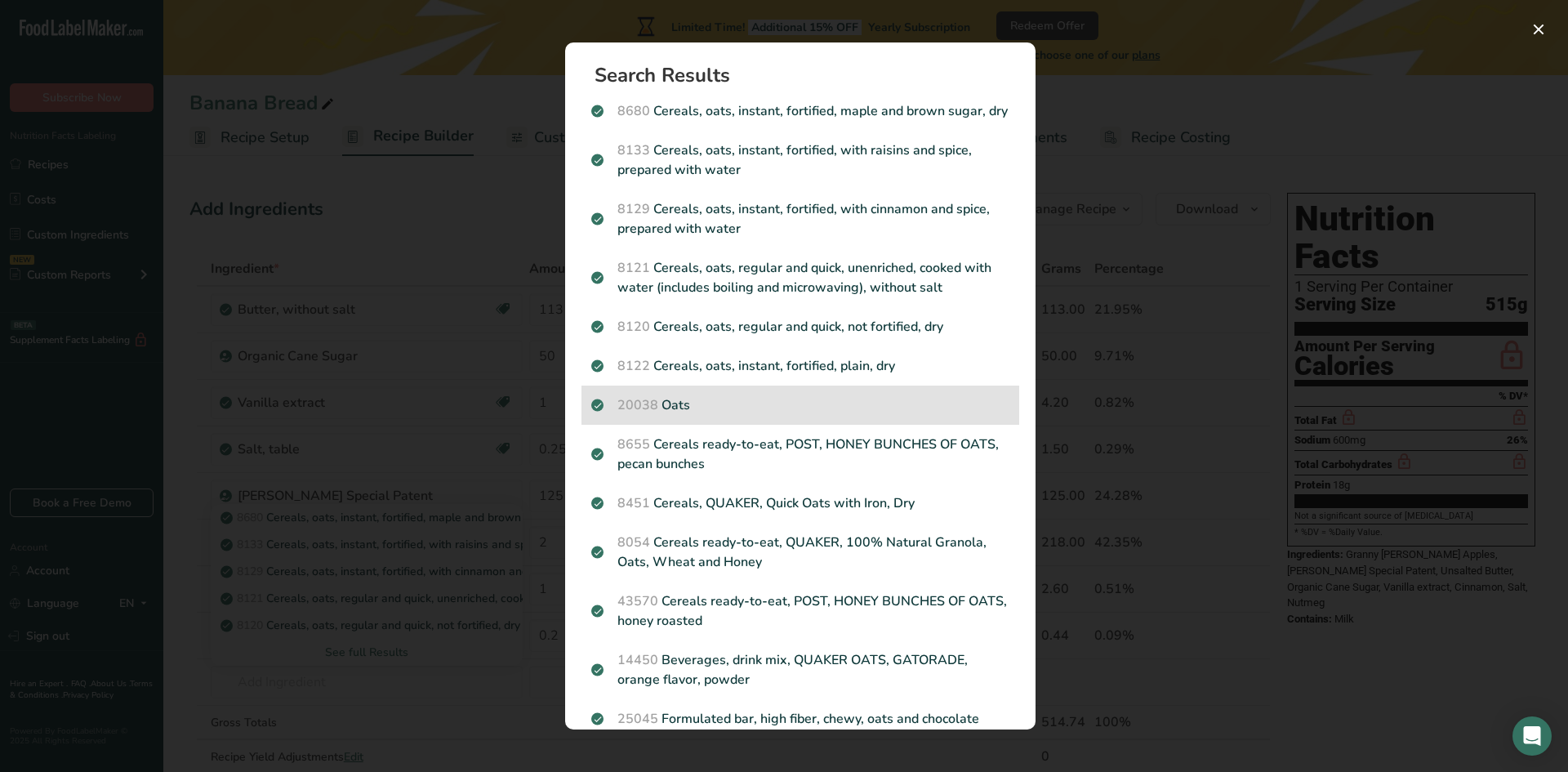
click at [700, 415] on p "20038 Oats" at bounding box center [801, 405] width 418 height 20
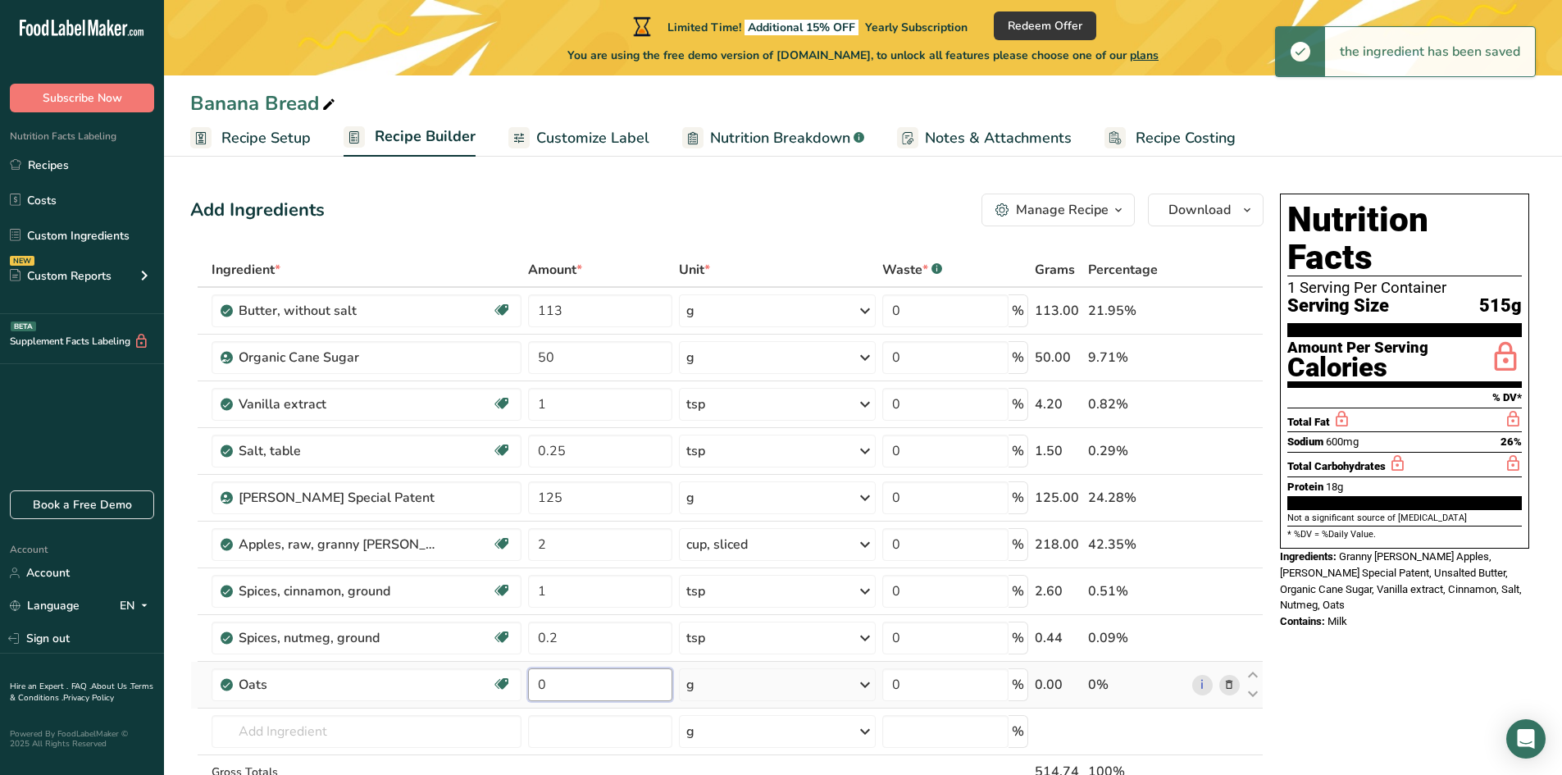
click at [561, 679] on input "0" at bounding box center [600, 684] width 145 height 33
click at [272, 734] on input "text" at bounding box center [367, 731] width 310 height 33
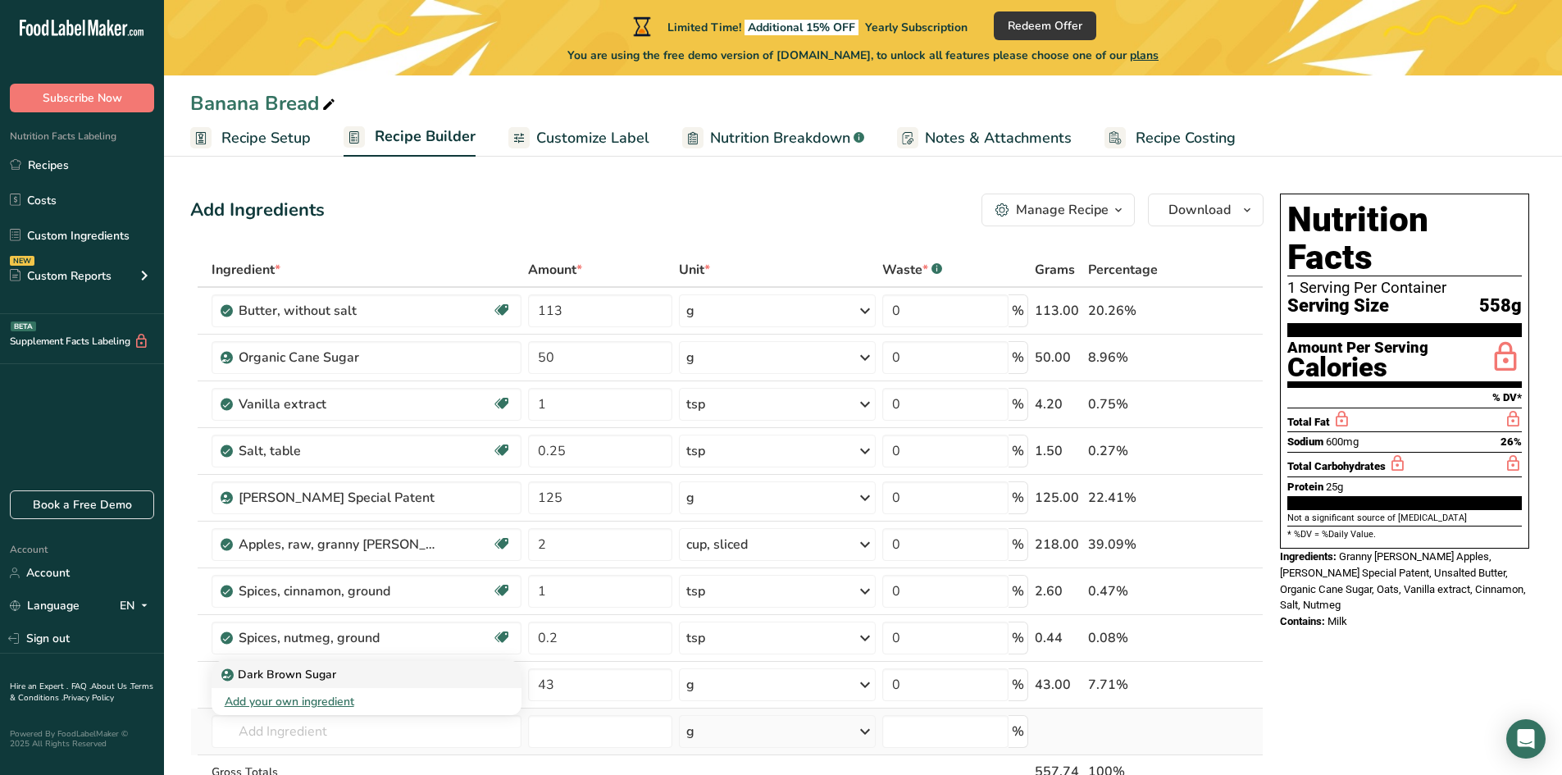
click at [285, 676] on p "Dark Brown Sugar" at bounding box center [281, 674] width 112 height 17
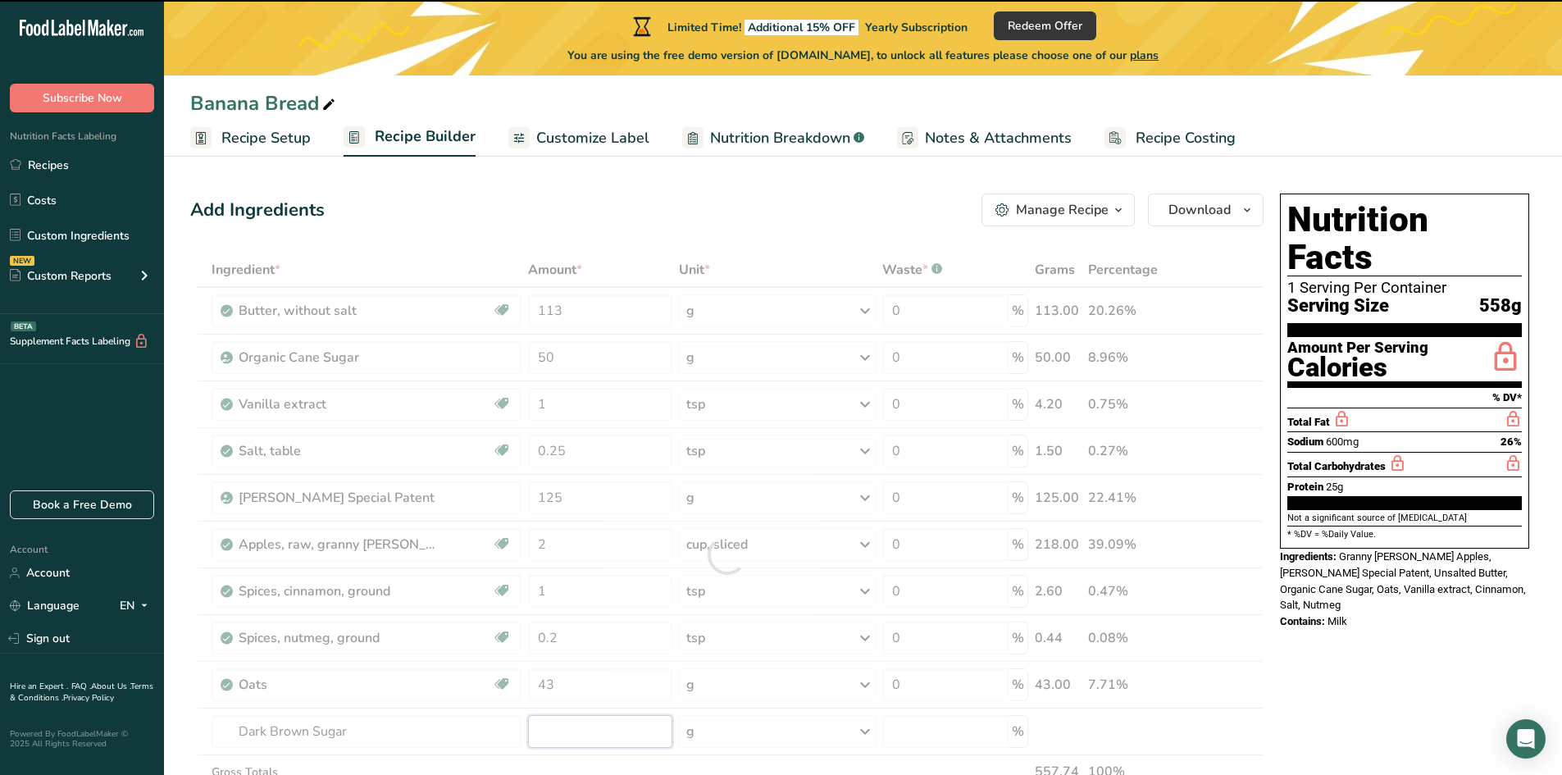
click at [562, 731] on input "number" at bounding box center [600, 731] width 145 height 33
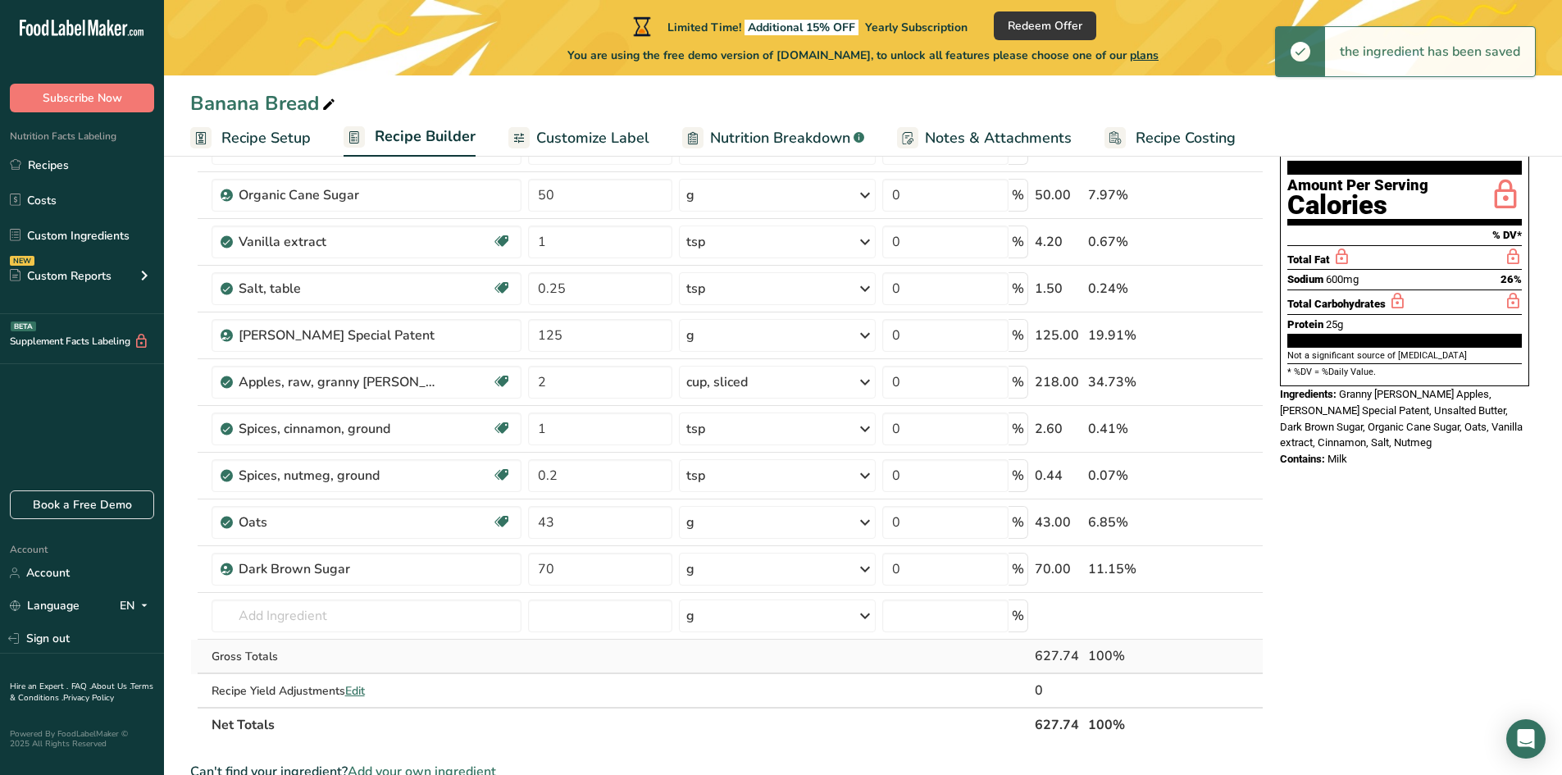
scroll to position [164, 0]
click at [271, 606] on input "text" at bounding box center [367, 614] width 310 height 33
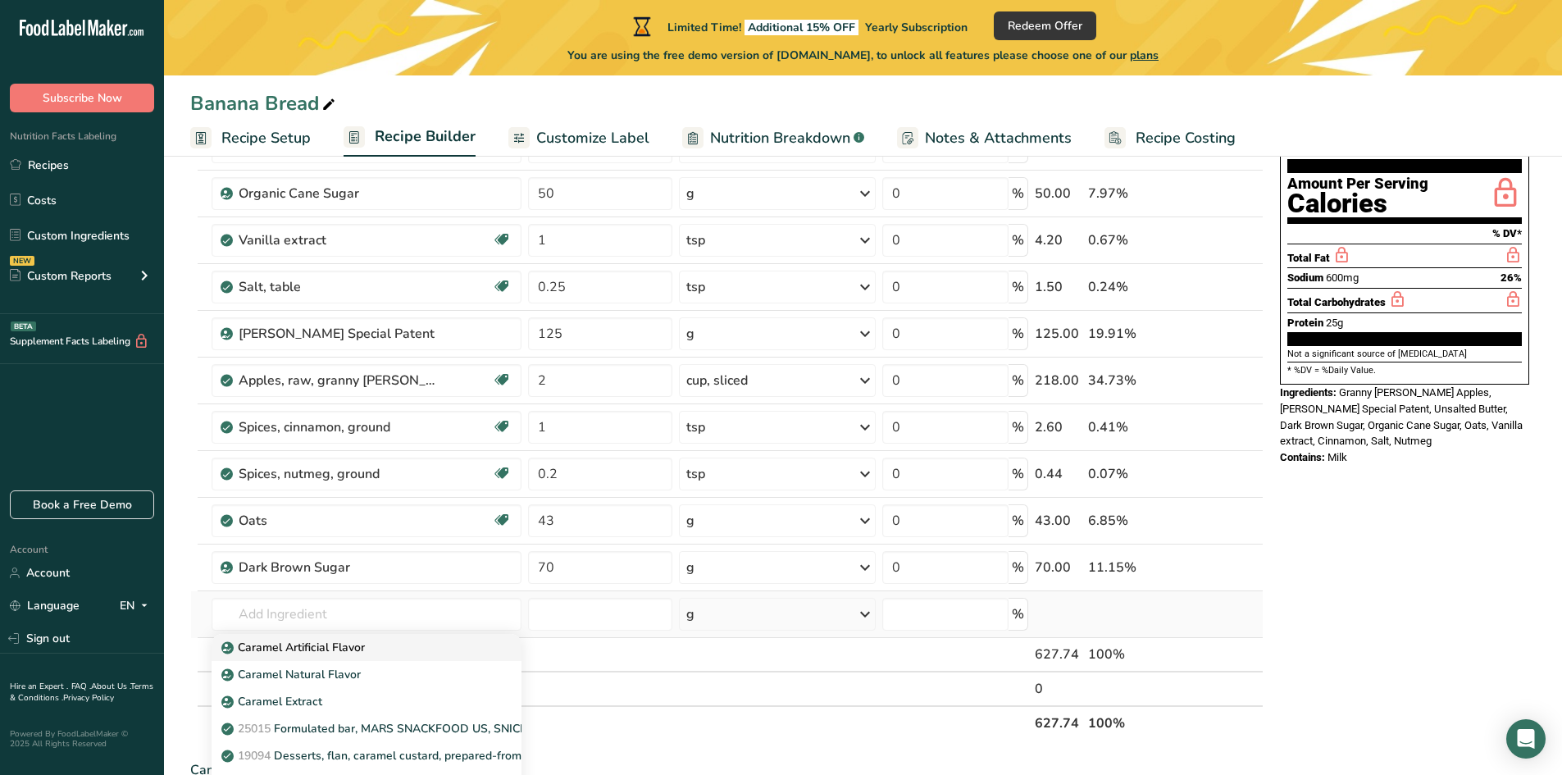
click at [303, 650] on p "Caramel Artificial Flavor" at bounding box center [295, 647] width 140 height 17
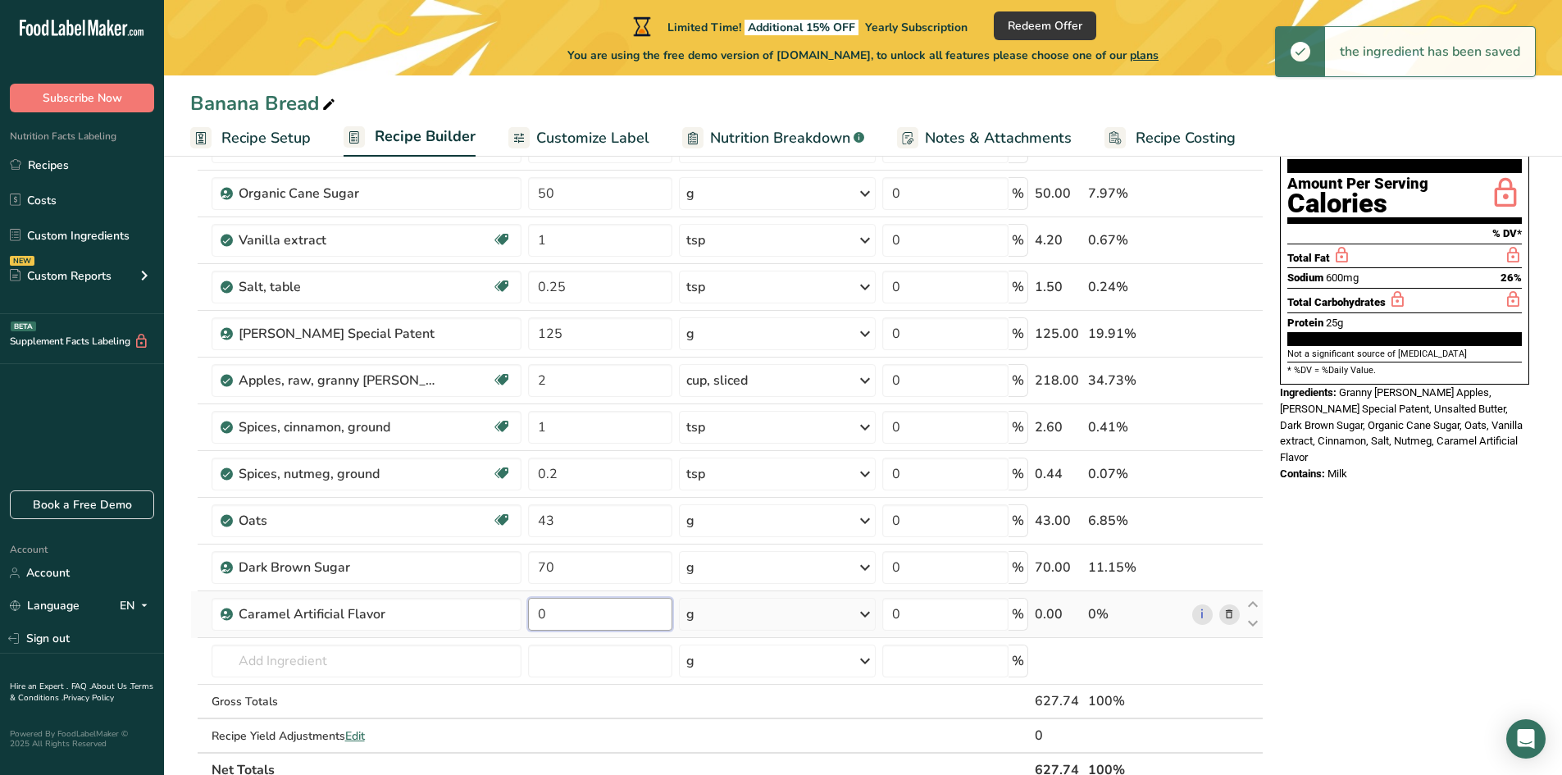
click at [563, 618] on input "0" at bounding box center [600, 614] width 145 height 33
click at [725, 612] on div "g" at bounding box center [777, 614] width 197 height 33
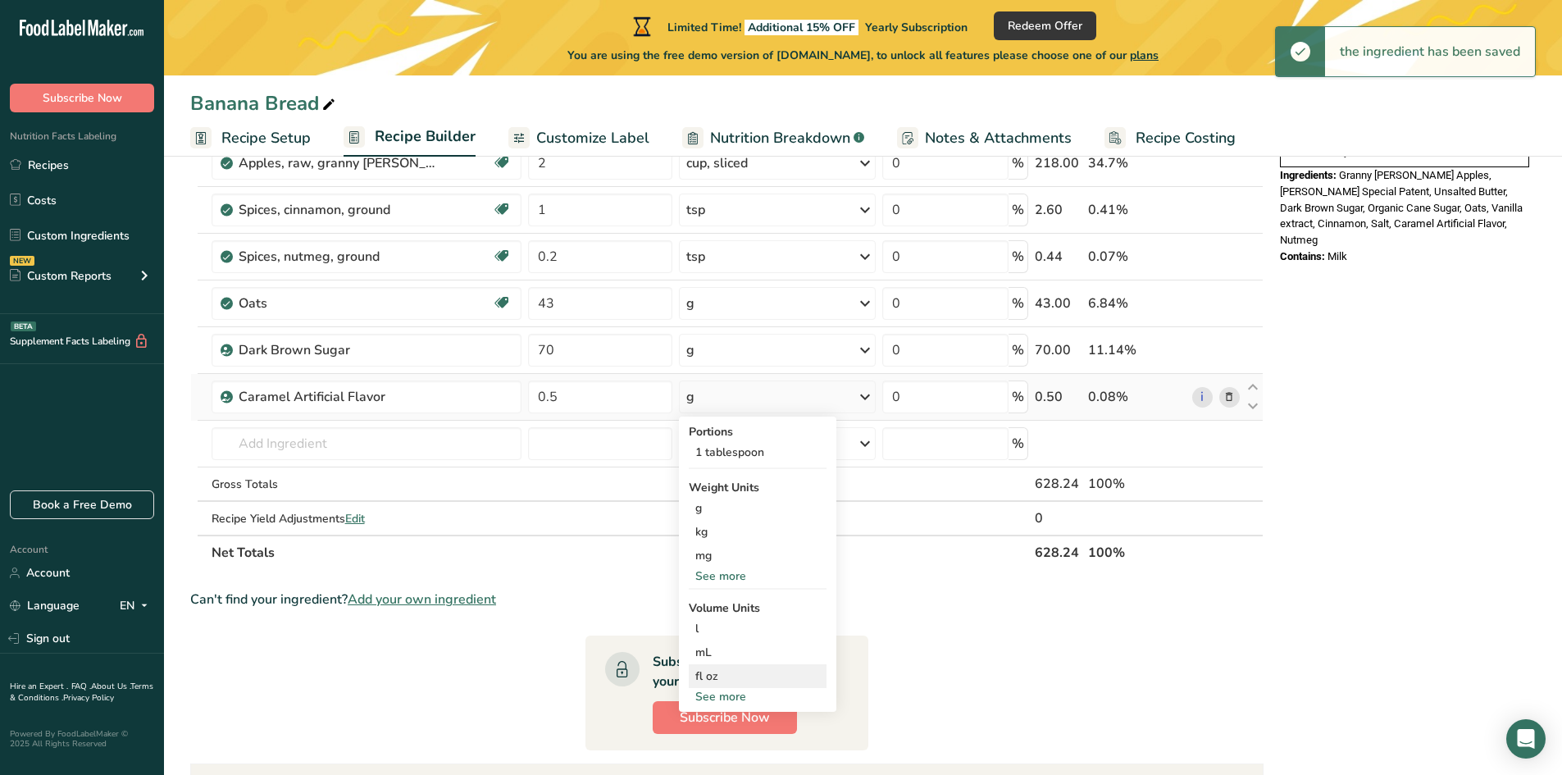
scroll to position [410, 0]
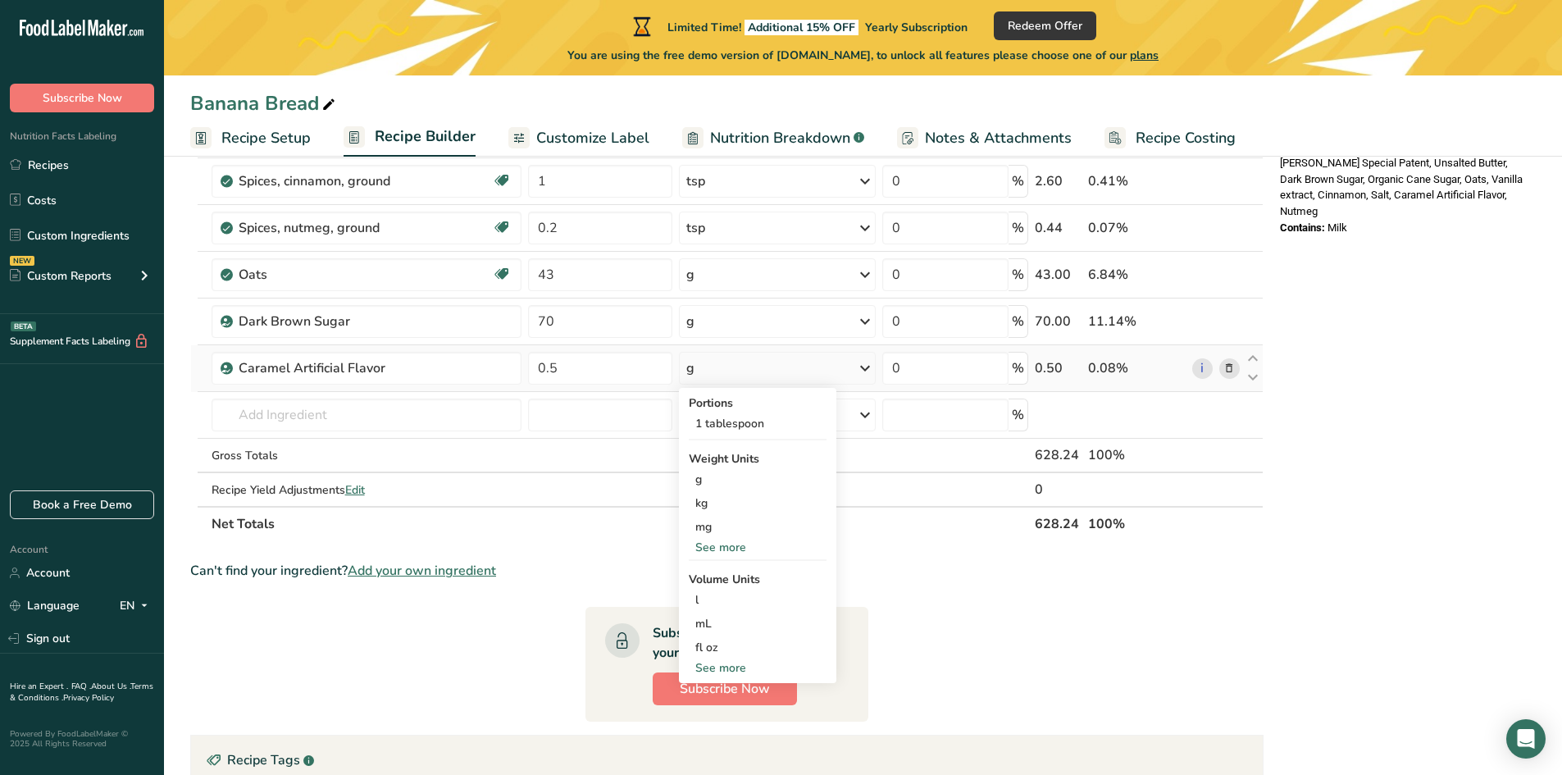
click at [731, 674] on div "See more" at bounding box center [758, 667] width 138 height 17
click at [707, 720] on div "cup" at bounding box center [757, 718] width 125 height 17
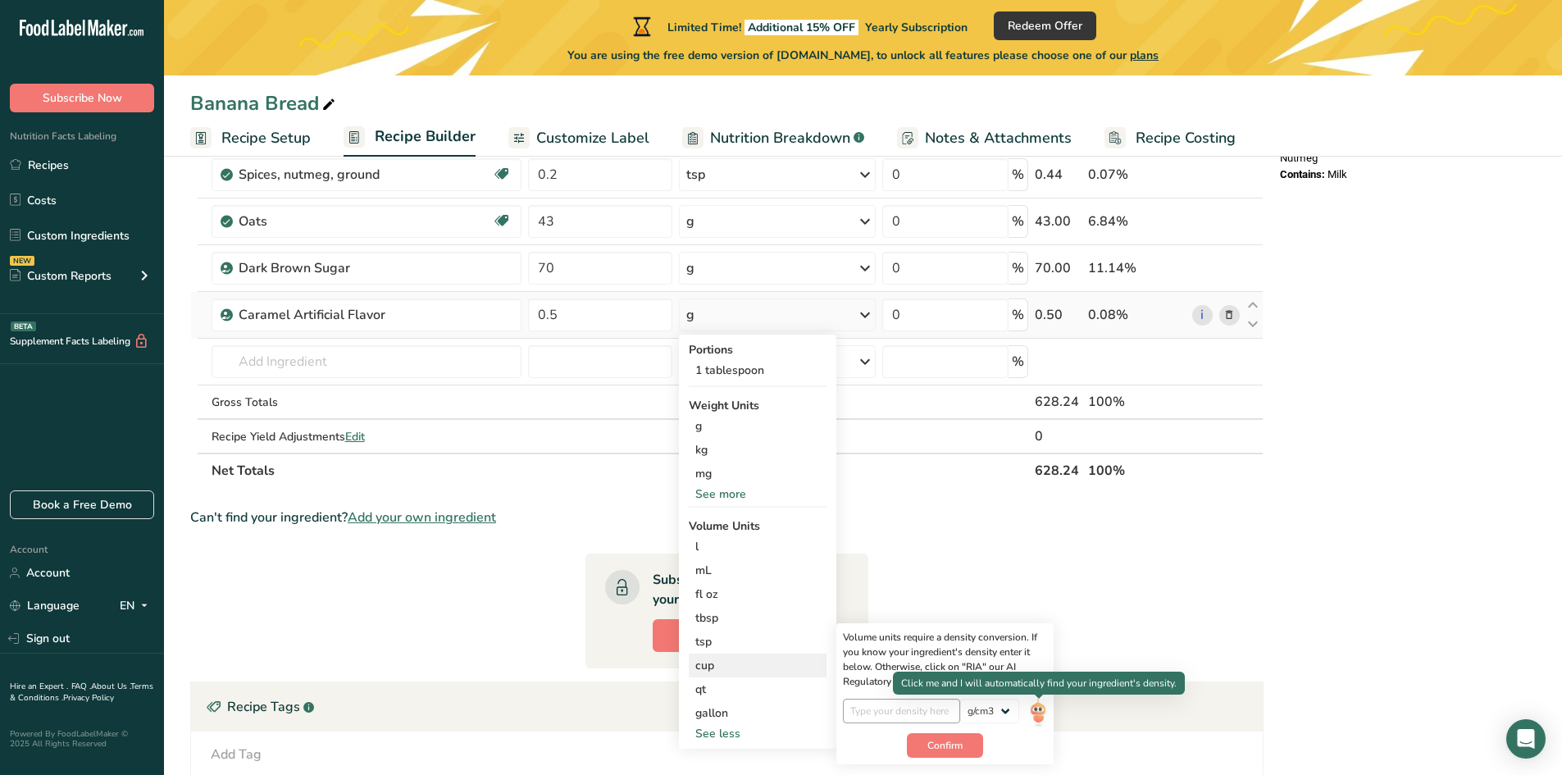
scroll to position [492, 0]
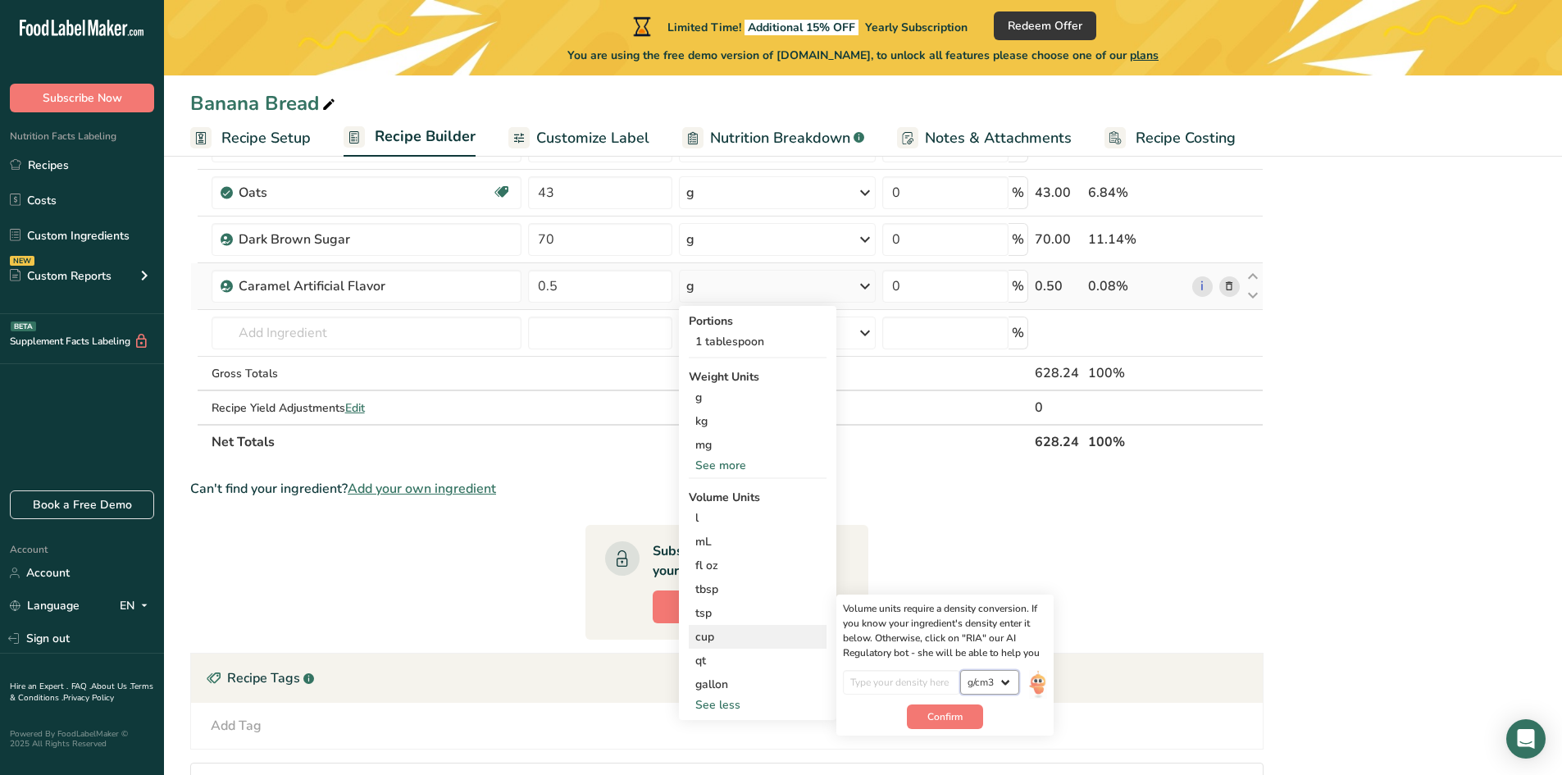
click at [1003, 685] on select "lb/ft3 g/cm3" at bounding box center [989, 682] width 59 height 25
click at [960, 670] on select "lb/ft3 g/cm3" at bounding box center [989, 682] width 59 height 25
drag, startPoint x: 986, startPoint y: 682, endPoint x: 982, endPoint y: 693, distance: 11.2
click at [985, 682] on select "lb/ft3 g/cm3" at bounding box center [989, 682] width 59 height 25
click at [960, 670] on select "lb/ft3 g/cm3" at bounding box center [989, 682] width 59 height 25
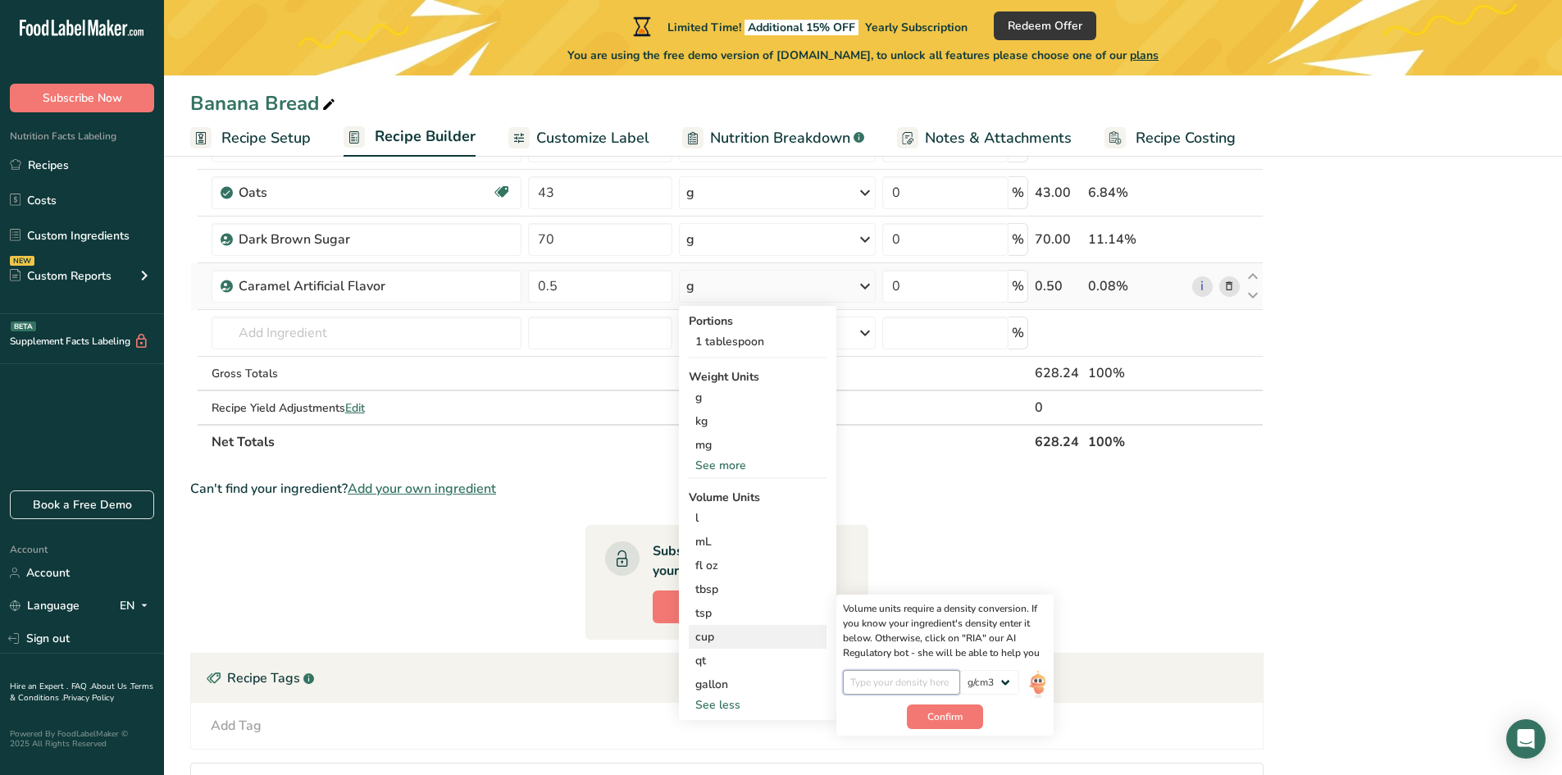
click at [892, 672] on input "number" at bounding box center [901, 682] width 117 height 25
click at [929, 704] on button "Confirm" at bounding box center [945, 716] width 76 height 25
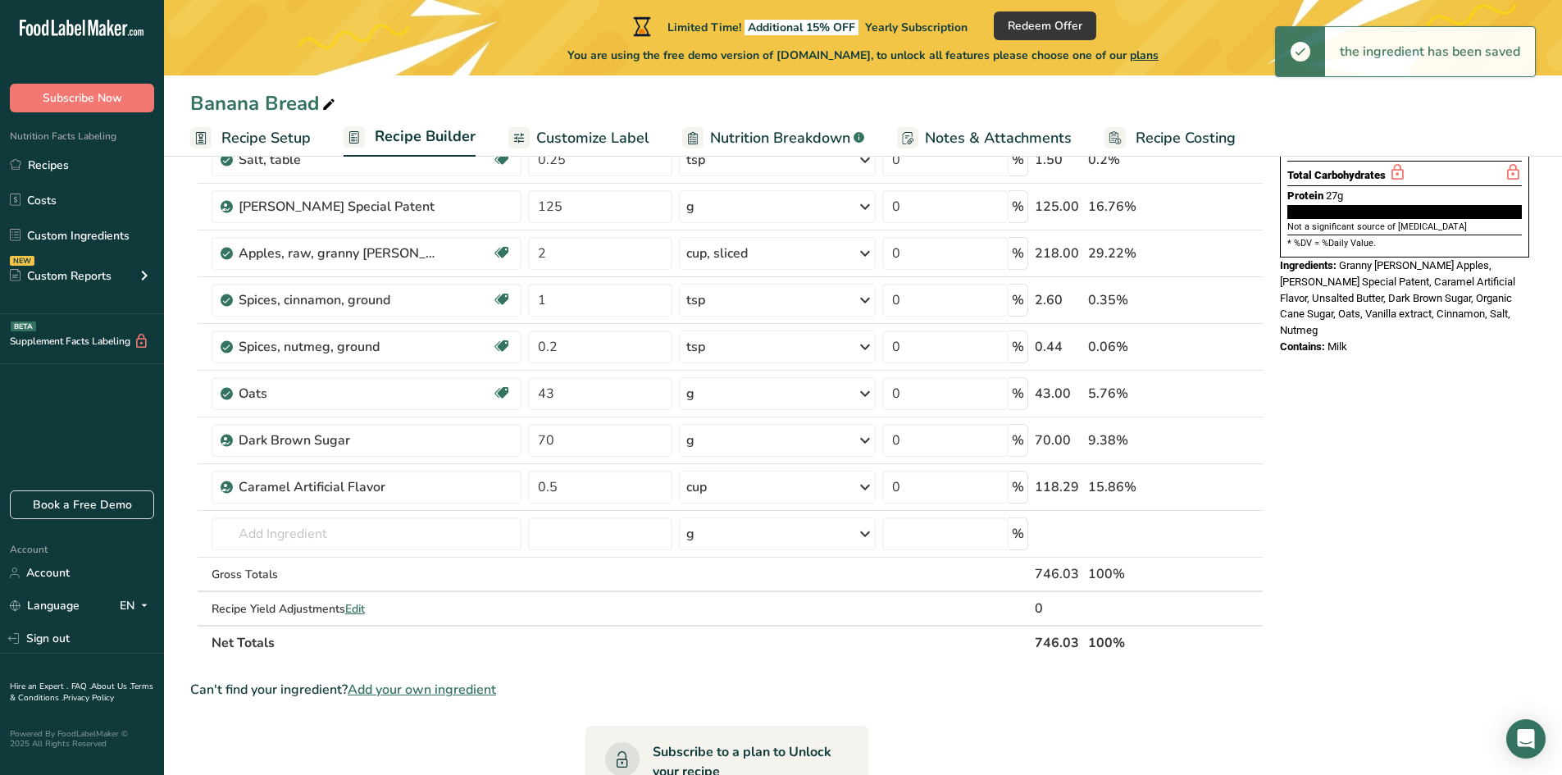
scroll to position [0, 0]
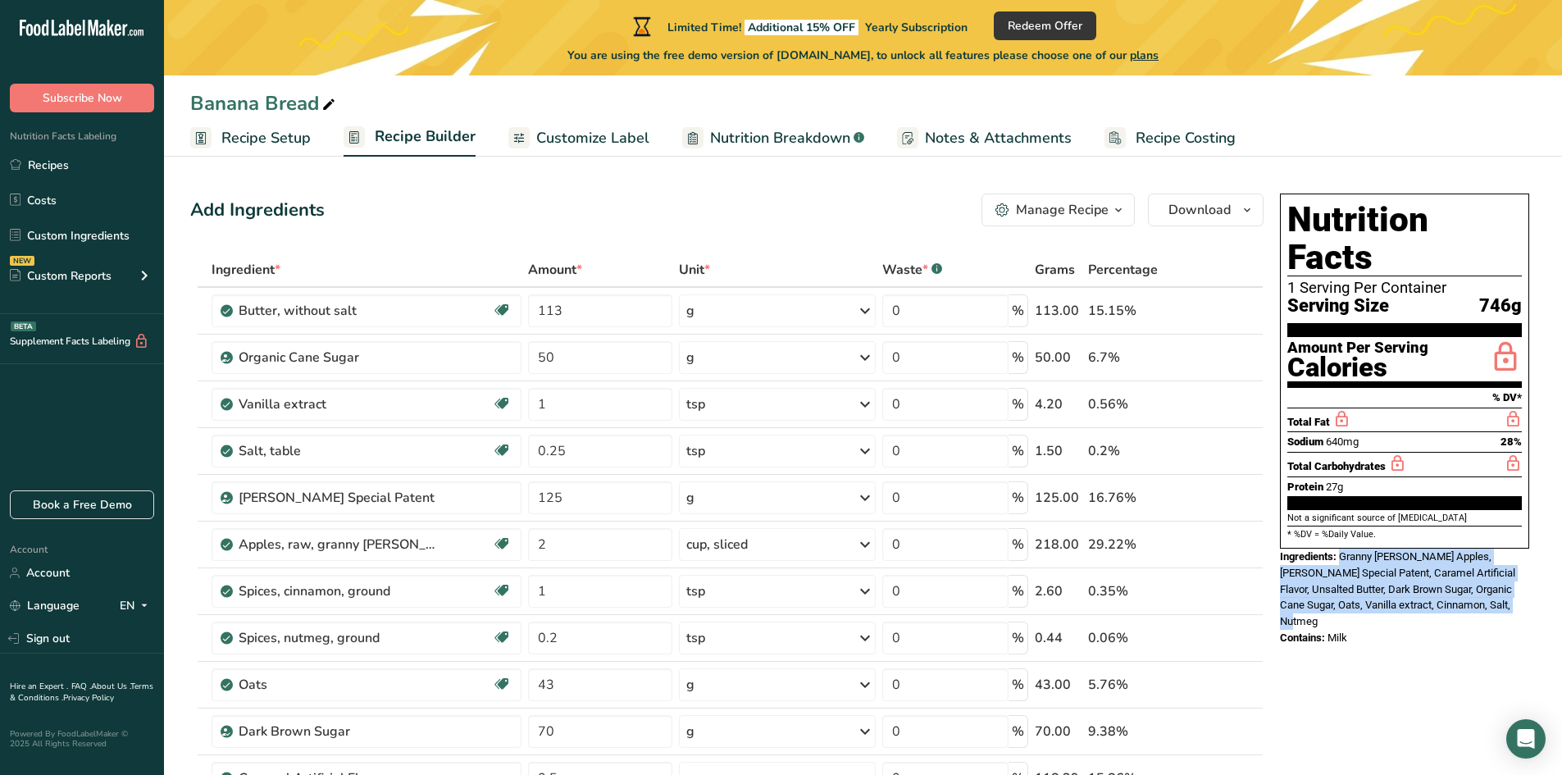
drag, startPoint x: 1468, startPoint y: 568, endPoint x: 1344, endPoint y: 526, distance: 131.5
click at [1344, 549] on div "Ingredients: Granny [PERSON_NAME] Apples, [PERSON_NAME] Special Patent, Caramel…" at bounding box center [1404, 589] width 249 height 80
copy span "Granny [PERSON_NAME] Apples, [PERSON_NAME] Special Patent, Caramel Artificial F…"
click at [1222, 315] on span at bounding box center [1229, 311] width 20 height 20
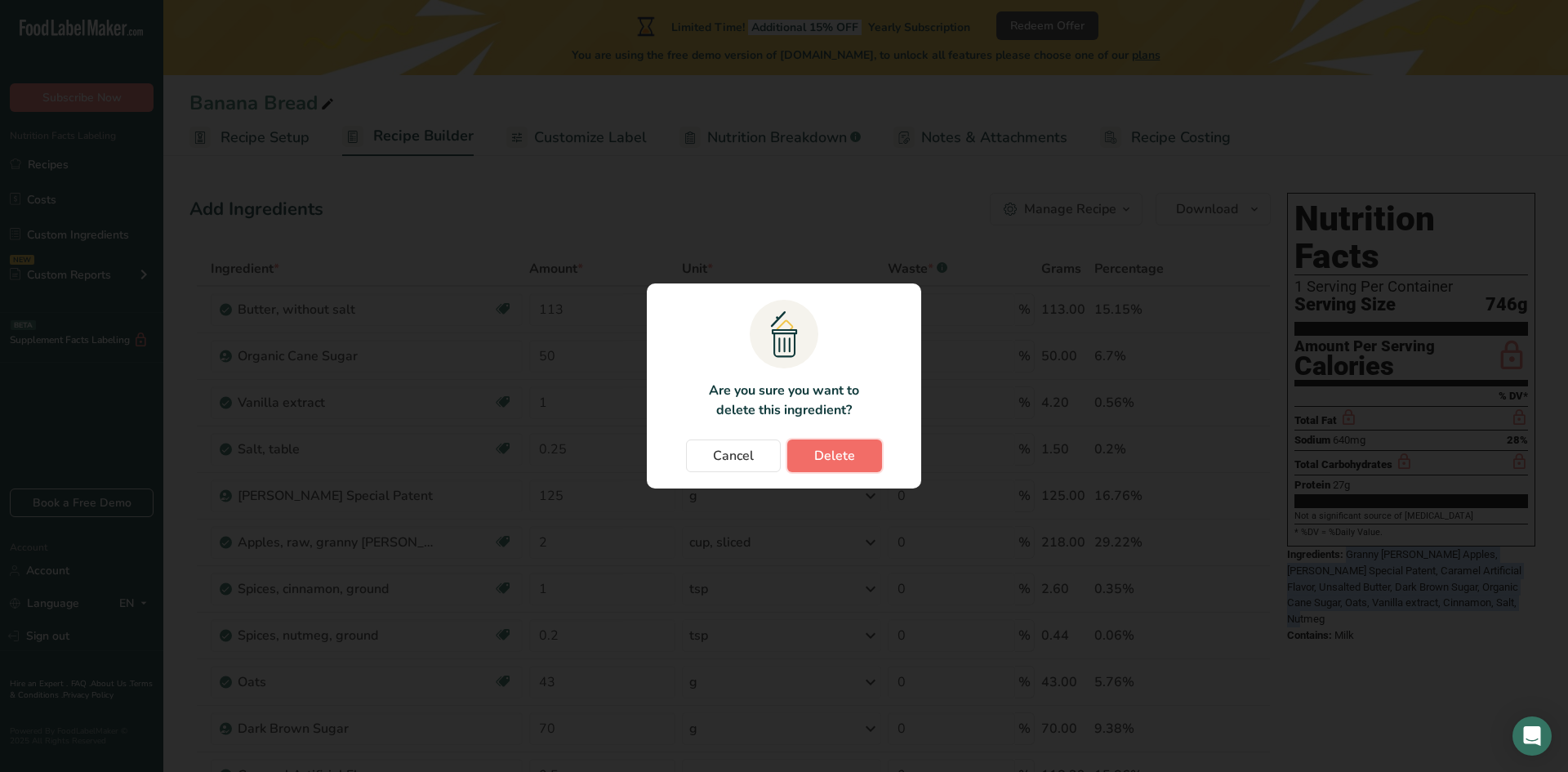
click at [836, 458] on span "Delete" at bounding box center [834, 456] width 41 height 20
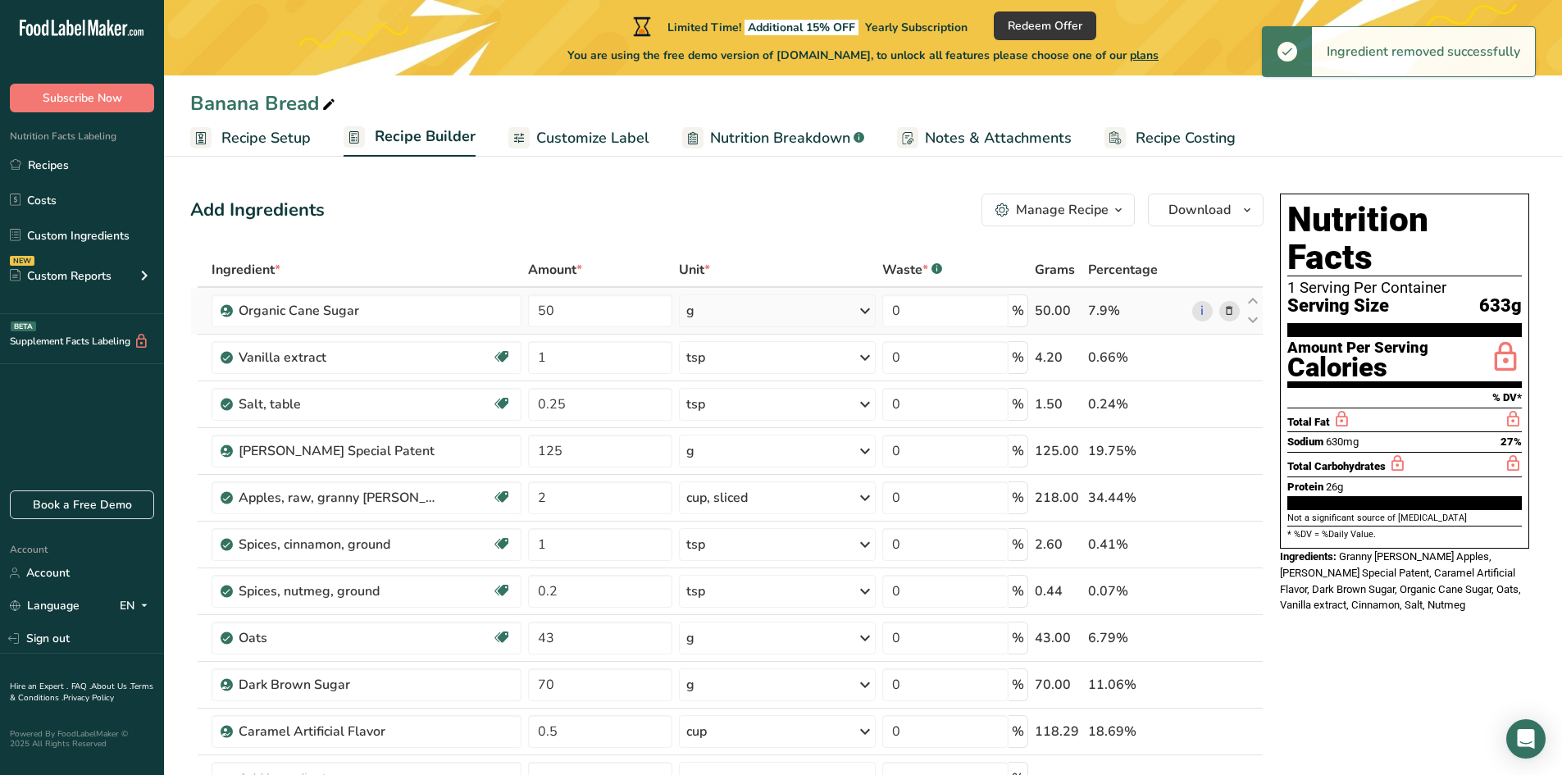
click at [1237, 314] on span at bounding box center [1229, 311] width 20 height 20
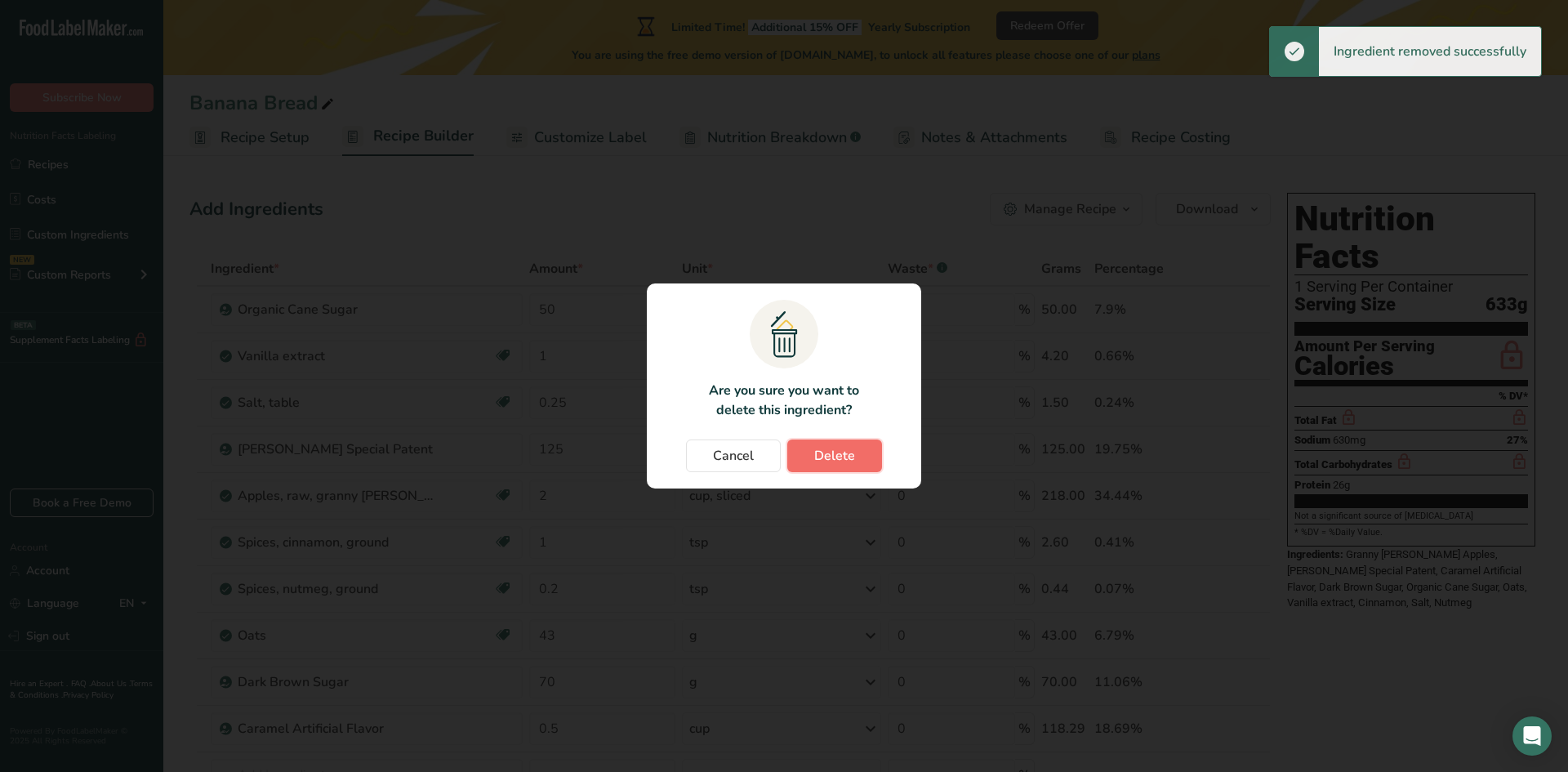
click at [827, 461] on span "Delete" at bounding box center [834, 456] width 41 height 20
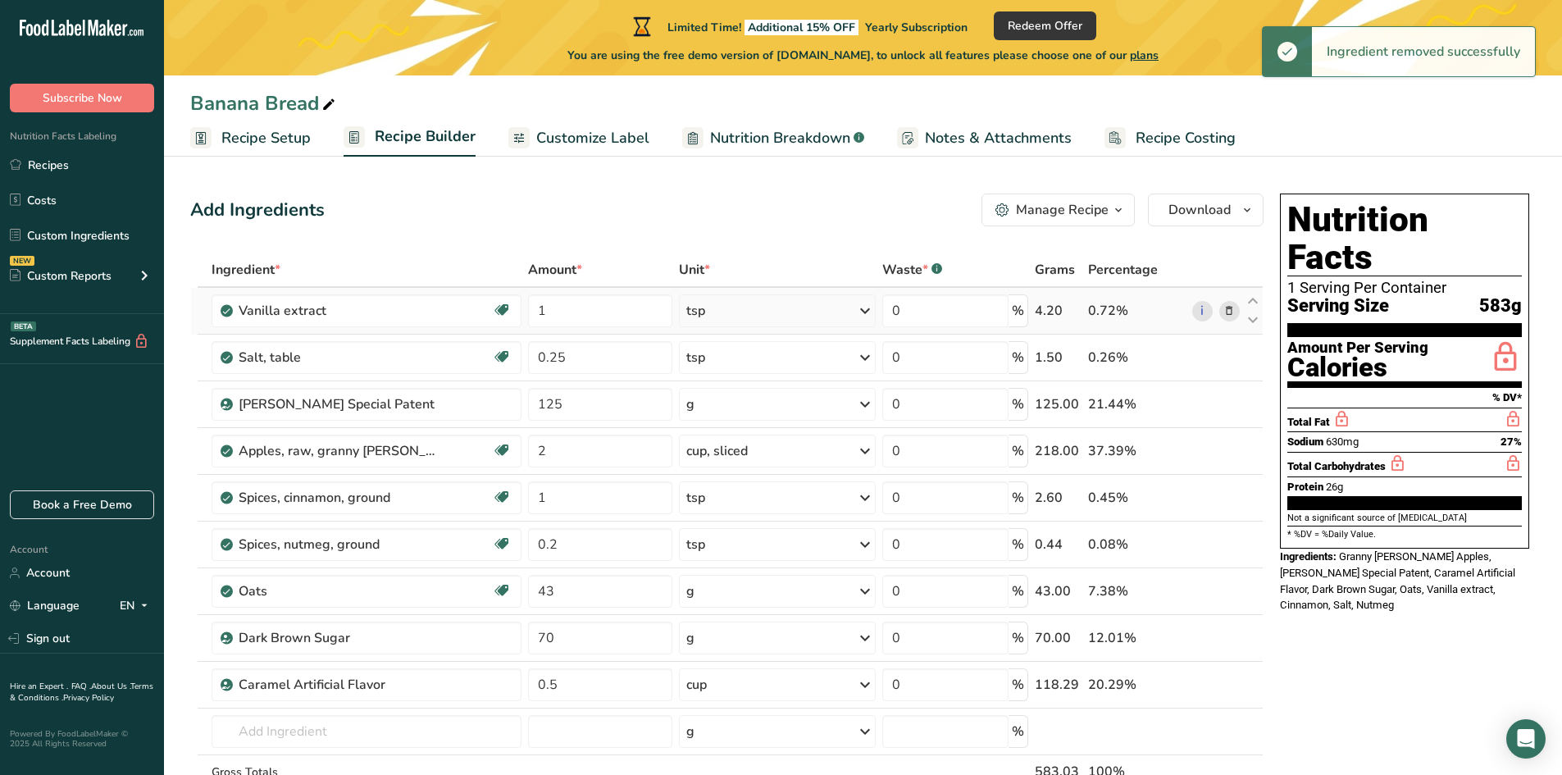
click at [1233, 312] on icon at bounding box center [1228, 311] width 11 height 17
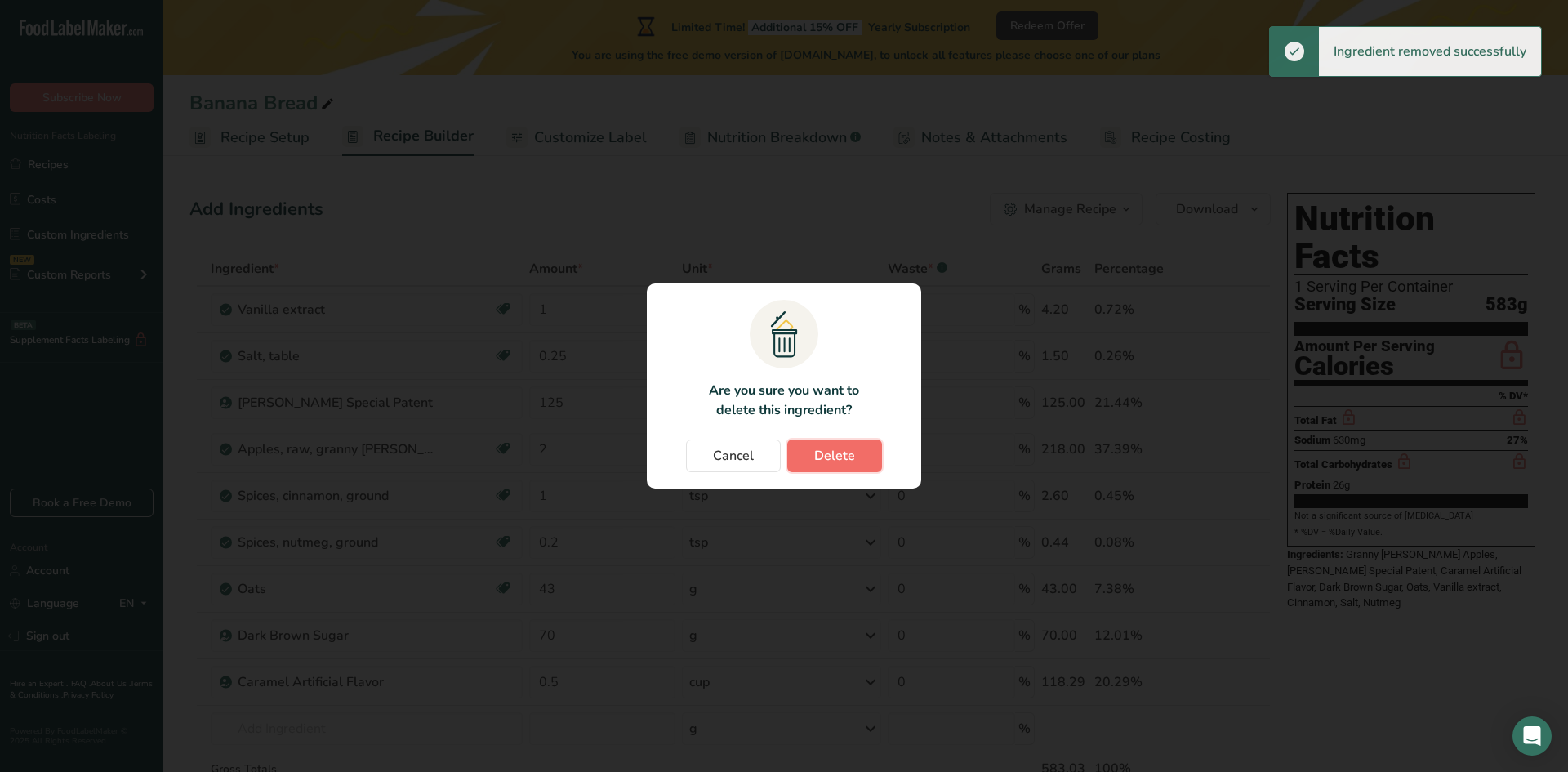
click at [853, 449] on span "Delete" at bounding box center [834, 456] width 41 height 20
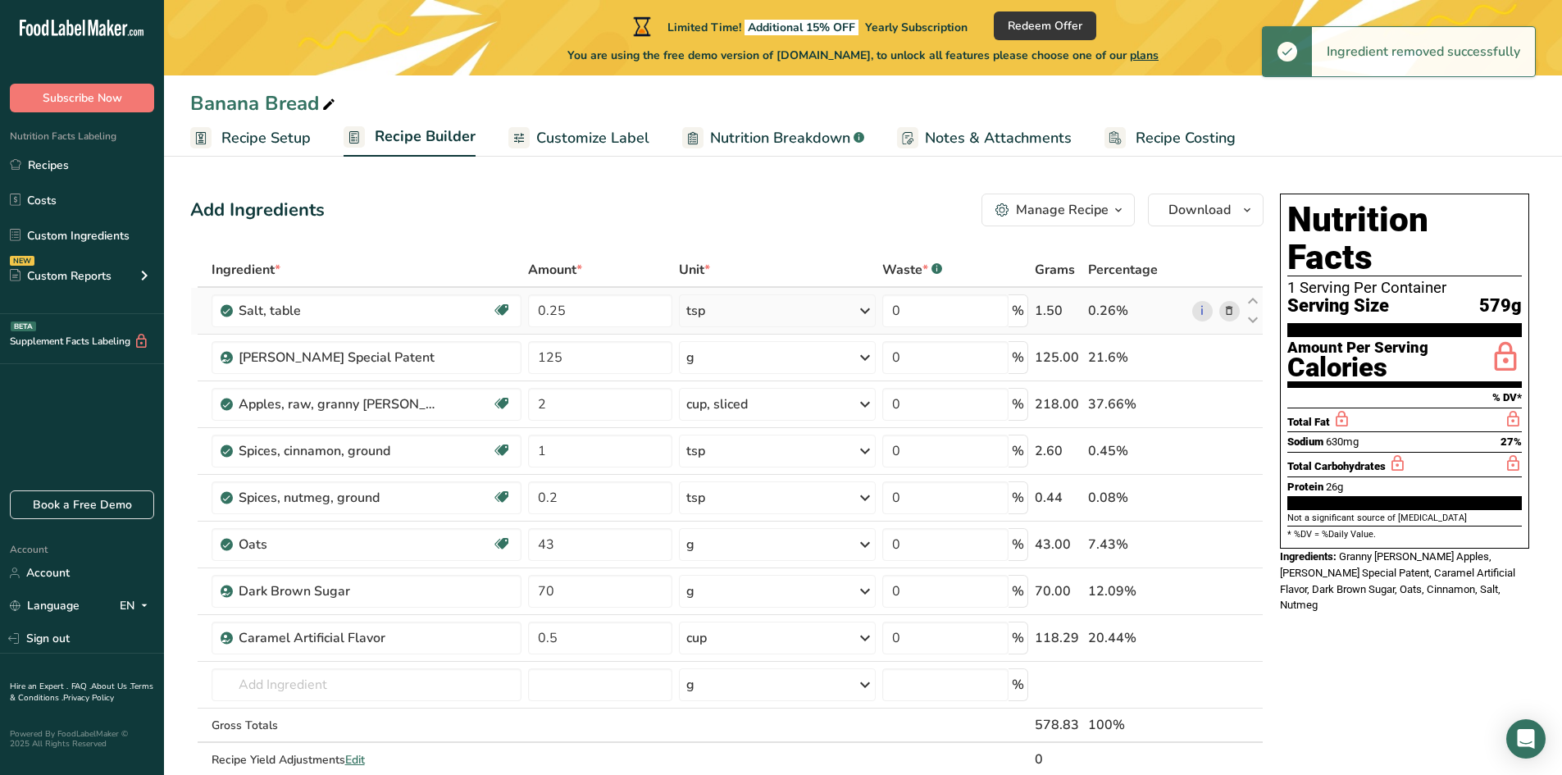
click at [1232, 311] on icon at bounding box center [1228, 311] width 11 height 17
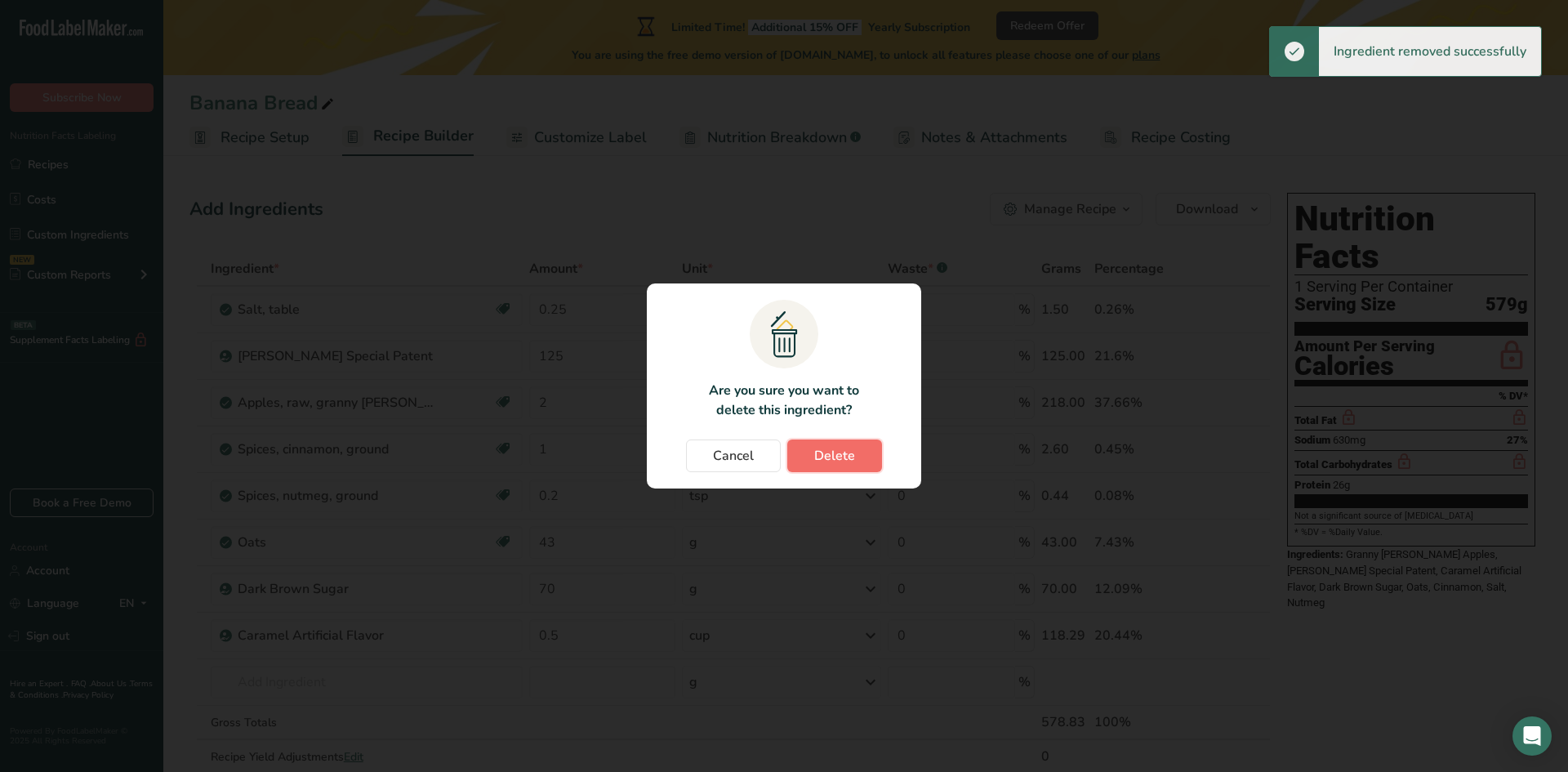
click at [832, 459] on span "Delete" at bounding box center [834, 456] width 41 height 20
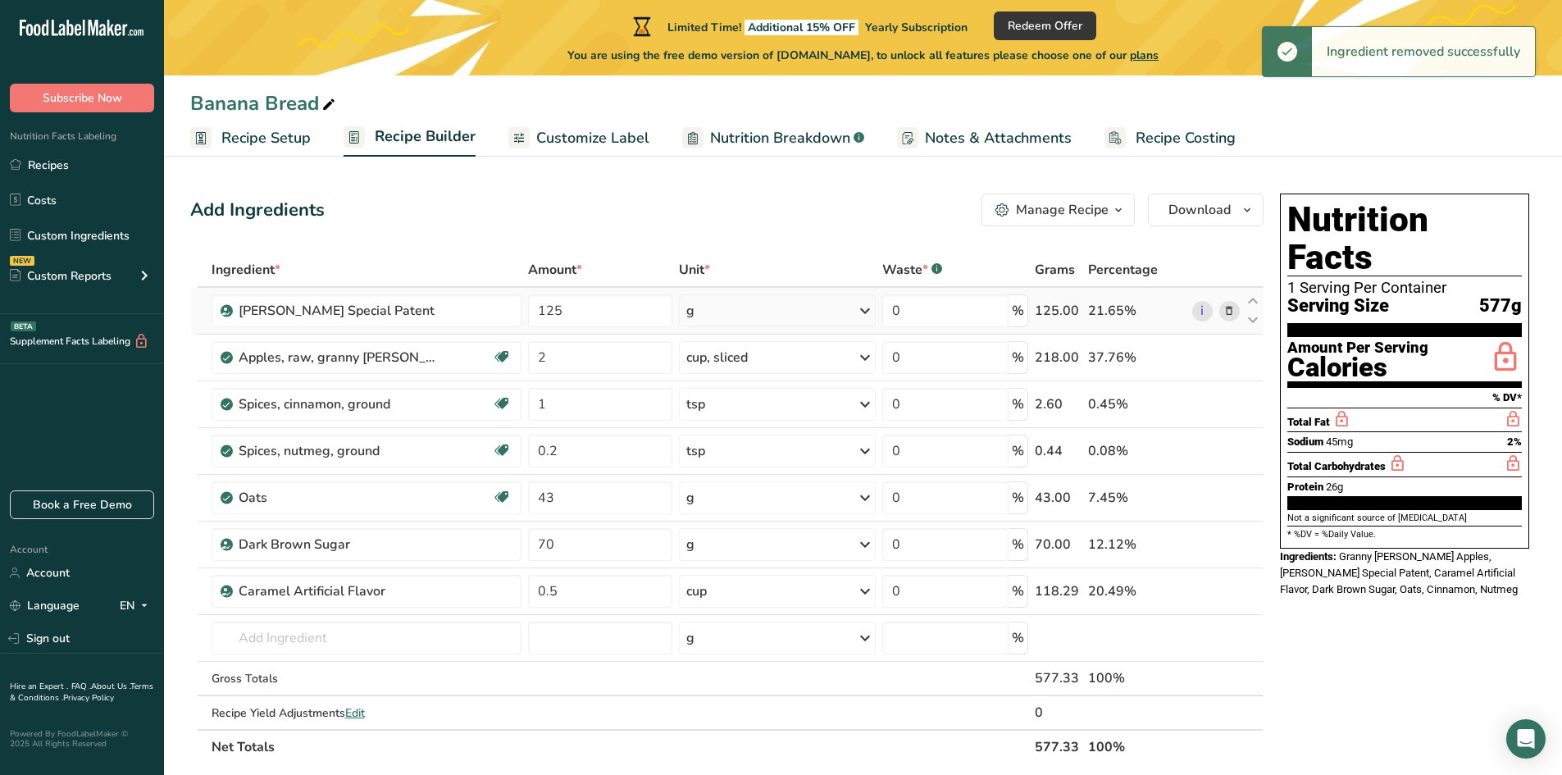
click at [1227, 312] on icon at bounding box center [1228, 311] width 11 height 17
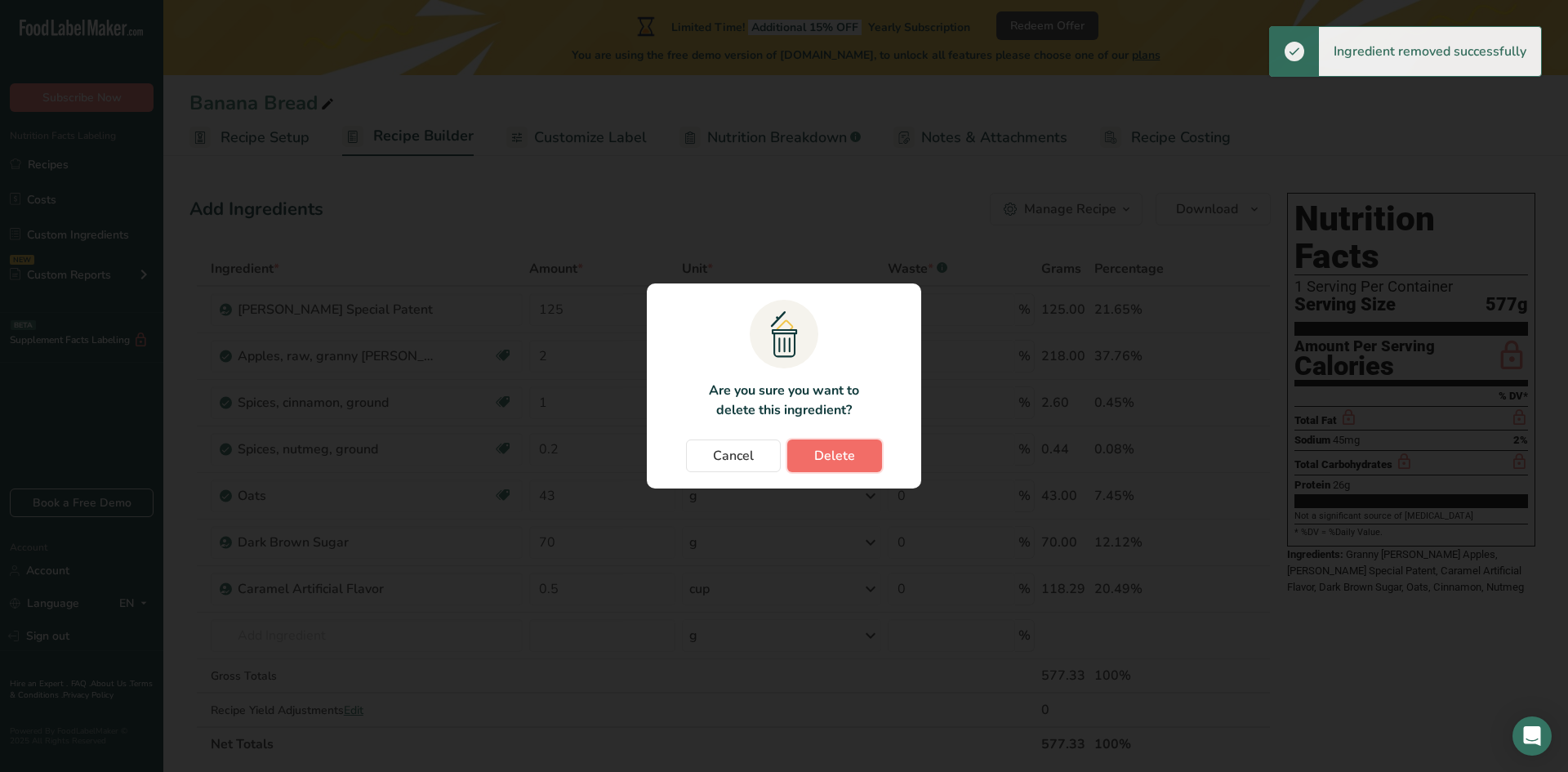
click at [805, 446] on button "Delete" at bounding box center [834, 455] width 95 height 33
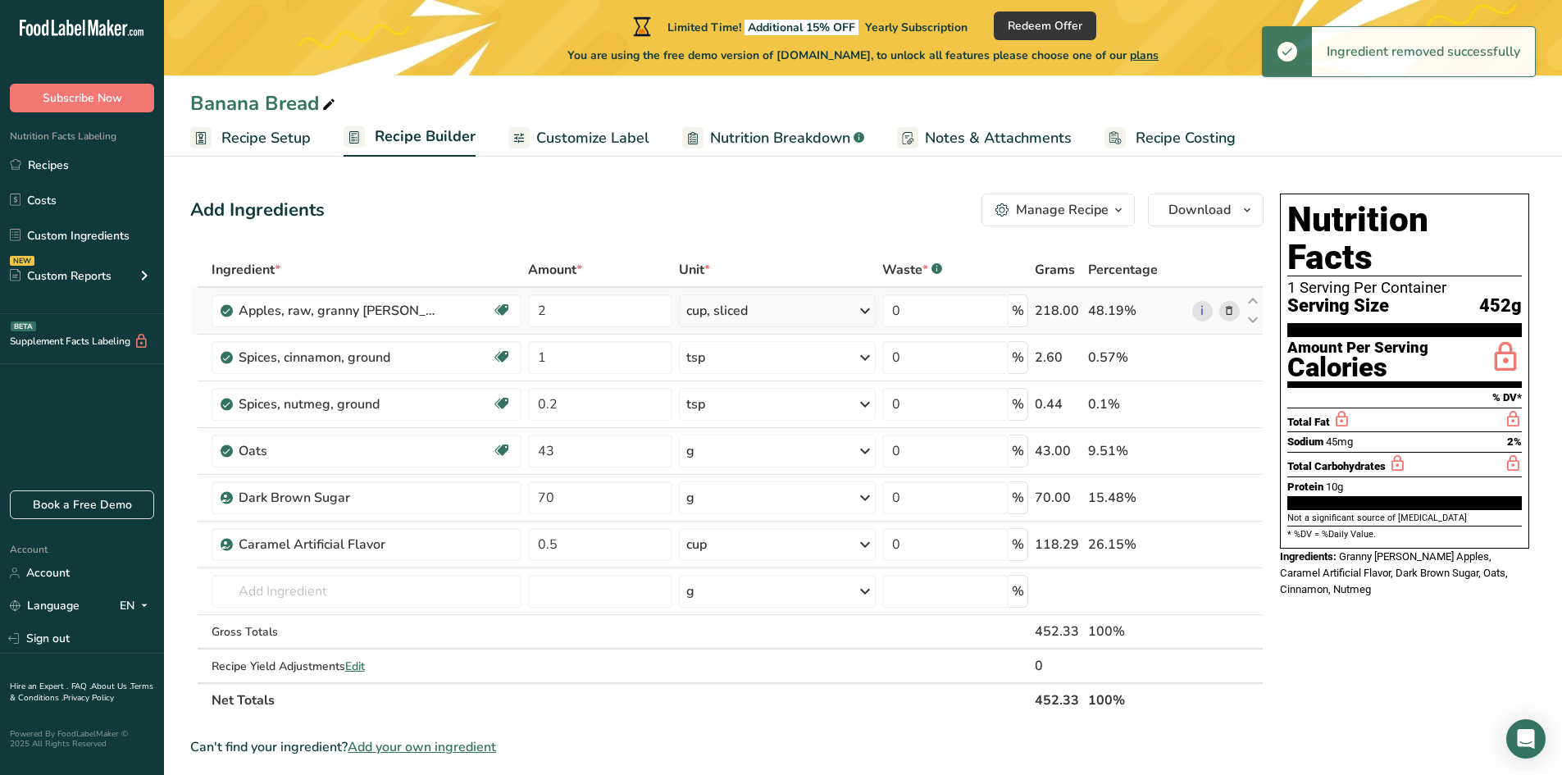
click at [1233, 312] on icon at bounding box center [1228, 311] width 11 height 17
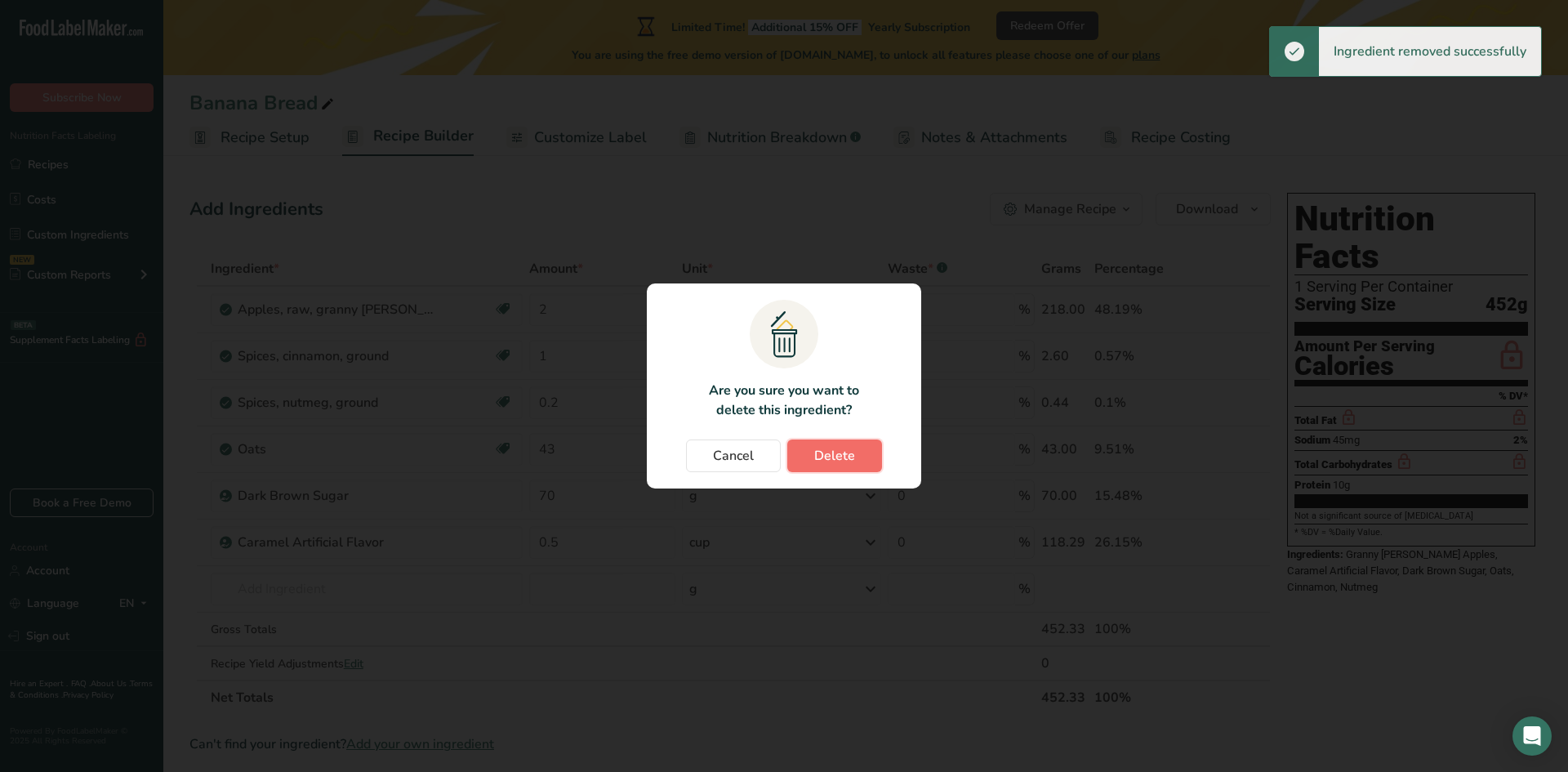
click at [846, 471] on button "Delete" at bounding box center [834, 455] width 95 height 33
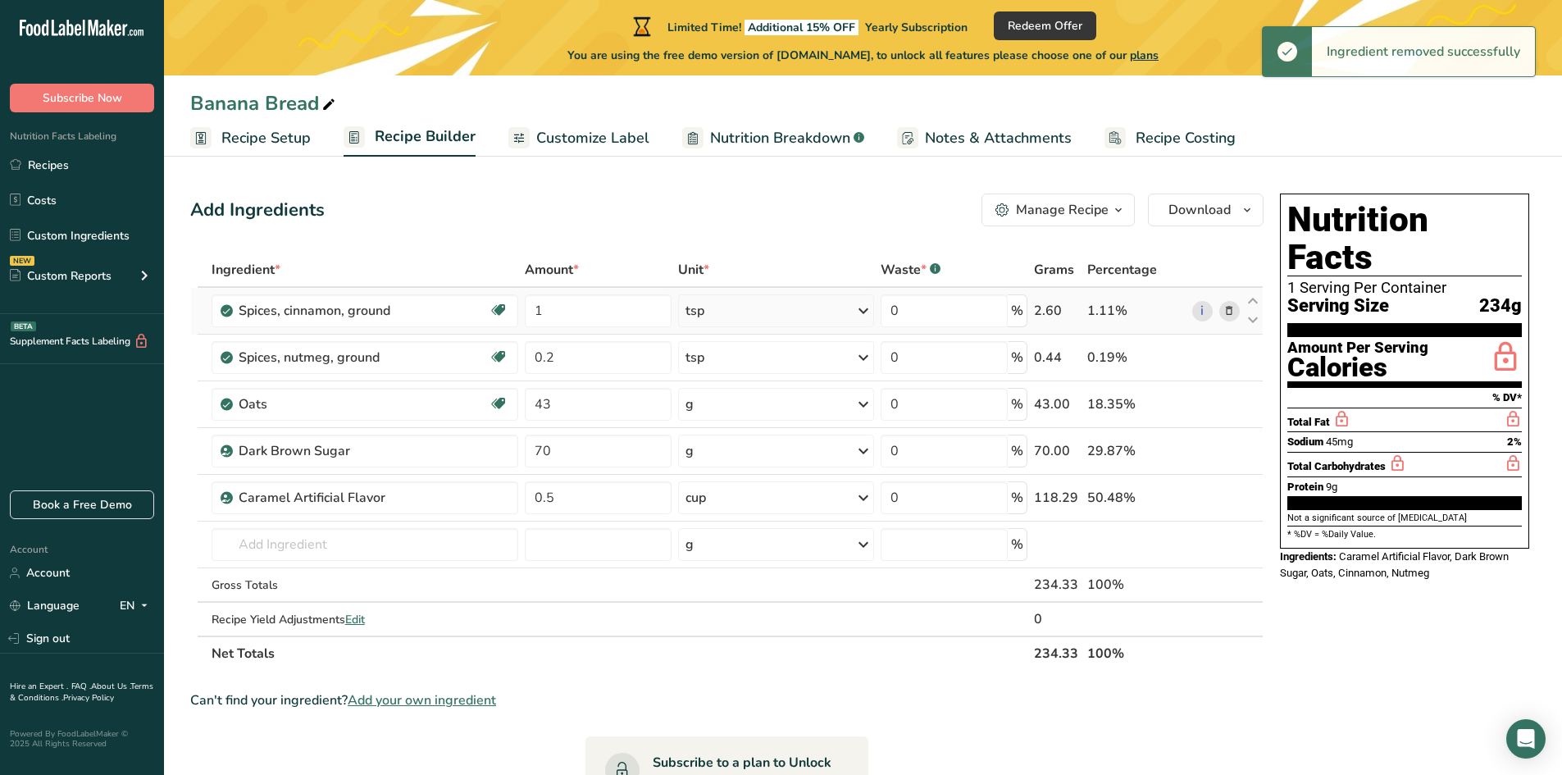
click at [1229, 317] on icon at bounding box center [1228, 311] width 11 height 17
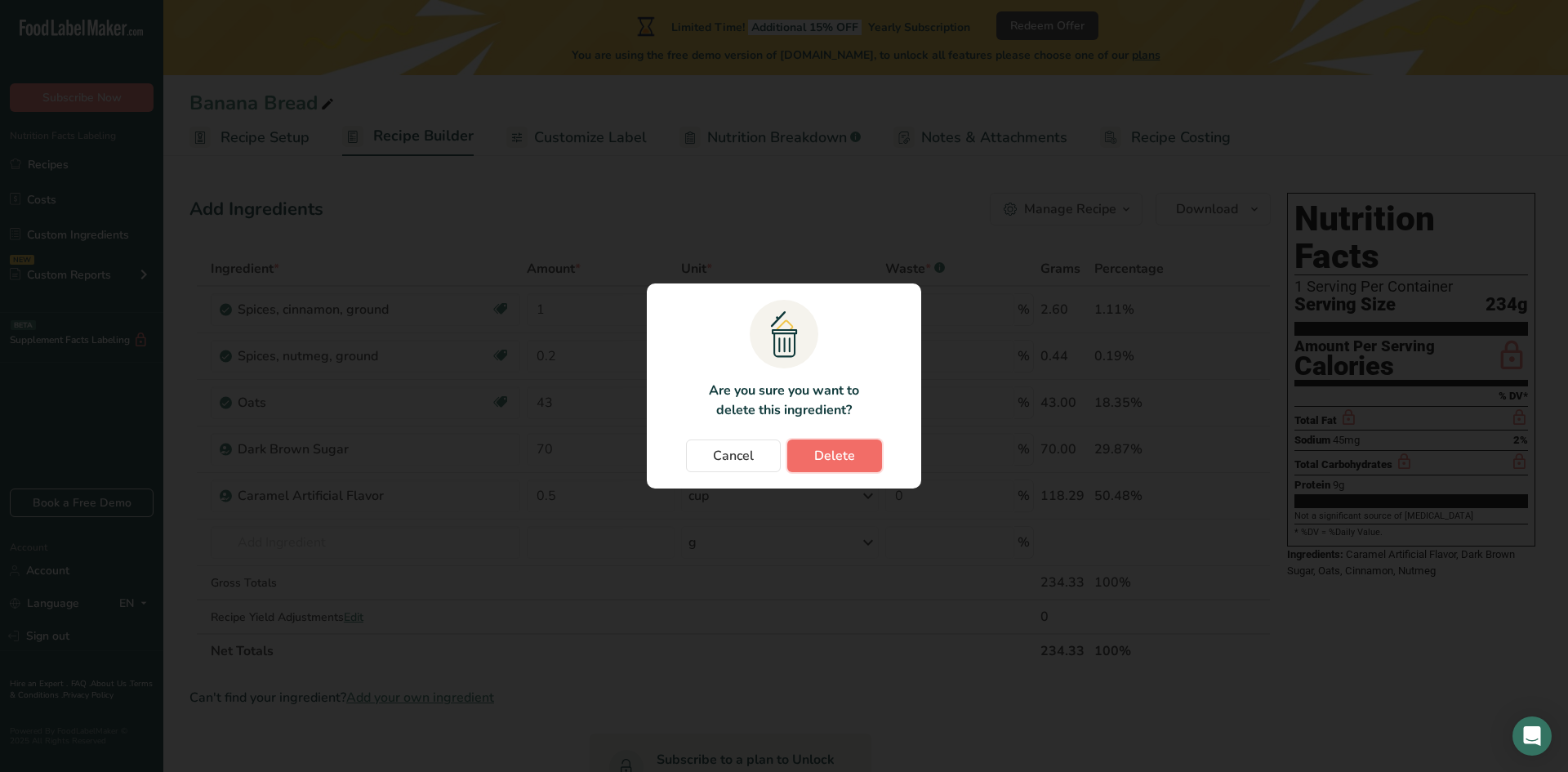
click at [860, 462] on button "Delete" at bounding box center [834, 455] width 95 height 33
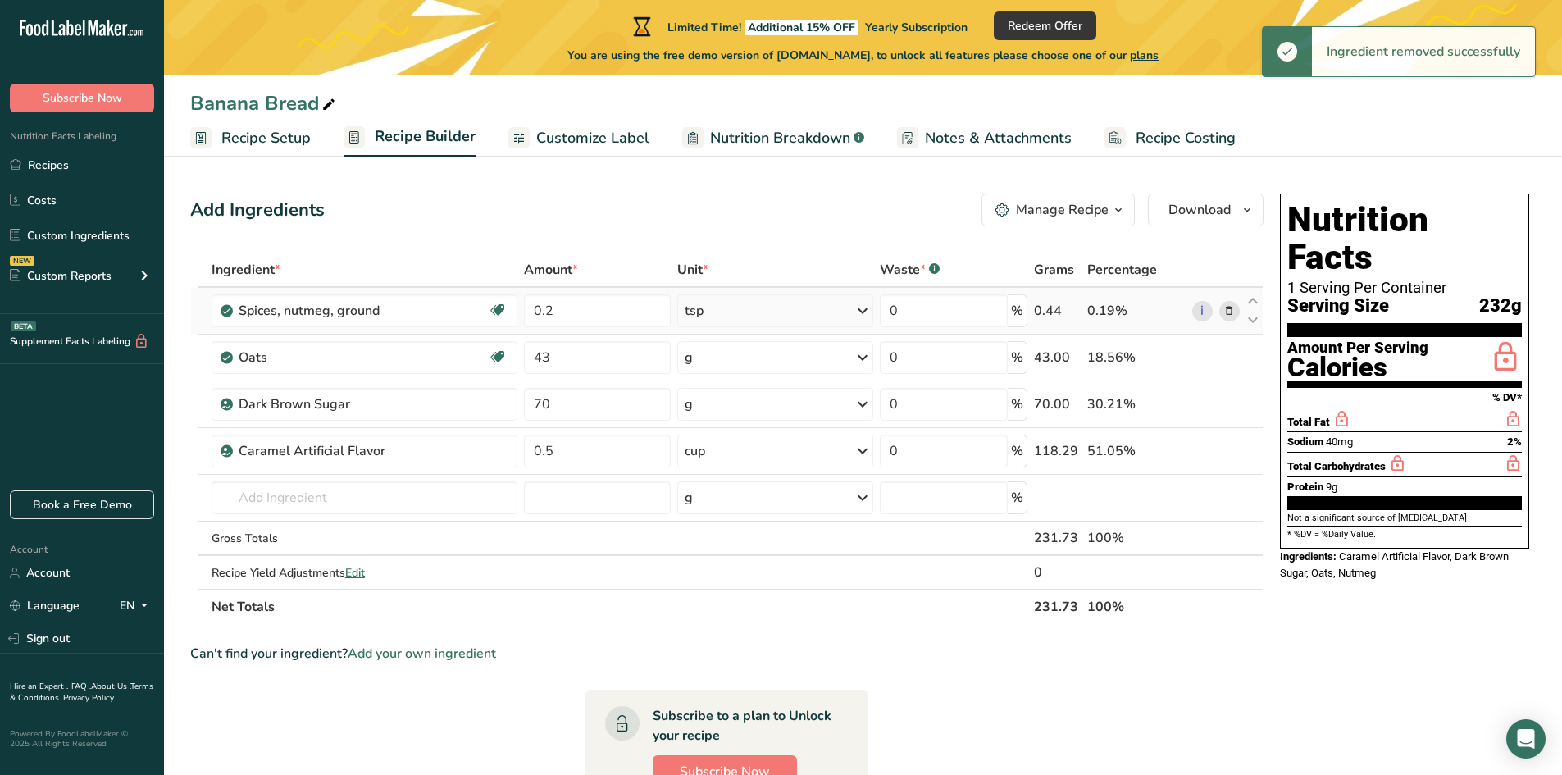
click at [1233, 316] on icon at bounding box center [1228, 311] width 11 height 17
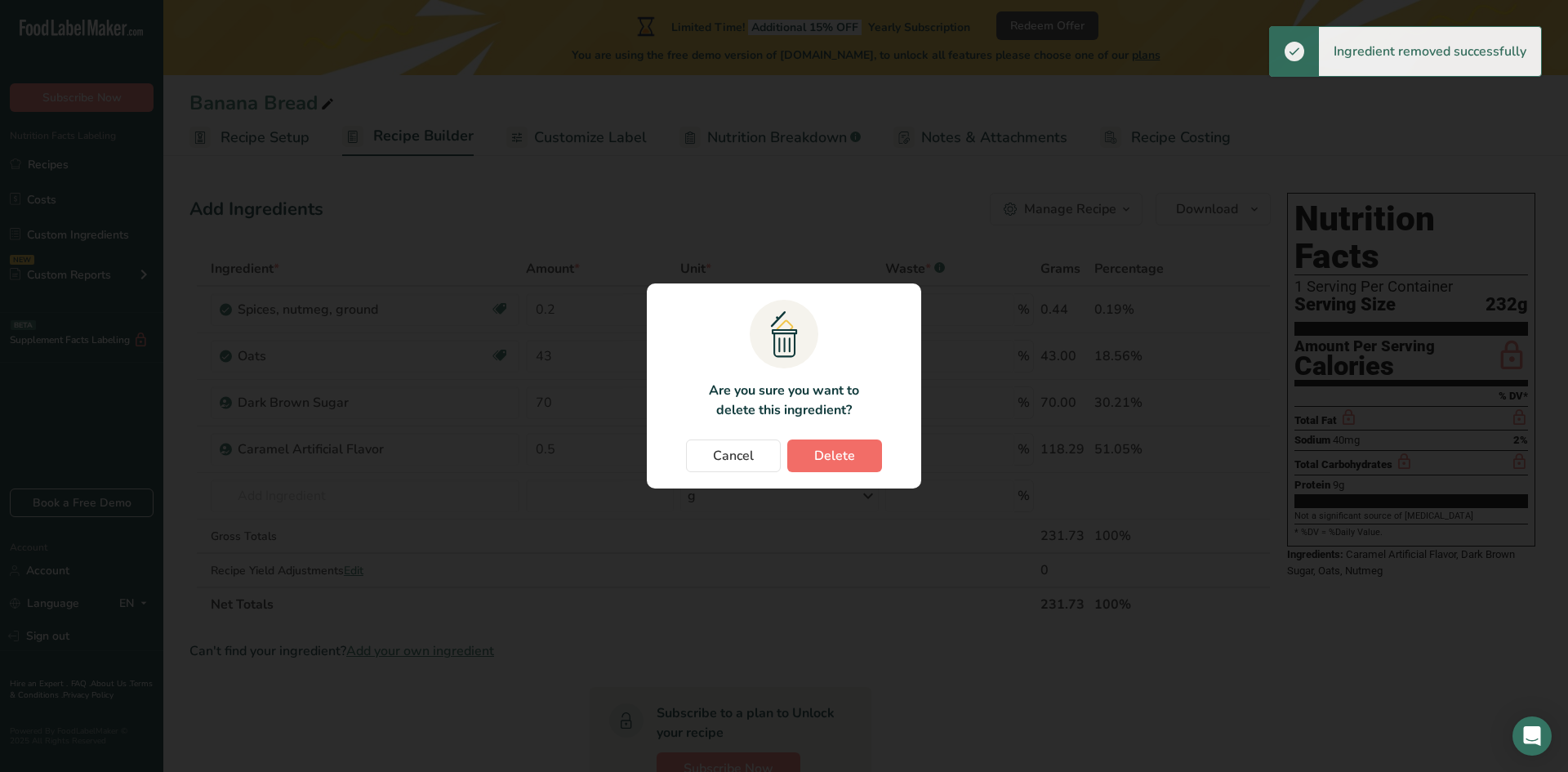
click at [858, 438] on section ".a{fill:#f5f3ed;}.b,.e{fill:#0f393a;}.c{fill:none;}.d{fill:#f2c549;}.e{stroke:r…" at bounding box center [783, 386] width 274 height 205
click at [844, 454] on span "Delete" at bounding box center [834, 456] width 41 height 20
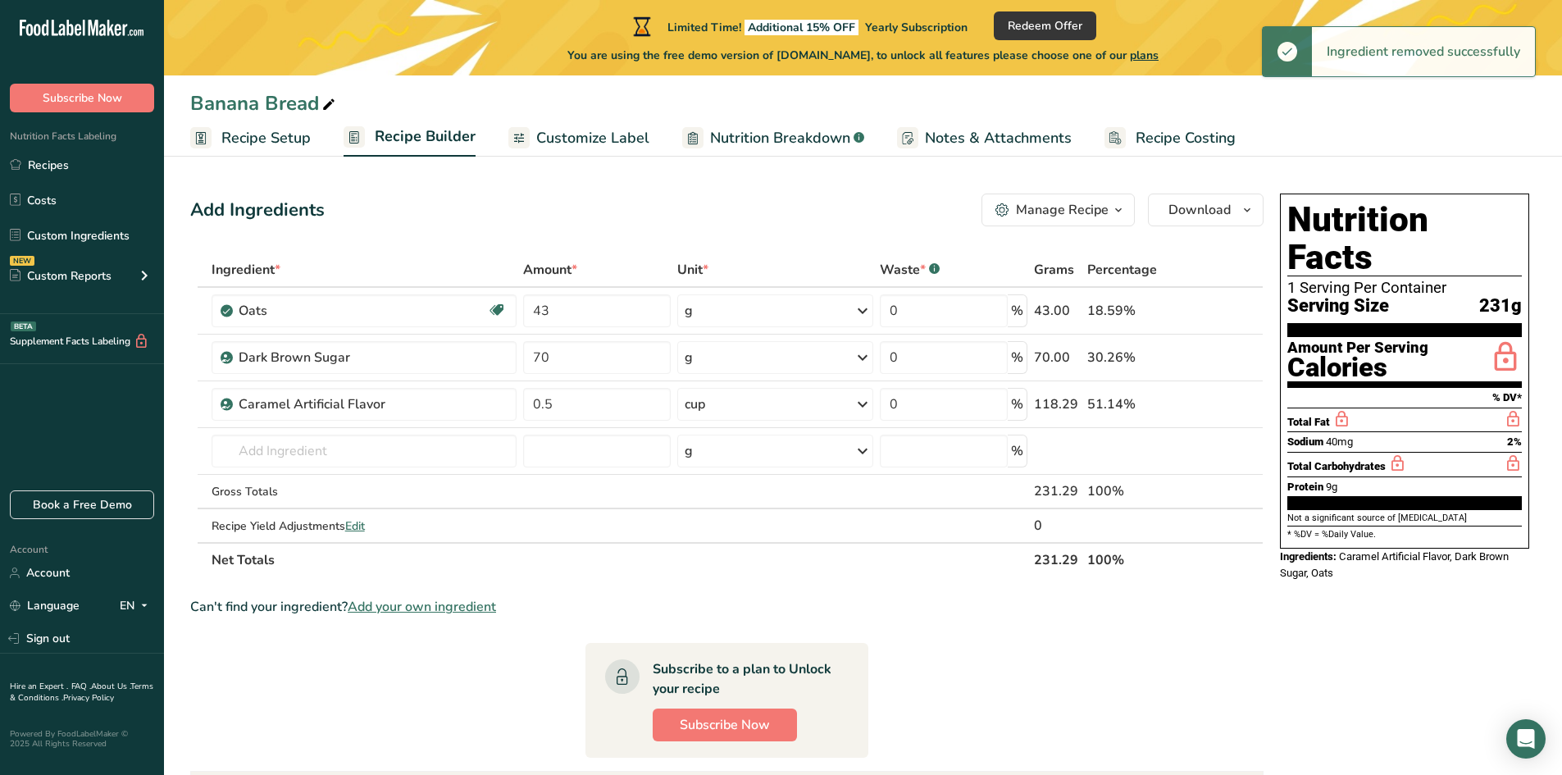
drag, startPoint x: 1231, startPoint y: 307, endPoint x: 1214, endPoint y: 326, distance: 25.0
click at [1232, 307] on icon at bounding box center [1228, 311] width 11 height 17
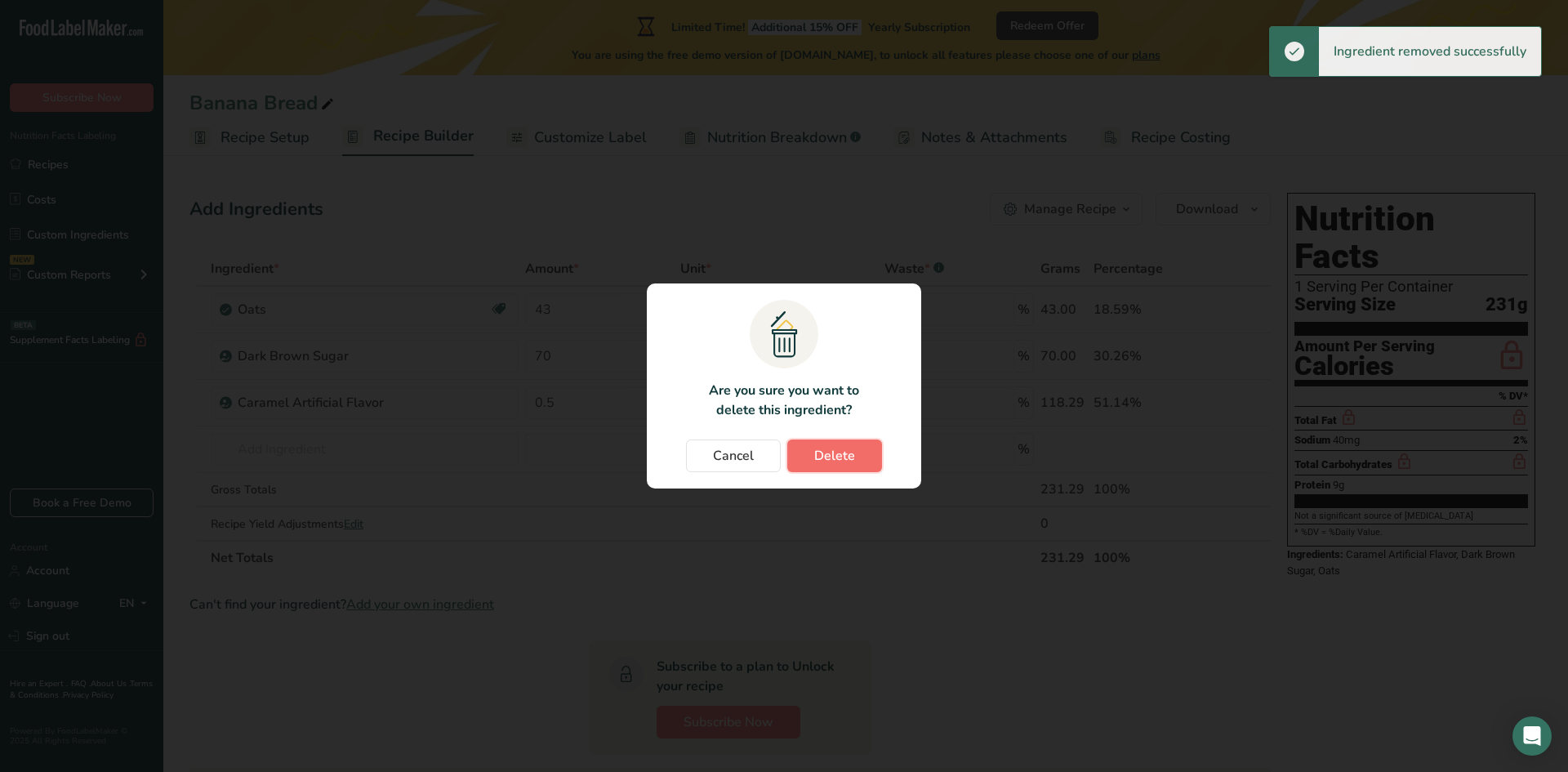
click at [839, 456] on span "Delete" at bounding box center [834, 456] width 41 height 20
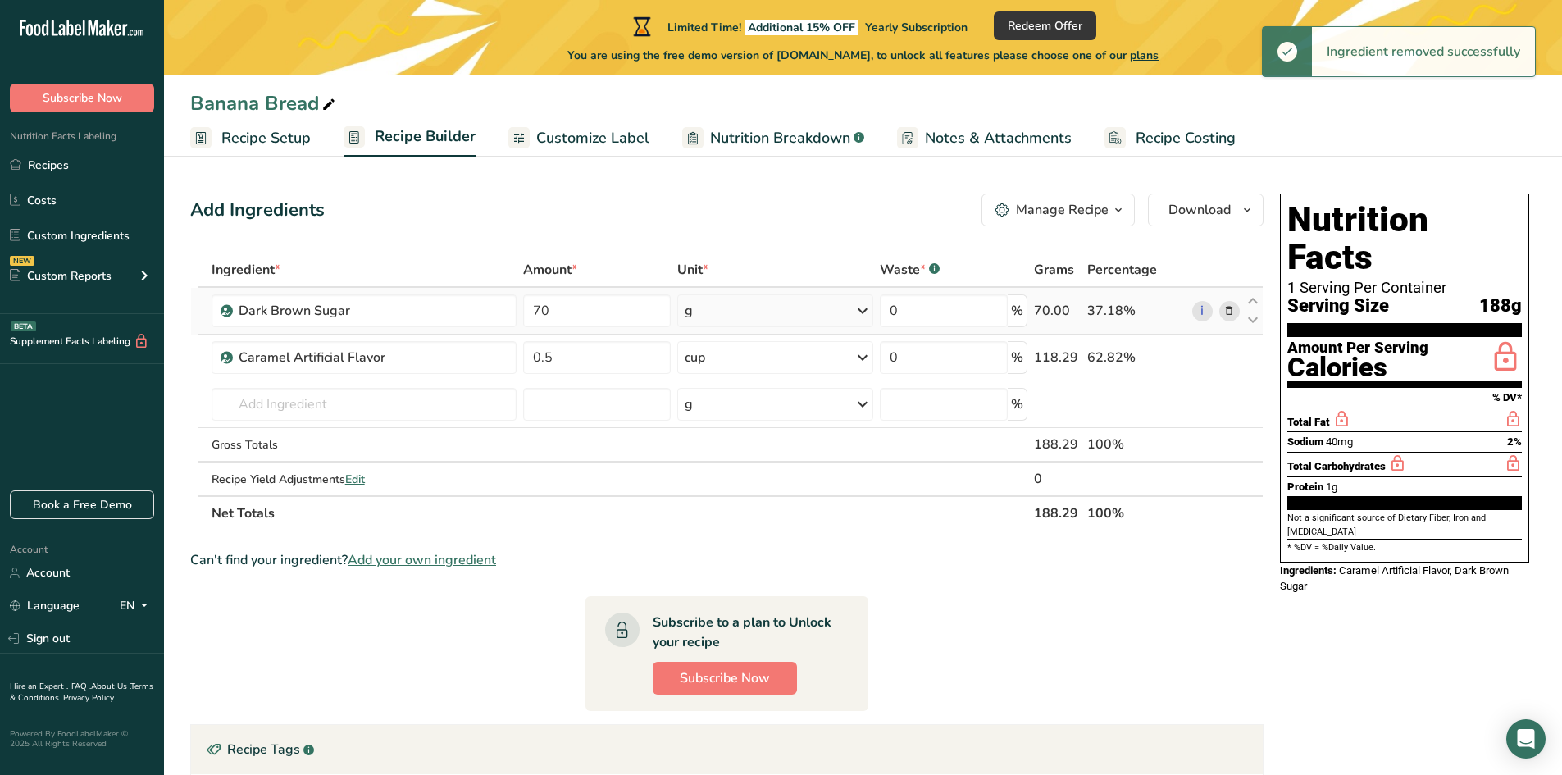
click at [1234, 314] on icon at bounding box center [1228, 311] width 11 height 17
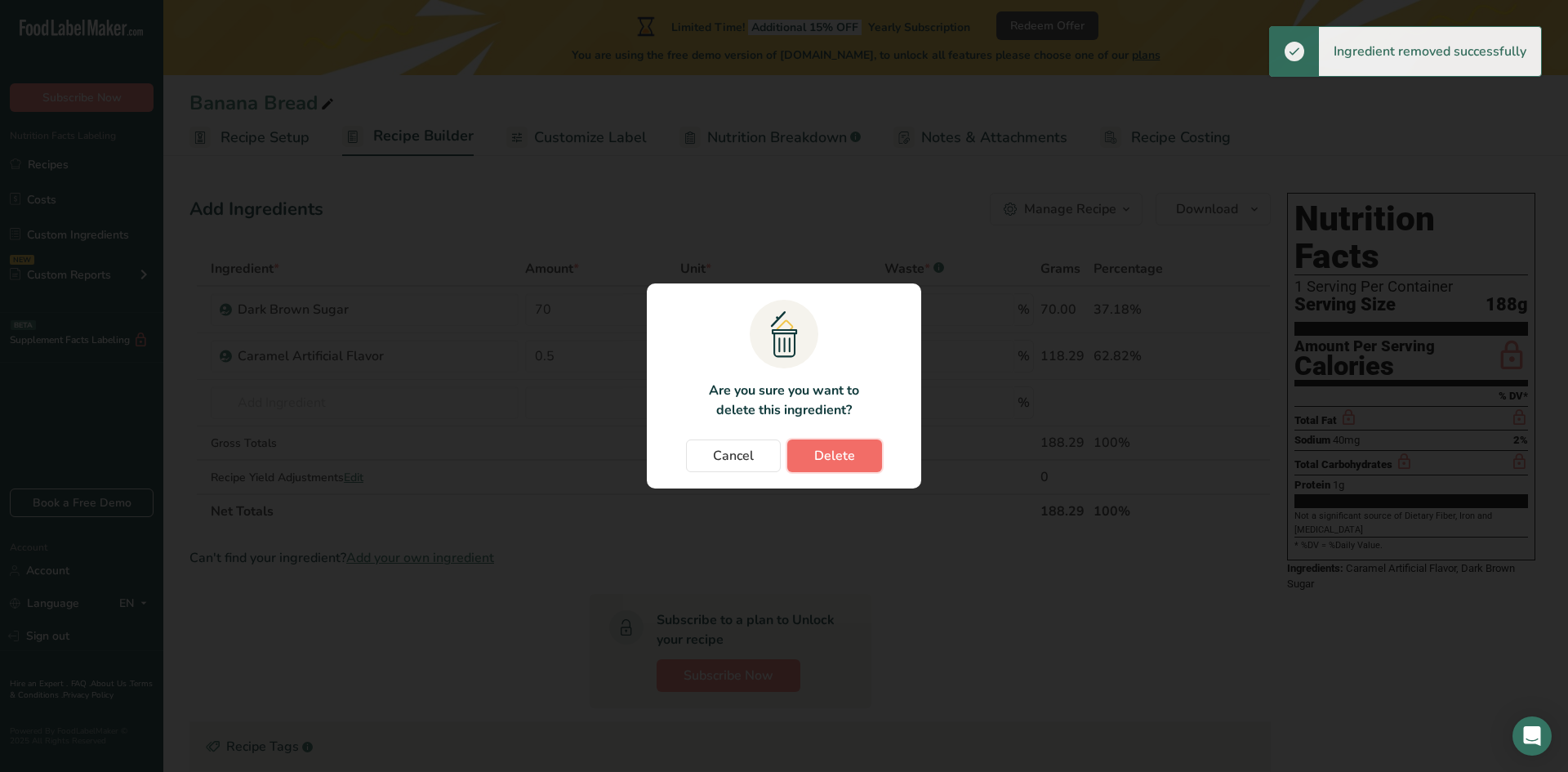
click at [825, 453] on span "Delete" at bounding box center [834, 456] width 41 height 20
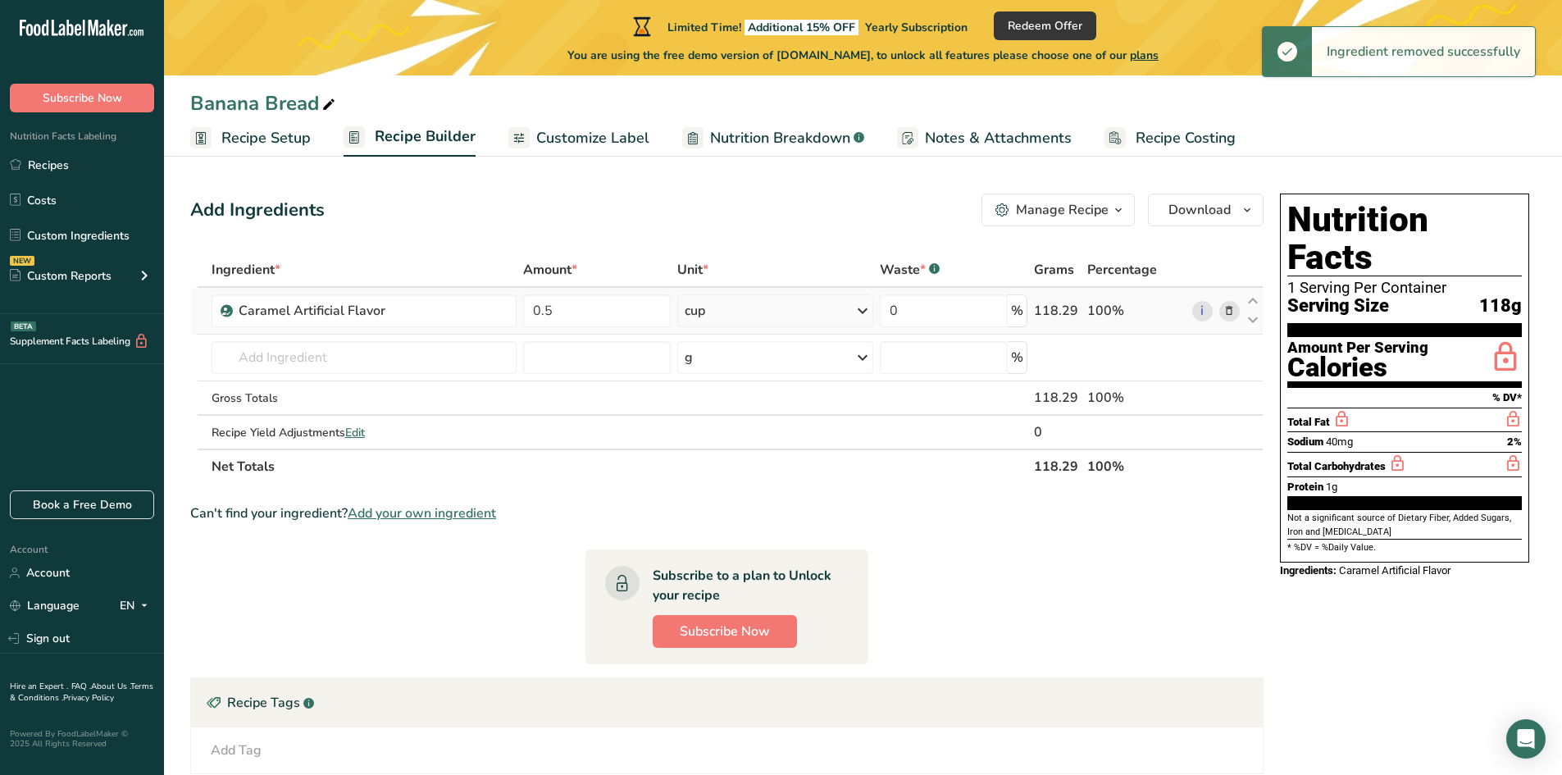
click at [1237, 313] on span at bounding box center [1229, 311] width 20 height 20
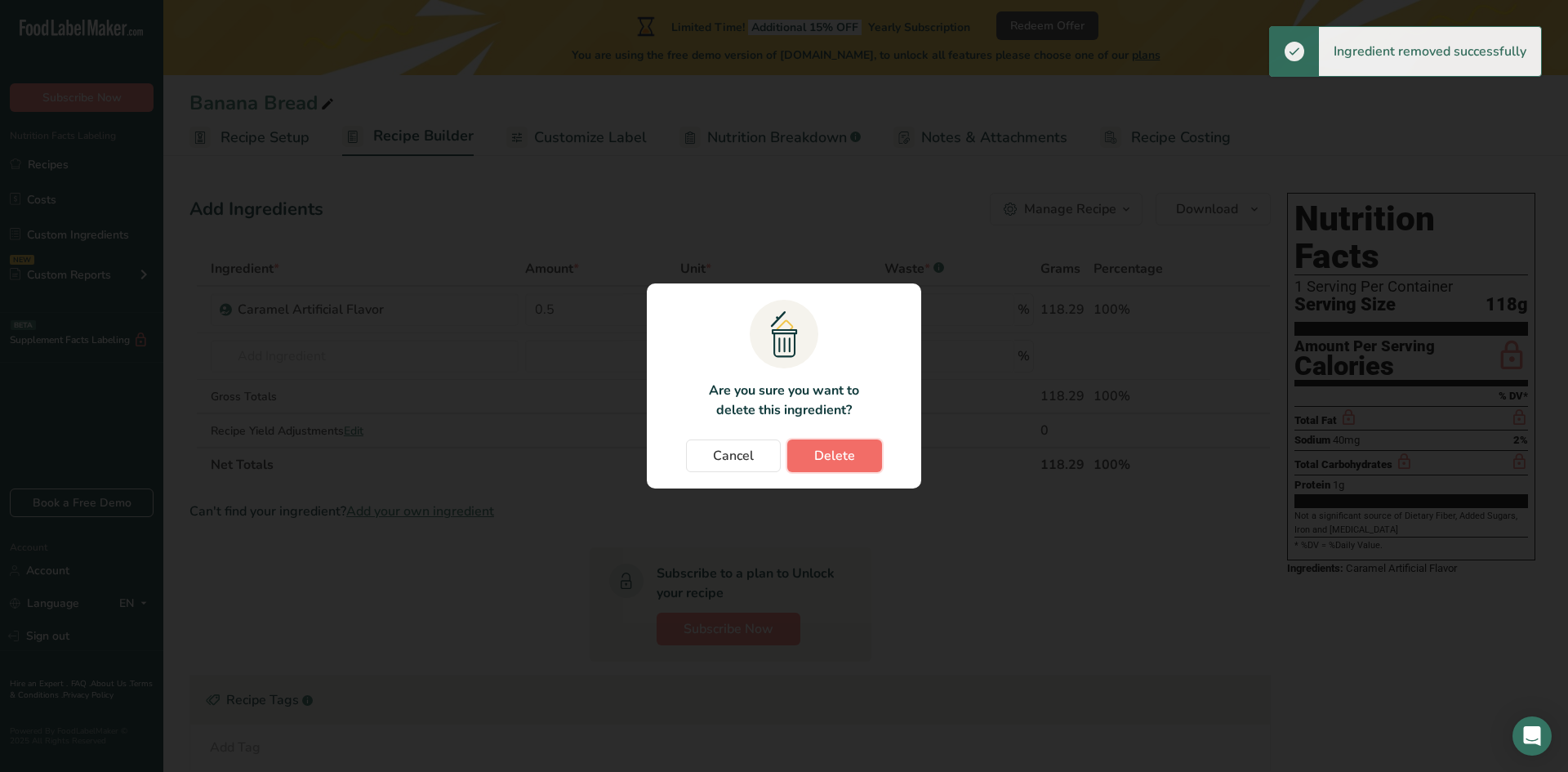
click at [833, 457] on span "Delete" at bounding box center [834, 456] width 41 height 20
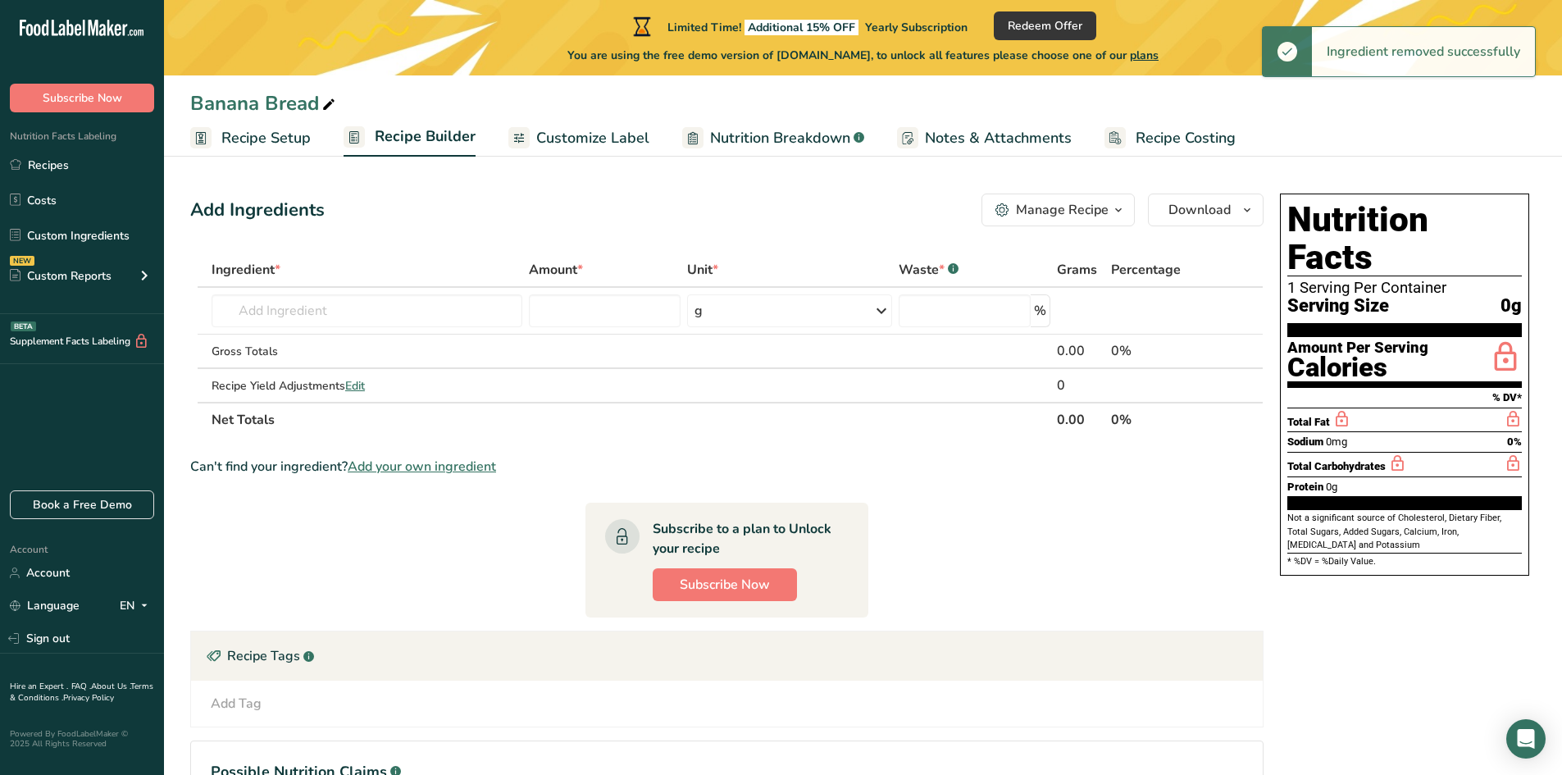
click at [440, 327] on td "Caramel Artificial Flavor Caramel Natural Flavor Caramel Extract 25015 Formulat…" at bounding box center [366, 311] width 317 height 47
click at [427, 321] on input "text" at bounding box center [367, 310] width 311 height 33
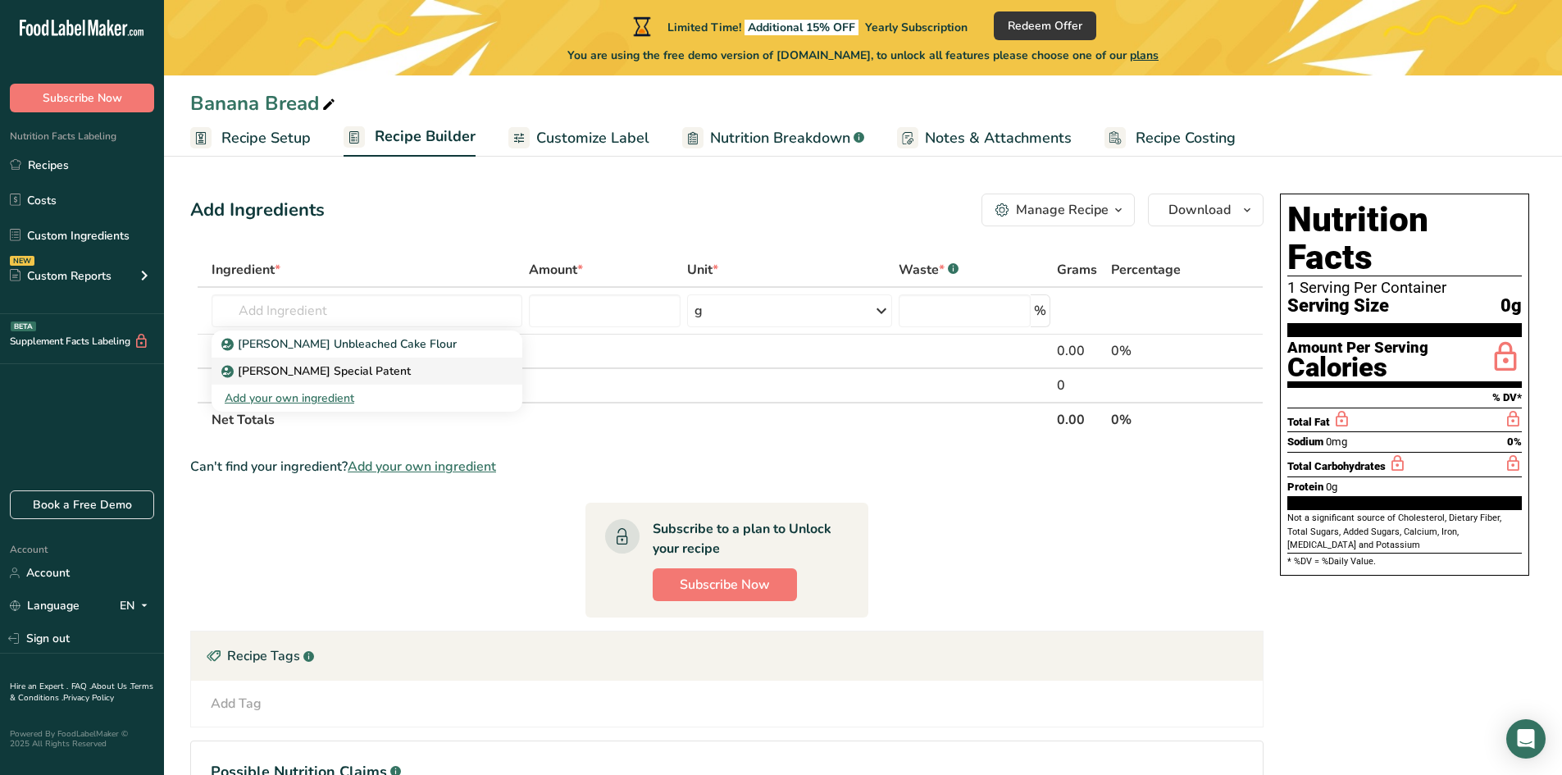
click at [376, 376] on p "[PERSON_NAME] Special Patent" at bounding box center [318, 370] width 186 height 17
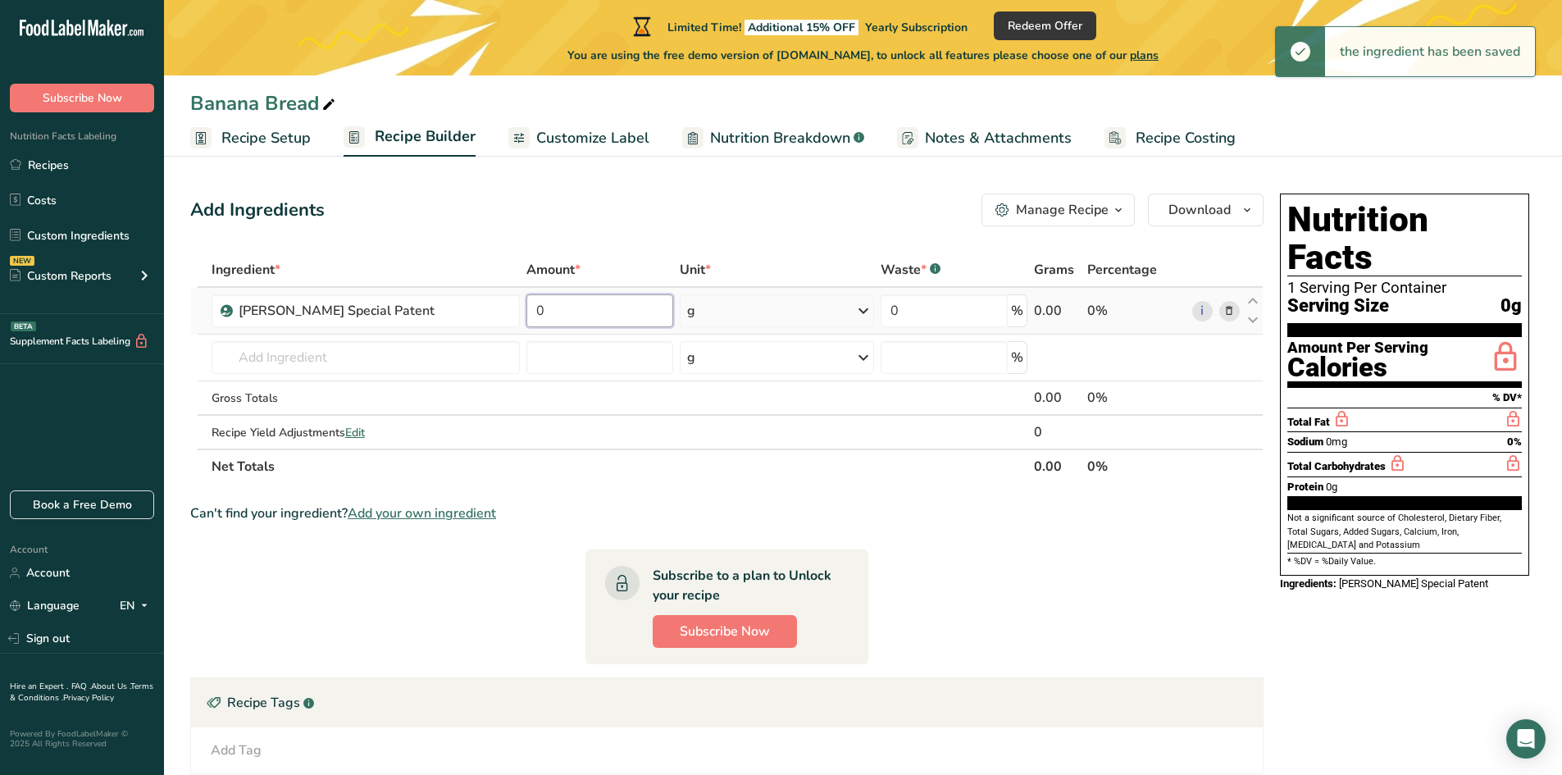
click at [558, 312] on input "0" at bounding box center [599, 310] width 147 height 33
click at [380, 353] on input "text" at bounding box center [366, 357] width 308 height 33
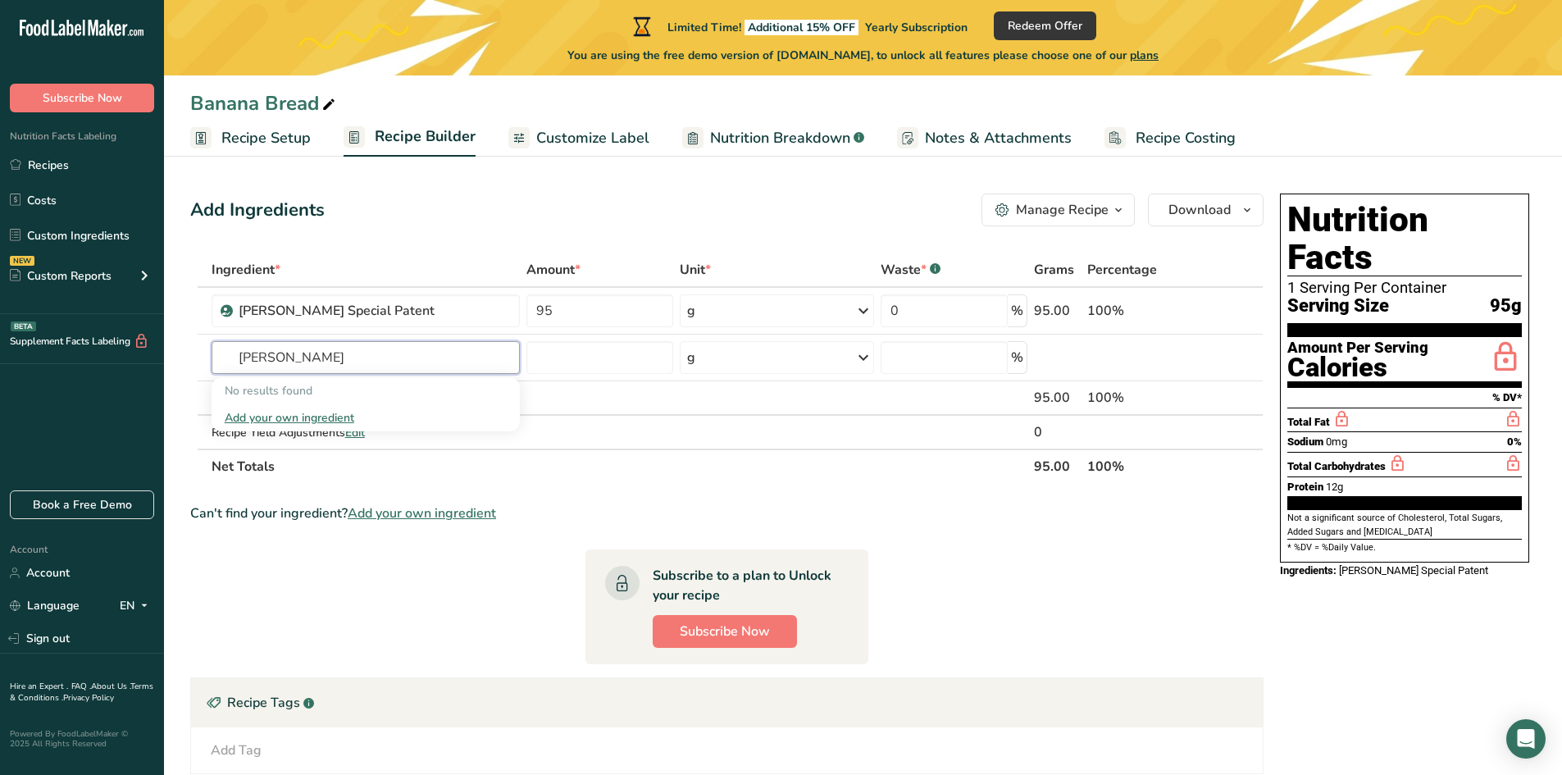
drag, startPoint x: 360, startPoint y: 353, endPoint x: 189, endPoint y: 377, distance: 172.2
click at [189, 377] on section "Add Ingredients Manage Recipe Delete Recipe Duplicate Recipe Scale Recipe Save …" at bounding box center [863, 567] width 1398 height 813
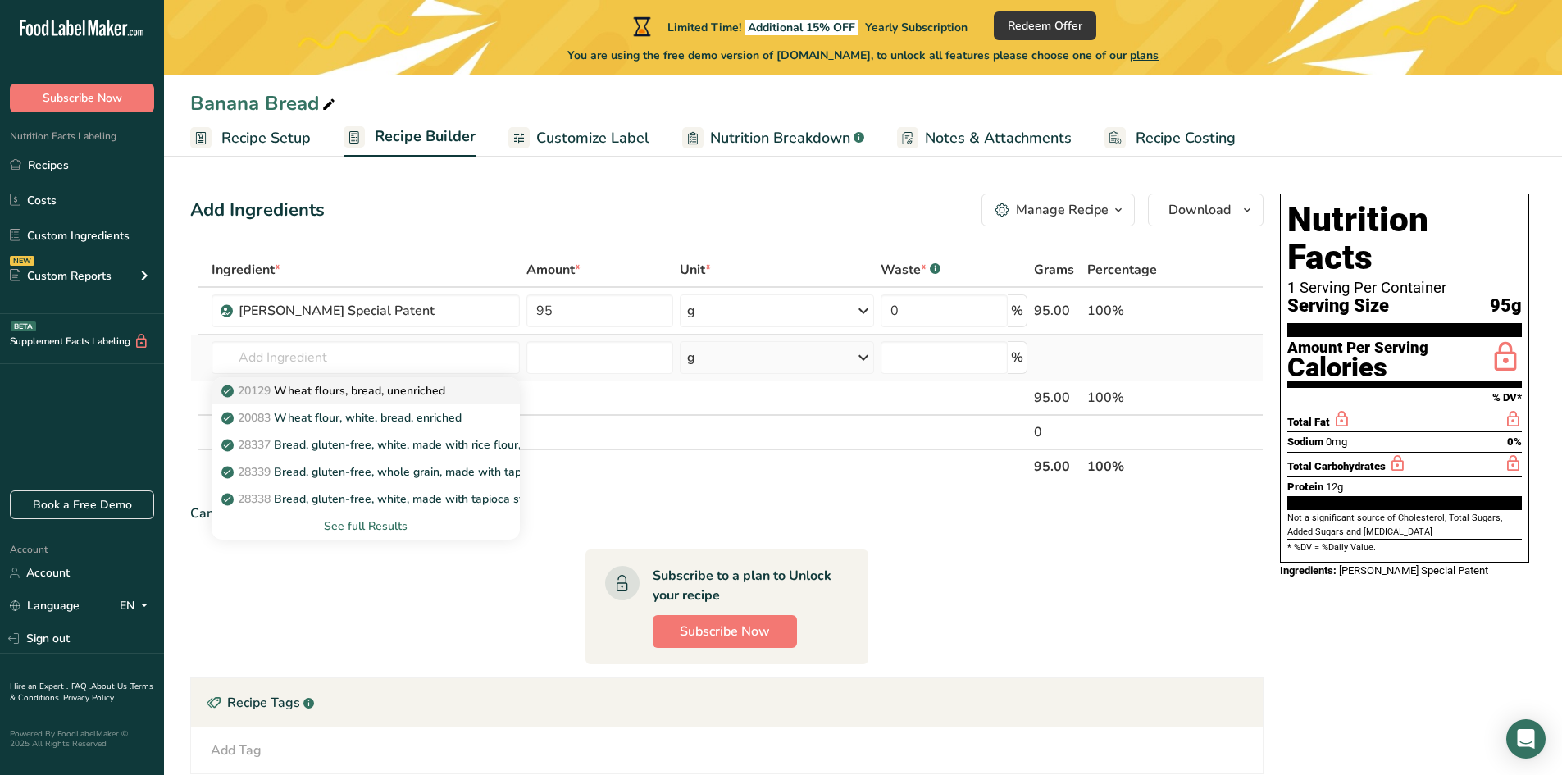
click at [394, 393] on p "20129 Wheat flours, bread, unenriched" at bounding box center [335, 390] width 221 height 17
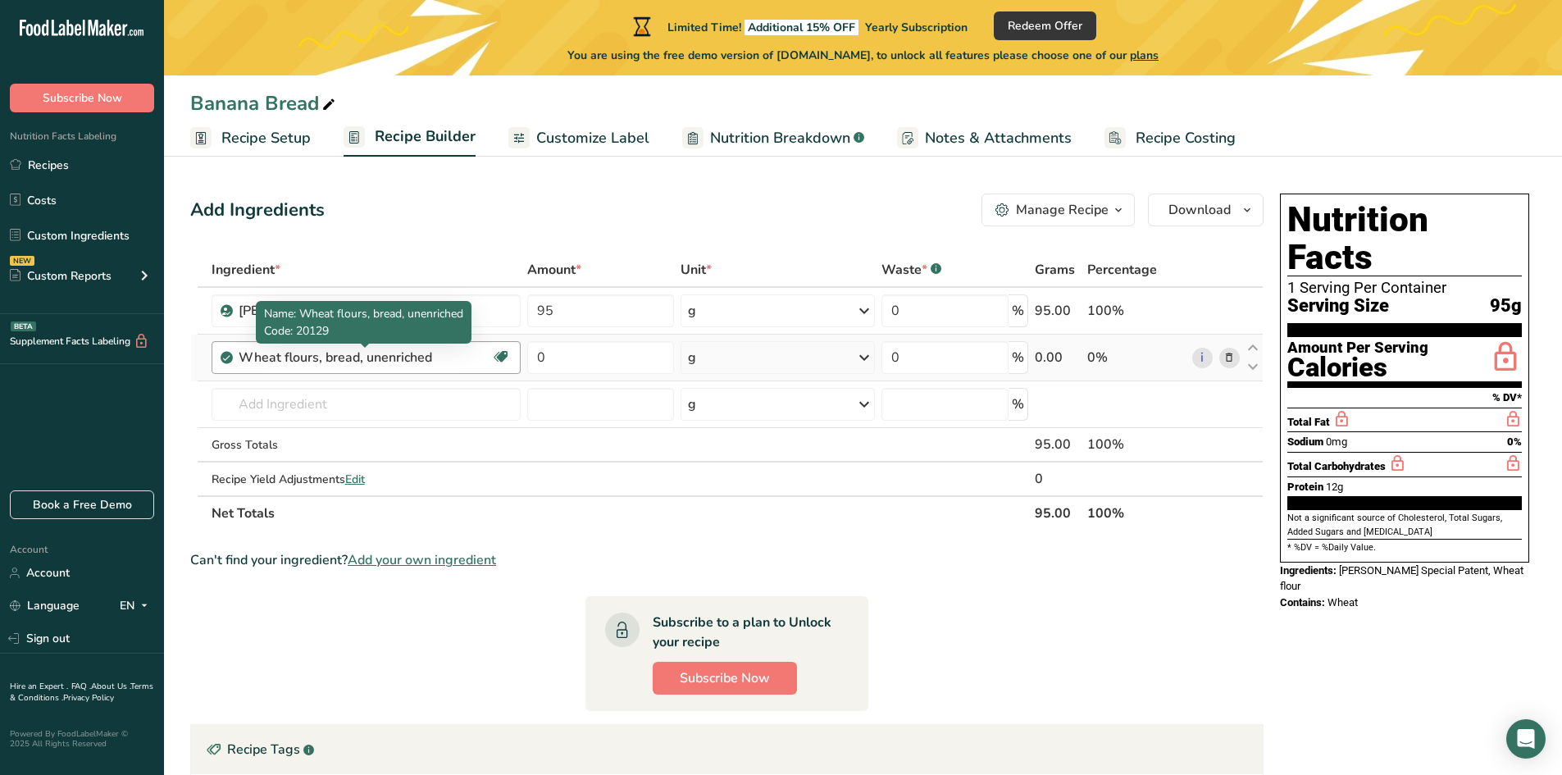
click at [408, 357] on div "Wheat flours, bread, unenriched" at bounding box center [341, 358] width 205 height 20
click at [451, 357] on div "Wheat flours, bread, unenriched" at bounding box center [365, 358] width 253 height 20
click at [1230, 361] on icon at bounding box center [1228, 357] width 11 height 17
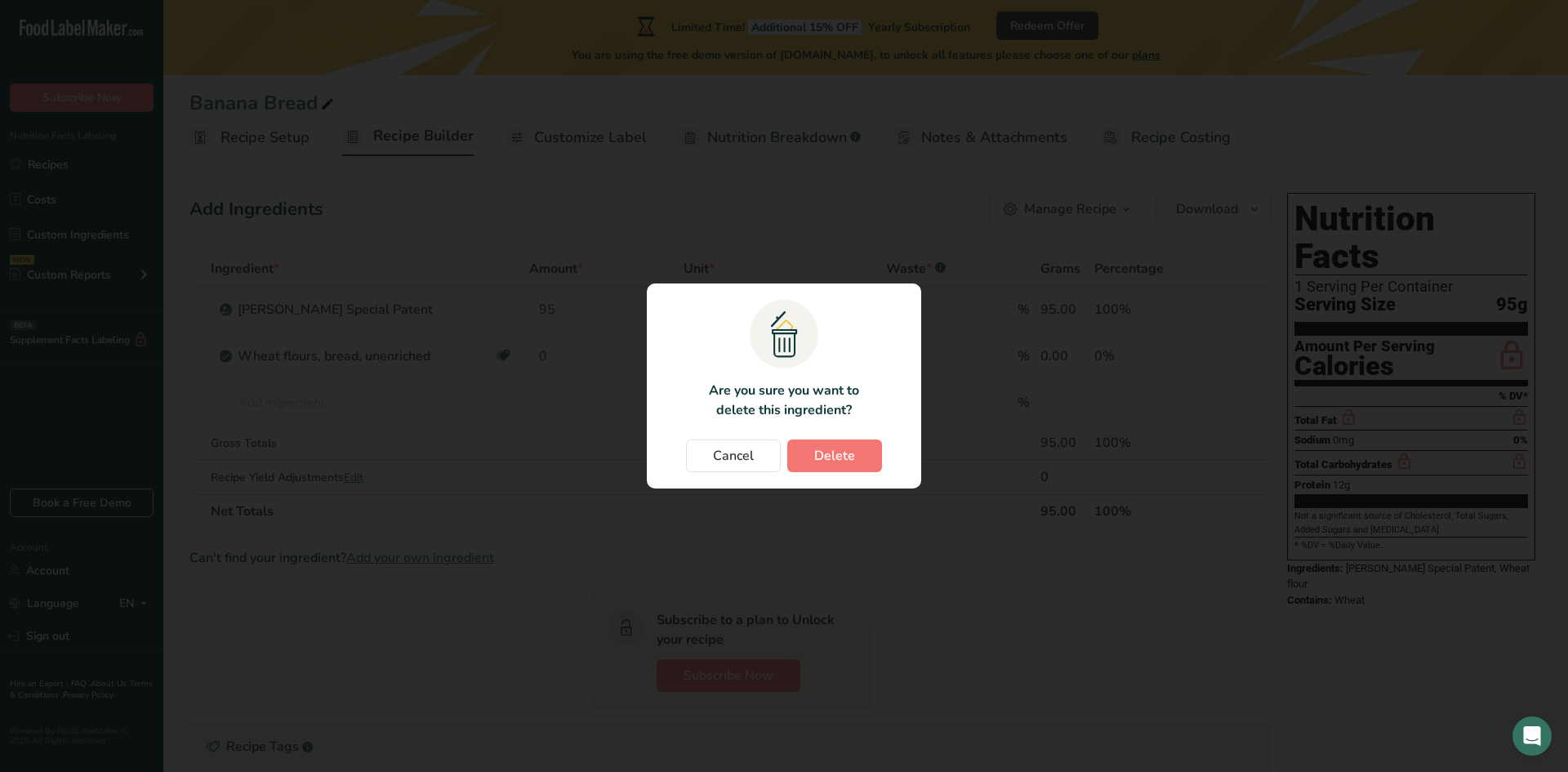
click at [884, 436] on section ".a{fill:#f5f3ed;}.b,.e{fill:#0f393a;}.c{fill:none;}.d{fill:#f2c549;}.e{stroke:r…" at bounding box center [783, 386] width 274 height 205
click at [854, 455] on span "Delete" at bounding box center [834, 456] width 41 height 20
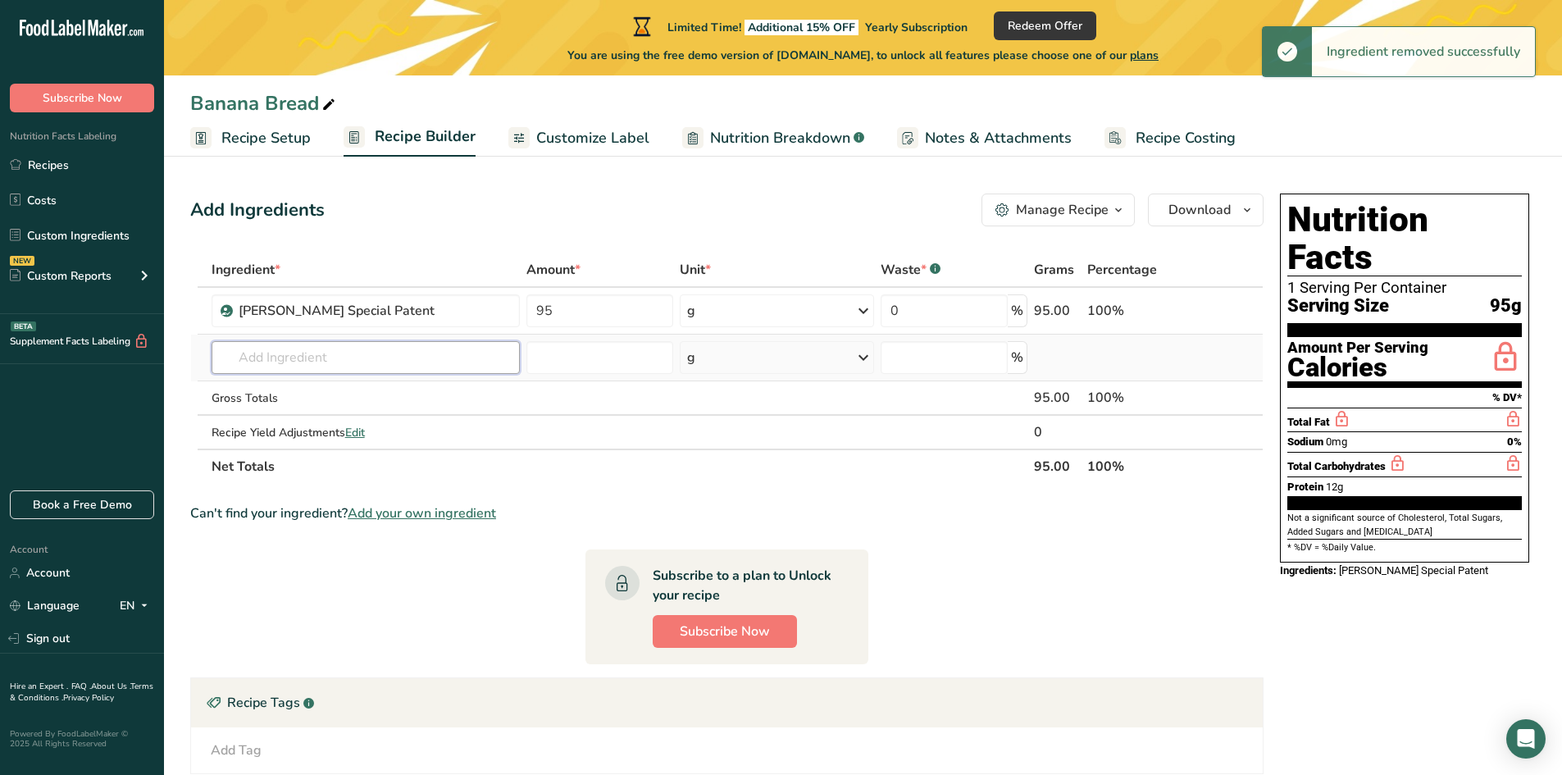
click at [307, 362] on input "text" at bounding box center [366, 357] width 308 height 33
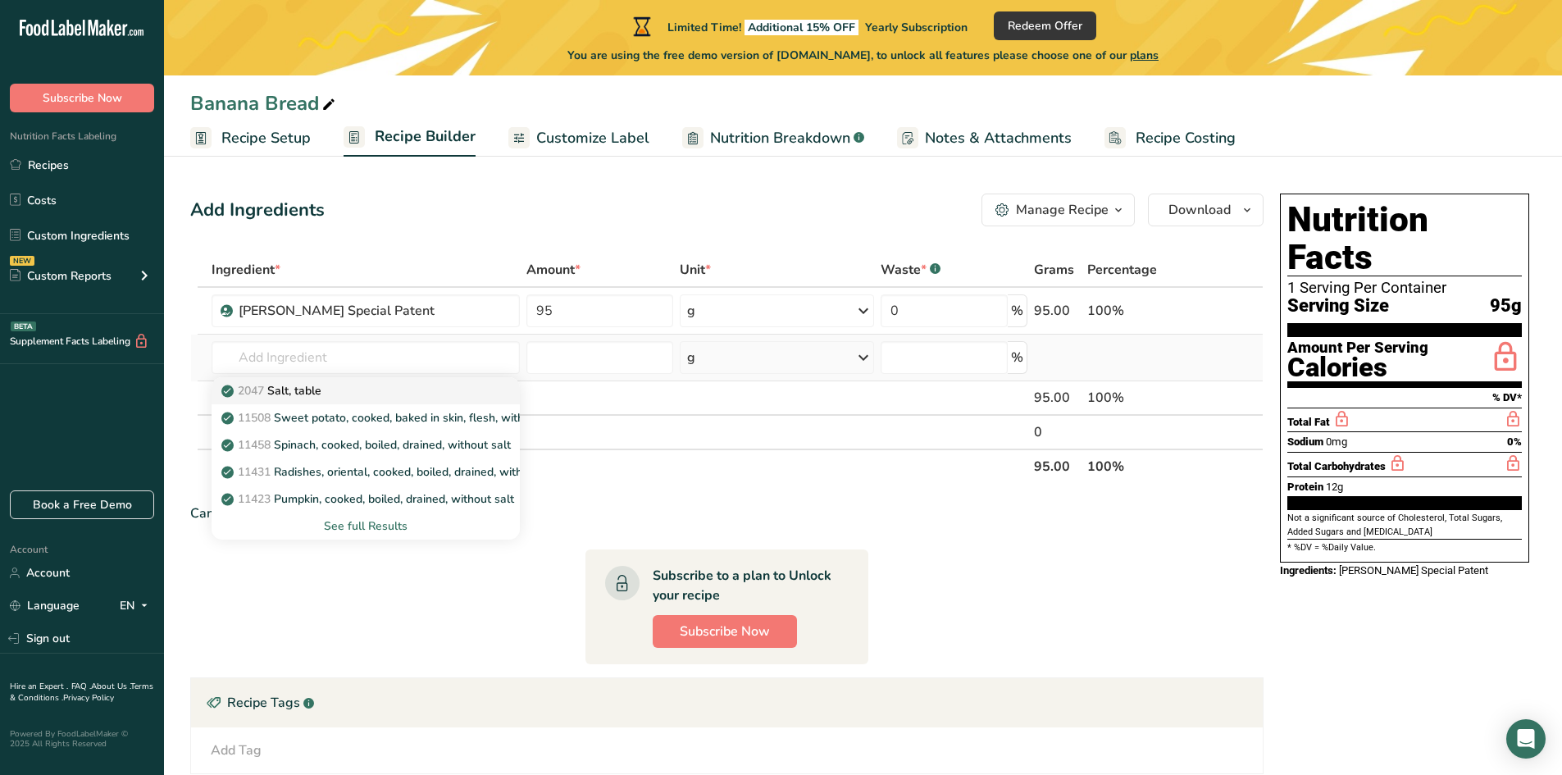
click at [299, 398] on p "2047 Salt, table" at bounding box center [273, 390] width 97 height 17
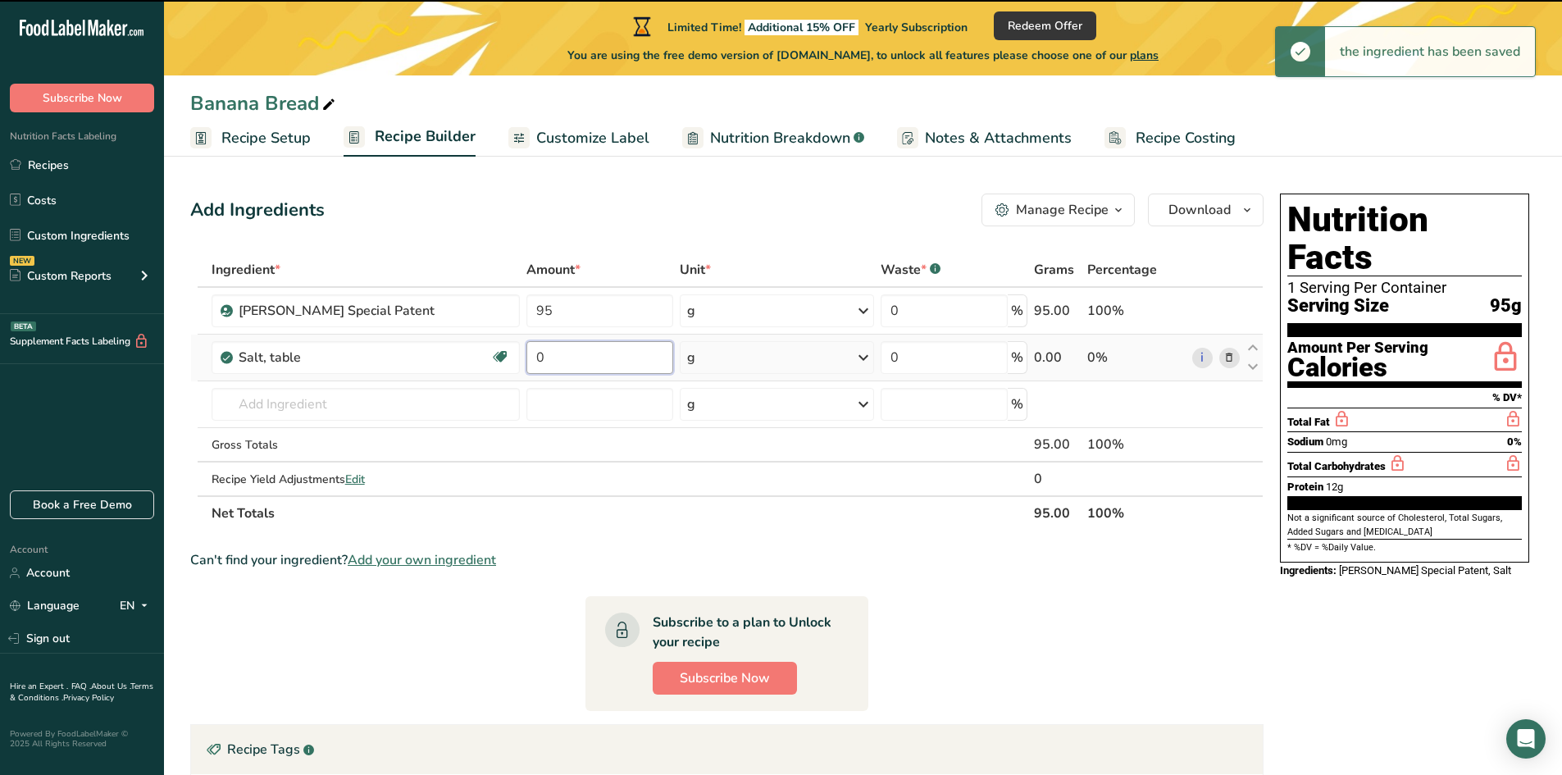
click at [557, 357] on input "0" at bounding box center [599, 357] width 147 height 33
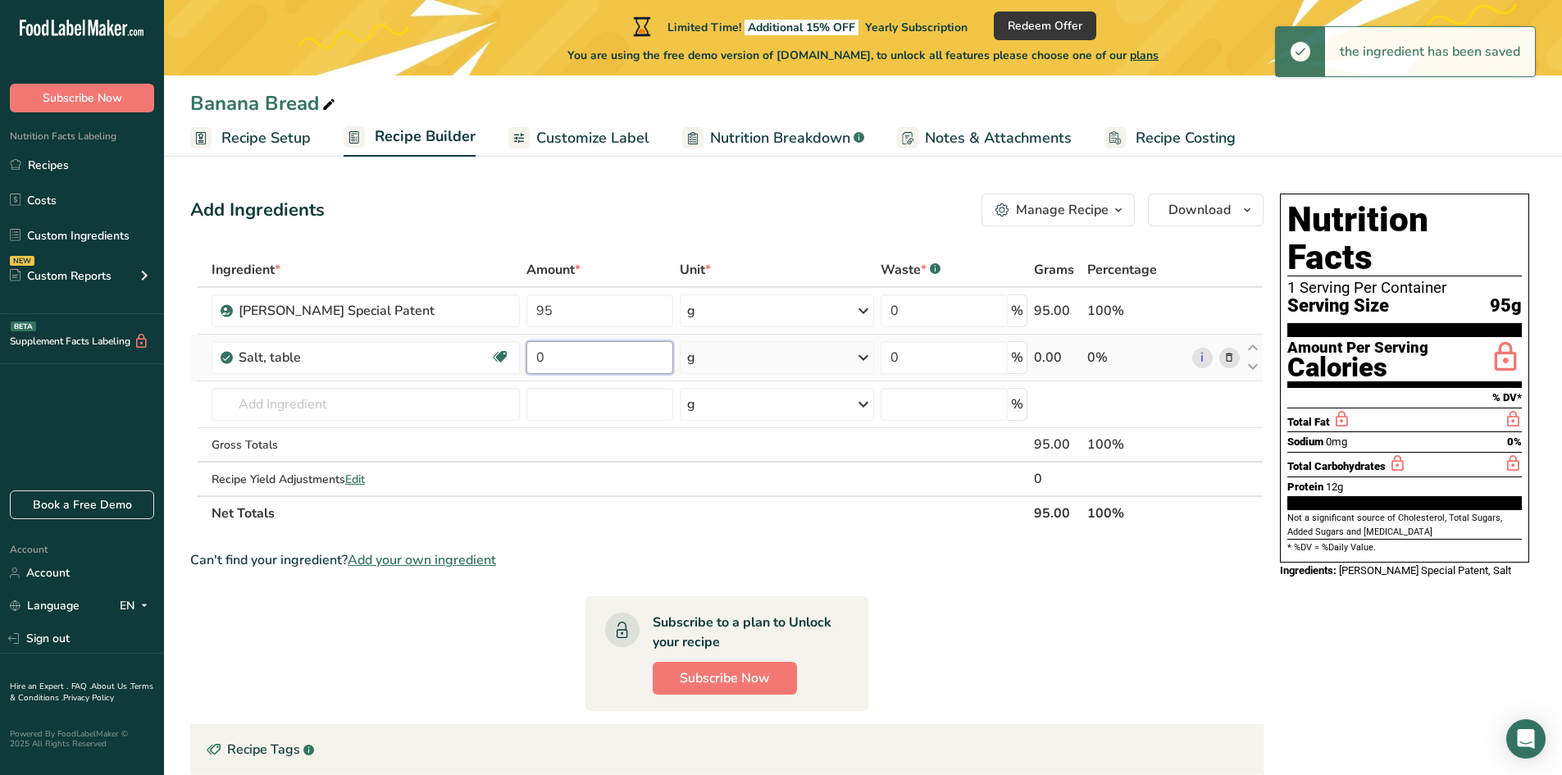
click at [557, 358] on input "0" at bounding box center [599, 357] width 147 height 33
click at [303, 399] on input "text" at bounding box center [366, 404] width 308 height 33
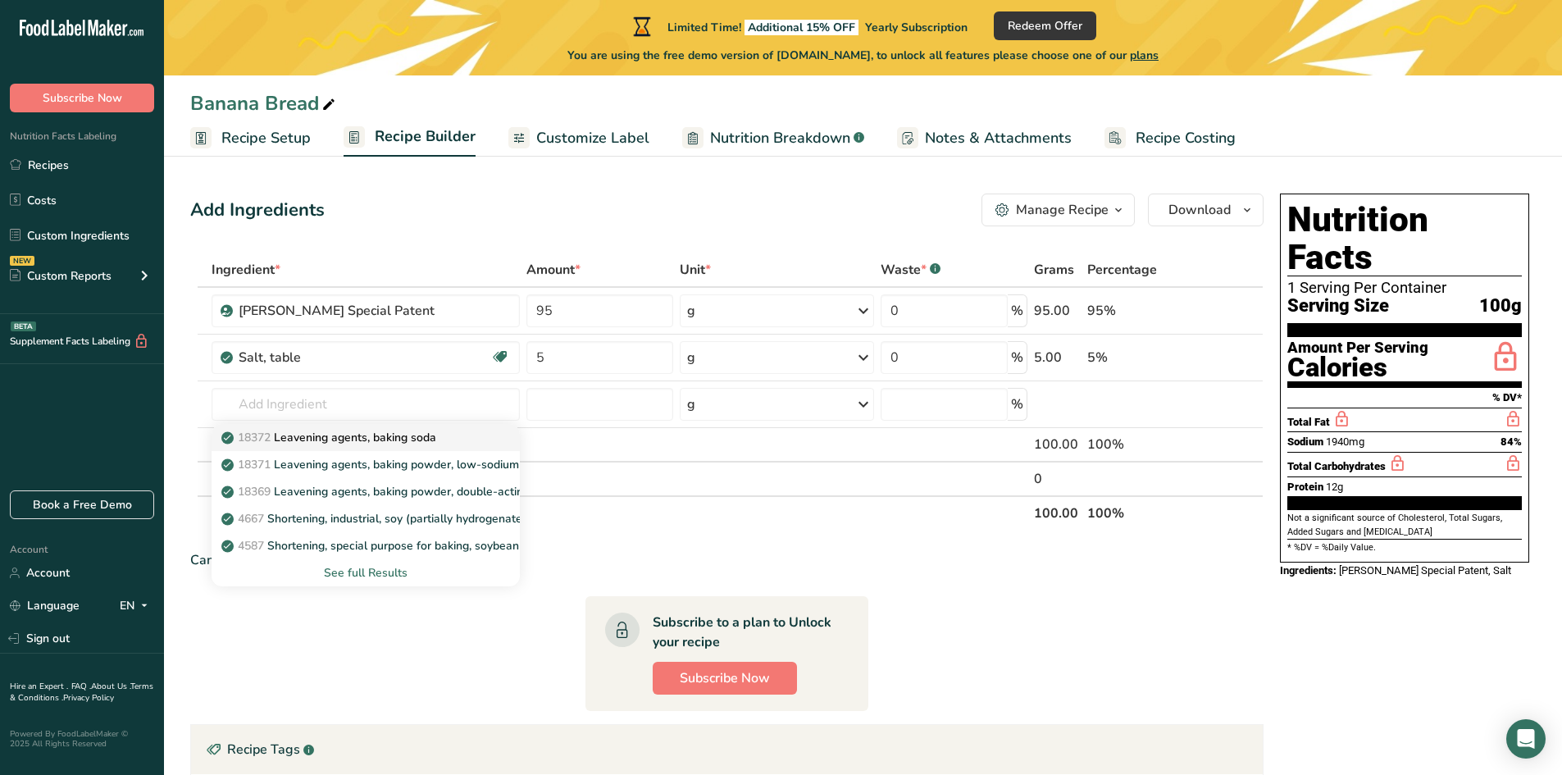
click at [323, 439] on p "18372 Leavening agents, baking soda" at bounding box center [331, 437] width 212 height 17
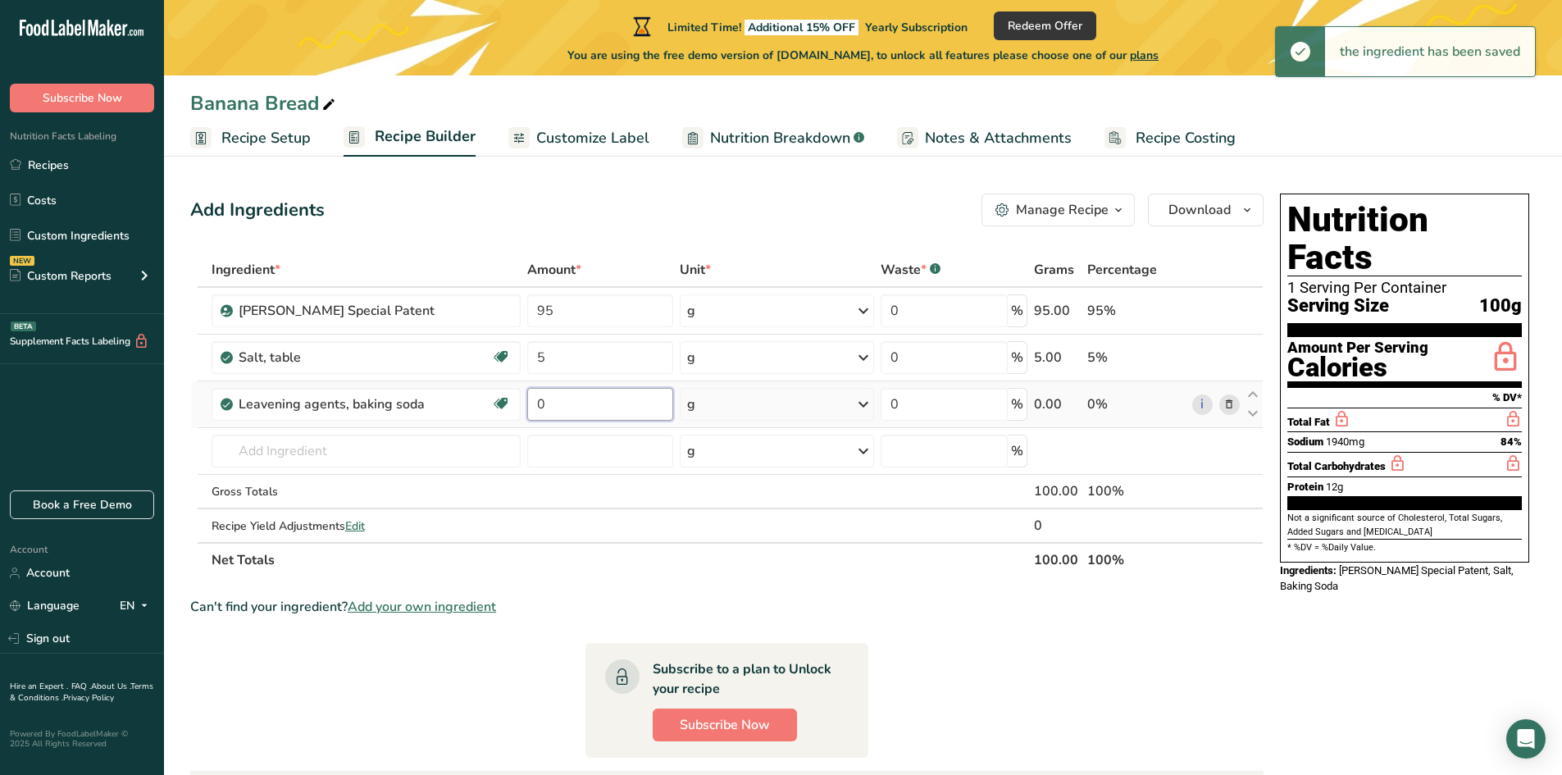
click at [556, 406] on input "0" at bounding box center [600, 404] width 146 height 33
click at [744, 412] on div "g" at bounding box center [777, 404] width 194 height 33
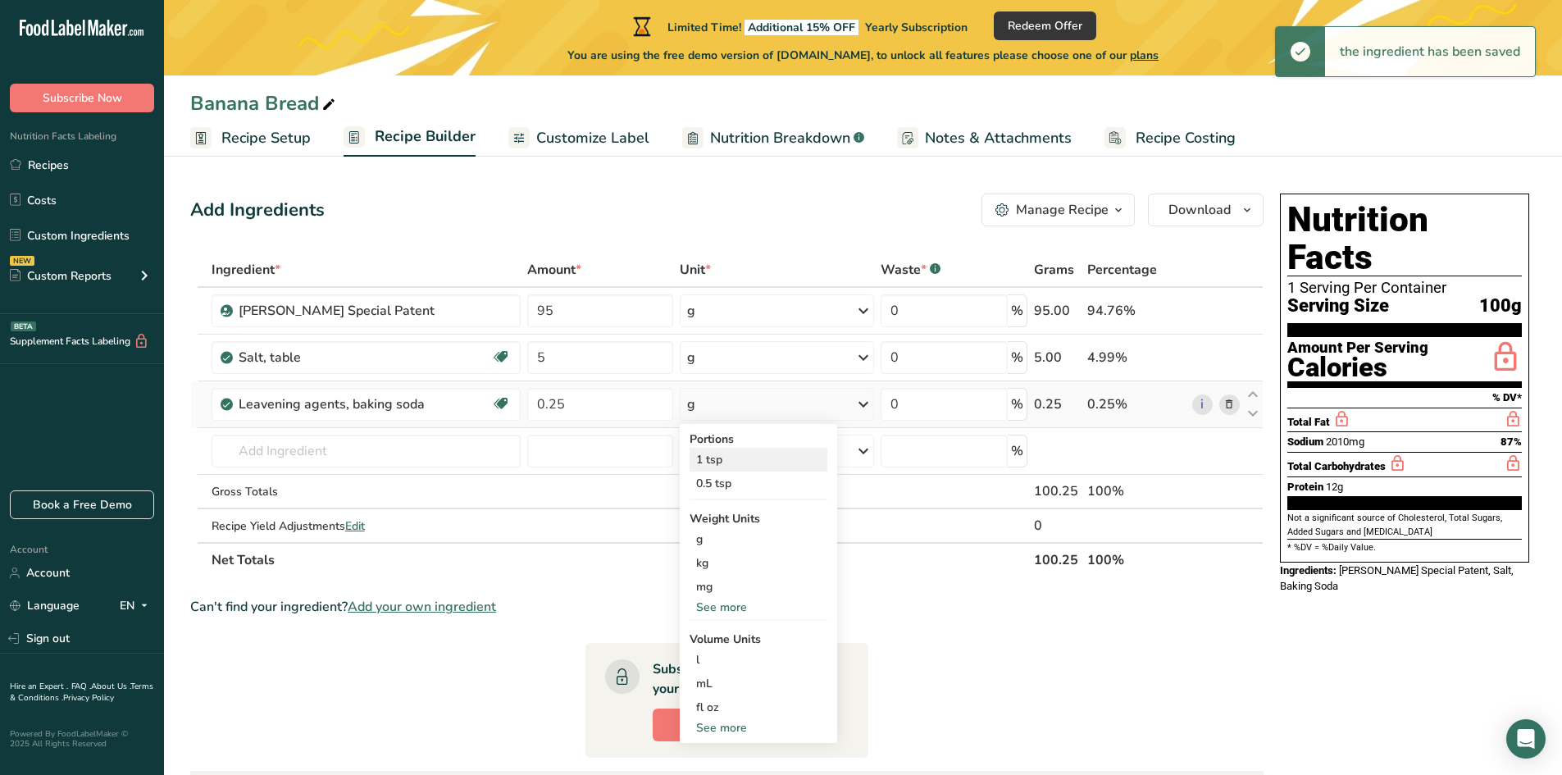
click at [721, 464] on div "1 tsp" at bounding box center [759, 460] width 138 height 24
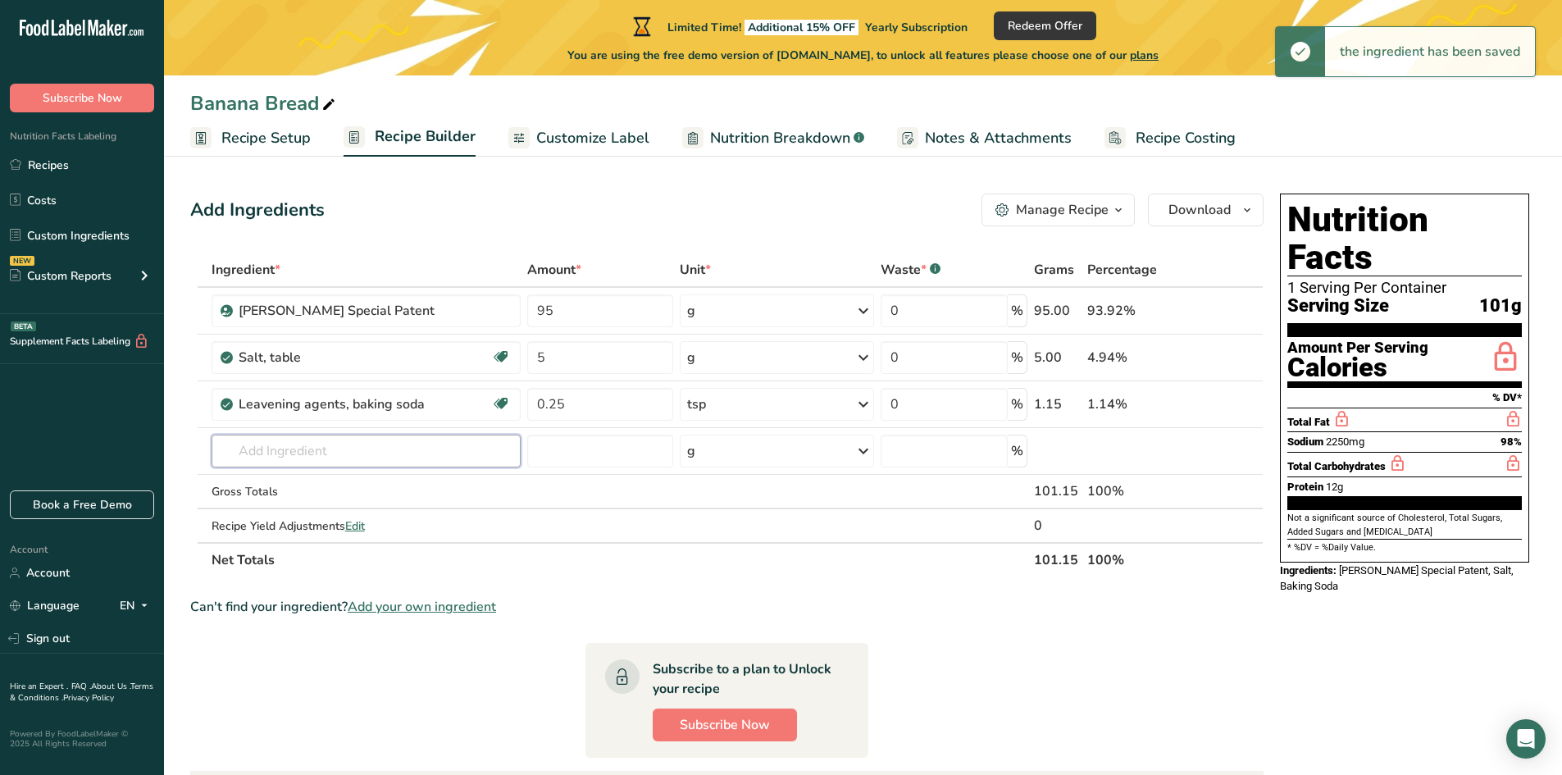
click at [280, 450] on input "text" at bounding box center [366, 451] width 309 height 33
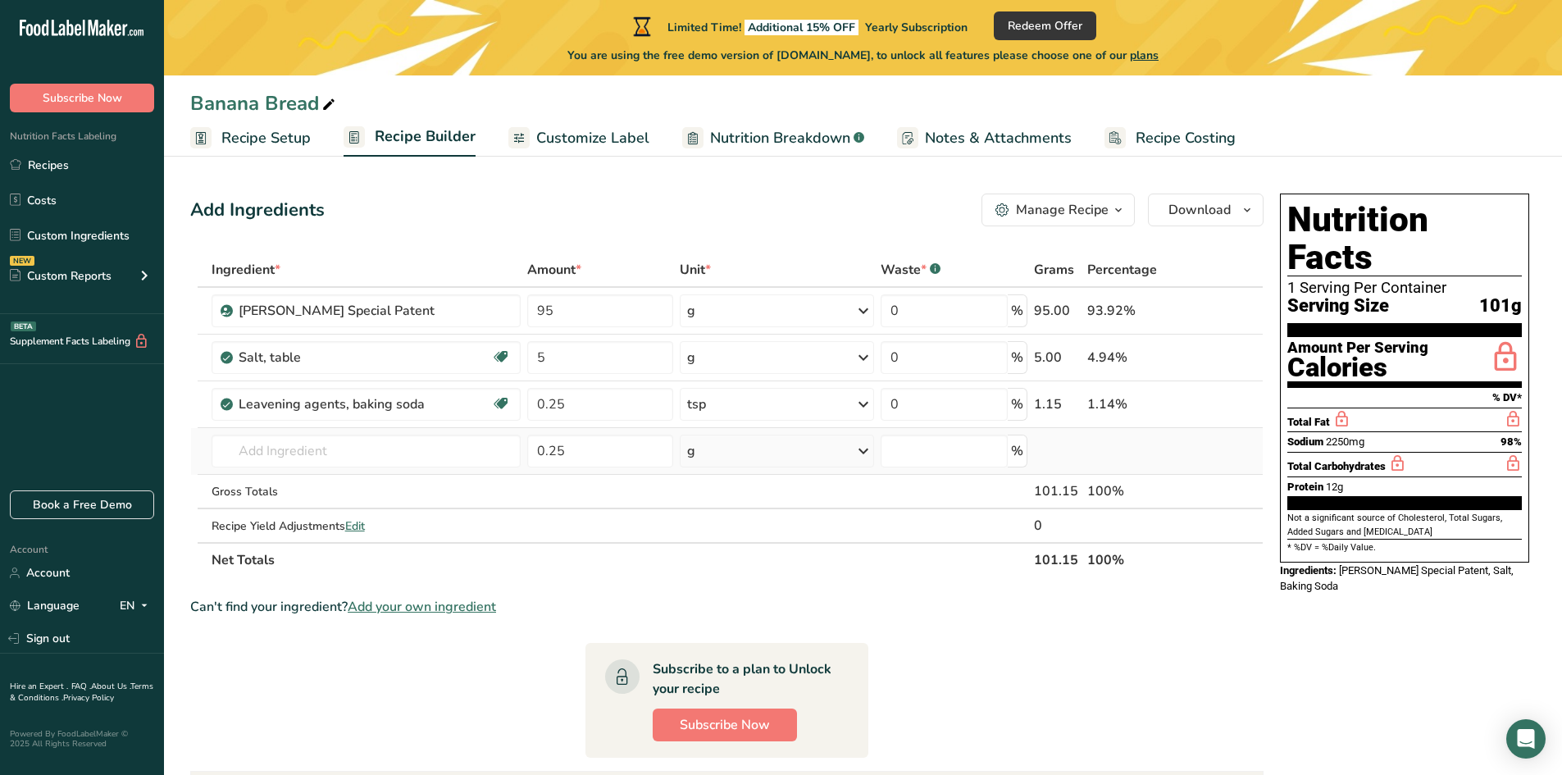
click at [699, 440] on div "g" at bounding box center [777, 451] width 195 height 33
click at [724, 585] on div "See more" at bounding box center [759, 580] width 138 height 17
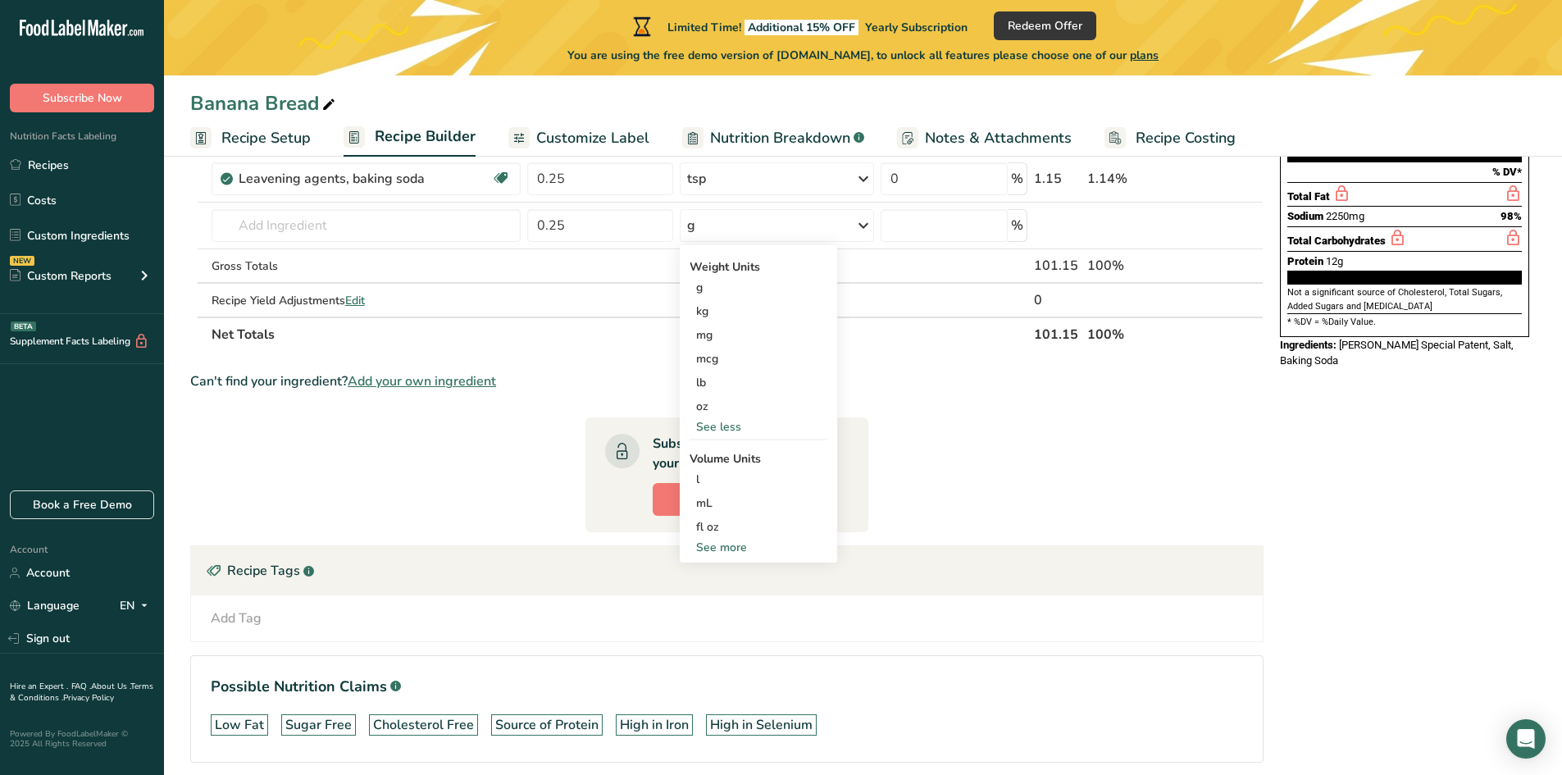
scroll to position [246, 0]
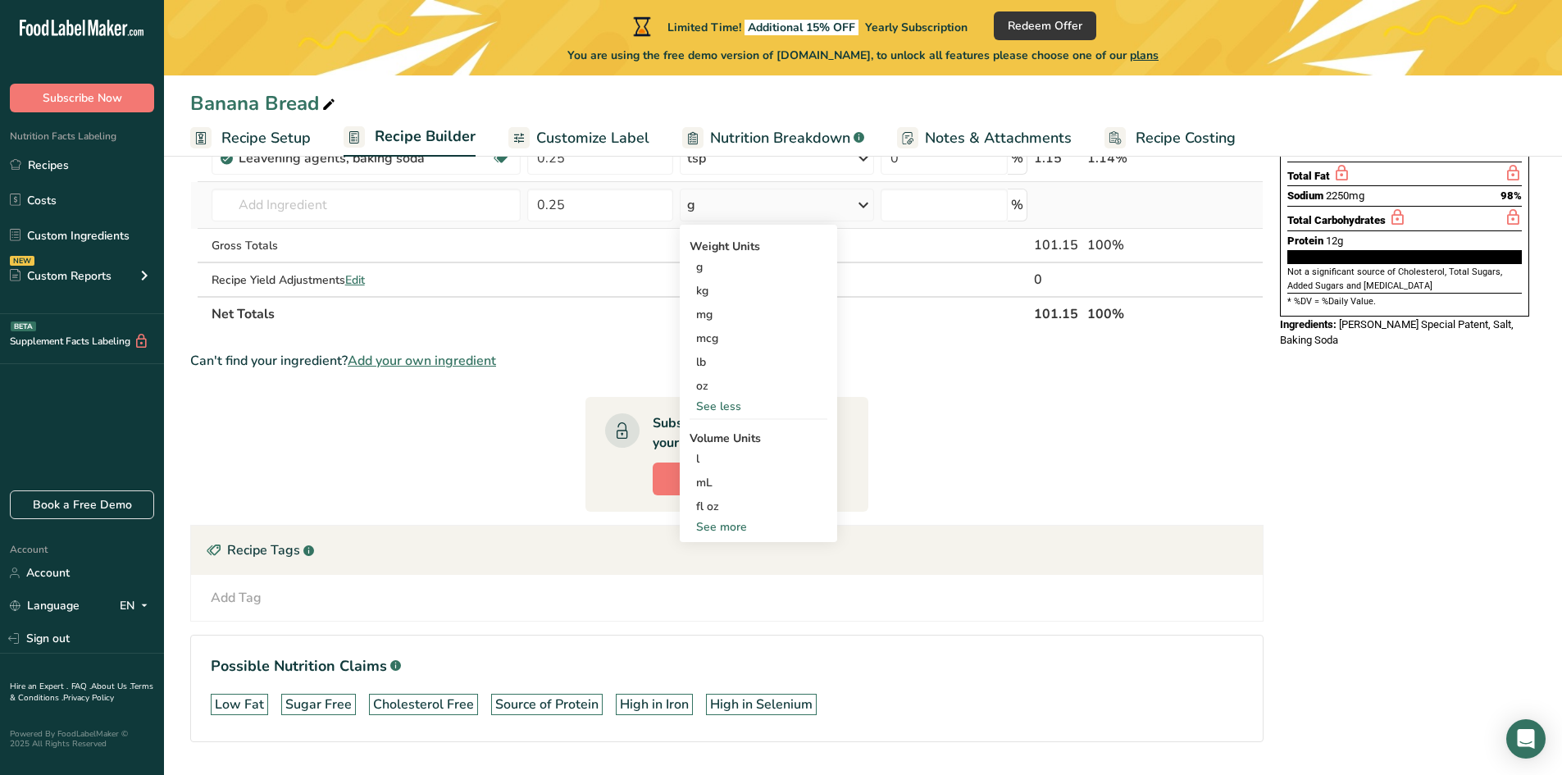
click at [713, 529] on div "See more" at bounding box center [759, 526] width 138 height 17
click at [709, 551] on div "tsp" at bounding box center [758, 553] width 125 height 17
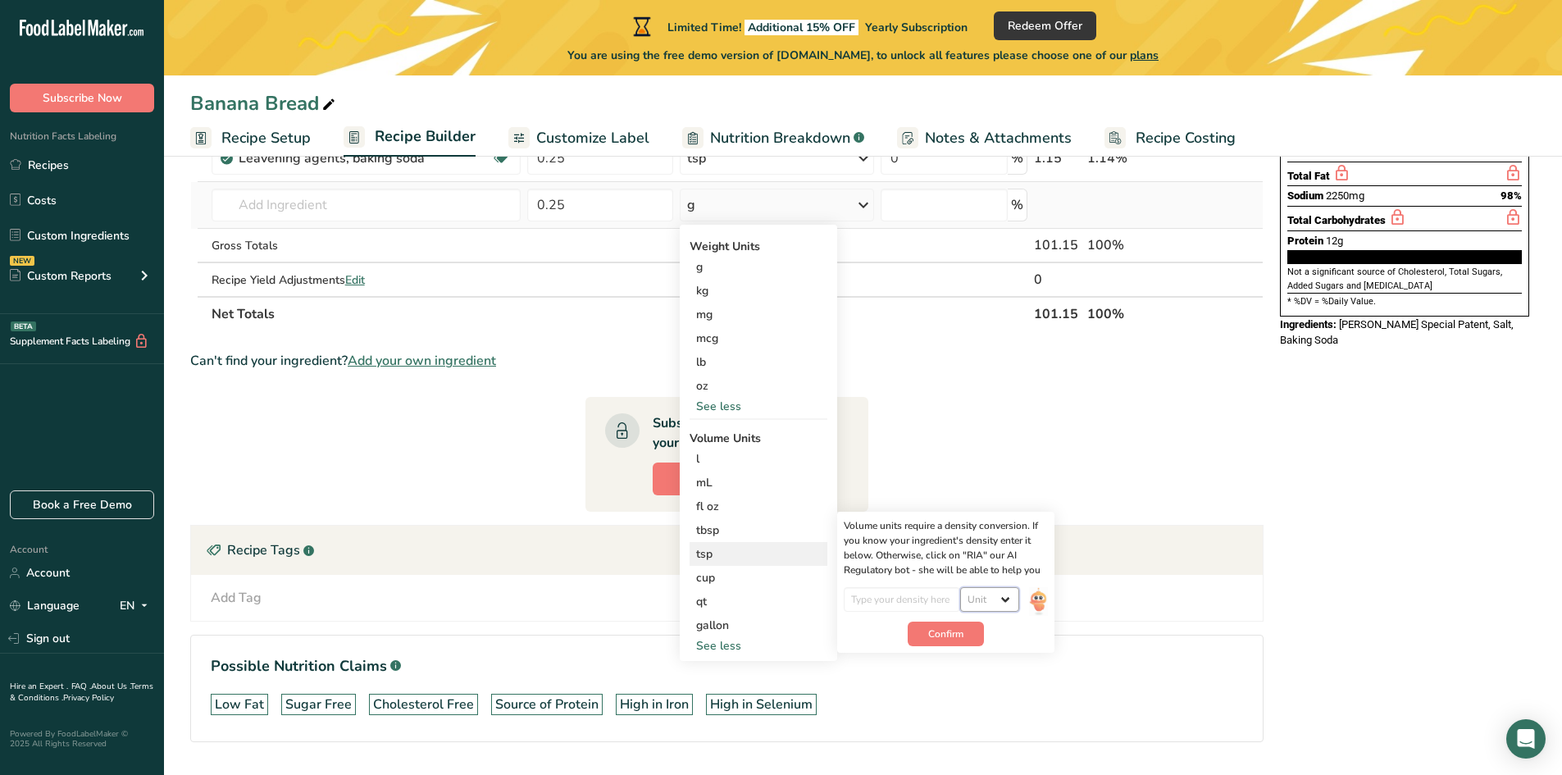
click at [984, 603] on select "Unit lb/ft3 g/cm3" at bounding box center [989, 599] width 59 height 25
click at [960, 587] on select "Unit lb/ft3 g/cm3" at bounding box center [989, 599] width 59 height 25
click at [926, 602] on input "number" at bounding box center [902, 599] width 117 height 25
click at [945, 631] on span "Confirm" at bounding box center [945, 633] width 35 height 15
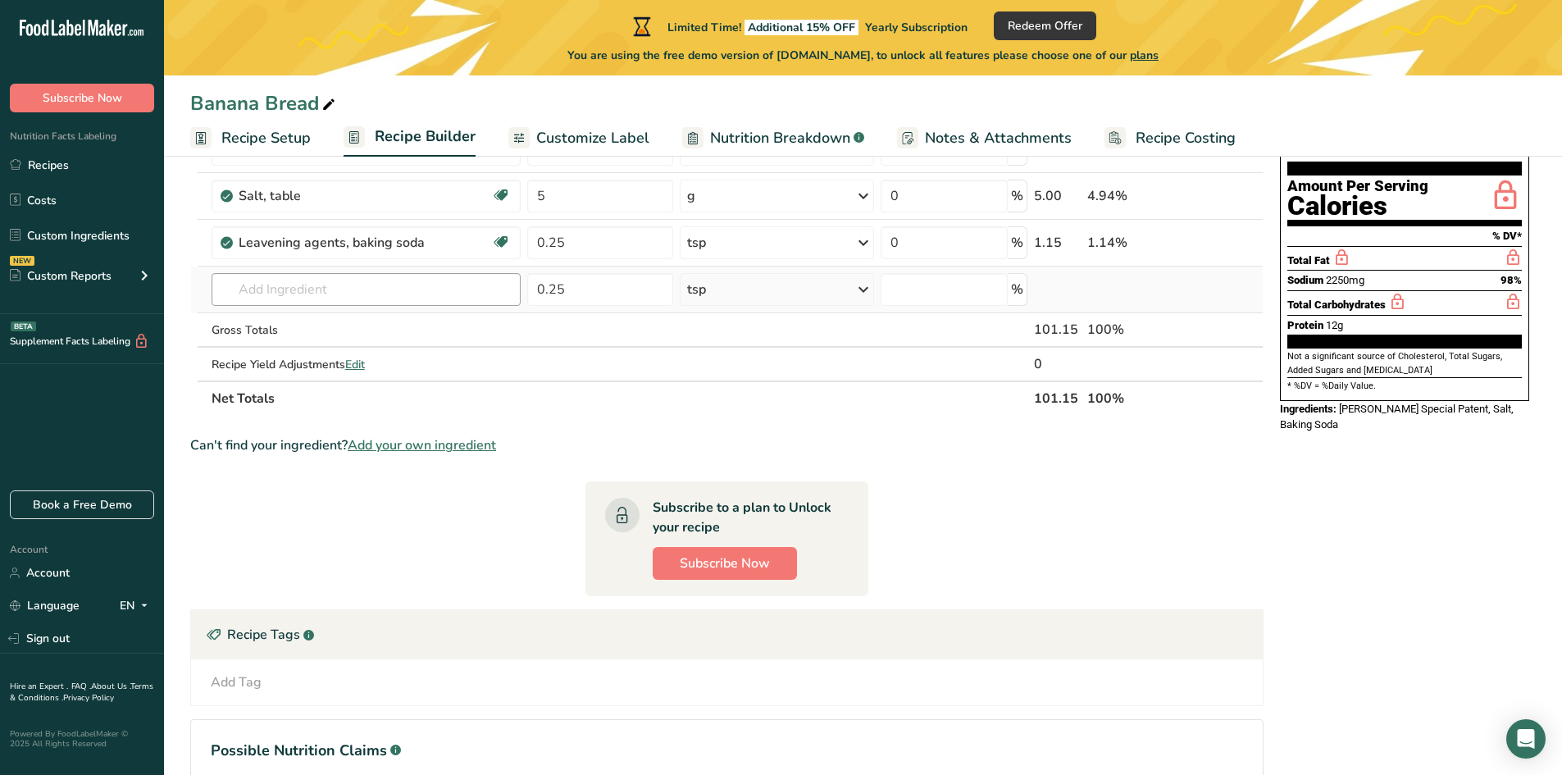
scroll to position [82, 0]
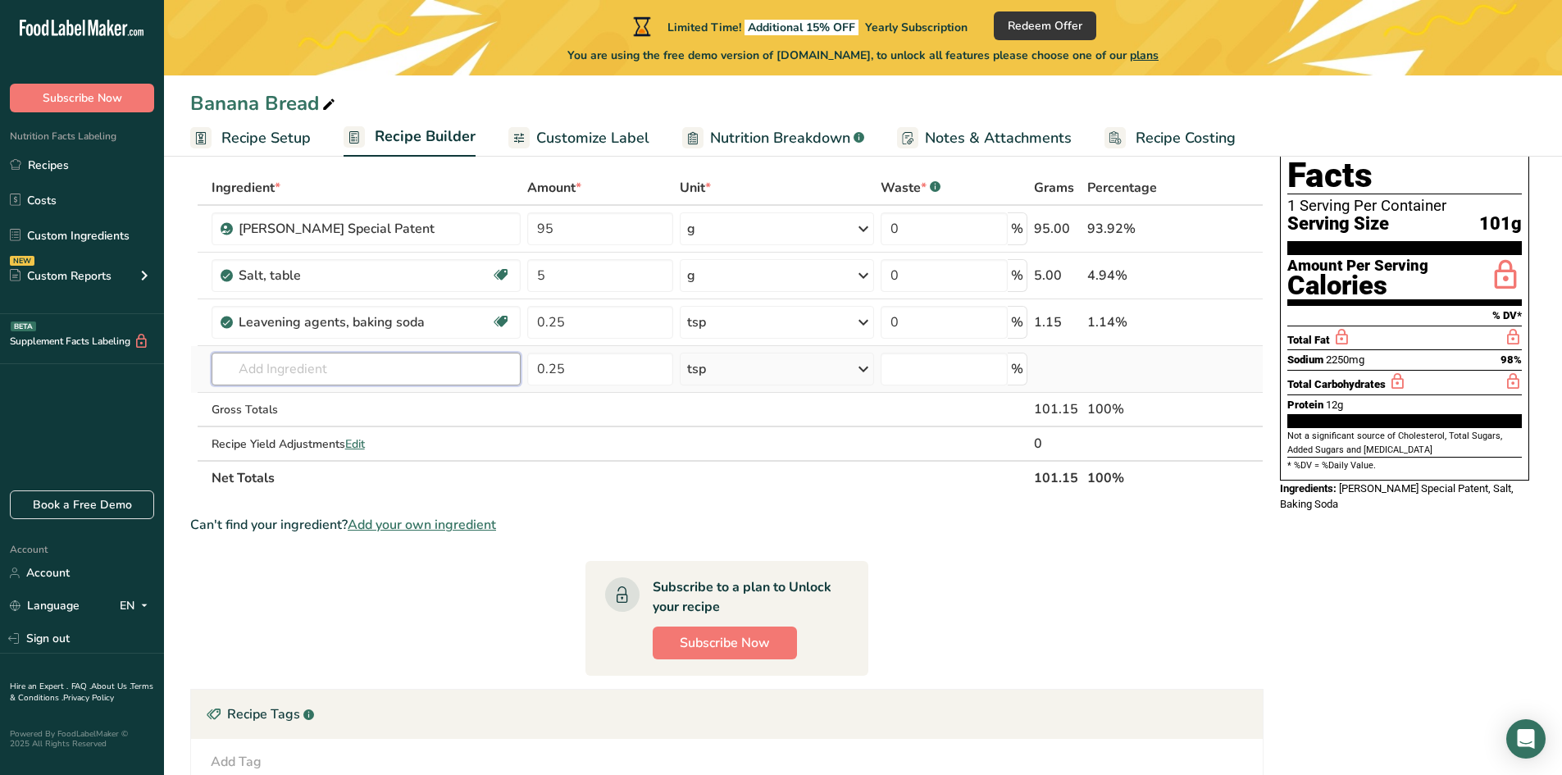
click at [294, 372] on input "text" at bounding box center [366, 369] width 309 height 33
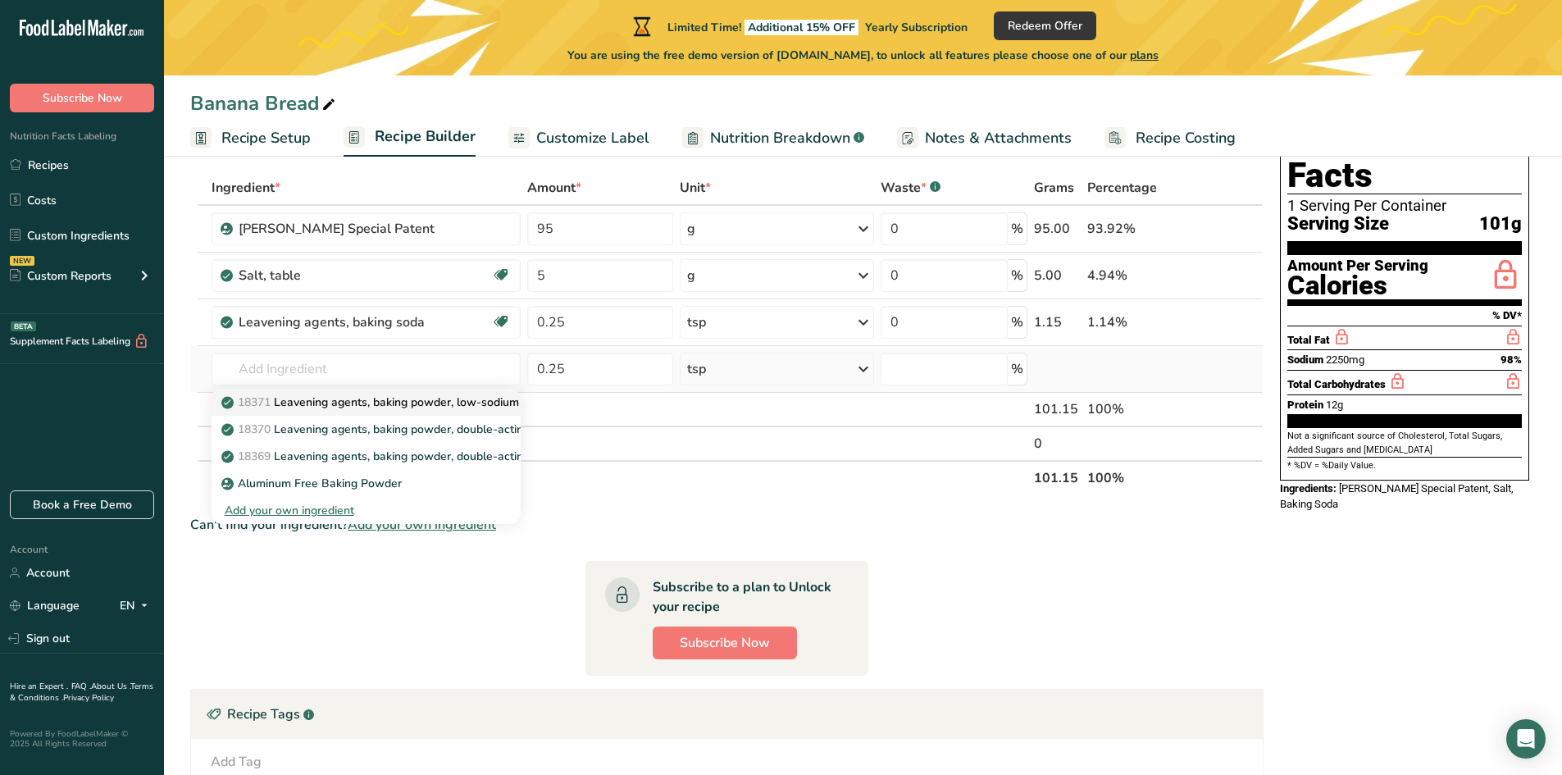
click at [397, 398] on p "18371 Leavening agents, baking powder, low-sodium" at bounding box center [372, 402] width 294 height 17
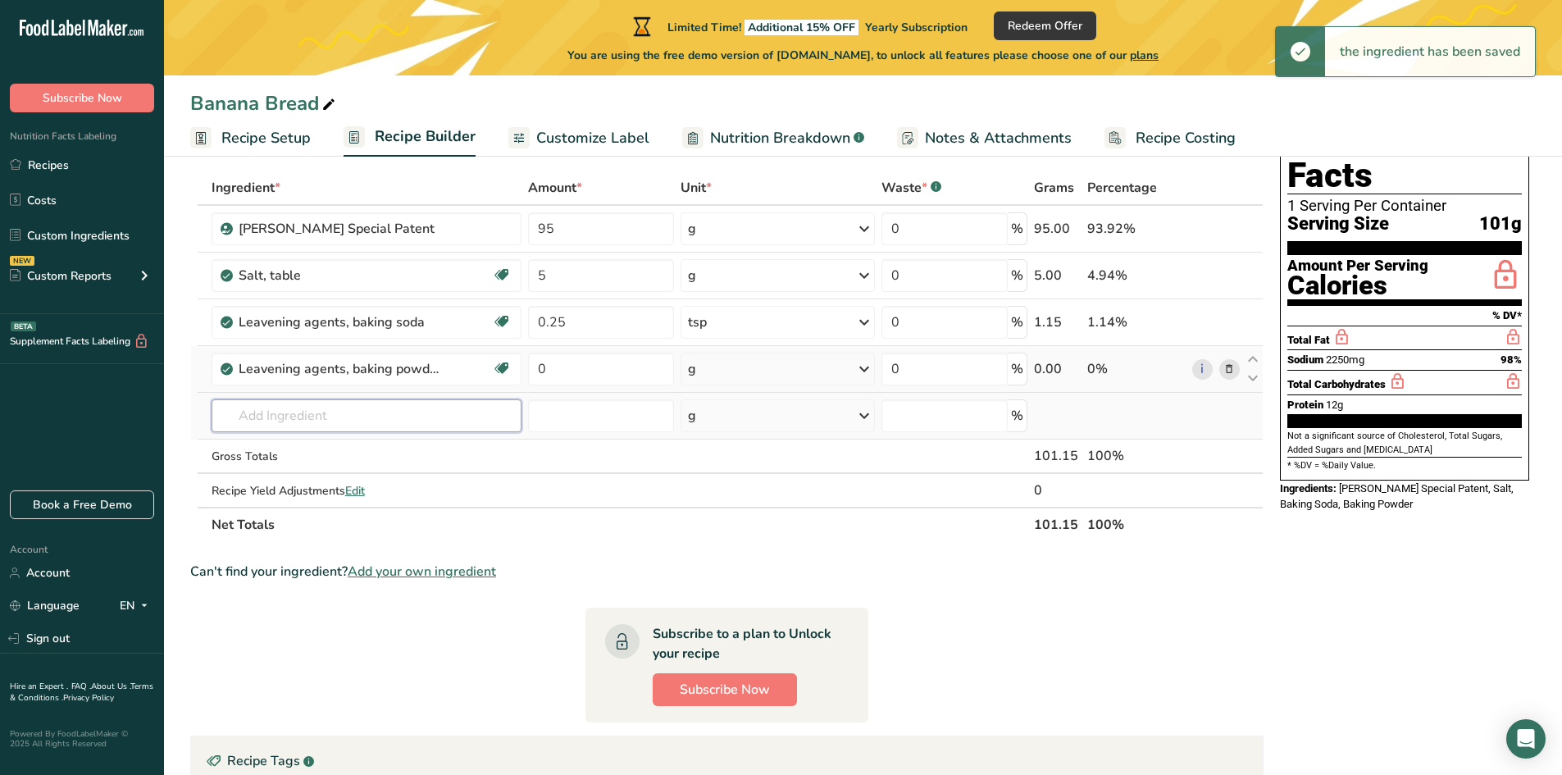
click at [289, 419] on input "text" at bounding box center [367, 415] width 311 height 33
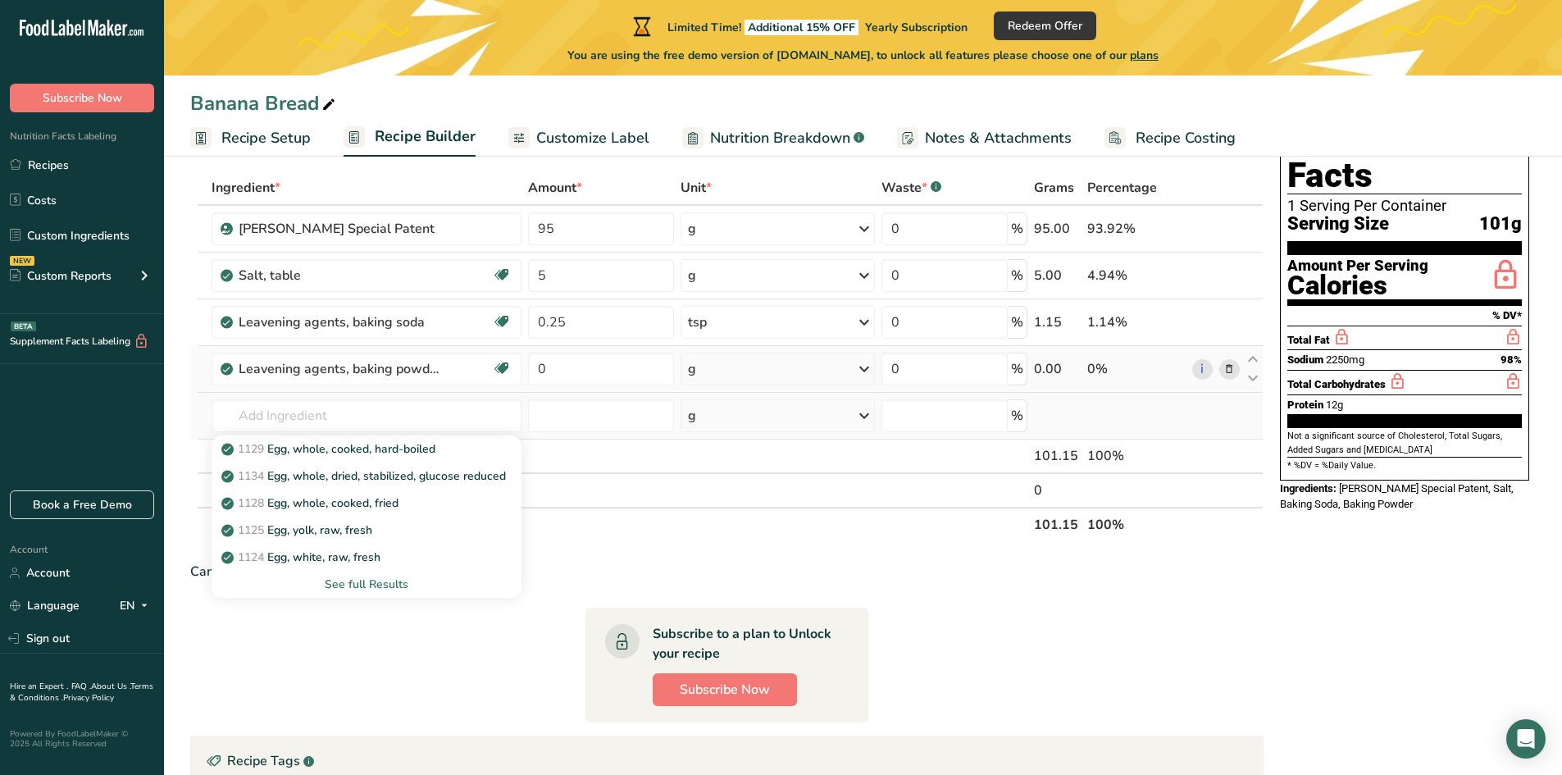
click at [351, 582] on div "See full Results" at bounding box center [367, 584] width 285 height 17
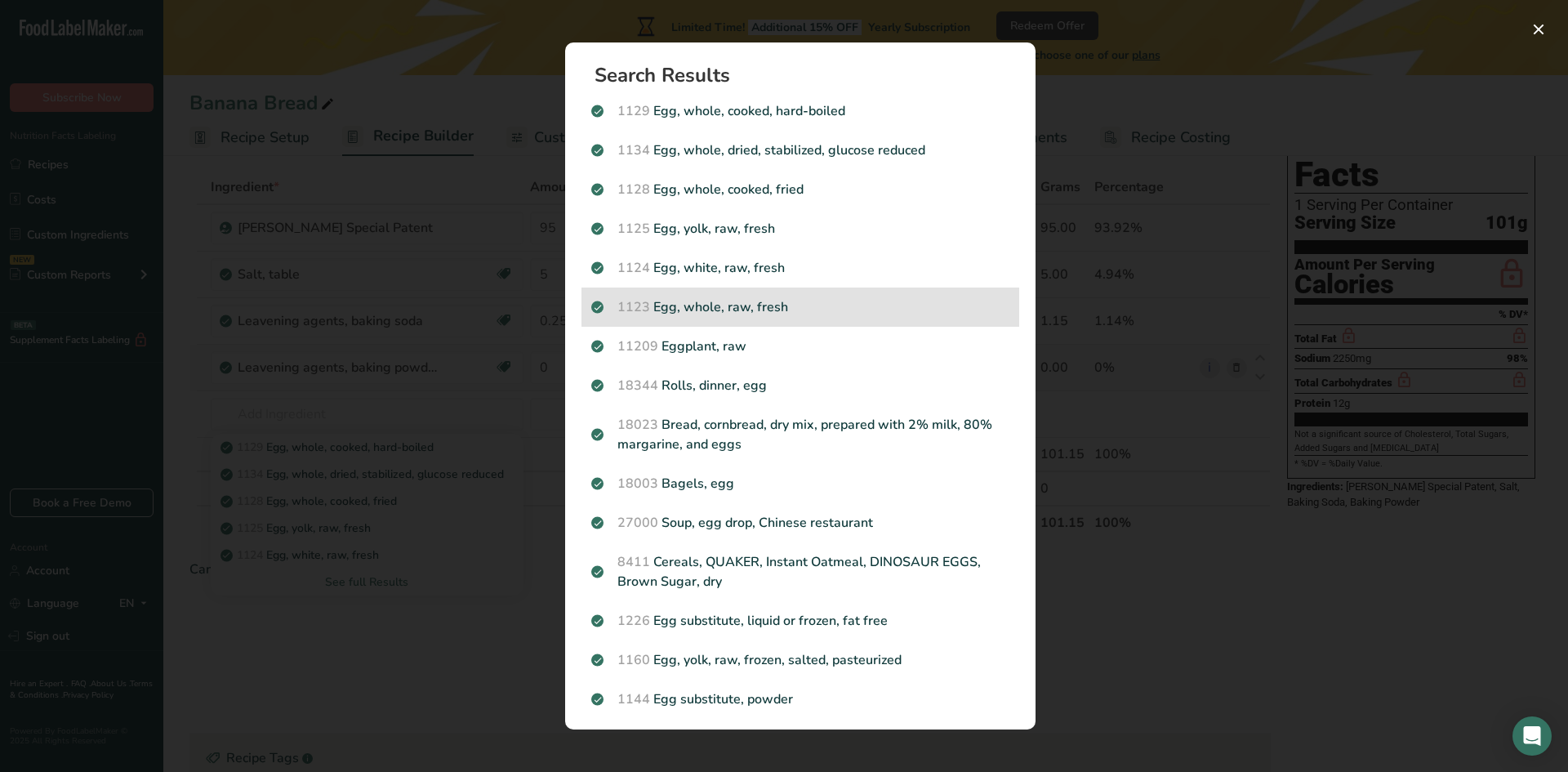
click at [739, 311] on p "1123 Egg, whole, raw, fresh" at bounding box center [801, 307] width 418 height 20
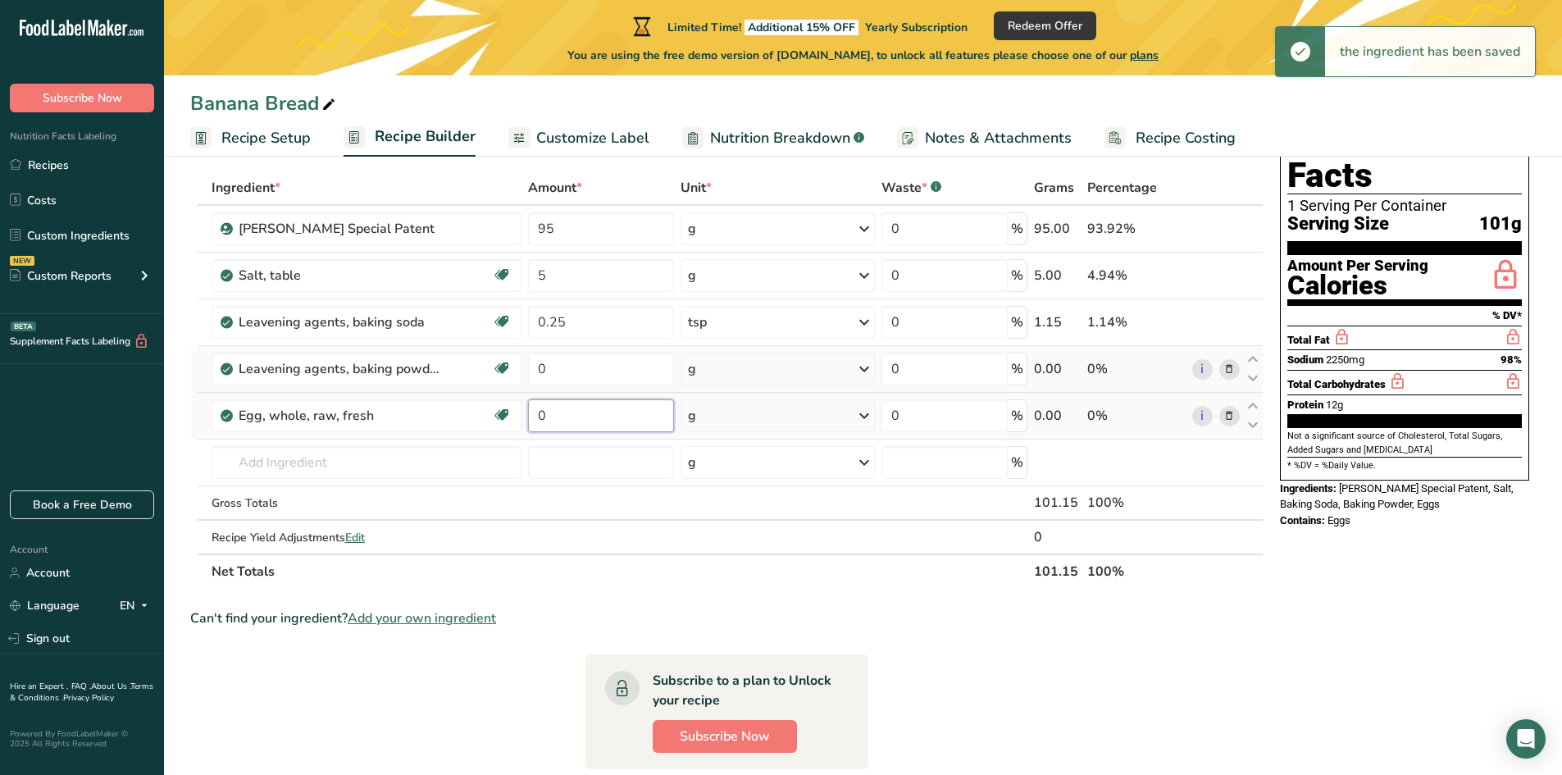
click at [557, 421] on input "0" at bounding box center [601, 415] width 146 height 33
click at [692, 422] on div "g" at bounding box center [692, 416] width 8 height 20
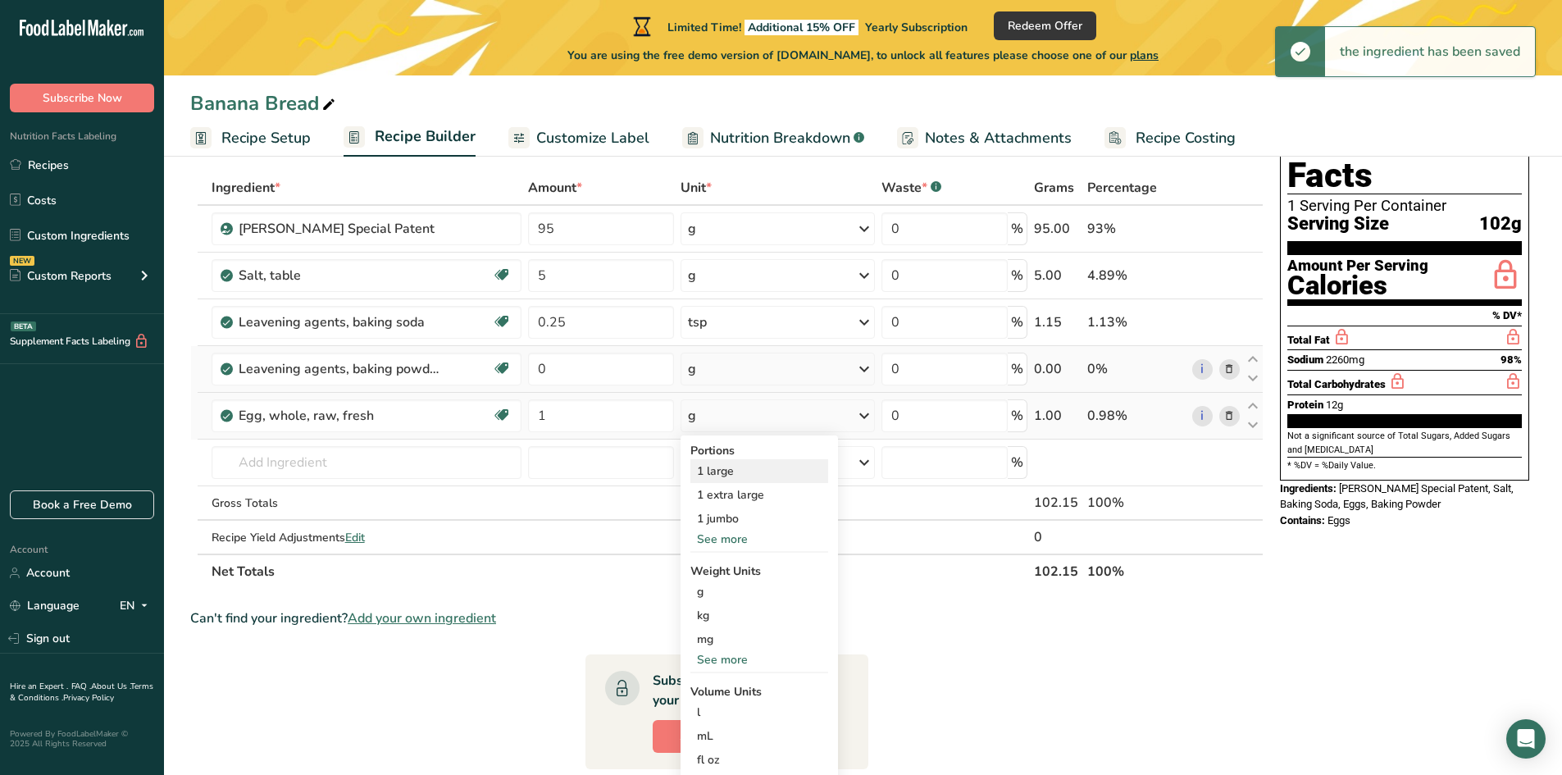
click at [722, 470] on div "1 large" at bounding box center [759, 471] width 138 height 24
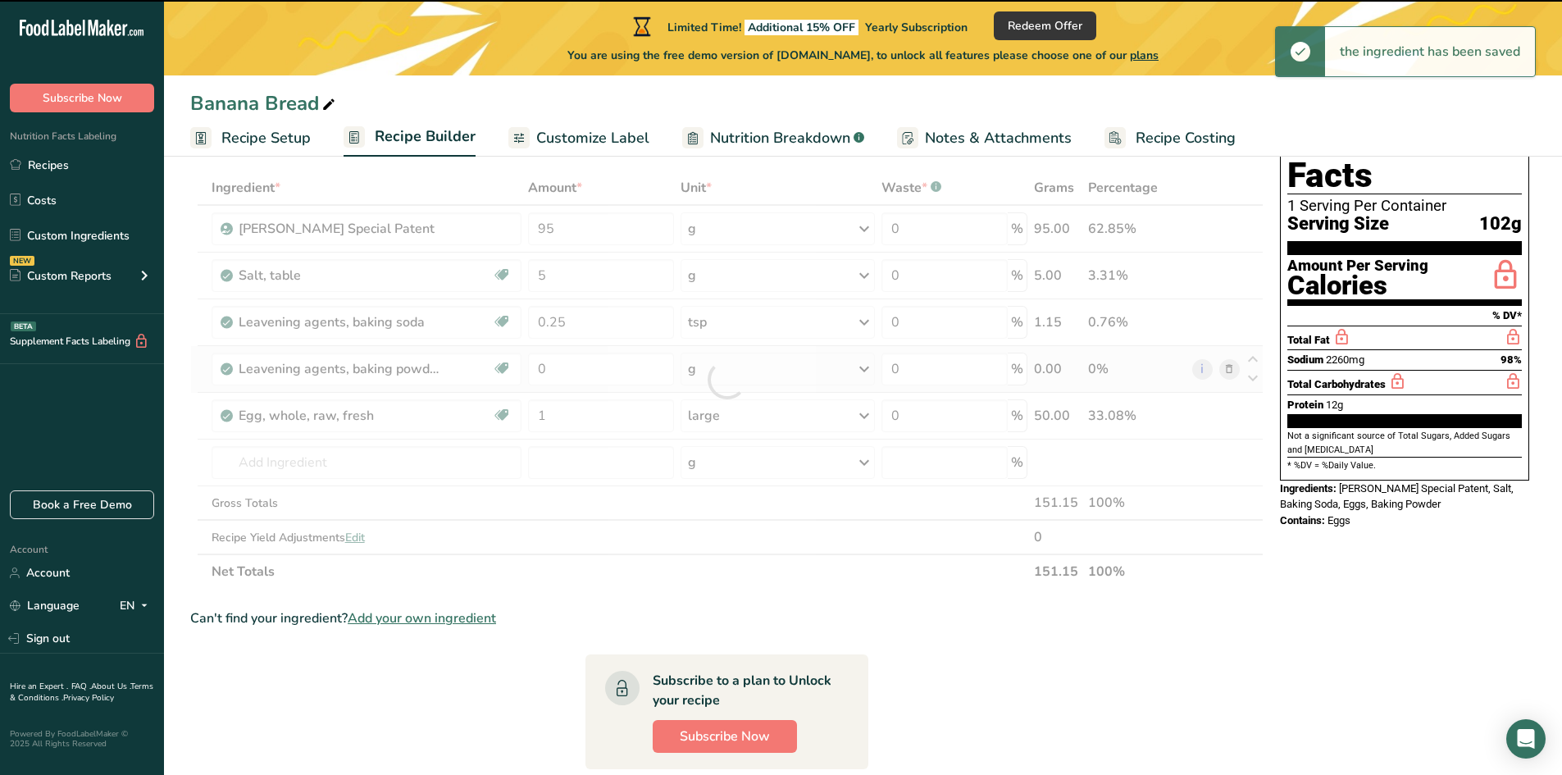
click at [259, 452] on div at bounding box center [726, 380] width 1073 height 418
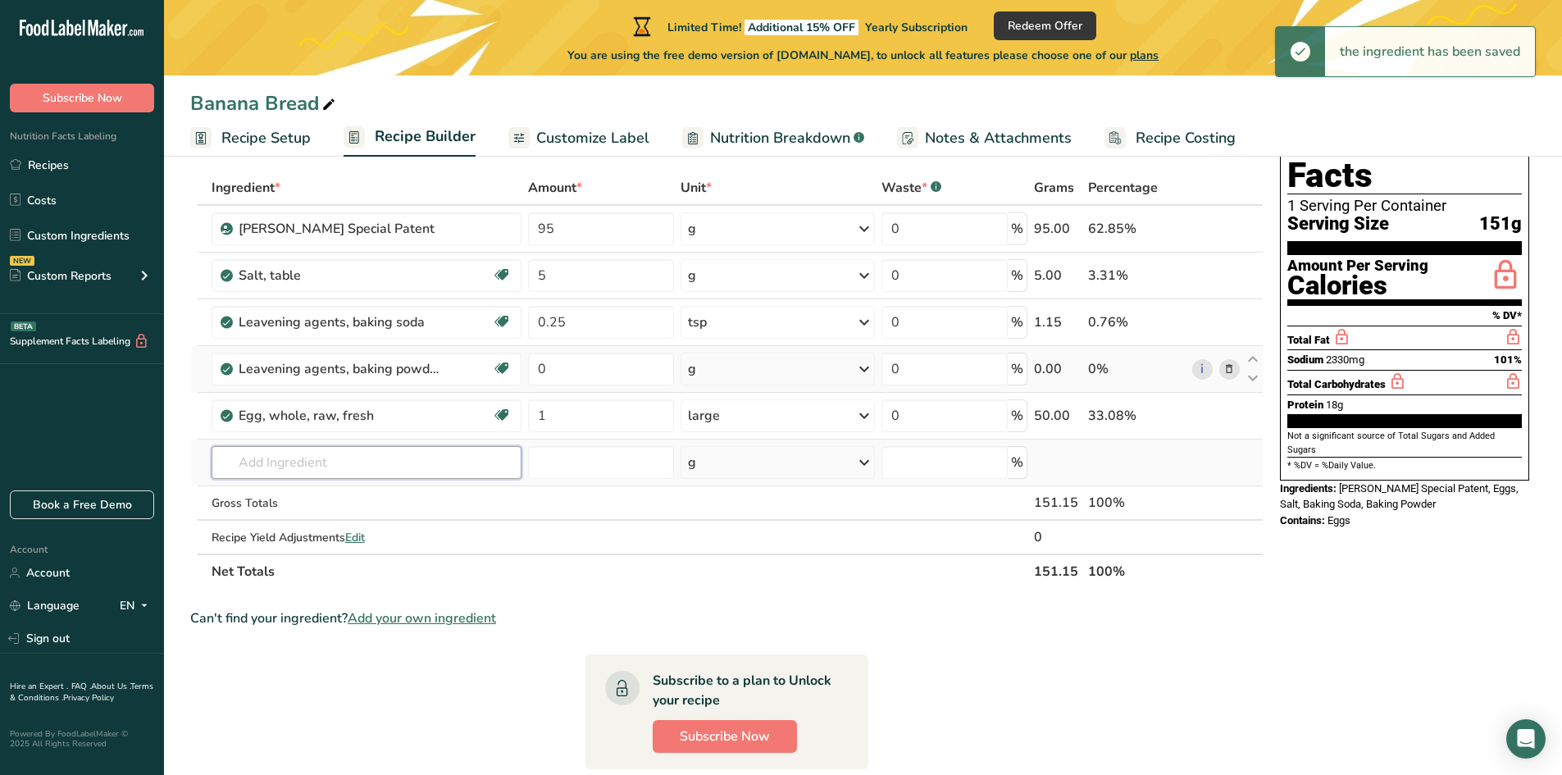
click at [258, 467] on input "text" at bounding box center [367, 462] width 310 height 33
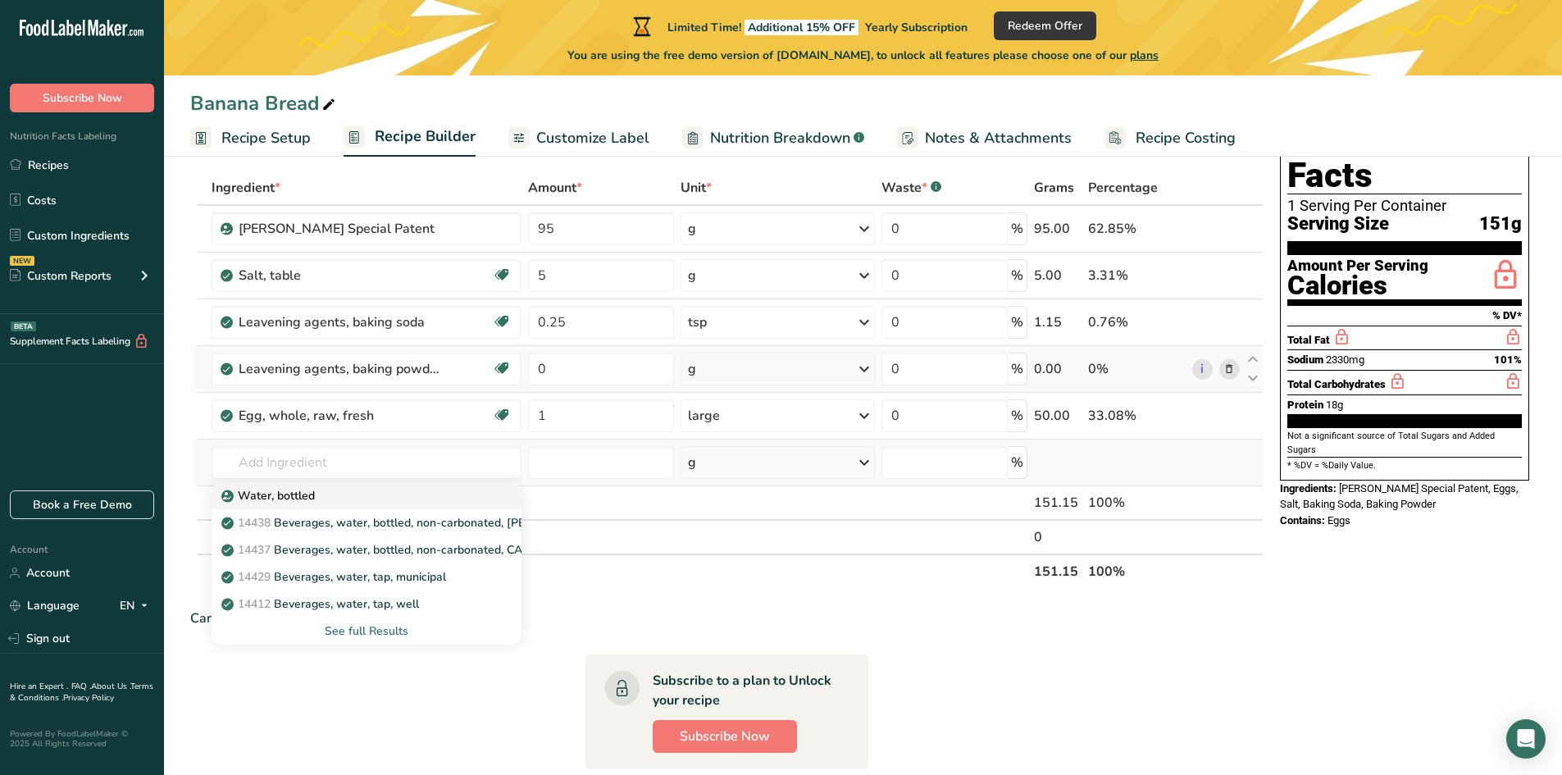
click at [272, 489] on p "Water, bottled" at bounding box center [270, 495] width 90 height 17
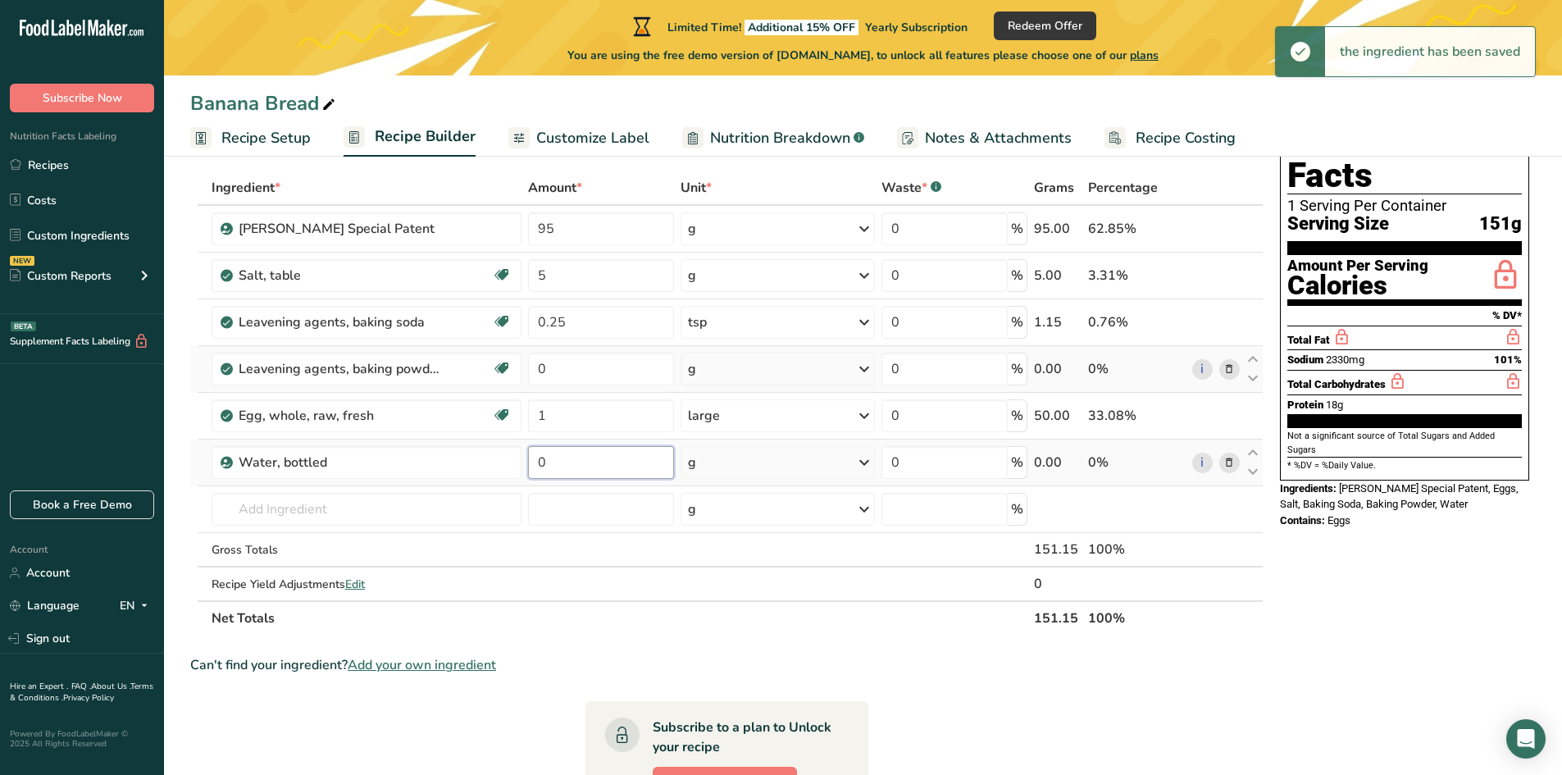
click at [565, 466] on input "0" at bounding box center [601, 462] width 146 height 33
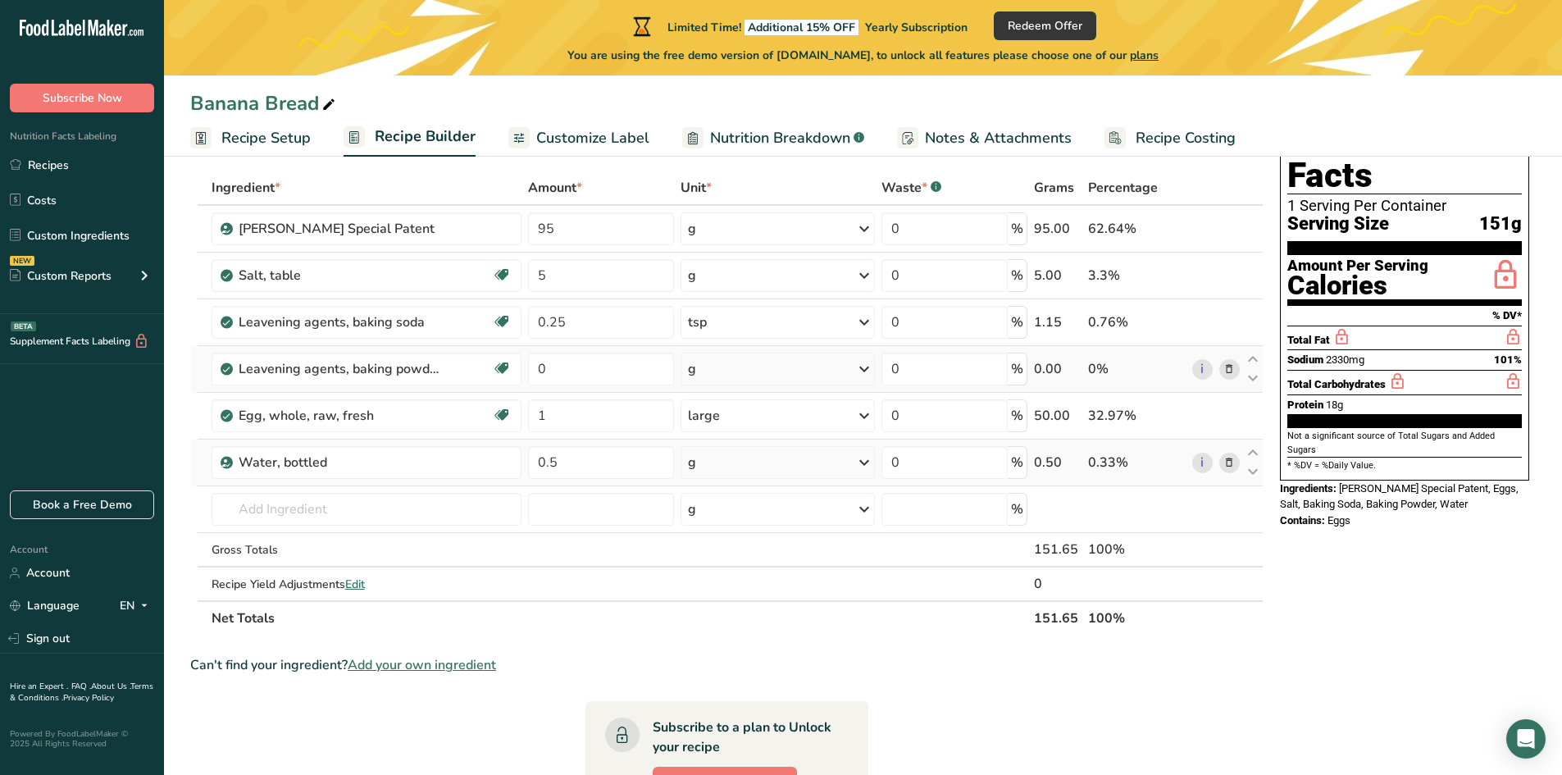
click at [718, 448] on div "Ingredient * Amount * Unit * Waste * .a-a{fill:#347362;}.b-a{fill:#fff;} Grams …" at bounding box center [726, 403] width 1073 height 465
click at [713, 469] on div "g" at bounding box center [778, 462] width 195 height 33
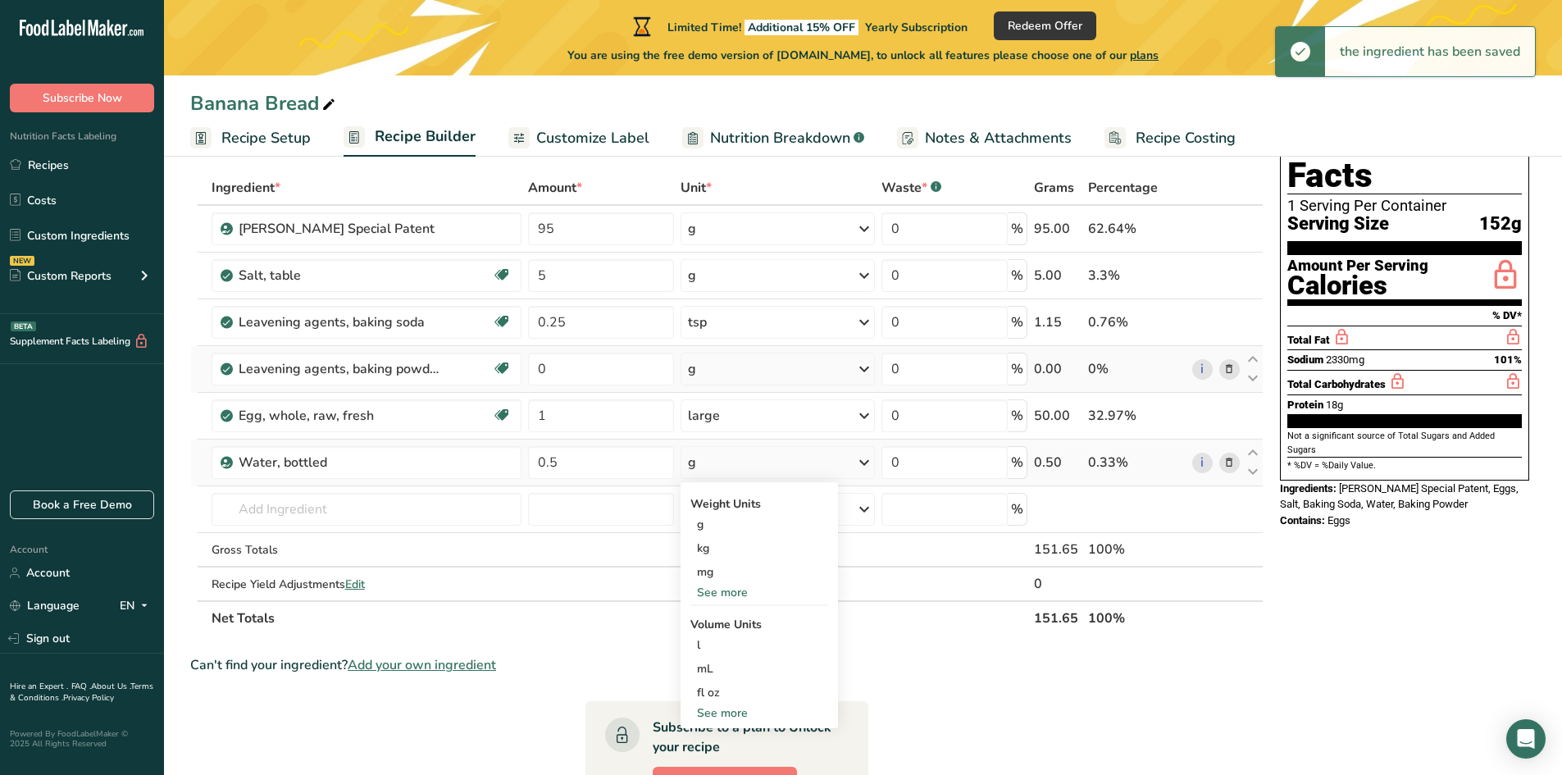
click at [731, 713] on div "See more" at bounding box center [759, 712] width 138 height 17
click at [717, 758] on div "cup" at bounding box center [759, 763] width 125 height 17
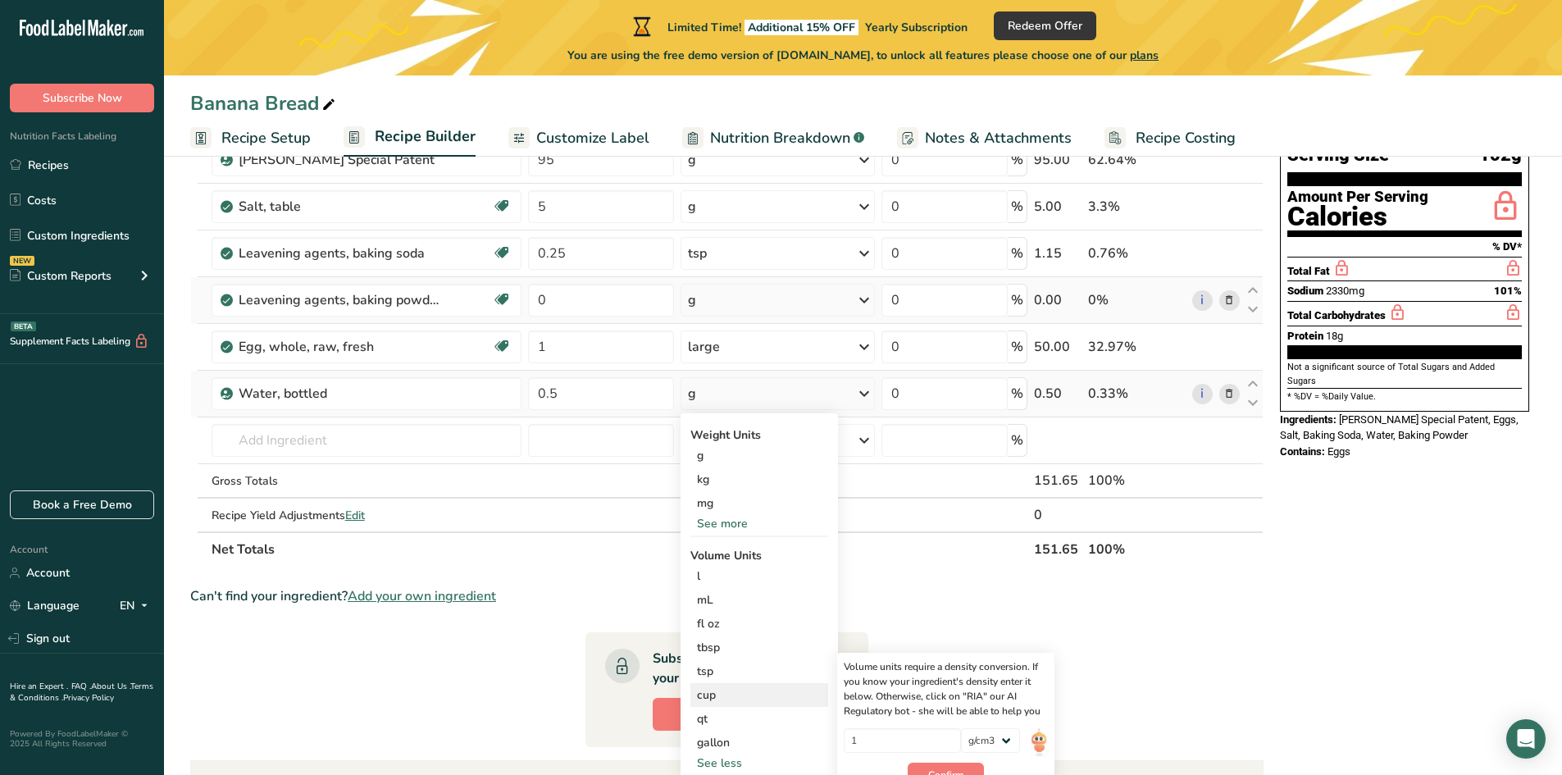
scroll to position [246, 0]
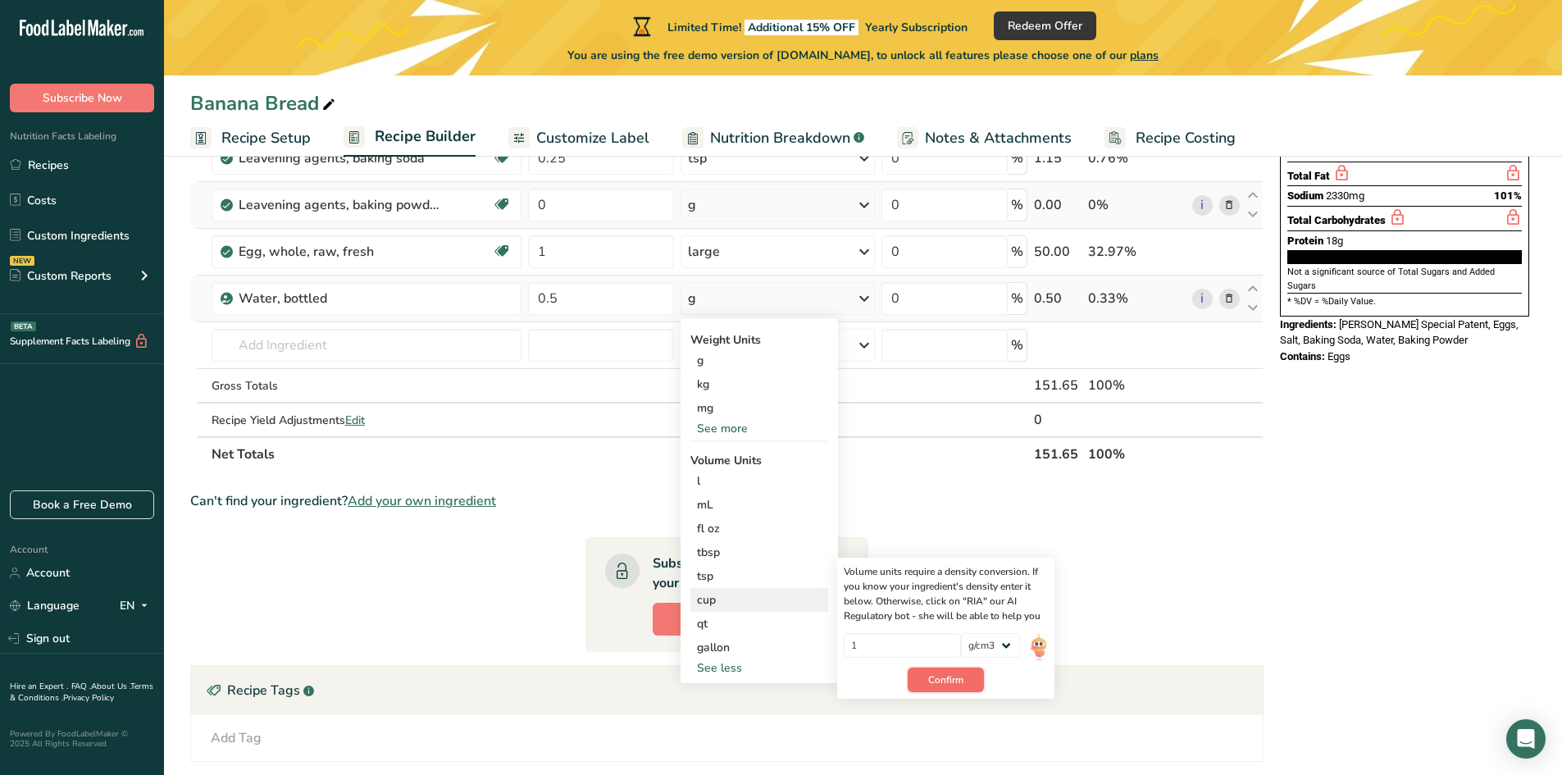
click at [949, 685] on span "Confirm" at bounding box center [945, 679] width 35 height 15
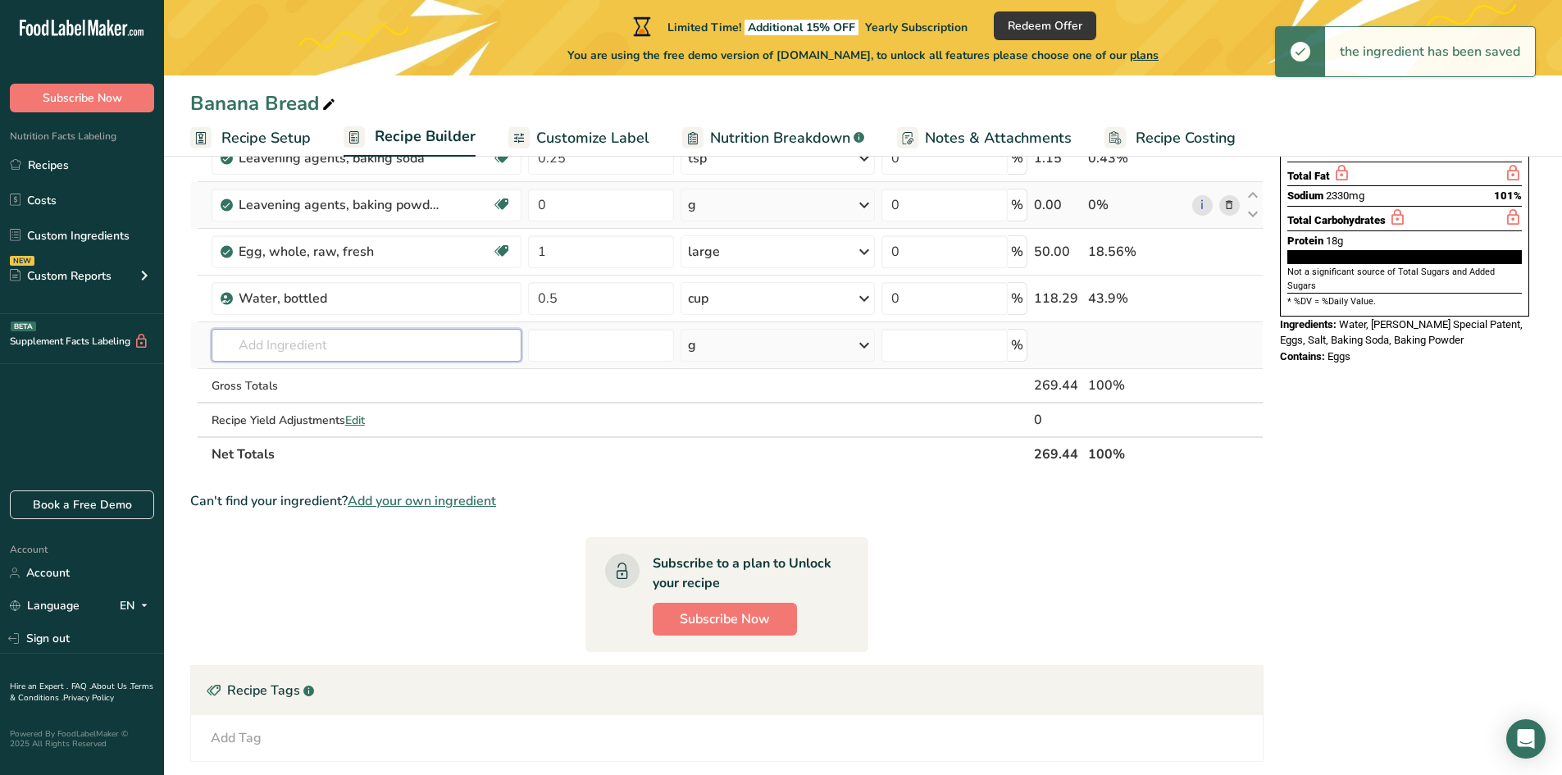
click at [262, 347] on input "text" at bounding box center [367, 345] width 310 height 33
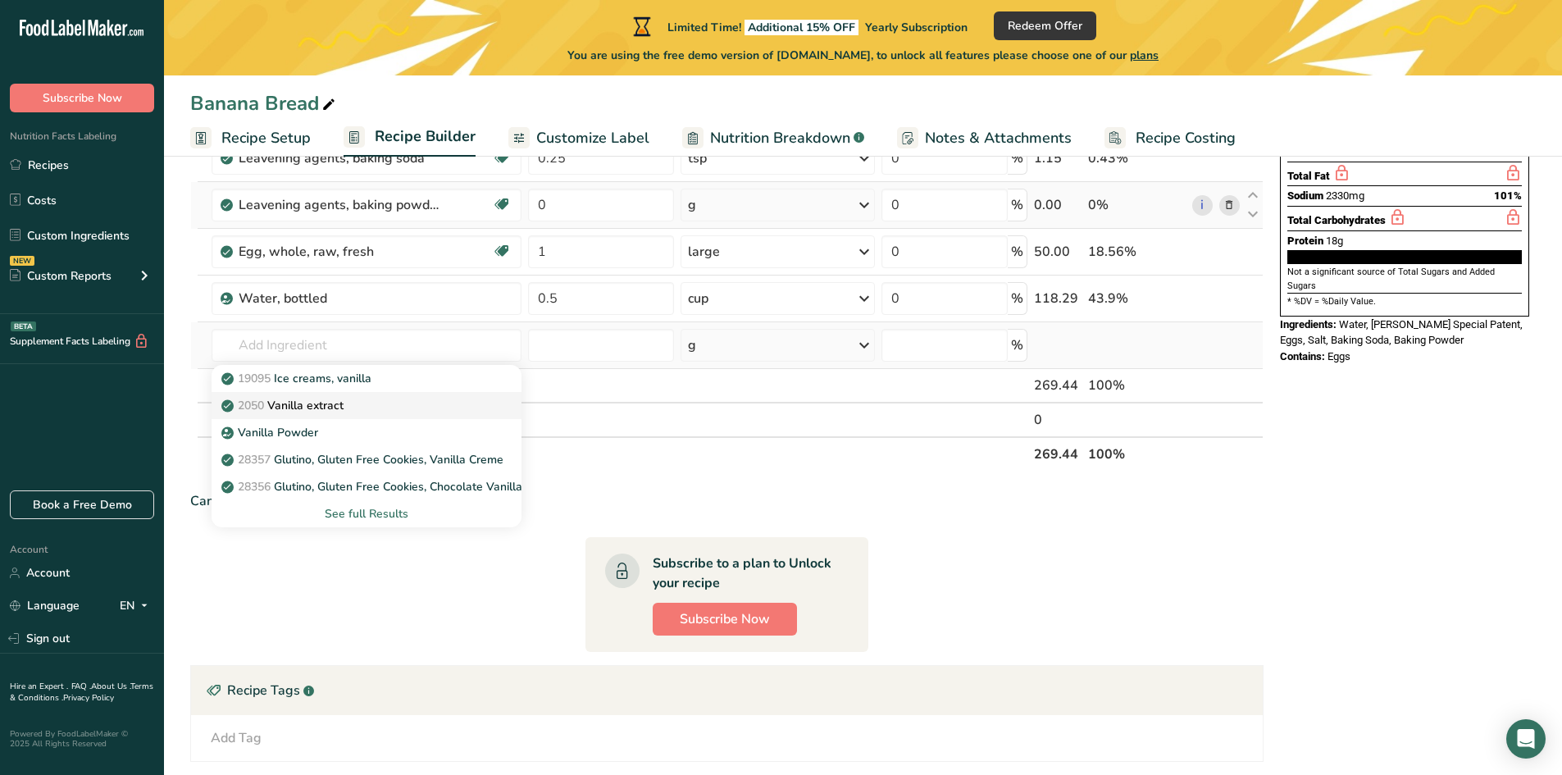
click at [298, 404] on p "2050 Vanilla extract" at bounding box center [284, 405] width 119 height 17
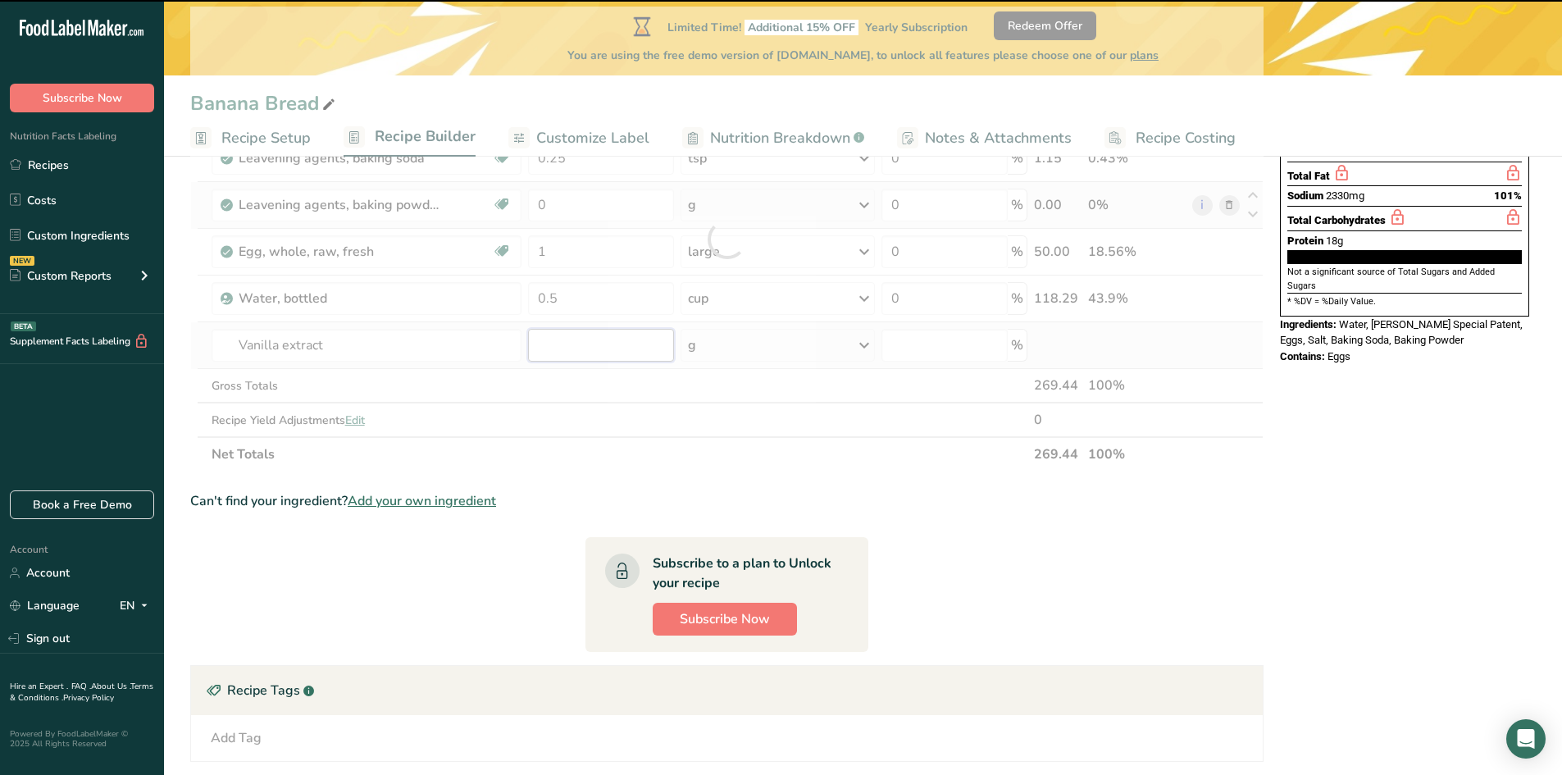
click at [561, 342] on input "number" at bounding box center [601, 345] width 146 height 33
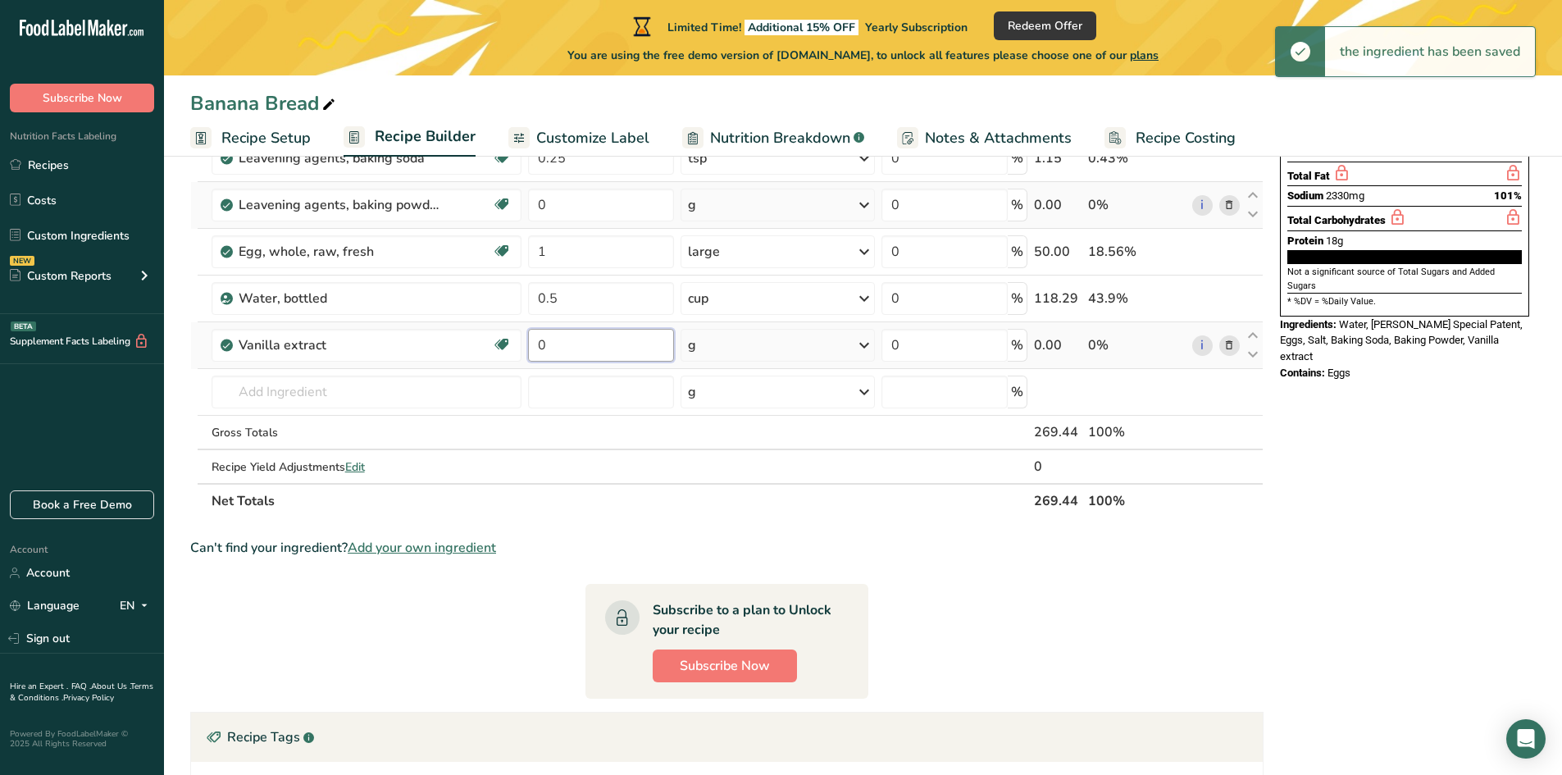
click at [563, 346] on input "0" at bounding box center [601, 345] width 146 height 33
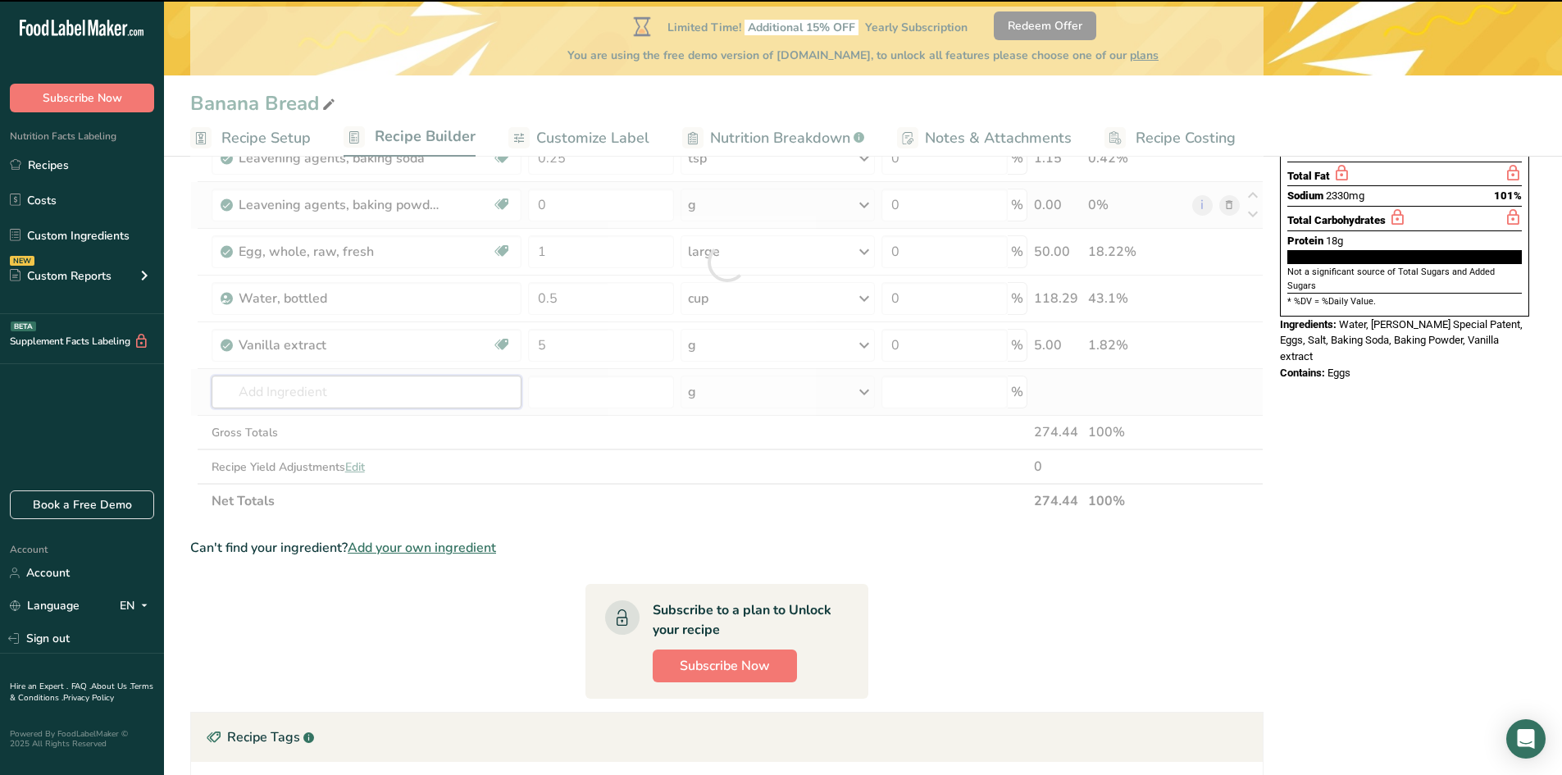
click at [289, 396] on input "text" at bounding box center [367, 392] width 310 height 33
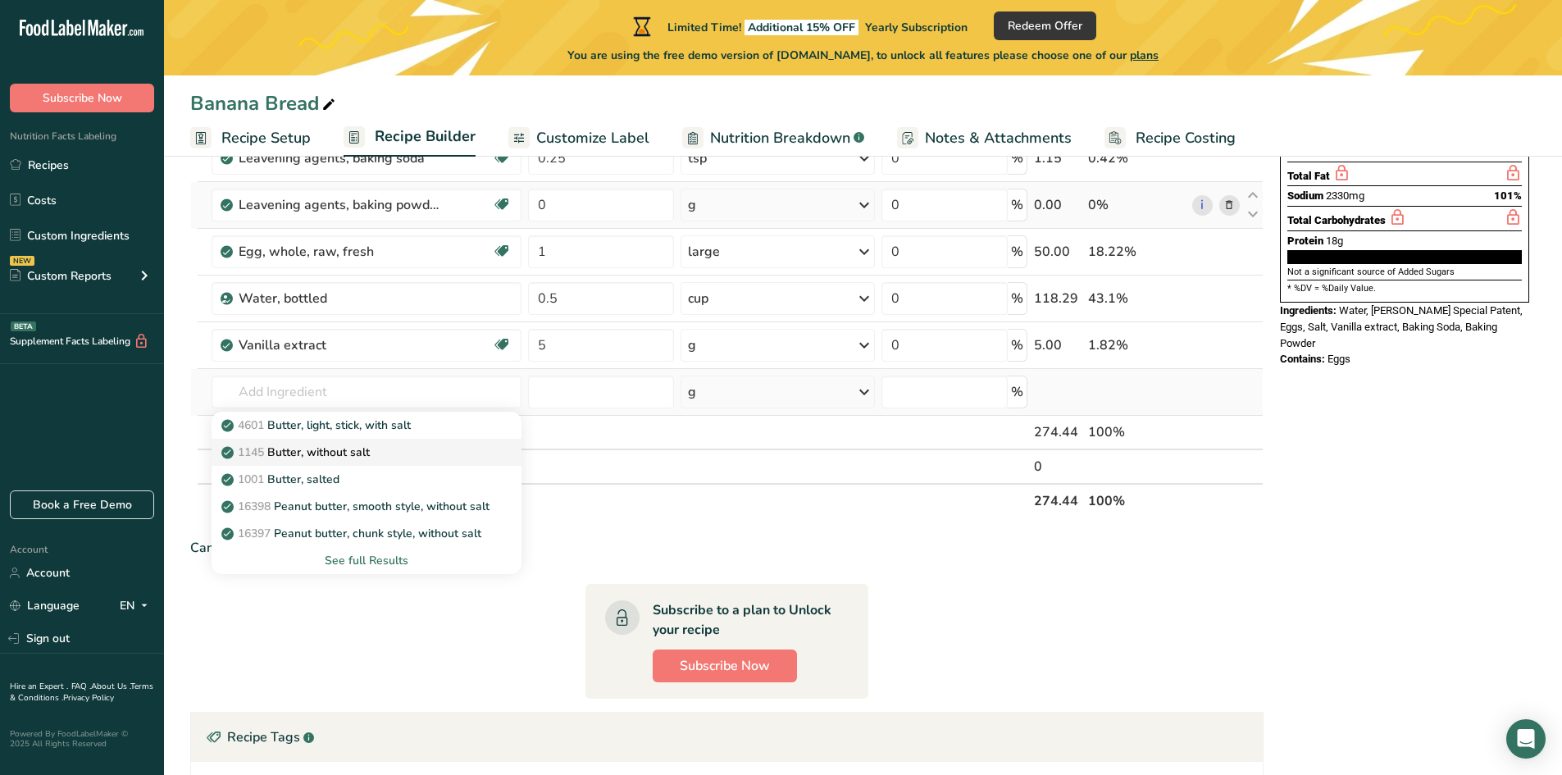
click at [303, 448] on p "1145 Butter, without salt" at bounding box center [297, 452] width 145 height 17
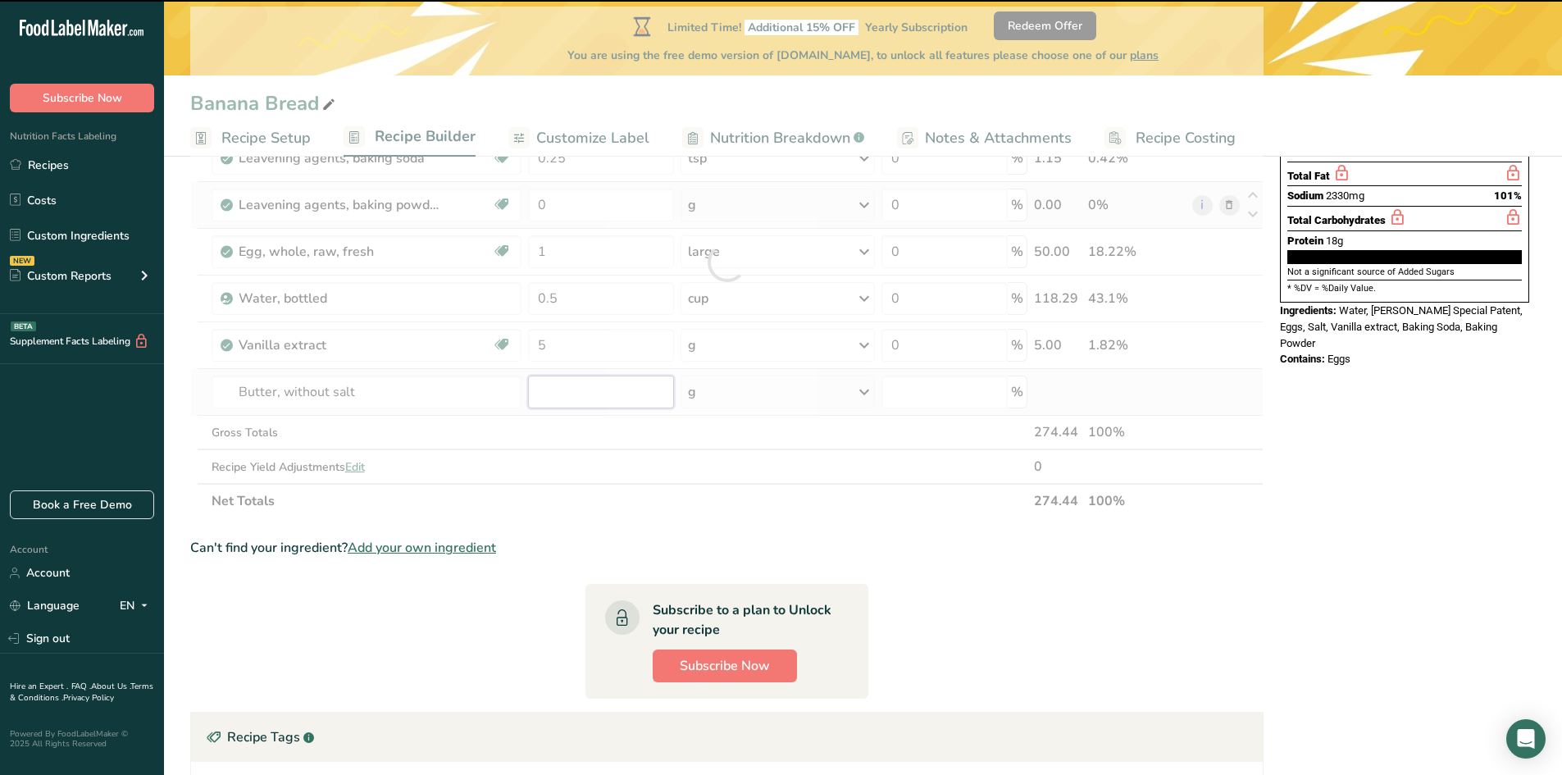
click at [561, 393] on input "number" at bounding box center [601, 392] width 146 height 33
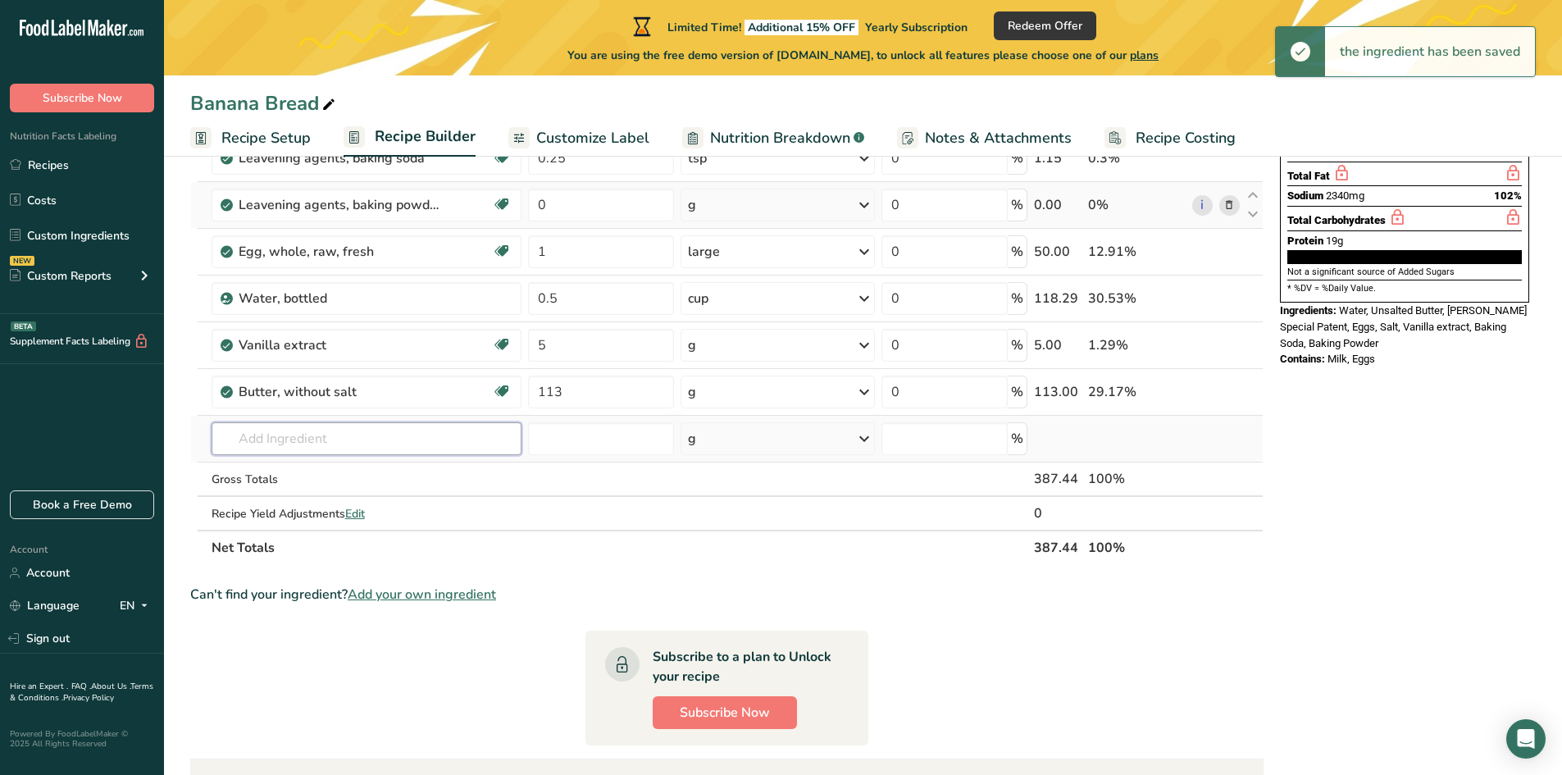
click at [332, 441] on input "text" at bounding box center [367, 438] width 310 height 33
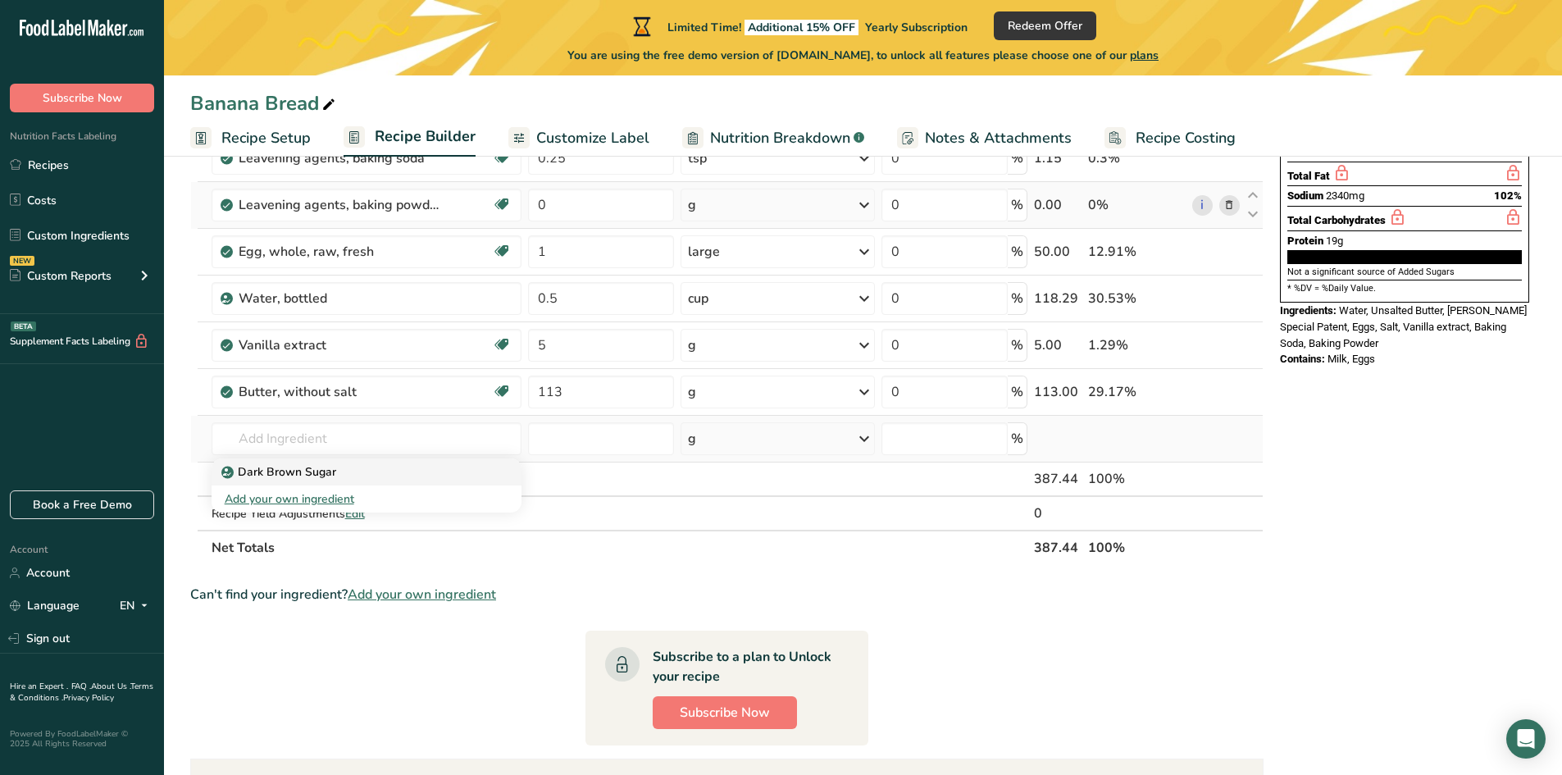
click at [313, 471] on p "Dark Brown Sugar" at bounding box center [281, 471] width 112 height 17
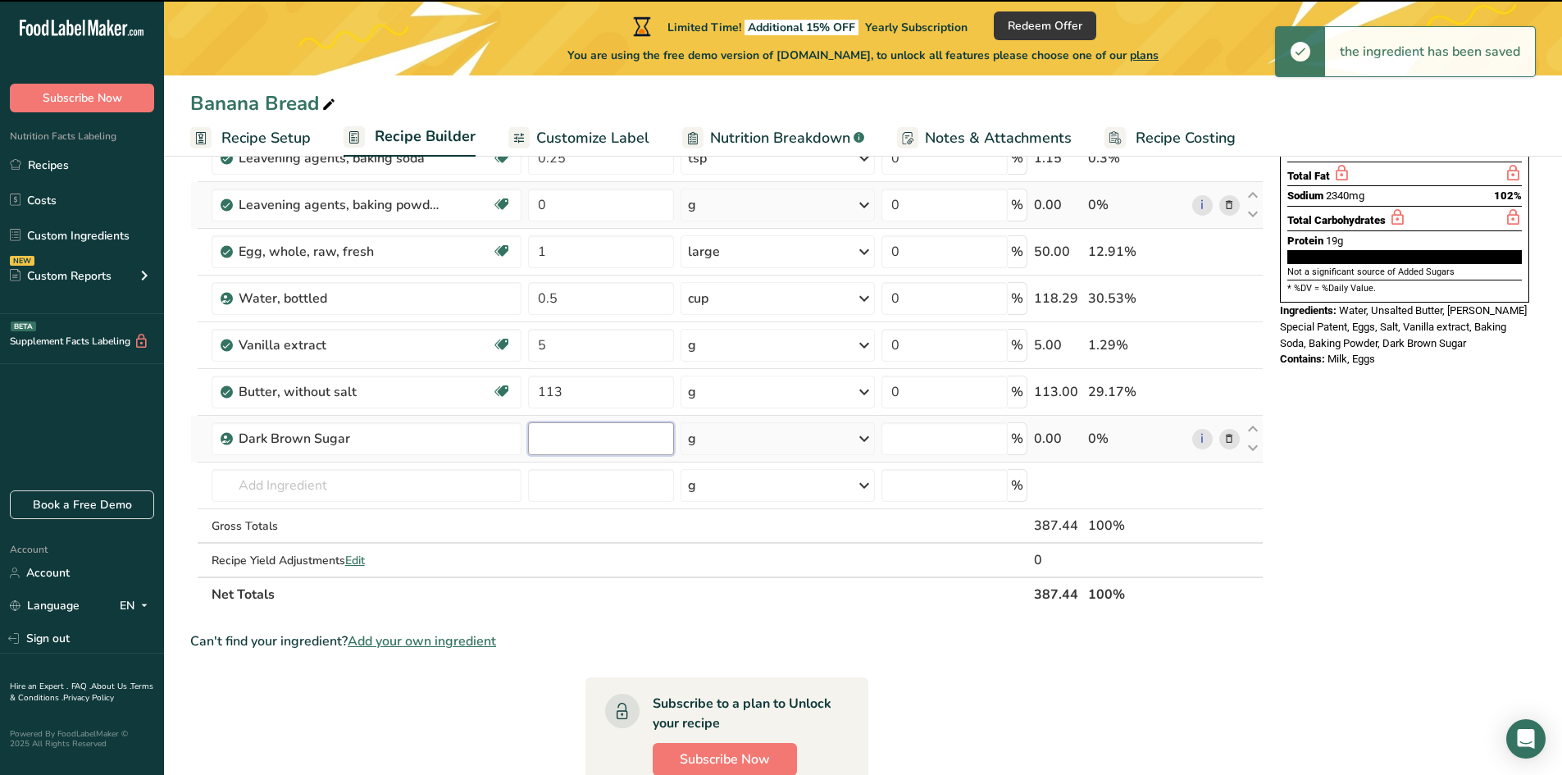
click at [588, 441] on input "number" at bounding box center [601, 438] width 146 height 33
click at [296, 483] on input "text" at bounding box center [367, 485] width 310 height 33
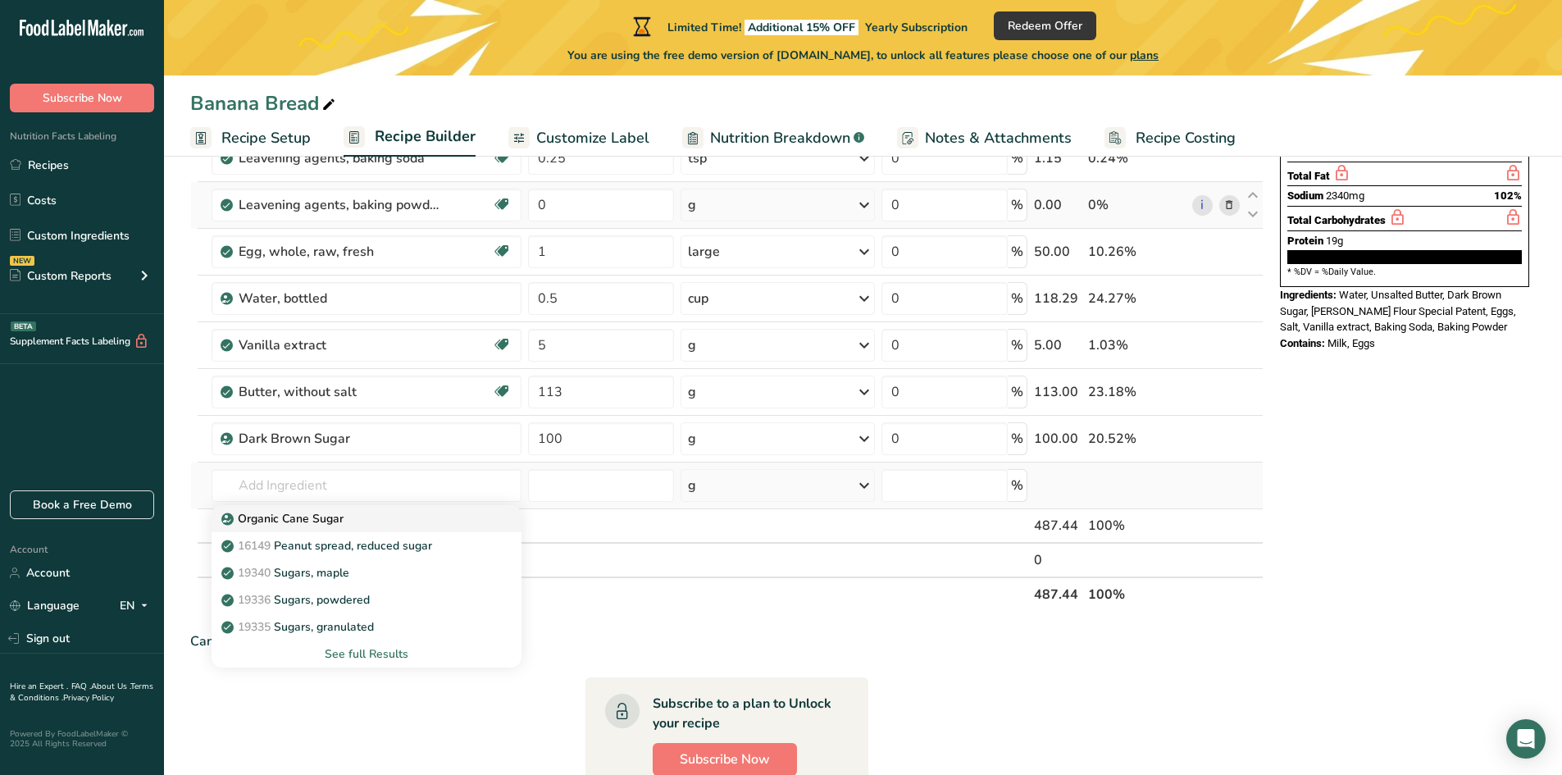
click at [290, 520] on p "Organic Cane Sugar" at bounding box center [284, 518] width 119 height 17
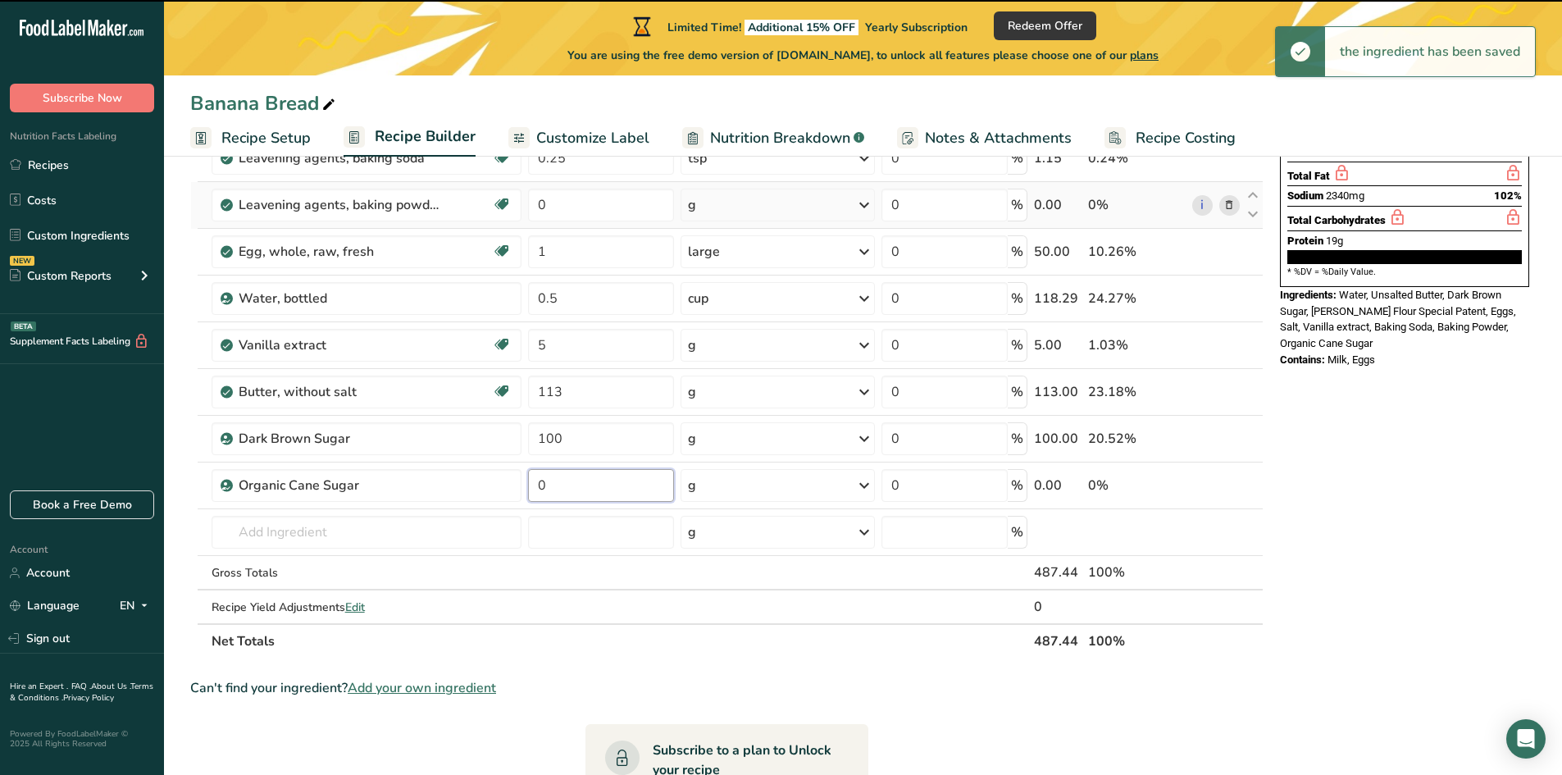
click at [565, 488] on input "0" at bounding box center [601, 485] width 146 height 33
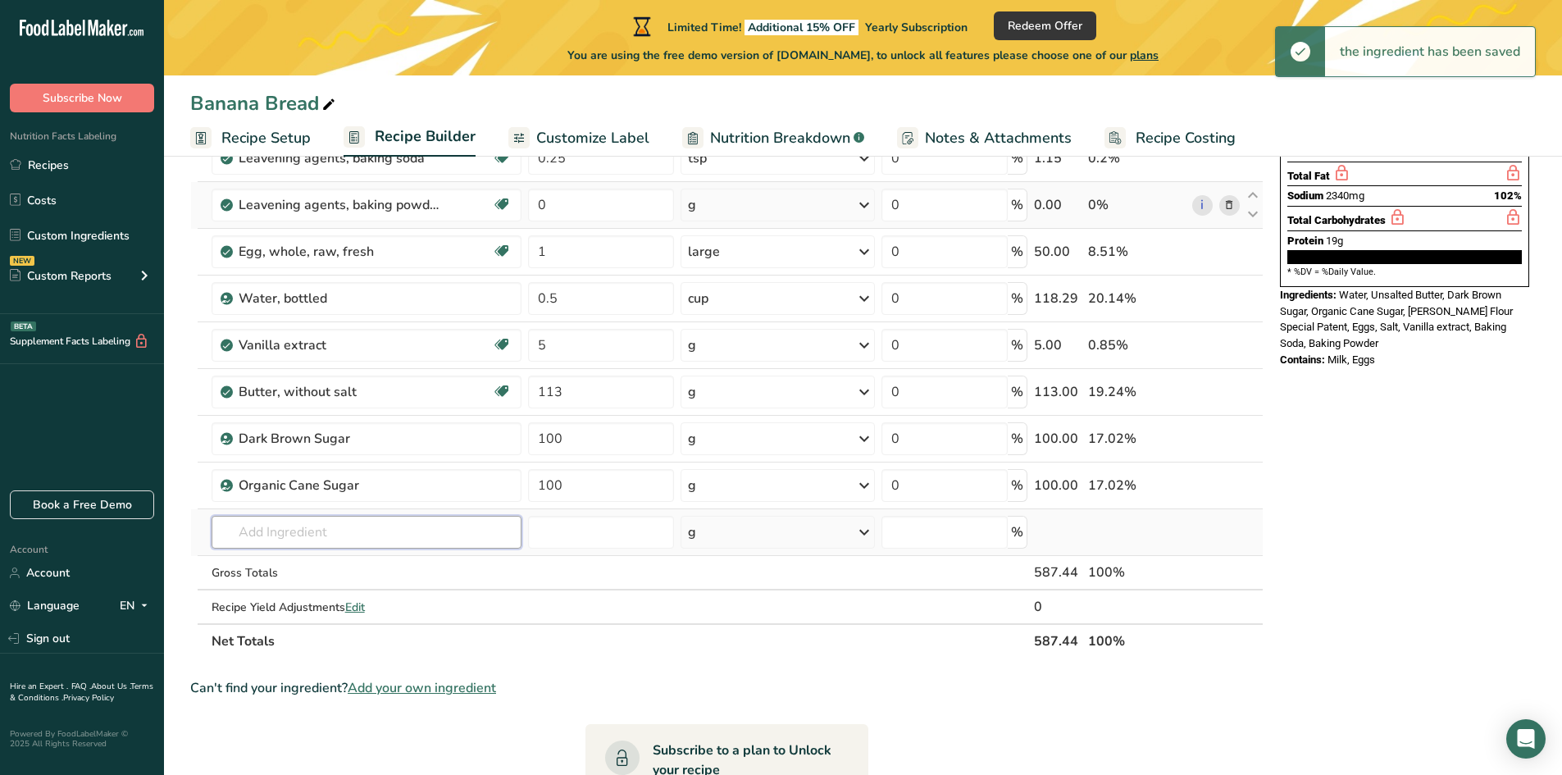
click at [316, 534] on input "text" at bounding box center [367, 532] width 310 height 33
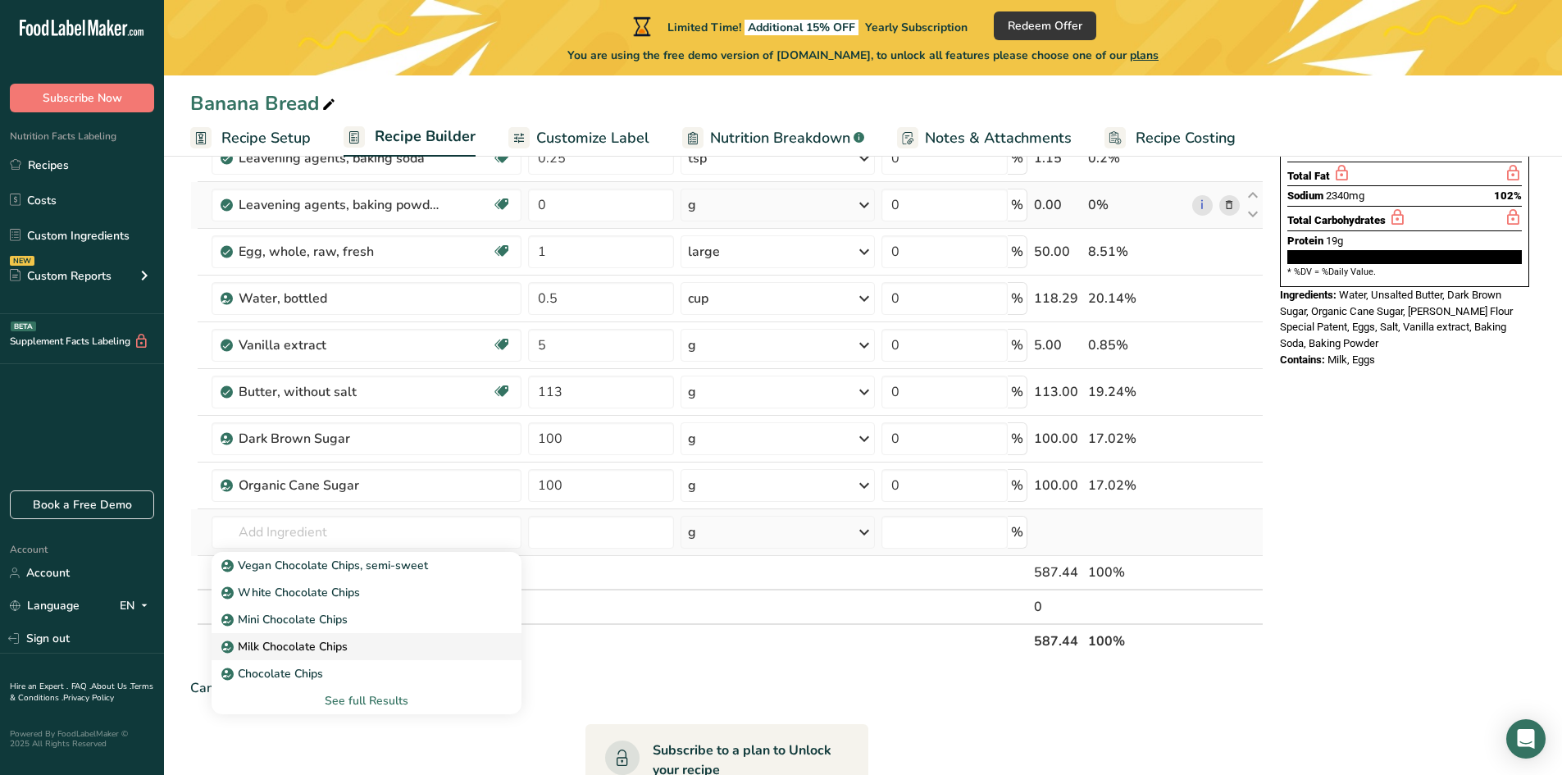
click at [307, 648] on p "Milk Chocolate Chips" at bounding box center [286, 646] width 123 height 17
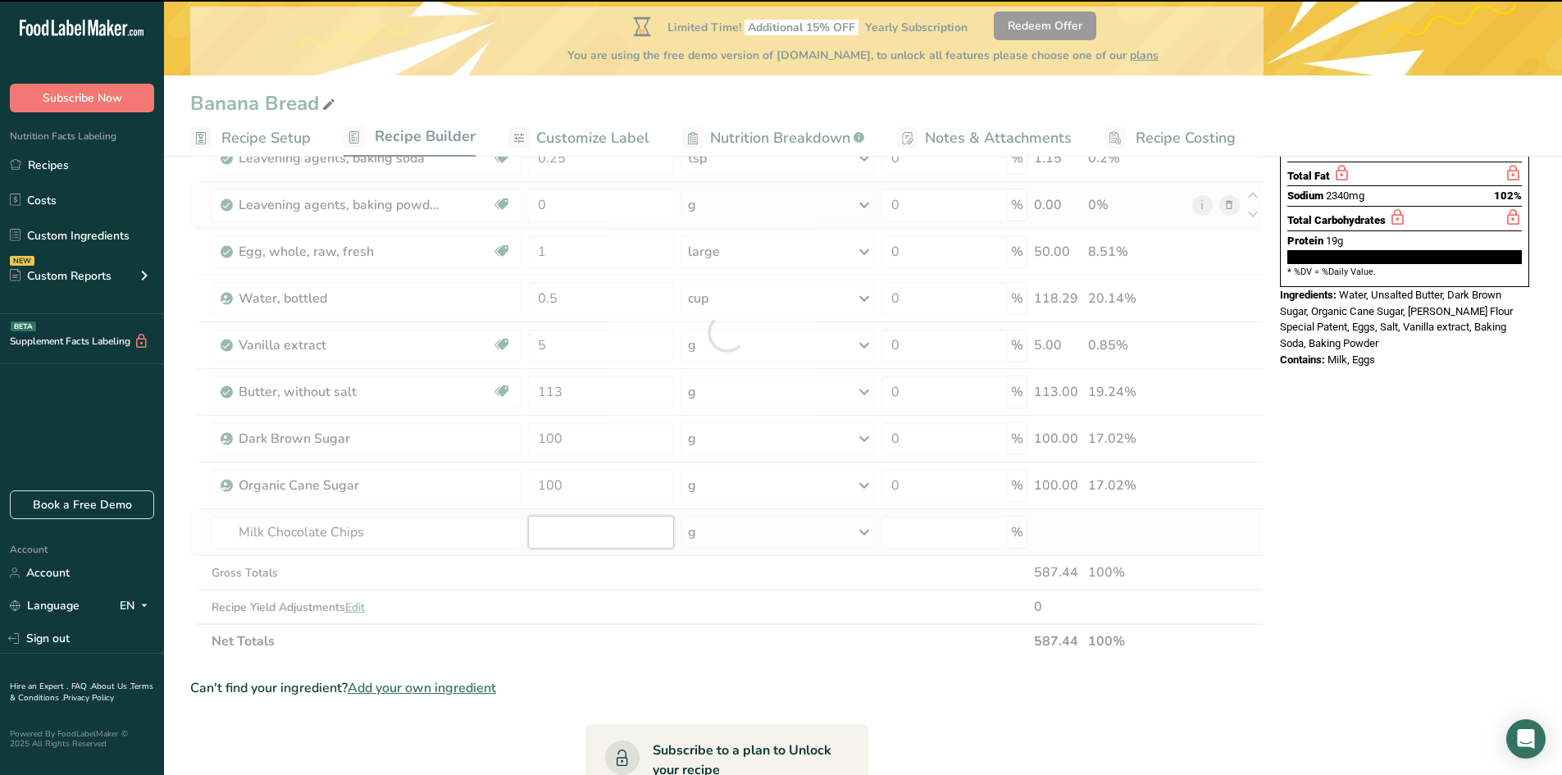
click at [556, 530] on input "number" at bounding box center [601, 532] width 146 height 33
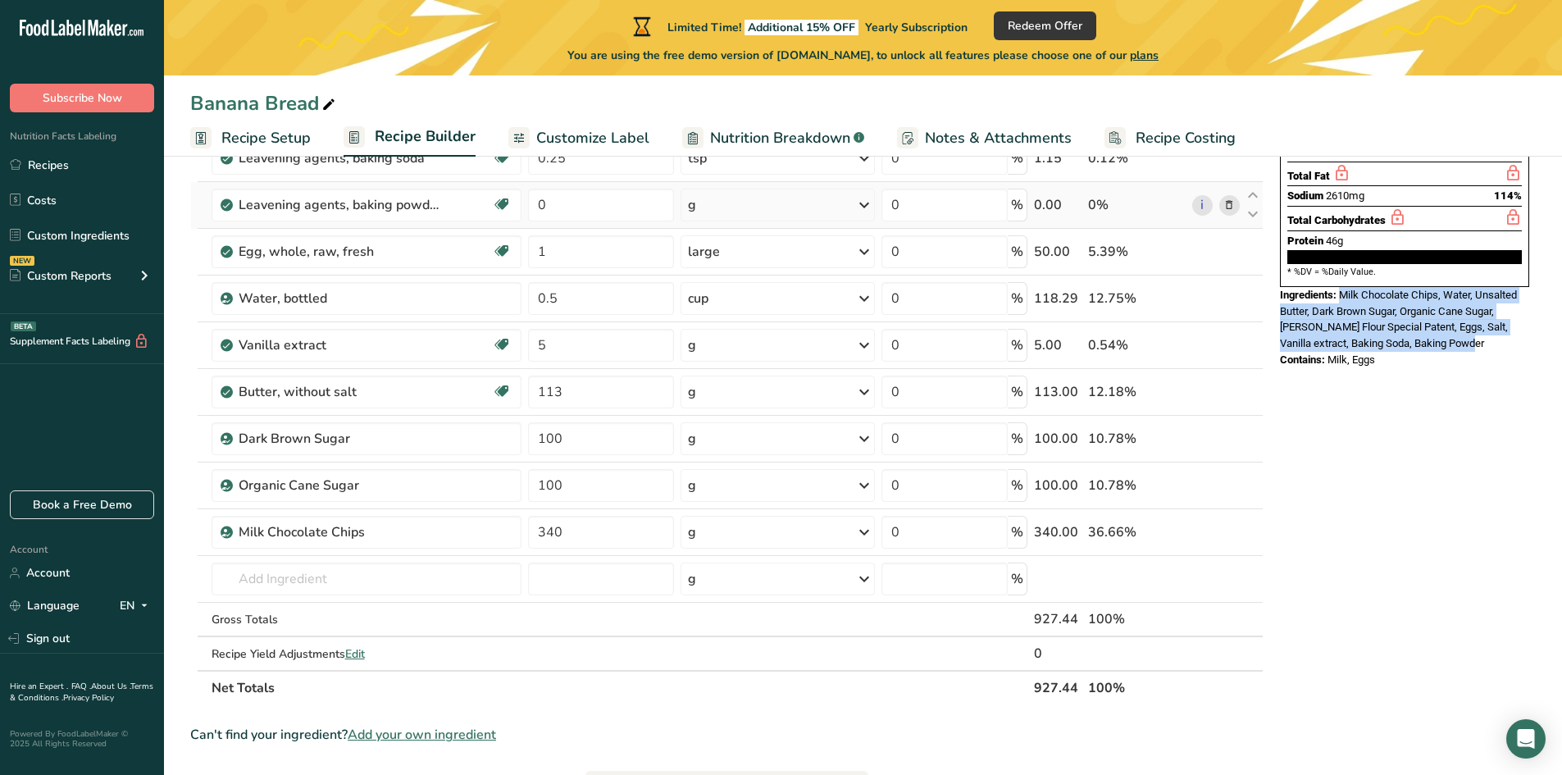
drag, startPoint x: 1455, startPoint y: 306, endPoint x: 1341, endPoint y: 257, distance: 124.6
click at [1341, 287] on div "Ingredients: Milk Chocolate Chips, Water, Unsalted Butter, Dark Brown Sugar, Or…" at bounding box center [1404, 319] width 249 height 65
copy span "Milk Chocolate Chips, Water, Unsalted Butter, Dark Brown Sugar, Organic Cane Su…"
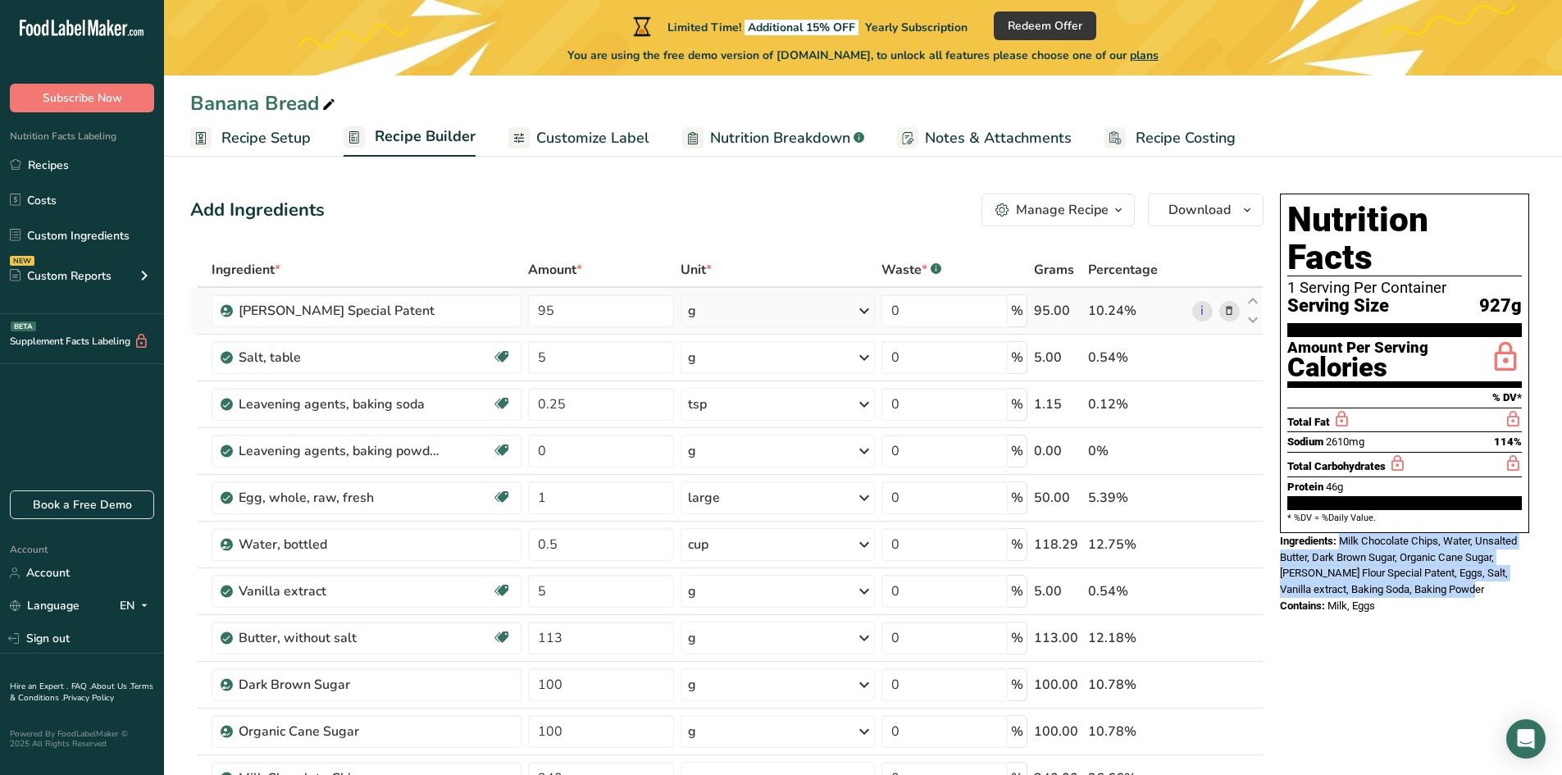
click at [1219, 317] on span at bounding box center [1229, 311] width 20 height 20
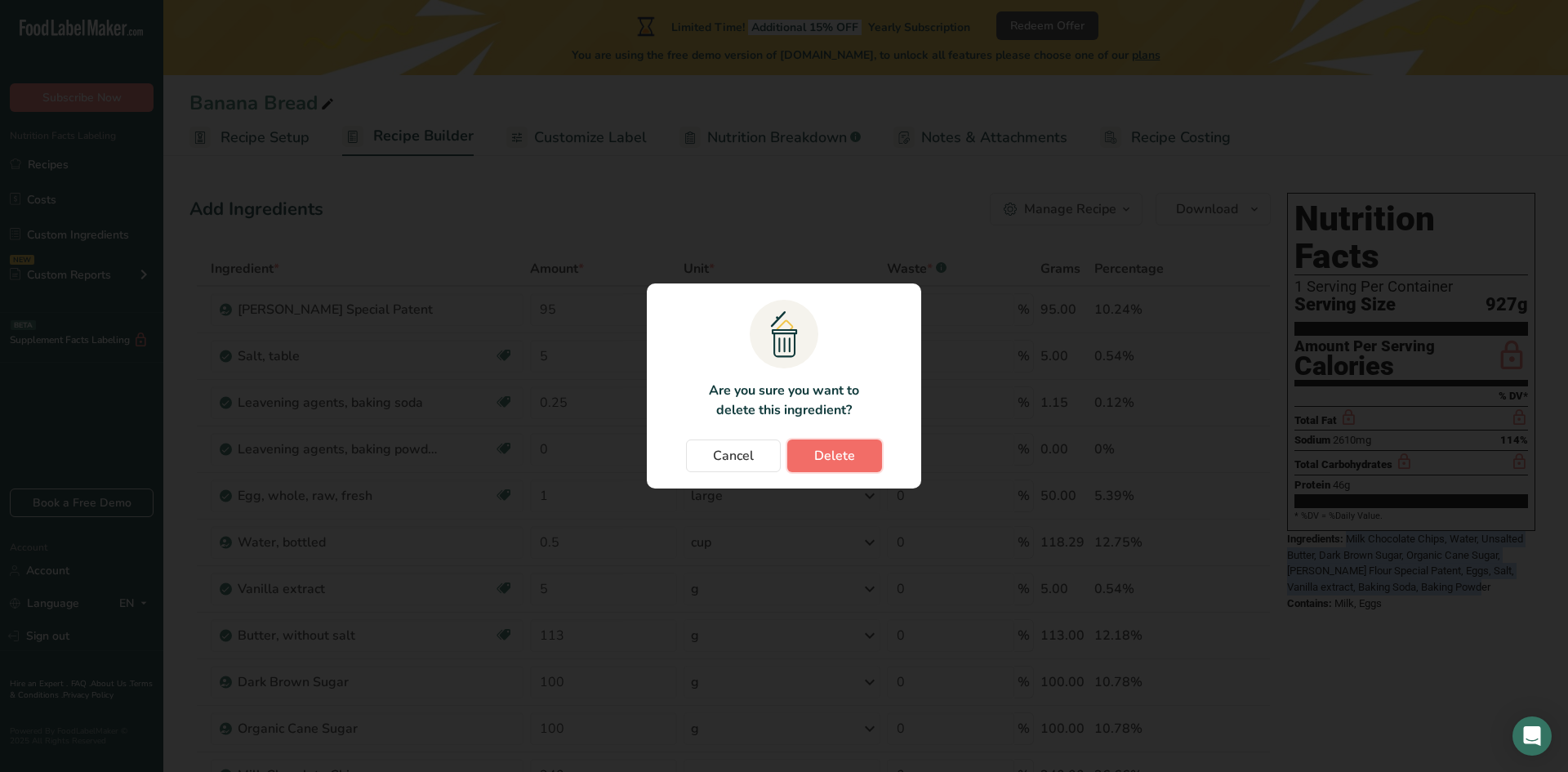
click at [825, 461] on span "Delete" at bounding box center [834, 456] width 41 height 20
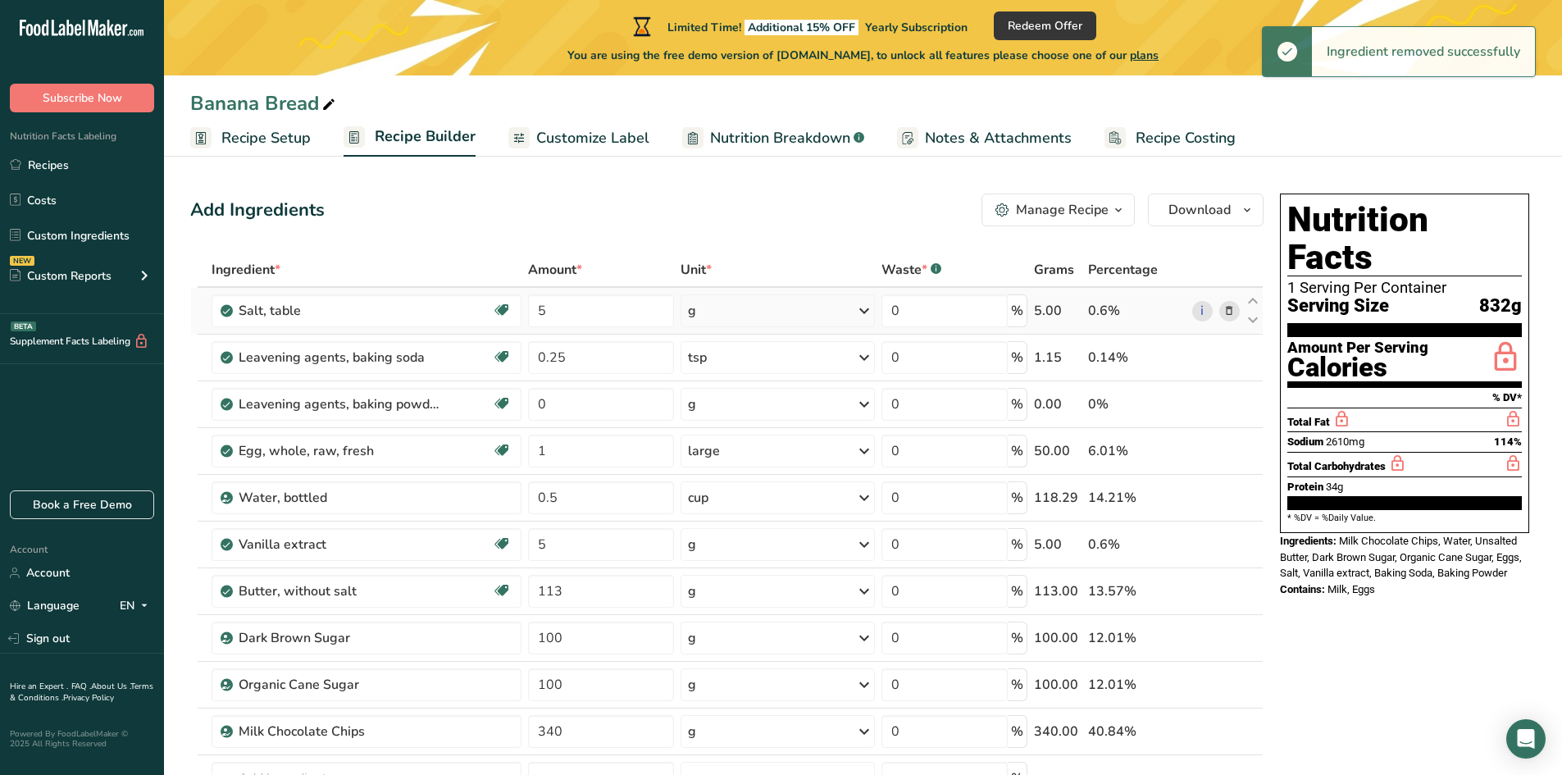
click at [1234, 312] on icon at bounding box center [1228, 311] width 11 height 17
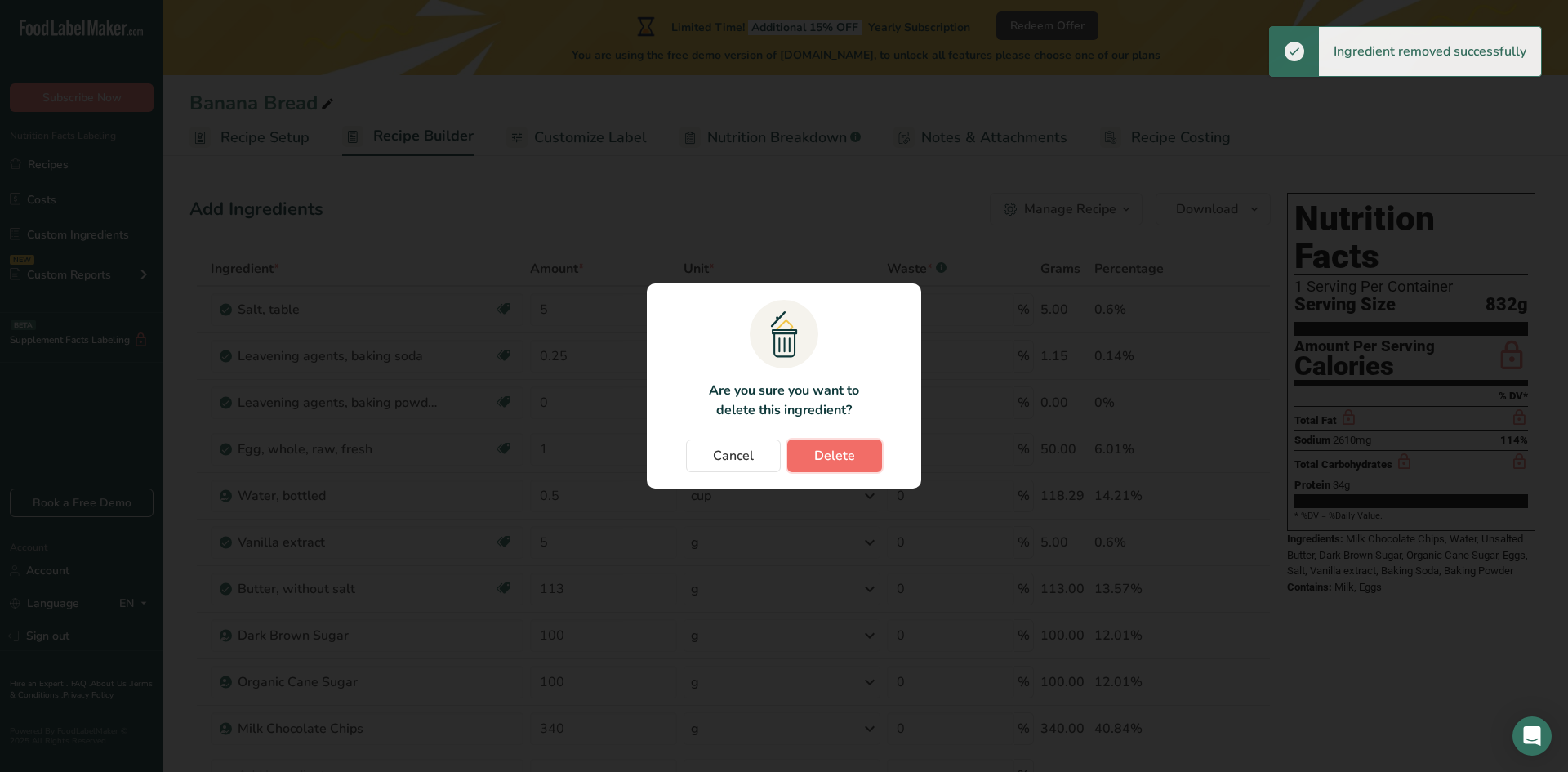
click at [826, 451] on span "Delete" at bounding box center [834, 456] width 41 height 20
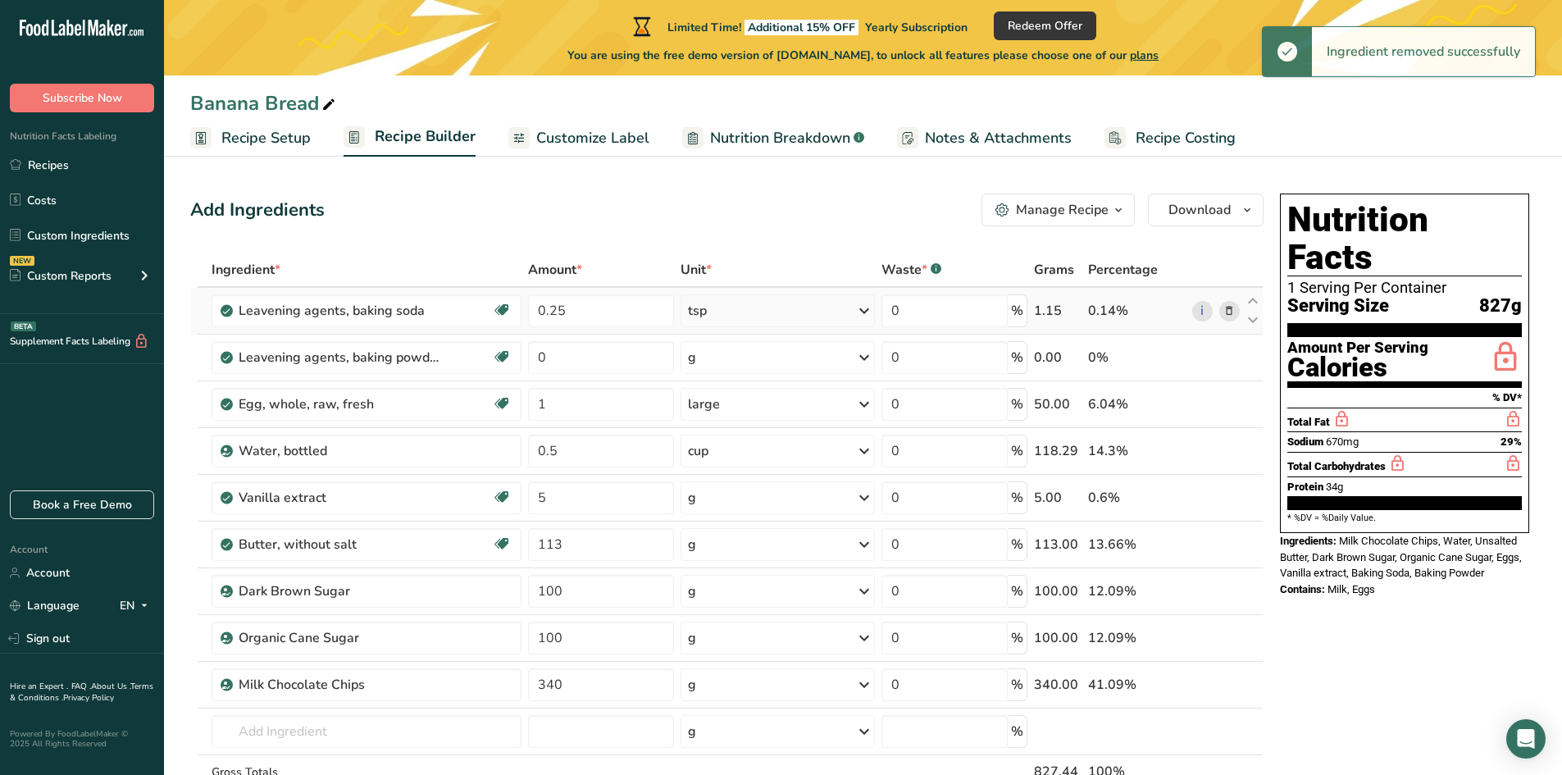
click at [1233, 314] on icon at bounding box center [1228, 311] width 11 height 17
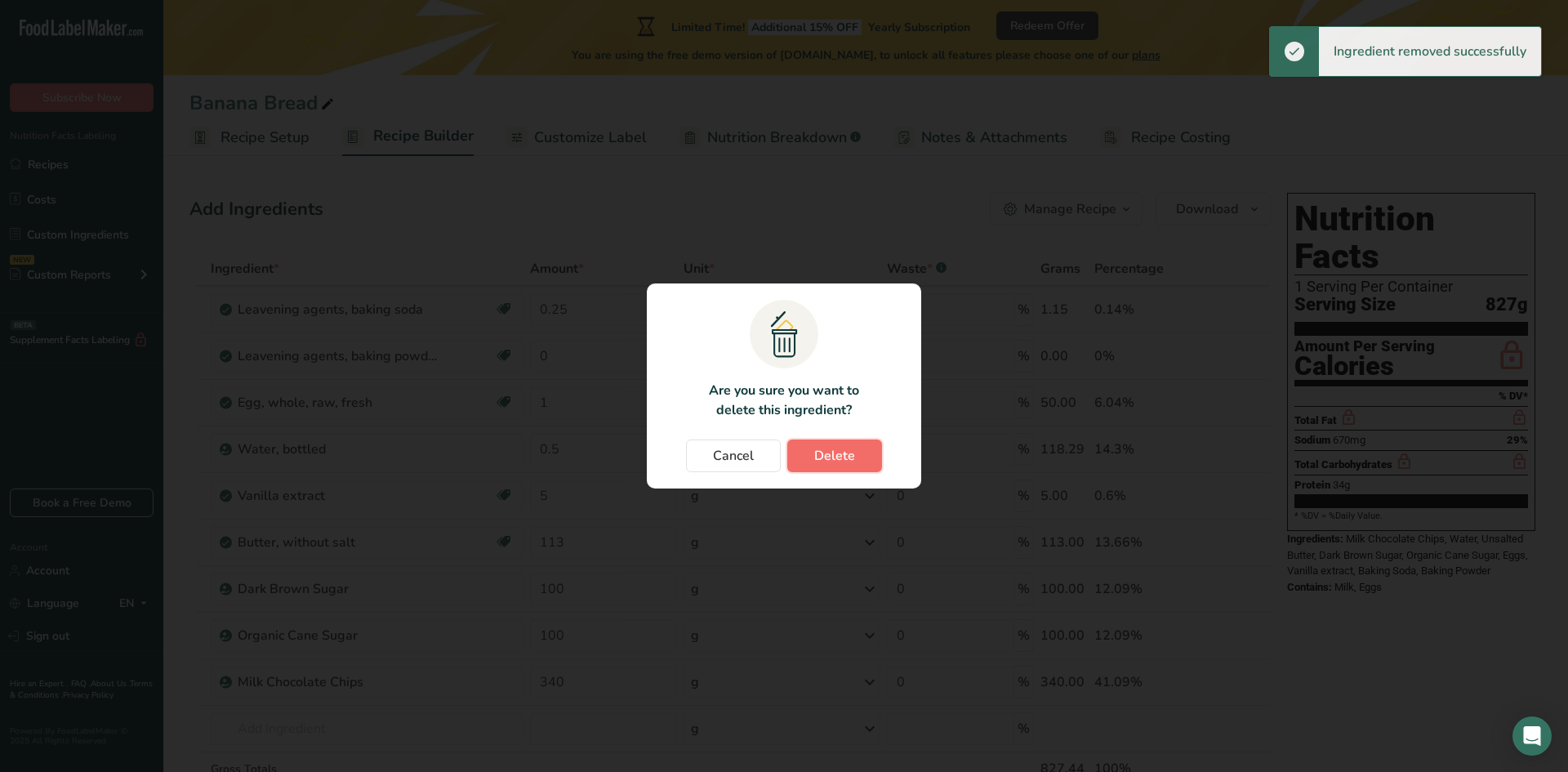
click at [858, 462] on button "Delete" at bounding box center [834, 455] width 95 height 33
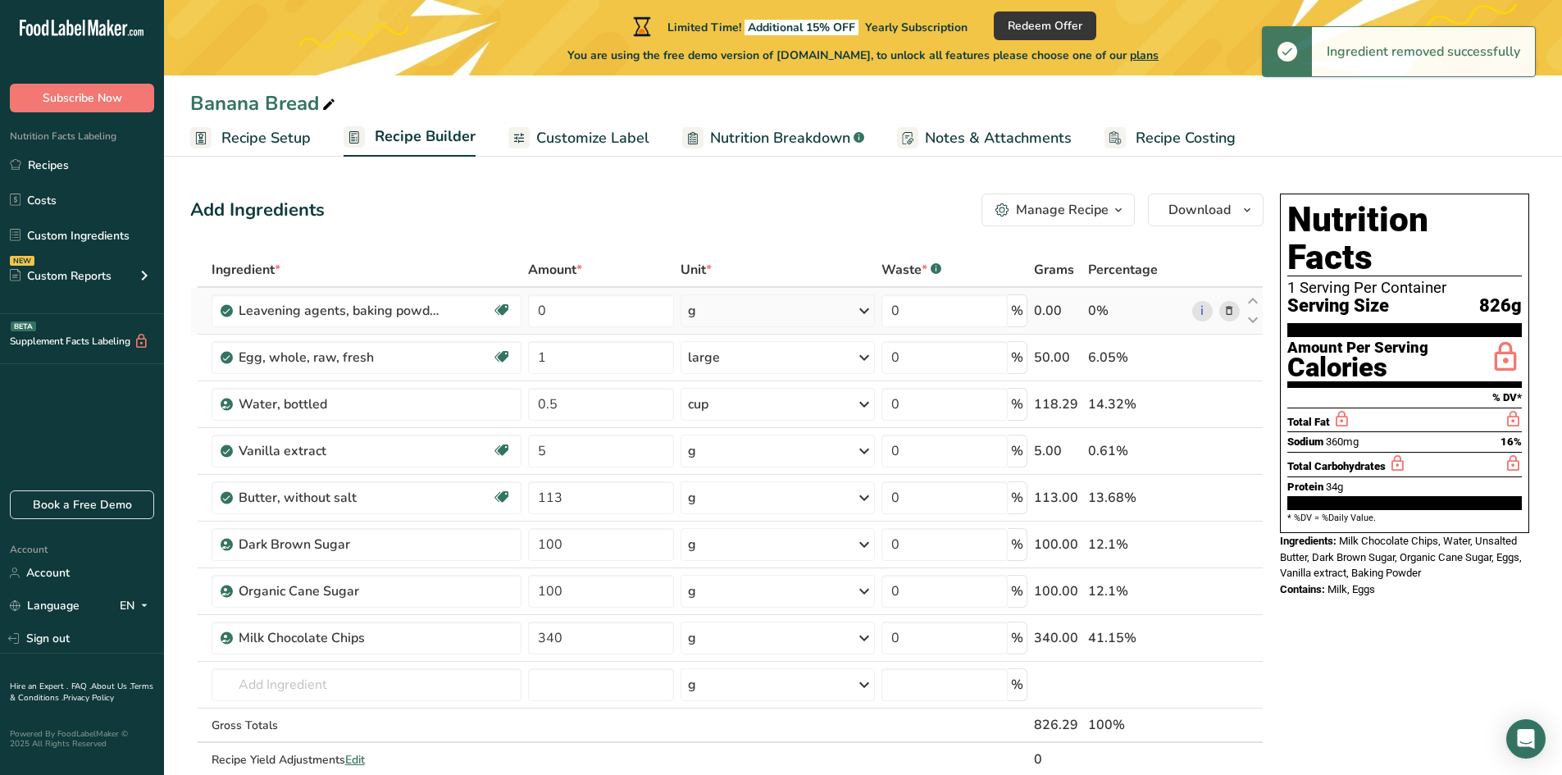
click at [1230, 308] on icon at bounding box center [1228, 311] width 11 height 17
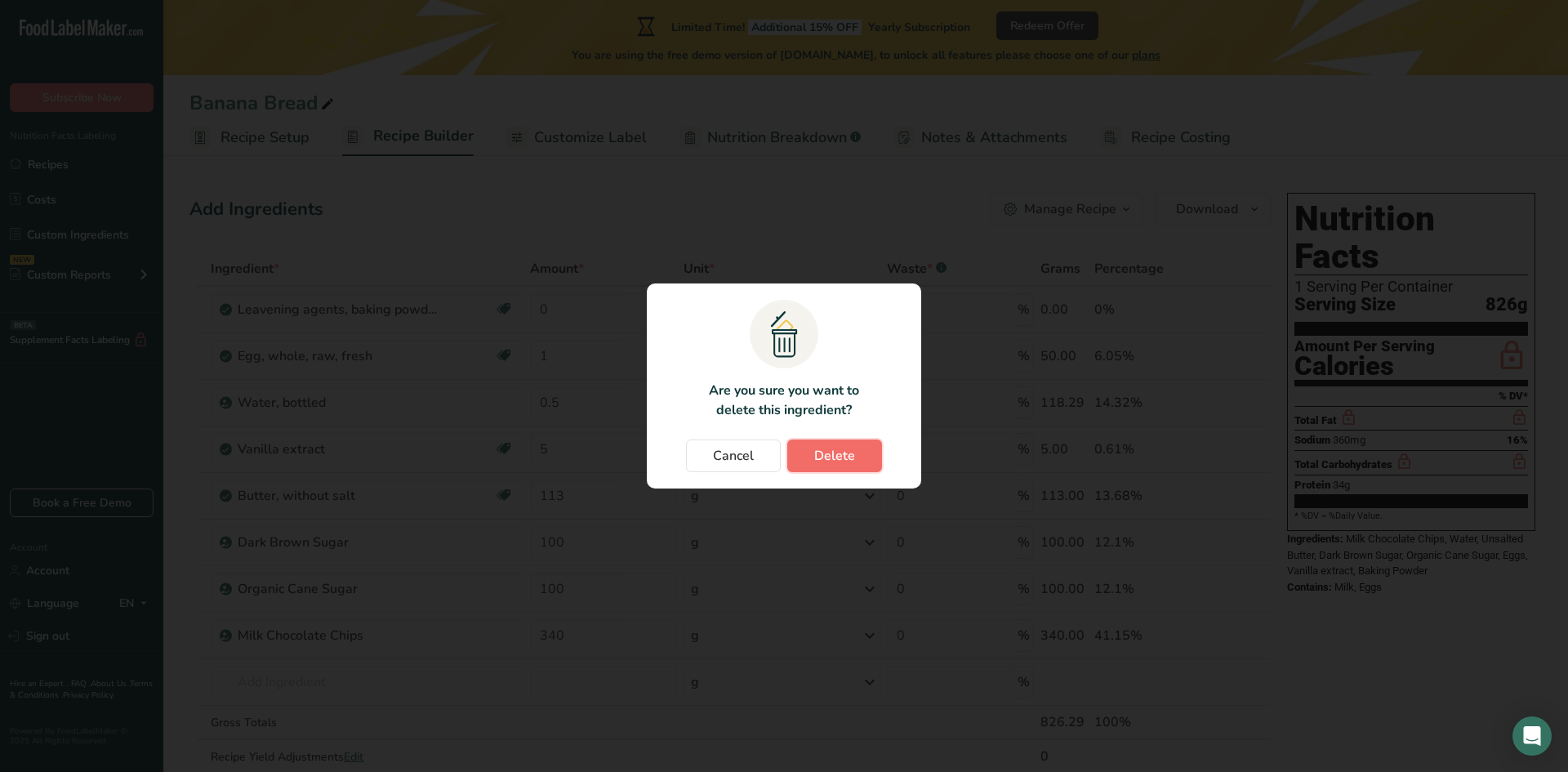
click at [795, 446] on button "Delete" at bounding box center [834, 455] width 95 height 33
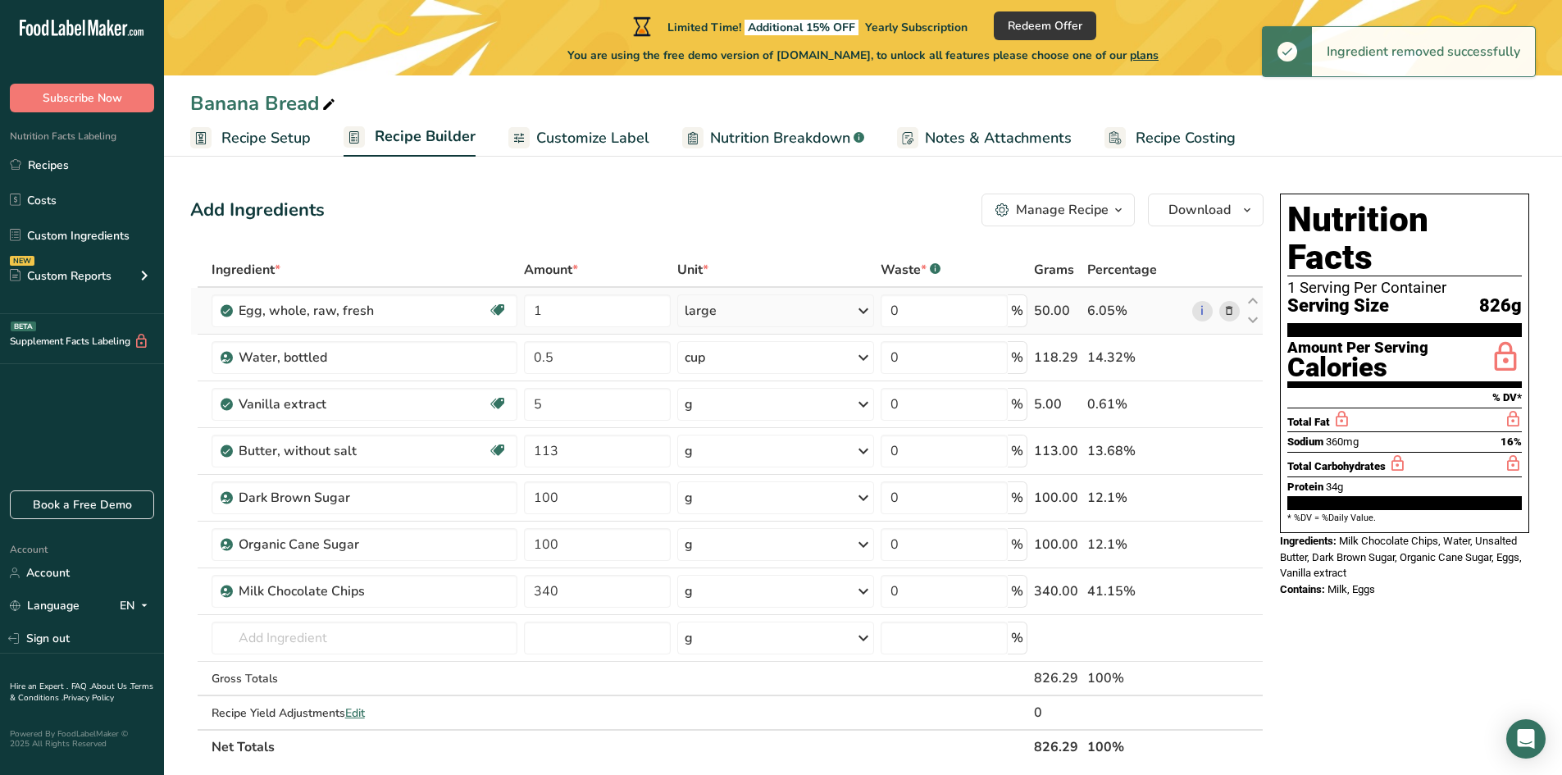
click at [1226, 306] on icon at bounding box center [1228, 311] width 11 height 17
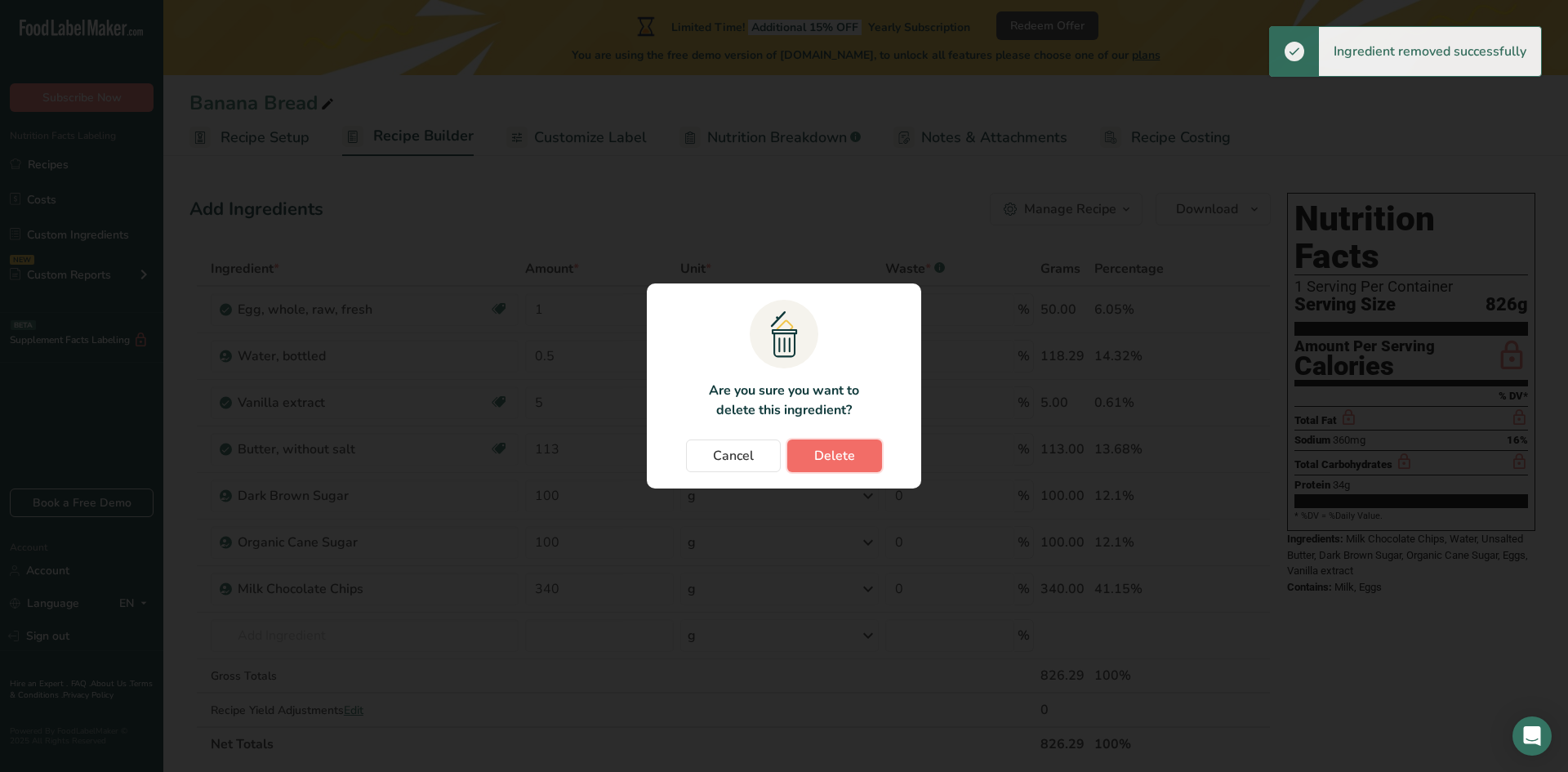
click at [856, 459] on button "Delete" at bounding box center [834, 455] width 95 height 33
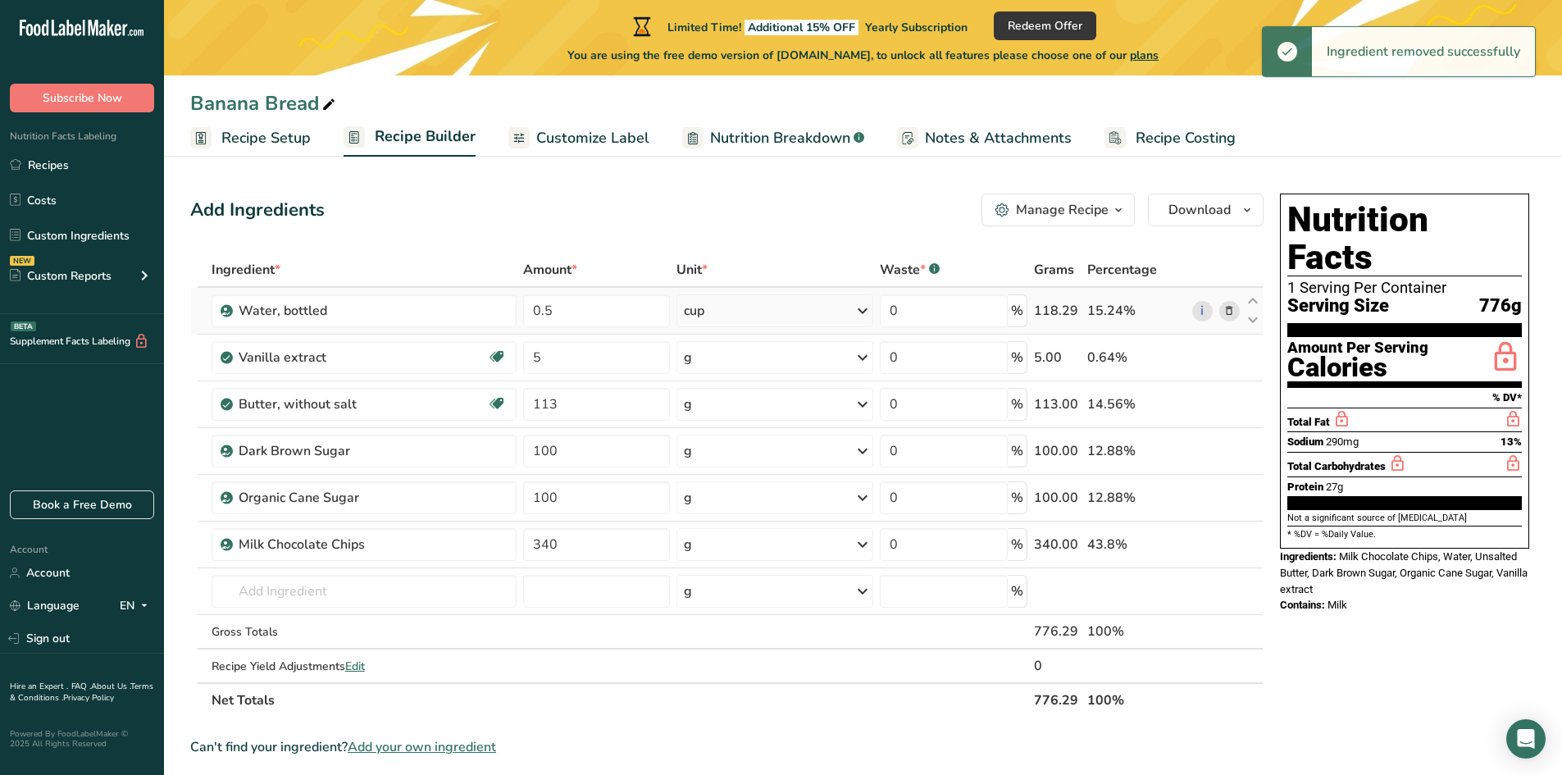
click at [1225, 314] on icon at bounding box center [1228, 311] width 11 height 17
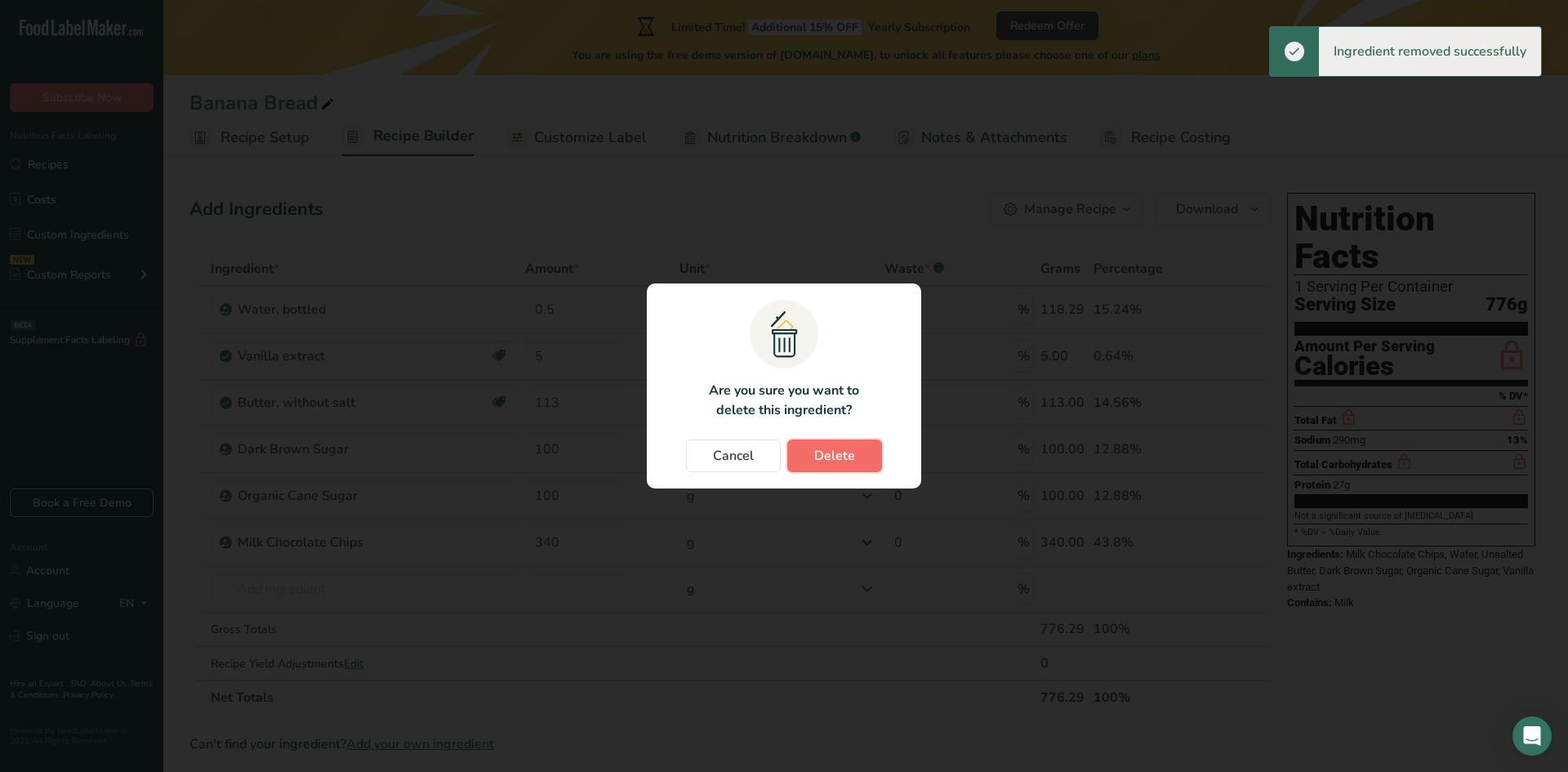
click at [805, 469] on button "Delete" at bounding box center [834, 455] width 95 height 33
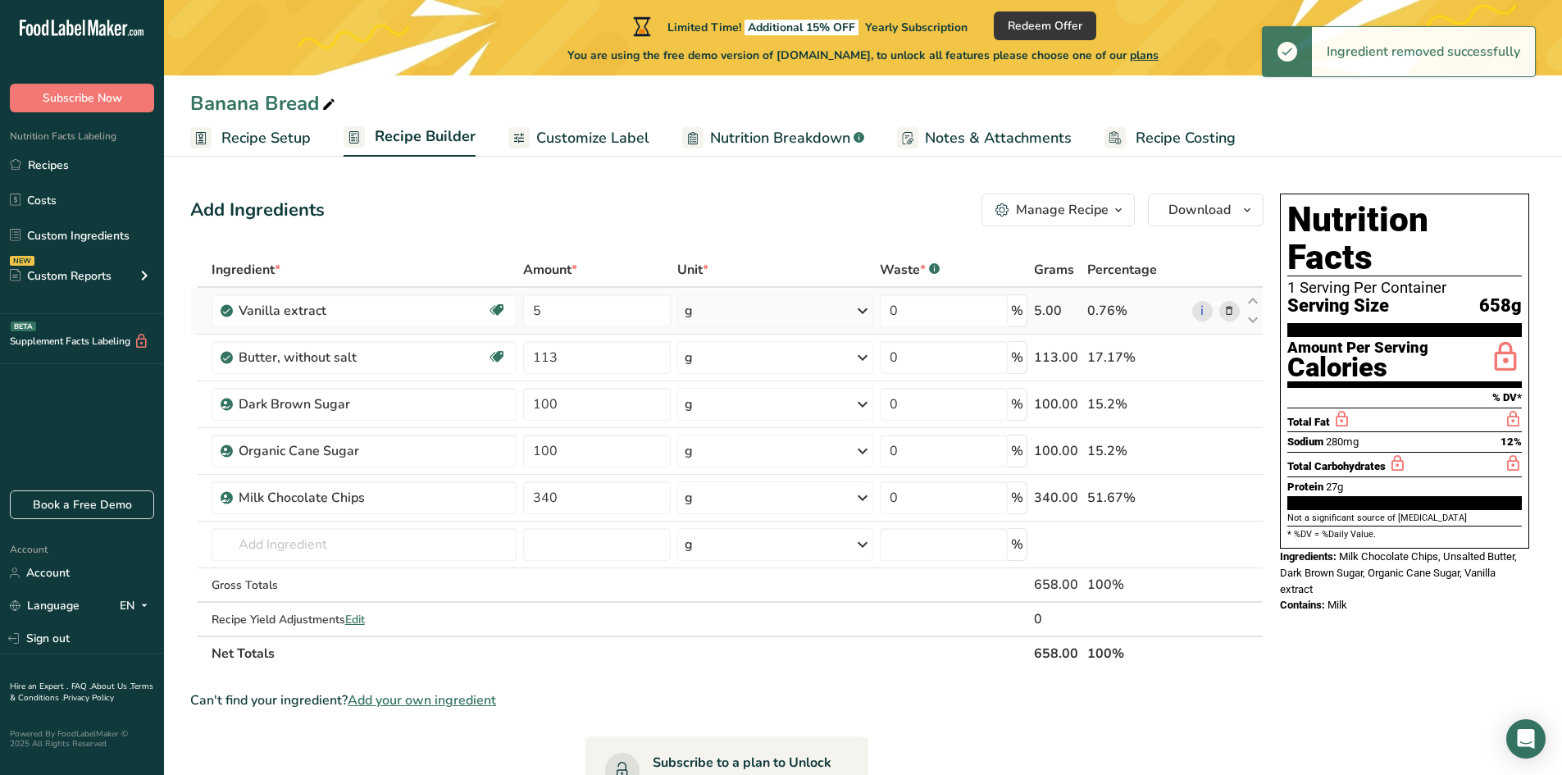
click at [1225, 305] on icon at bounding box center [1228, 311] width 11 height 17
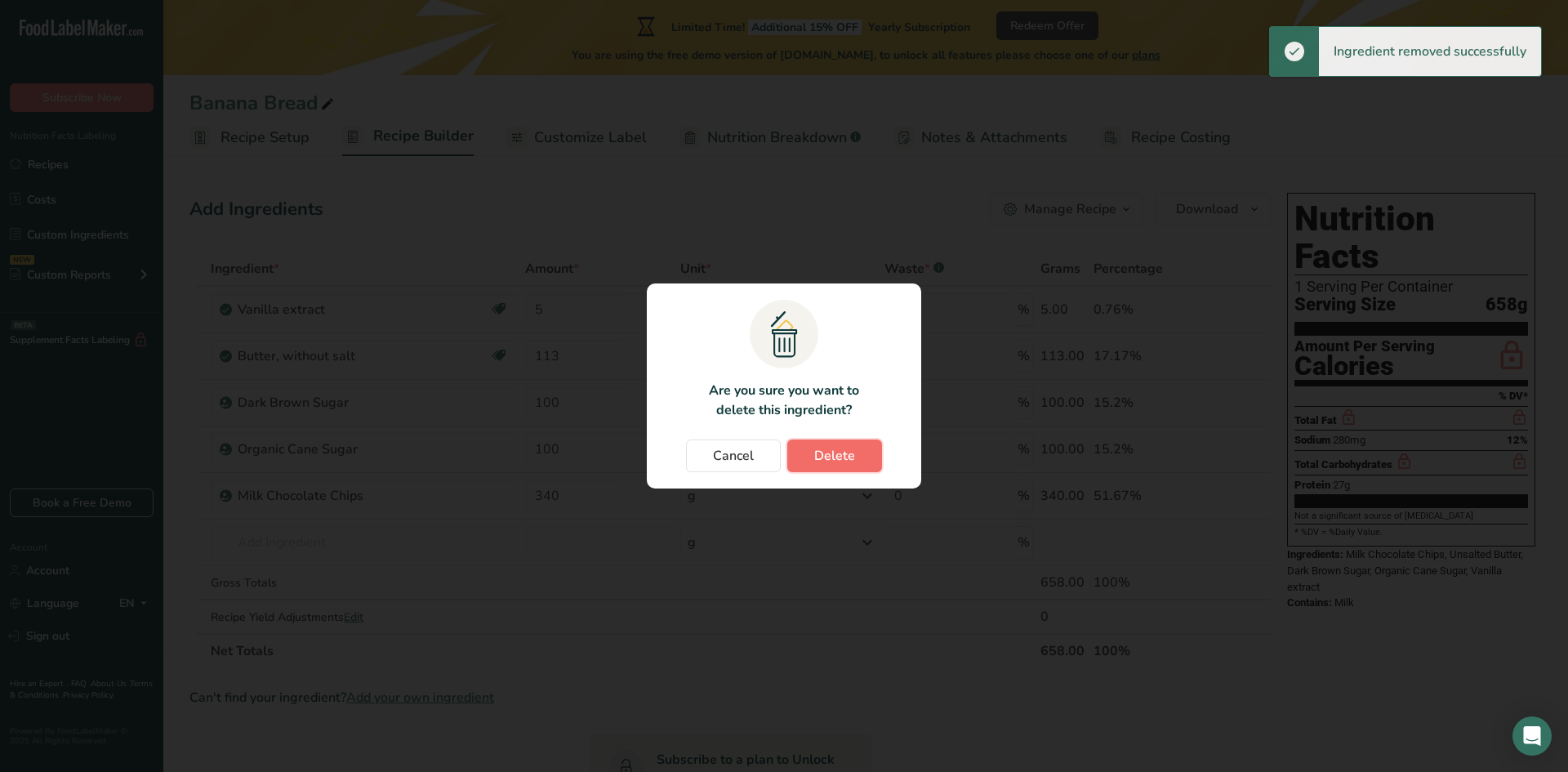
click at [847, 447] on span "Delete" at bounding box center [834, 456] width 41 height 20
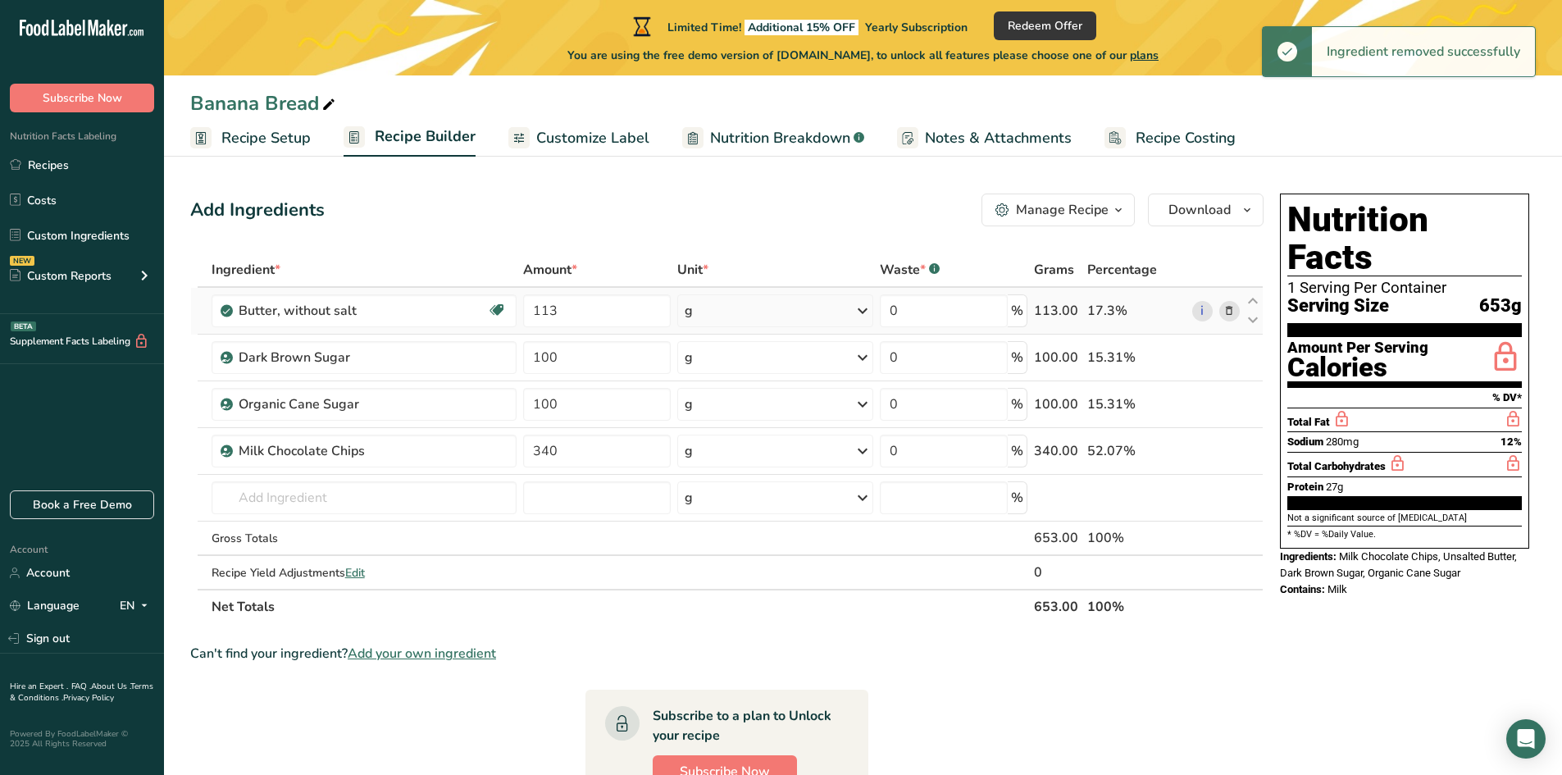
click at [1226, 308] on icon at bounding box center [1228, 311] width 11 height 17
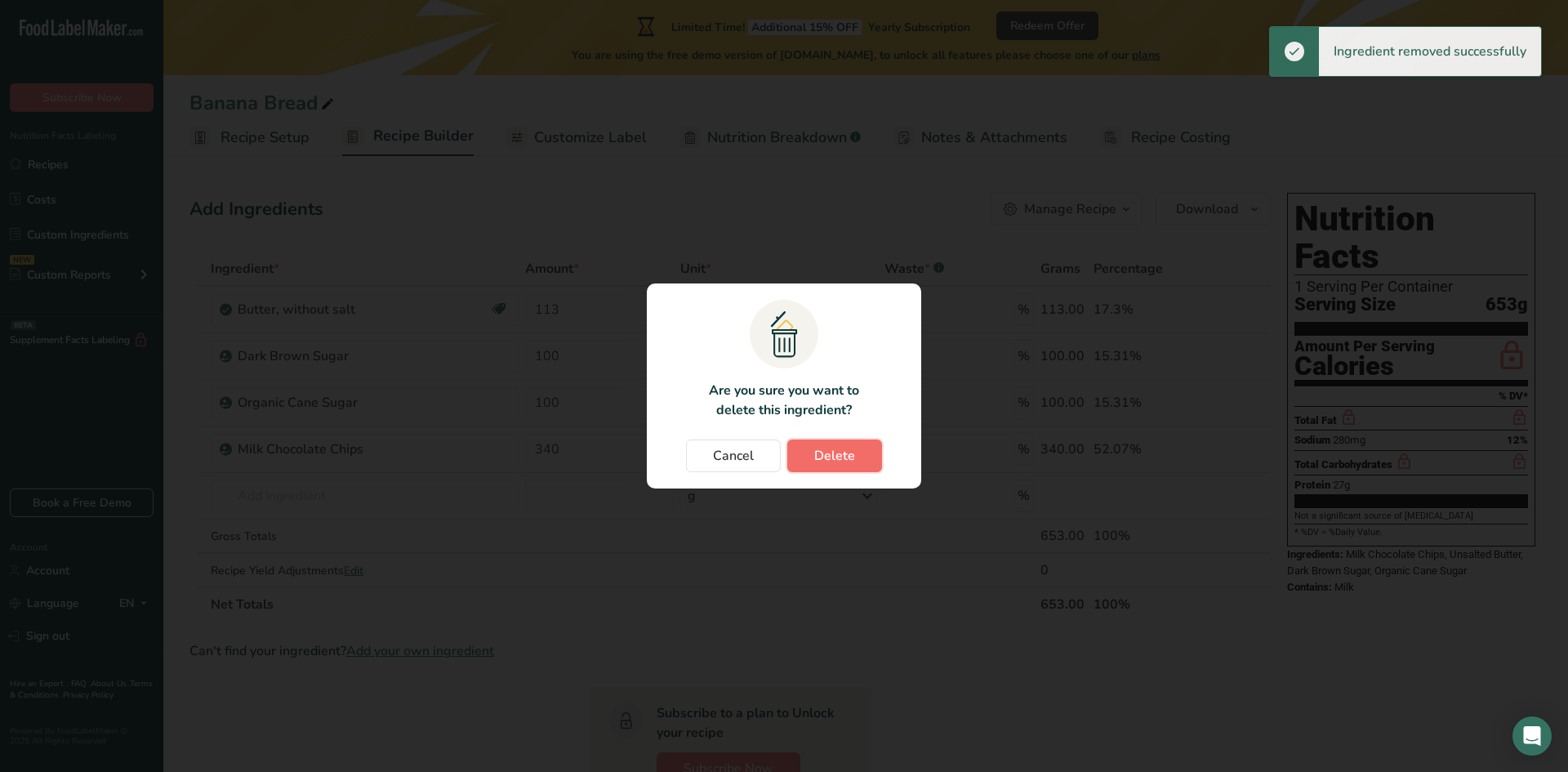
click at [851, 460] on span "Delete" at bounding box center [834, 456] width 41 height 20
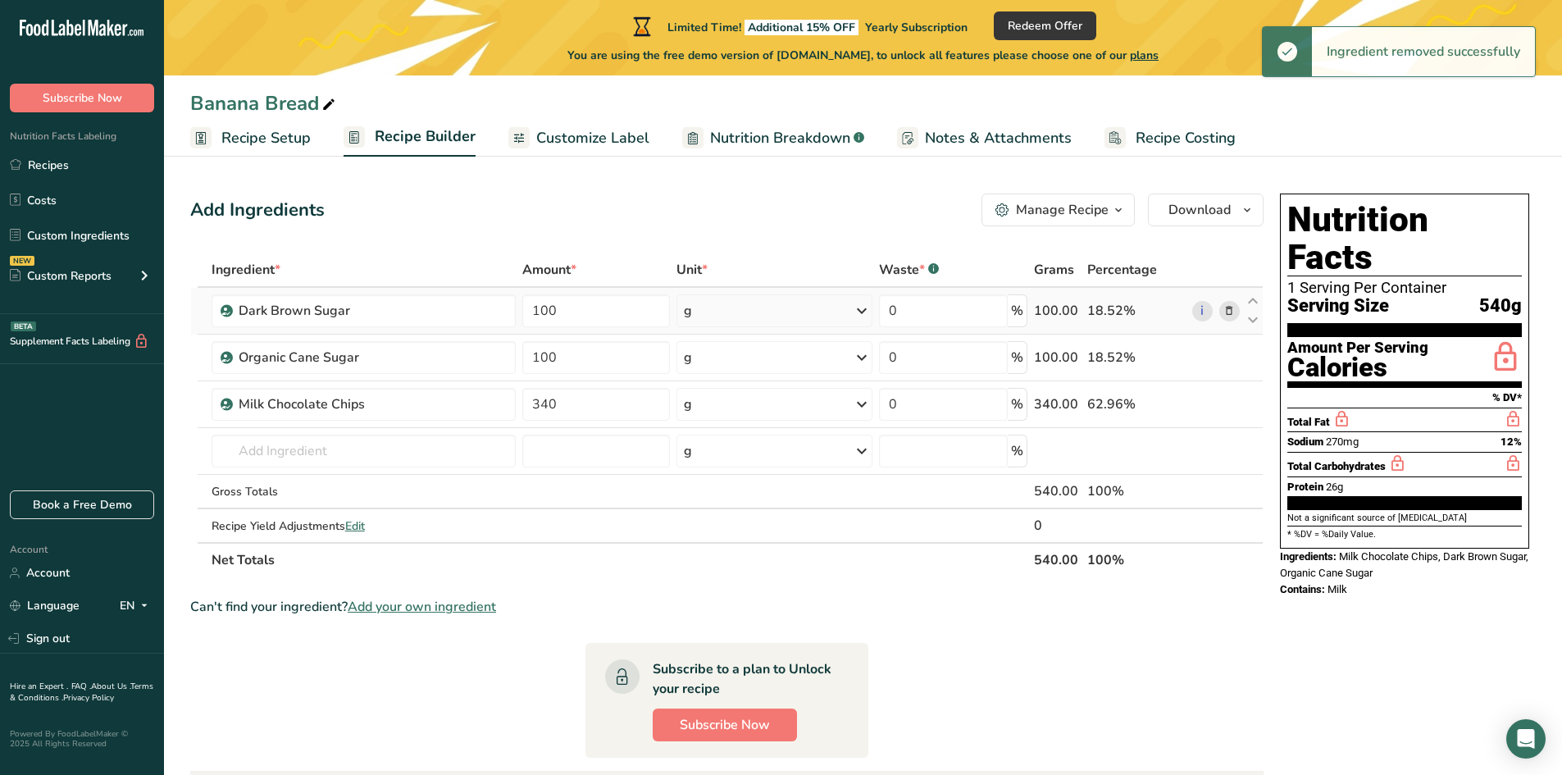
click at [1226, 309] on icon at bounding box center [1228, 311] width 11 height 17
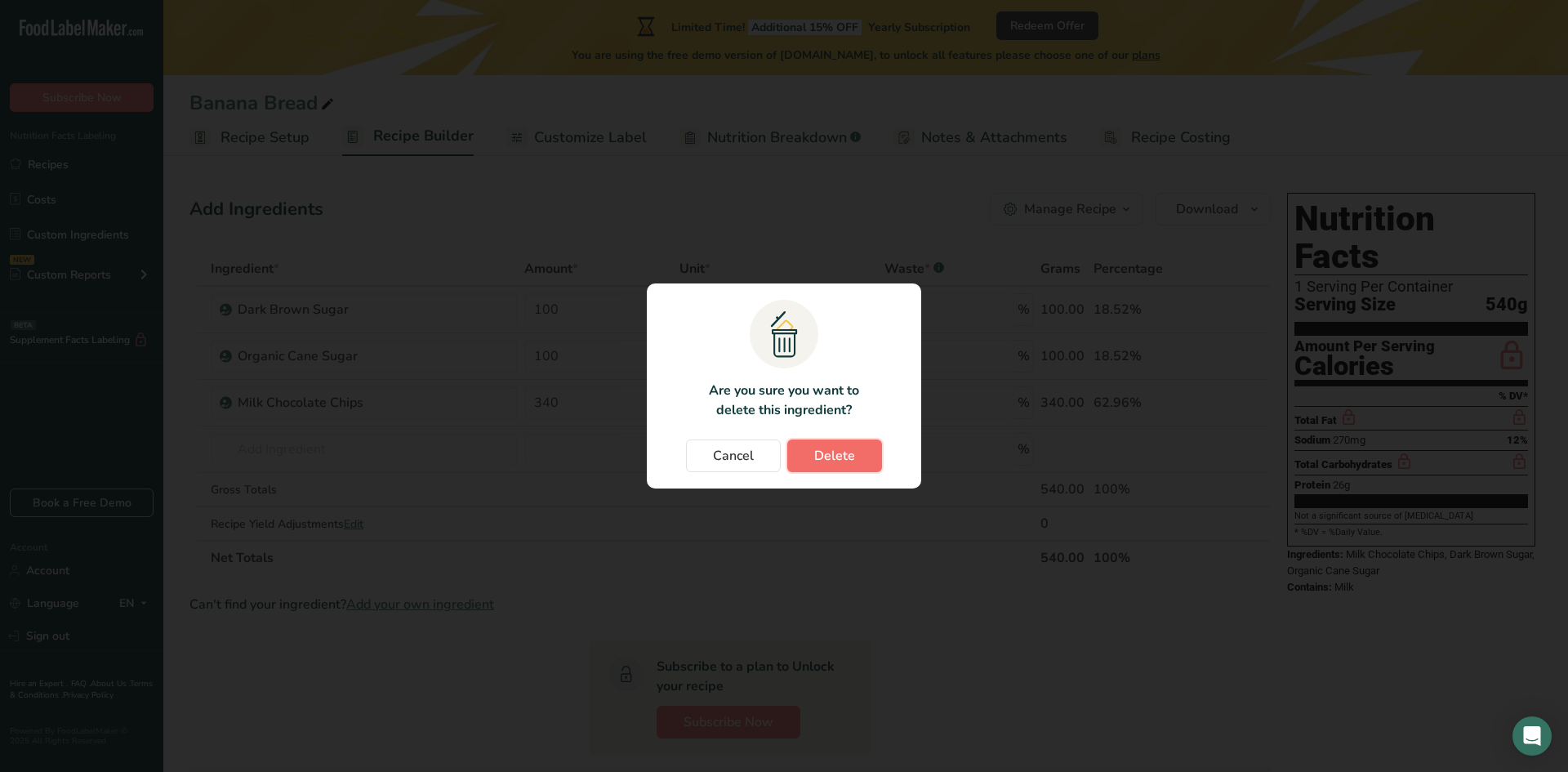
click at [842, 444] on button "Delete" at bounding box center [834, 455] width 95 height 33
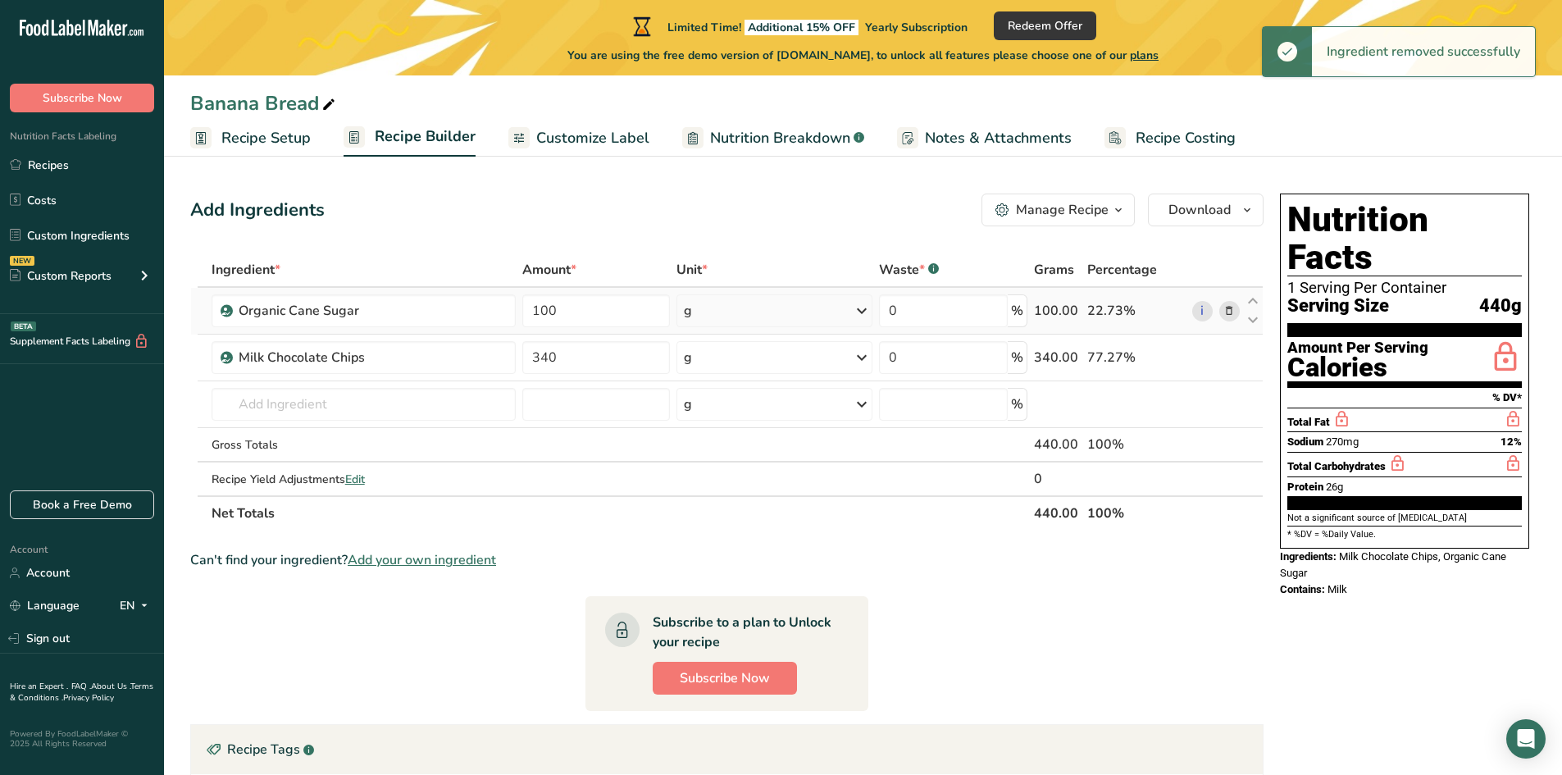
click at [1226, 316] on icon at bounding box center [1228, 311] width 11 height 17
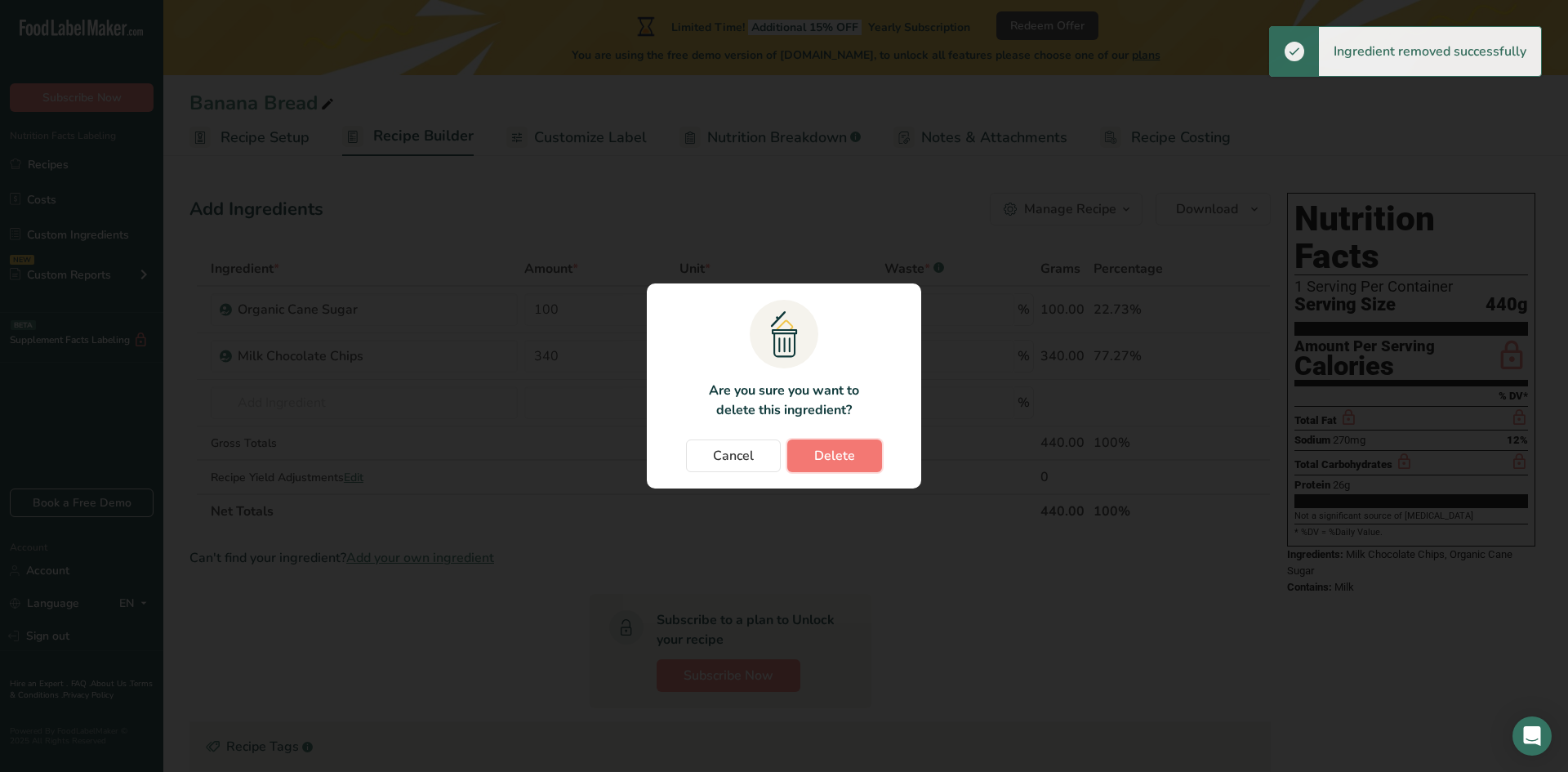
click at [844, 460] on span "Delete" at bounding box center [834, 456] width 41 height 20
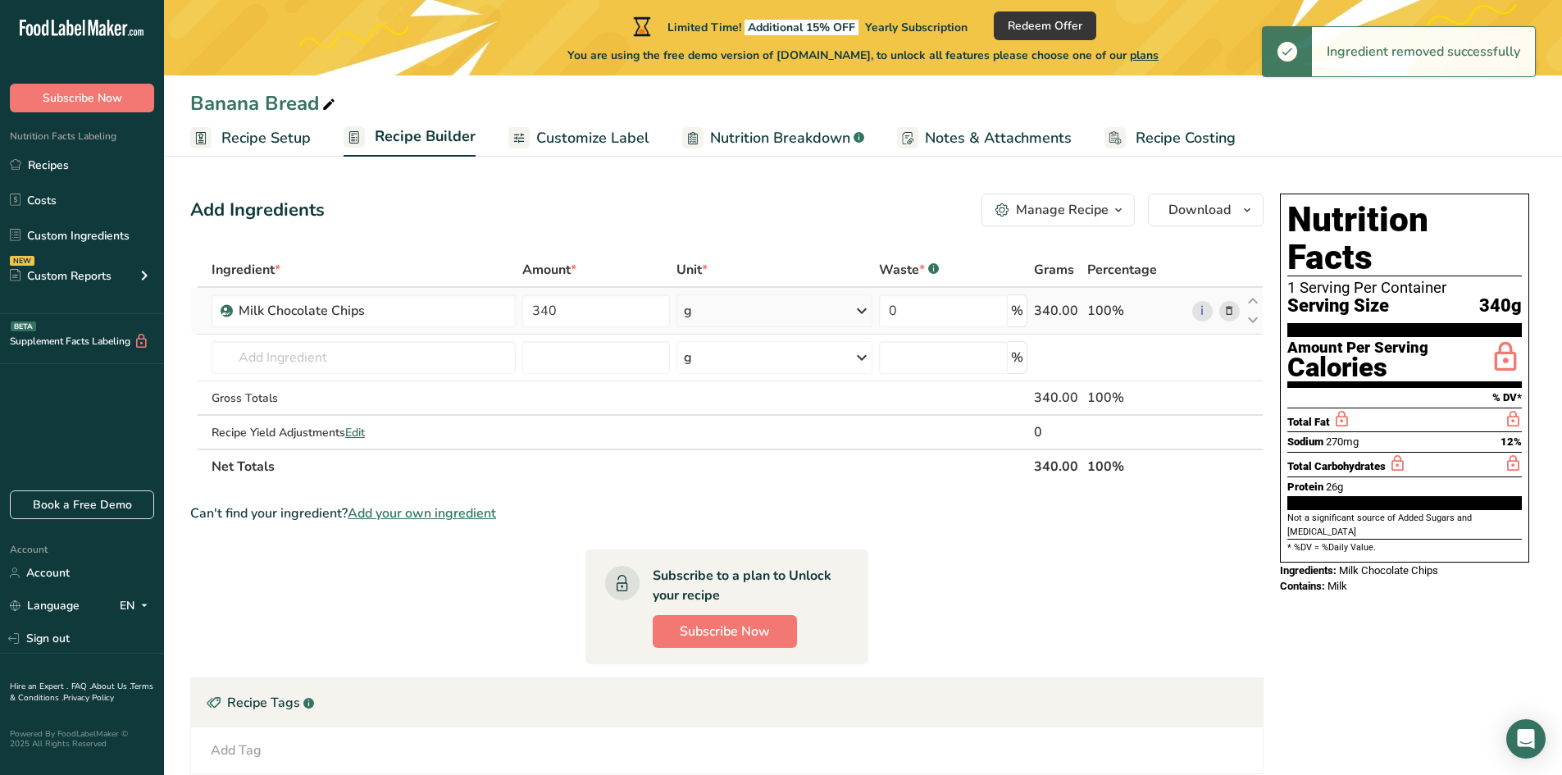
click at [1232, 316] on icon at bounding box center [1228, 311] width 11 height 17
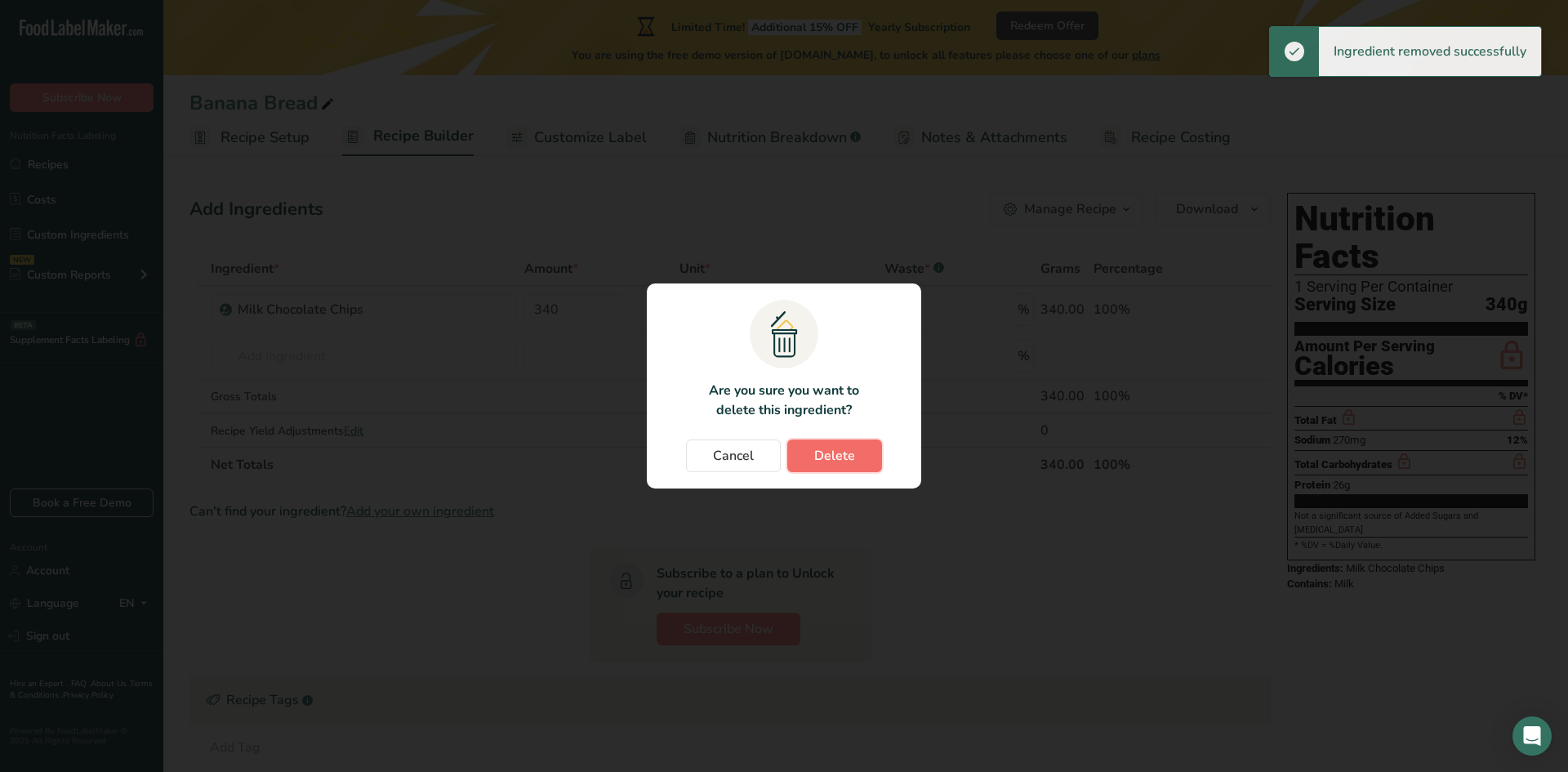
click at [832, 460] on span "Delete" at bounding box center [834, 456] width 41 height 20
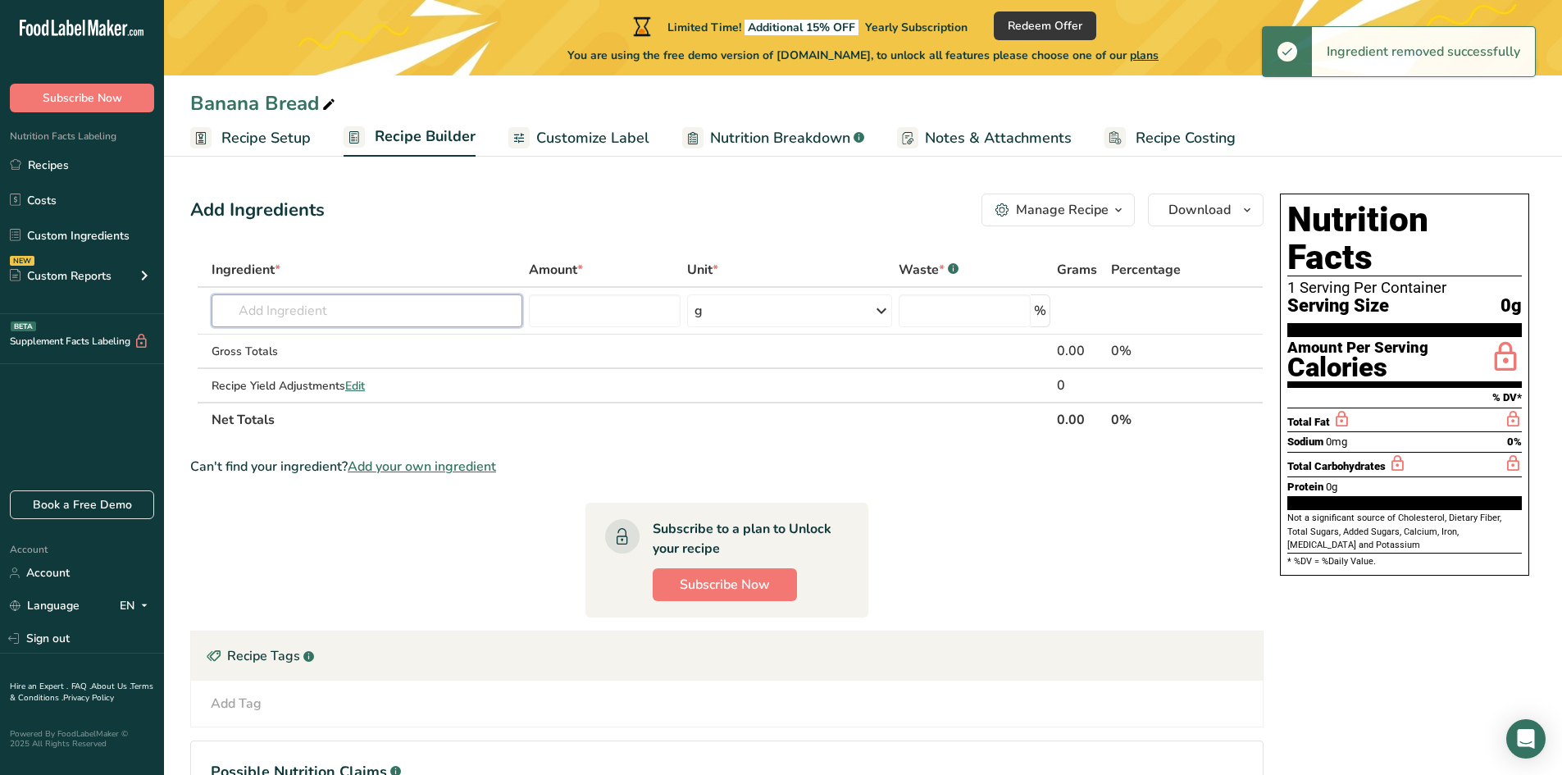
click at [347, 309] on input "text" at bounding box center [367, 310] width 311 height 33
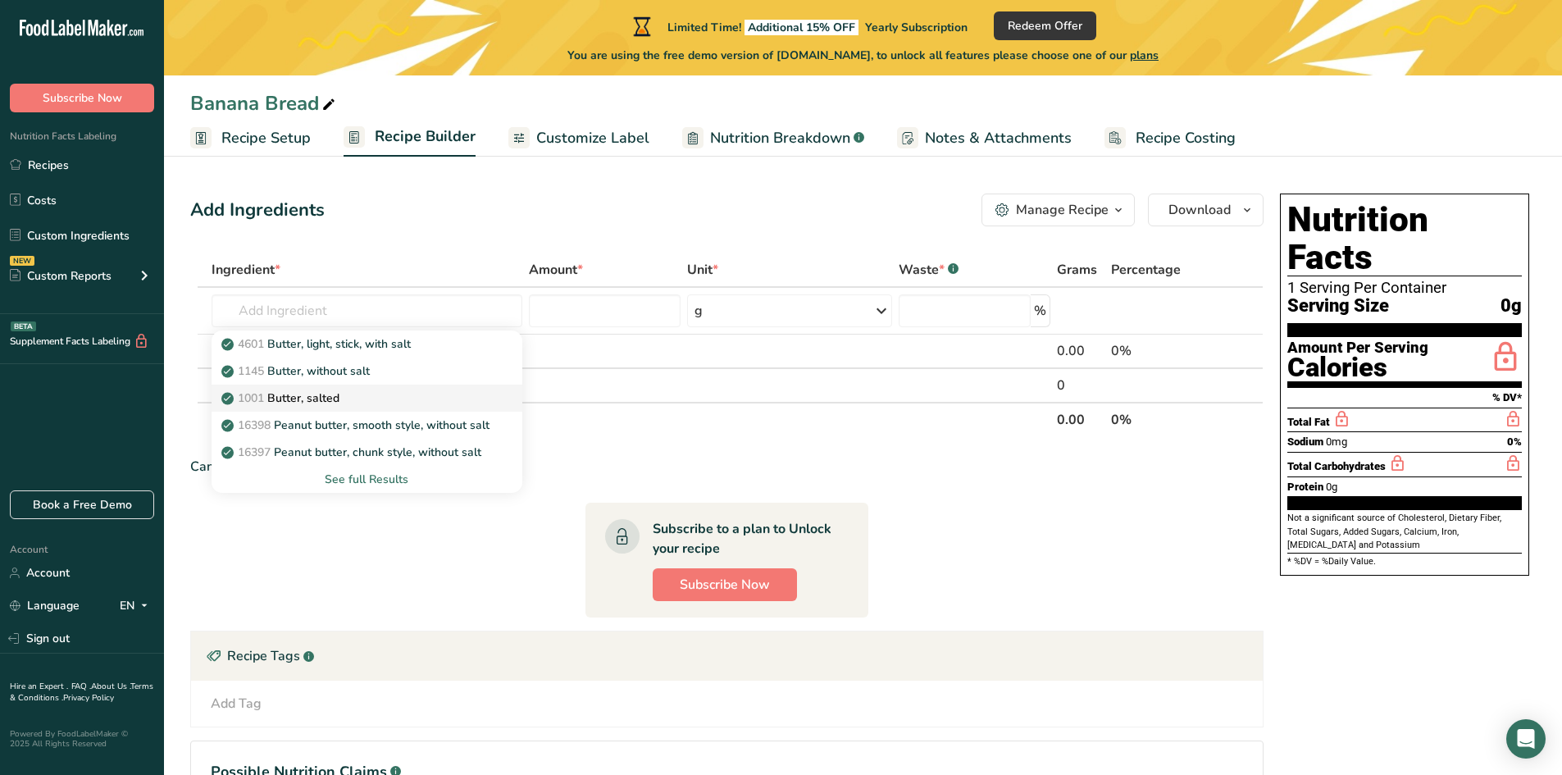
click at [335, 394] on p "1001 Butter, salted" at bounding box center [282, 397] width 115 height 17
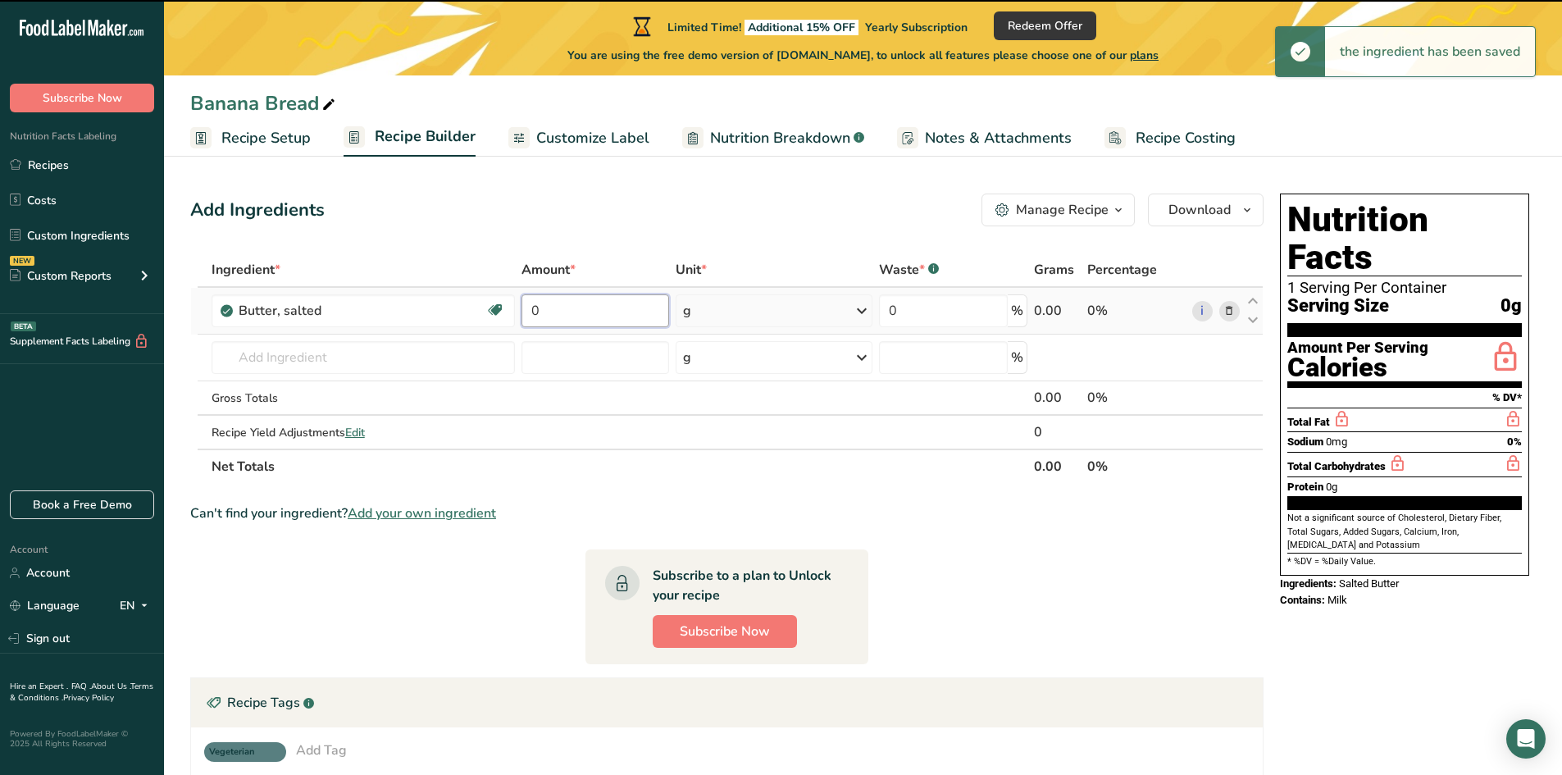
click at [591, 320] on input "0" at bounding box center [595, 310] width 148 height 33
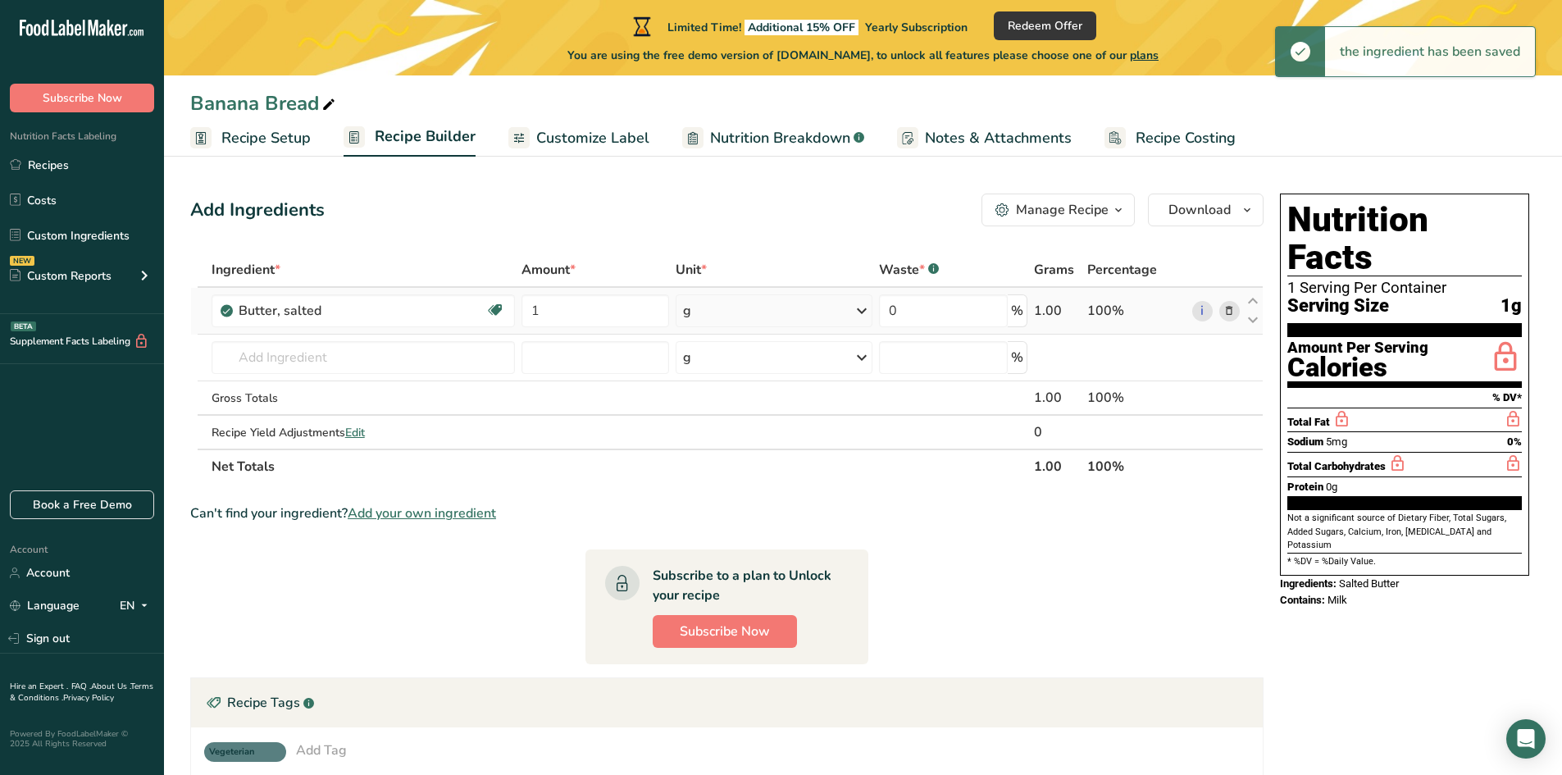
click at [718, 313] on div "g" at bounding box center [774, 310] width 197 height 33
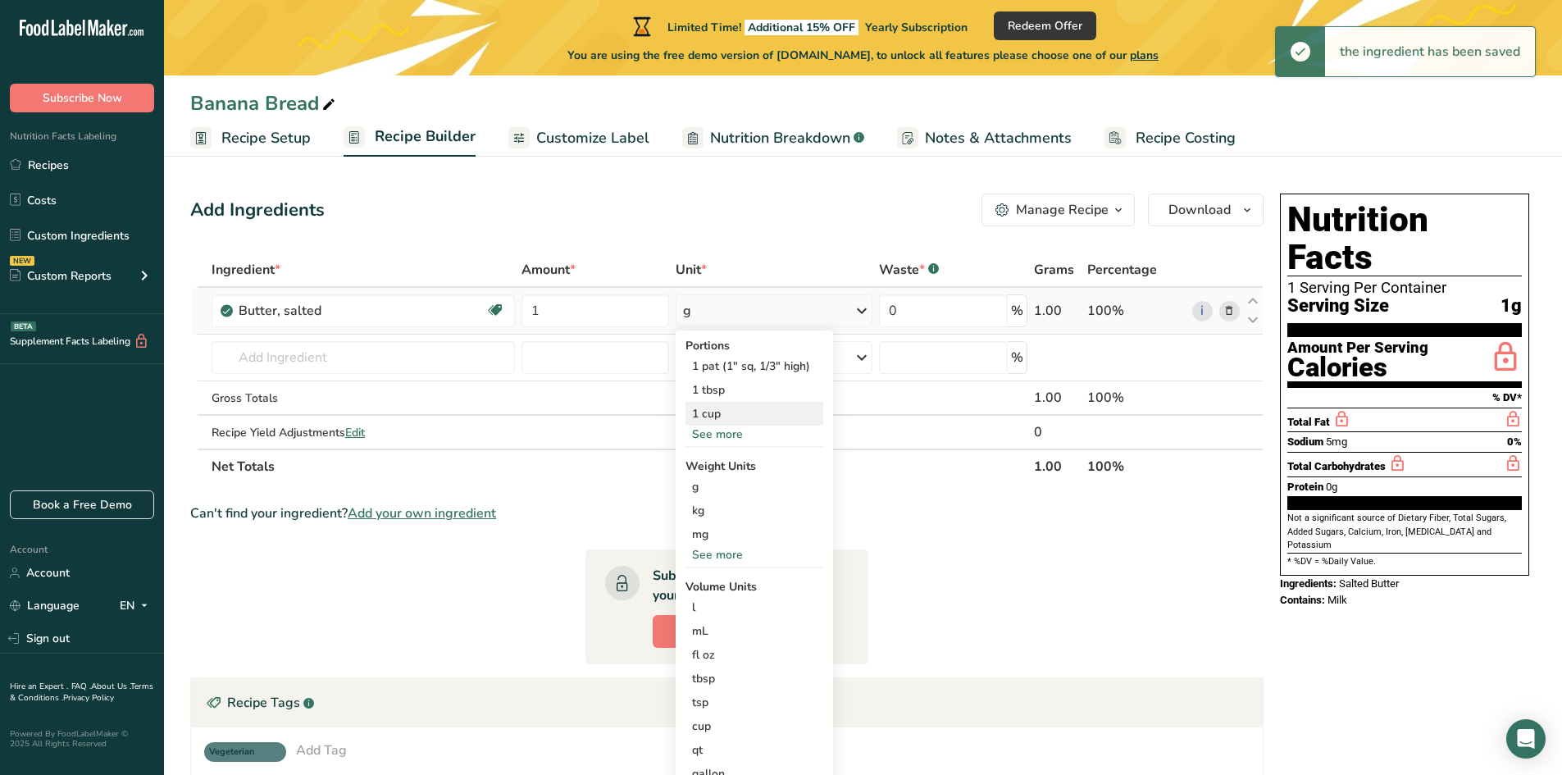
click at [722, 414] on div "1 cup" at bounding box center [754, 414] width 138 height 24
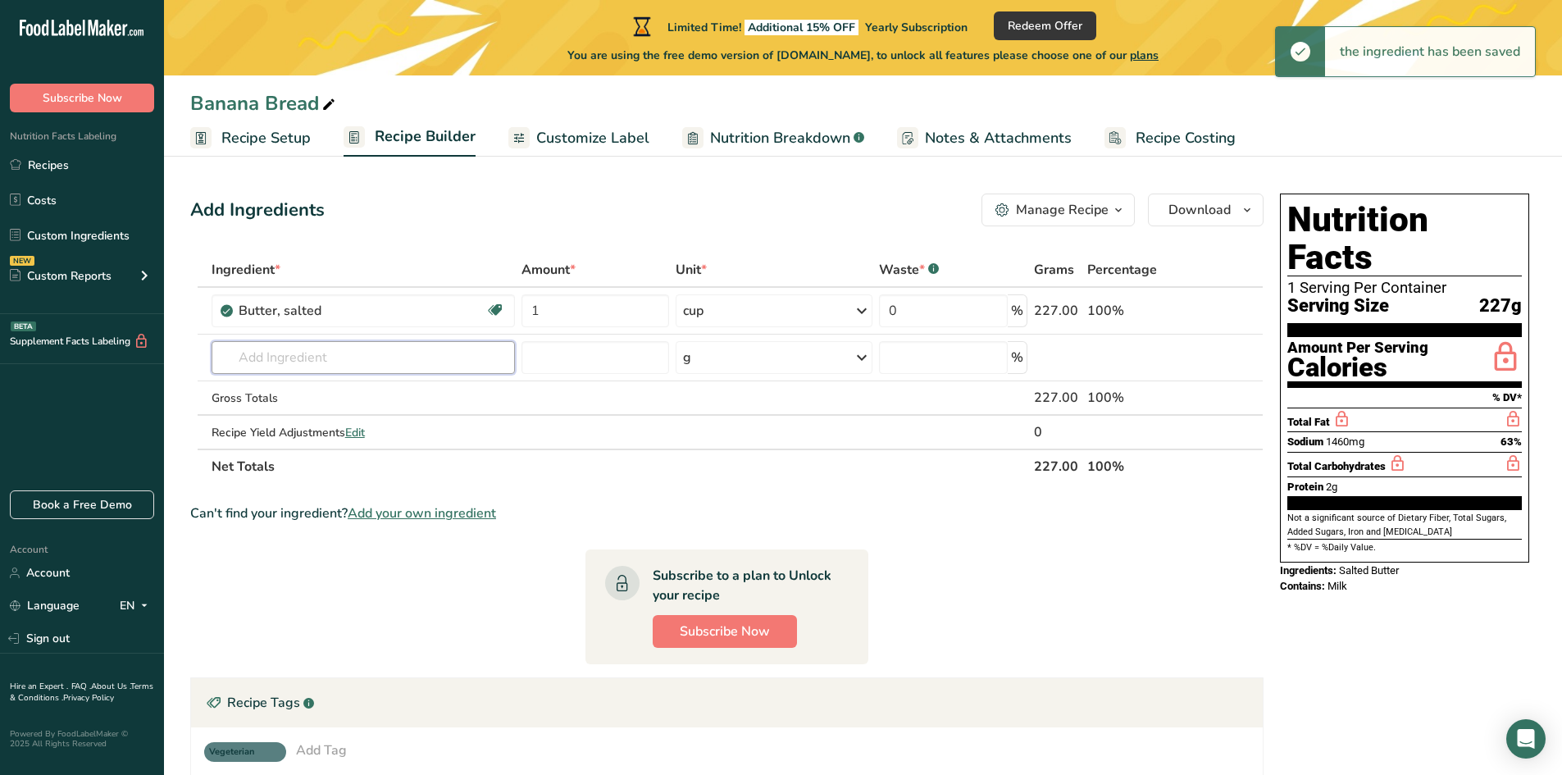
click at [296, 355] on input "text" at bounding box center [363, 357] width 303 height 33
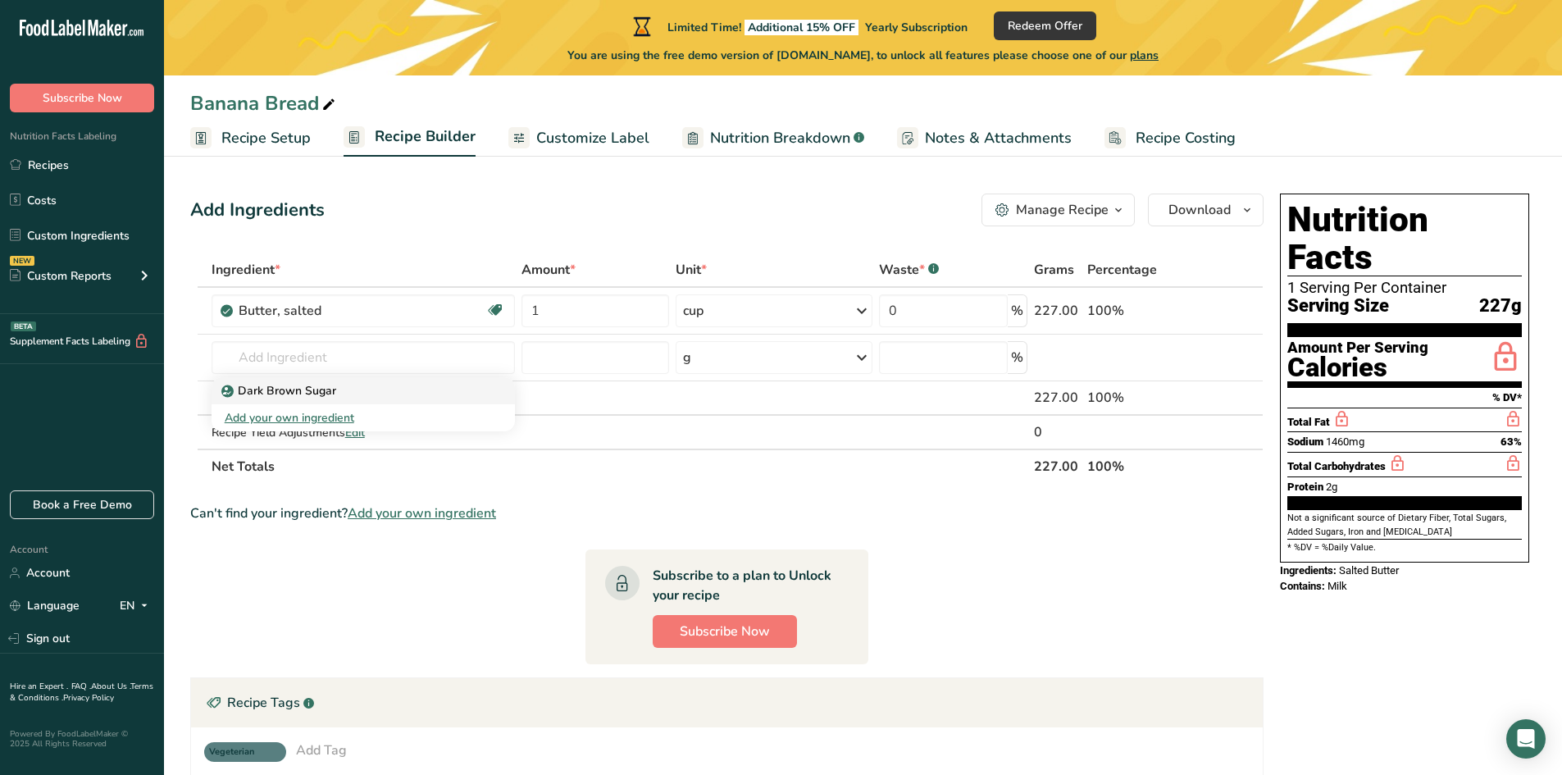
click at [321, 380] on link "Dark Brown Sugar" at bounding box center [363, 390] width 303 height 27
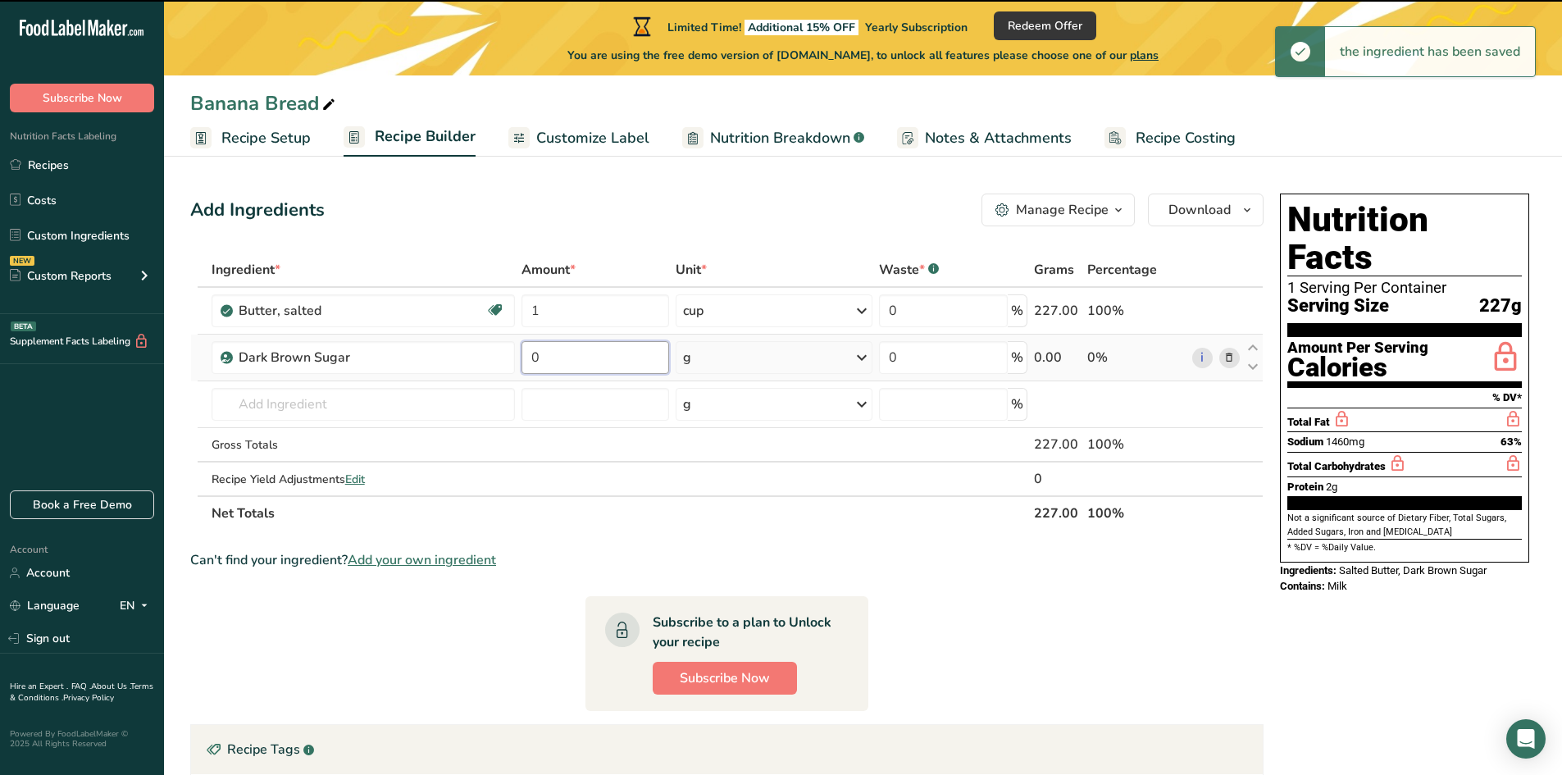
click at [554, 359] on input "0" at bounding box center [595, 357] width 148 height 33
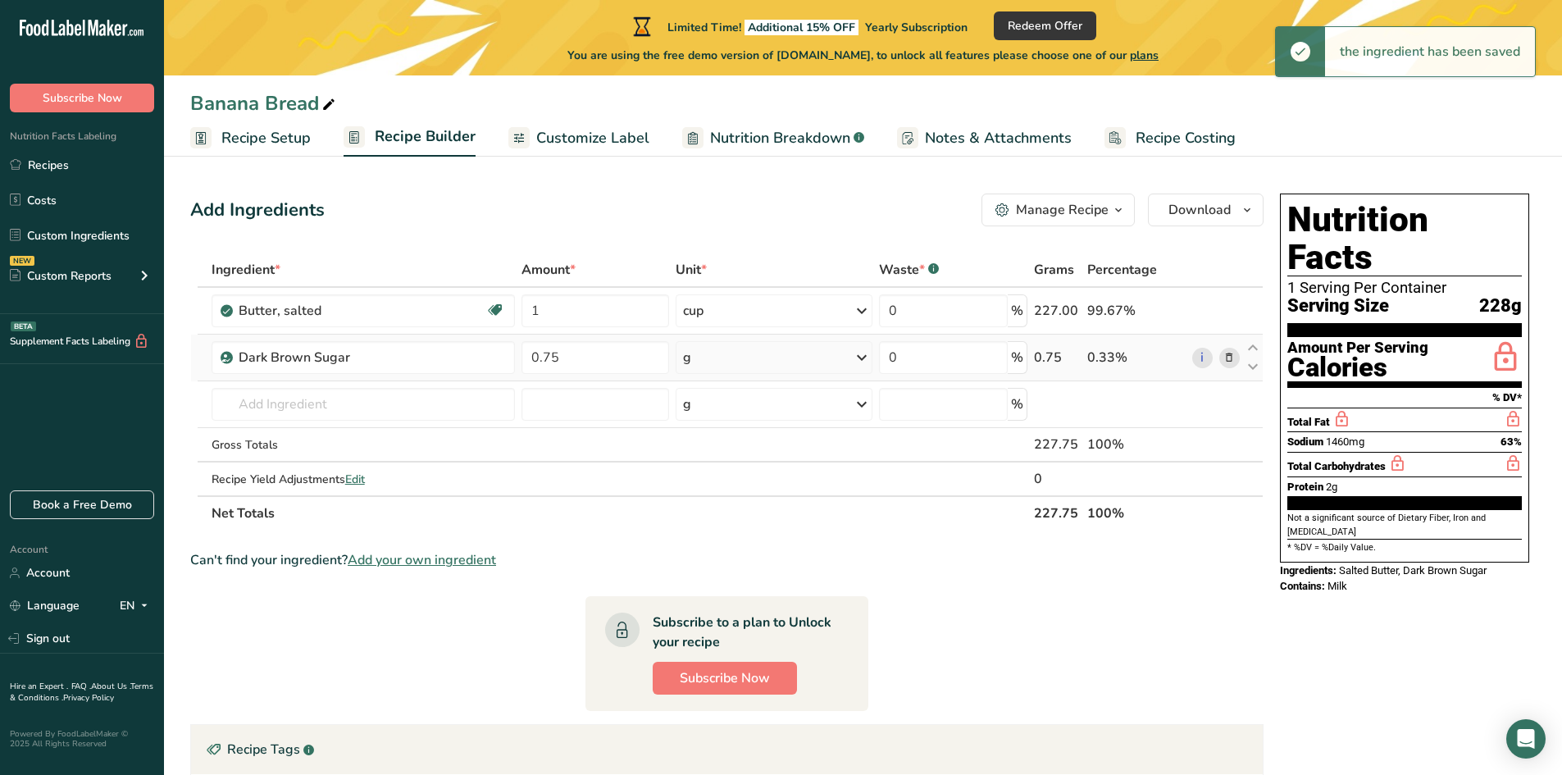
click at [693, 362] on div "g" at bounding box center [774, 357] width 197 height 33
click at [708, 474] on div "mg" at bounding box center [754, 467] width 138 height 24
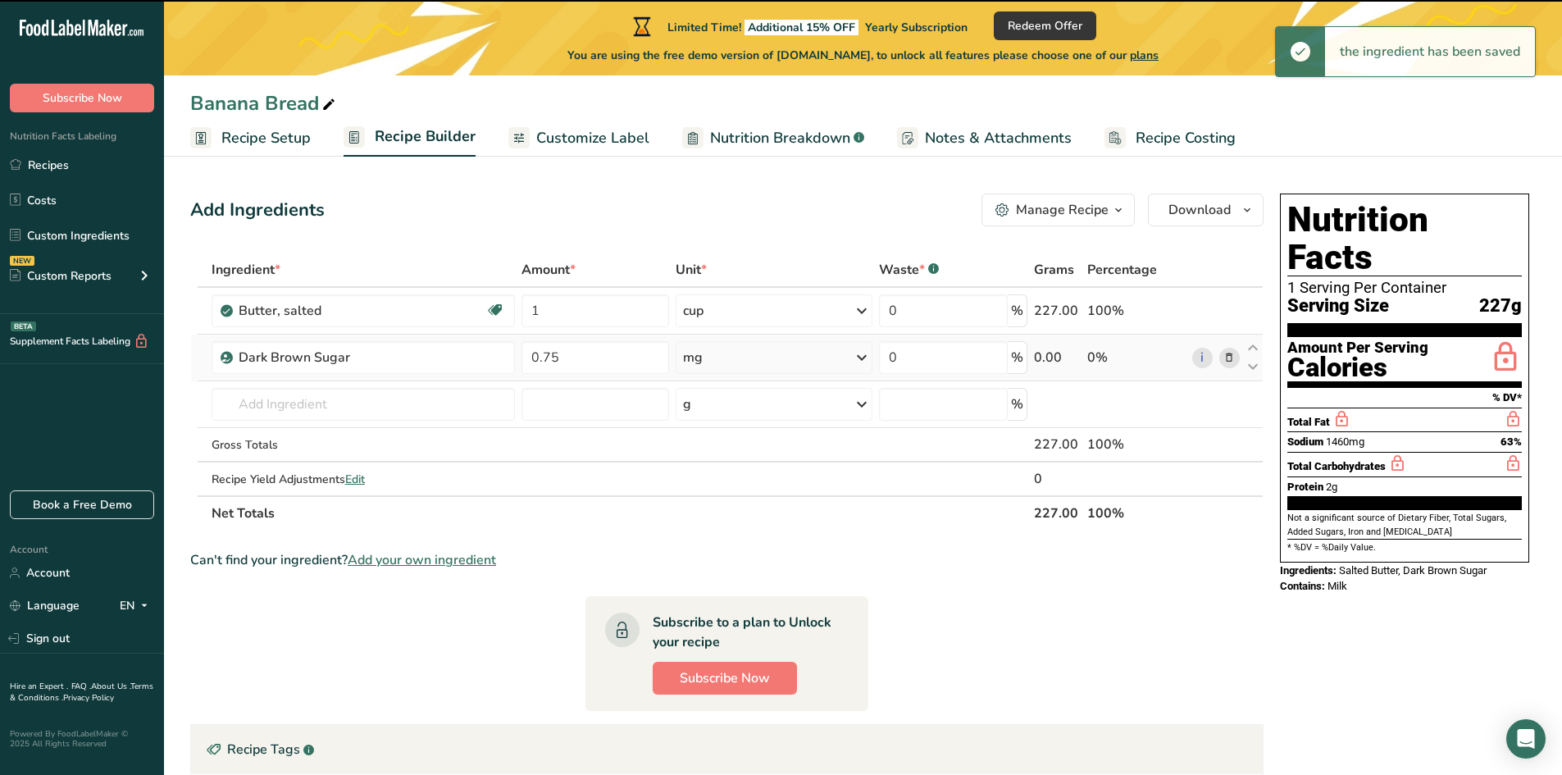
click at [725, 361] on div "mg" at bounding box center [774, 357] width 197 height 33
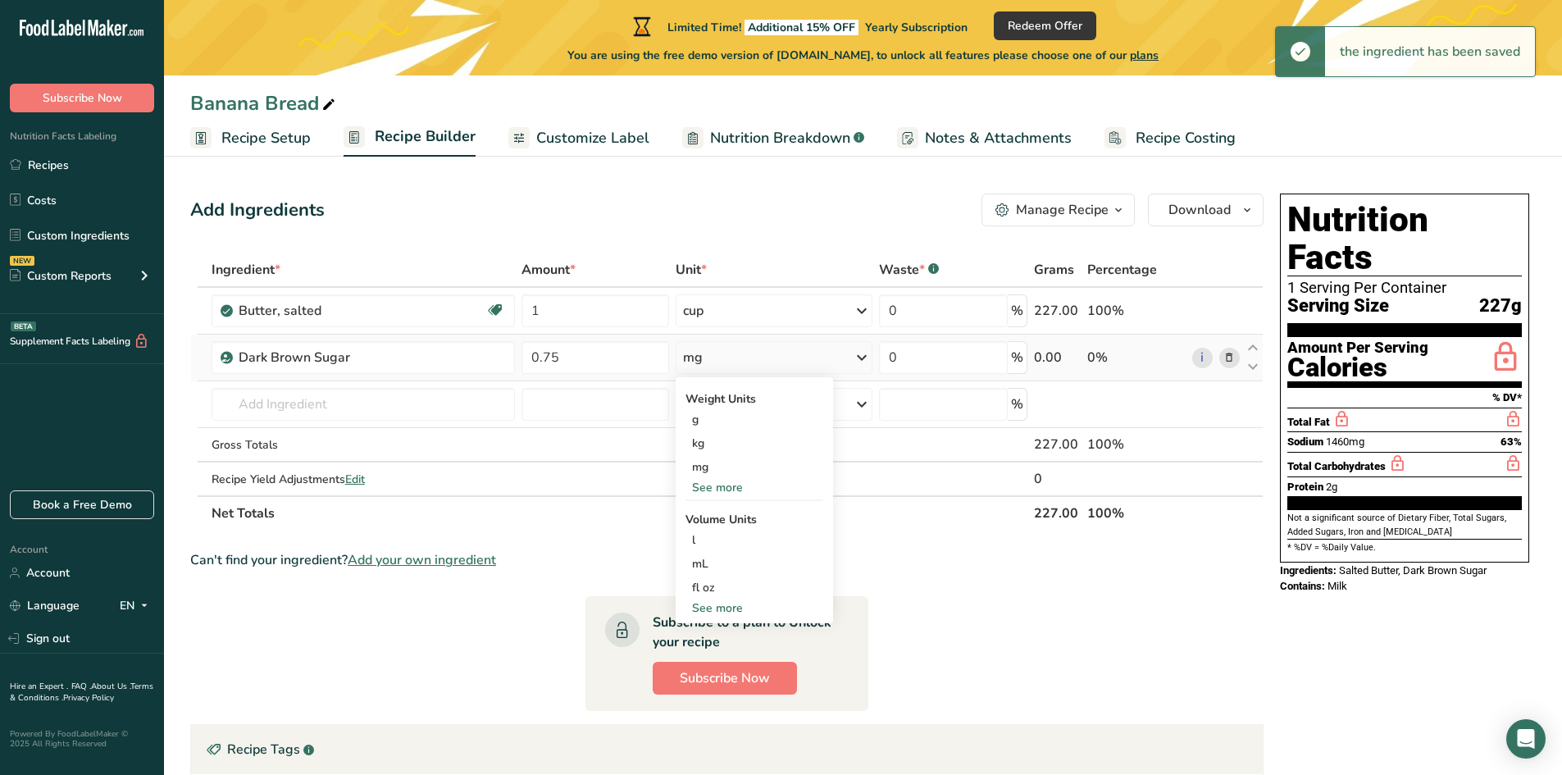
click at [709, 493] on div "See more" at bounding box center [754, 487] width 138 height 17
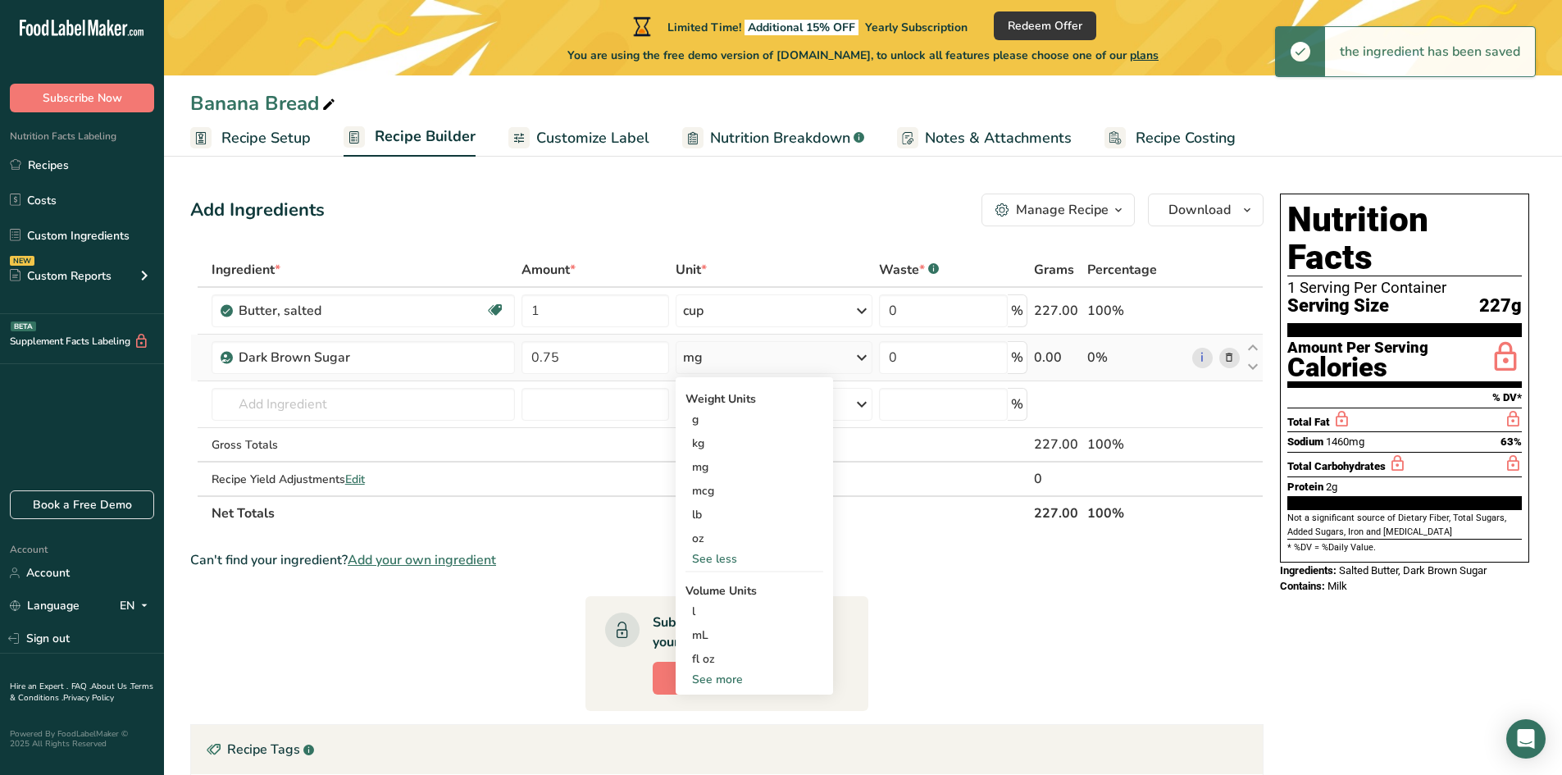
click at [713, 681] on div "See more" at bounding box center [754, 679] width 138 height 17
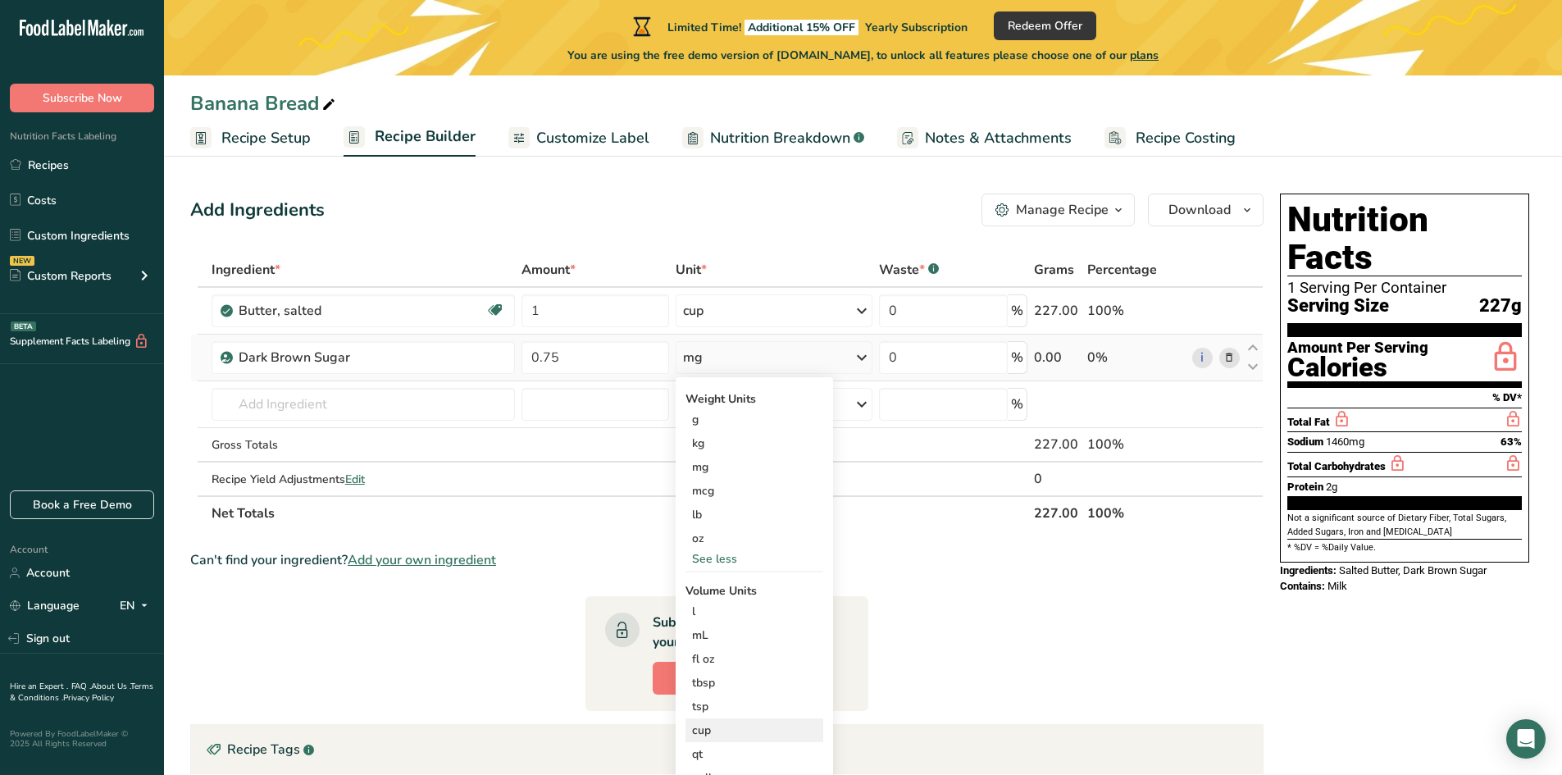
drag, startPoint x: 706, startPoint y: 743, endPoint x: 703, endPoint y: 734, distance: 9.3
click at [706, 740] on div "Weight Units g kg mg mcg lb oz See less Volume Units l Volume units require a d…" at bounding box center [754, 595] width 157 height 436
click at [703, 734] on div "cup" at bounding box center [754, 730] width 125 height 17
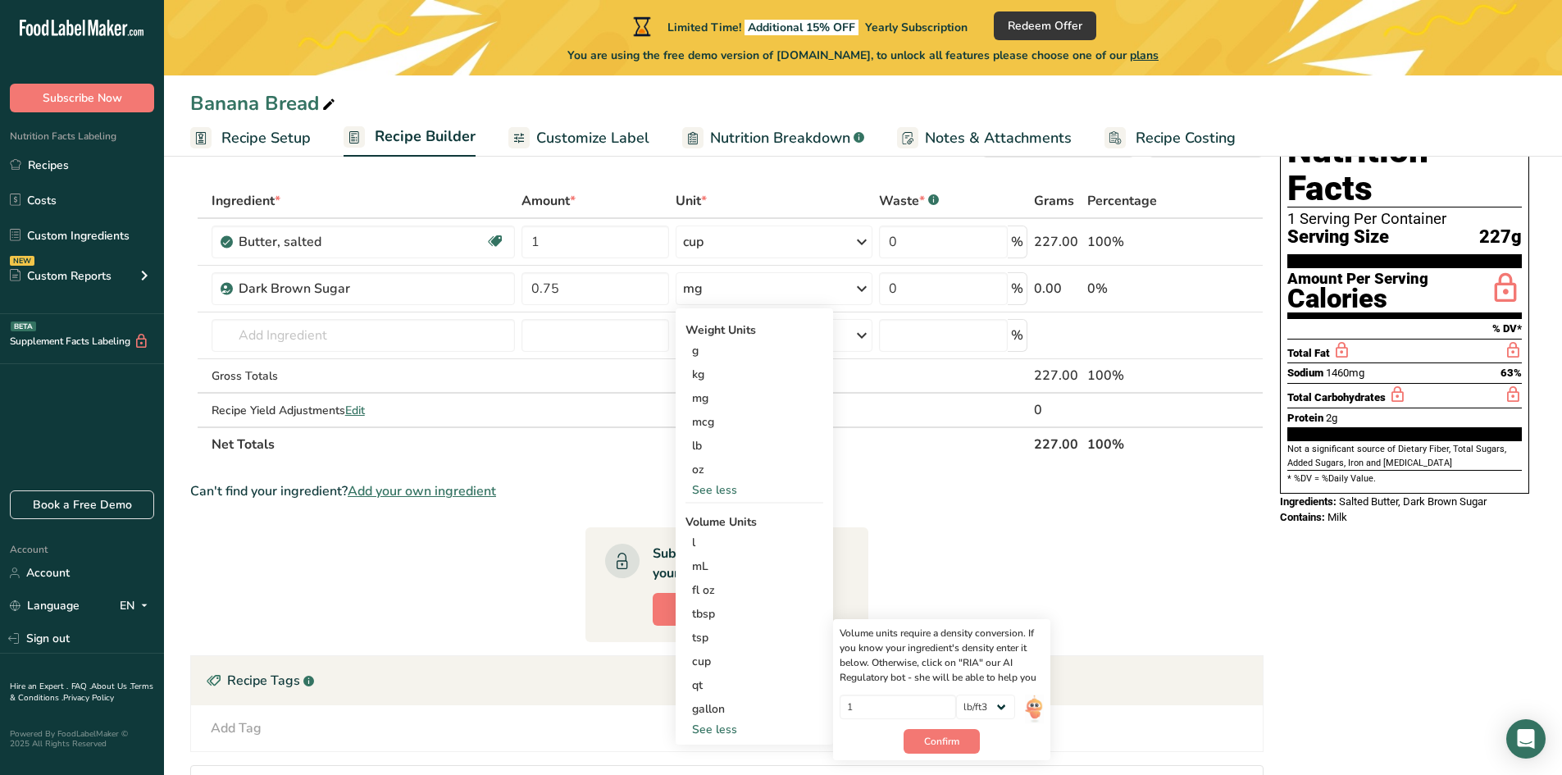
scroll to position [164, 0]
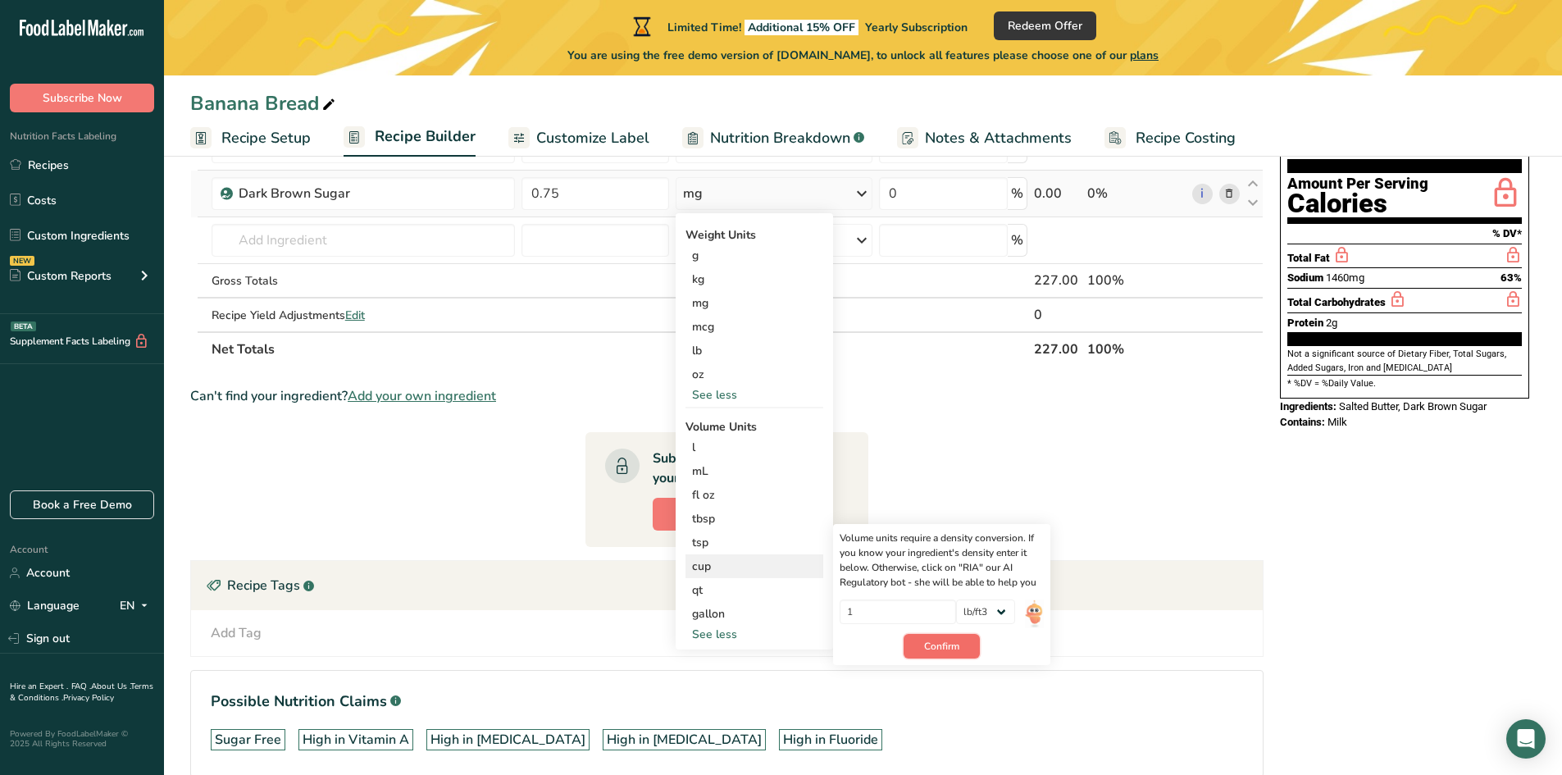
click at [936, 637] on button "Confirm" at bounding box center [942, 646] width 76 height 25
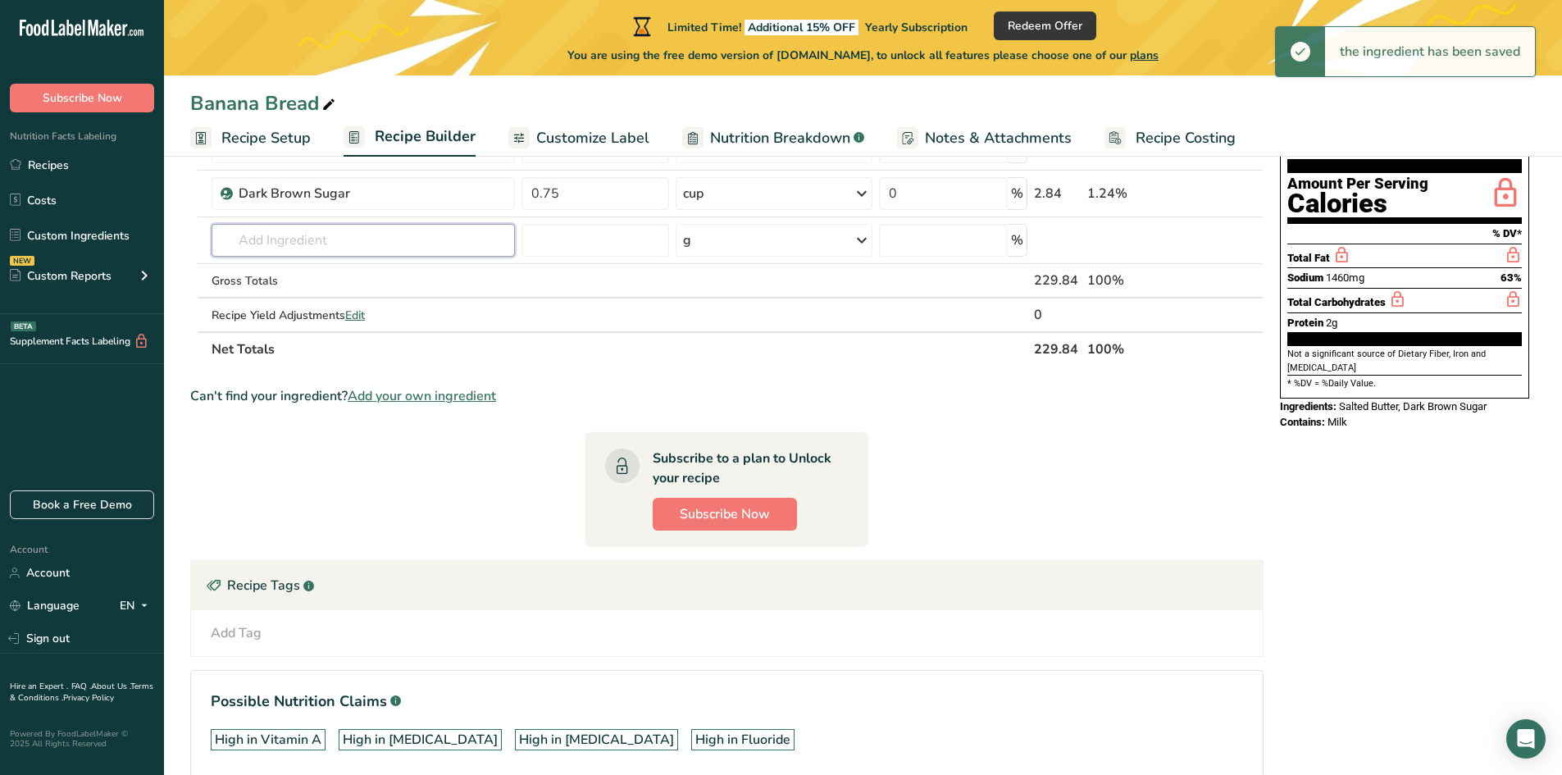
click at [282, 236] on input "text" at bounding box center [363, 240] width 303 height 33
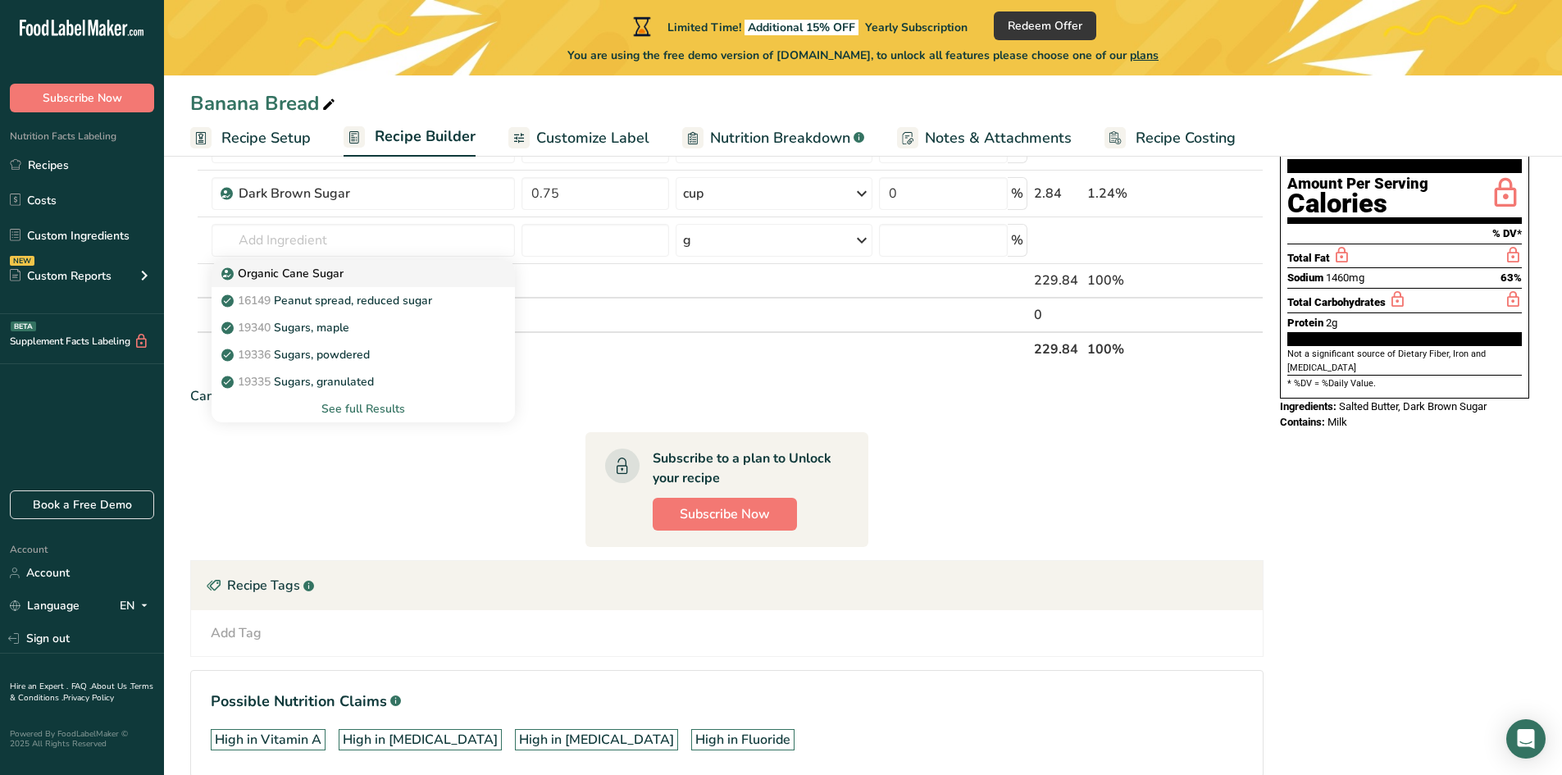
click at [281, 280] on p "Organic Cane Sugar" at bounding box center [284, 273] width 119 height 17
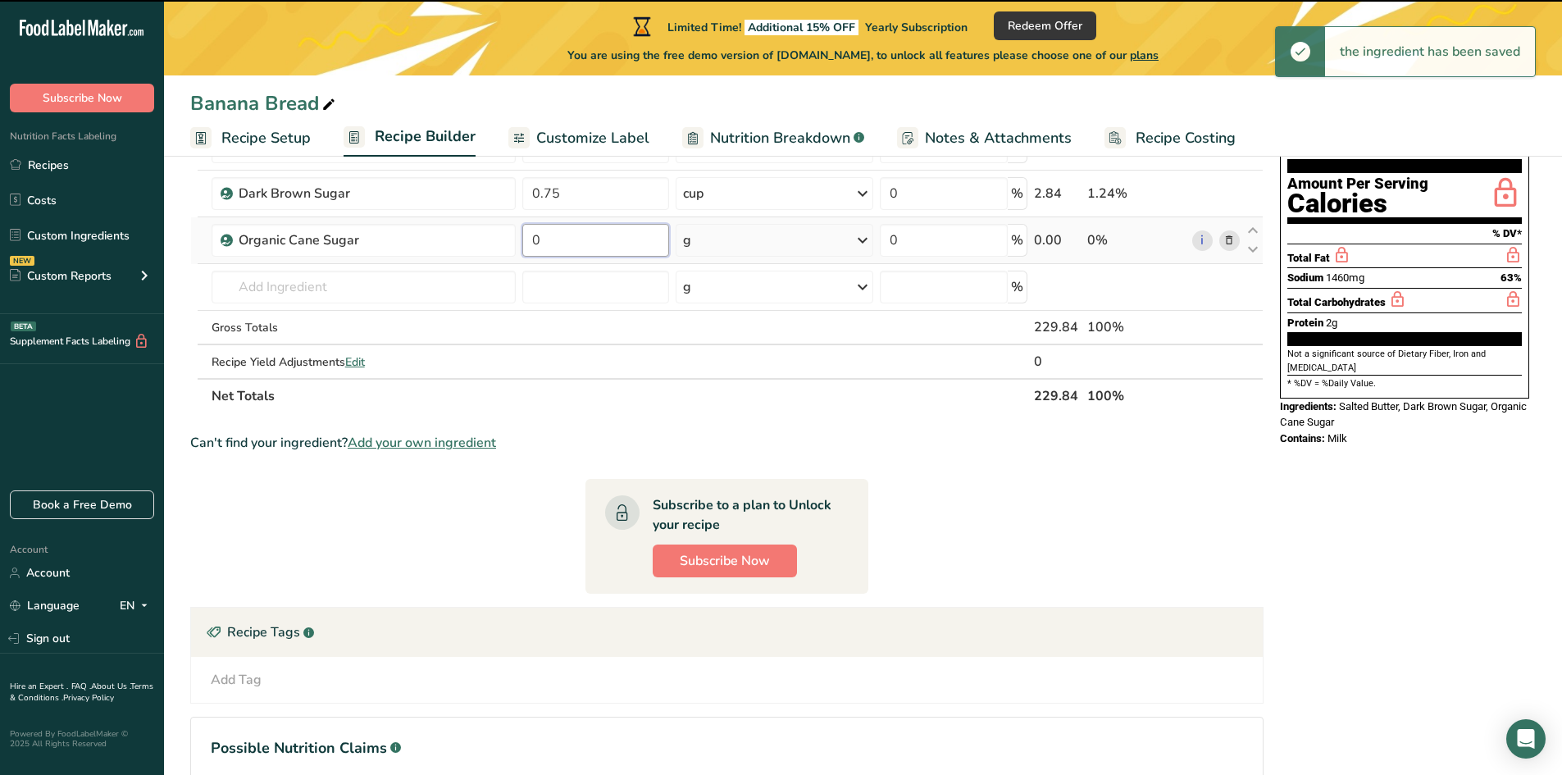
click at [580, 246] on input "0" at bounding box center [596, 240] width 148 height 33
click at [716, 241] on div "g" at bounding box center [774, 240] width 197 height 33
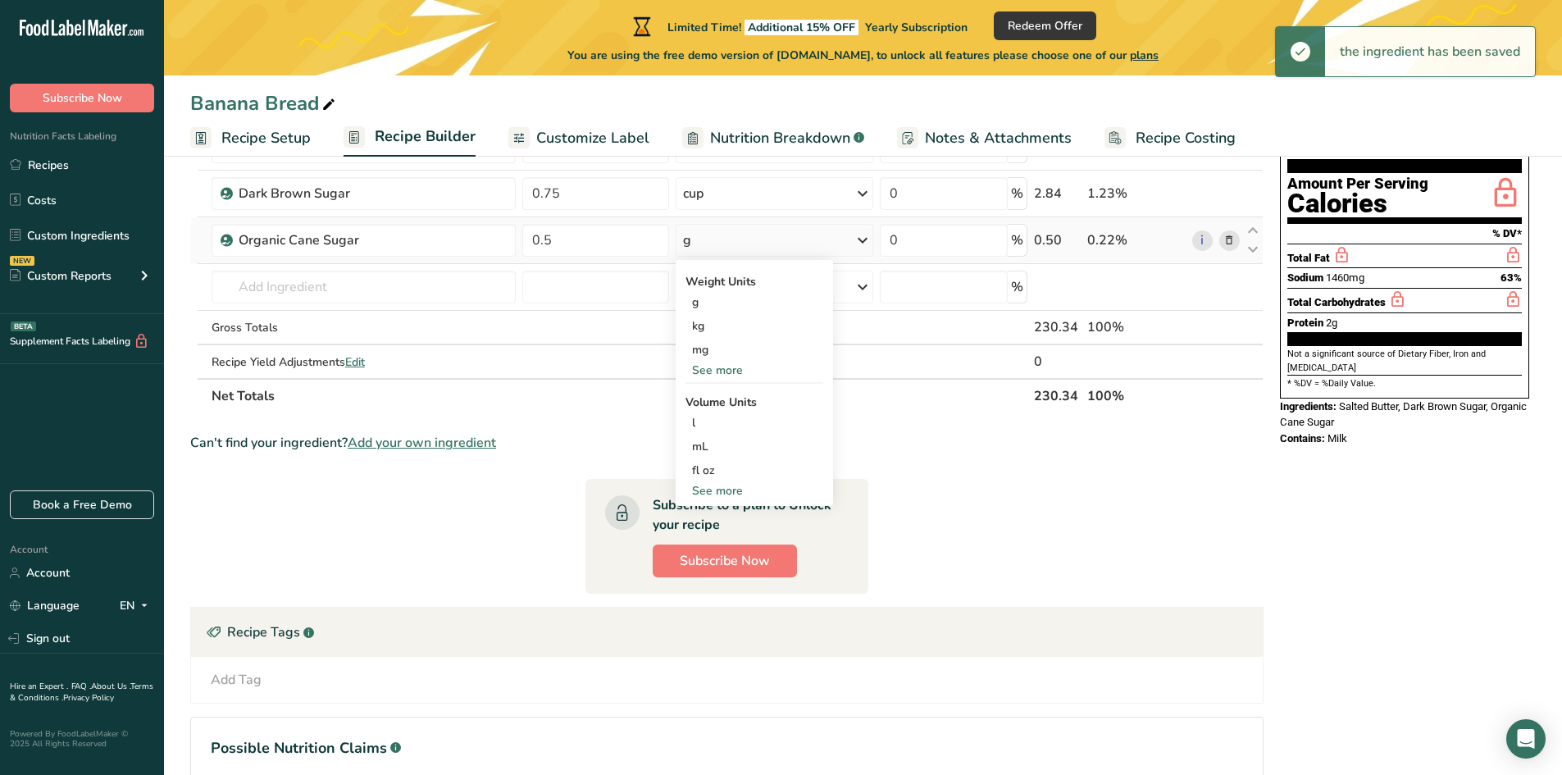
click at [709, 487] on div "See more" at bounding box center [754, 490] width 138 height 17
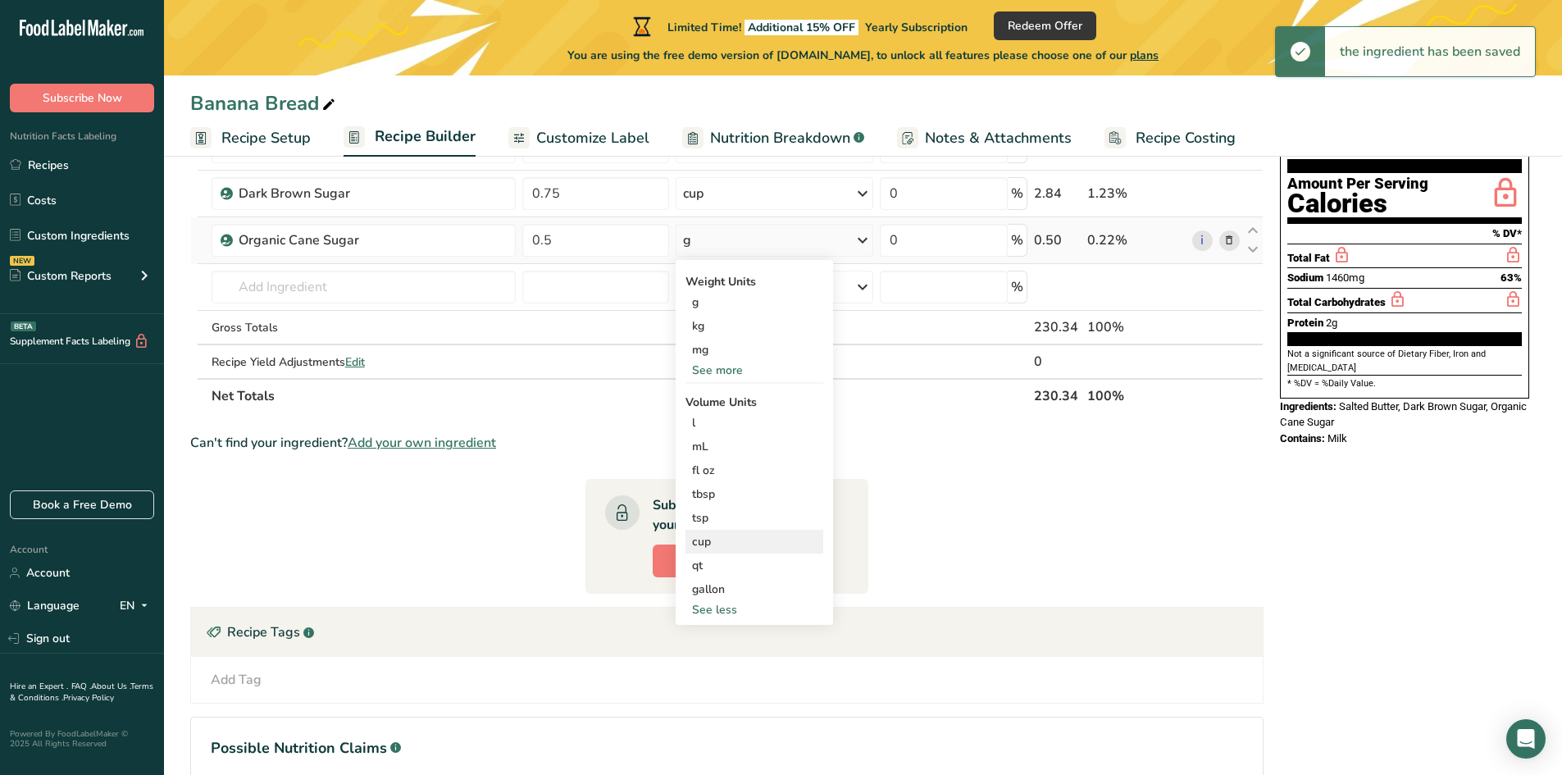
click at [703, 540] on div "cup" at bounding box center [754, 541] width 125 height 17
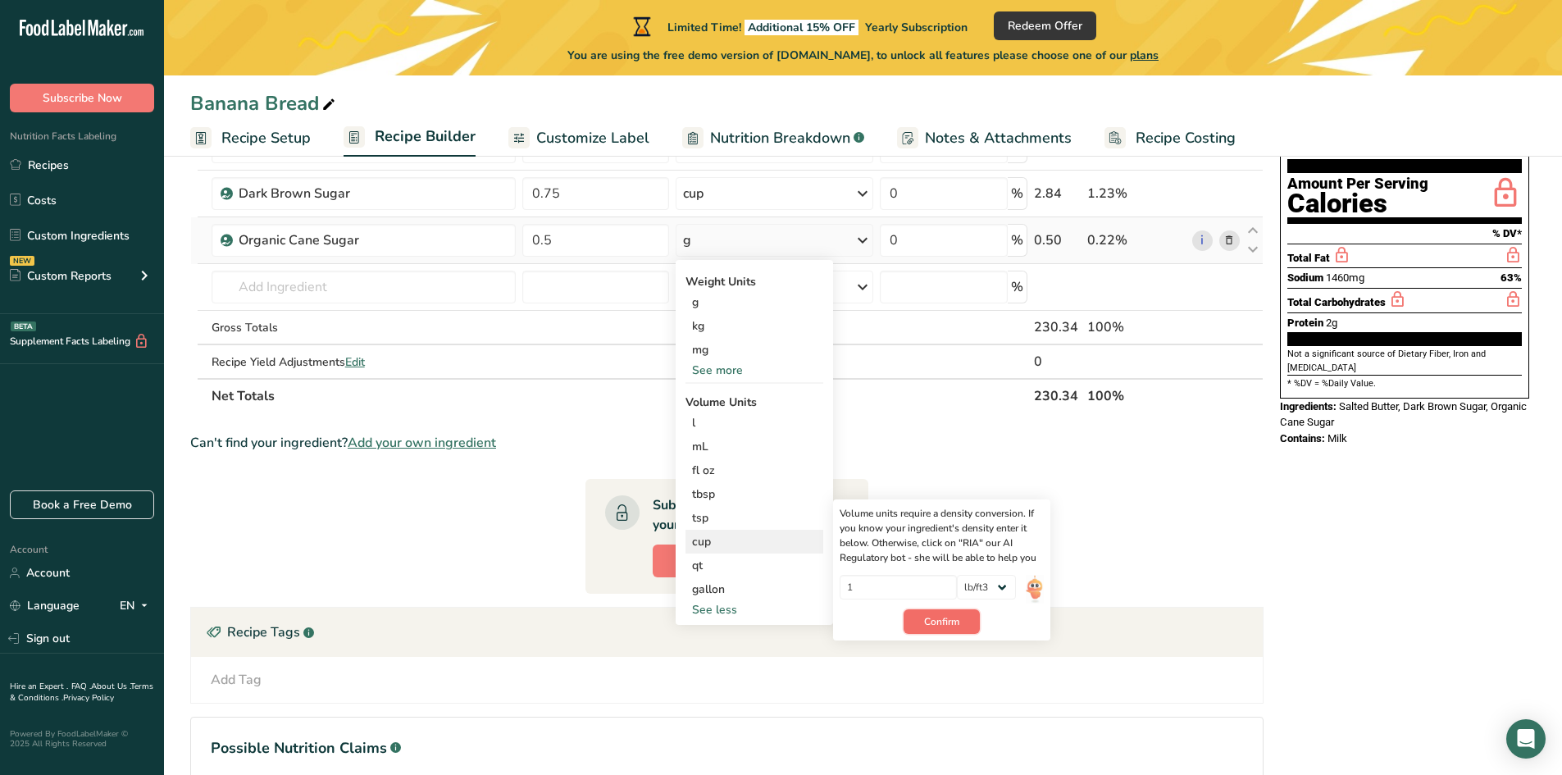
click at [948, 622] on span "Confirm" at bounding box center [941, 621] width 35 height 15
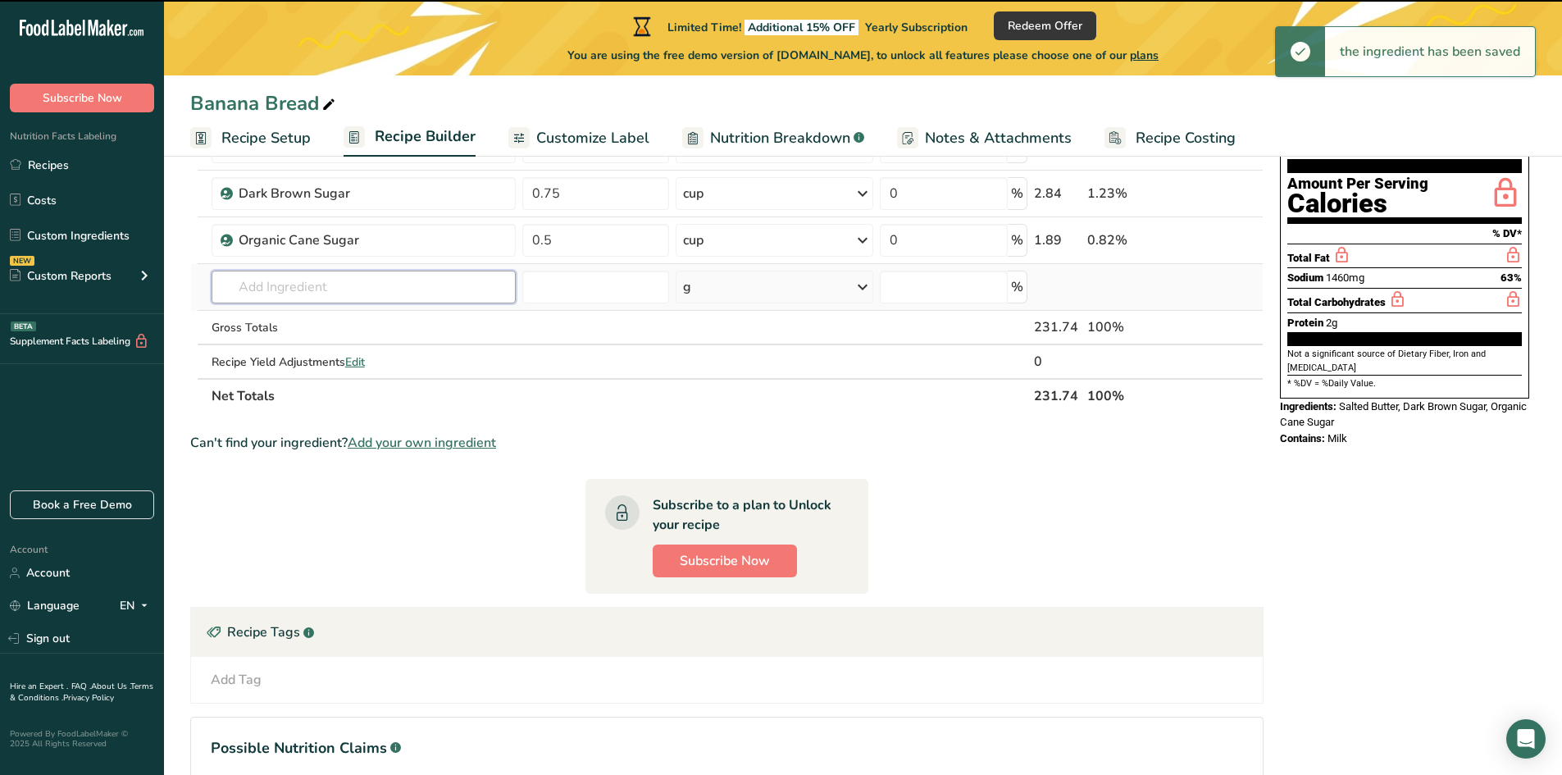
click at [275, 294] on input "text" at bounding box center [364, 287] width 304 height 33
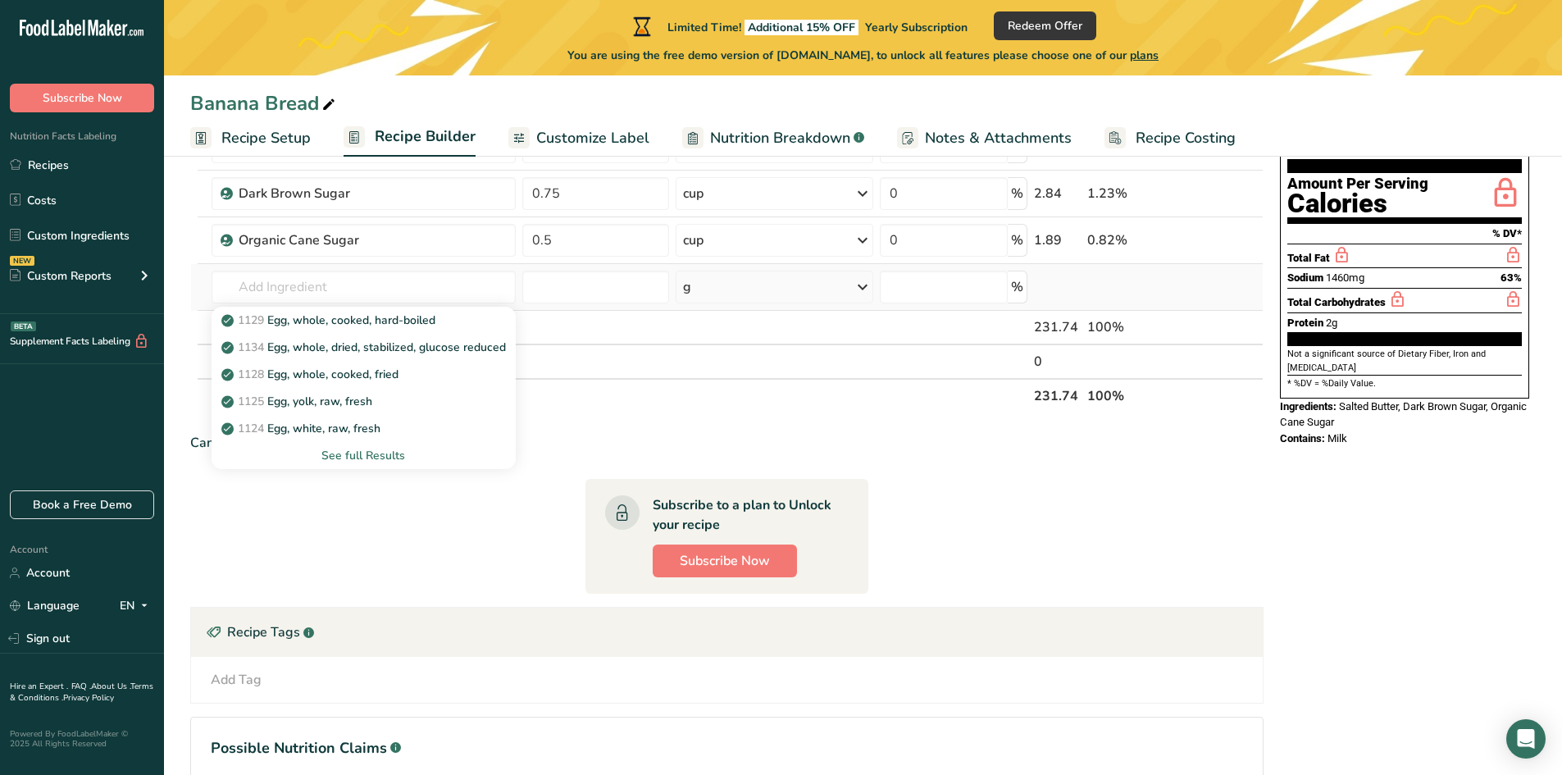
click at [336, 458] on div "See full Results" at bounding box center [364, 455] width 278 height 17
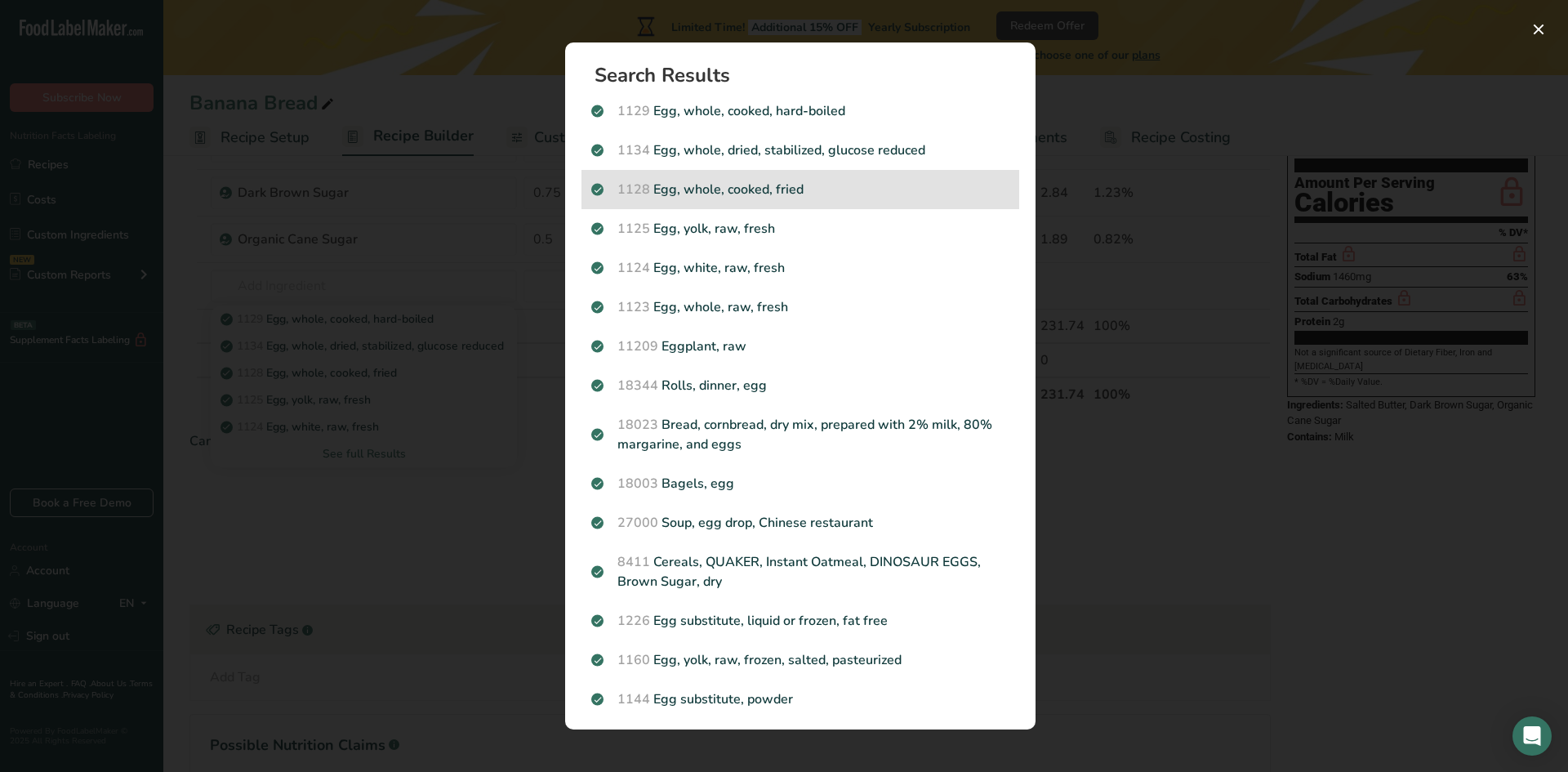
click at [732, 193] on p "1128 Egg, whole, cooked, fried" at bounding box center [801, 189] width 418 height 20
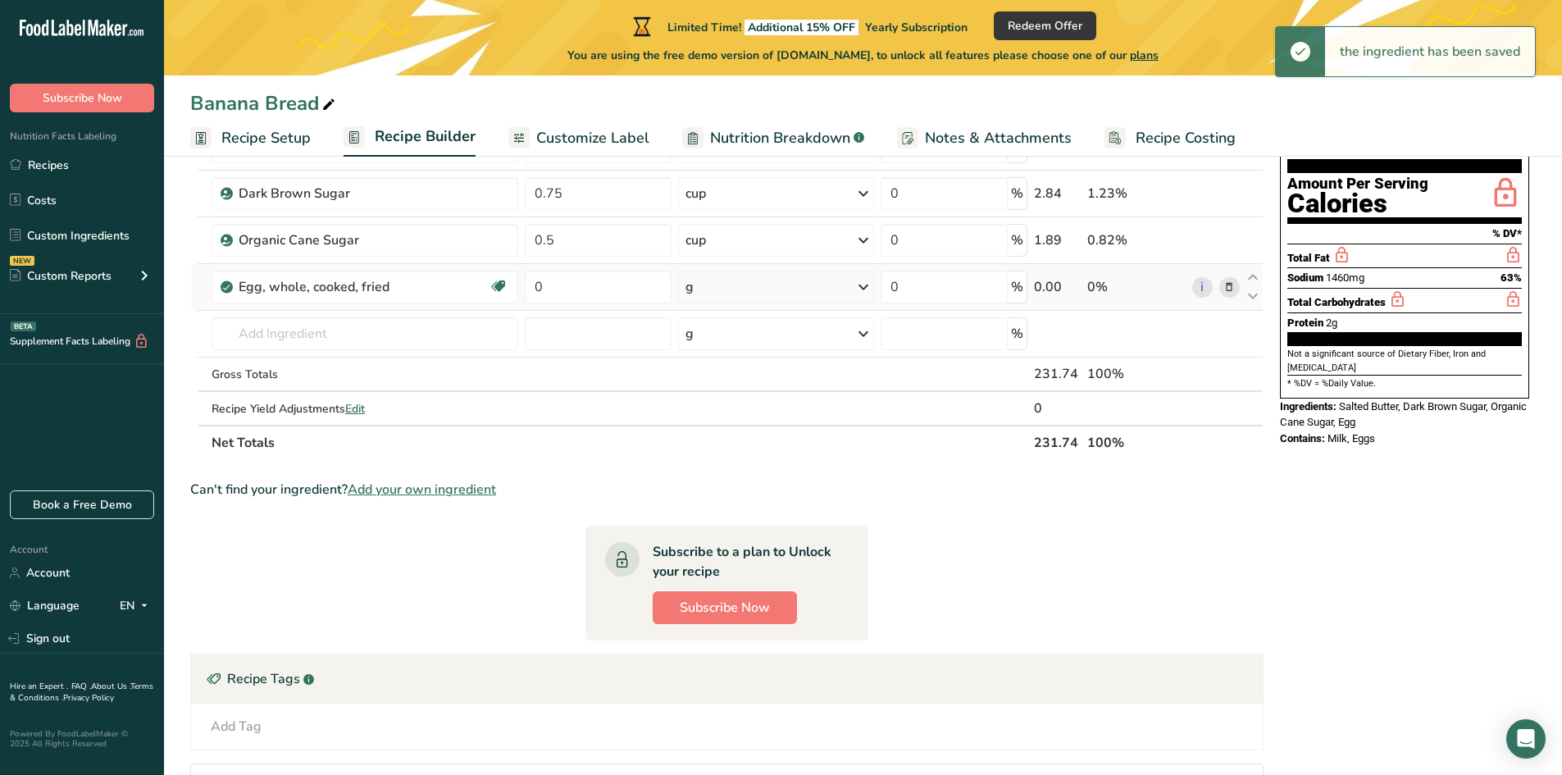
click at [1234, 287] on icon at bounding box center [1228, 287] width 11 height 17
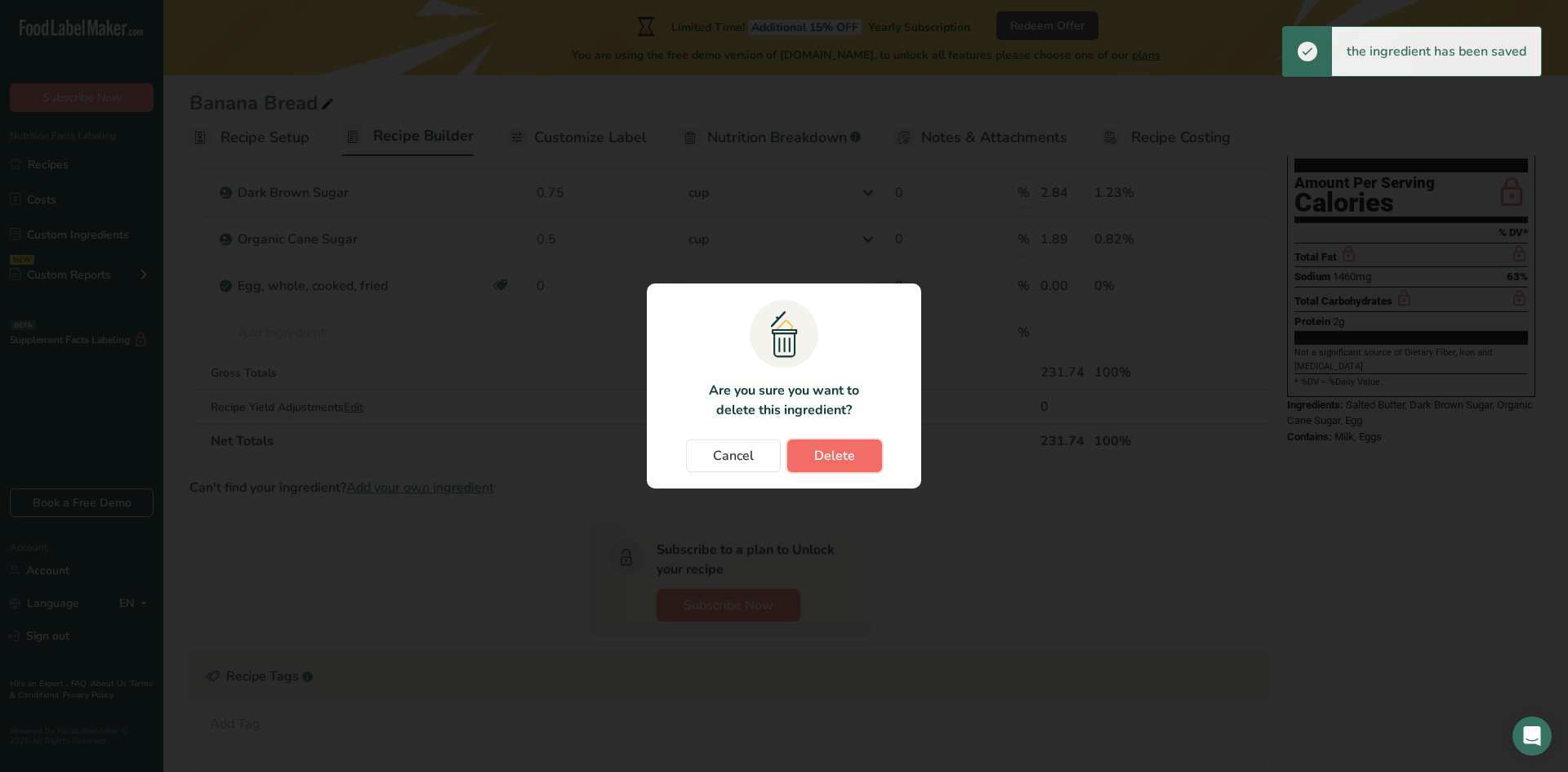
click at [832, 460] on span "Delete" at bounding box center [834, 456] width 41 height 20
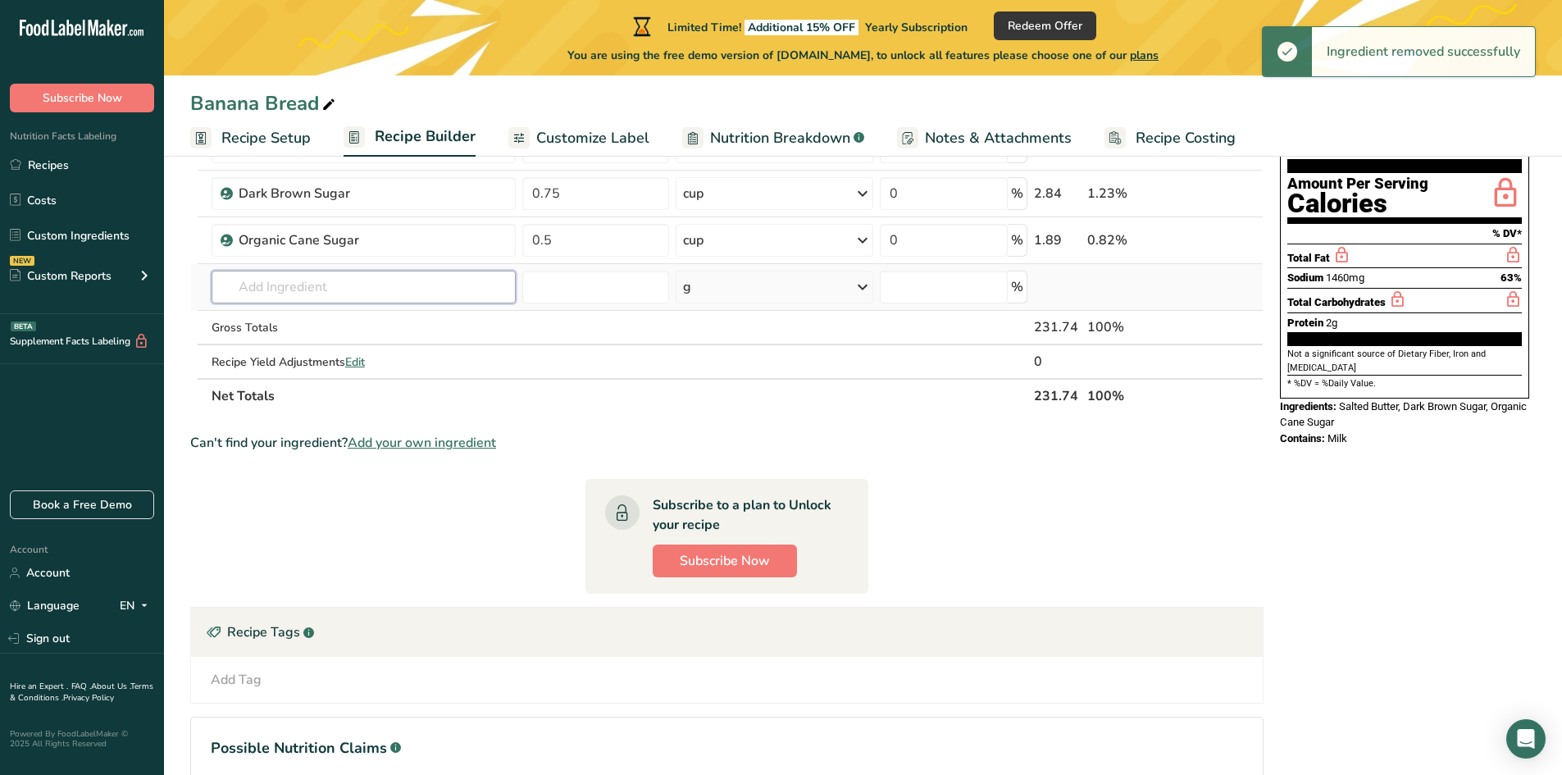
click at [275, 285] on input "text" at bounding box center [364, 287] width 304 height 33
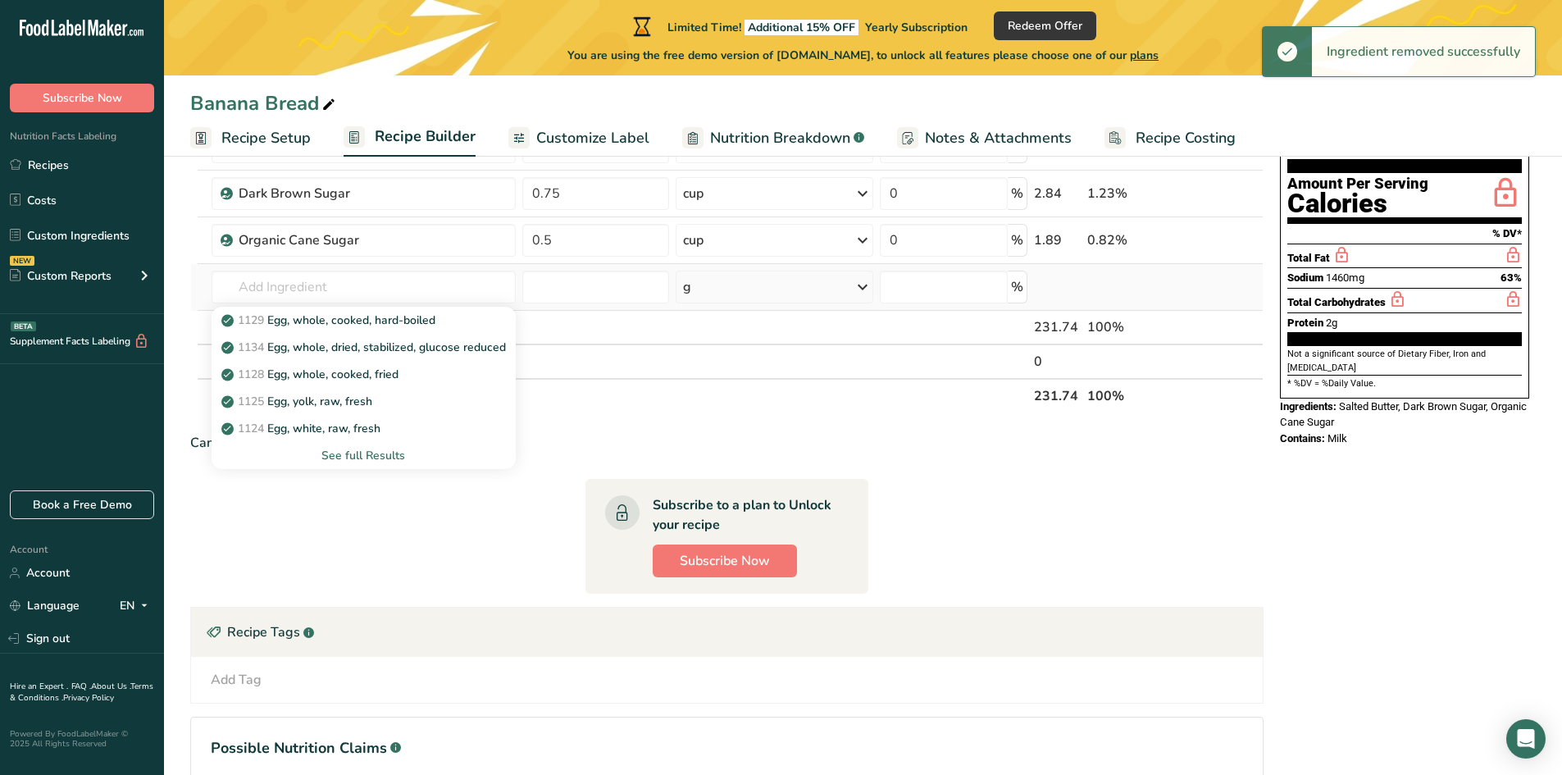
click at [360, 454] on div "See full Results" at bounding box center [364, 455] width 278 height 17
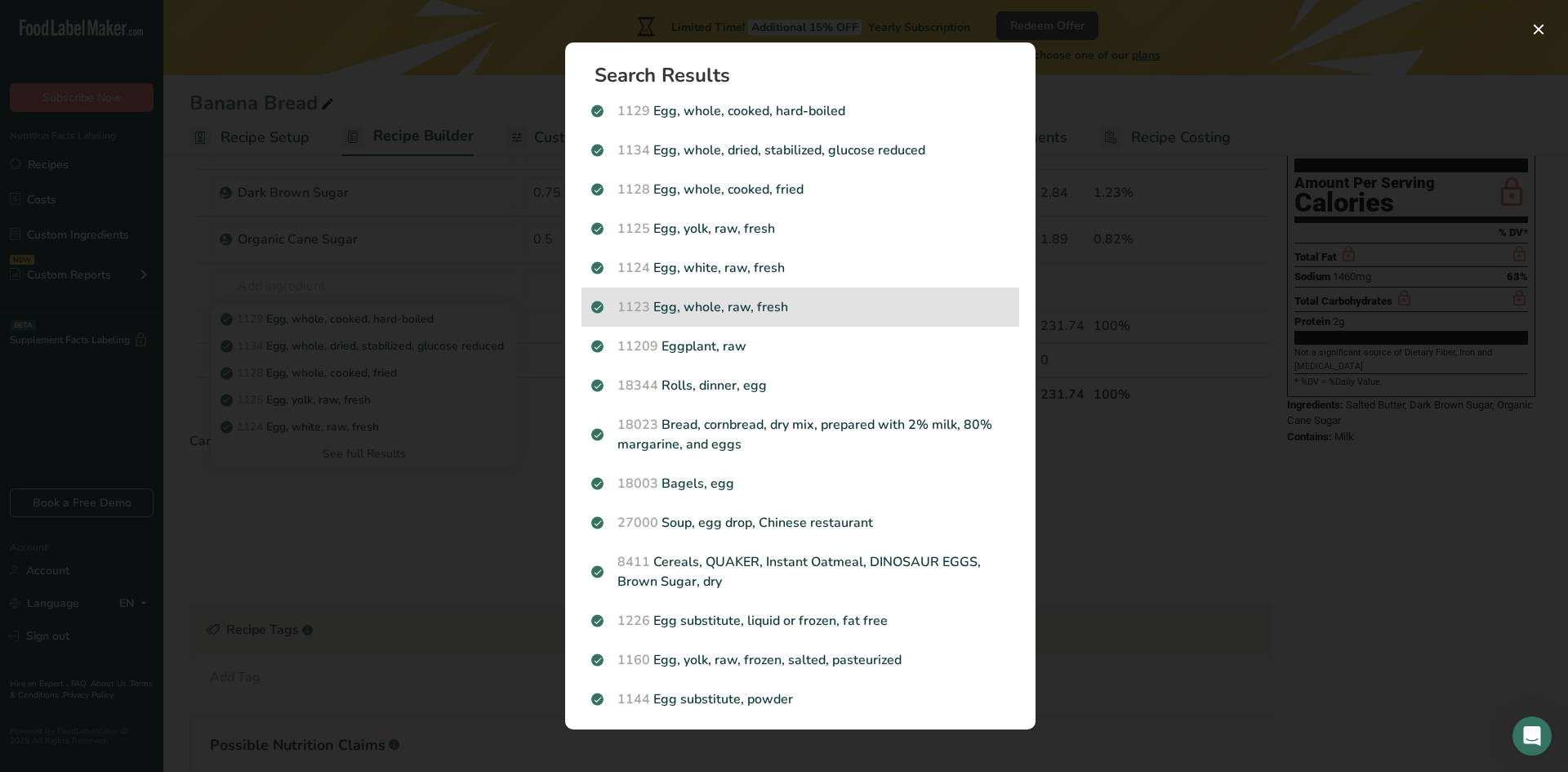
click at [712, 317] on div "1123 Egg, whole, raw, fresh" at bounding box center [800, 307] width 437 height 39
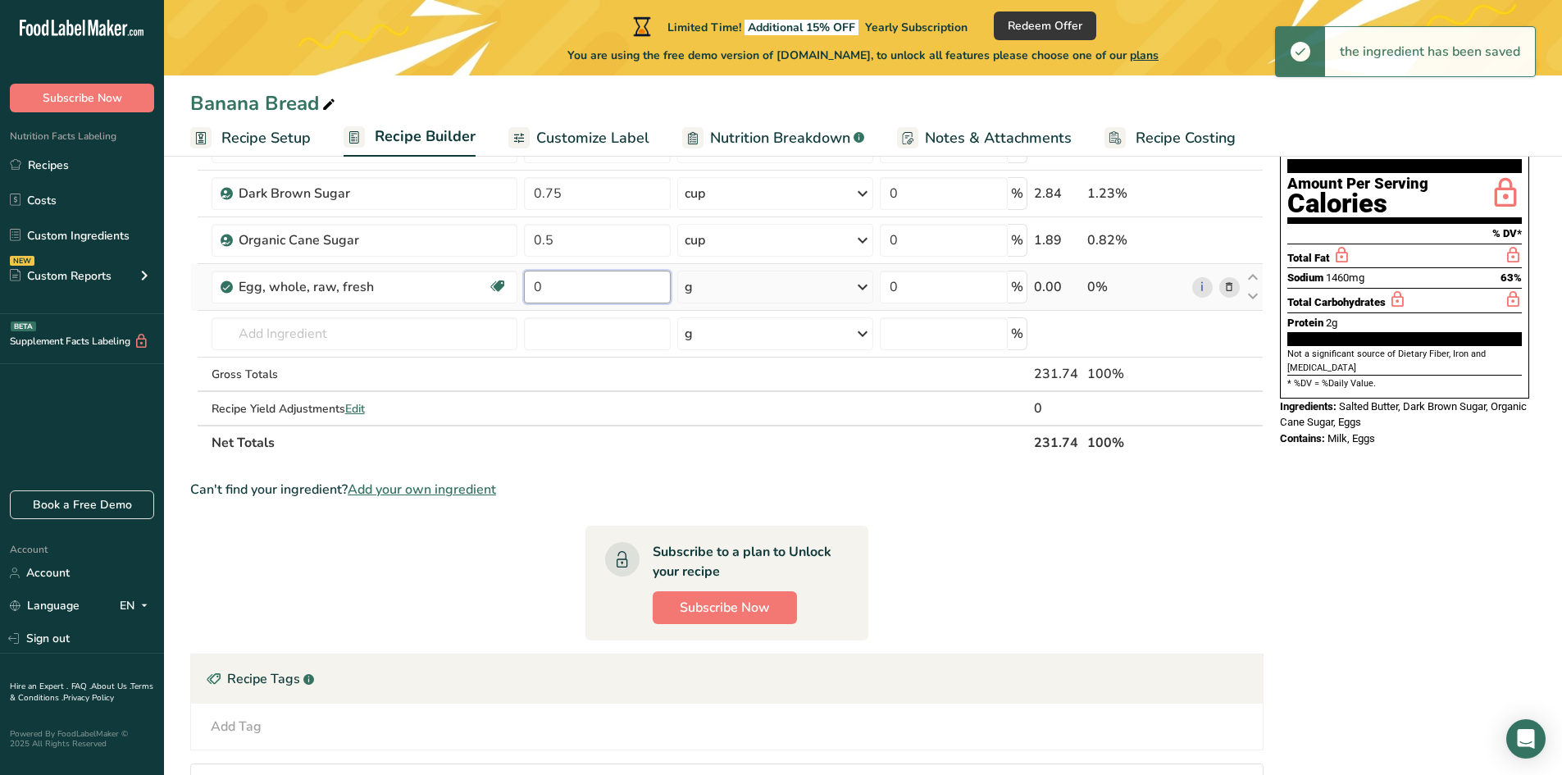
click at [578, 290] on input "0" at bounding box center [597, 287] width 147 height 33
click at [721, 280] on div "g" at bounding box center [775, 287] width 196 height 33
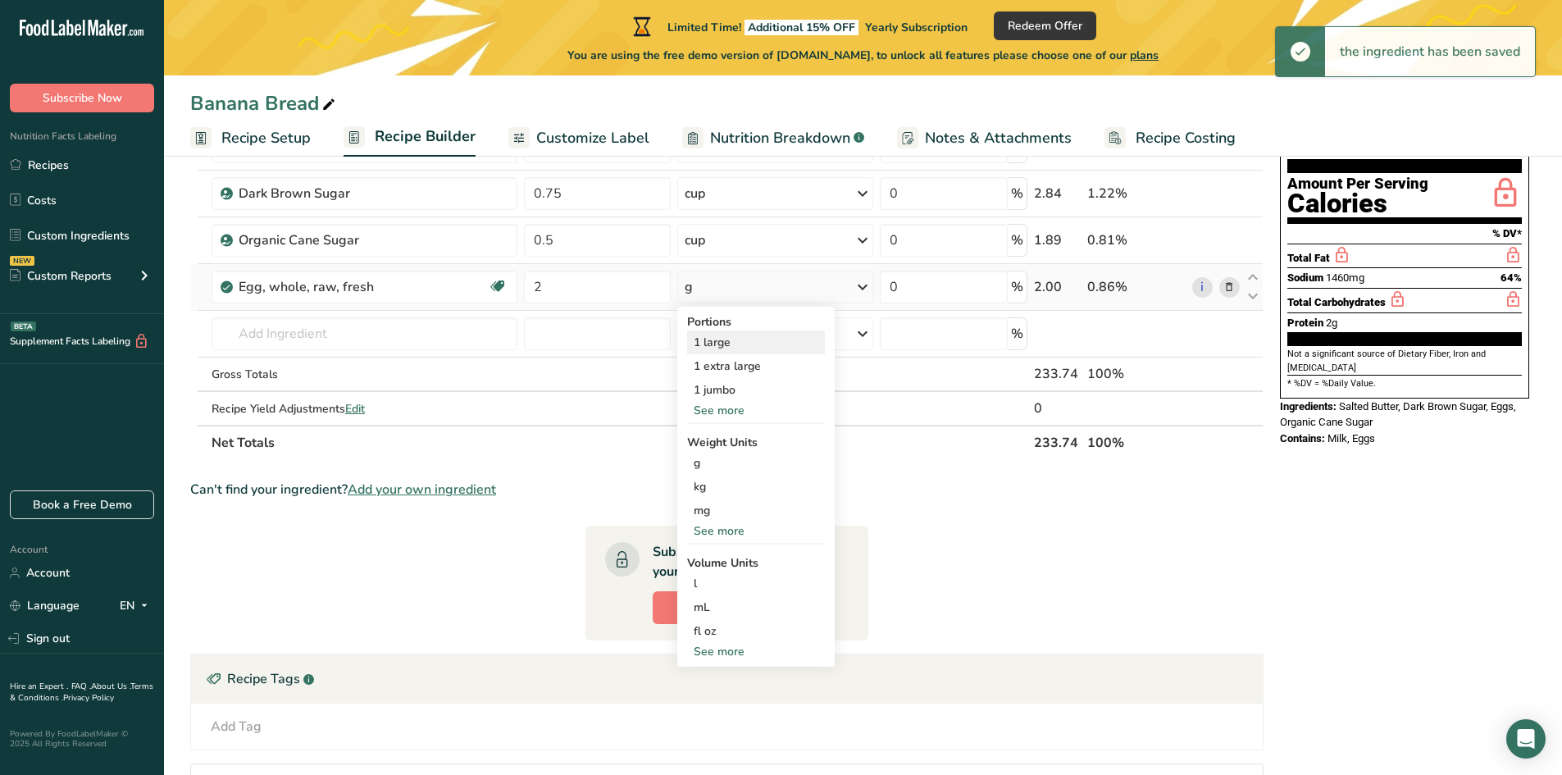
click at [710, 345] on div "1 large" at bounding box center [756, 342] width 138 height 24
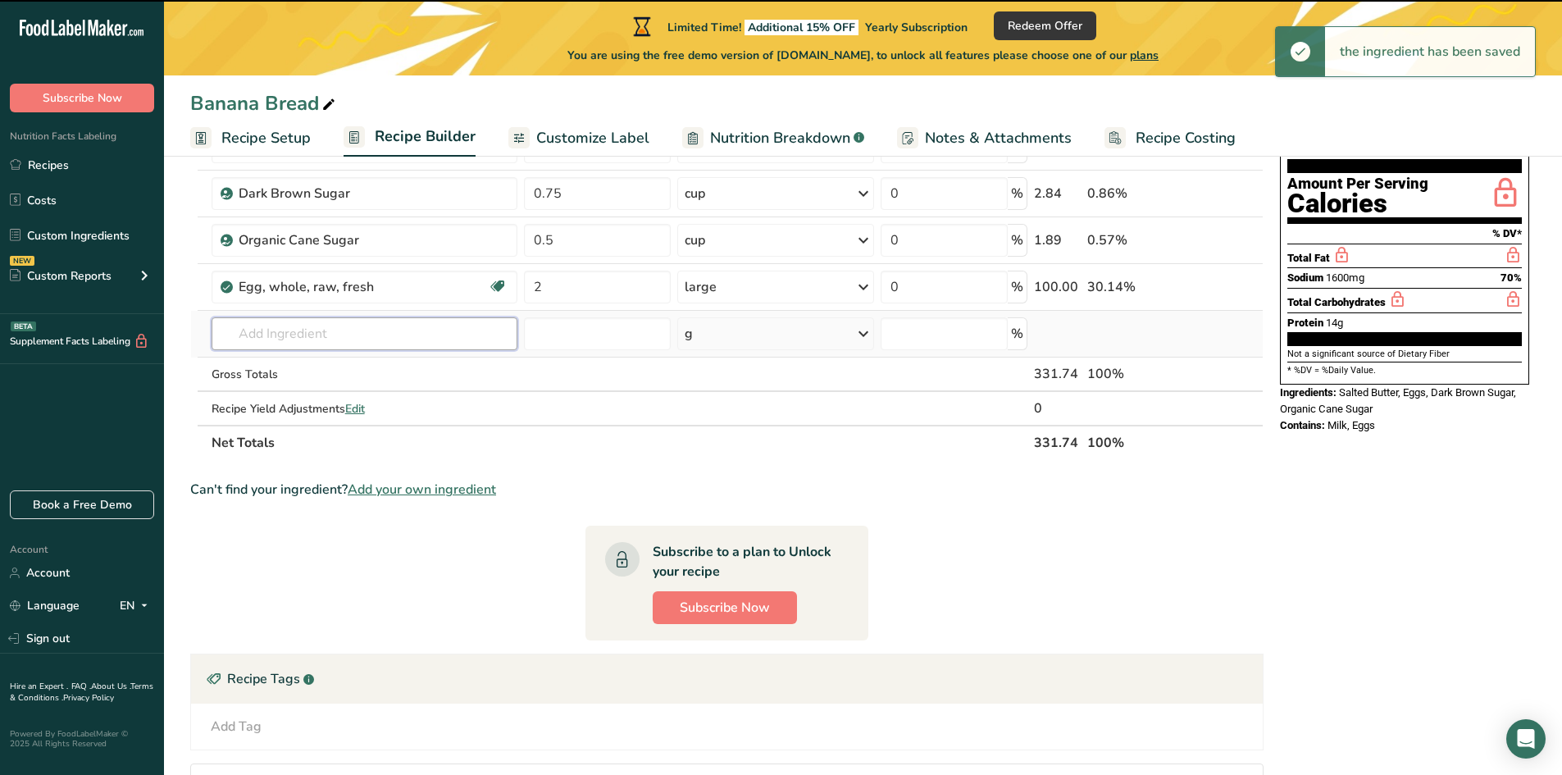
click at [289, 339] on input "text" at bounding box center [365, 333] width 306 height 33
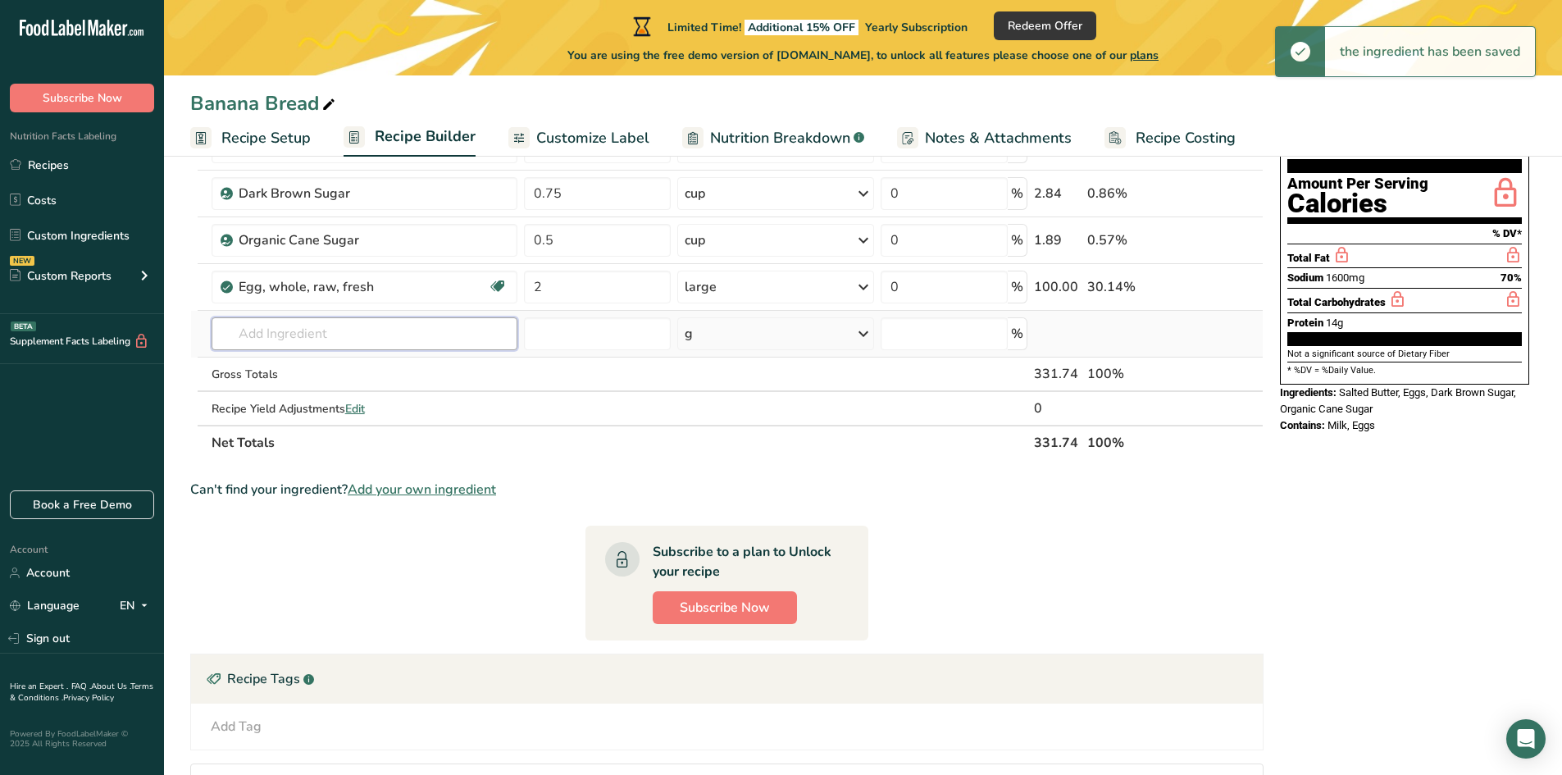
click at [289, 339] on input "text" at bounding box center [365, 333] width 306 height 33
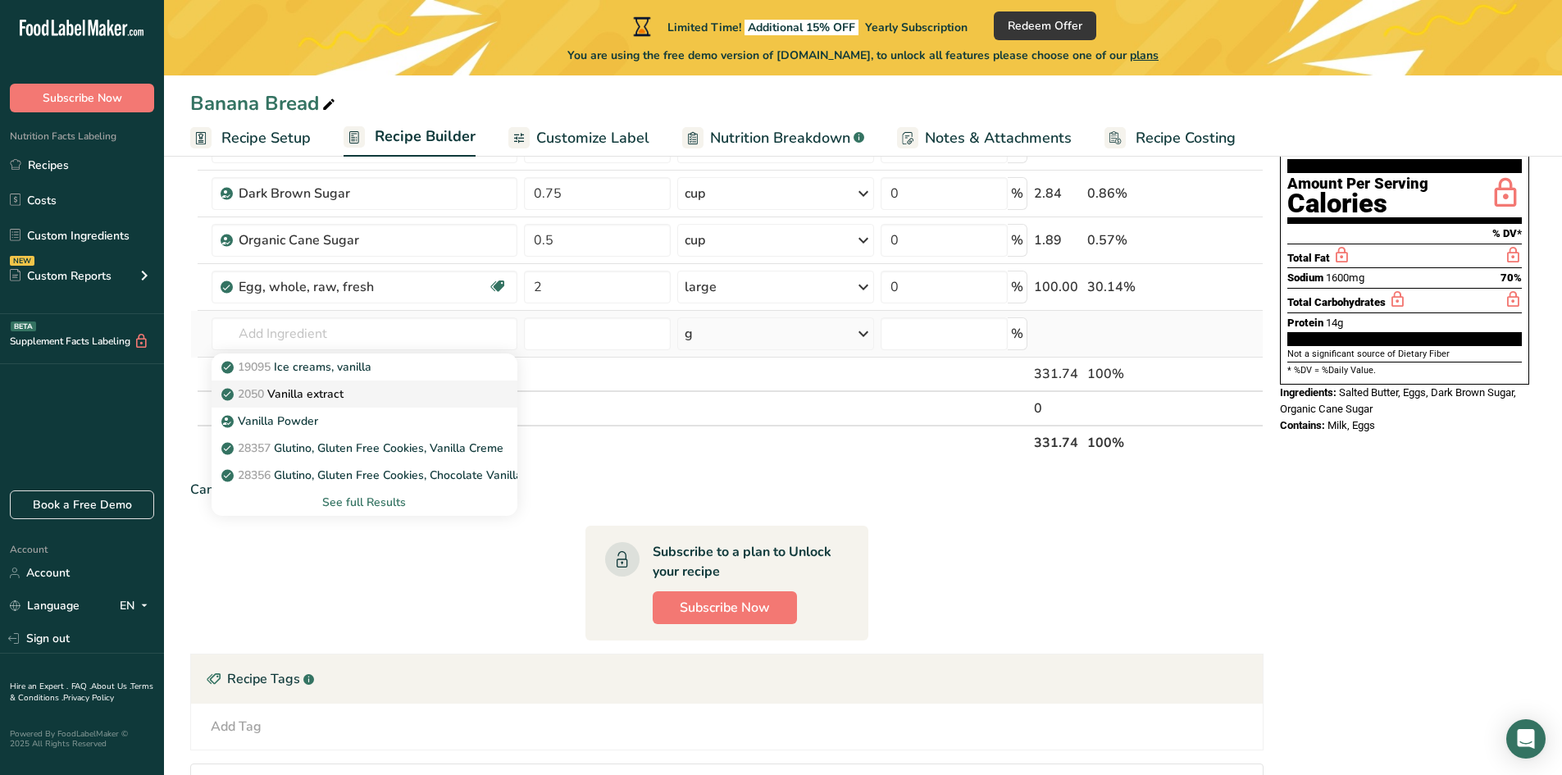
click at [304, 396] on p "2050 Vanilla extract" at bounding box center [284, 393] width 119 height 17
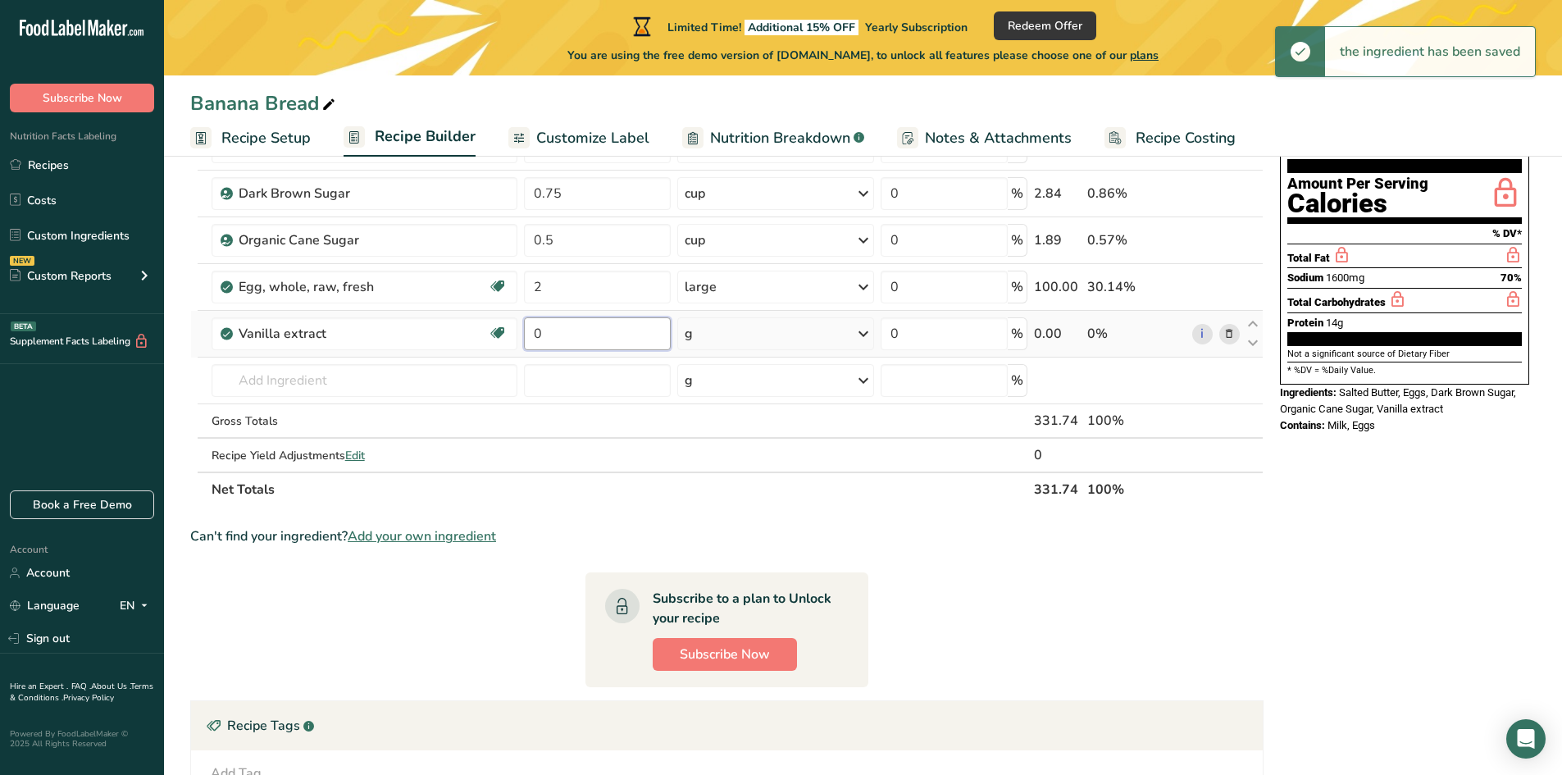
click at [576, 332] on input "0" at bounding box center [597, 333] width 147 height 33
click at [708, 343] on div "g" at bounding box center [775, 333] width 197 height 33
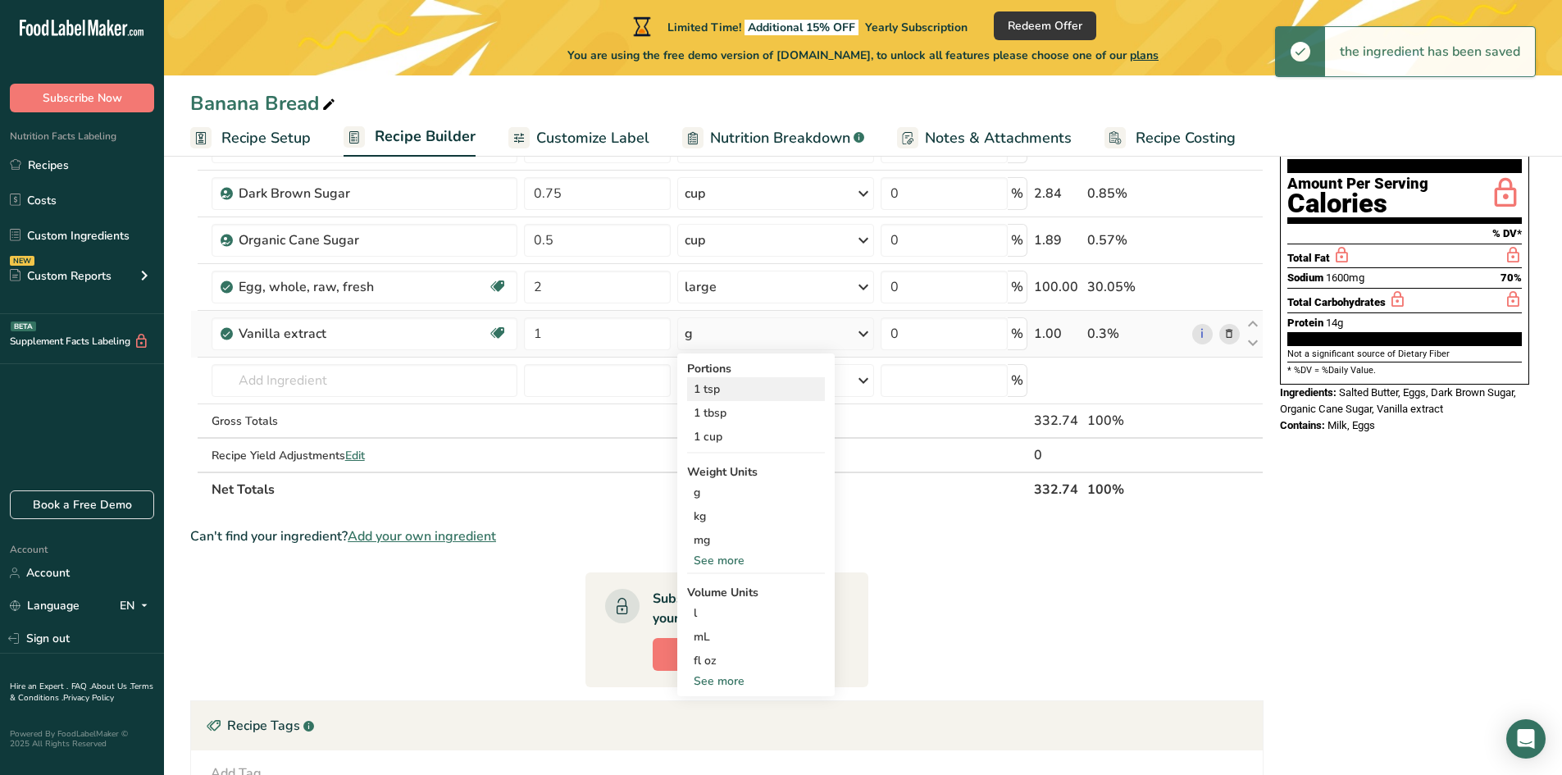
click at [720, 396] on div "1 tsp" at bounding box center [756, 389] width 138 height 24
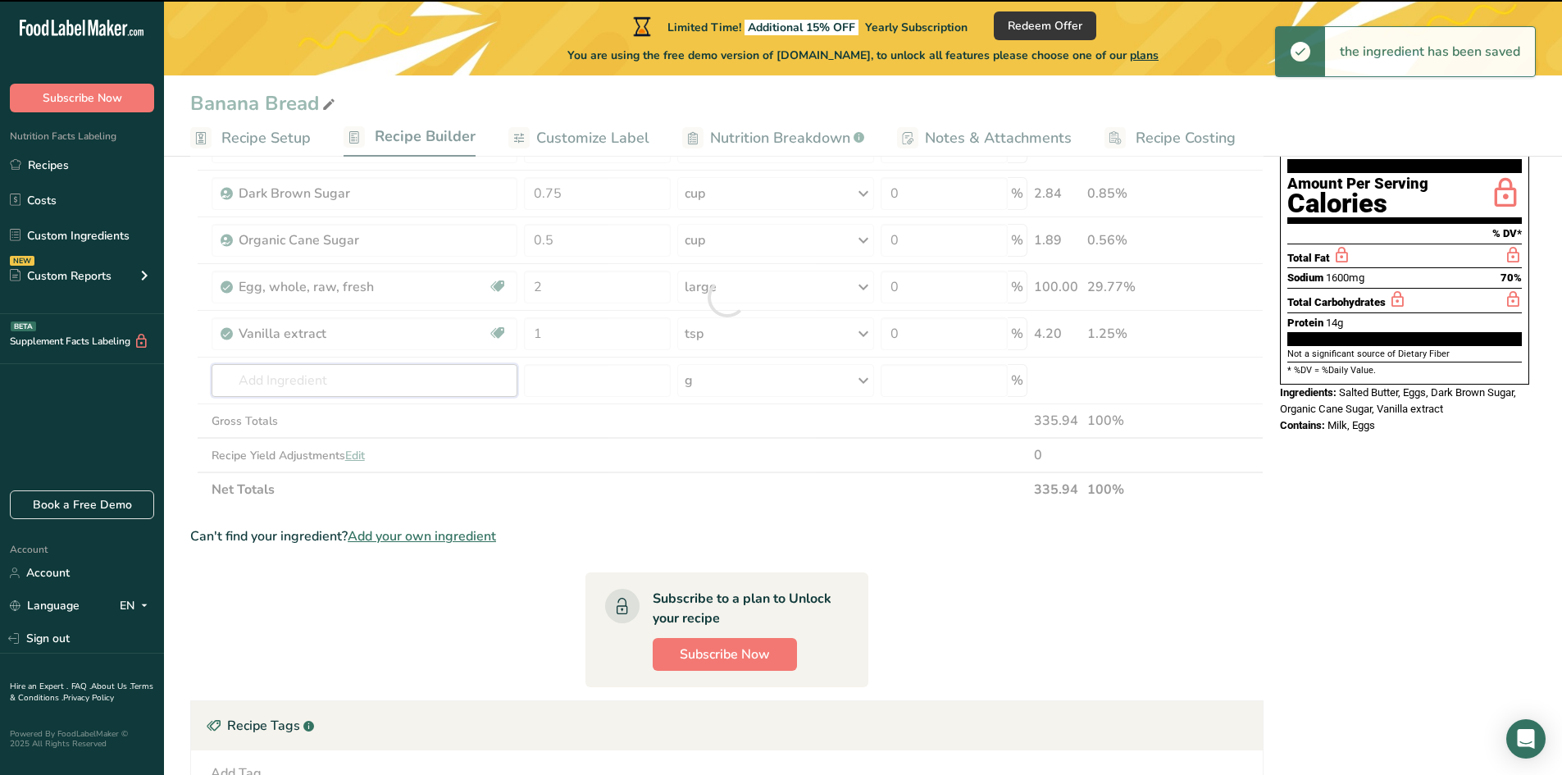
click at [266, 369] on input "text" at bounding box center [365, 380] width 306 height 33
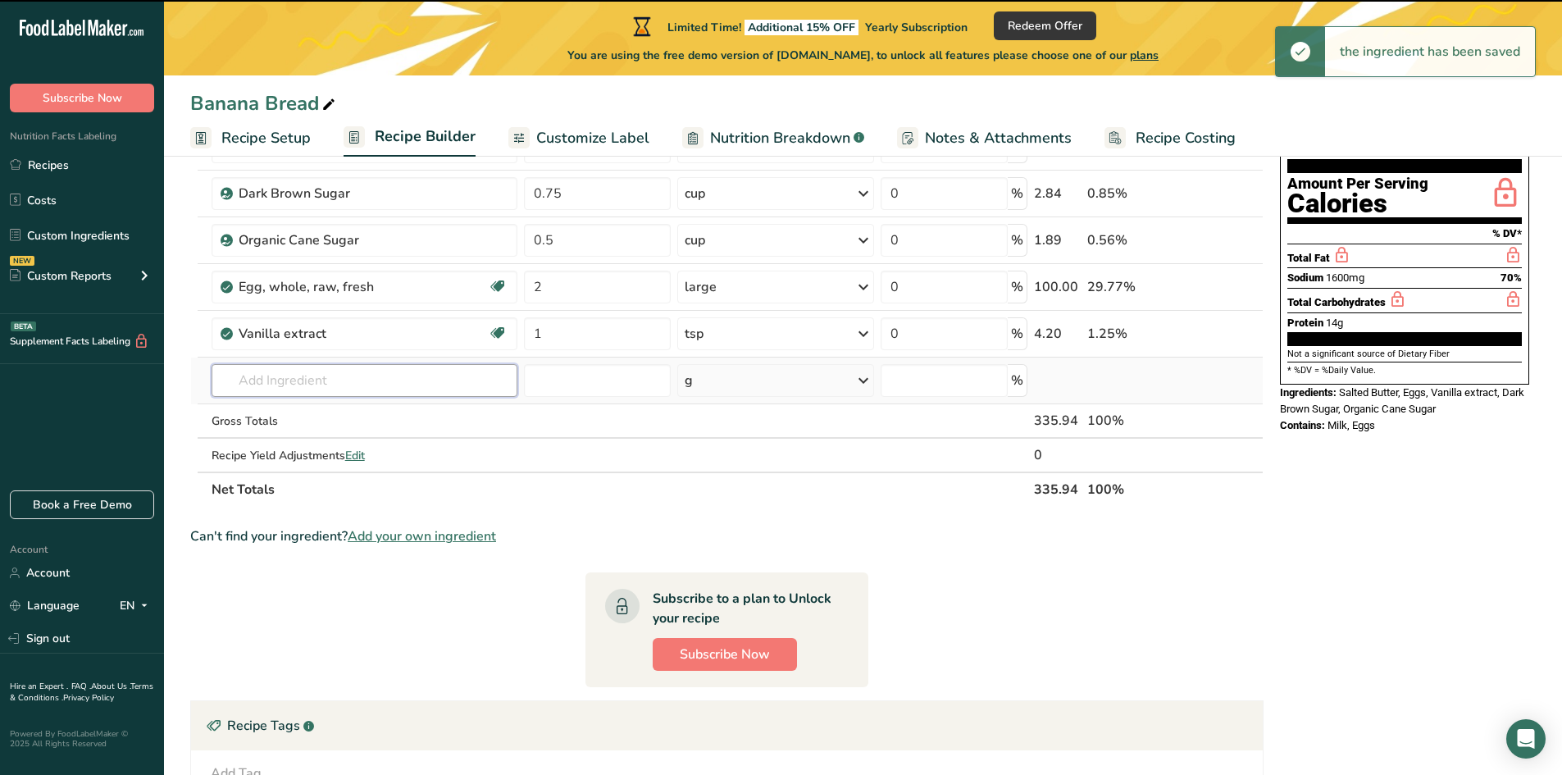
click at [264, 381] on input "text" at bounding box center [365, 380] width 306 height 33
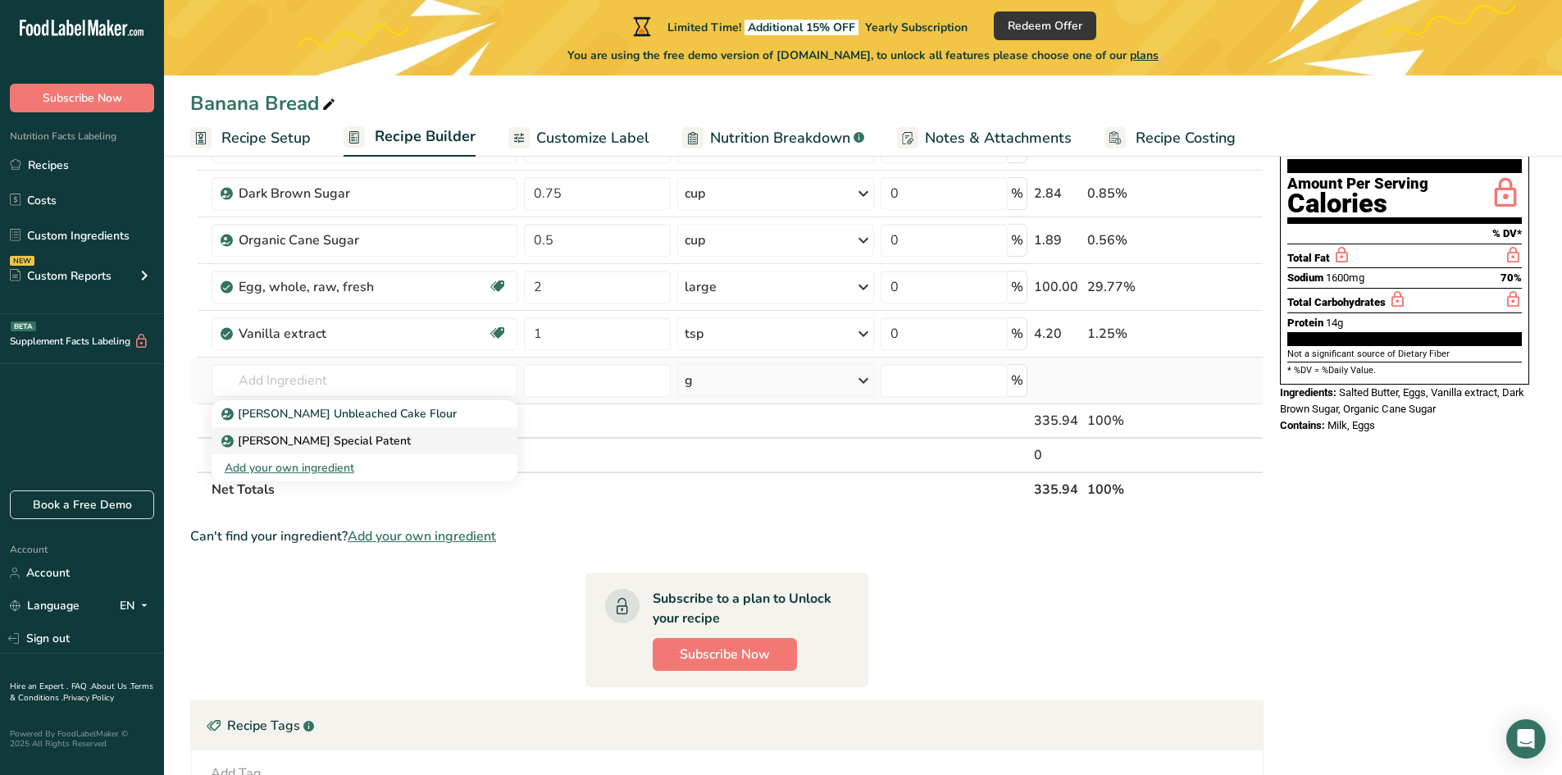
click at [335, 439] on p "[PERSON_NAME] Special Patent" at bounding box center [318, 440] width 186 height 17
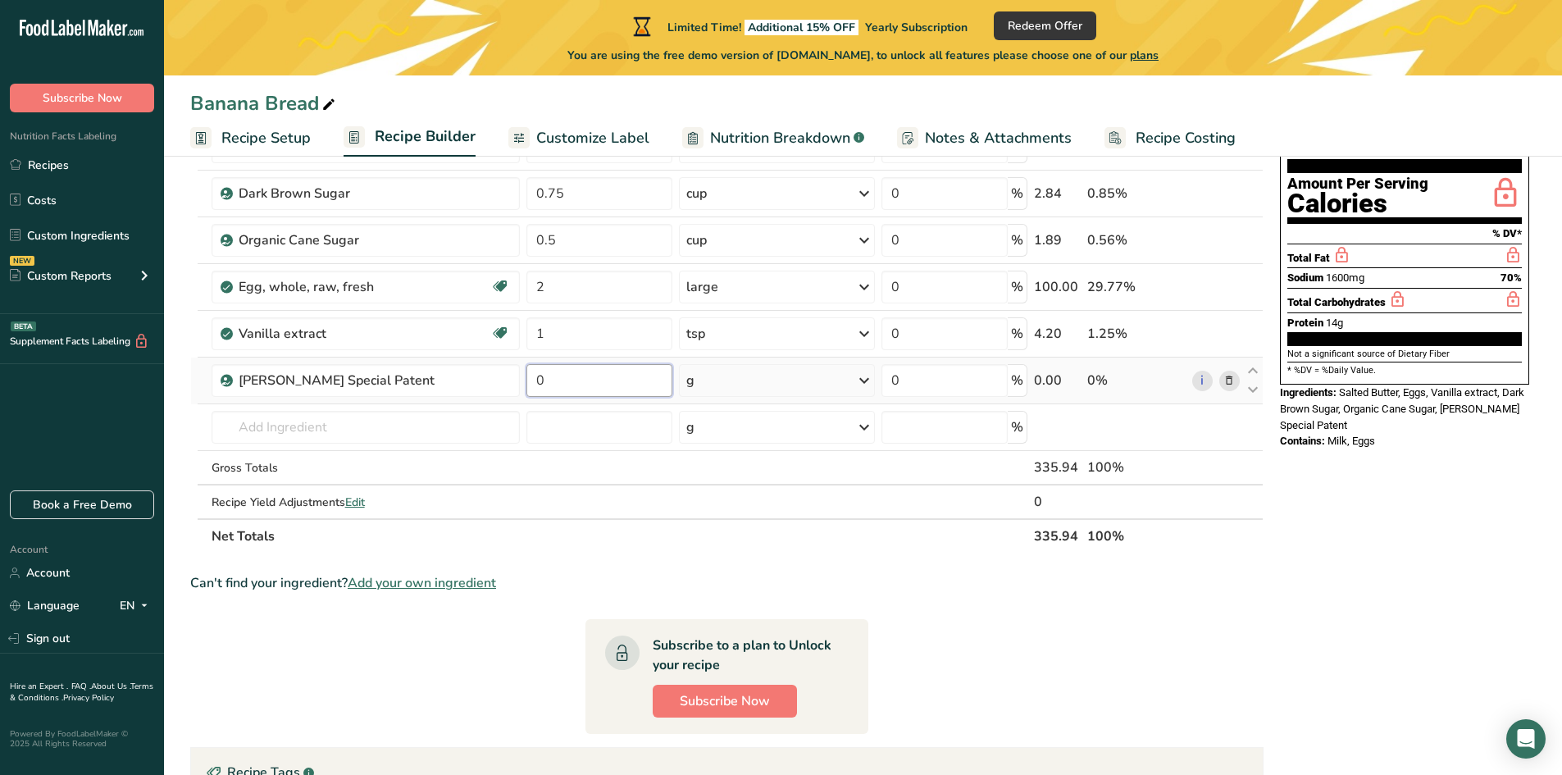
click at [581, 378] on input "0" at bounding box center [599, 380] width 146 height 33
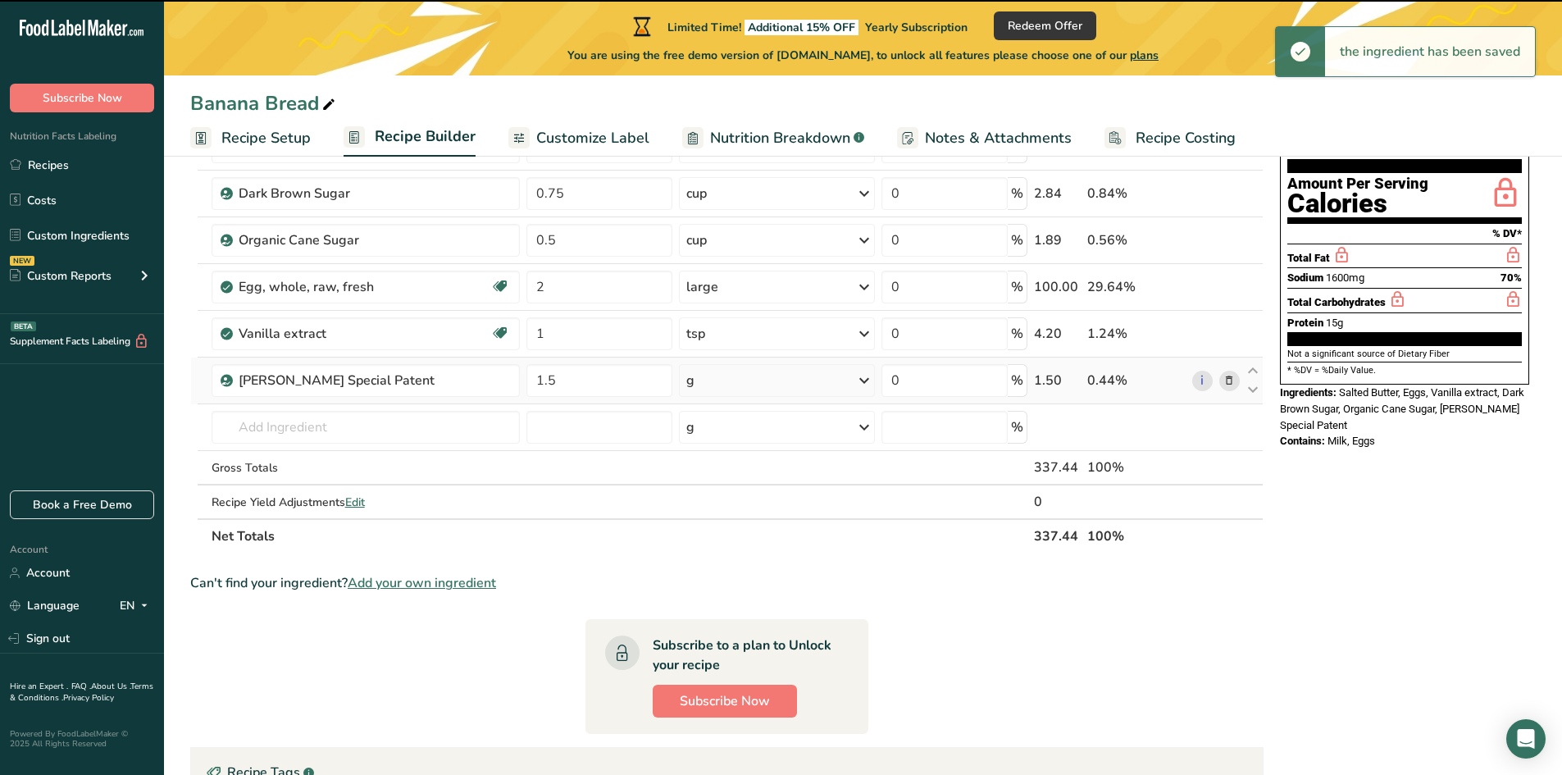
click at [731, 383] on div "g" at bounding box center [777, 380] width 196 height 33
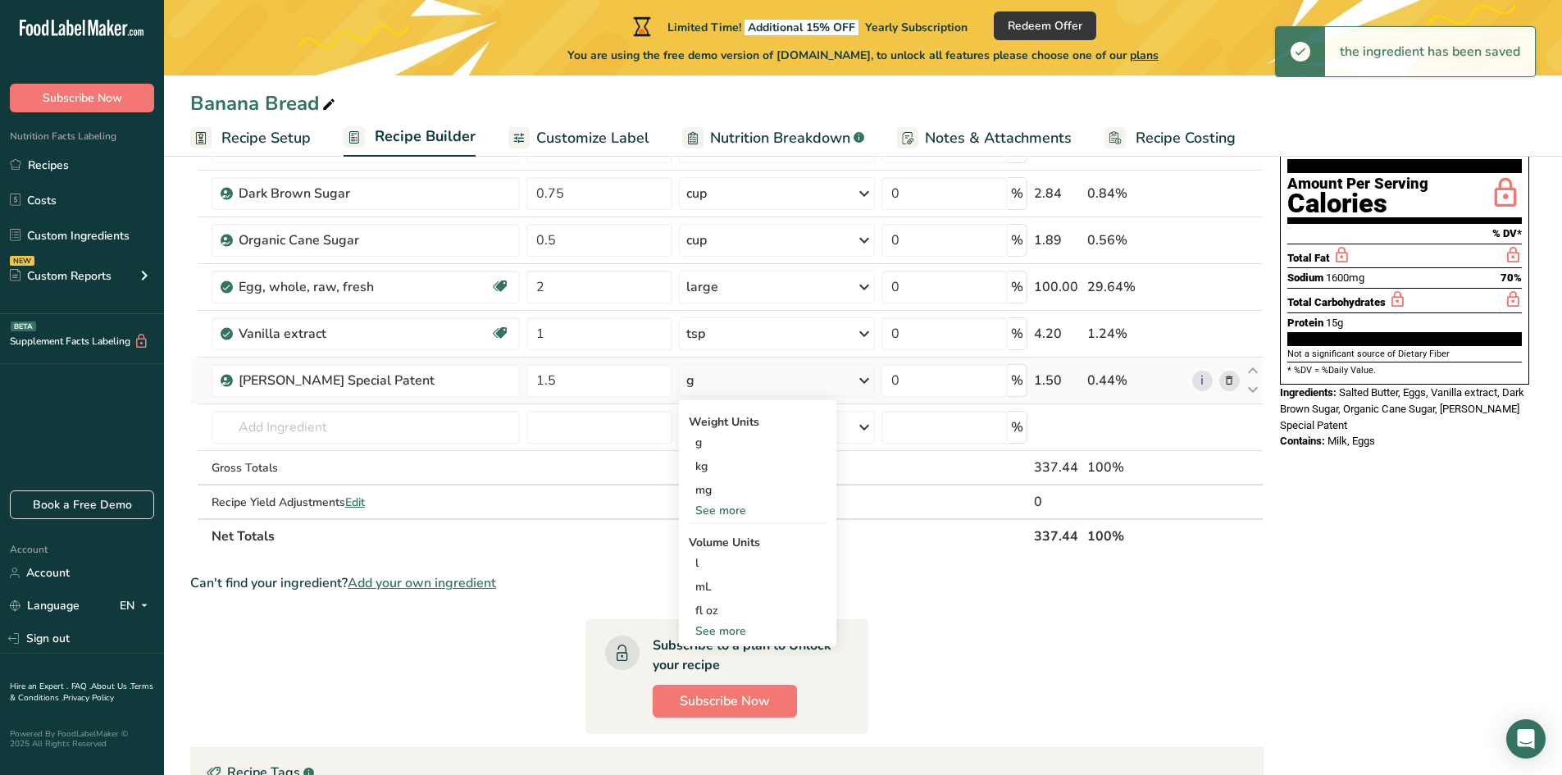
click at [735, 631] on div "See more" at bounding box center [758, 630] width 138 height 17
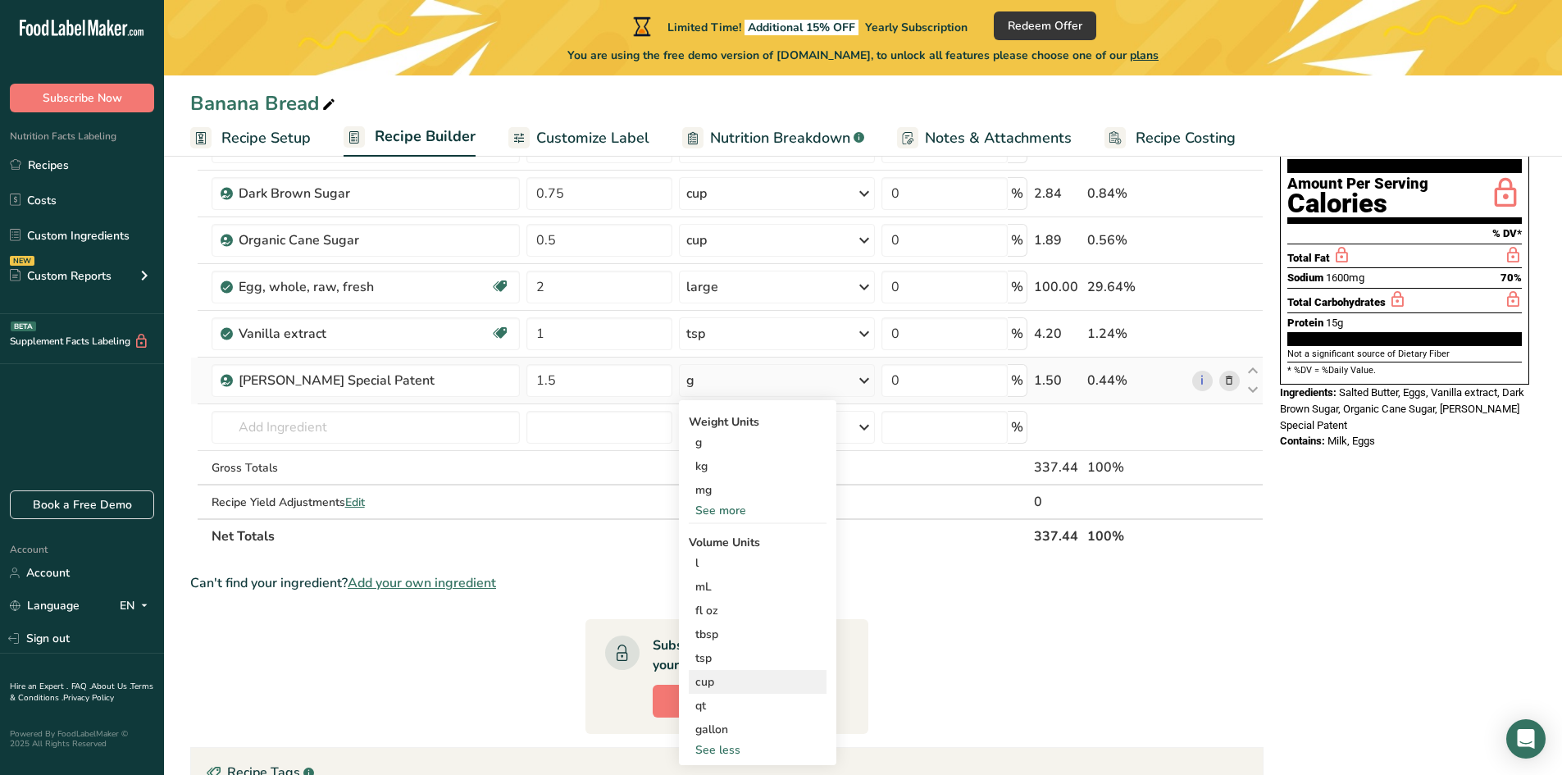
click at [712, 678] on div "cup" at bounding box center [757, 681] width 125 height 17
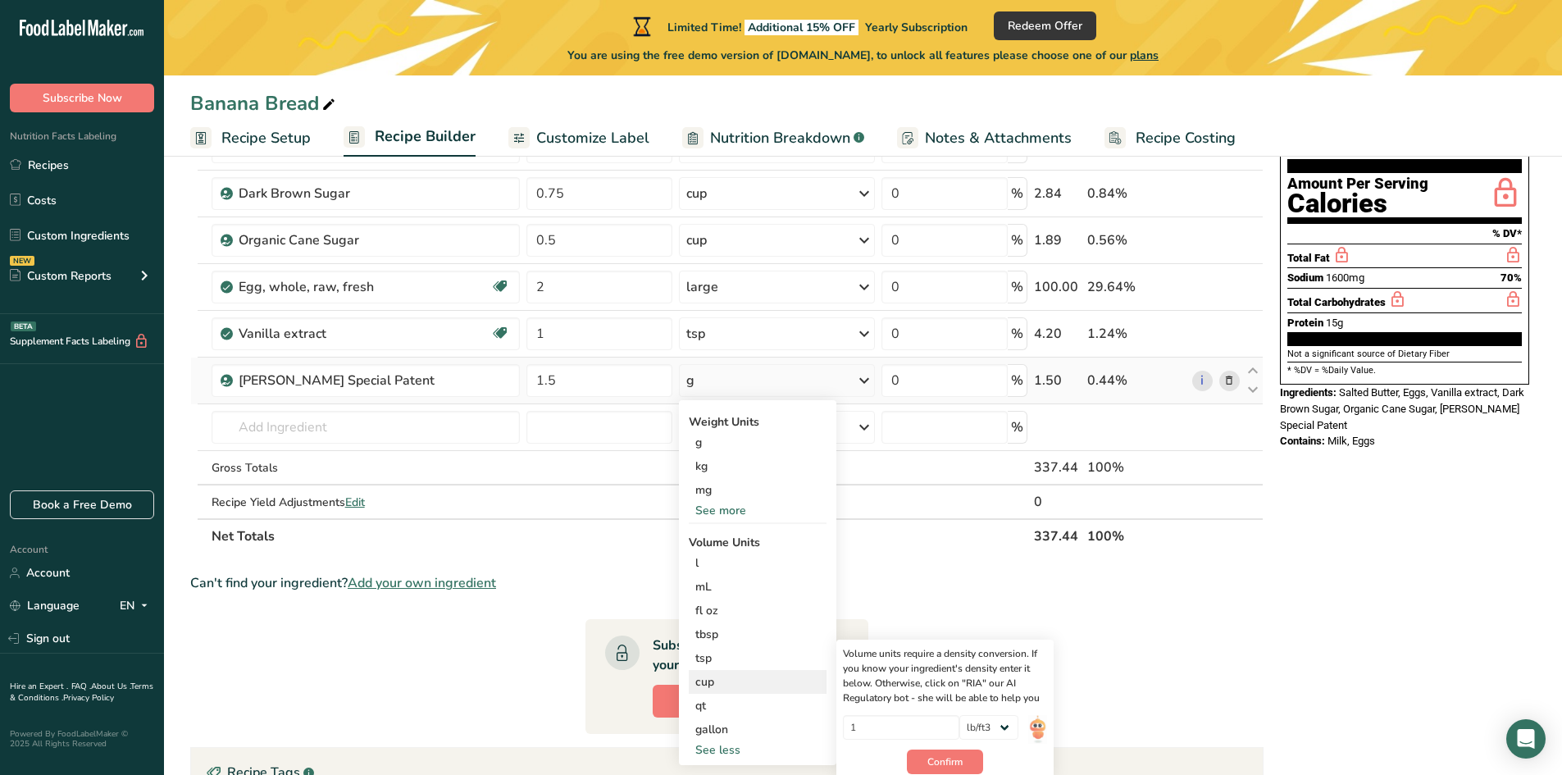
click at [708, 682] on div "cup" at bounding box center [757, 681] width 125 height 17
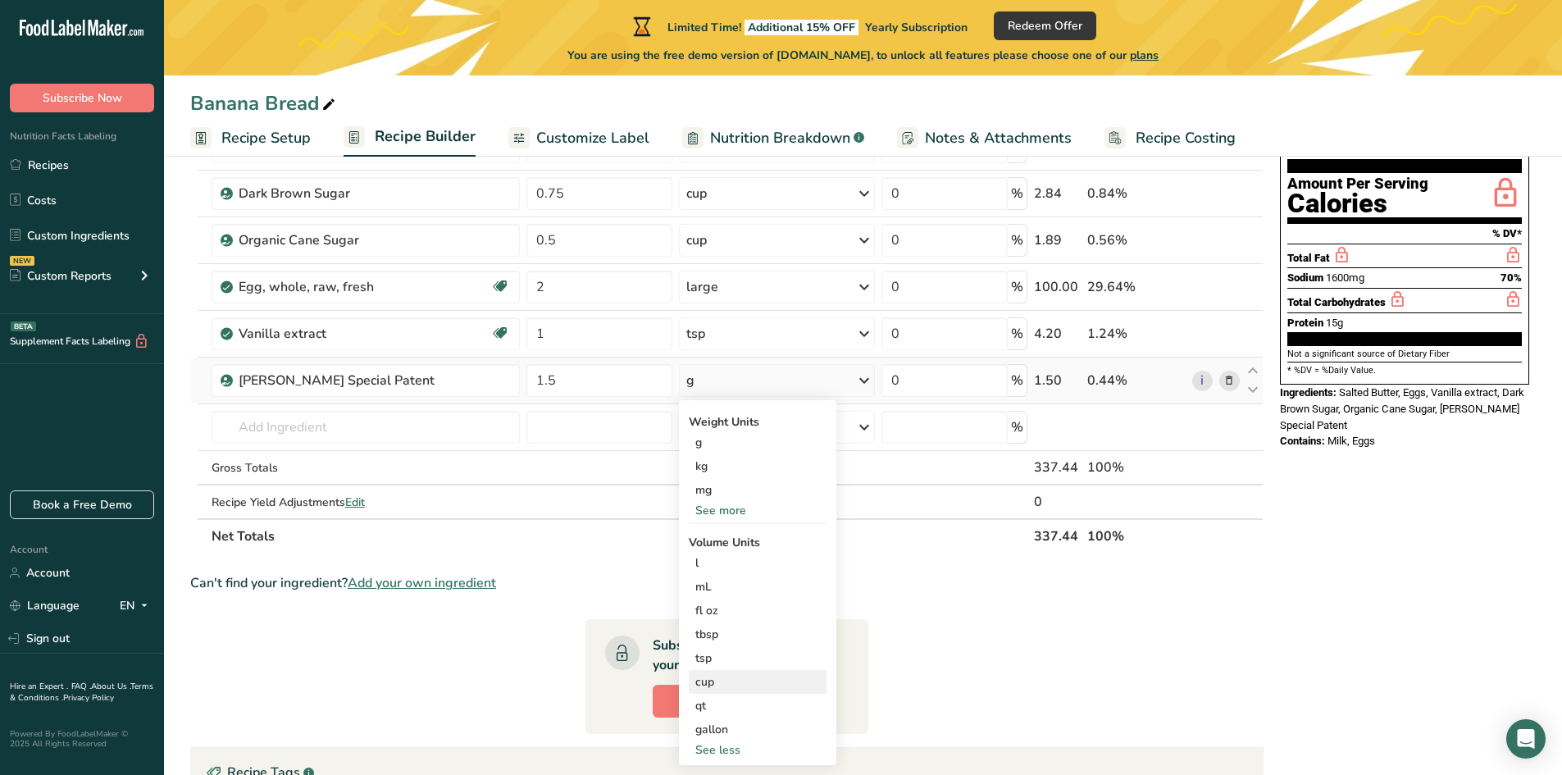
click at [709, 683] on div "cup" at bounding box center [757, 681] width 125 height 17
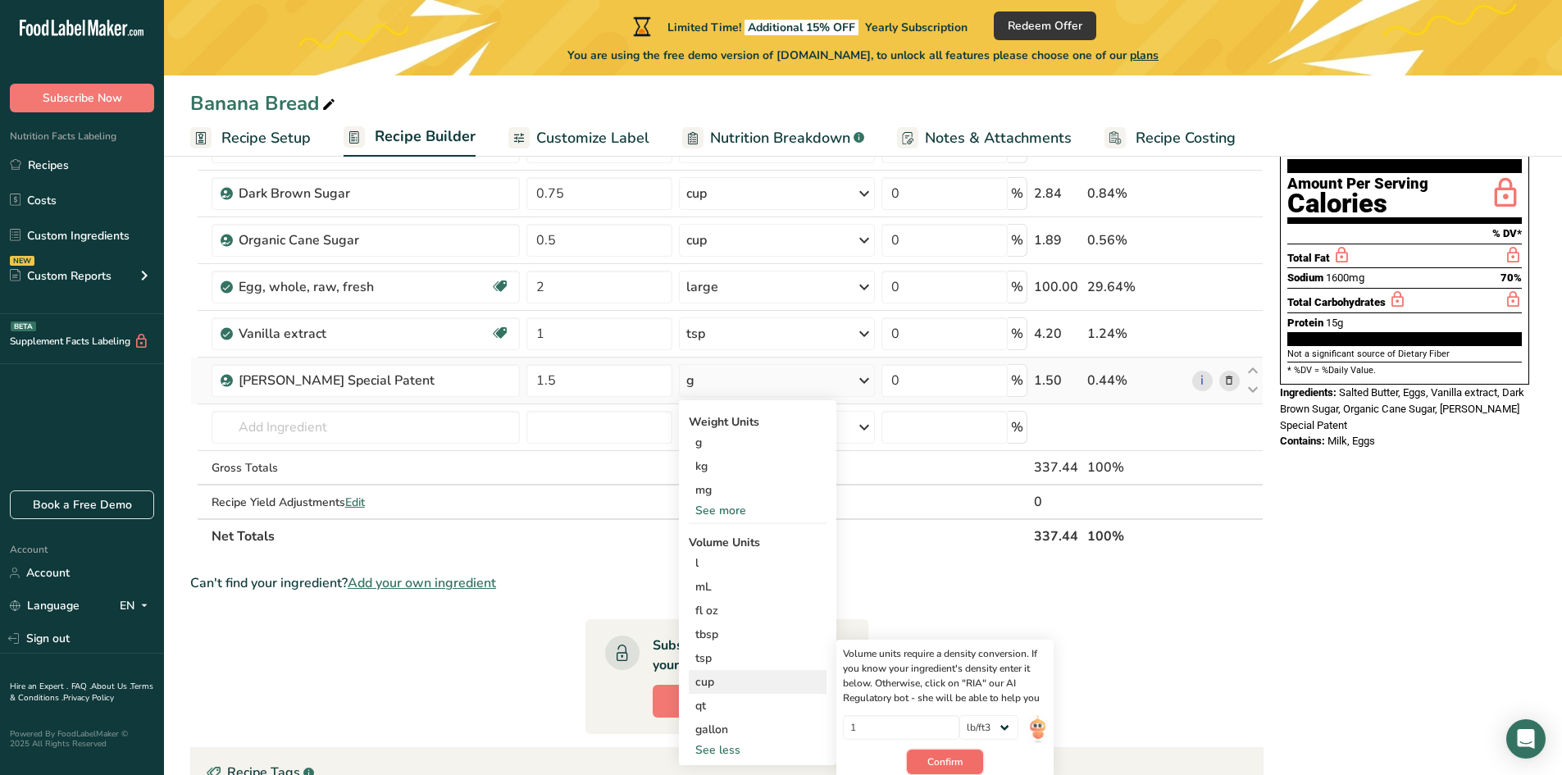
click at [945, 758] on span "Confirm" at bounding box center [944, 761] width 35 height 15
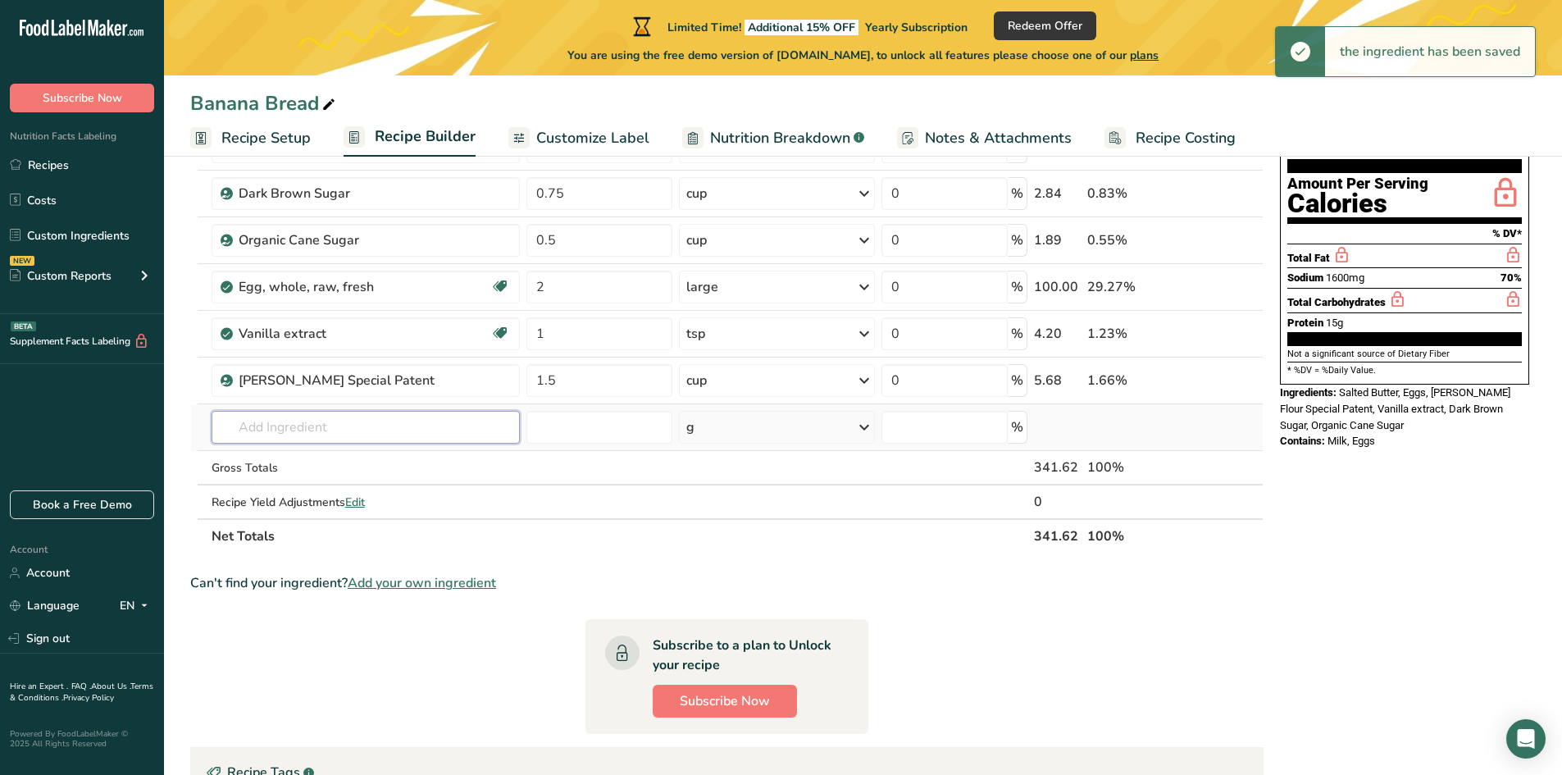
click at [369, 427] on input "text" at bounding box center [366, 427] width 308 height 33
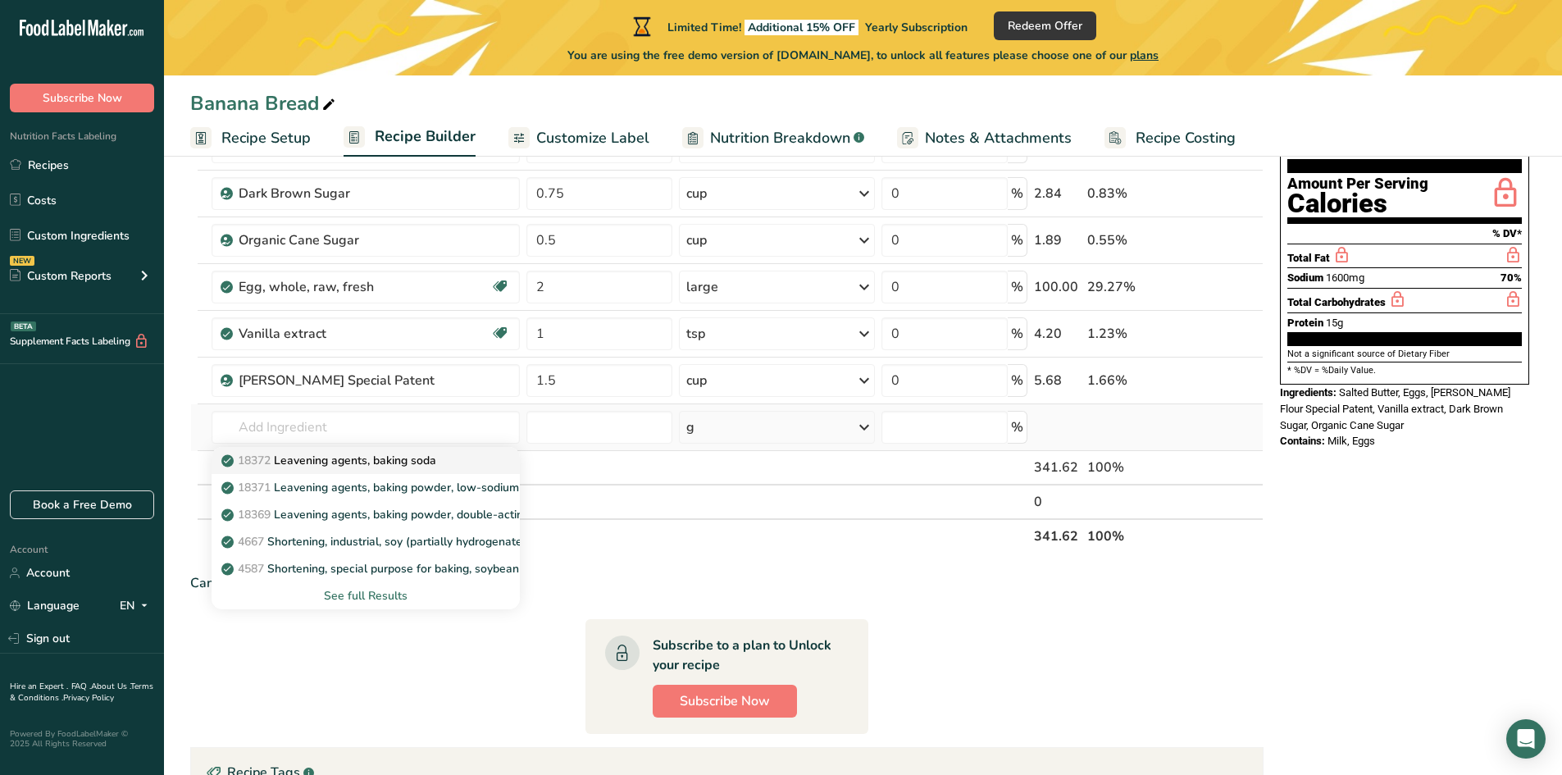
click at [362, 461] on p "18372 Leavening agents, baking soda" at bounding box center [331, 460] width 212 height 17
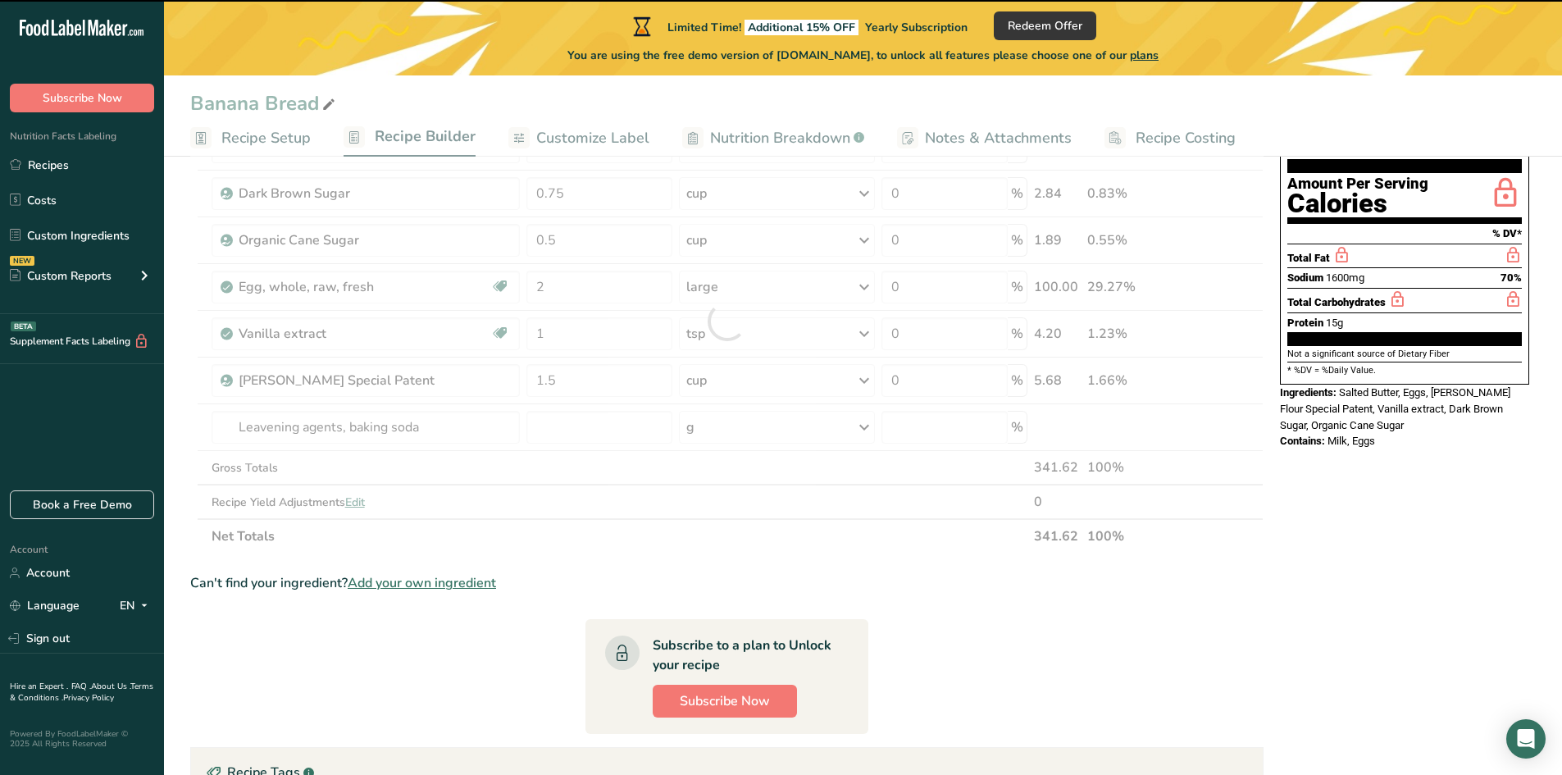
click at [549, 427] on div at bounding box center [726, 321] width 1073 height 465
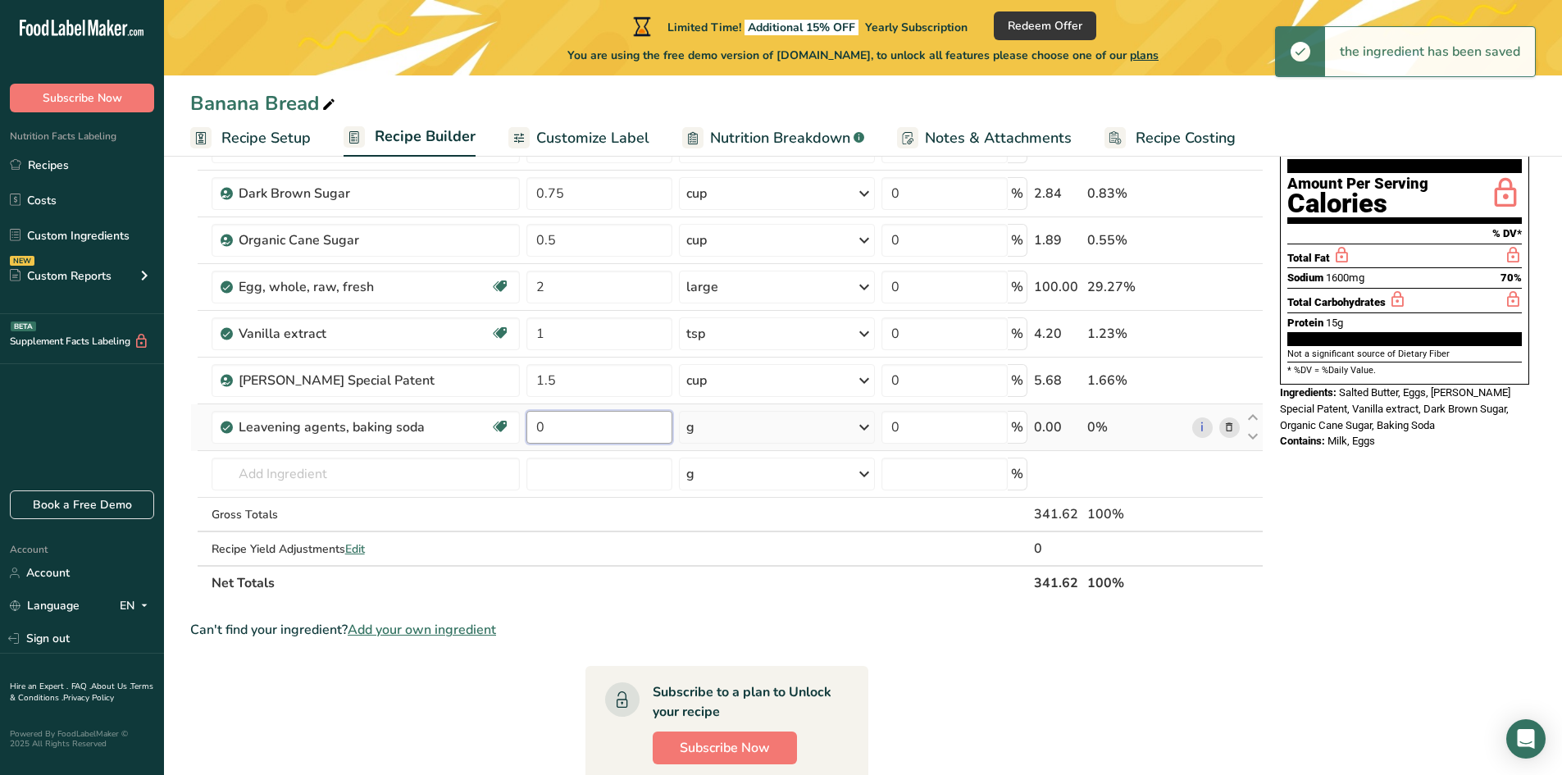
click at [562, 428] on input "0" at bounding box center [599, 427] width 146 height 33
click at [751, 423] on div "g" at bounding box center [776, 427] width 195 height 33
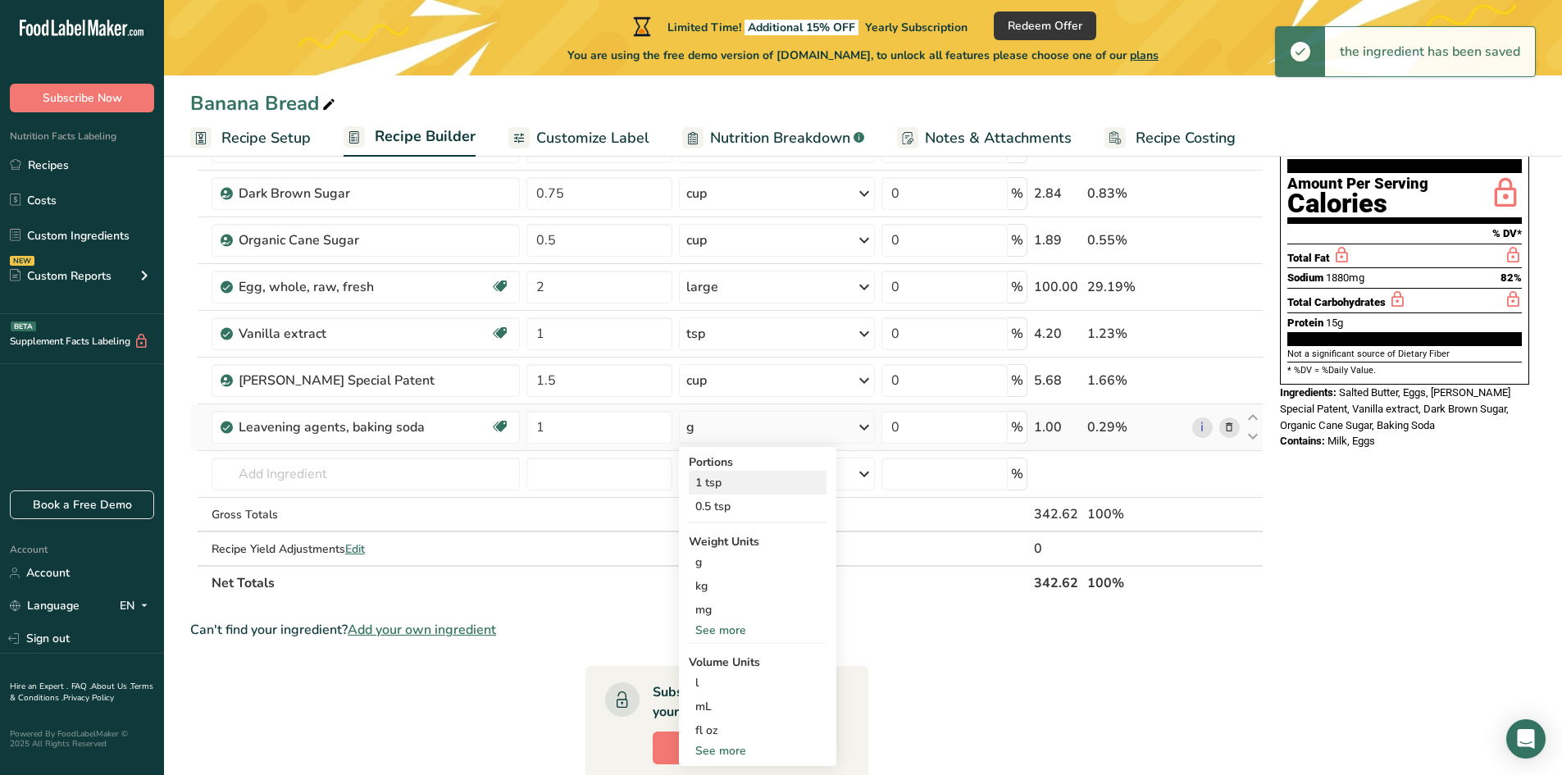
click at [726, 484] on div "1 tsp" at bounding box center [758, 483] width 138 height 24
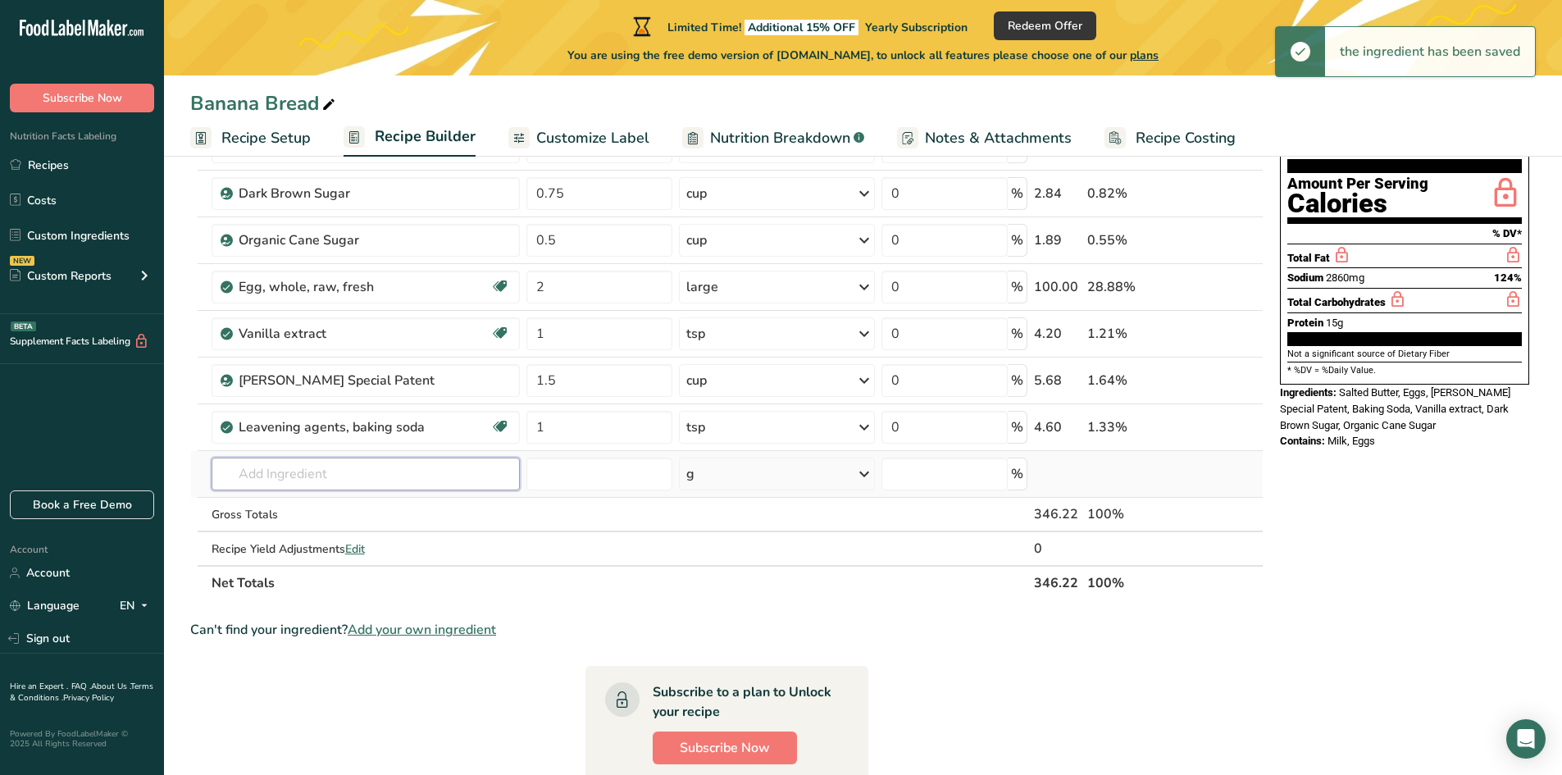
click at [319, 476] on input "text" at bounding box center [366, 474] width 309 height 33
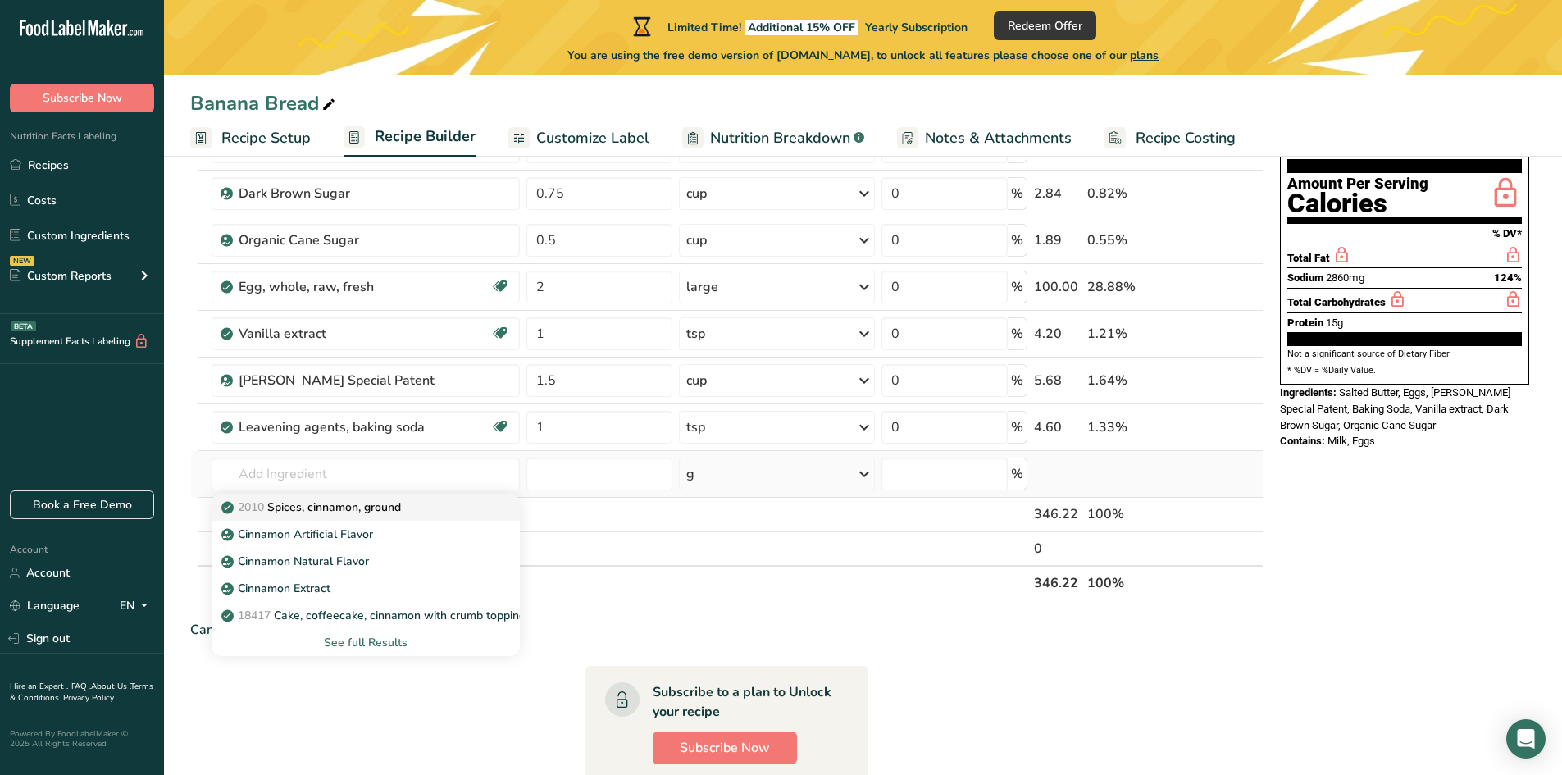
click at [354, 512] on p "2010 Spices, cinnamon, ground" at bounding box center [313, 507] width 176 height 17
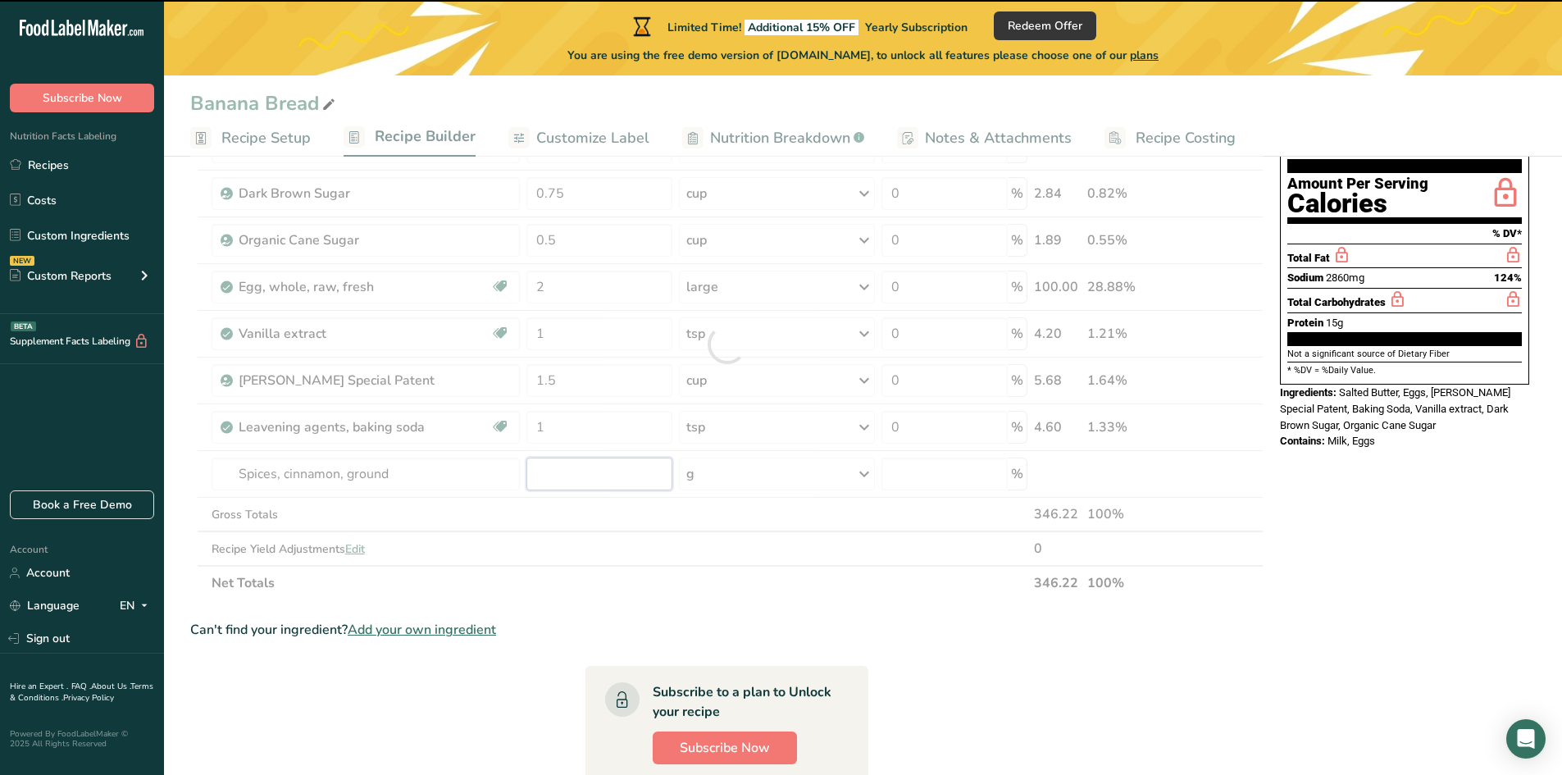
click at [560, 472] on input "number" at bounding box center [599, 474] width 146 height 33
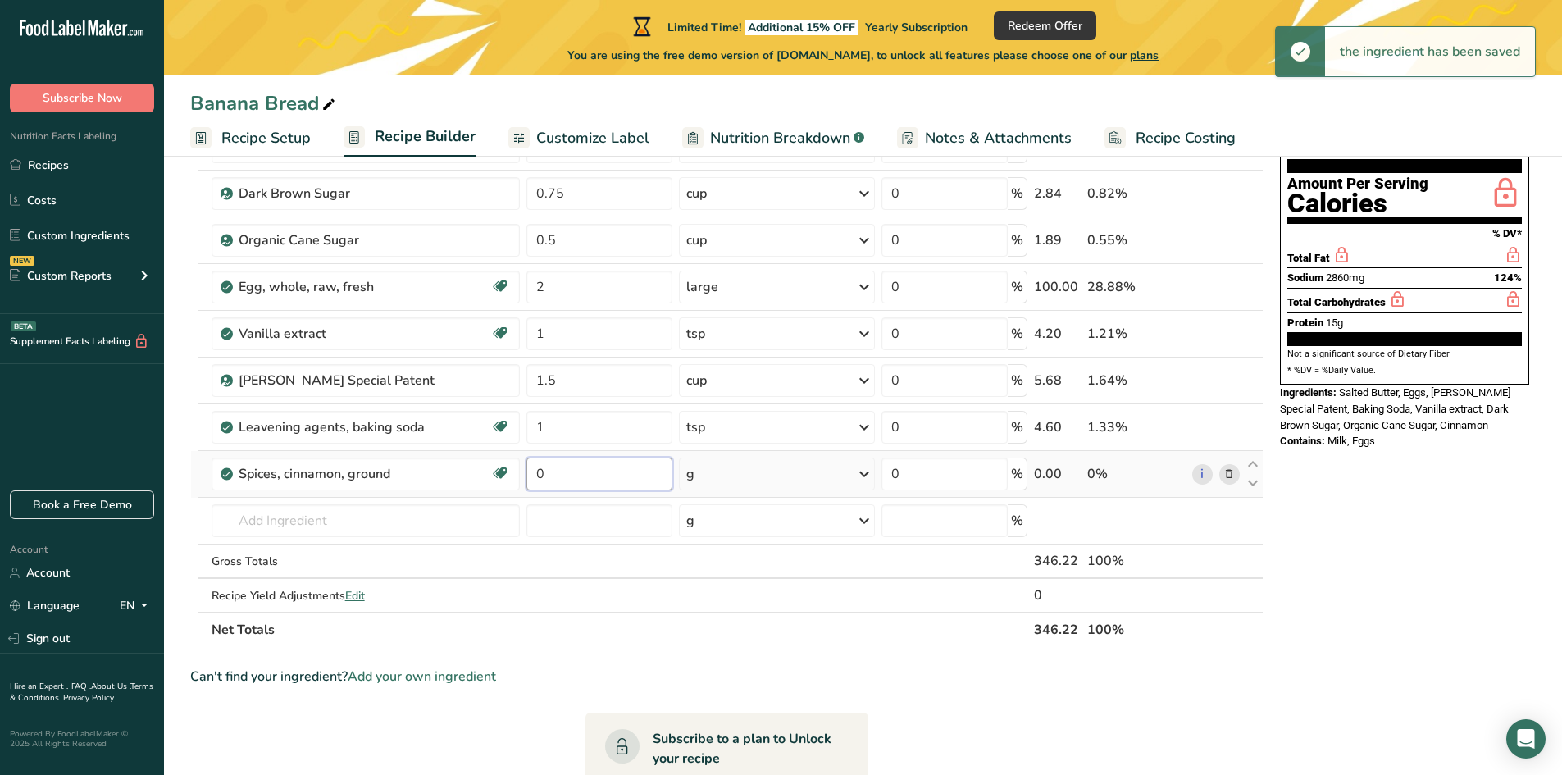
click at [556, 477] on input "0" at bounding box center [599, 474] width 146 height 33
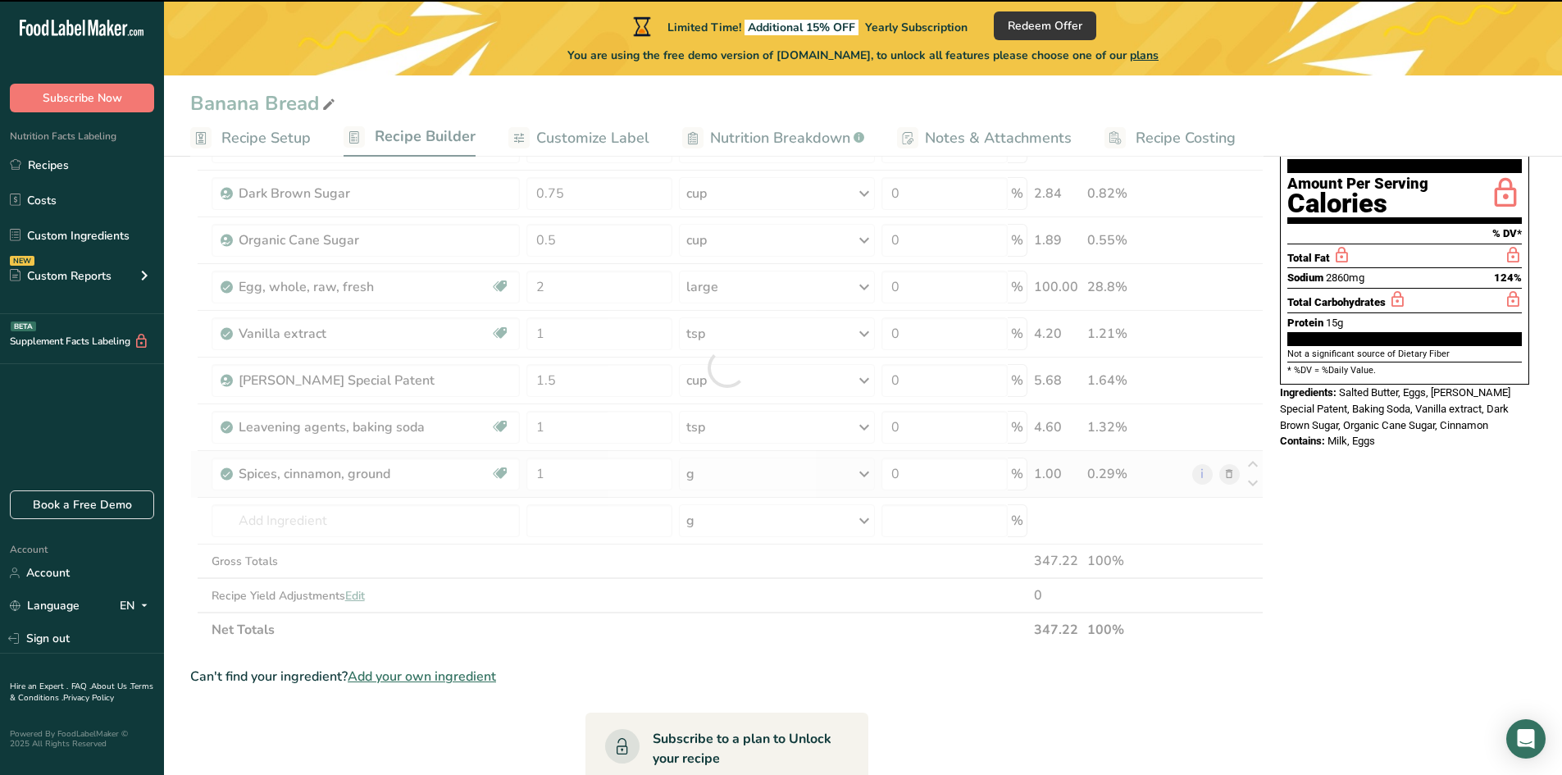
click at [741, 474] on div "g" at bounding box center [776, 474] width 195 height 33
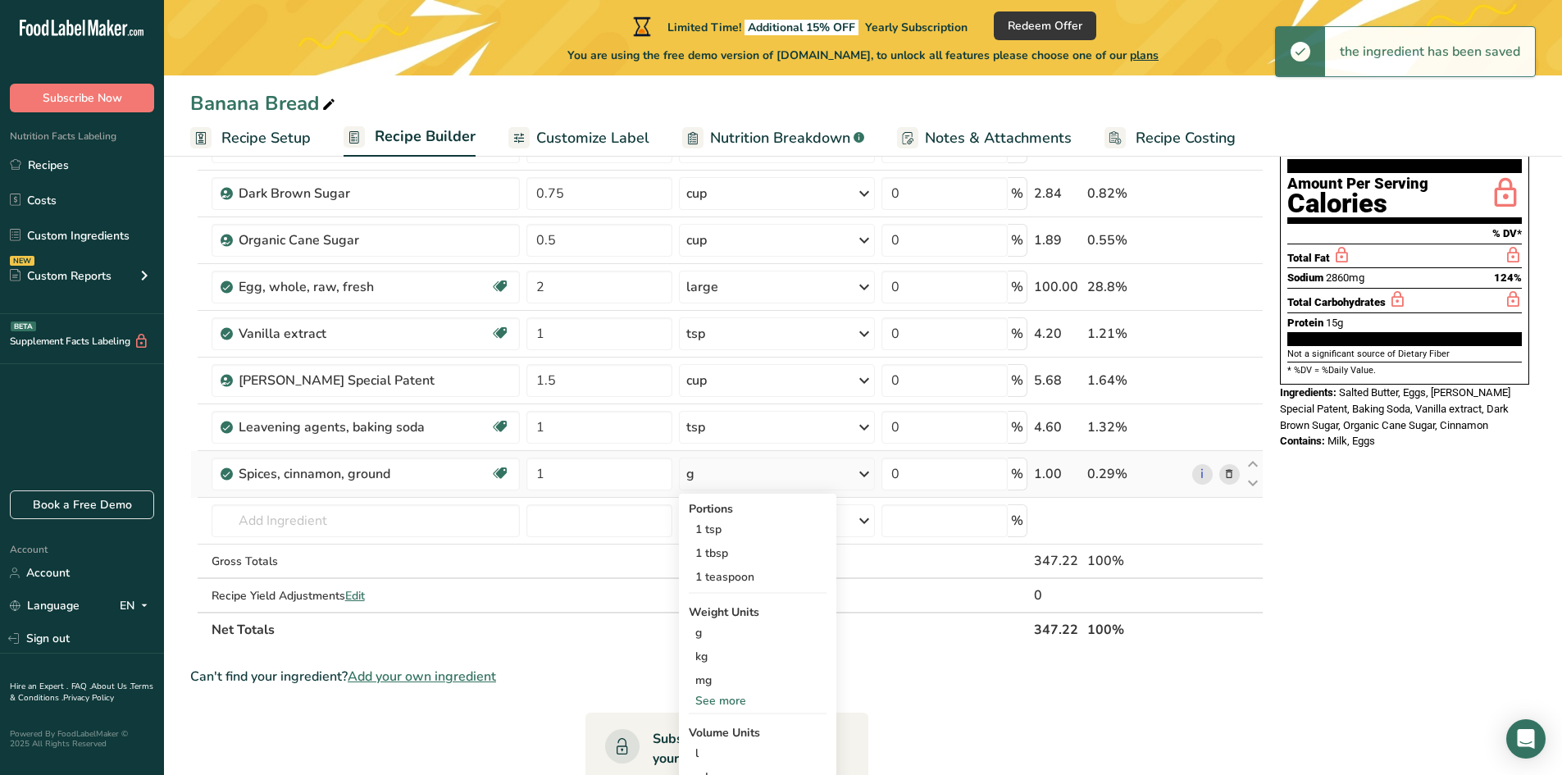
click at [740, 475] on div "g" at bounding box center [776, 474] width 195 height 33
click at [722, 530] on div "1 tsp" at bounding box center [758, 529] width 138 height 24
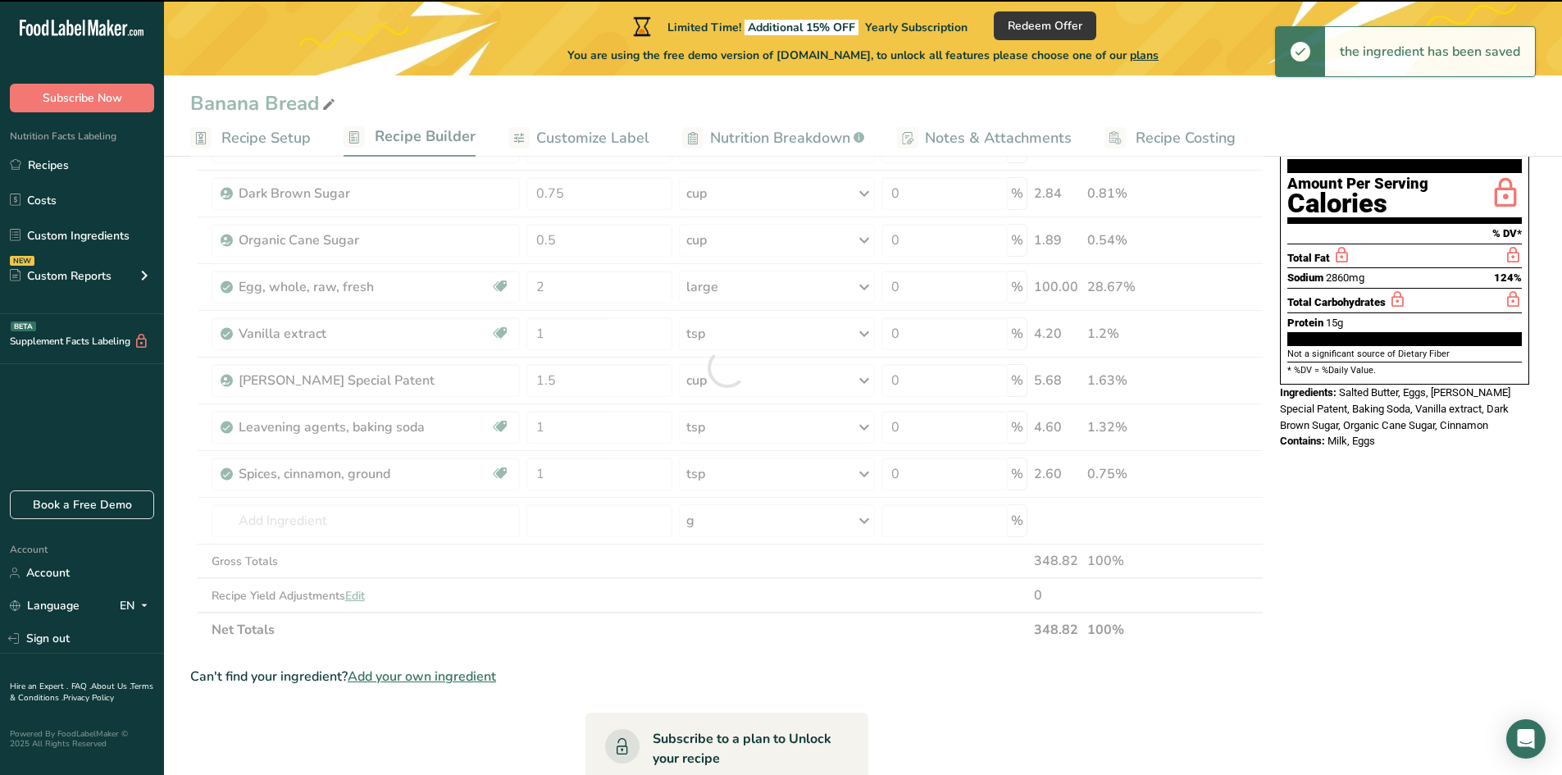
click at [313, 516] on div at bounding box center [726, 368] width 1073 height 558
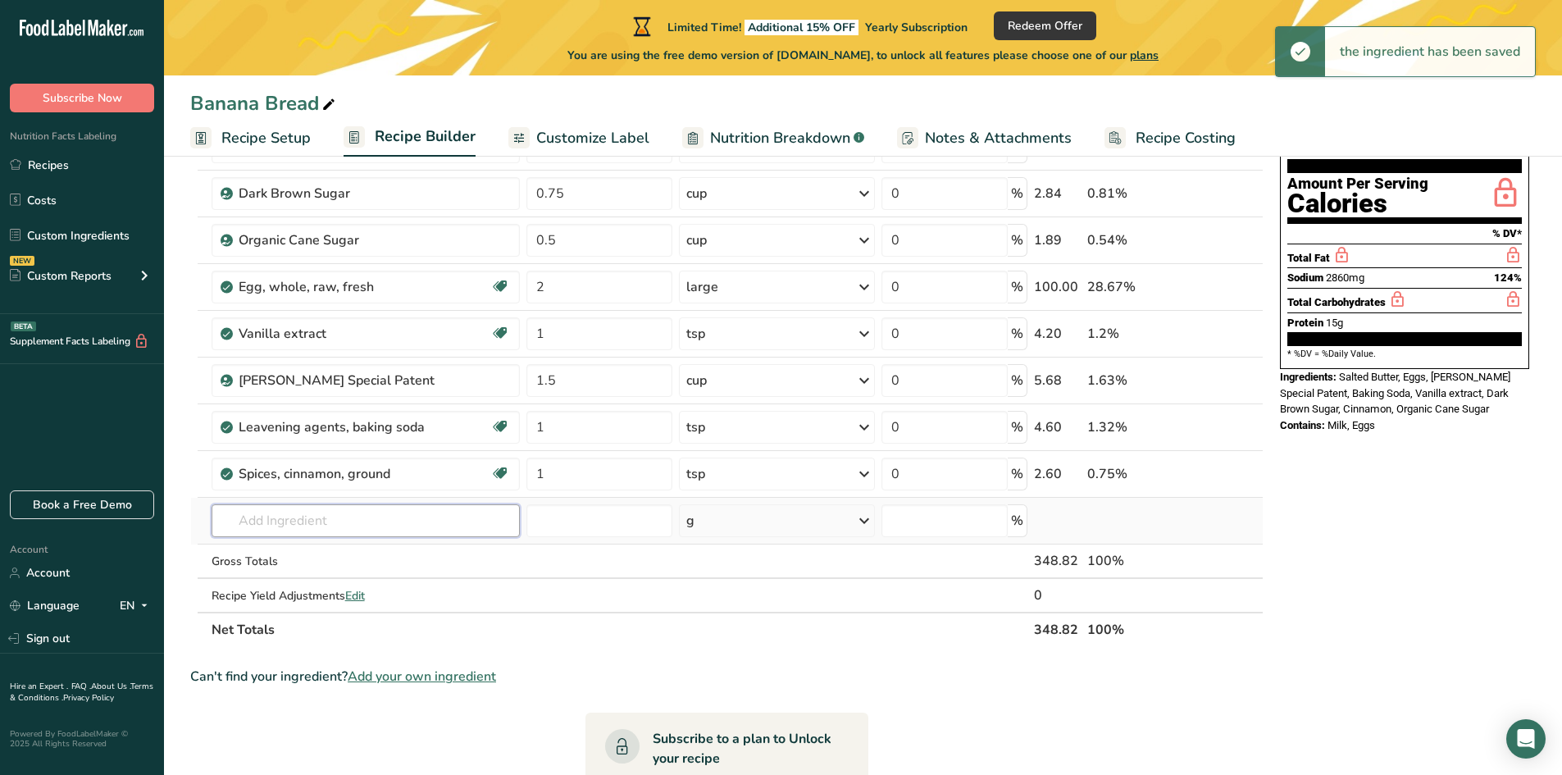
click at [305, 518] on input "text" at bounding box center [366, 520] width 309 height 33
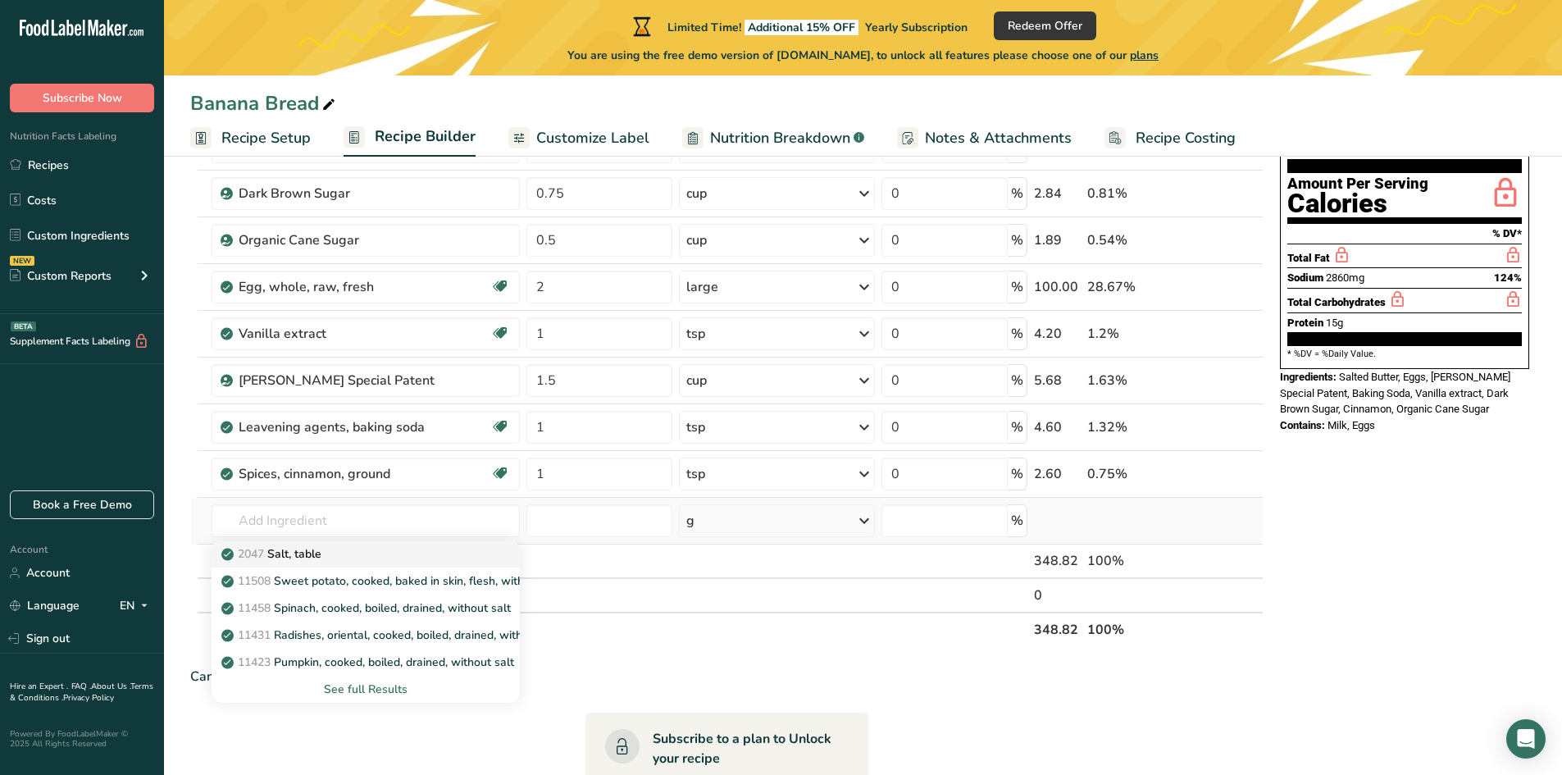
click at [303, 555] on p "2047 Salt, table" at bounding box center [273, 553] width 97 height 17
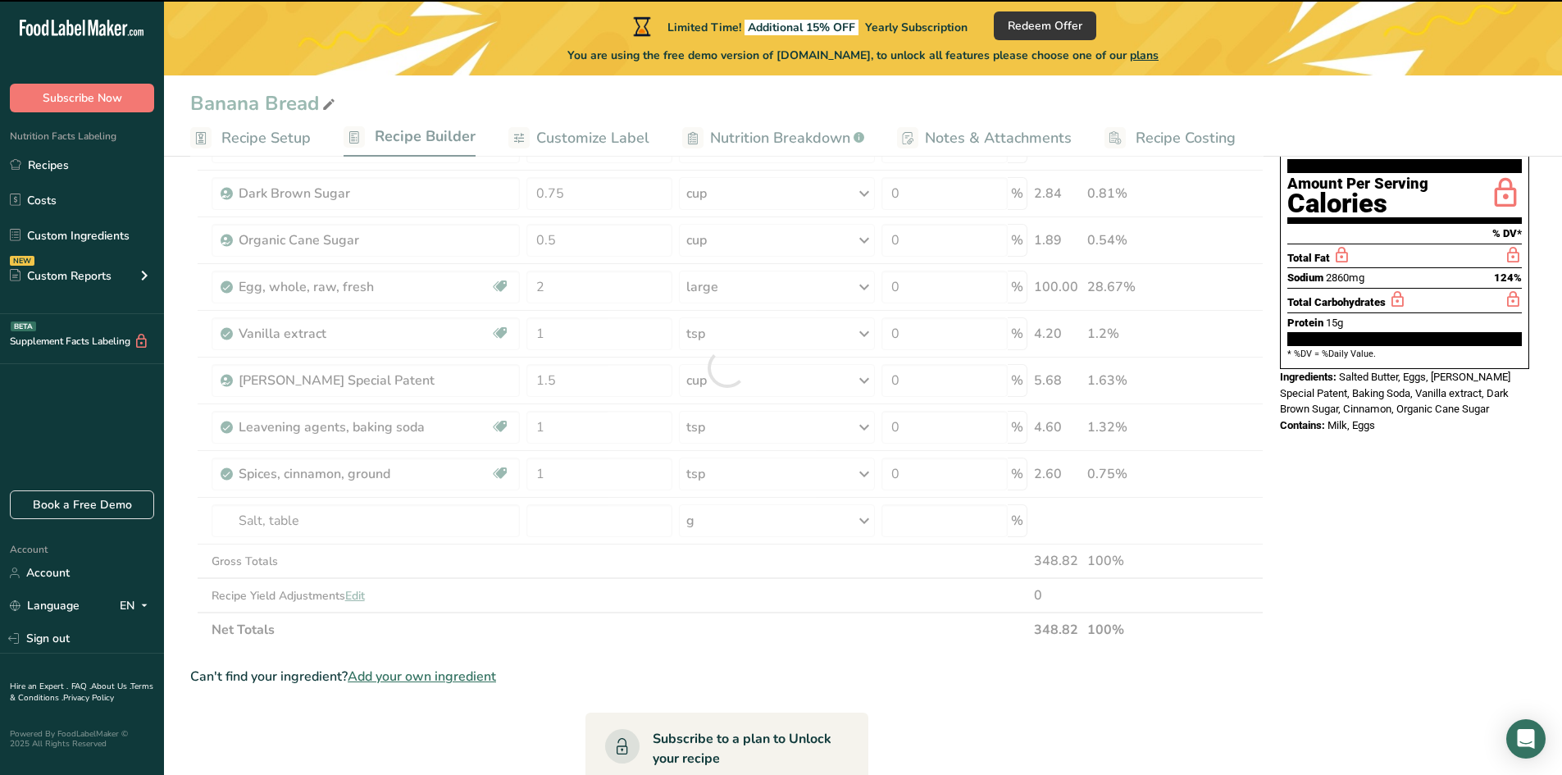
click at [562, 527] on div at bounding box center [726, 368] width 1073 height 558
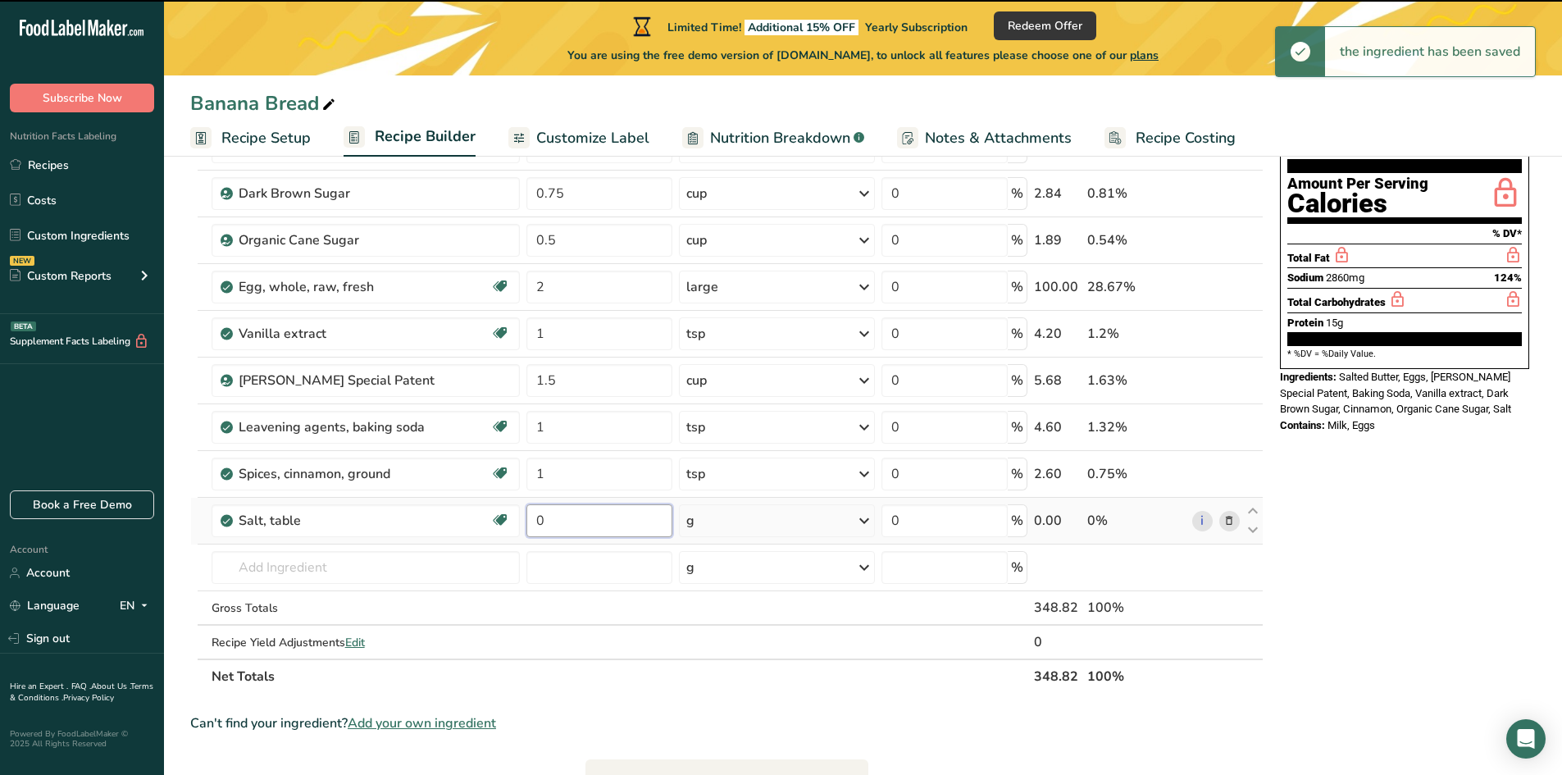
click at [560, 520] on input "0" at bounding box center [599, 520] width 146 height 33
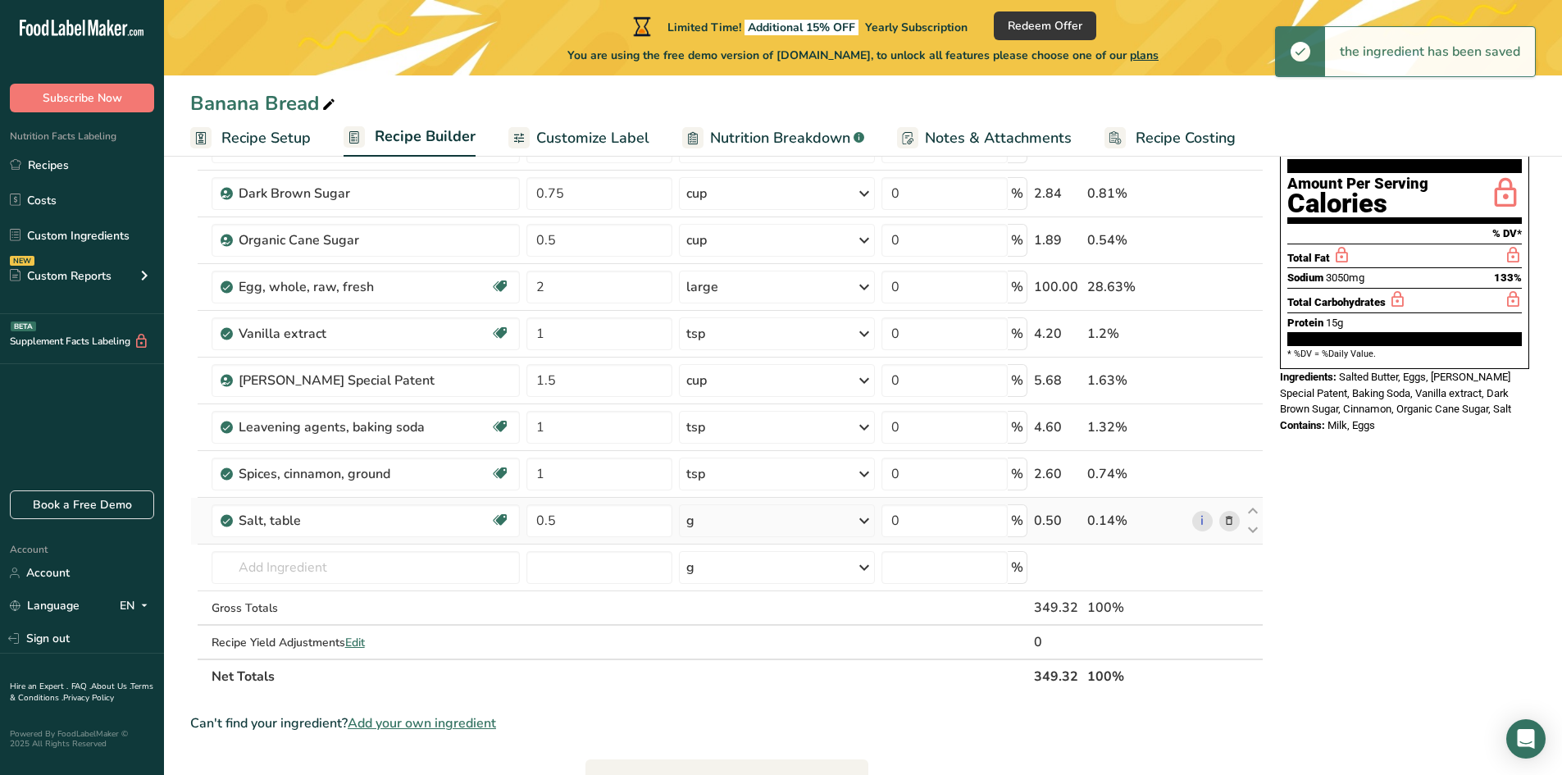
click at [728, 519] on div "g" at bounding box center [776, 520] width 195 height 33
click at [729, 568] on div "Portions 1 tsp 1 tbsp 1 cup See more Weight Units g kg mg See more Volume Units…" at bounding box center [757, 720] width 157 height 360
click at [719, 581] on div "1 tsp" at bounding box center [758, 576] width 138 height 24
click at [299, 568] on input "text" at bounding box center [366, 567] width 309 height 33
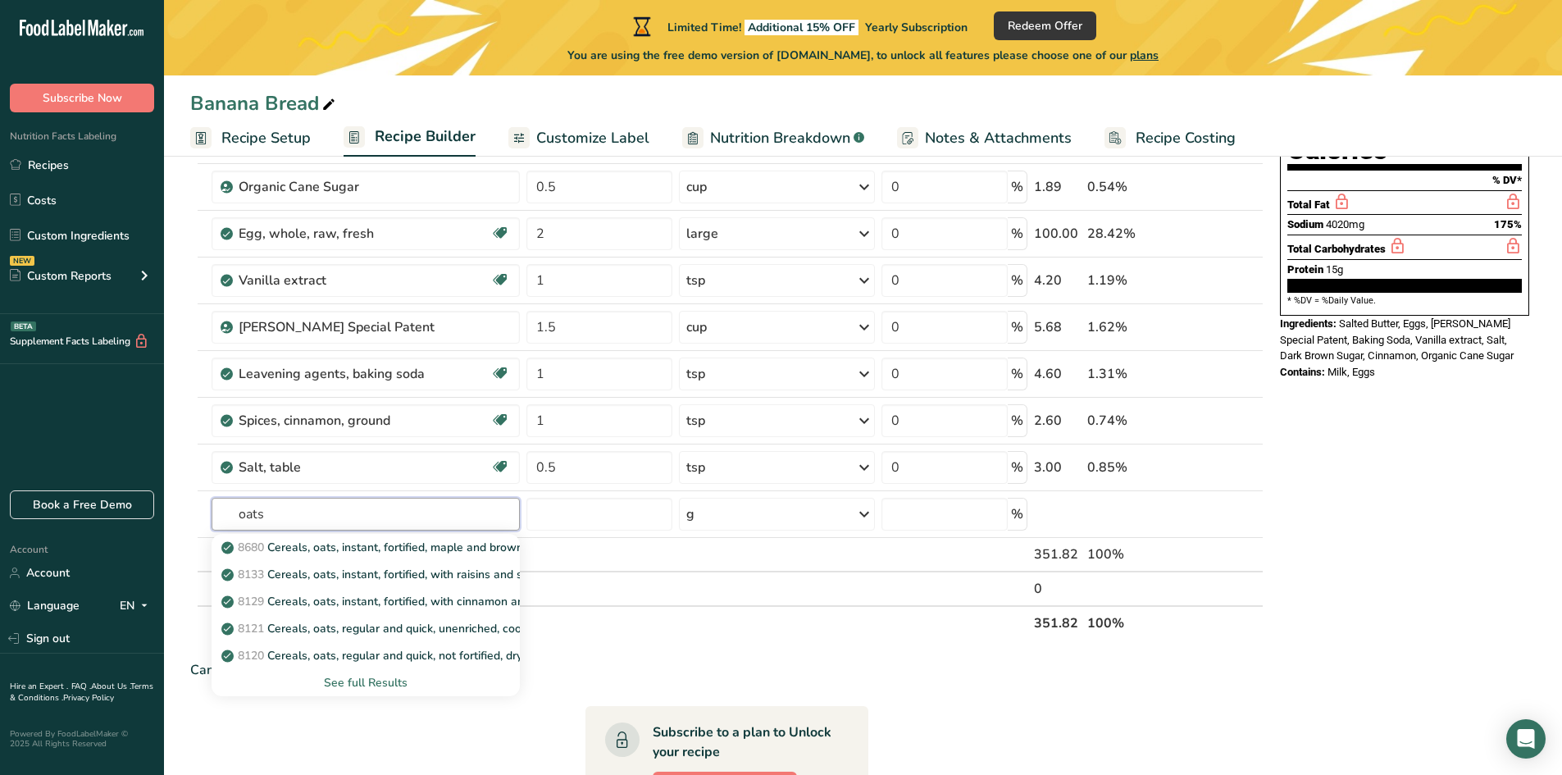
scroll to position [246, 0]
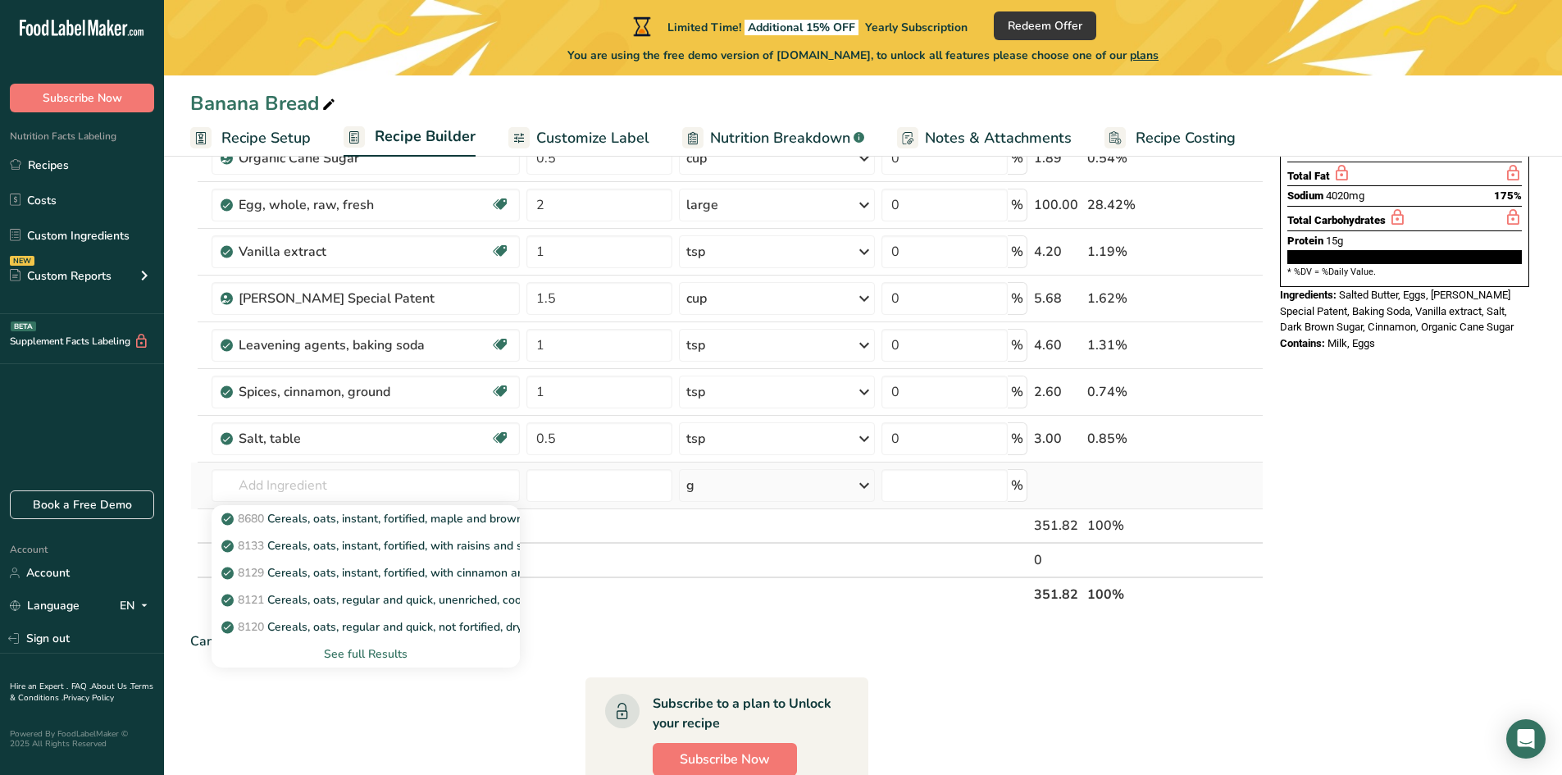
click at [374, 655] on div "See full Results" at bounding box center [366, 653] width 283 height 17
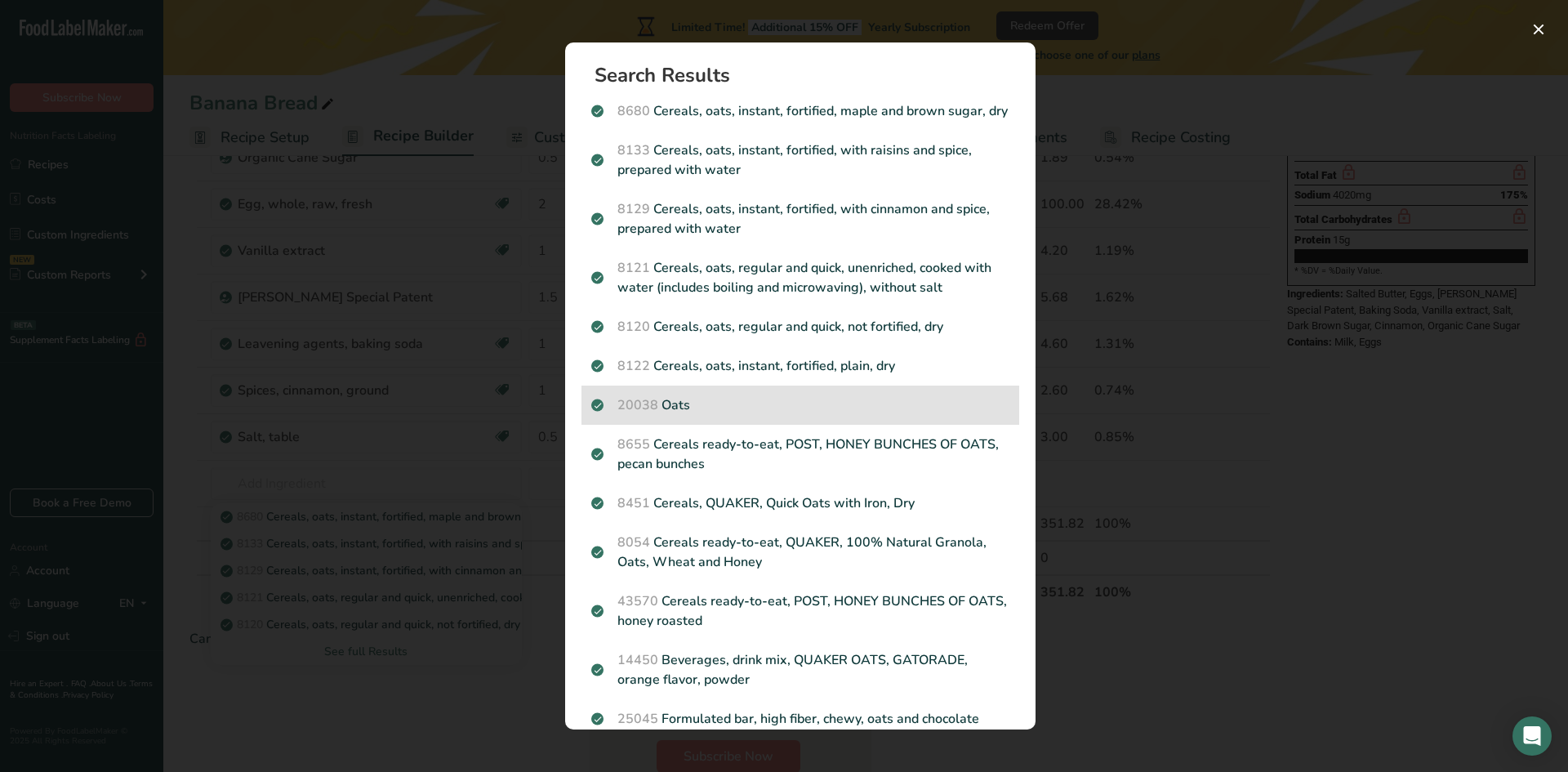
click at [680, 415] on p "20038 Oats" at bounding box center [801, 405] width 418 height 20
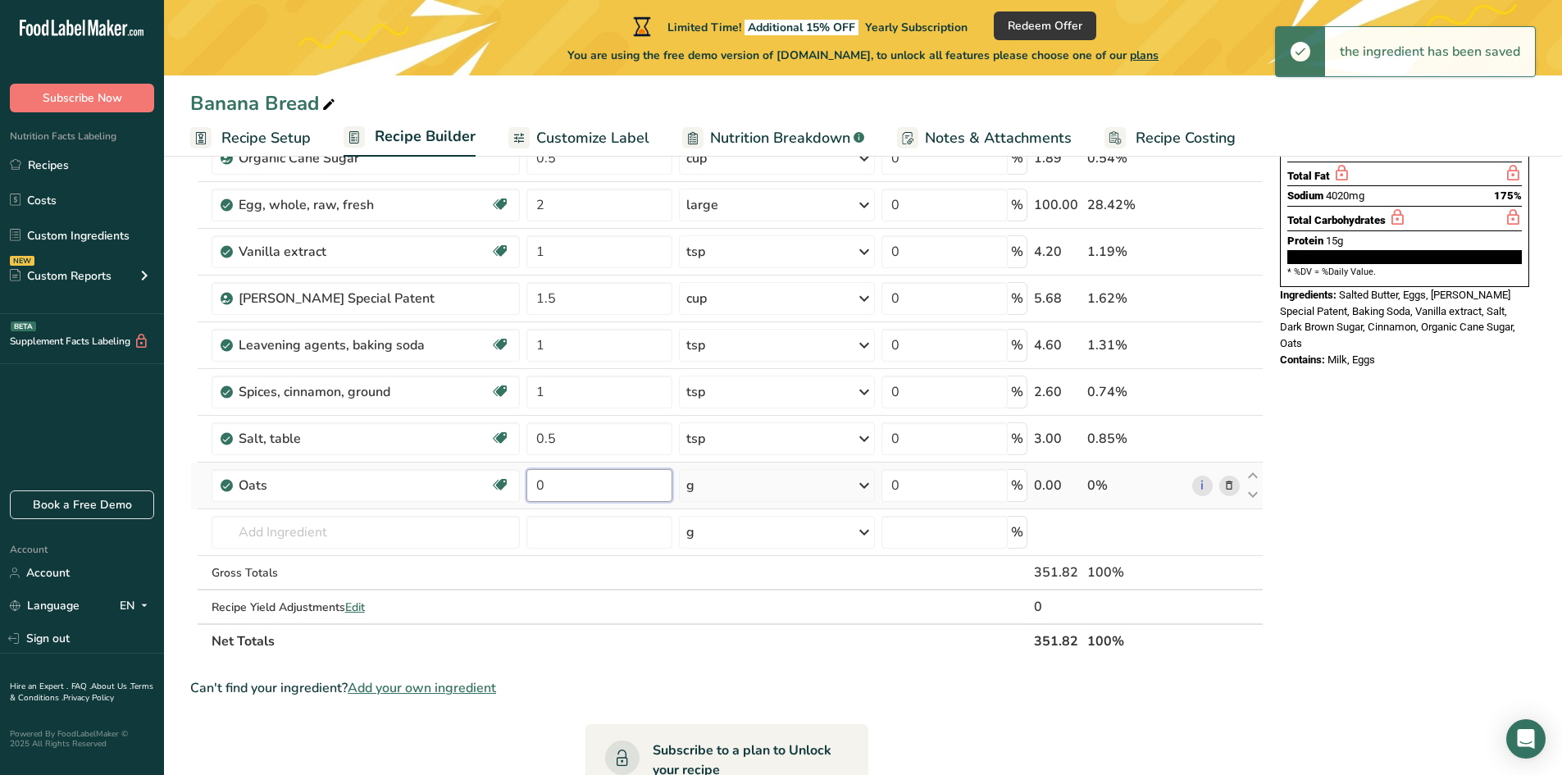
click at [566, 485] on input "0" at bounding box center [599, 485] width 146 height 33
click at [749, 479] on div "g" at bounding box center [776, 485] width 195 height 33
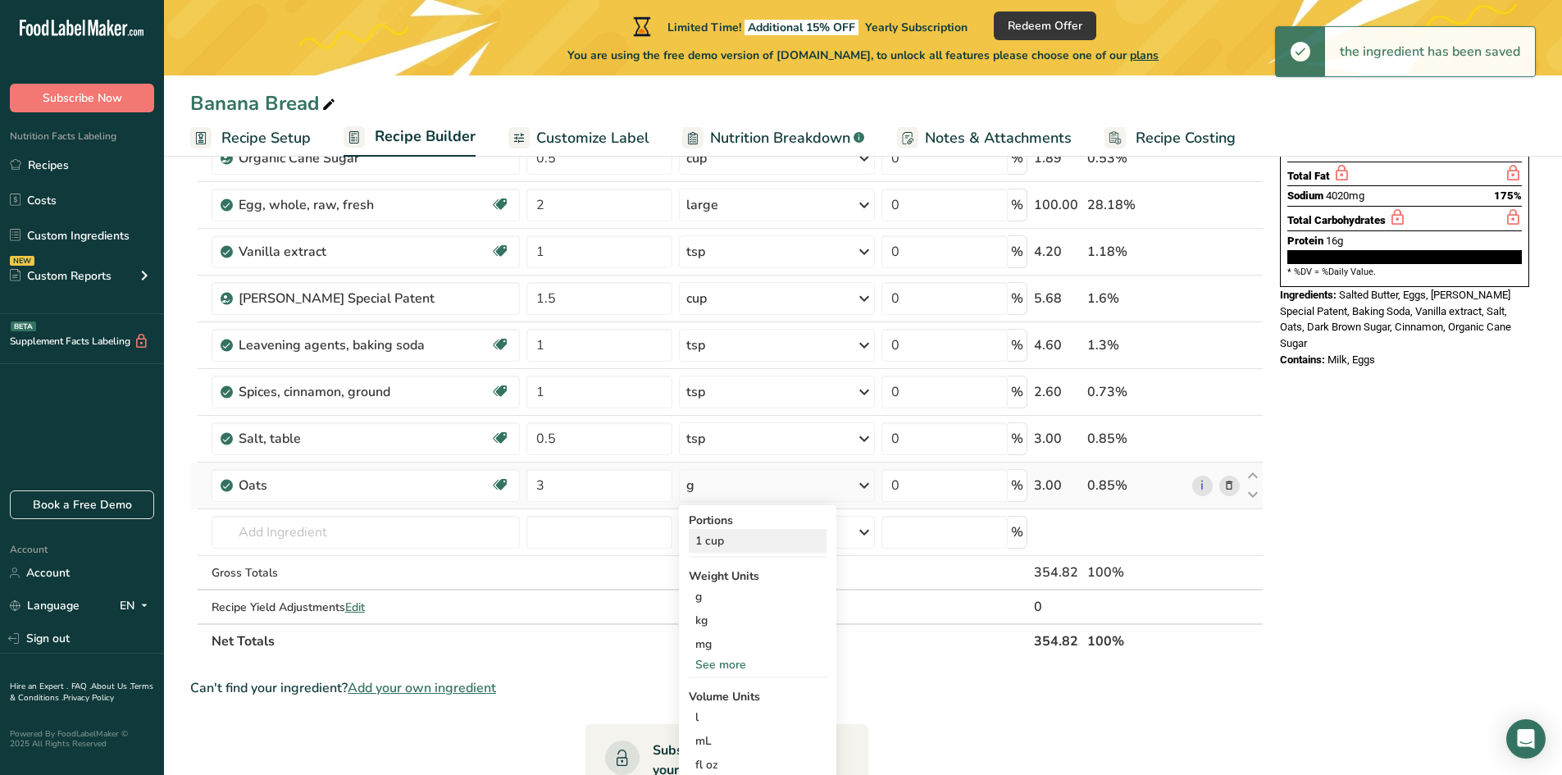
click at [715, 544] on div "1 cup" at bounding box center [758, 541] width 138 height 24
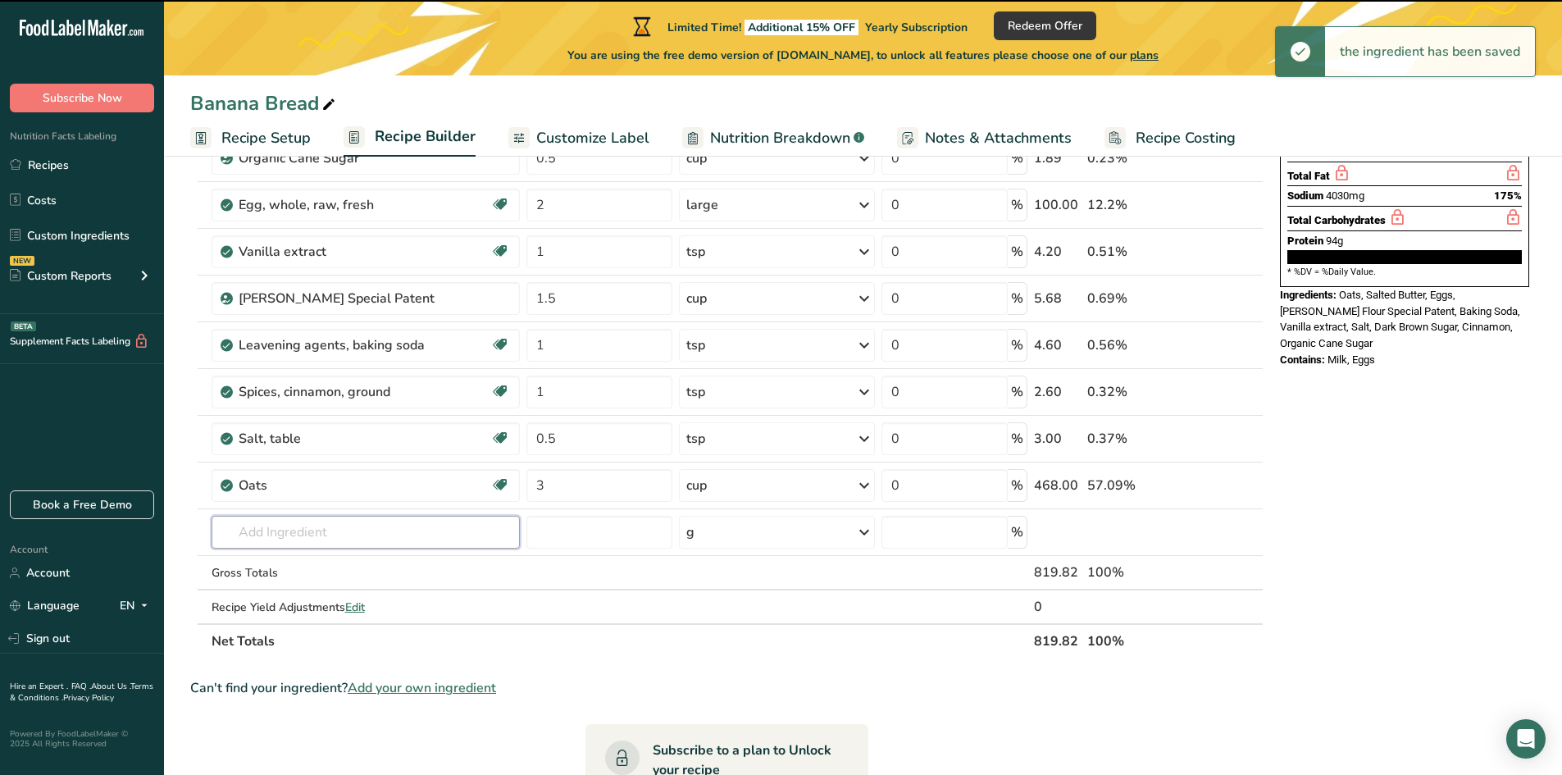
click at [285, 532] on input "text" at bounding box center [366, 532] width 309 height 33
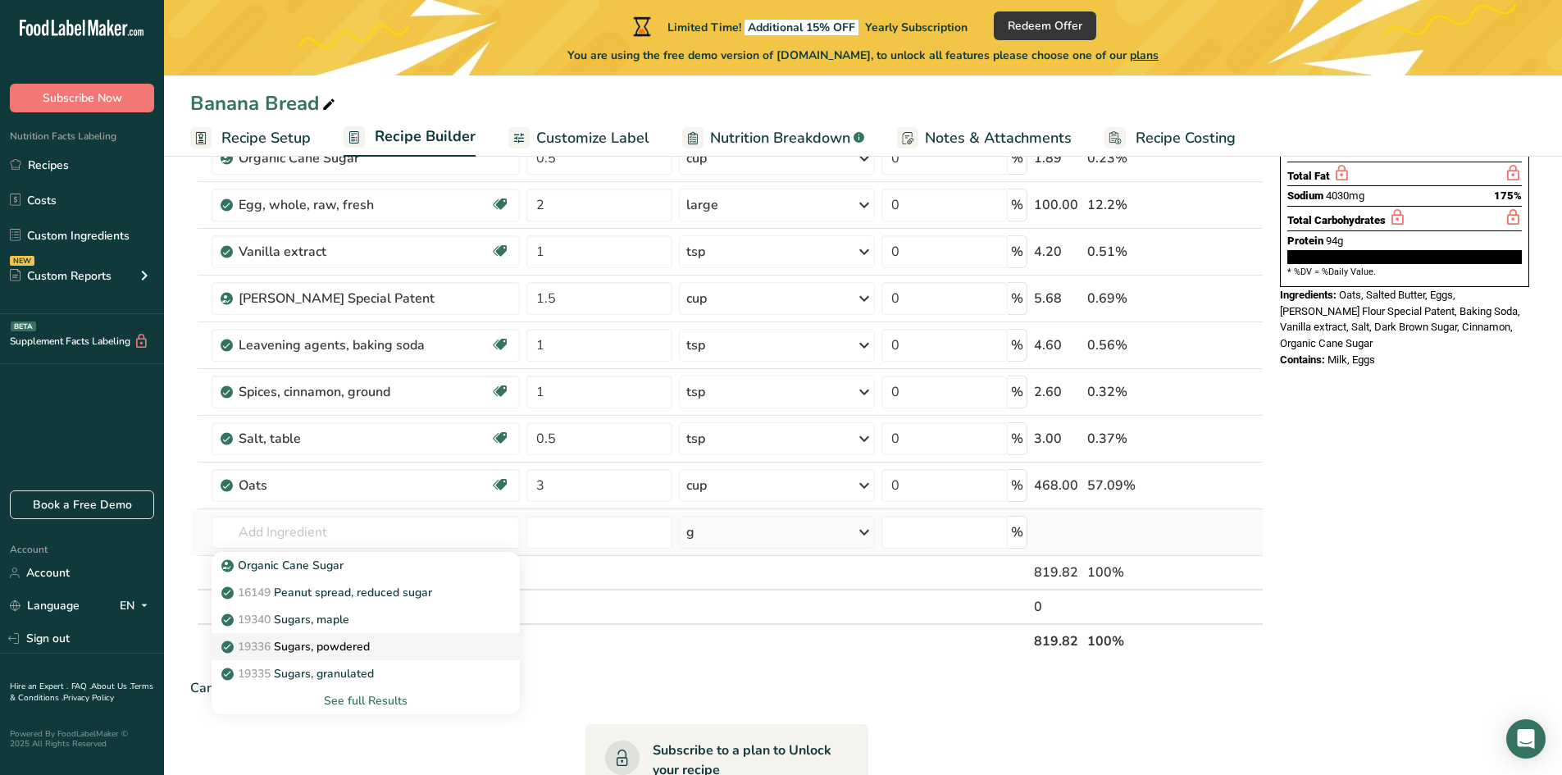
click at [353, 652] on p "19336 Sugars, powdered" at bounding box center [297, 646] width 145 height 17
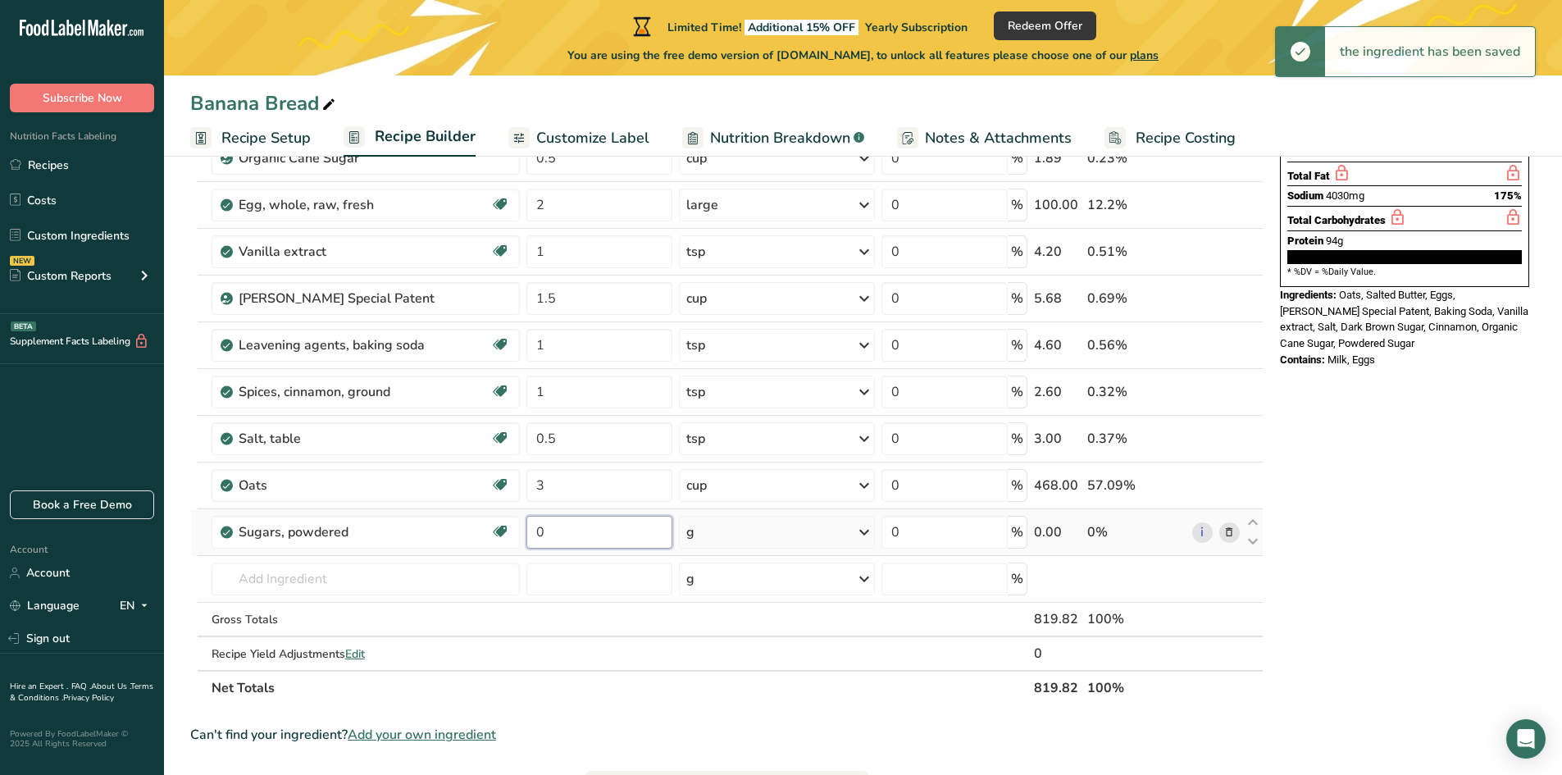
click at [553, 532] on input "0" at bounding box center [599, 532] width 146 height 33
click at [767, 534] on div "g" at bounding box center [776, 532] width 195 height 33
click at [742, 611] on div "1 cup sifted" at bounding box center [758, 611] width 138 height 24
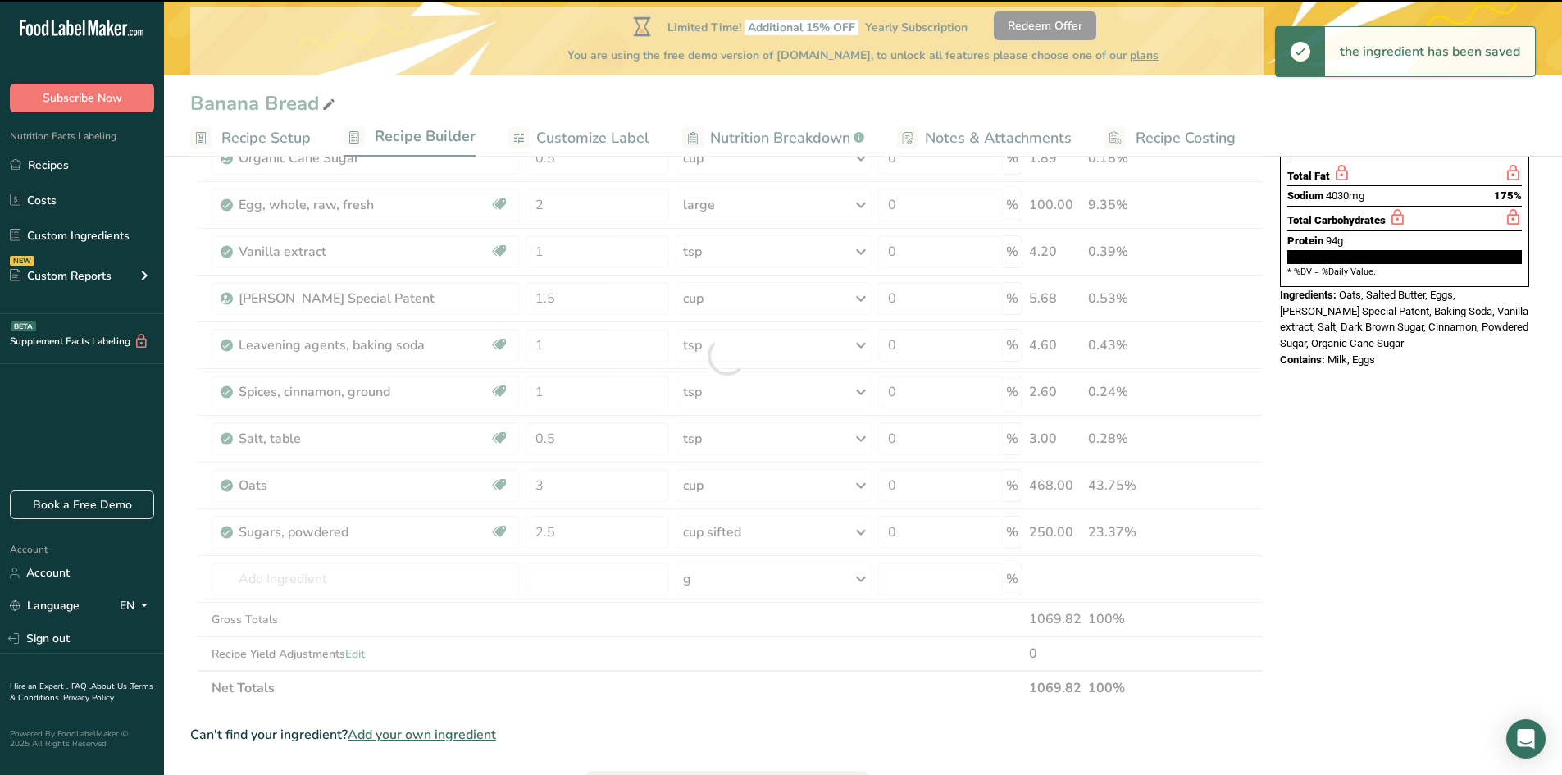
click at [321, 569] on div at bounding box center [726, 356] width 1073 height 699
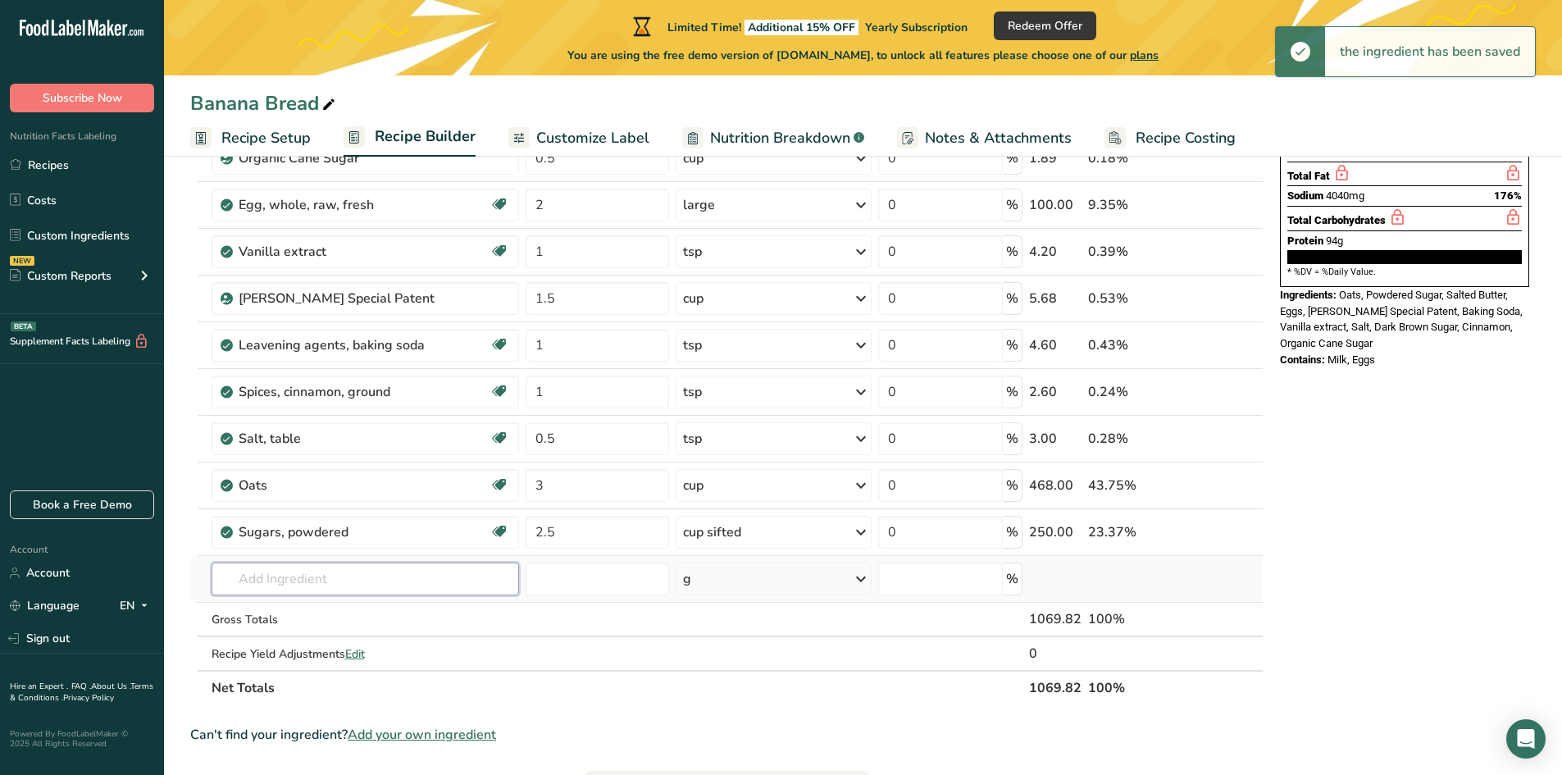
click at [301, 577] on input "text" at bounding box center [365, 578] width 307 height 33
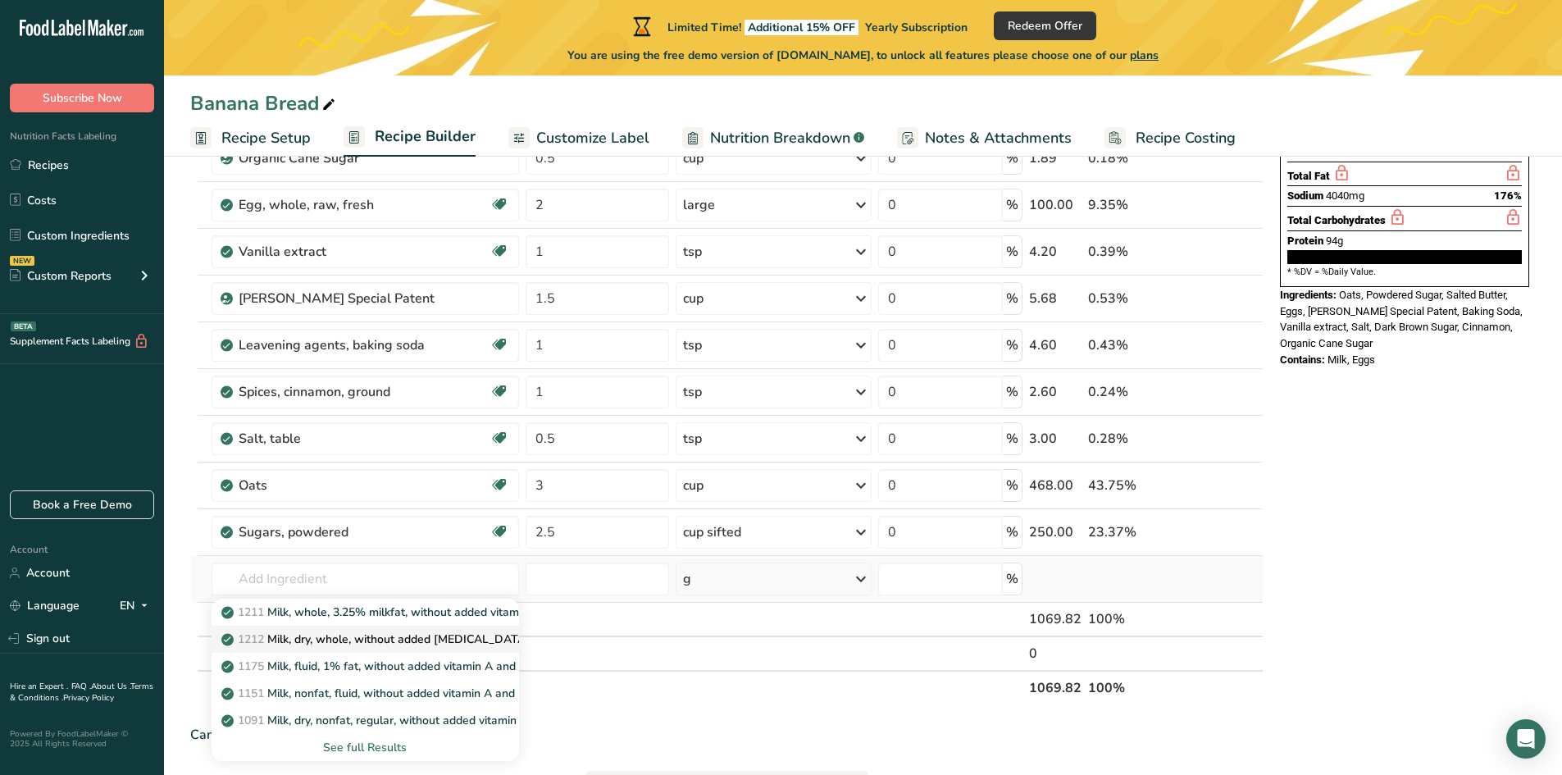
click at [370, 638] on p "1212 Milk, dry, whole, without added [MEDICAL_DATA]" at bounding box center [377, 639] width 305 height 17
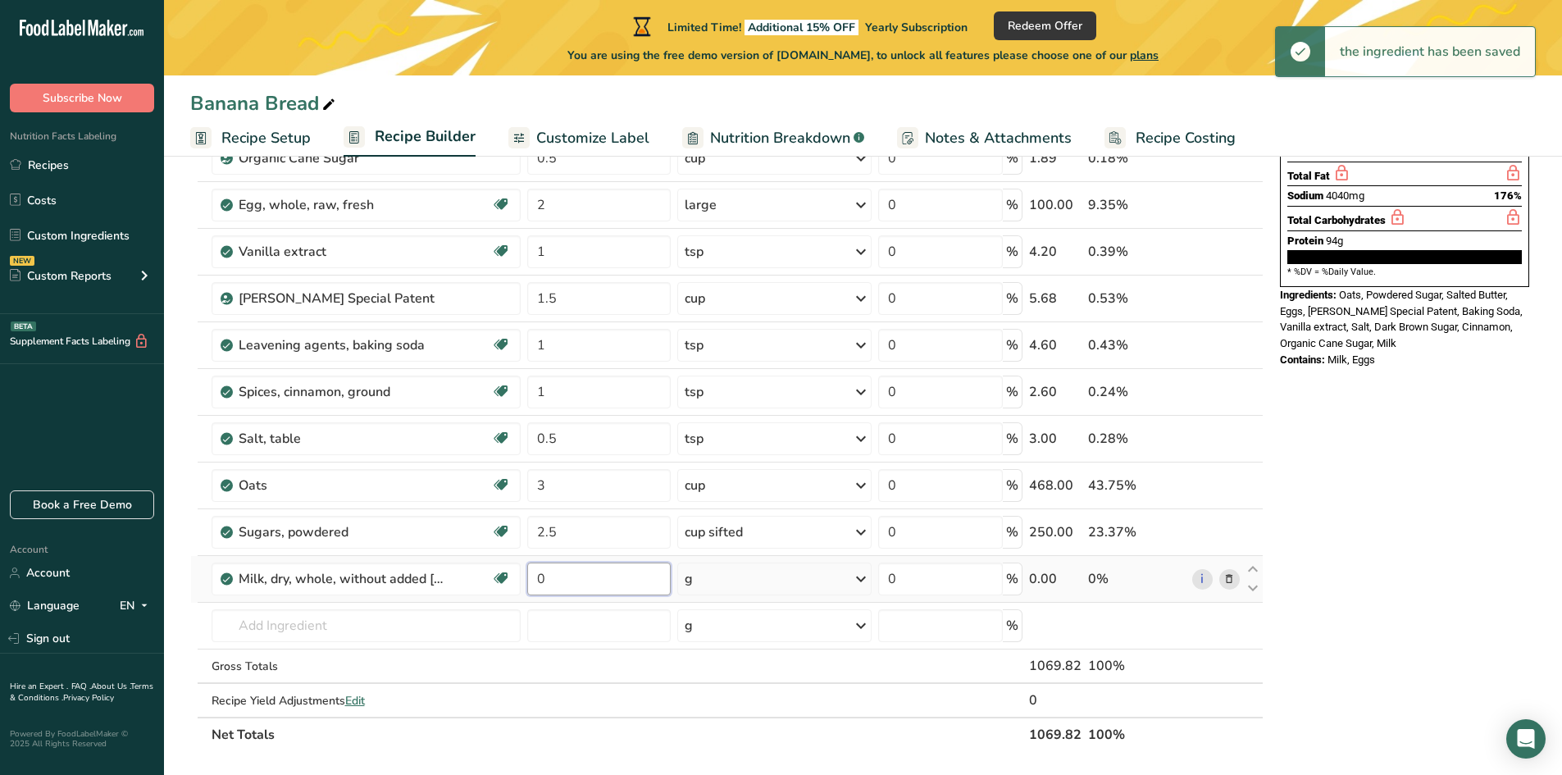
click at [573, 585] on input "0" at bounding box center [598, 578] width 143 height 33
click at [767, 574] on div "g" at bounding box center [774, 578] width 195 height 33
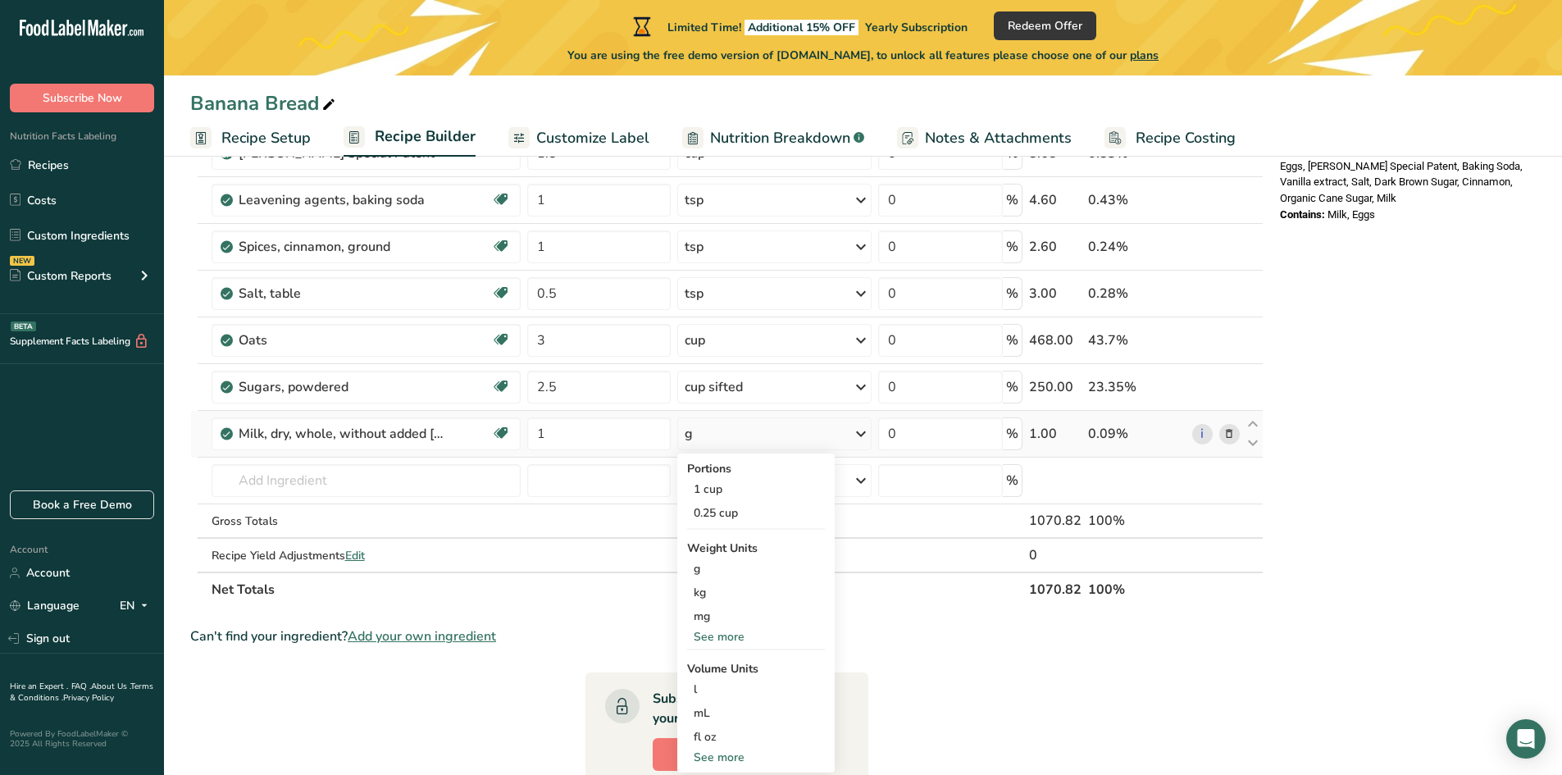
scroll to position [410, 0]
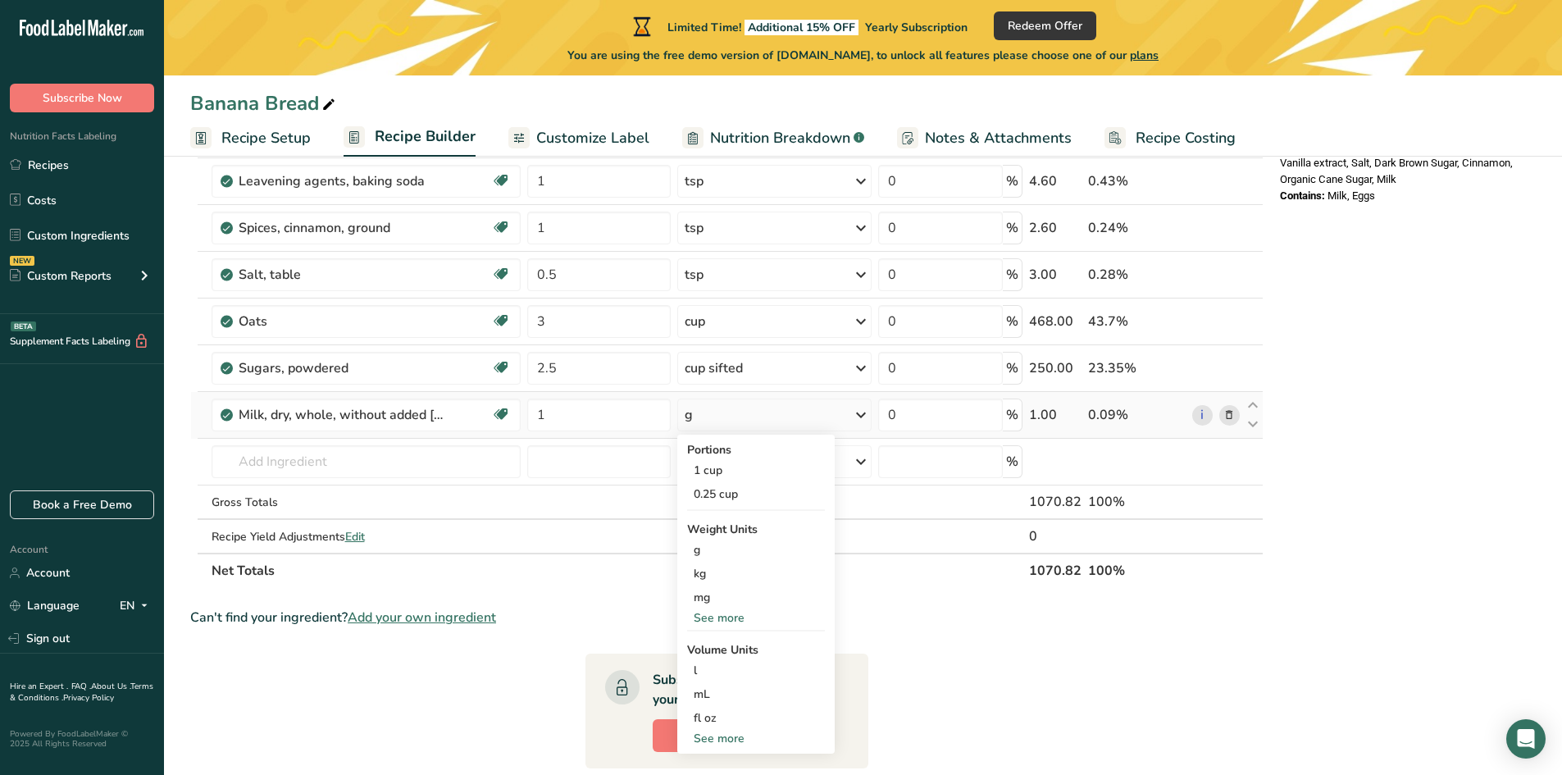
click at [717, 733] on div "See more" at bounding box center [756, 738] width 138 height 17
click at [713, 741] on div "tbsp" at bounding box center [756, 741] width 125 height 17
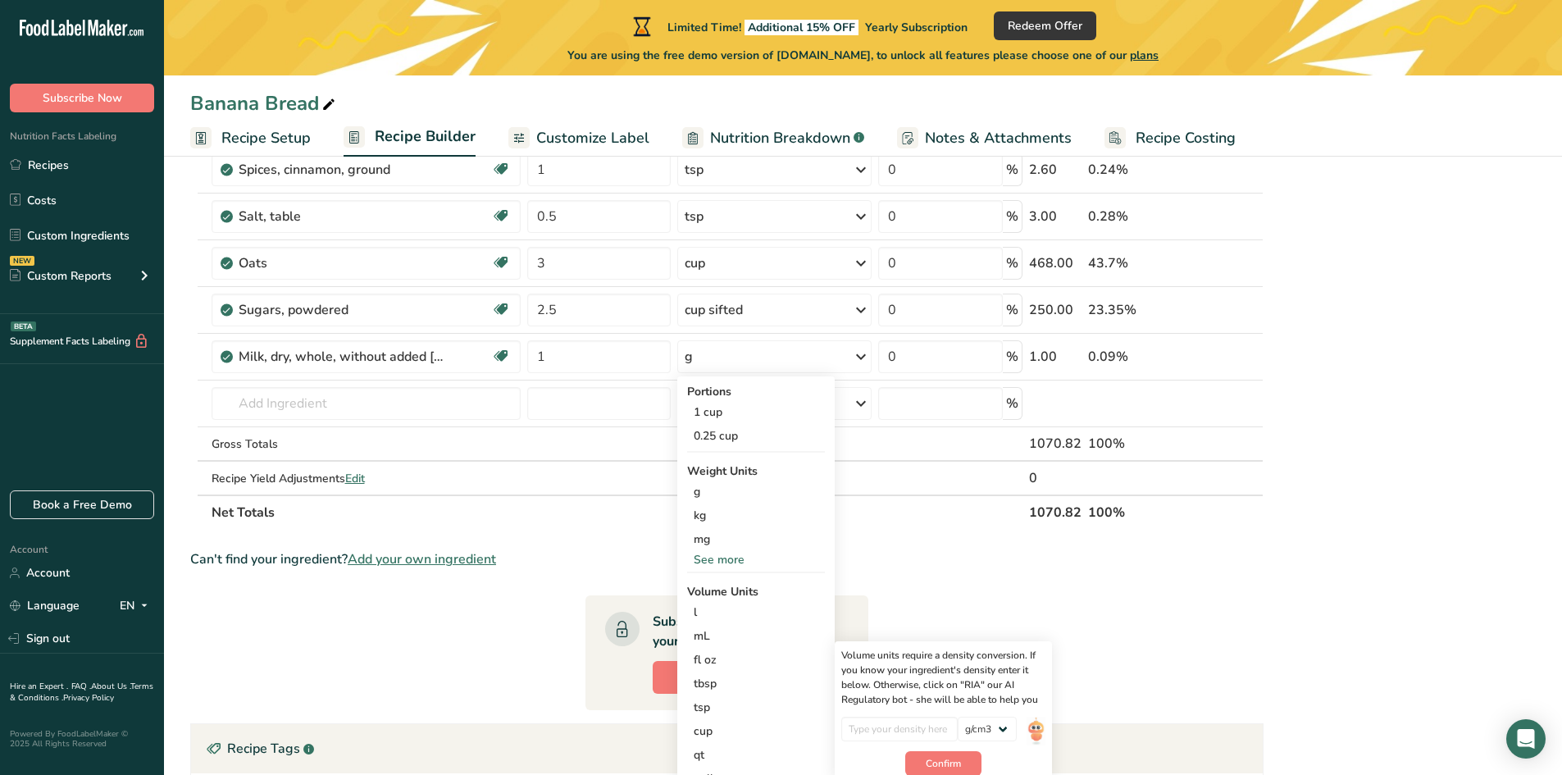
scroll to position [574, 0]
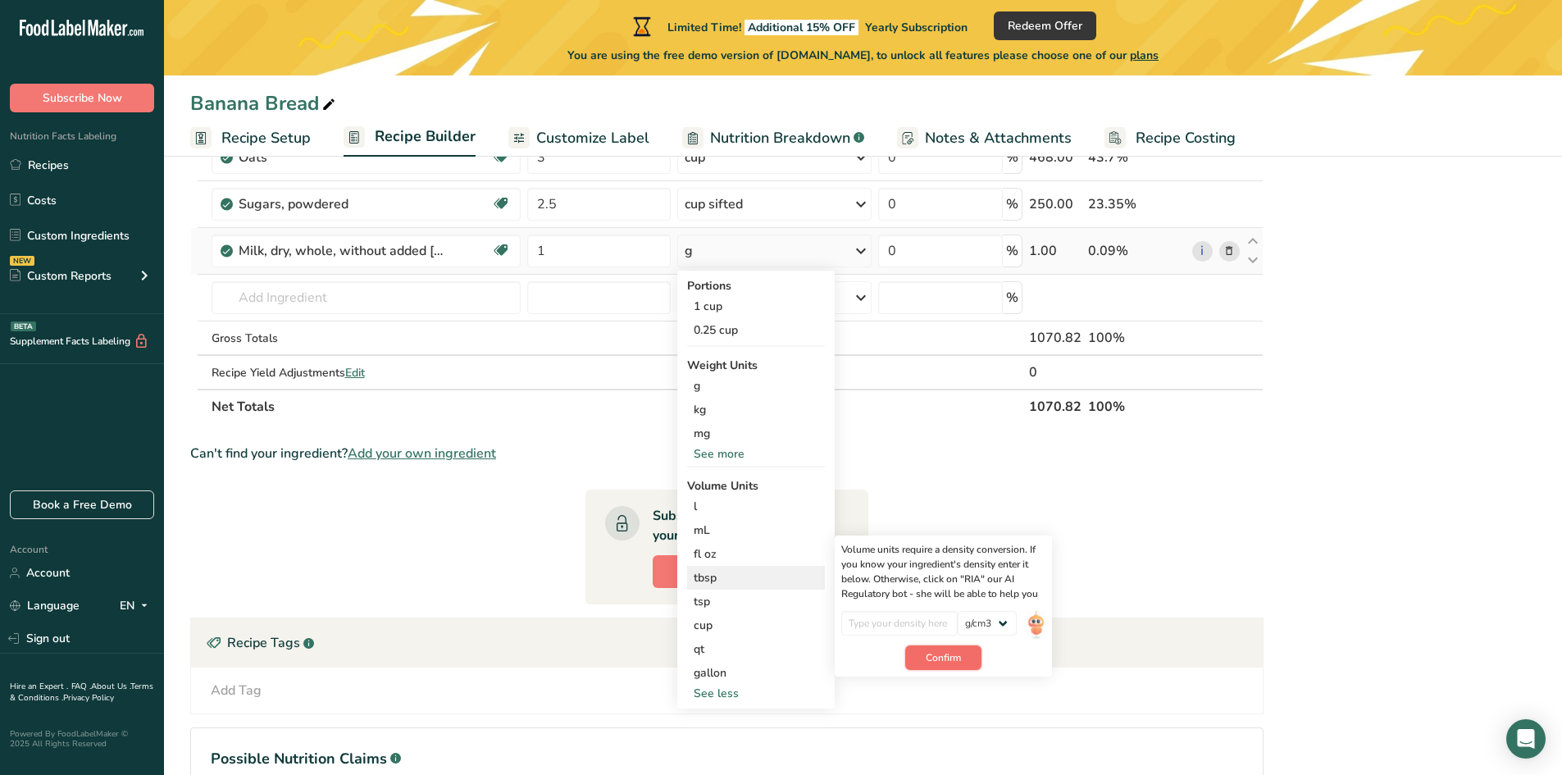
click at [949, 652] on span "Confirm" at bounding box center [943, 657] width 35 height 15
click at [880, 624] on input "number" at bounding box center [899, 623] width 117 height 25
click at [951, 653] on span "Confirm" at bounding box center [943, 657] width 35 height 15
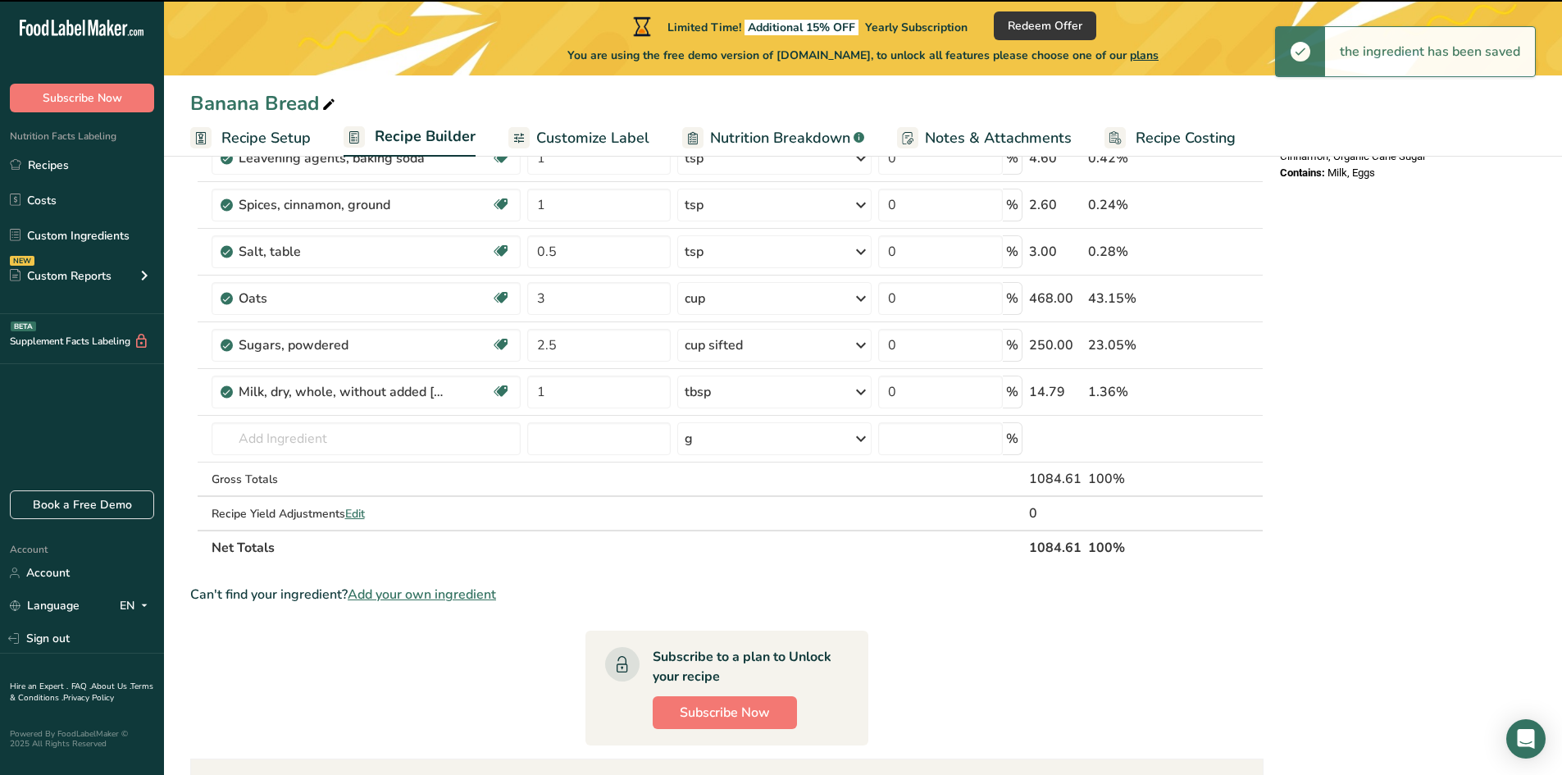
scroll to position [0, 0]
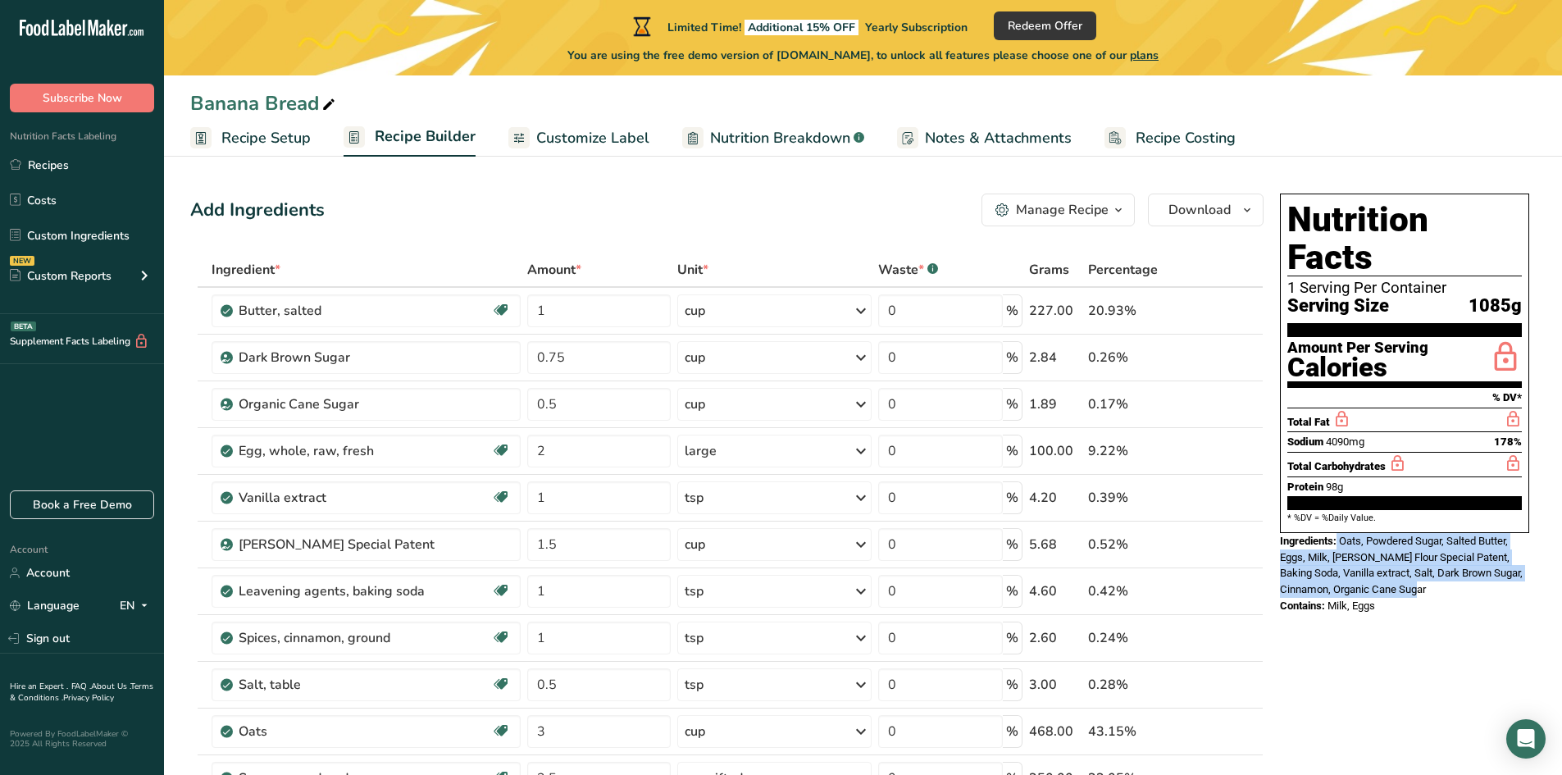
drag, startPoint x: 1433, startPoint y: 549, endPoint x: 1339, endPoint y: 502, distance: 105.6
click at [1339, 533] on div "Ingredients: Oats, Powdered Sugar, Salted Butter, Eggs, Milk, [PERSON_NAME] Flo…" at bounding box center [1404, 565] width 249 height 65
copy div "Oats, Powdered Sugar, Salted Butter, Eggs, Milk, [PERSON_NAME] Flour Special Pa…"
